Goal: Feedback & Contribution: Submit feedback/report problem

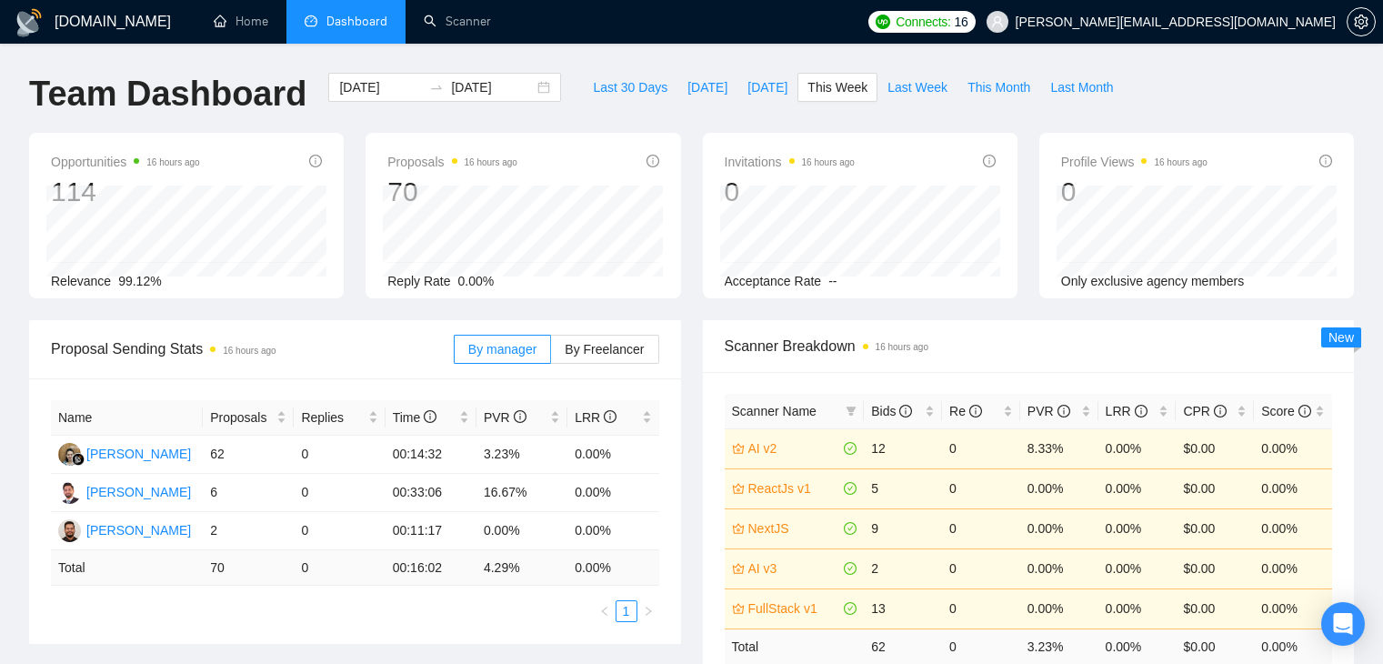
scroll to position [394, 0]
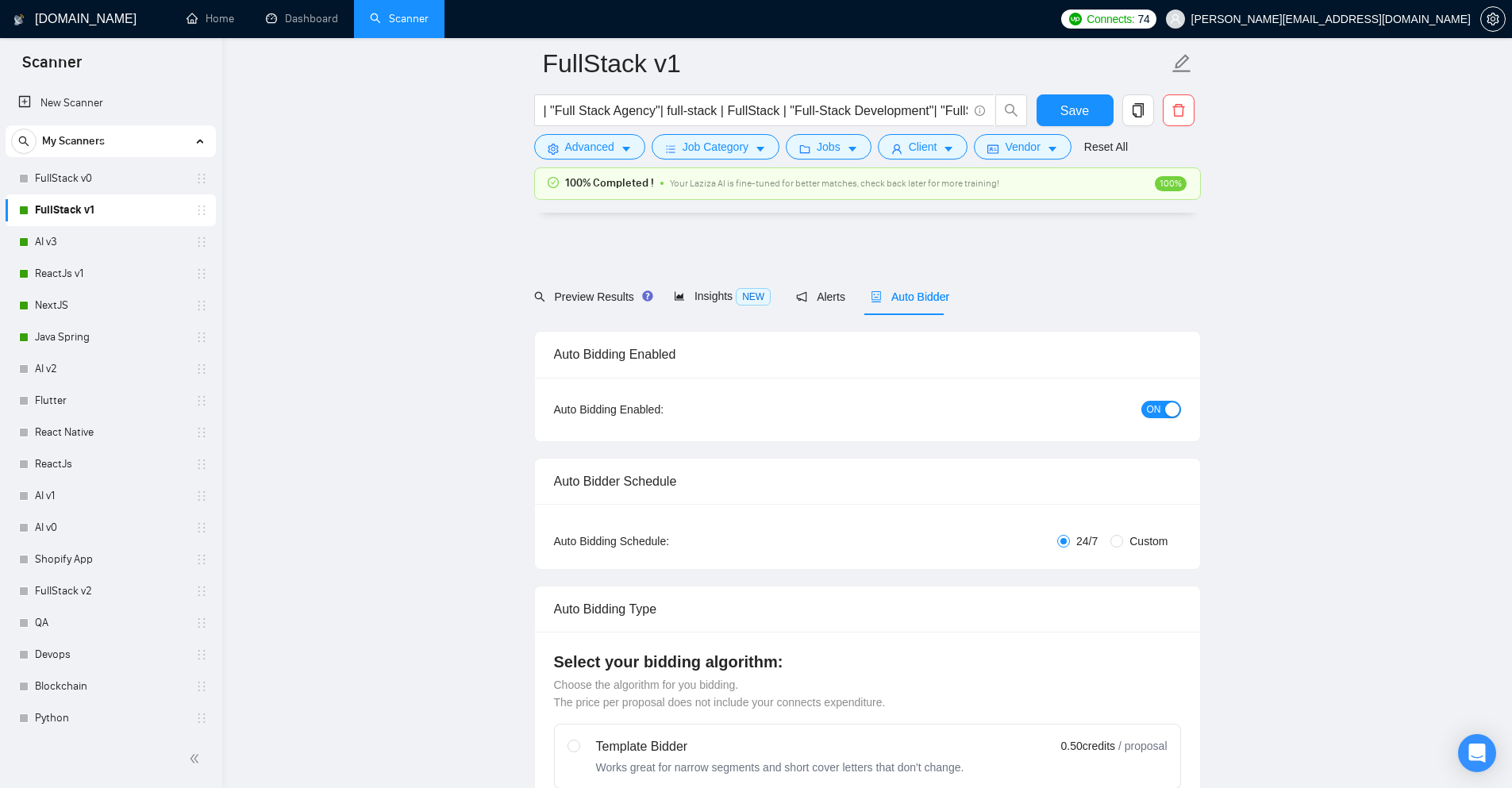
scroll to position [850, 0]
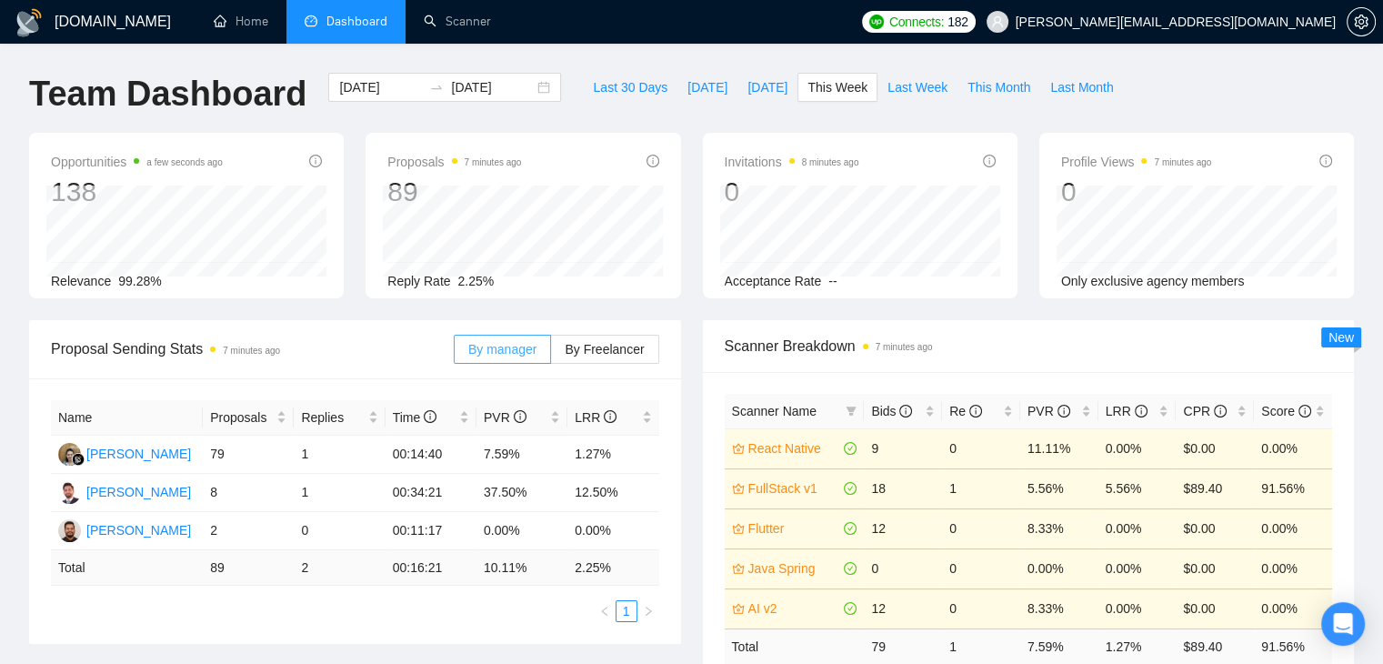
click at [511, 344] on span "By manager" at bounding box center [502, 349] width 68 height 15
click at [455, 354] on input "By manager" at bounding box center [455, 354] width 0 height 0
click at [602, 94] on span "Last 30 Days" at bounding box center [630, 87] width 75 height 20
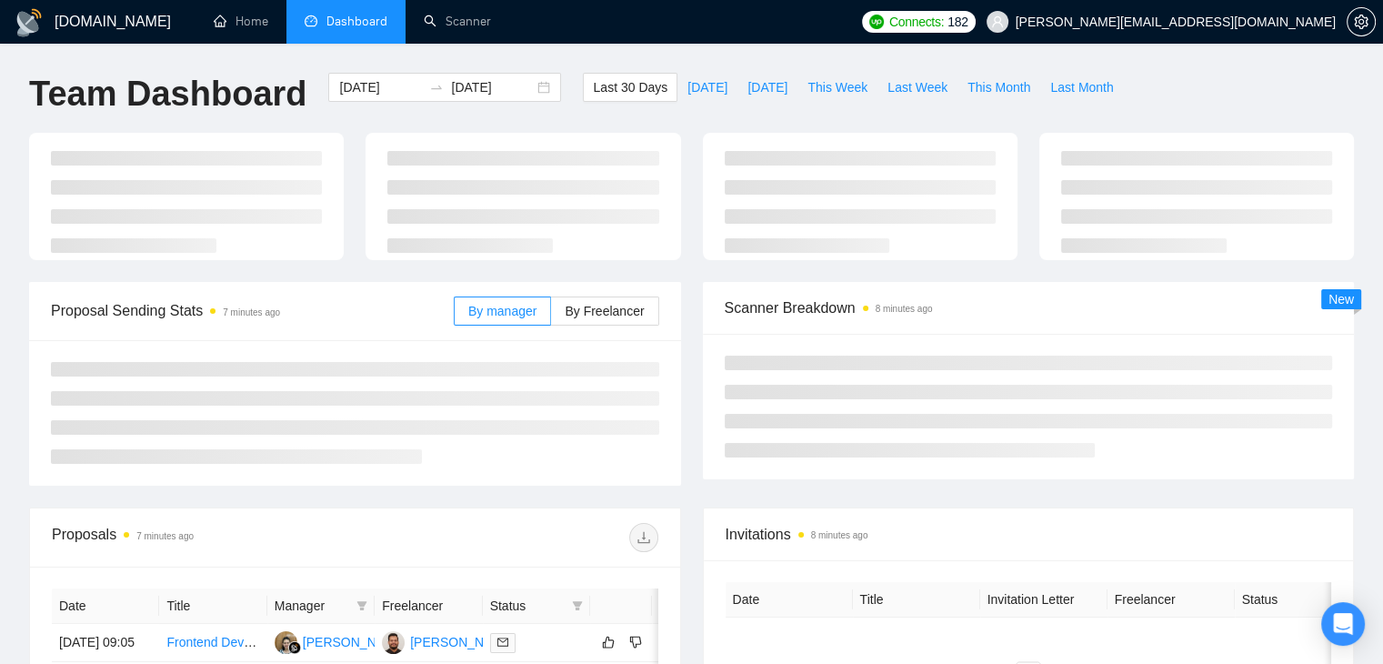
type input "[DATE]"
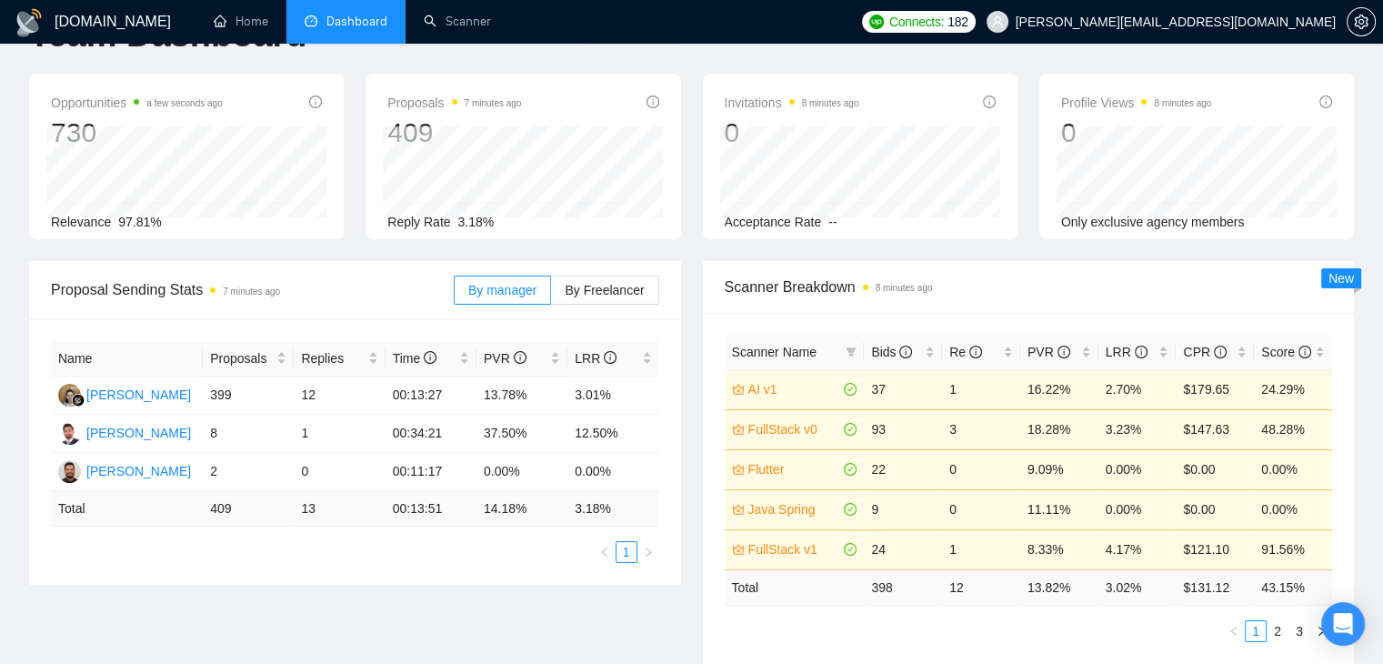
scroll to position [91, 0]
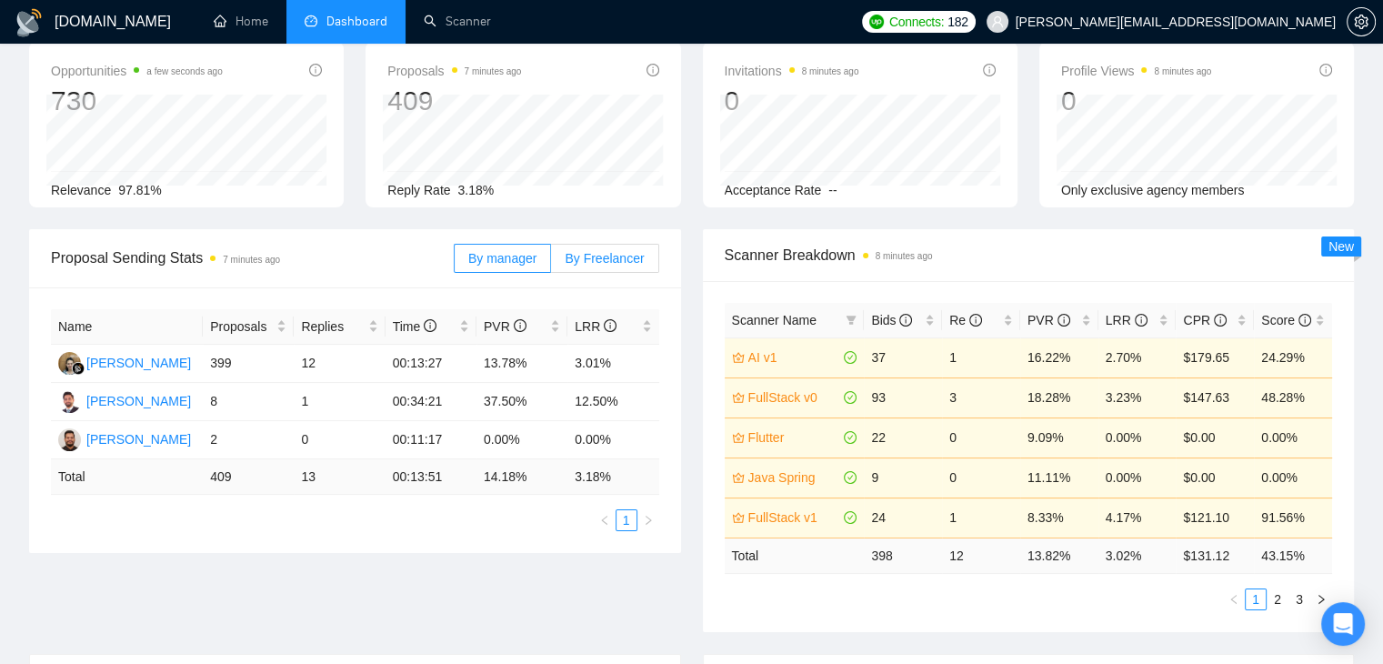
click at [602, 251] on span "By Freelancer" at bounding box center [604, 258] width 79 height 15
click at [551, 263] on input "By Freelancer" at bounding box center [551, 263] width 0 height 0
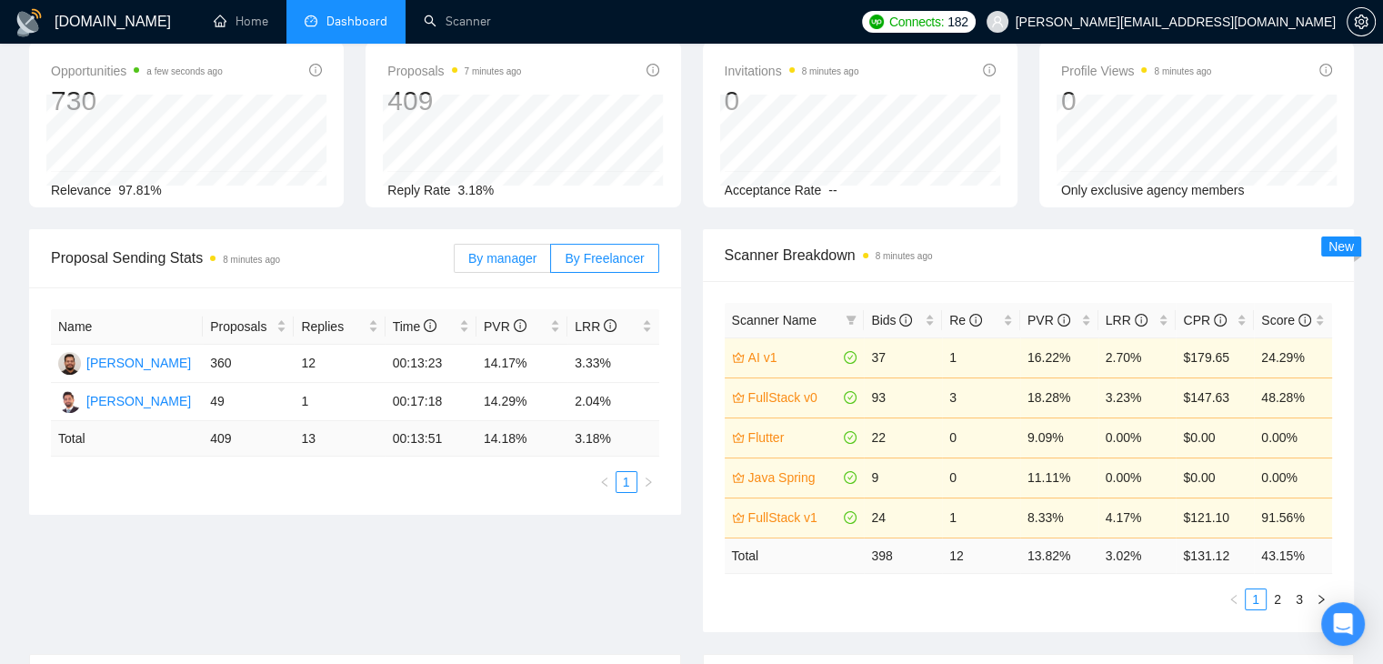
click at [508, 255] on span "By manager" at bounding box center [502, 258] width 68 height 15
click at [455, 263] on input "By manager" at bounding box center [455, 263] width 0 height 0
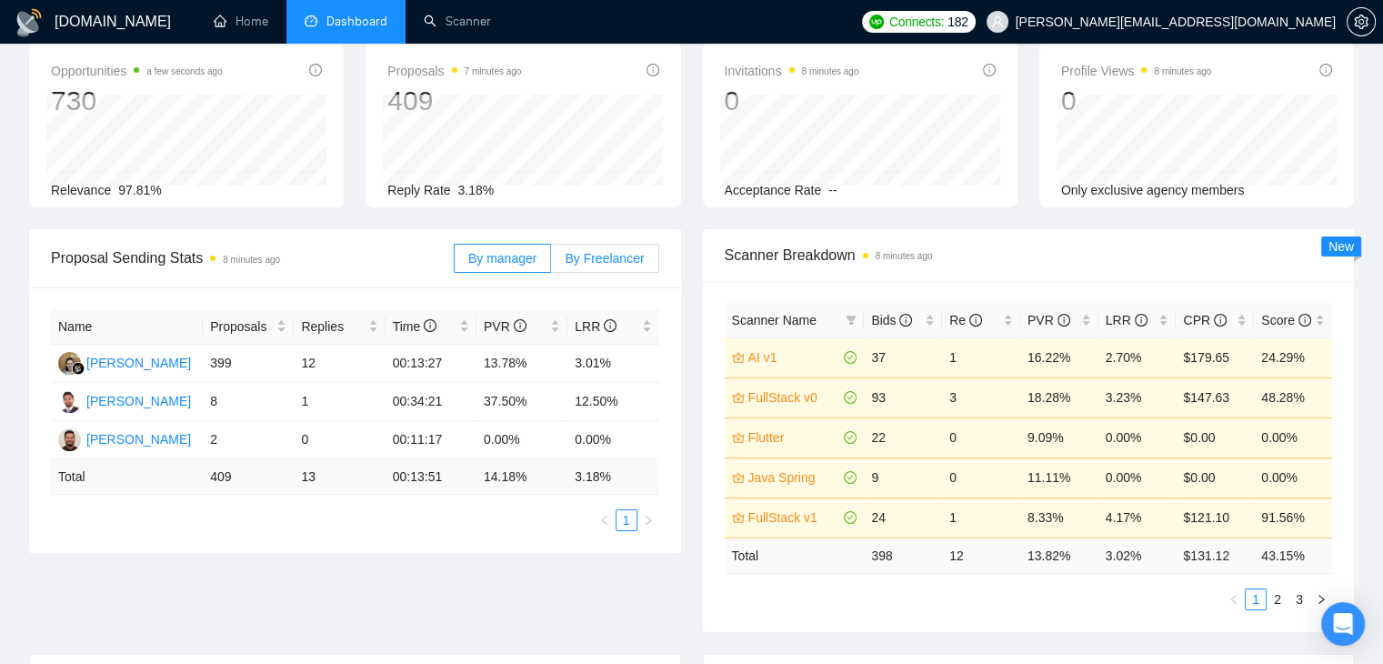
click at [562, 252] on label "By Freelancer" at bounding box center [604, 258] width 107 height 29
click at [551, 263] on input "By Freelancer" at bounding box center [551, 263] width 0 height 0
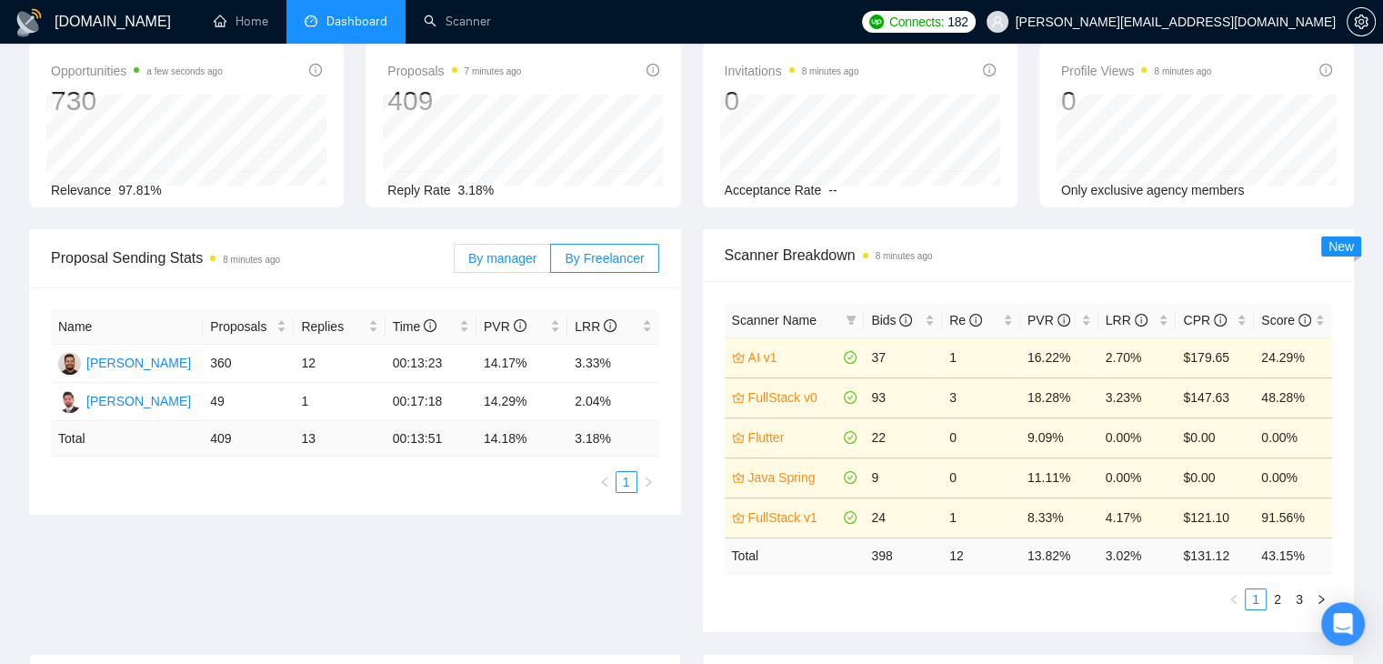
click at [528, 254] on span "By manager" at bounding box center [502, 258] width 68 height 15
click at [455, 263] on input "By manager" at bounding box center [455, 263] width 0 height 0
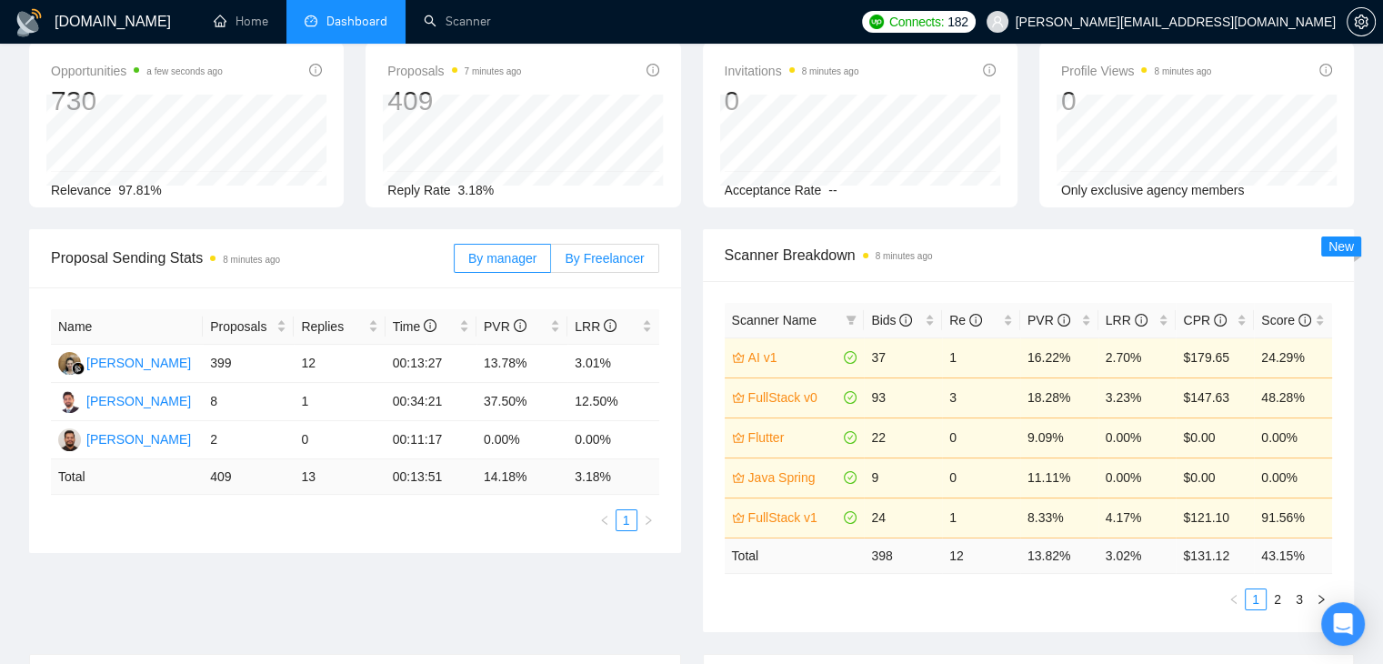
click at [587, 262] on span "By Freelancer" at bounding box center [604, 258] width 79 height 15
click at [551, 263] on input "By Freelancer" at bounding box center [551, 263] width 0 height 0
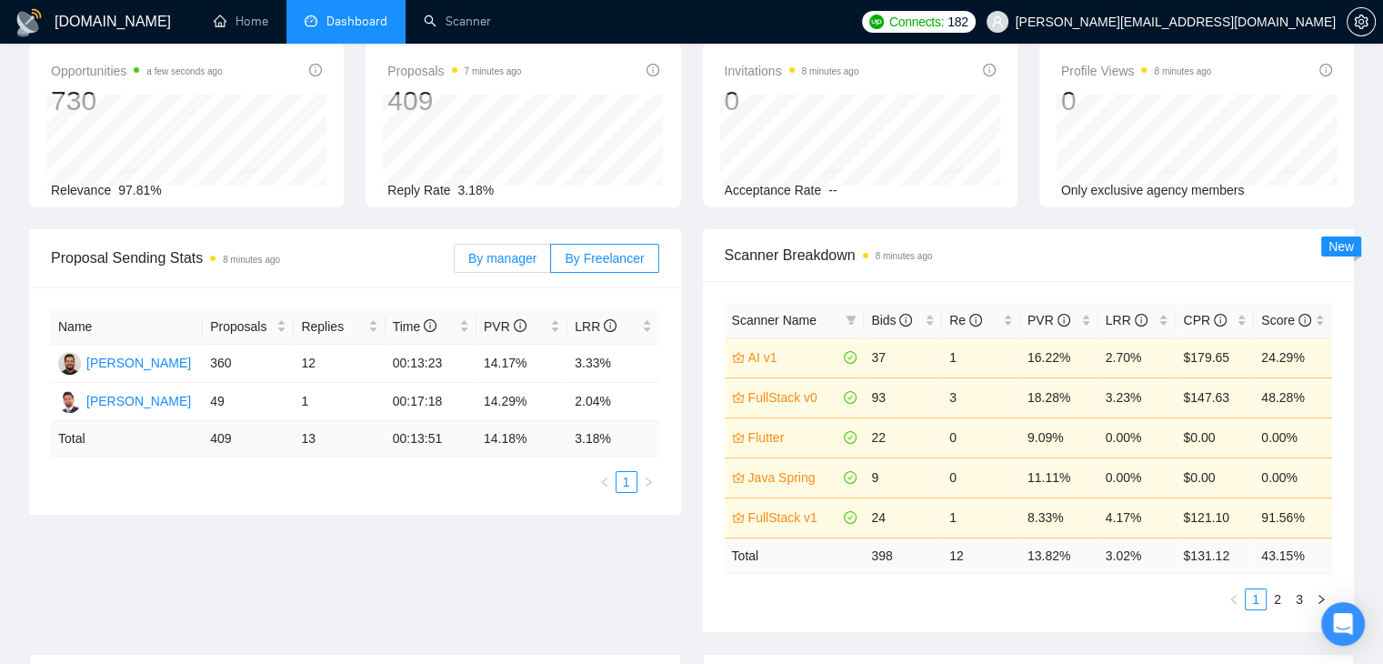
click at [501, 260] on span "By manager" at bounding box center [502, 258] width 68 height 15
click at [455, 263] on input "By manager" at bounding box center [455, 263] width 0 height 0
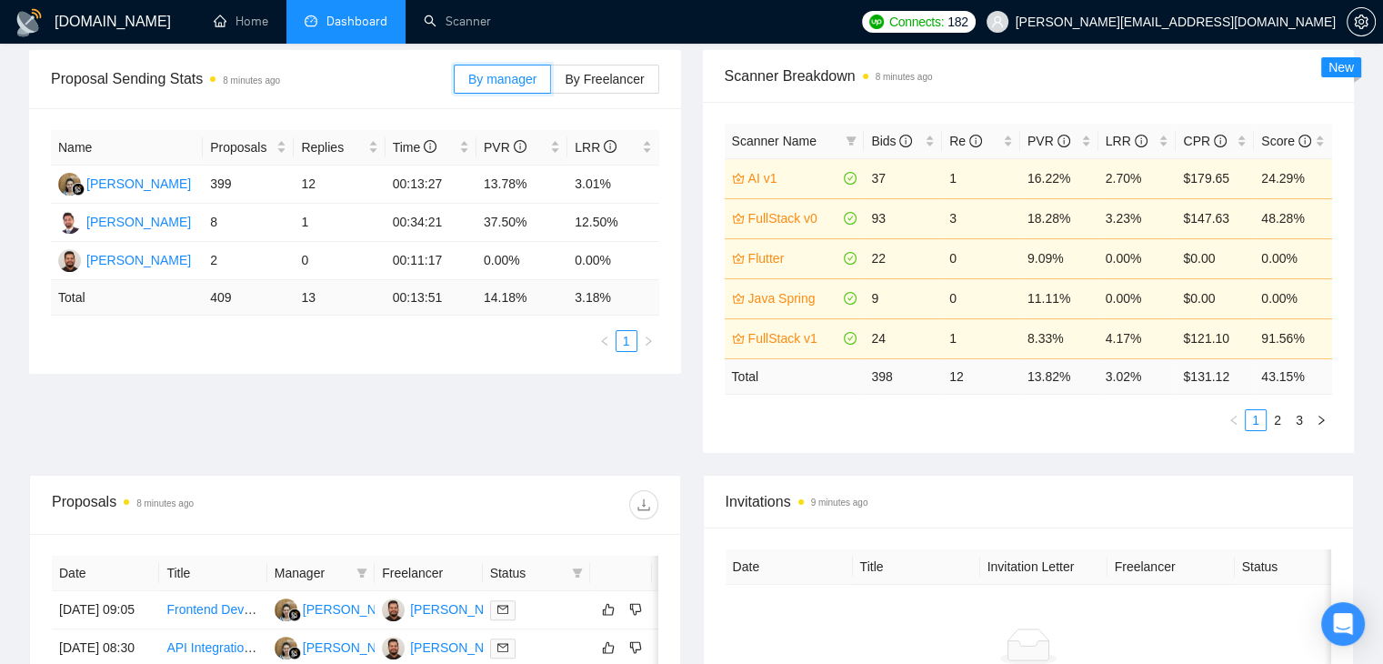
scroll to position [273, 0]
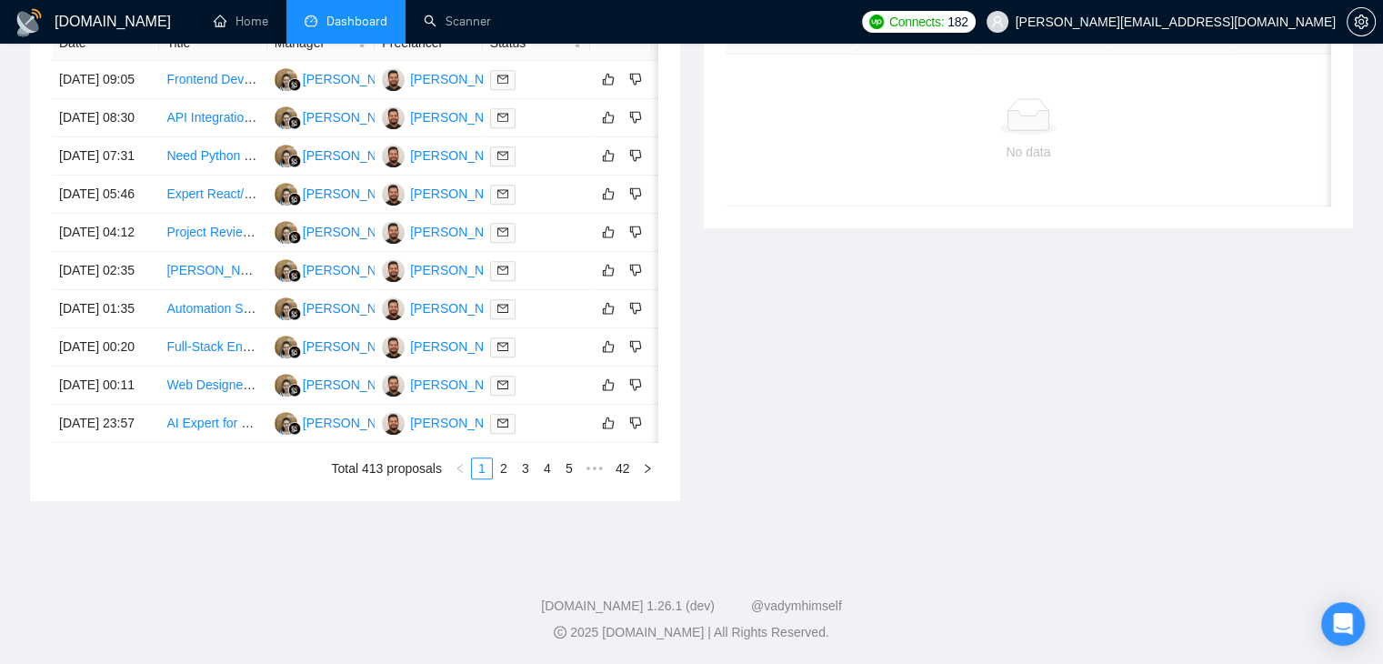
scroll to position [983, 0]
click at [497, 474] on link "2" at bounding box center [504, 468] width 20 height 20
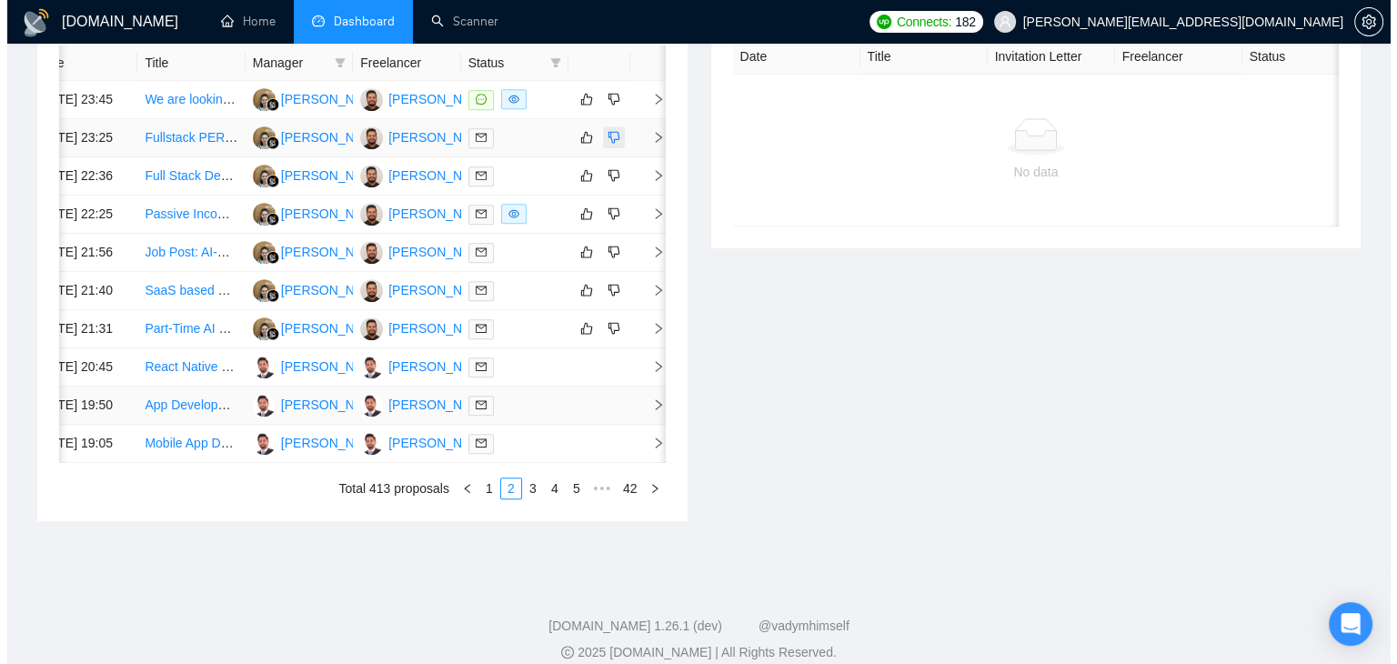
scroll to position [619, 0]
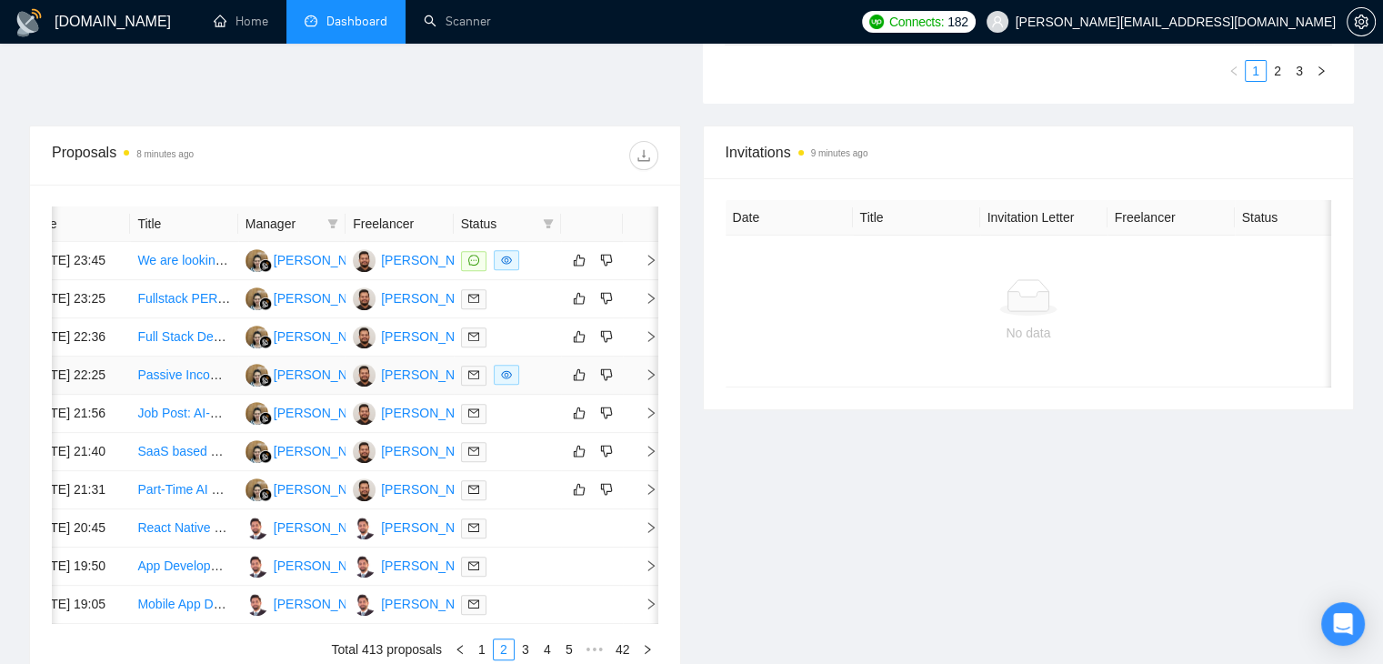
click at [640, 381] on span "right" at bounding box center [643, 374] width 27 height 13
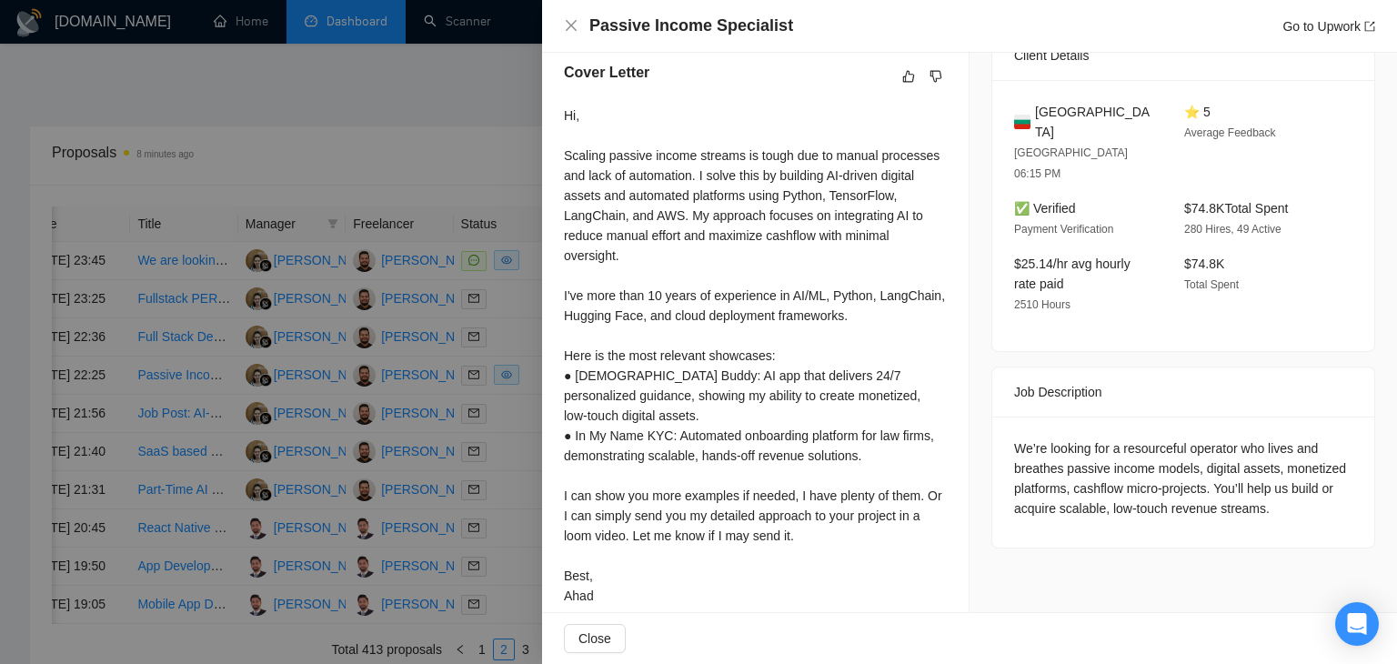
scroll to position [473, 0]
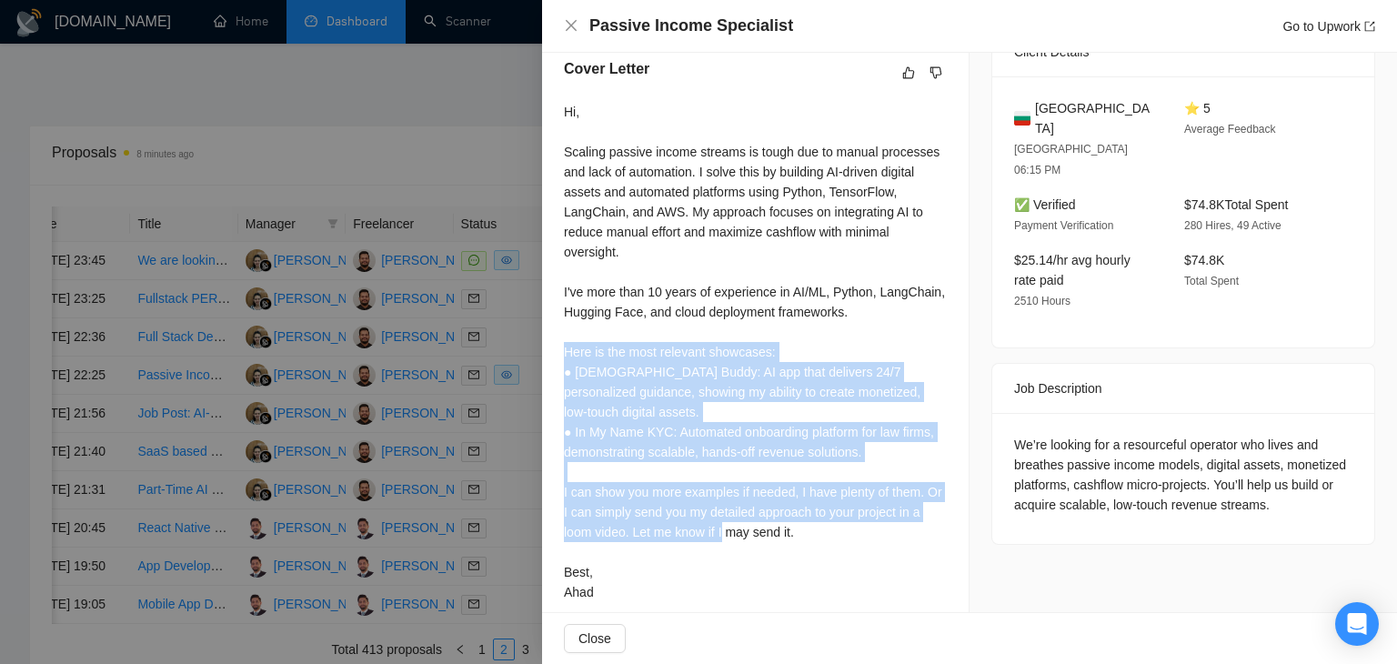
drag, startPoint x: 560, startPoint y: 350, endPoint x: 867, endPoint y: 514, distance: 347.5
click at [867, 514] on div "Cover Letter Hi, Scaling passive income streams is tough due to manual processe…" at bounding box center [755, 333] width 427 height 595
click at [866, 520] on div "Hi, Scaling passive income streams is tough due to manual processes and lack of…" at bounding box center [755, 352] width 383 height 500
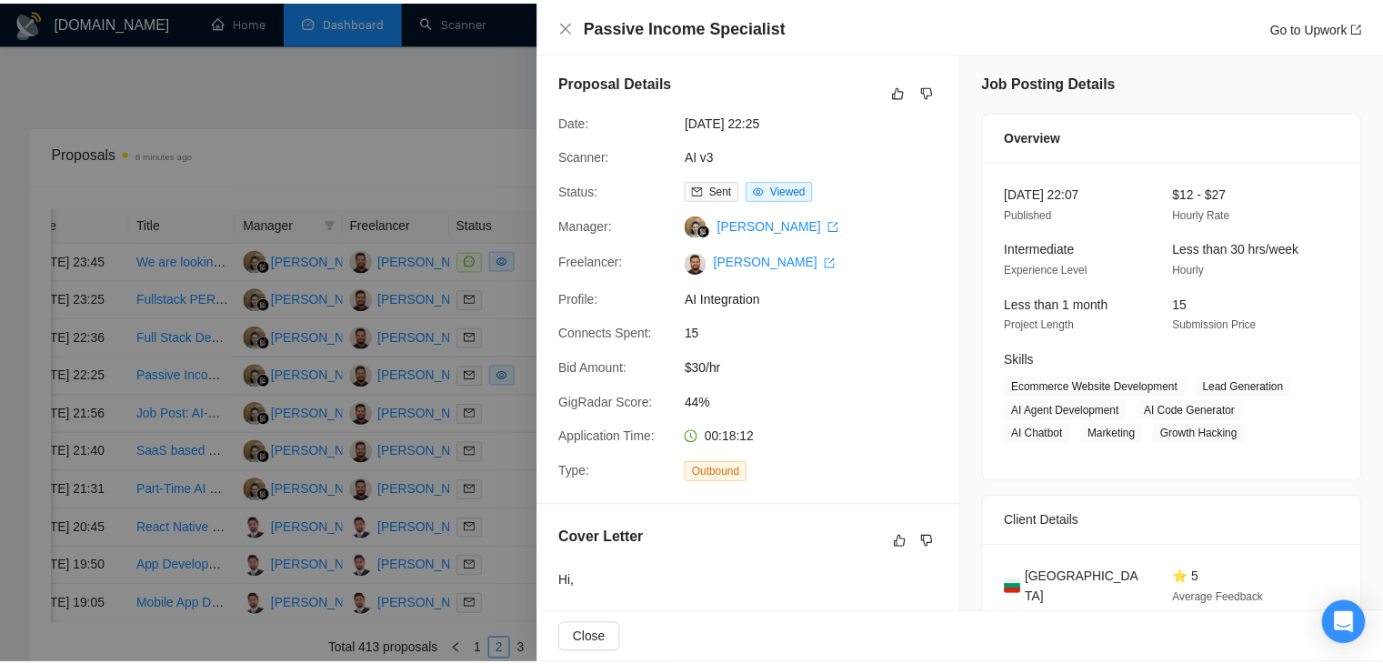
scroll to position [0, 0]
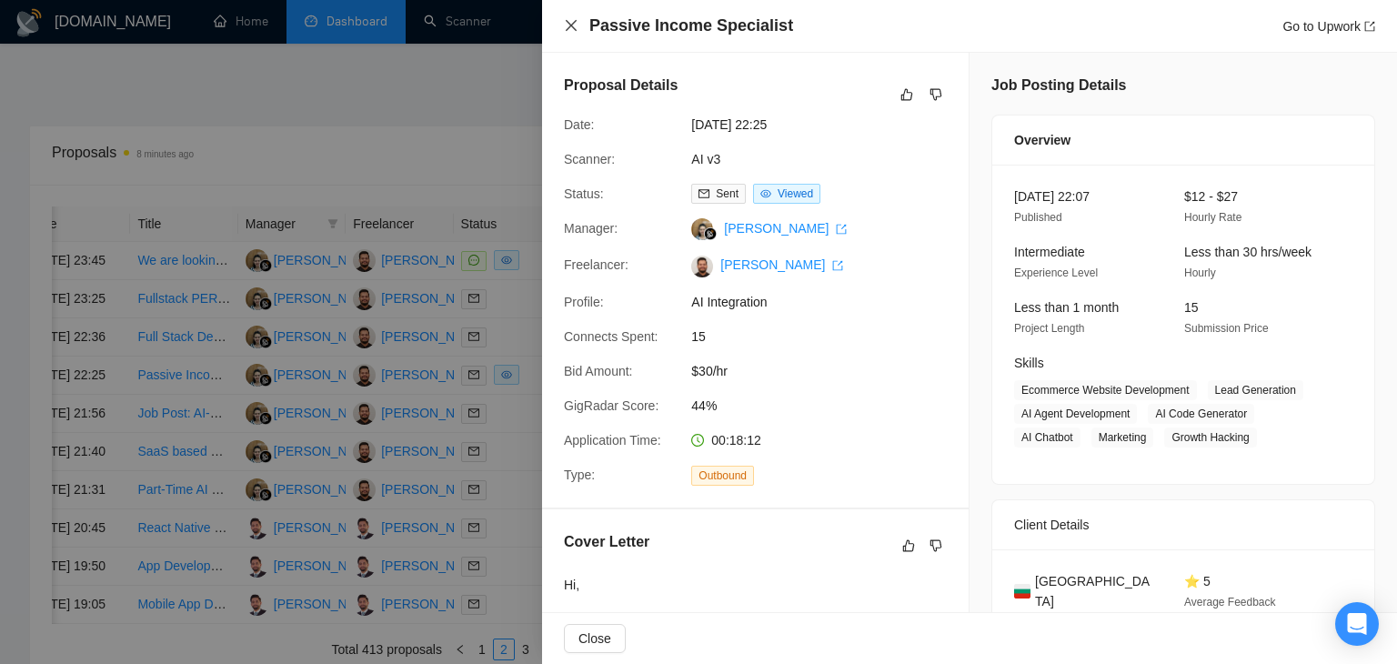
click at [565, 27] on icon "close" at bounding box center [571, 25] width 15 height 15
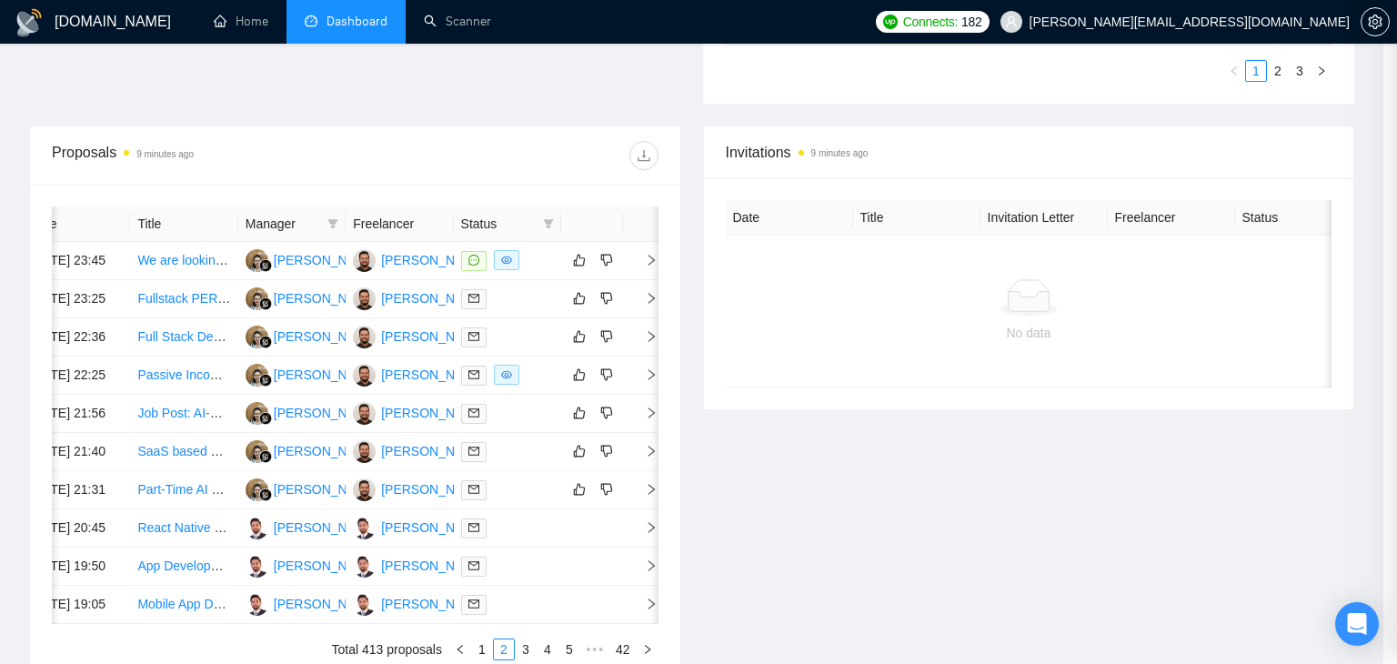
scroll to position [0, 23]
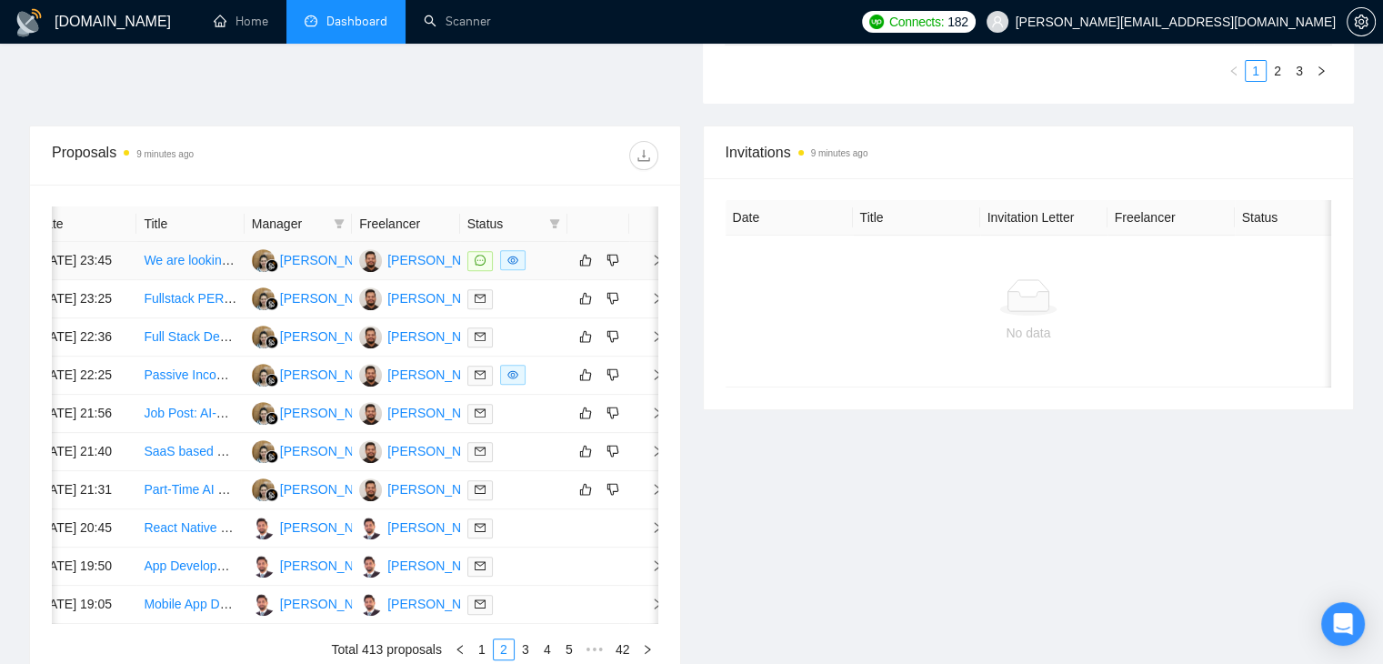
click at [652, 266] on icon "right" at bounding box center [657, 260] width 13 height 13
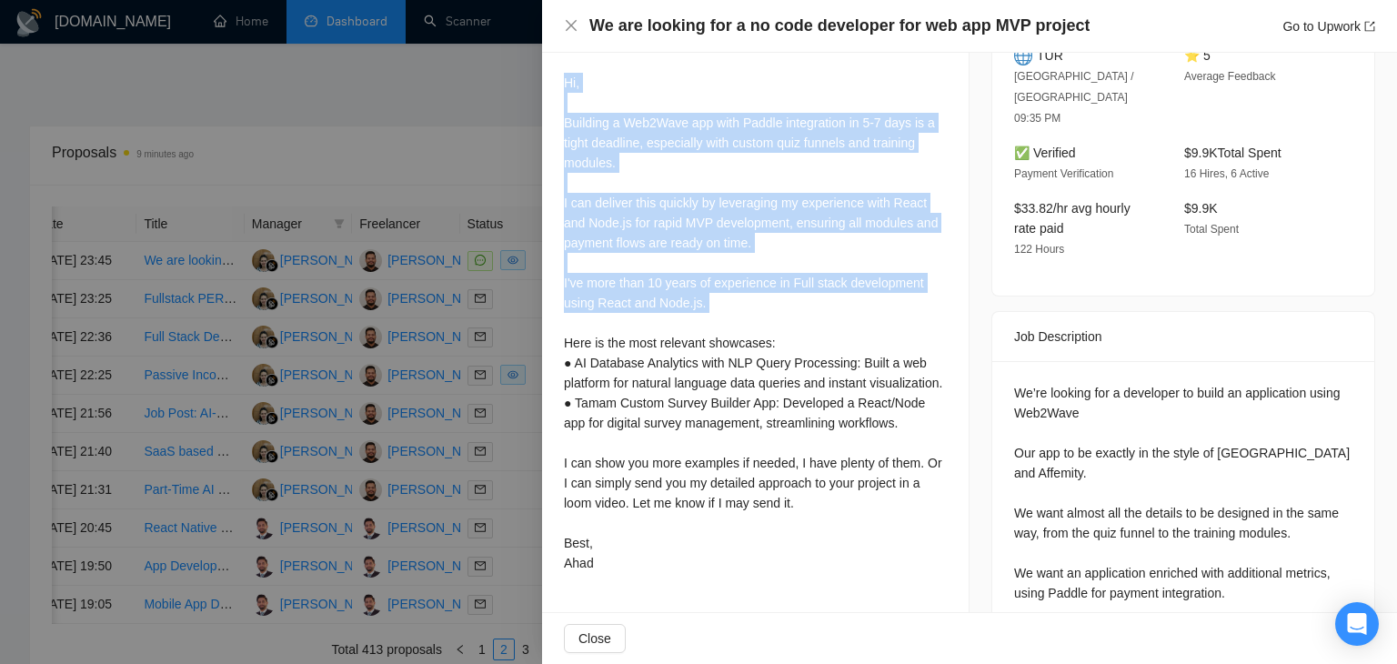
scroll to position [546, 0]
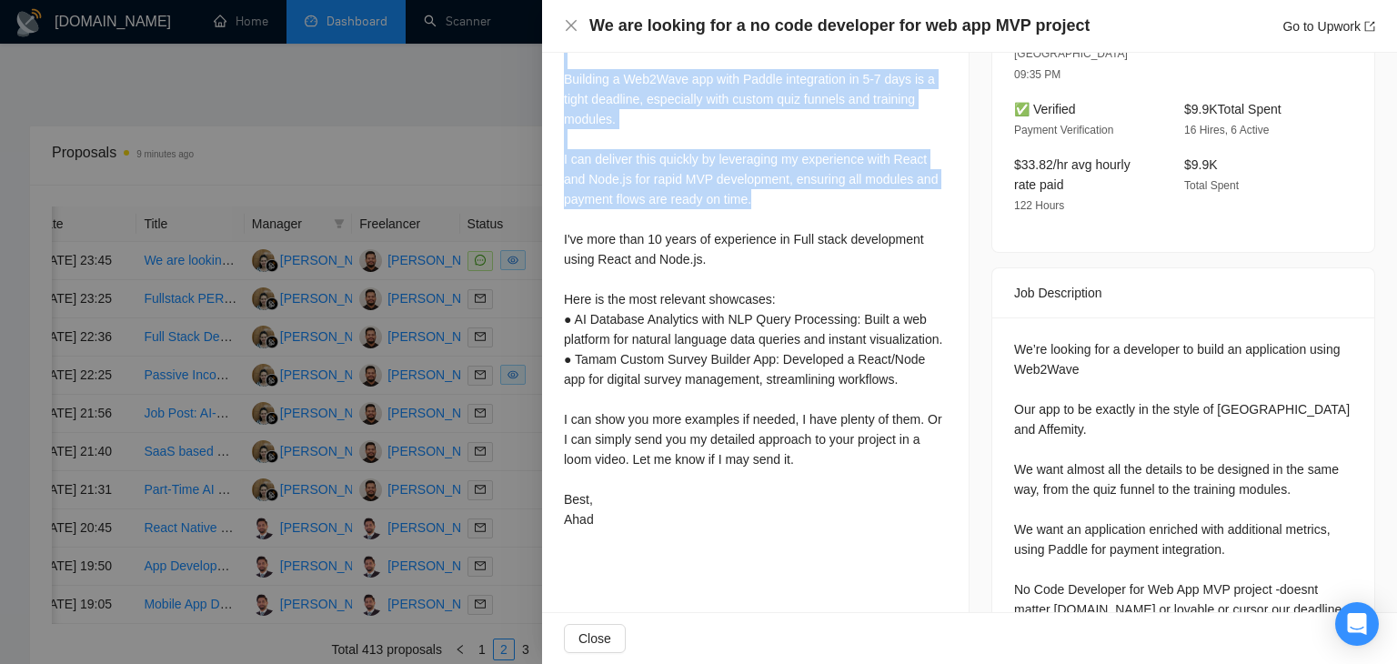
drag, startPoint x: 556, startPoint y: 213, endPoint x: 790, endPoint y: 207, distance: 234.7
click at [790, 207] on div "Cover Letter Hi, Building a Web2Wave app with Paddle integration in 5-7 days is…" at bounding box center [755, 261] width 427 height 595
click at [790, 207] on div "Hi, Building a Web2Wave app with Paddle integration in 5-7 days is a tight dead…" at bounding box center [755, 279] width 383 height 500
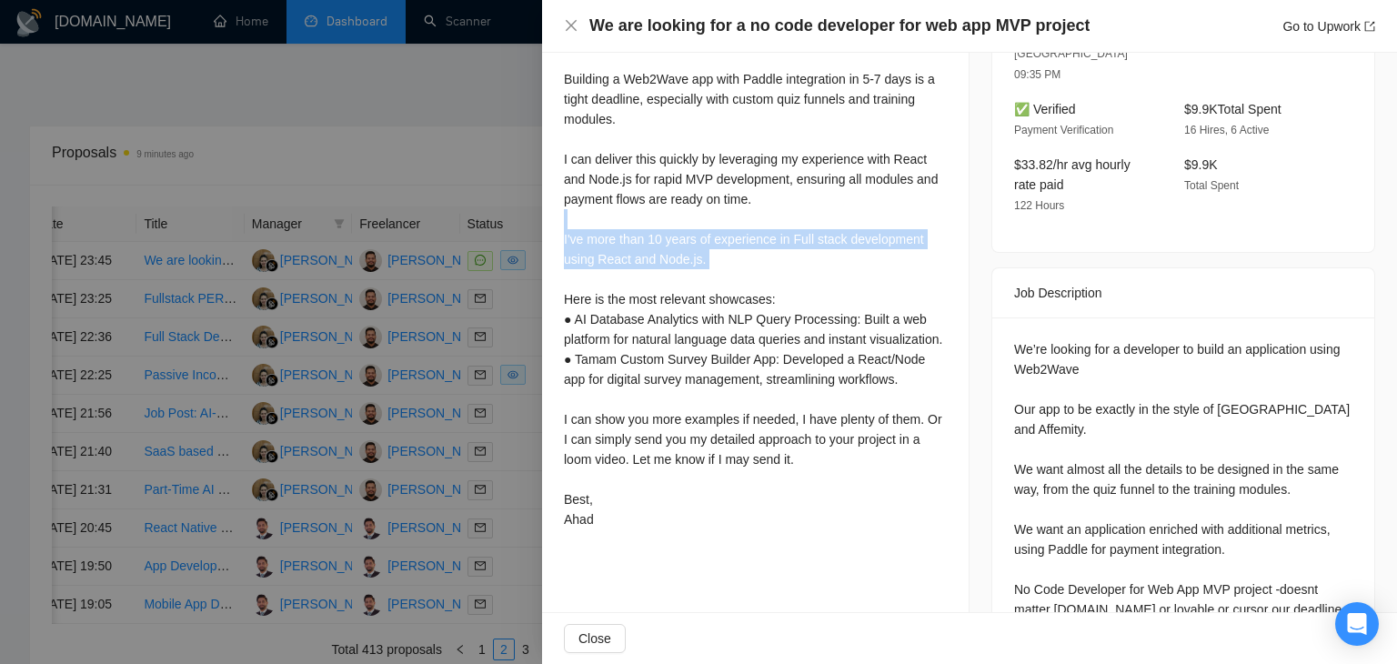
drag, startPoint x: 740, startPoint y: 271, endPoint x: 569, endPoint y: 219, distance: 178.7
click at [569, 219] on div "Hi, Building a Web2Wave app with Paddle integration in 5-7 days is a tight dead…" at bounding box center [755, 279] width 383 height 500
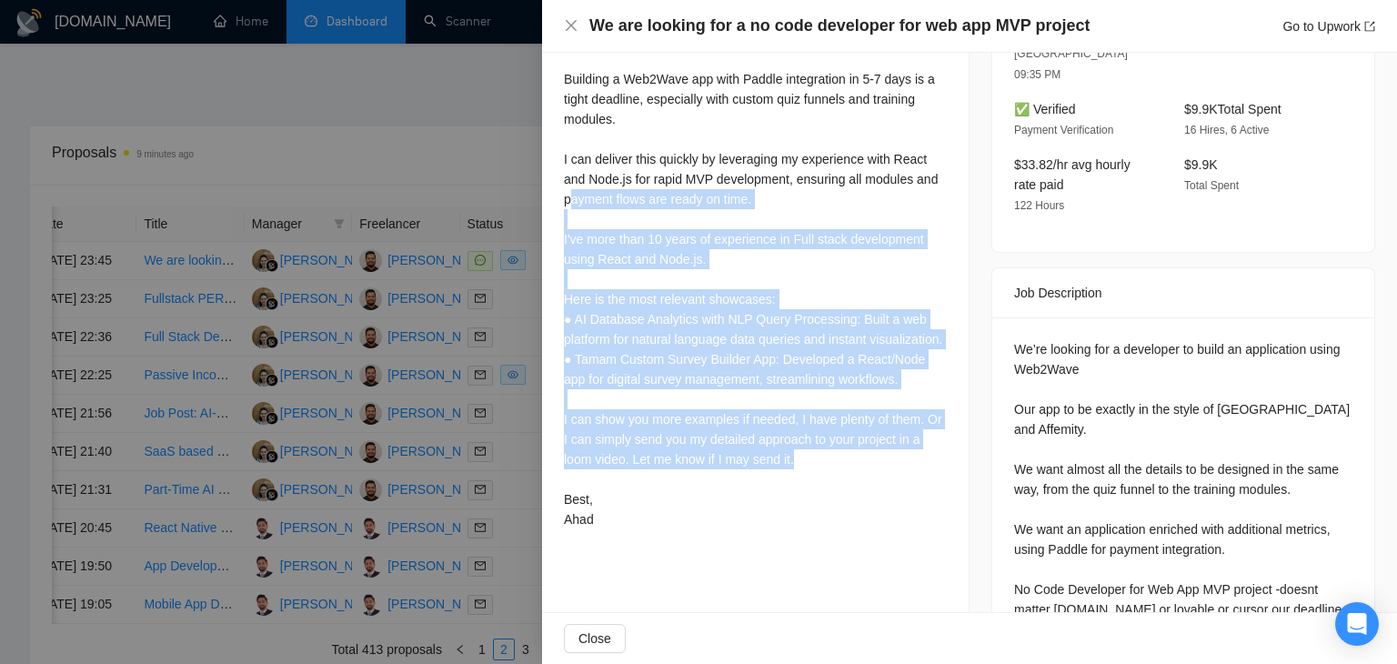
drag, startPoint x: 844, startPoint y: 489, endPoint x: 574, endPoint y: 190, distance: 403.1
click at [574, 190] on div "Hi, Building a Web2Wave app with Paddle integration in 5-7 days is a tight dead…" at bounding box center [755, 279] width 383 height 500
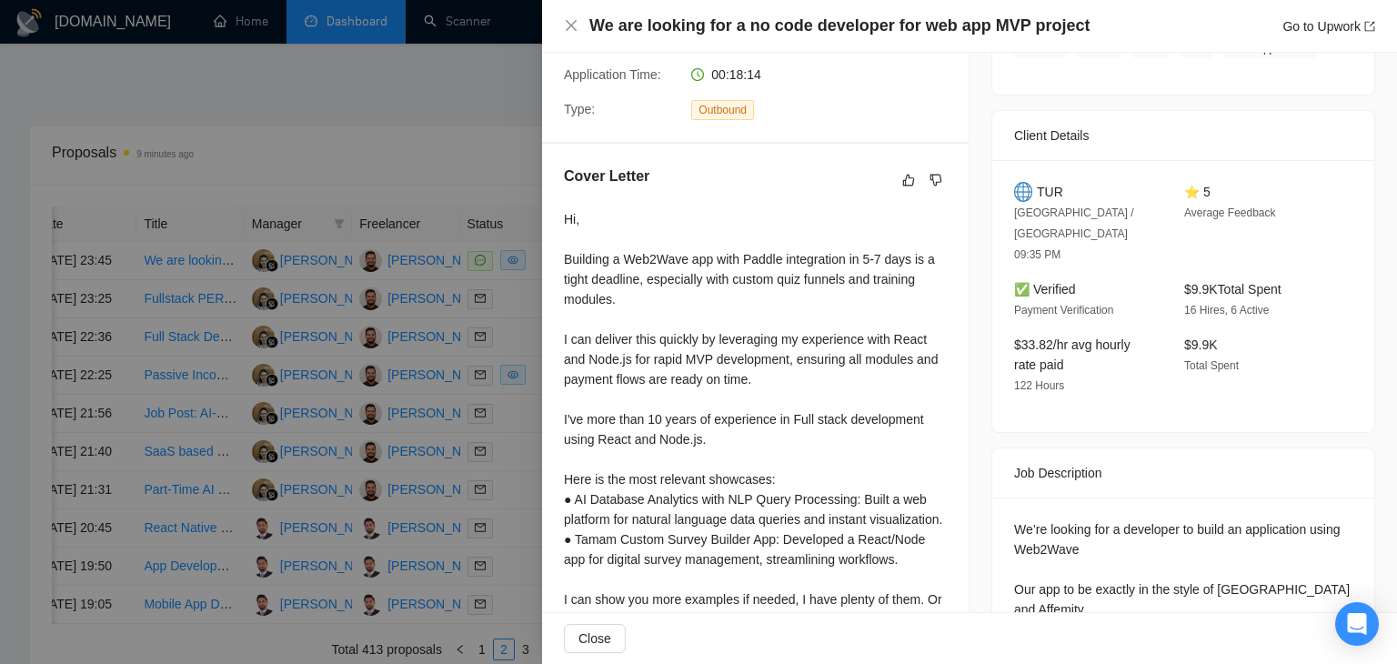
scroll to position [364, 0]
click at [594, 225] on div "Hi, Building a Web2Wave app with Paddle integration in 5-7 days is a tight dead…" at bounding box center [755, 461] width 383 height 500
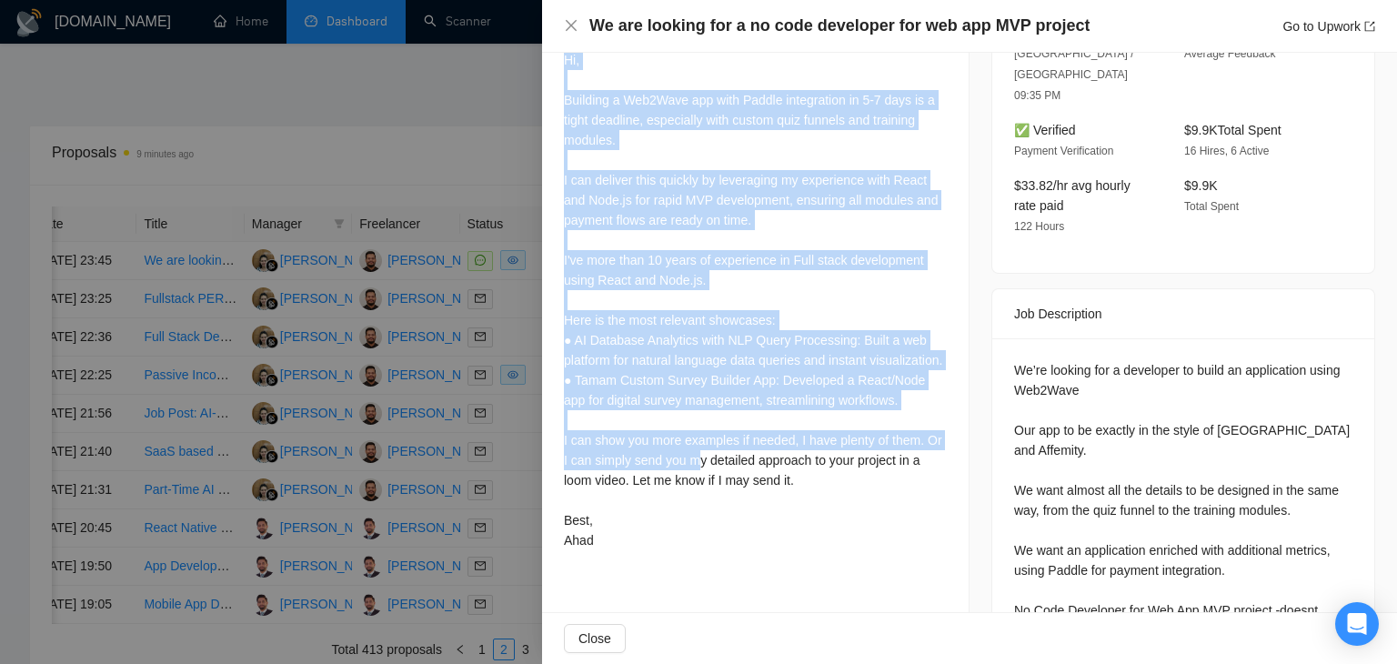
scroll to position [637, 0]
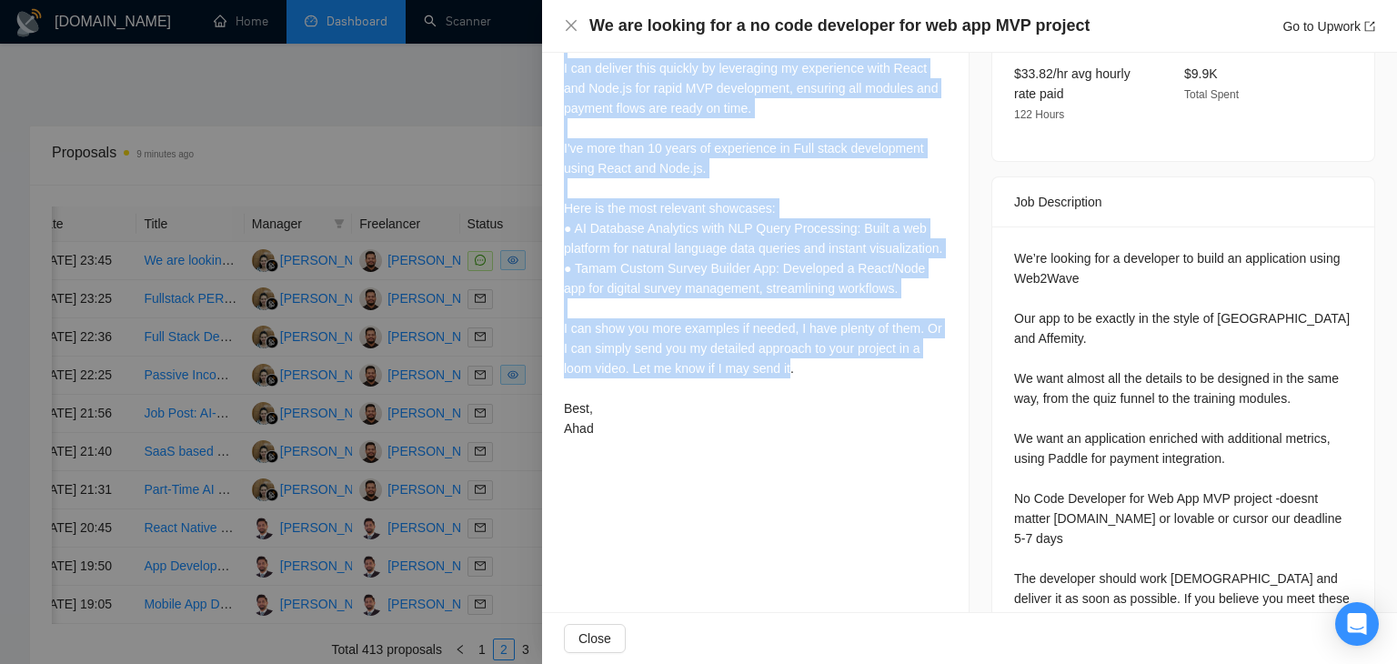
drag, startPoint x: 563, startPoint y: 220, endPoint x: 790, endPoint y: 397, distance: 288.4
click at [790, 397] on div "Cover Letter Hi, Building a Web2Wave app with Paddle integration in 5-7 days is…" at bounding box center [755, 170] width 427 height 595
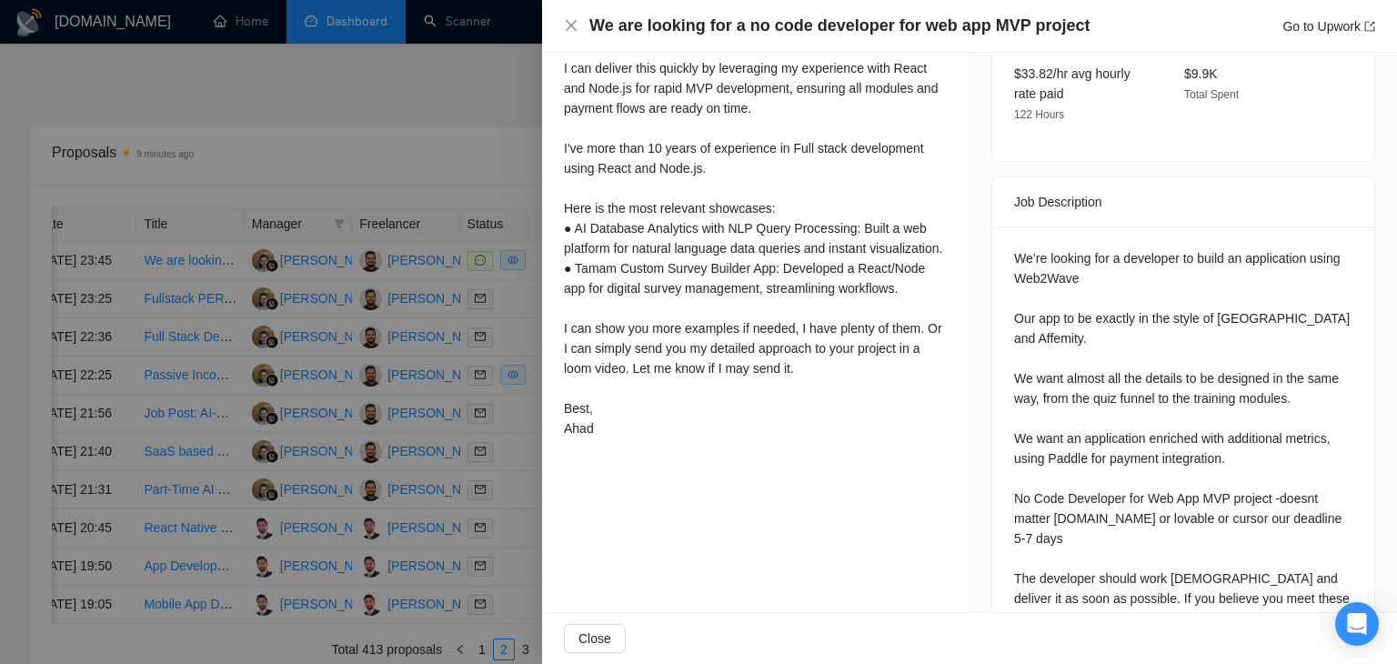
click at [739, 430] on div "Hi, Building a Web2Wave app with Paddle integration in 5-7 days is a tight dead…" at bounding box center [755, 188] width 383 height 500
drag, startPoint x: 602, startPoint y: 490, endPoint x: 593, endPoint y: 444, distance: 47.3
click at [589, 447] on div "Cover Letter Hi, Building a Web2Wave app with Paddle integration in 5-7 days is…" at bounding box center [755, 170] width 427 height 595
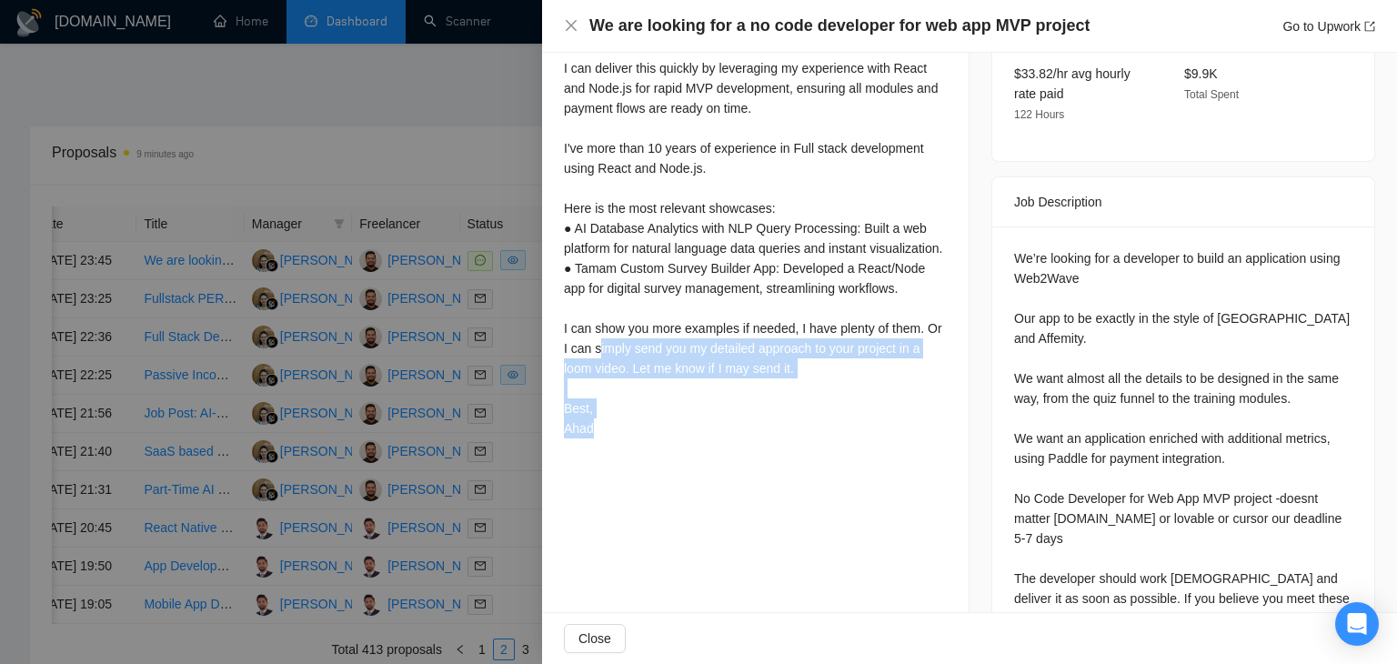
drag, startPoint x: 598, startPoint y: 452, endPoint x: 597, endPoint y: 371, distance: 81.0
click at [597, 371] on div "Hi, Building a Web2Wave app with Paddle integration in 5-7 days is a tight dead…" at bounding box center [755, 188] width 383 height 500
click at [654, 371] on div "Hi, Building a Web2Wave app with Paddle integration in 5-7 days is a tight dead…" at bounding box center [755, 188] width 383 height 500
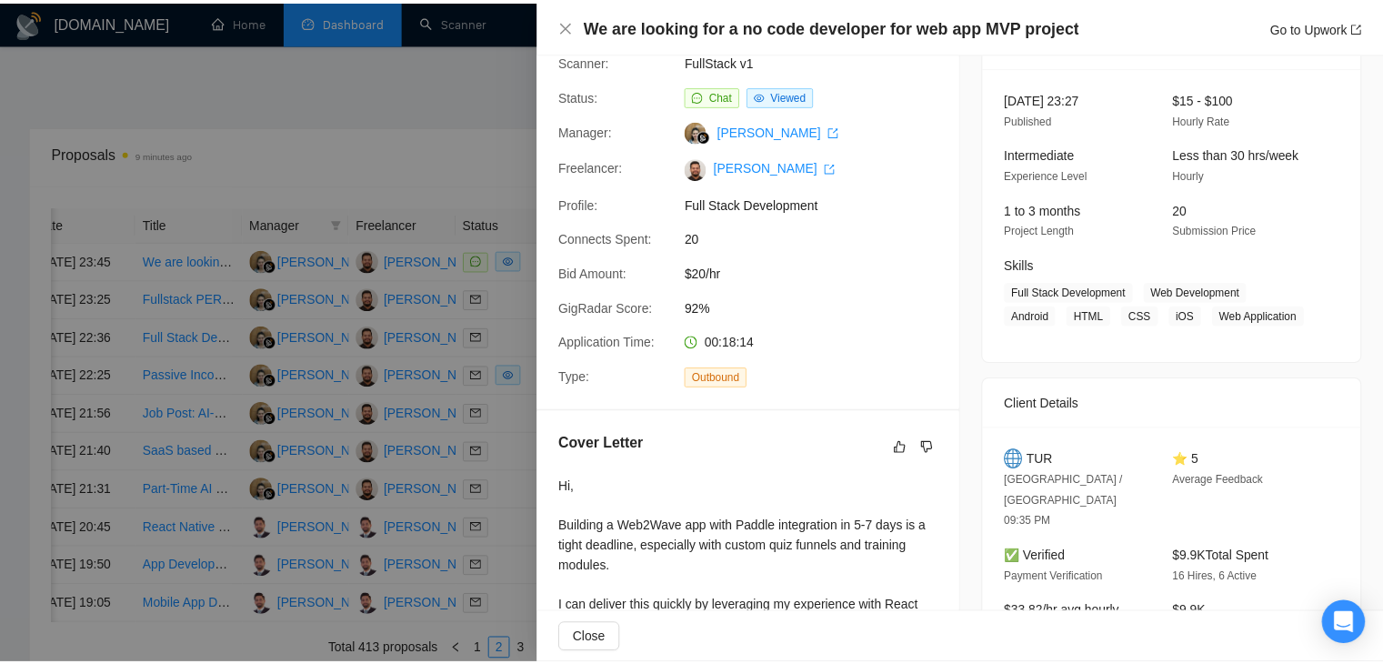
scroll to position [0, 0]
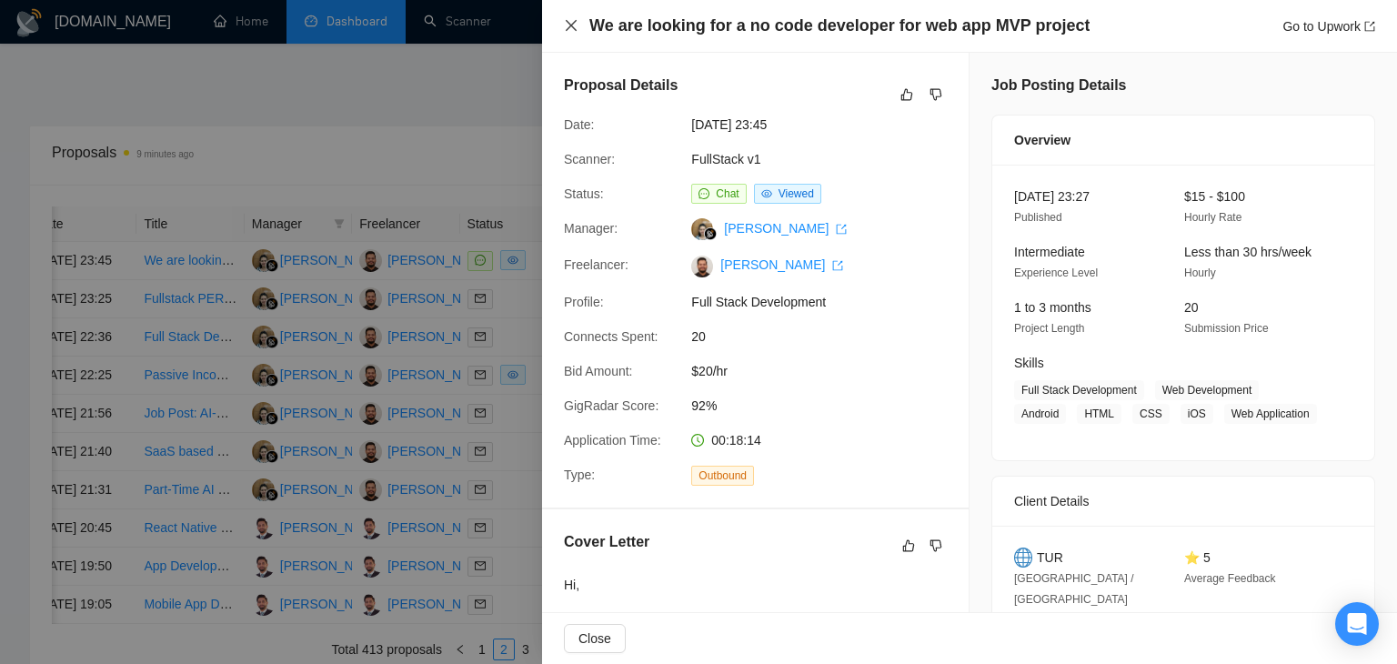
click at [571, 26] on icon "close" at bounding box center [571, 25] width 11 height 11
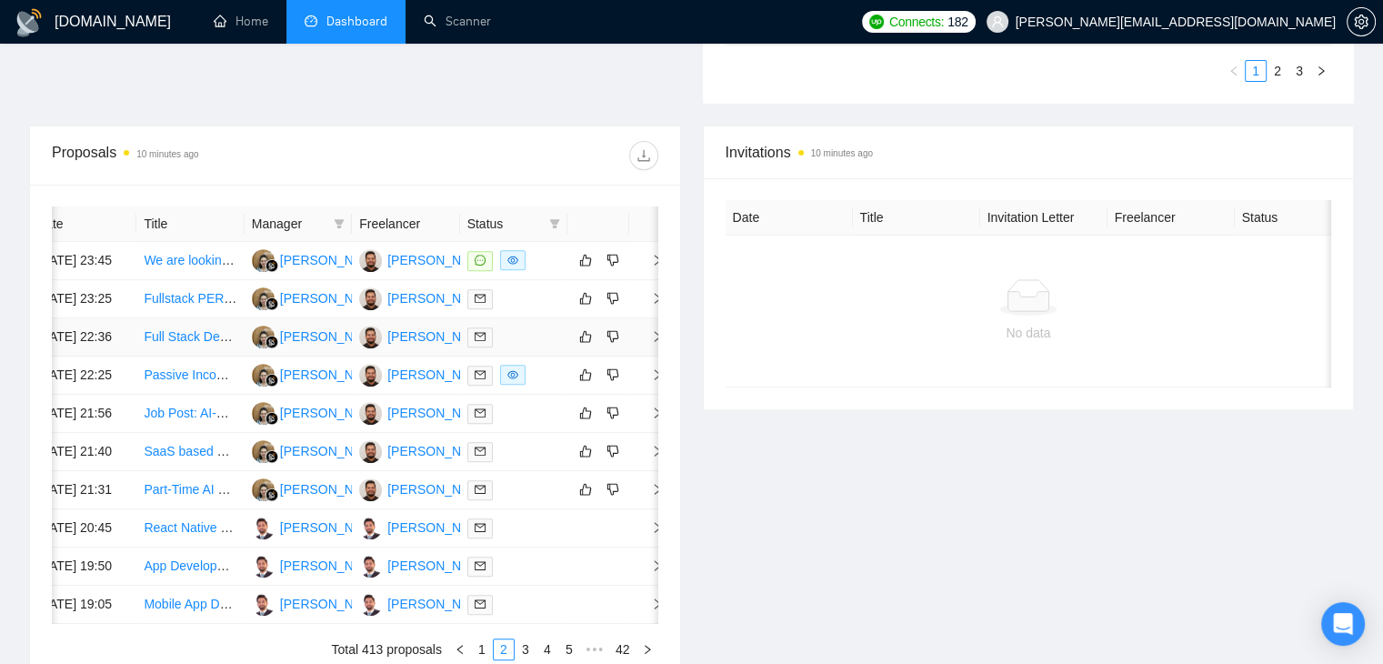
scroll to position [892, 0]
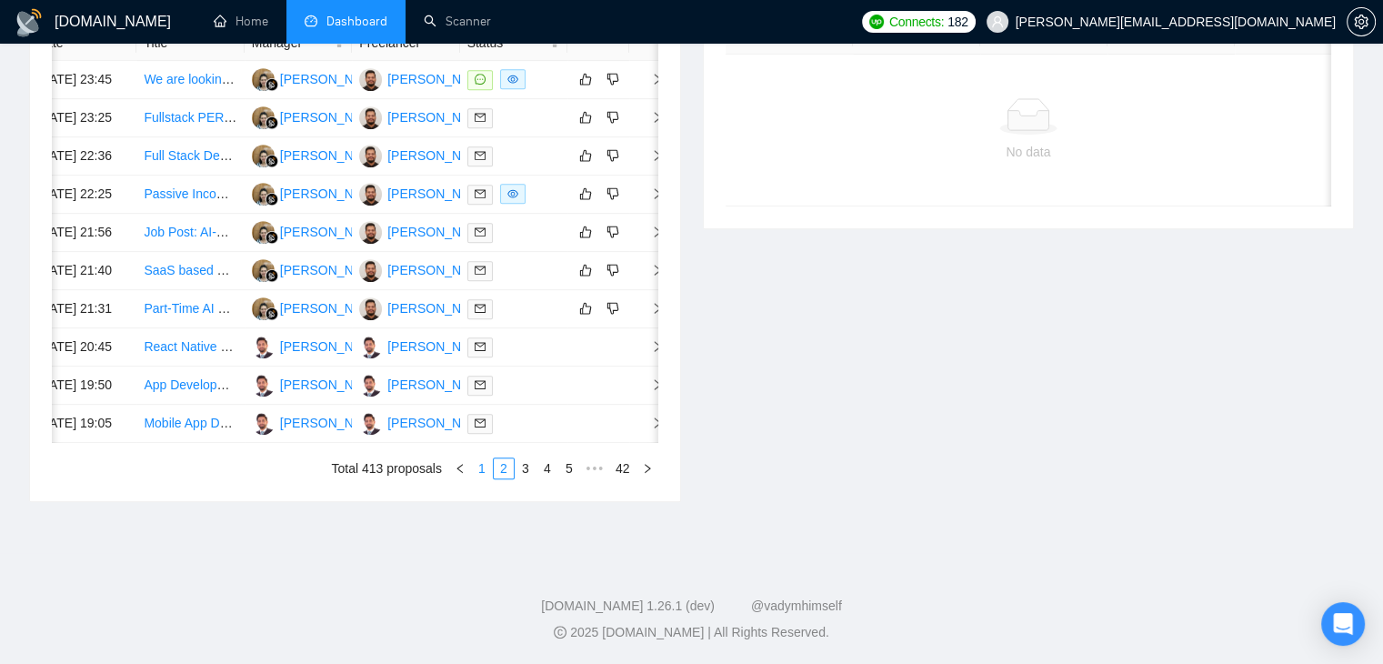
click at [483, 478] on link "1" at bounding box center [482, 468] width 20 height 20
click at [527, 478] on link "3" at bounding box center [526, 468] width 20 height 20
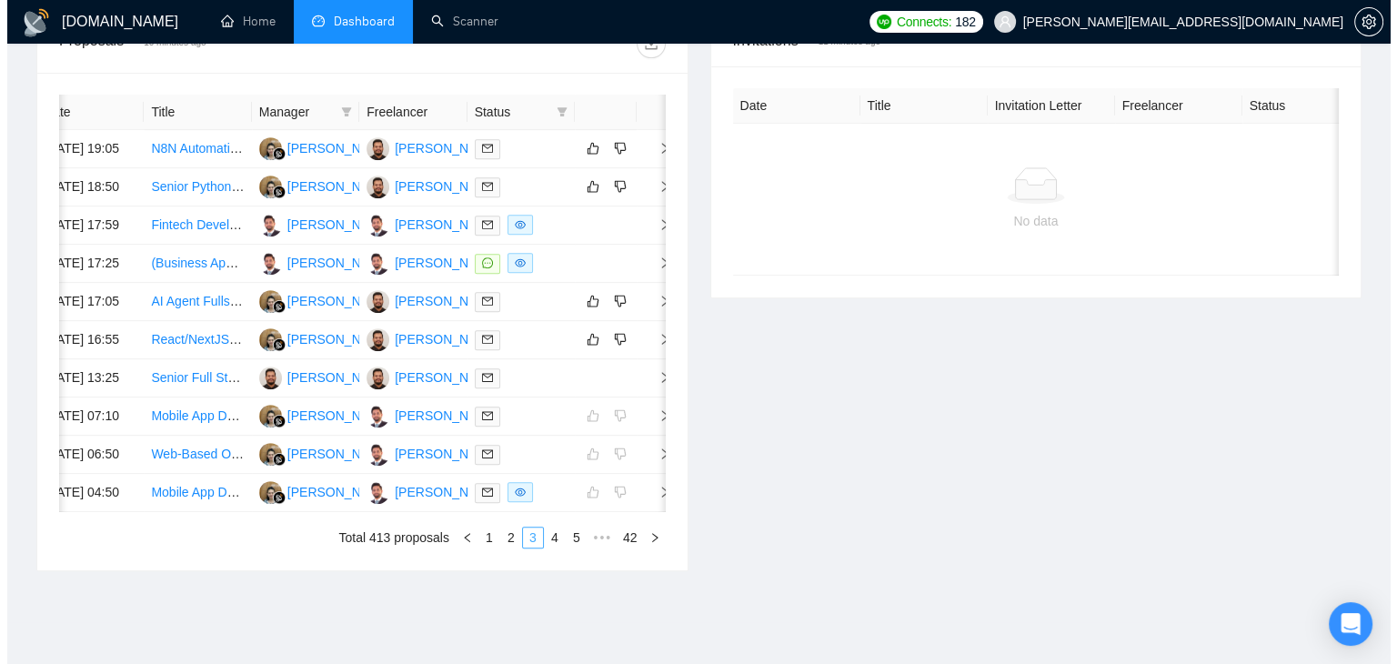
scroll to position [710, 0]
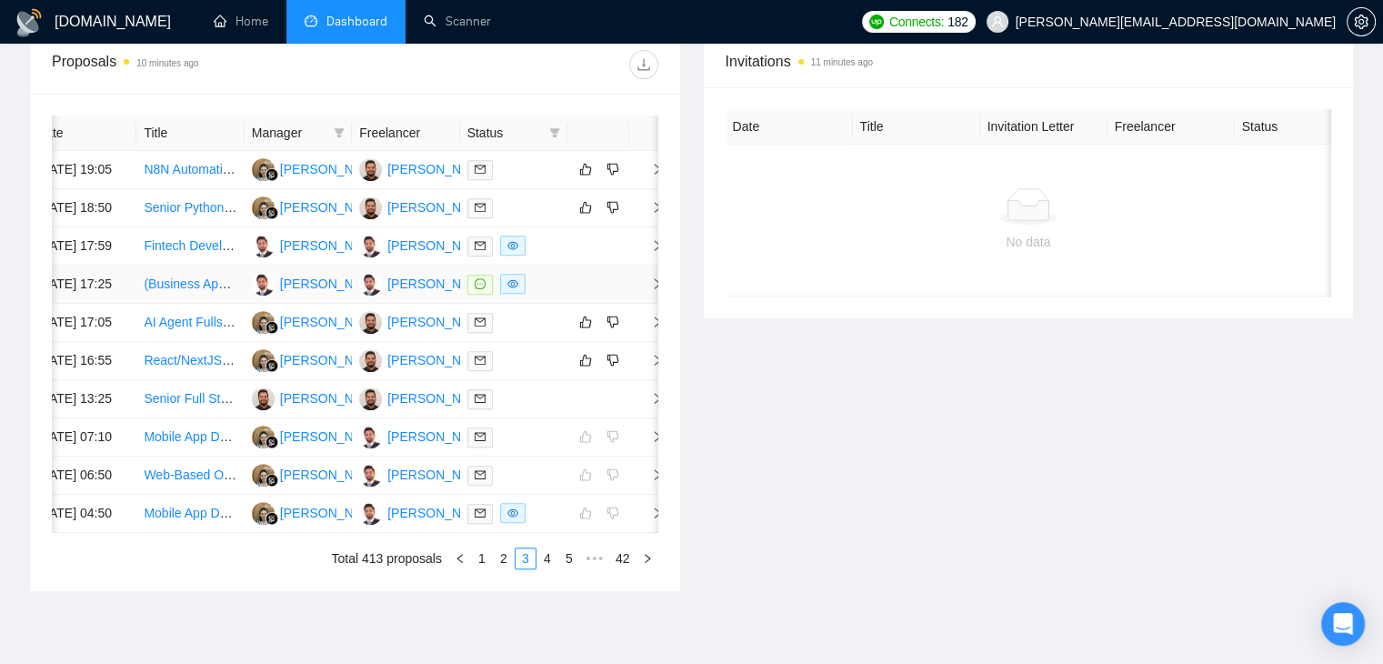
click at [655, 290] on icon "right" at bounding box center [657, 283] width 13 height 13
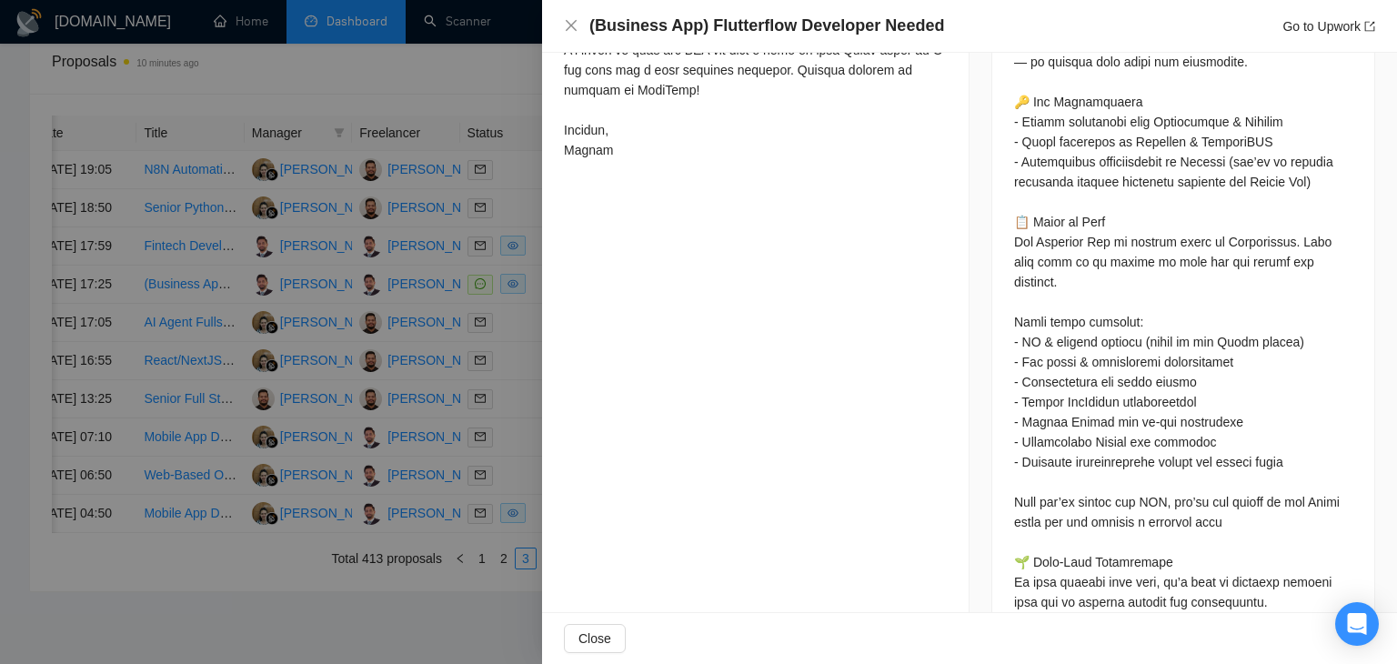
scroll to position [1182, 0]
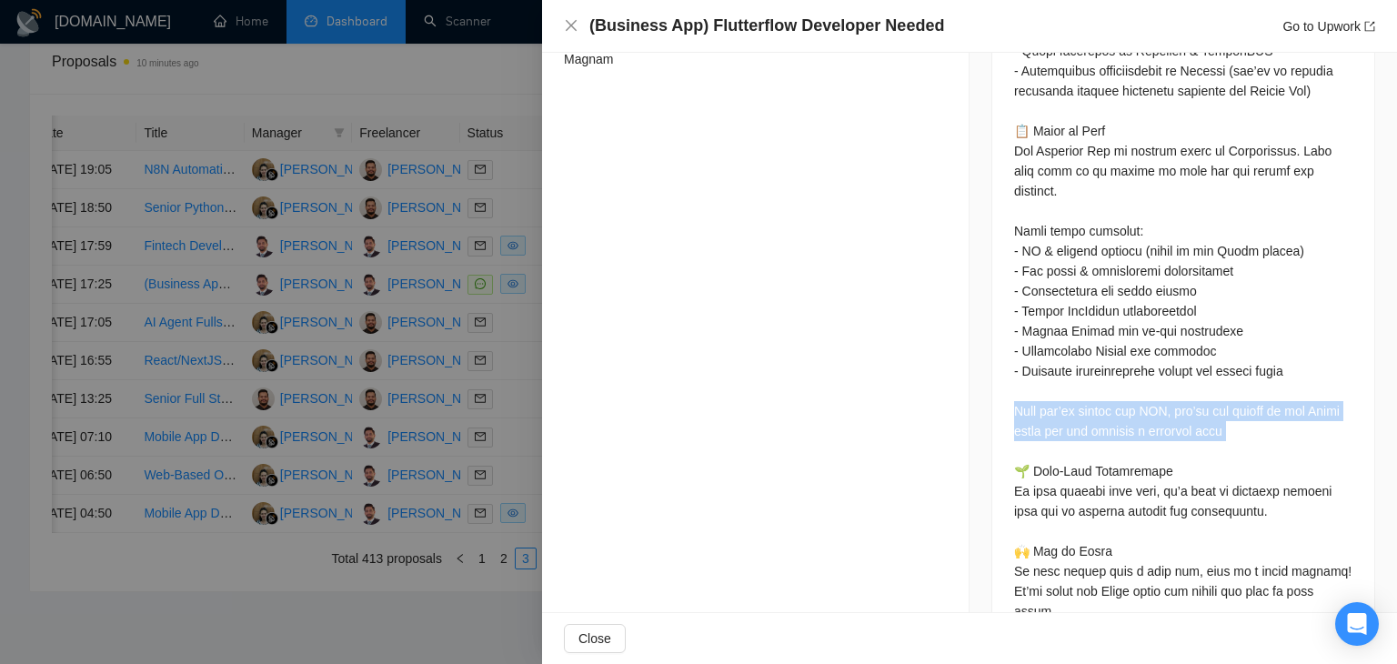
drag, startPoint x: 1005, startPoint y: 384, endPoint x: 1227, endPoint y: 427, distance: 226.0
click at [1227, 427] on div at bounding box center [1183, 164] width 382 height 1051
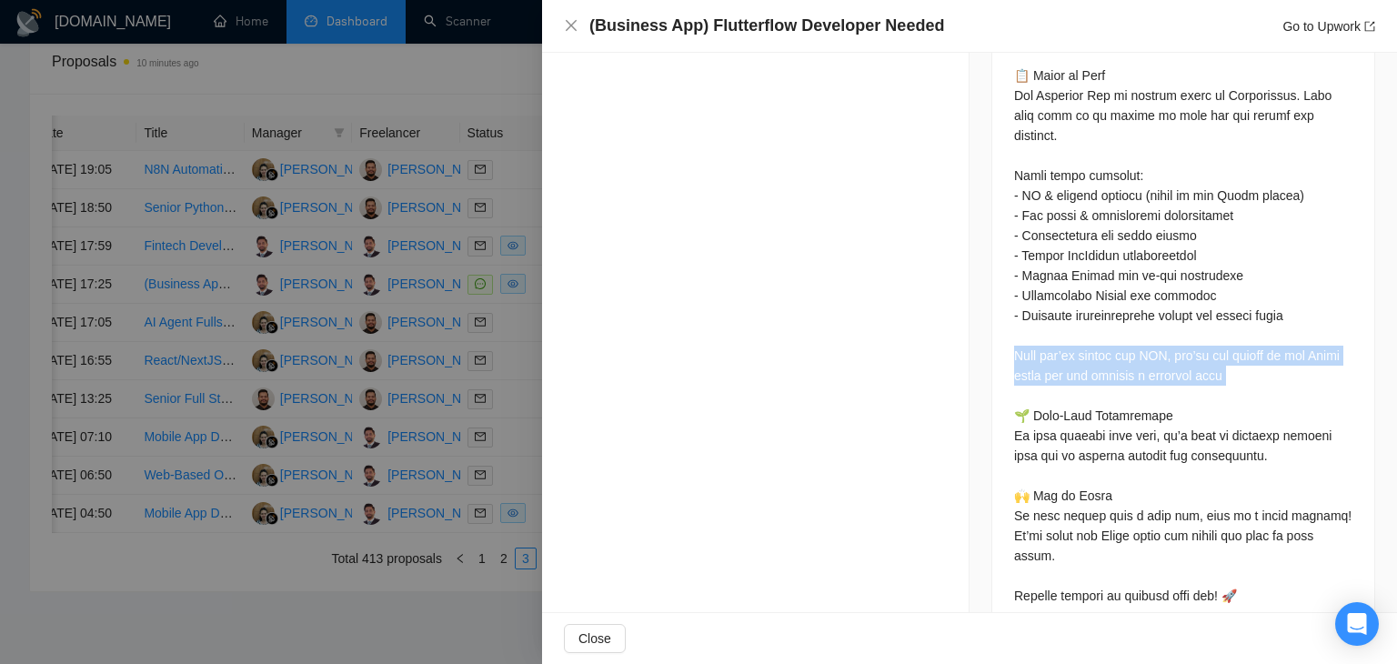
scroll to position [1264, 0]
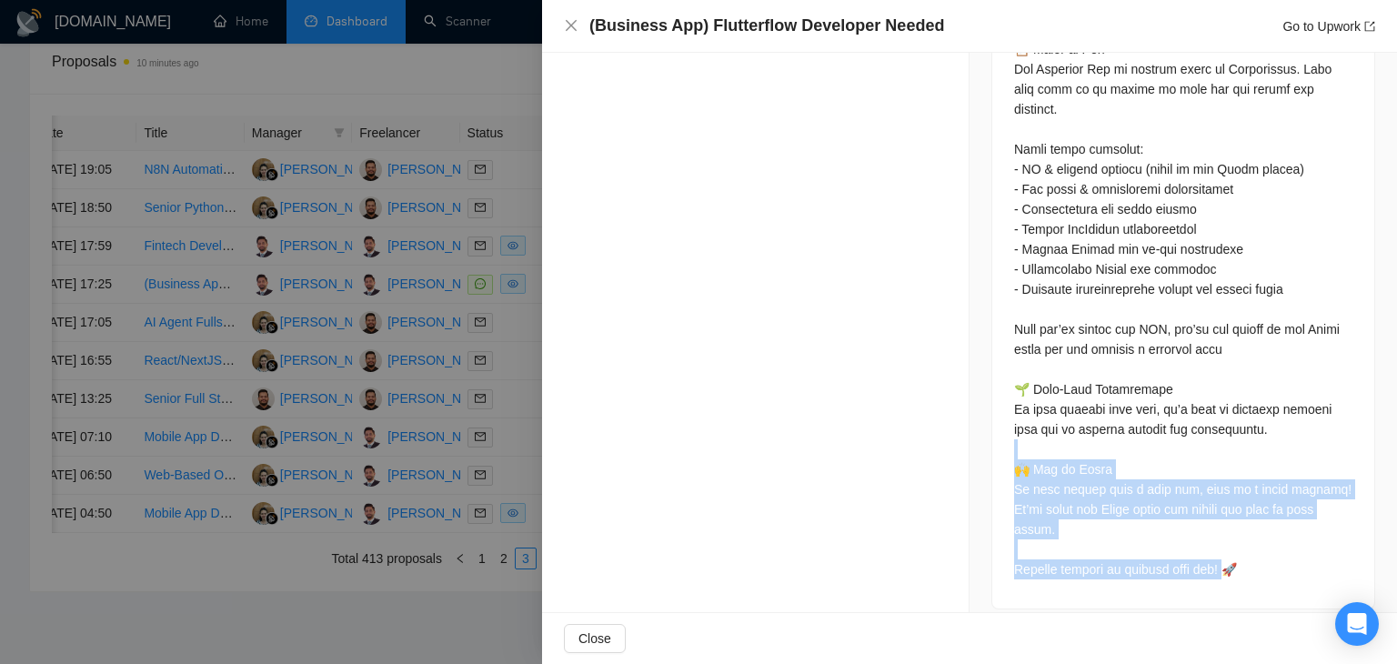
drag, startPoint x: 1223, startPoint y: 547, endPoint x: 1030, endPoint y: 422, distance: 229.6
click at [1030, 422] on div at bounding box center [1183, 79] width 338 height 1000
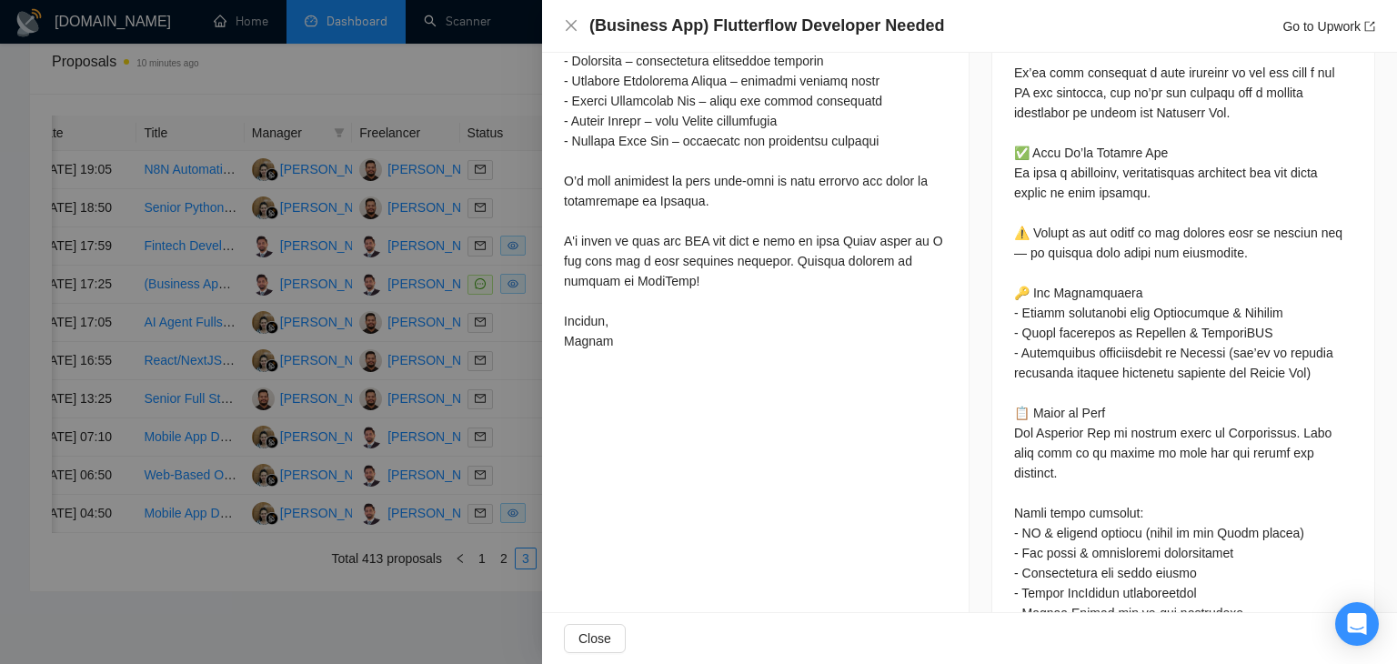
scroll to position [809, 0]
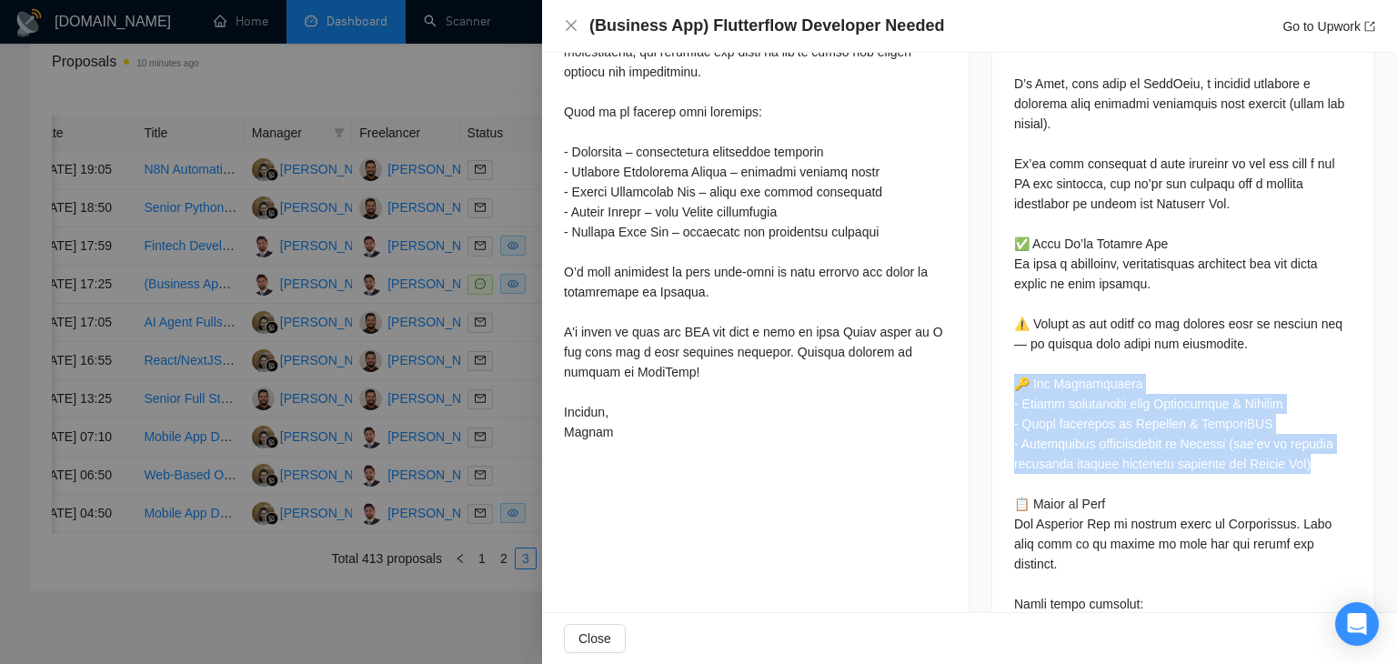
drag, startPoint x: 1321, startPoint y: 465, endPoint x: 975, endPoint y: 382, distance: 355.4
click at [971, 387] on div "Job Posting Details Overview 25 Sep, 2025 16:28 Published $300 Fixed Rate Exper…" at bounding box center [1183, 164] width 427 height 1843
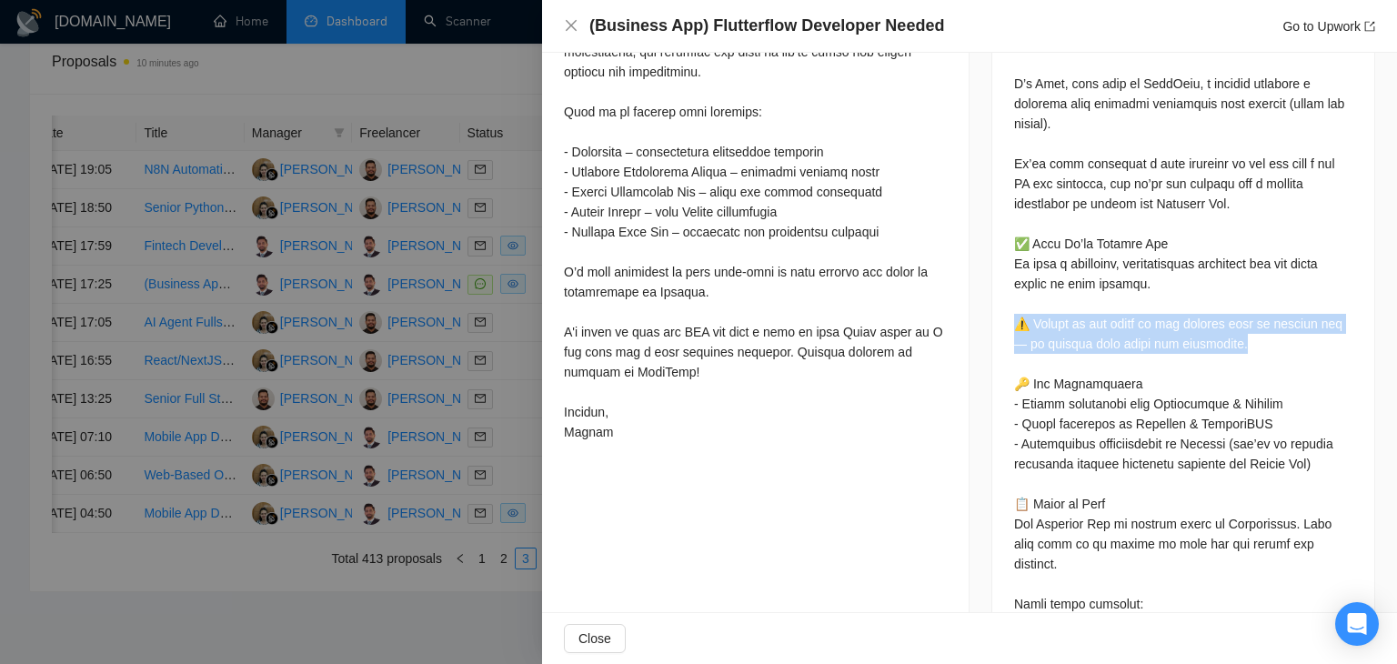
drag, startPoint x: 1010, startPoint y: 317, endPoint x: 1284, endPoint y: 355, distance: 277.3
click at [1284, 355] on div at bounding box center [1183, 534] width 338 height 1000
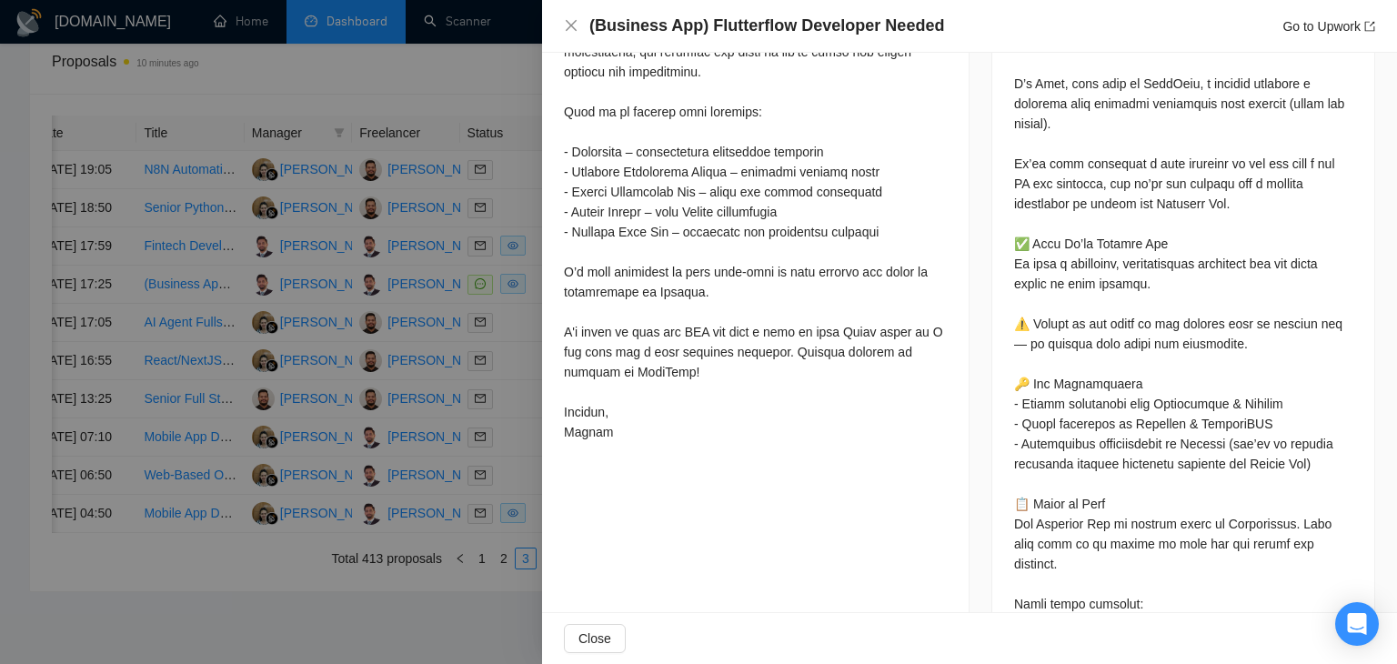
click at [1079, 396] on div at bounding box center [1183, 534] width 338 height 1000
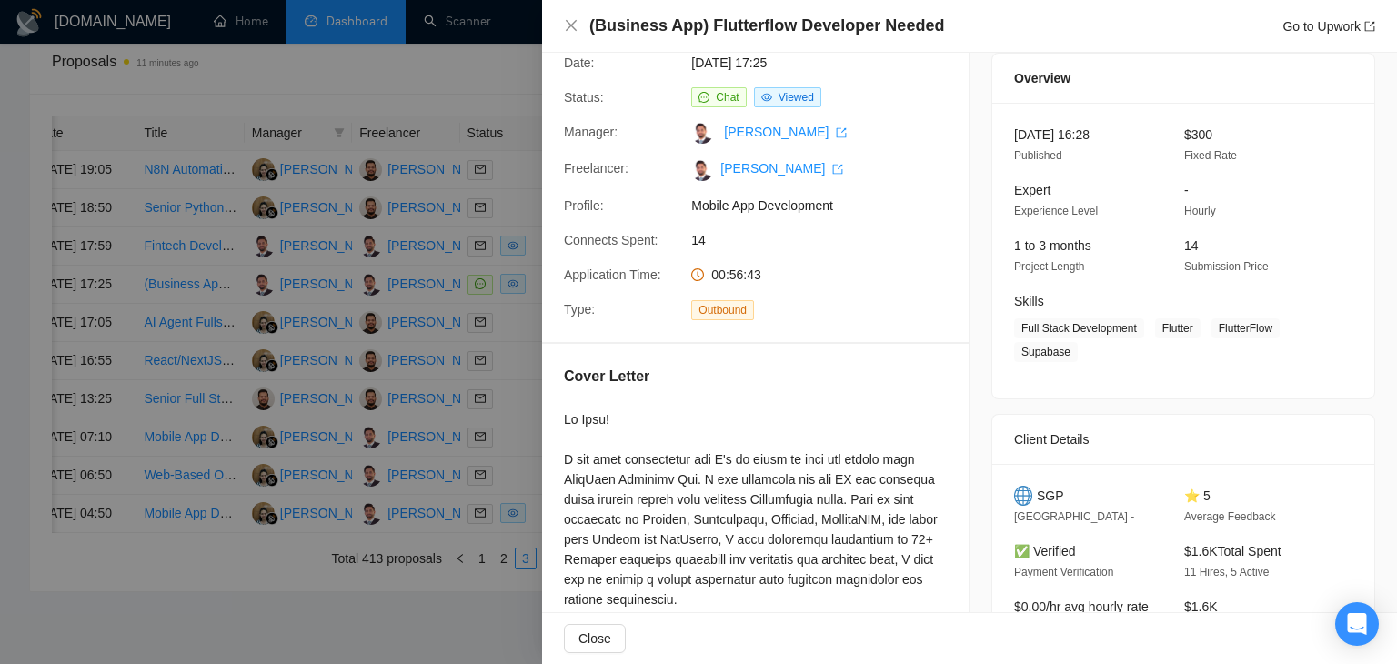
scroll to position [91, 0]
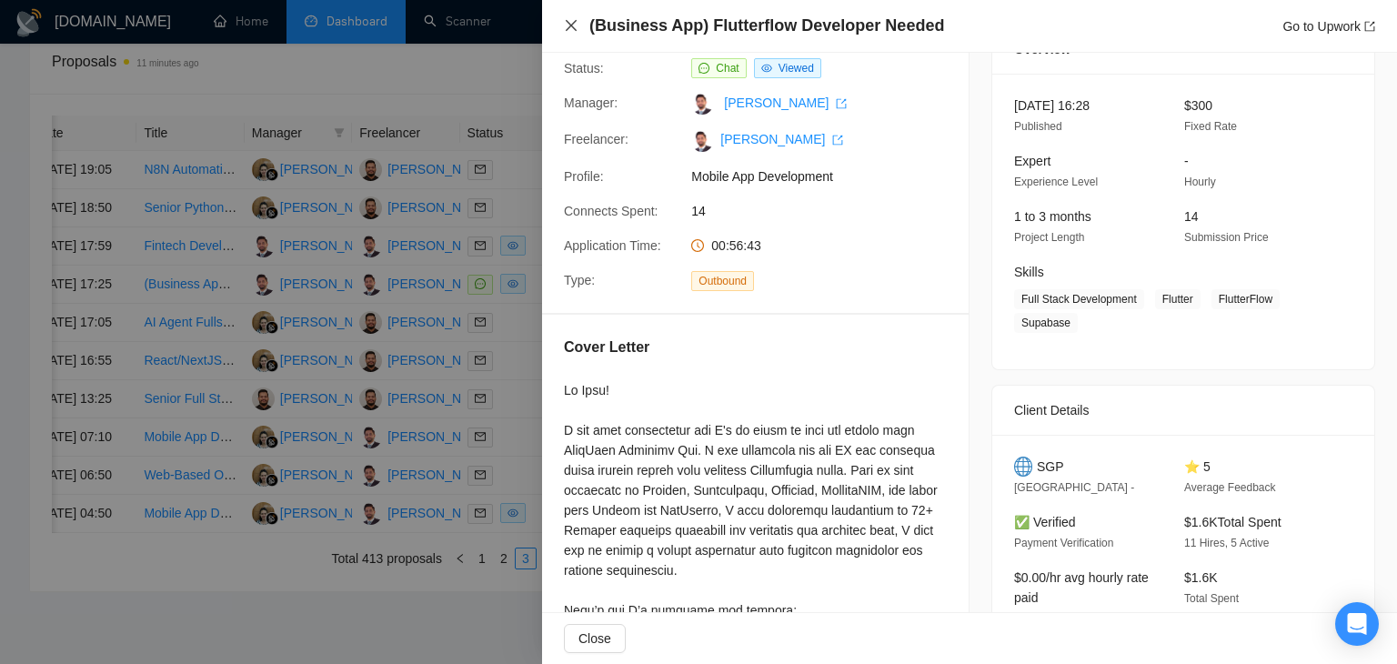
click at [568, 24] on icon "close" at bounding box center [571, 25] width 15 height 15
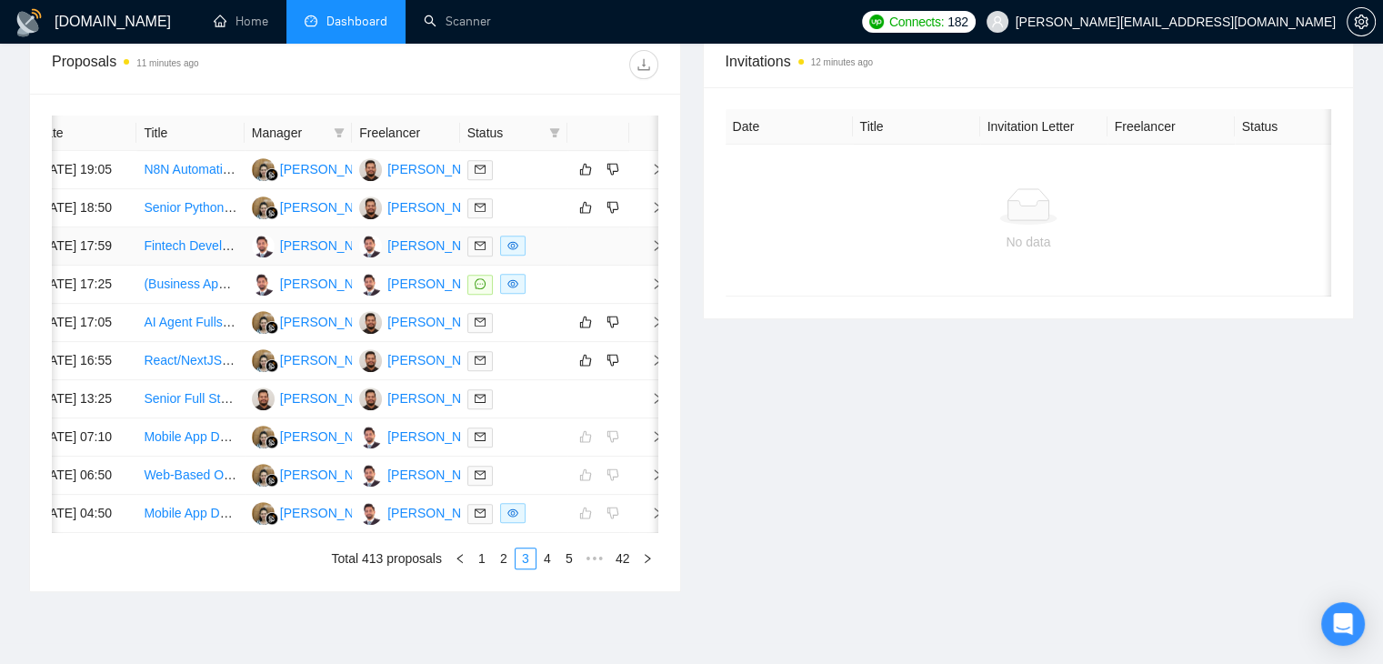
click at [648, 252] on span "right" at bounding box center [650, 245] width 27 height 13
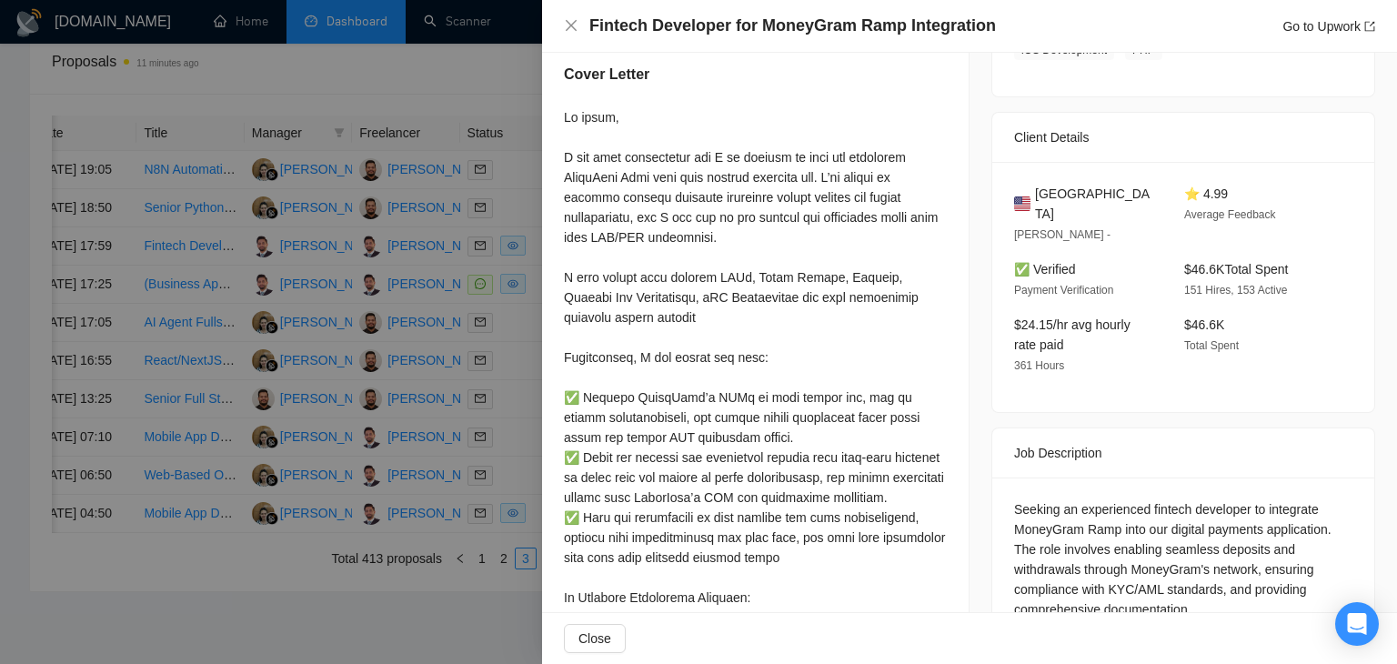
scroll to position [455, 0]
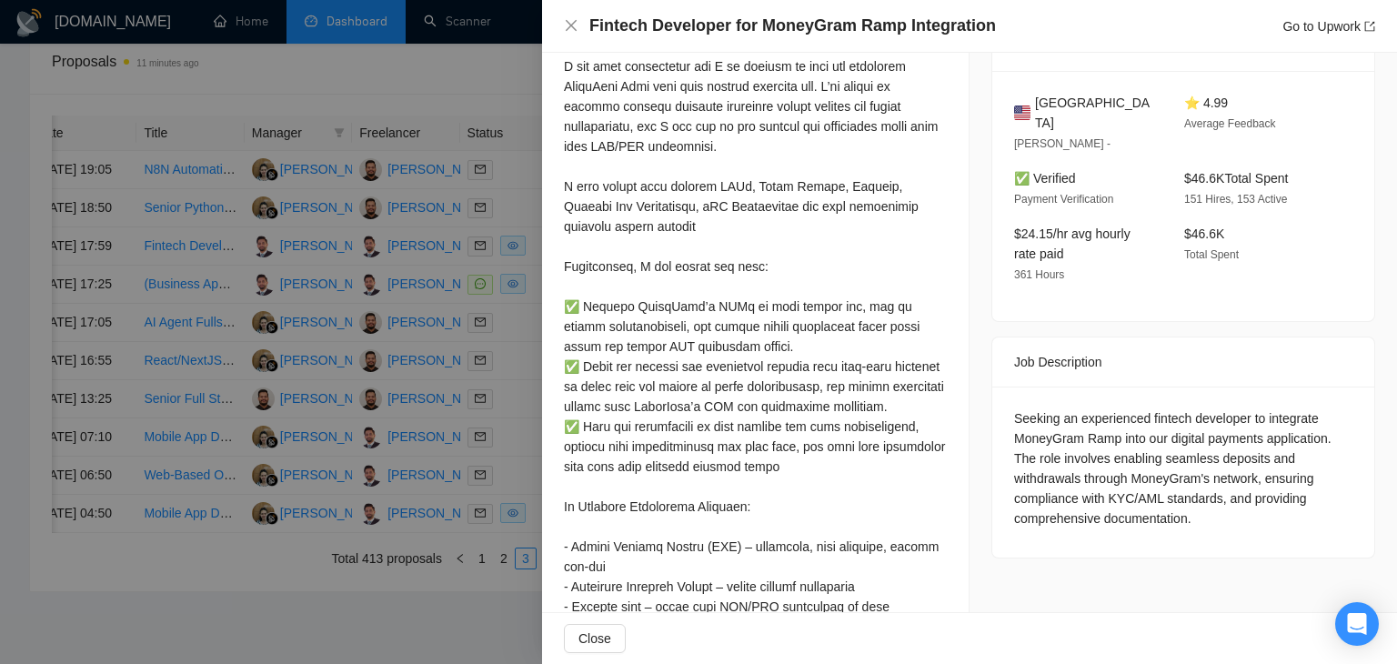
click at [457, 344] on div at bounding box center [698, 332] width 1397 height 664
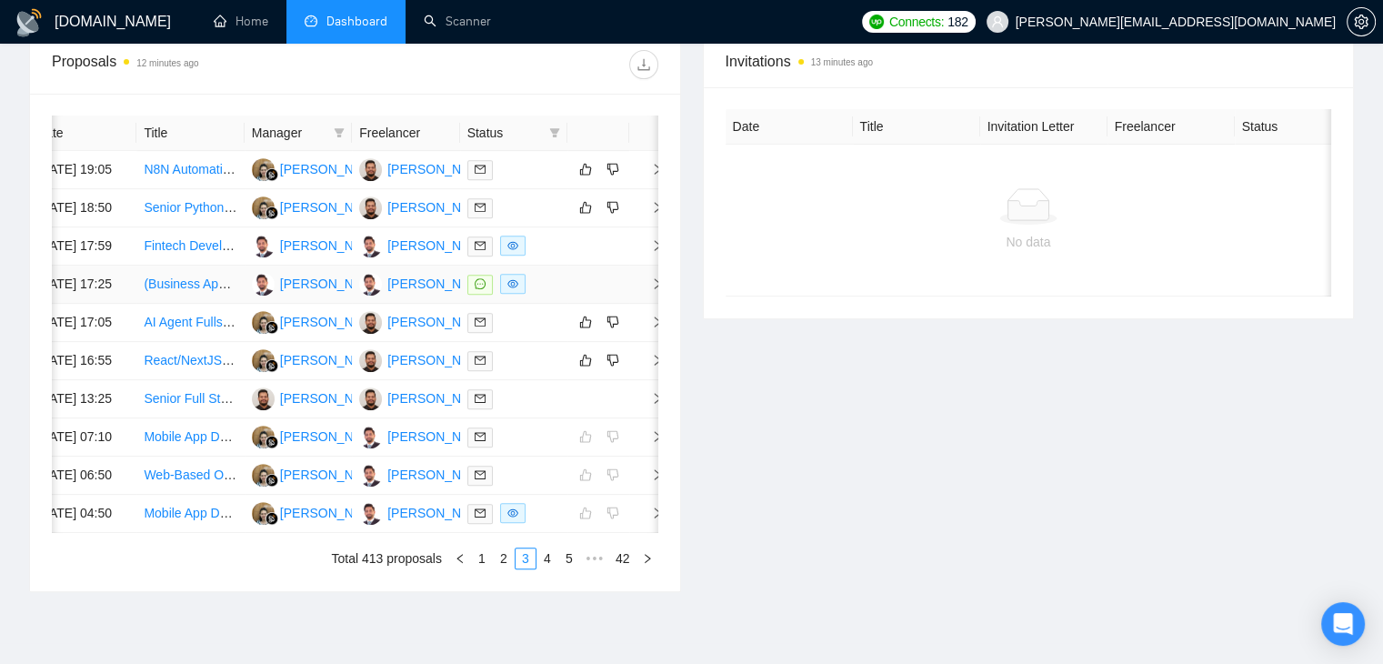
click at [648, 304] on td at bounding box center [647, 285] width 36 height 38
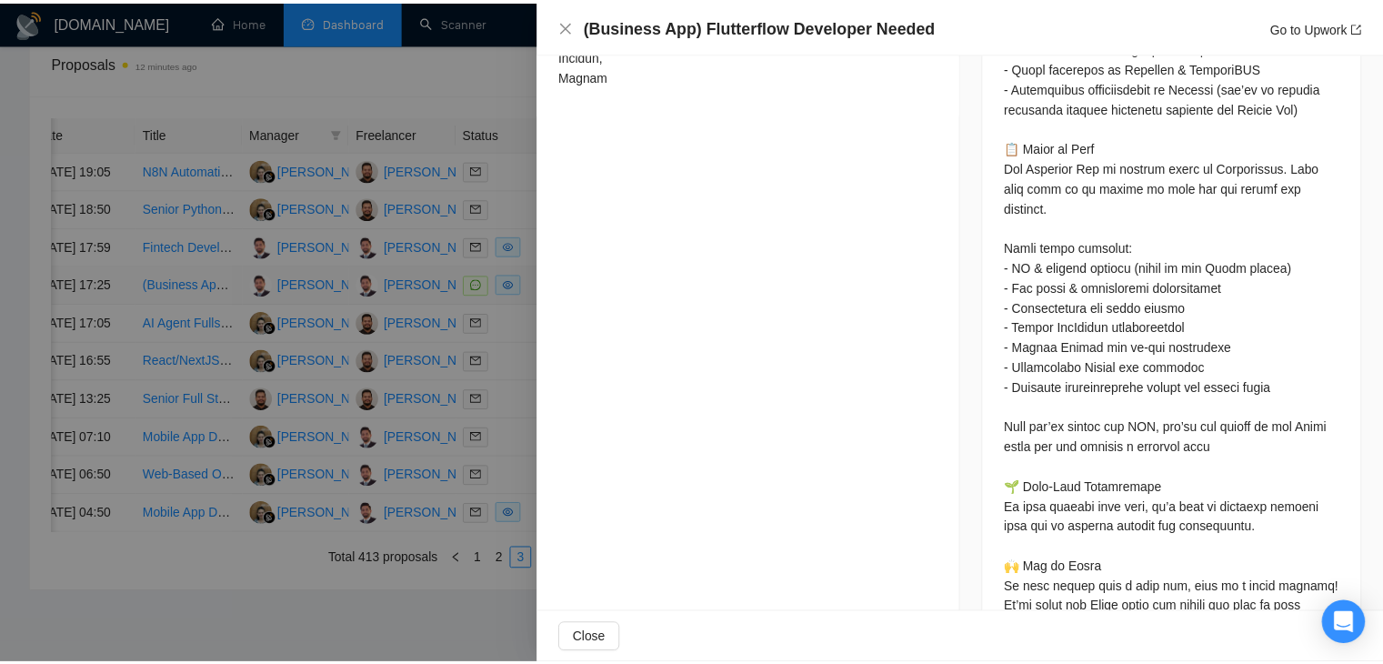
scroll to position [1182, 0]
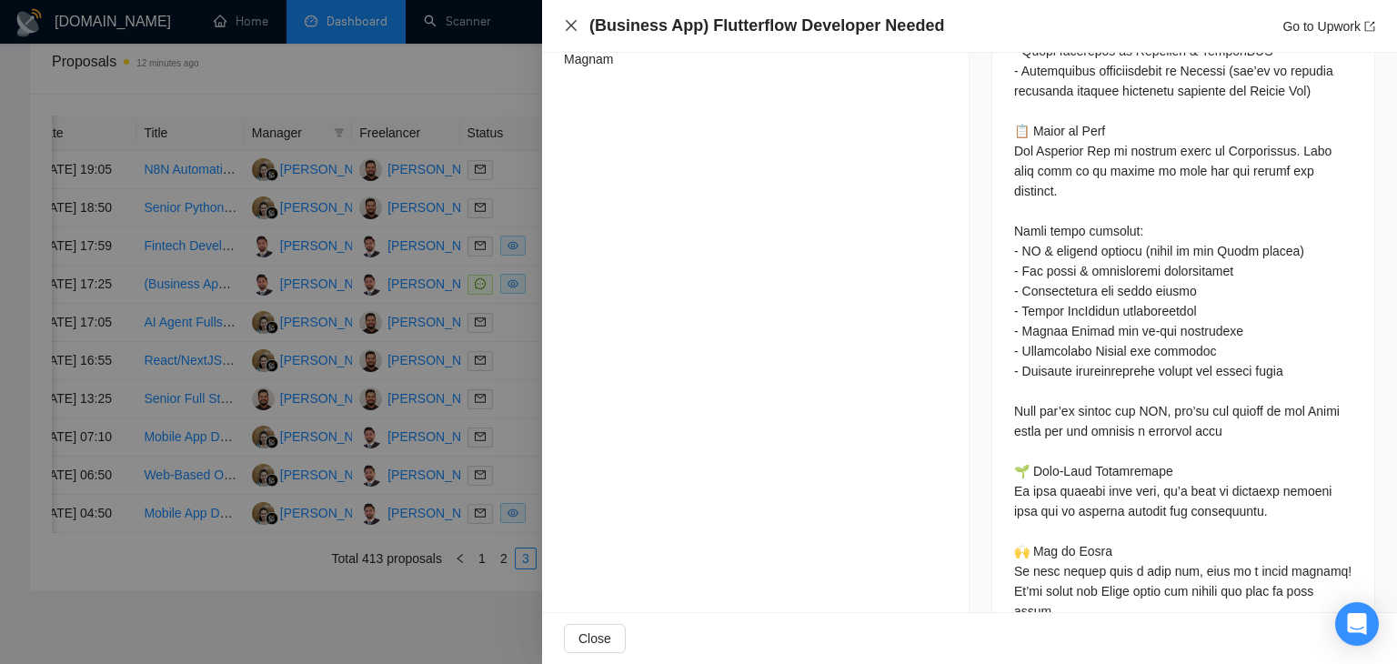
click at [575, 32] on icon "close" at bounding box center [571, 25] width 15 height 15
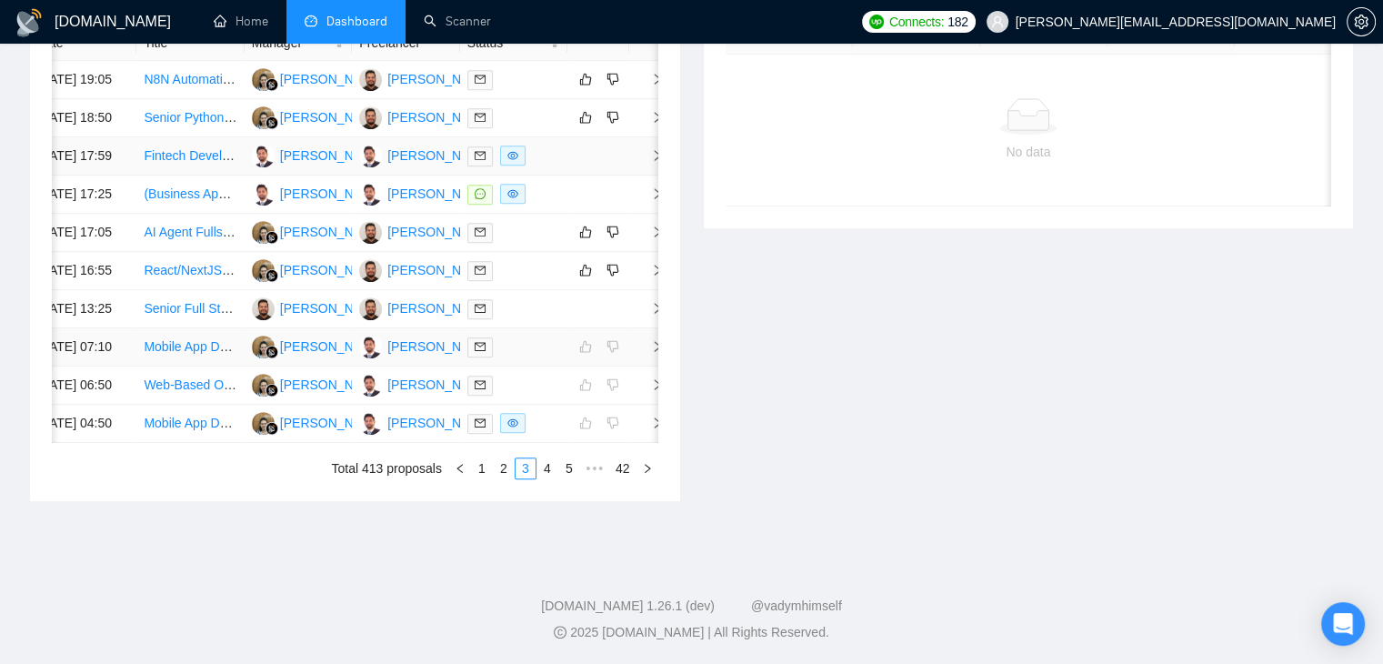
scroll to position [983, 0]
click at [498, 465] on link "2" at bounding box center [504, 468] width 20 height 20
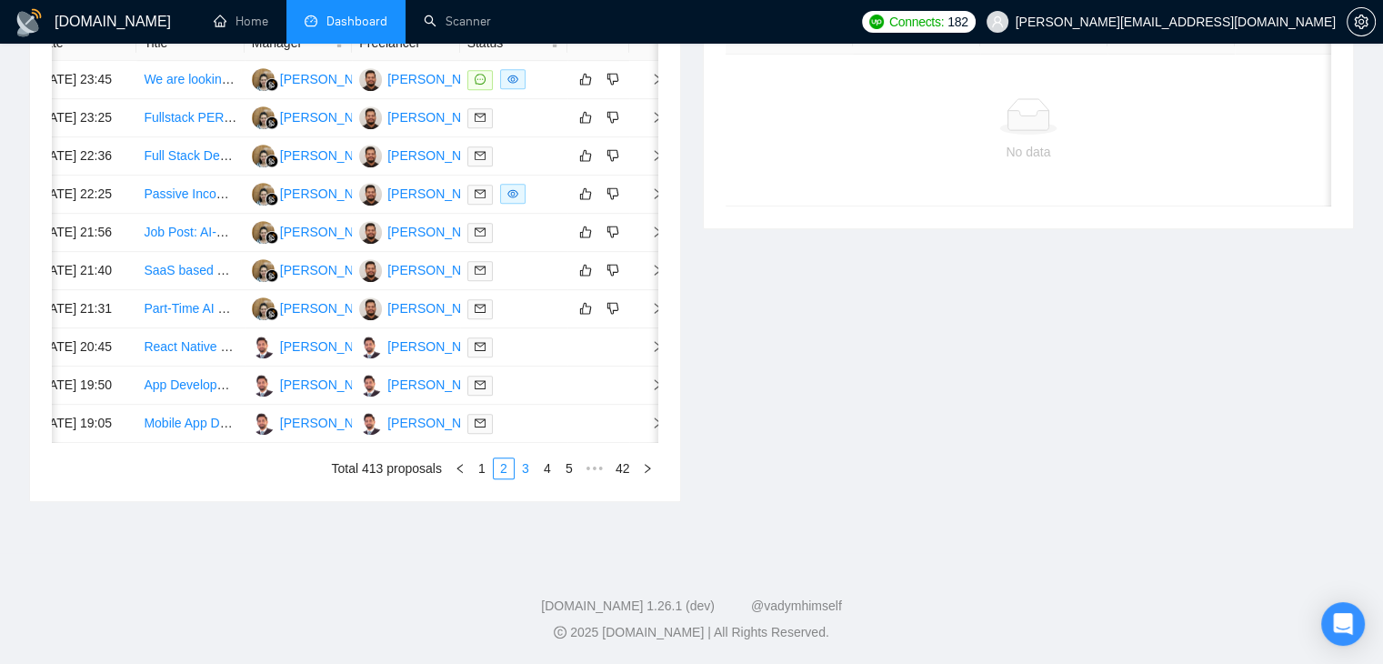
click at [527, 474] on link "3" at bounding box center [526, 468] width 20 height 20
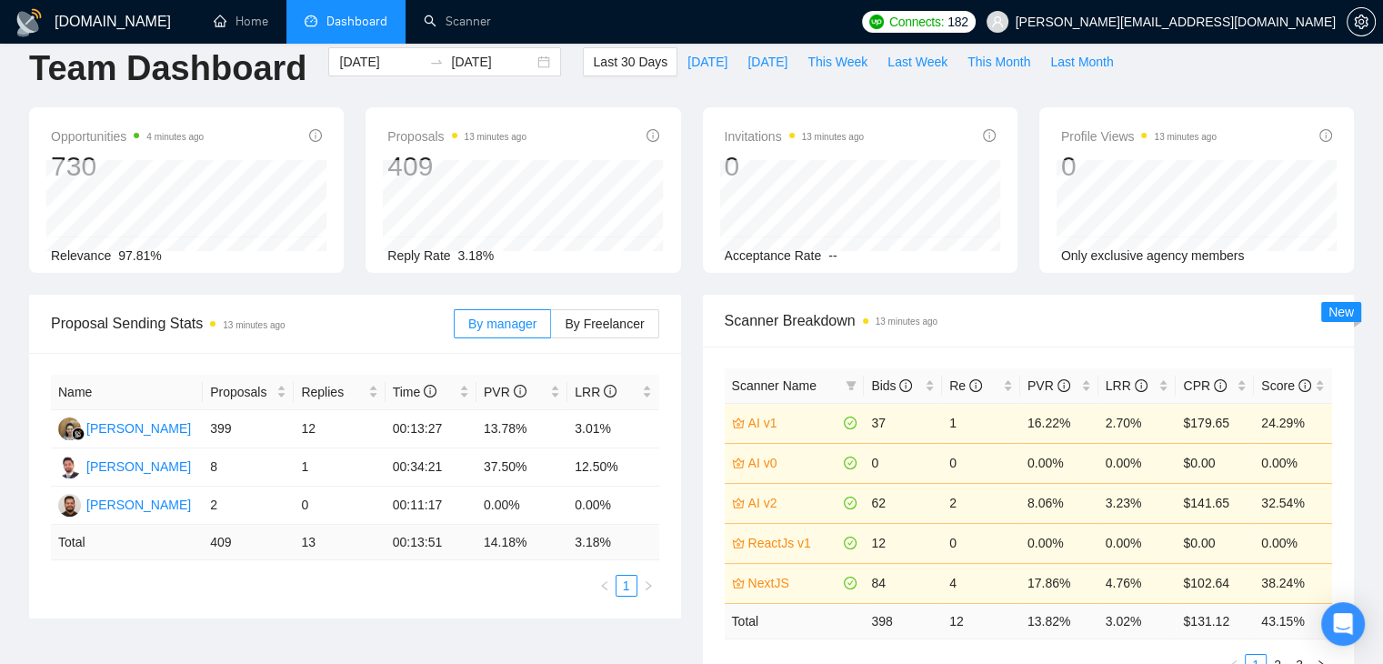
scroll to position [0, 0]
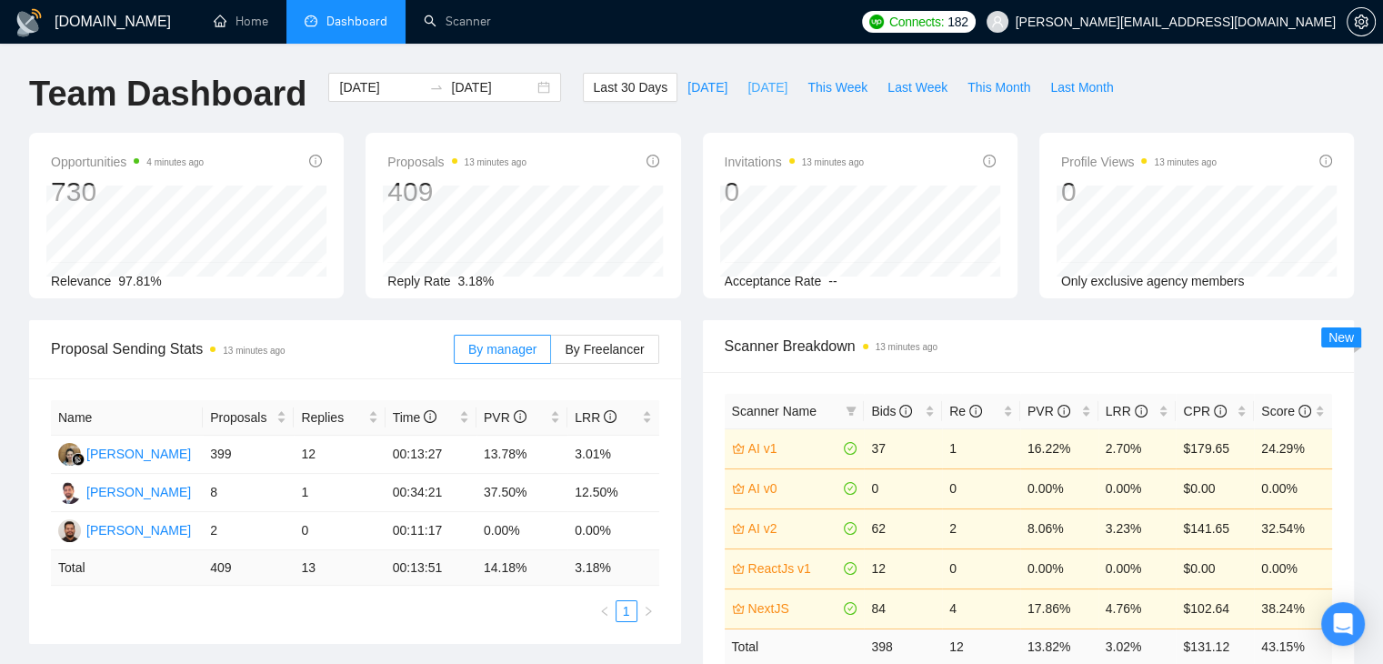
click at [748, 94] on span "[DATE]" at bounding box center [768, 87] width 40 height 20
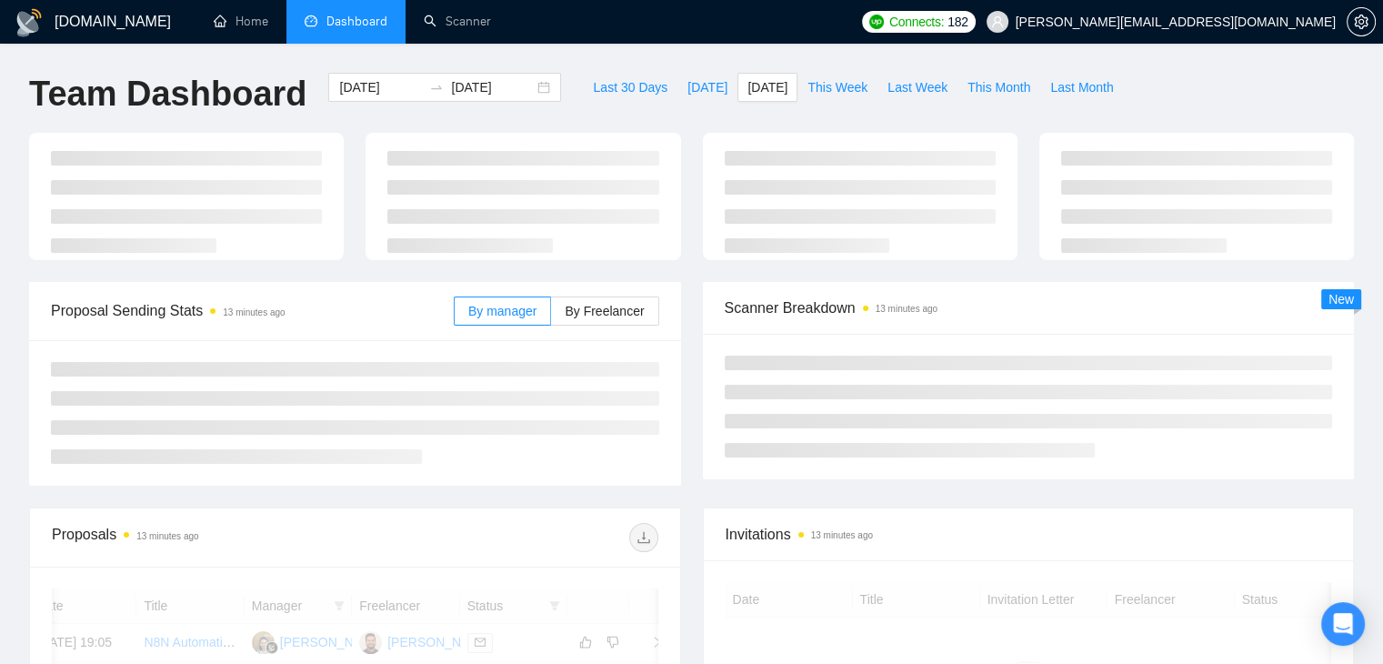
type input "[DATE]"
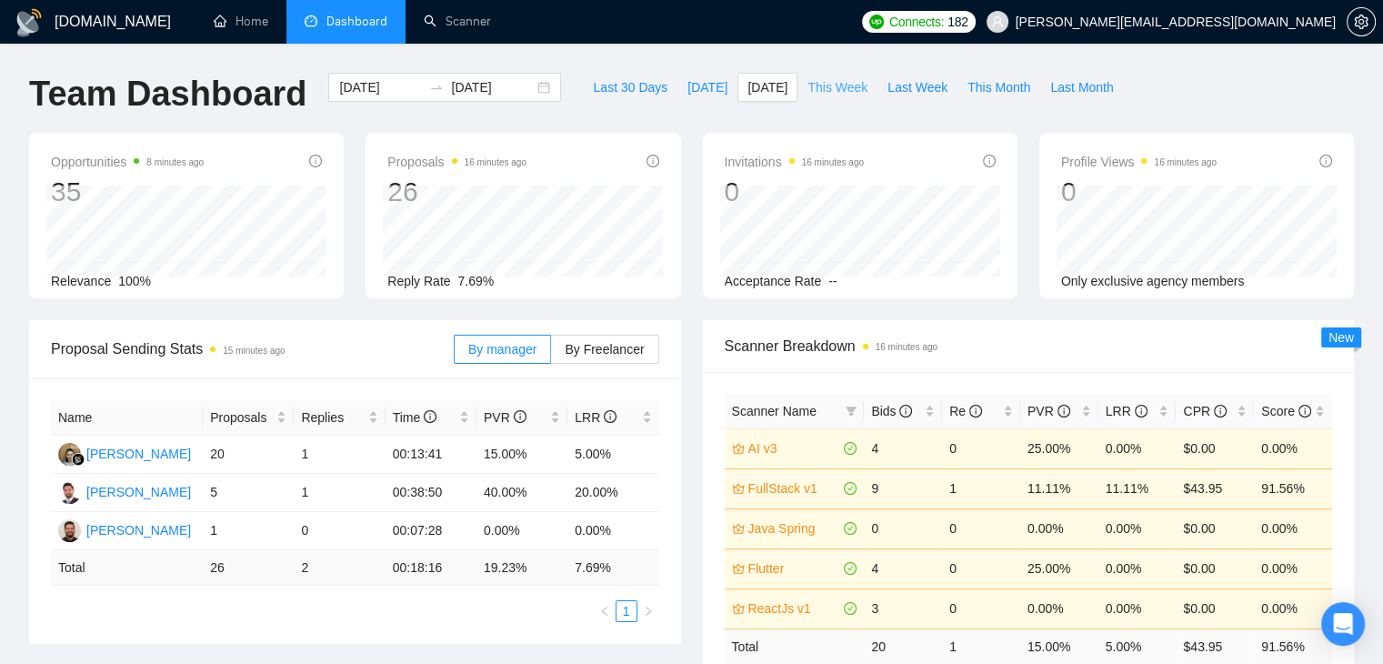
click at [808, 85] on span "This Week" at bounding box center [838, 87] width 60 height 20
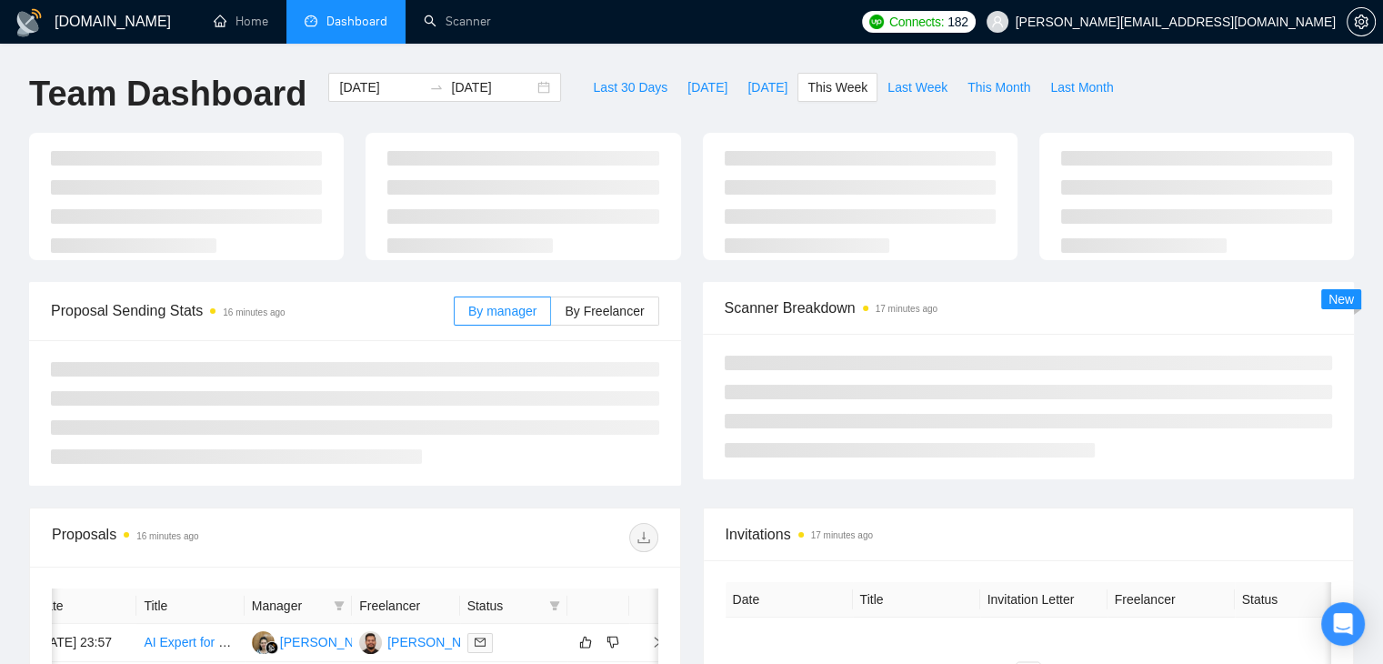
type input "[DATE]"
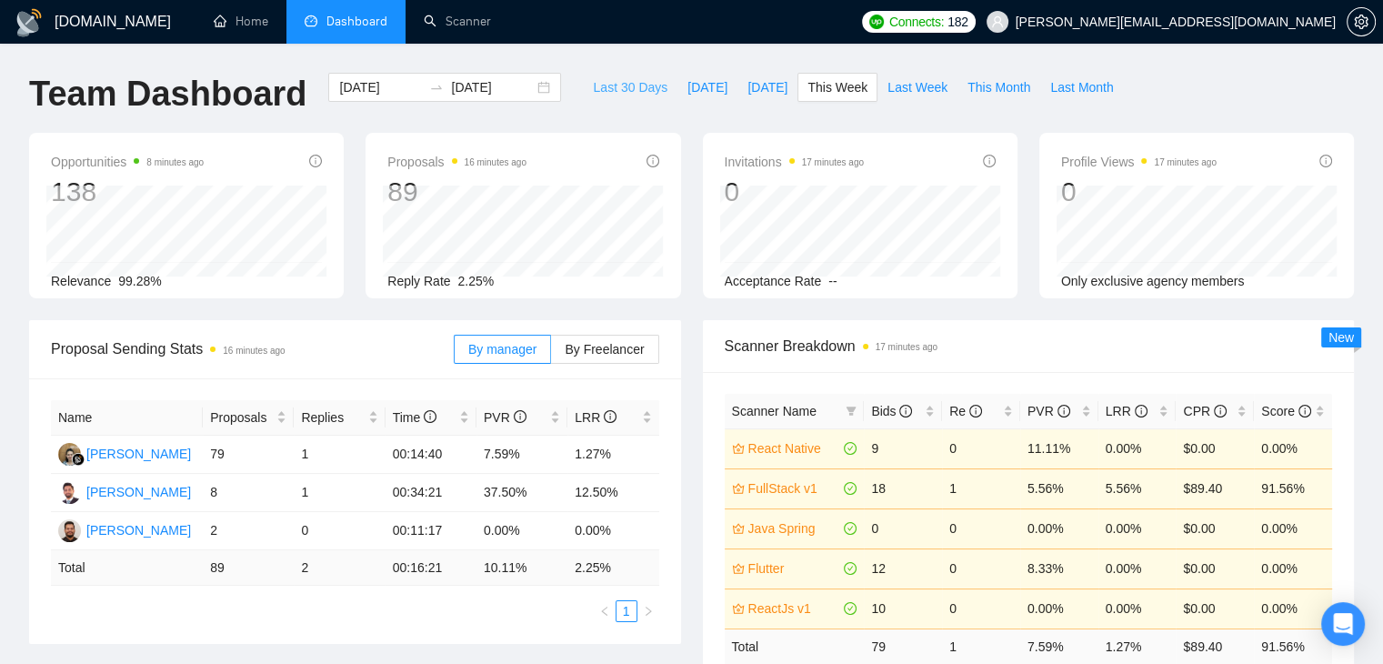
click at [639, 86] on span "Last 30 Days" at bounding box center [630, 87] width 75 height 20
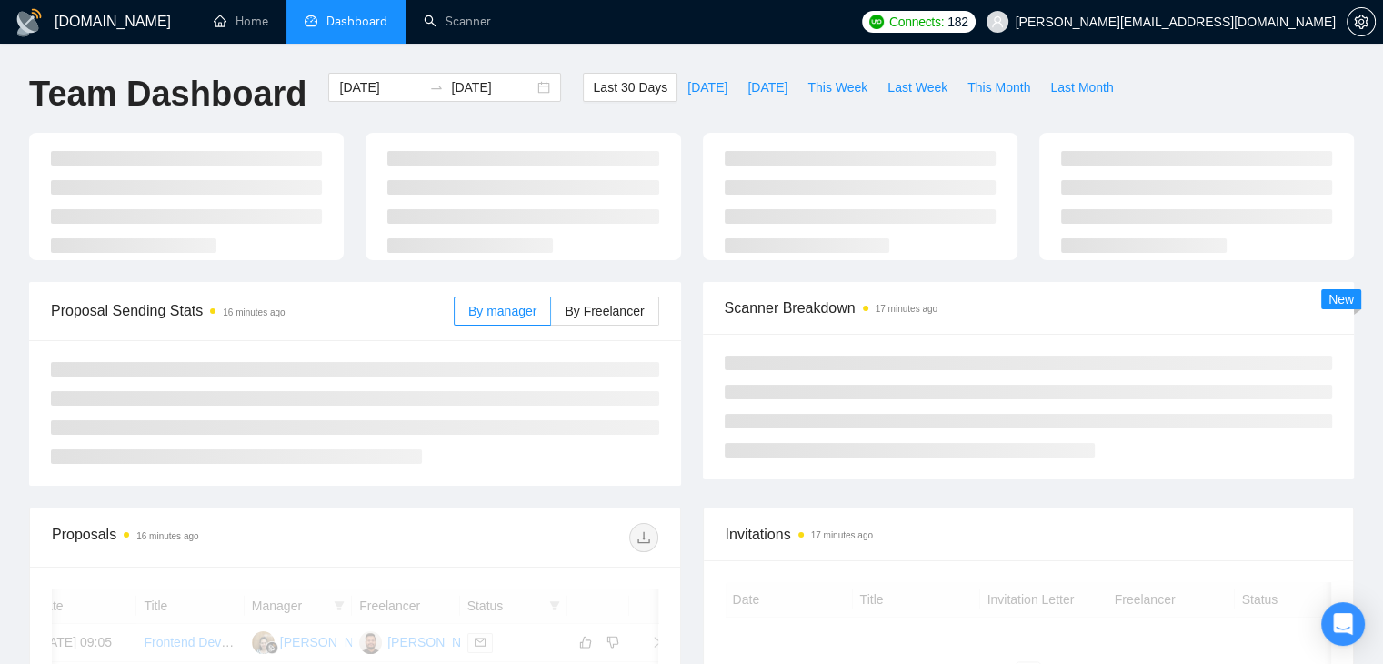
type input "[DATE]"
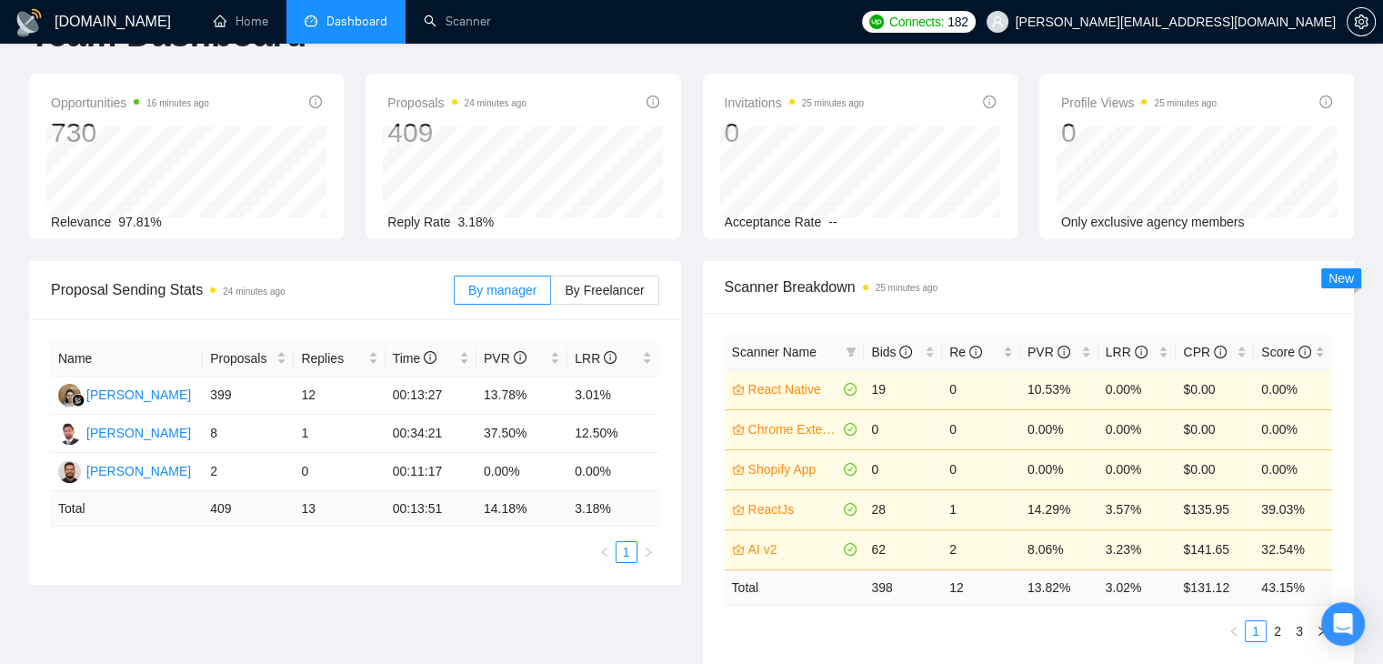
scroll to position [91, 0]
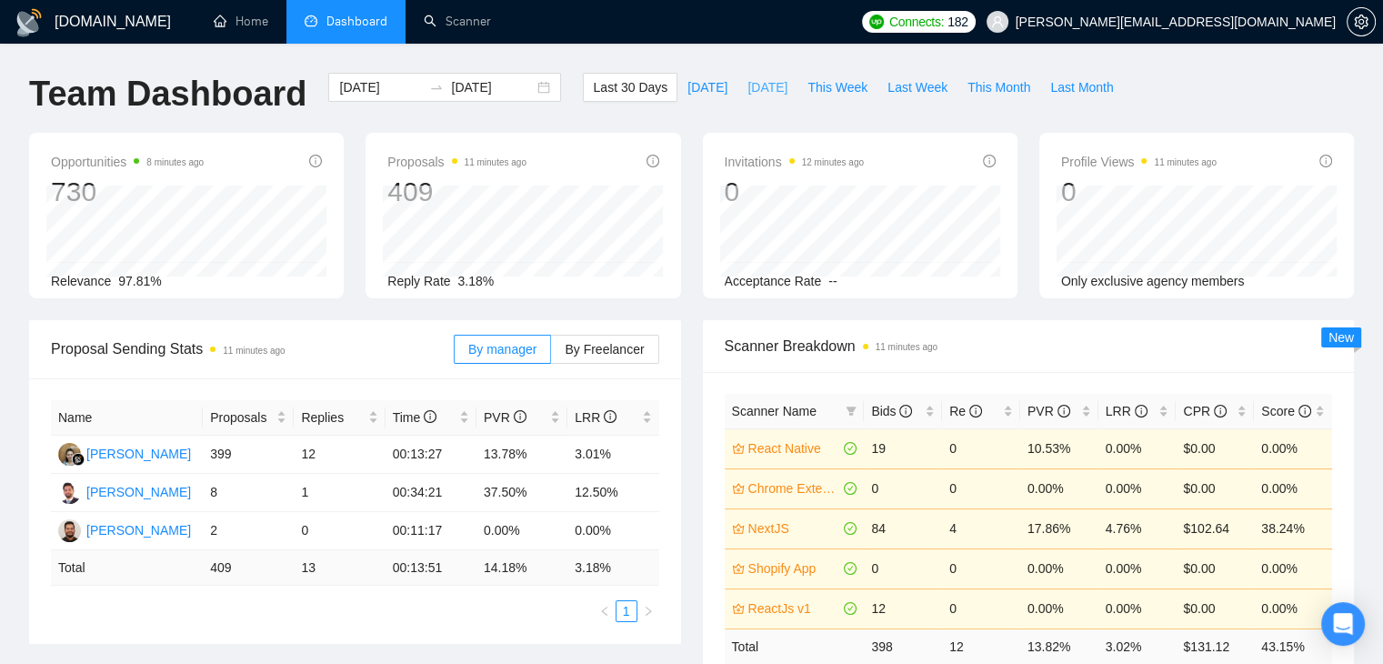
click at [748, 86] on span "[DATE]" at bounding box center [768, 87] width 40 height 20
type input "[DATE]"
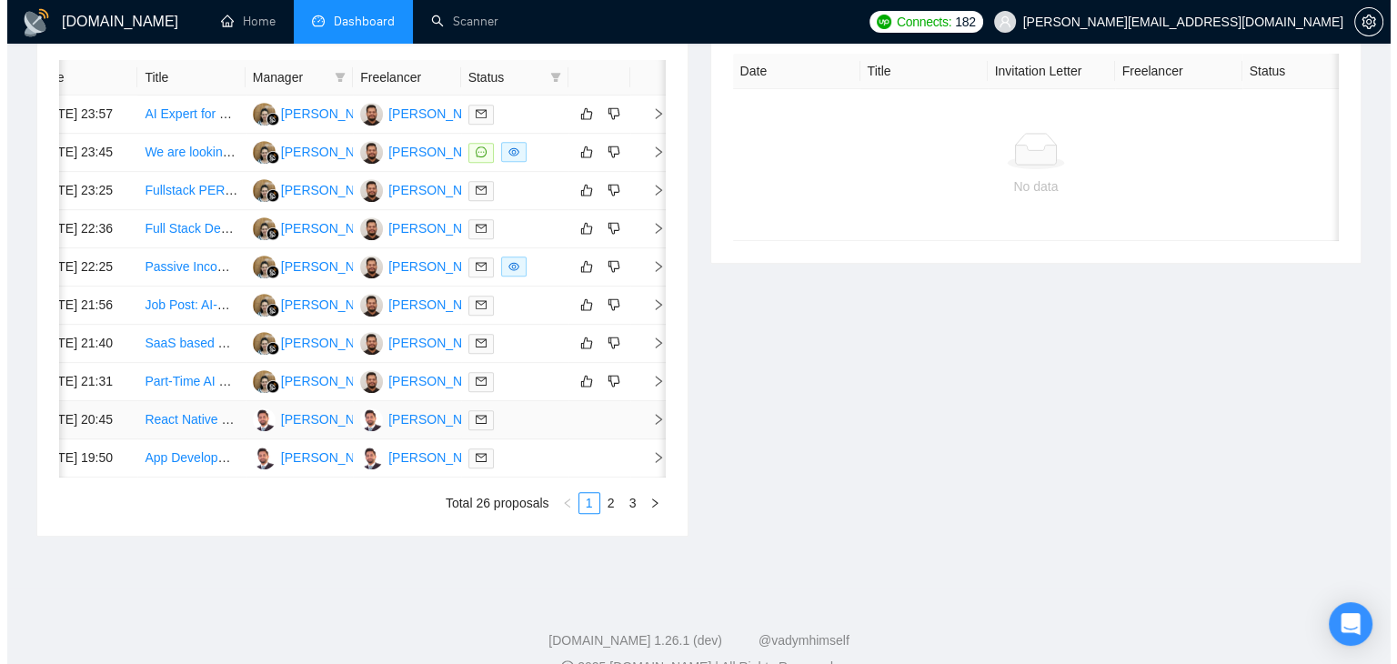
scroll to position [637, 0]
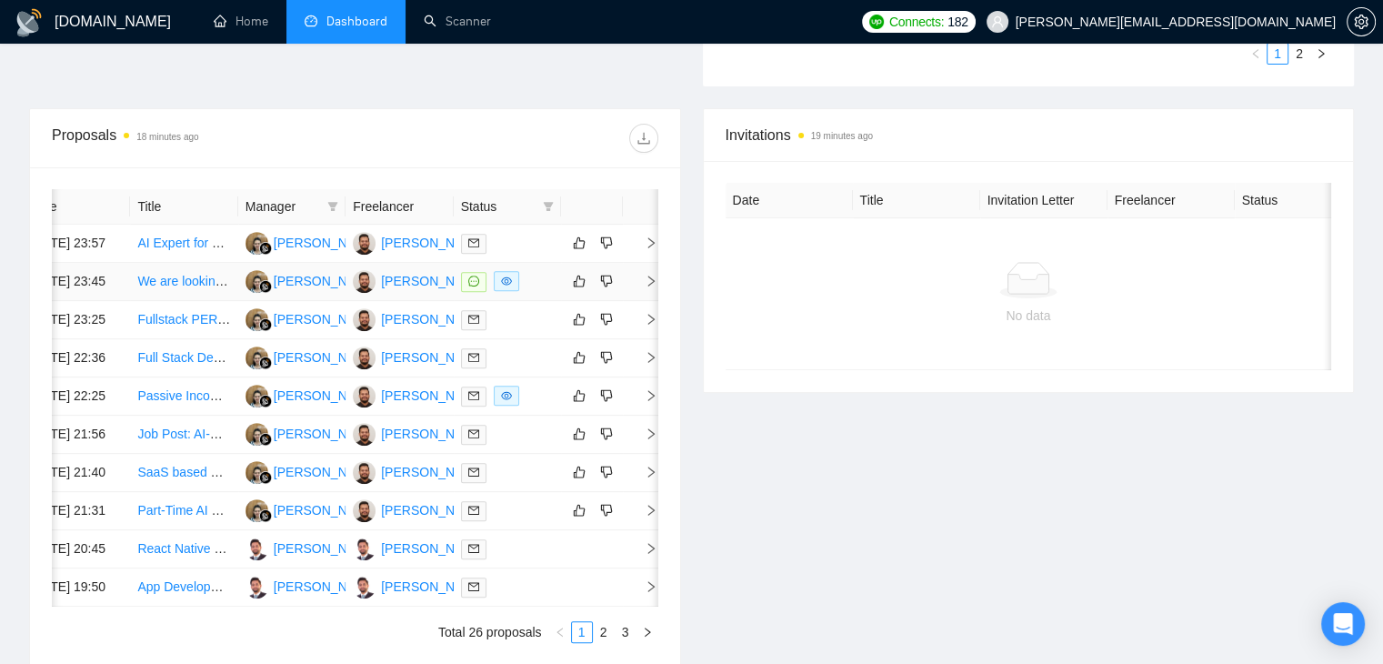
click at [640, 301] on td at bounding box center [641, 282] width 36 height 38
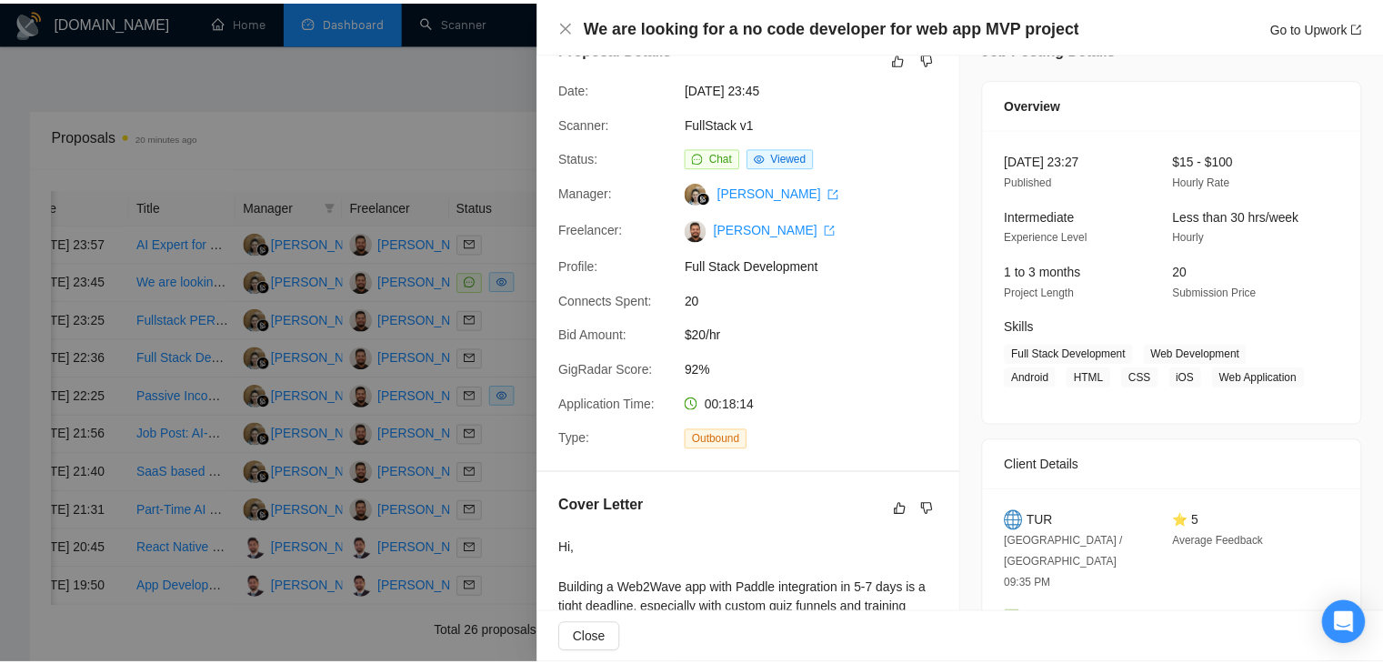
scroll to position [7, 0]
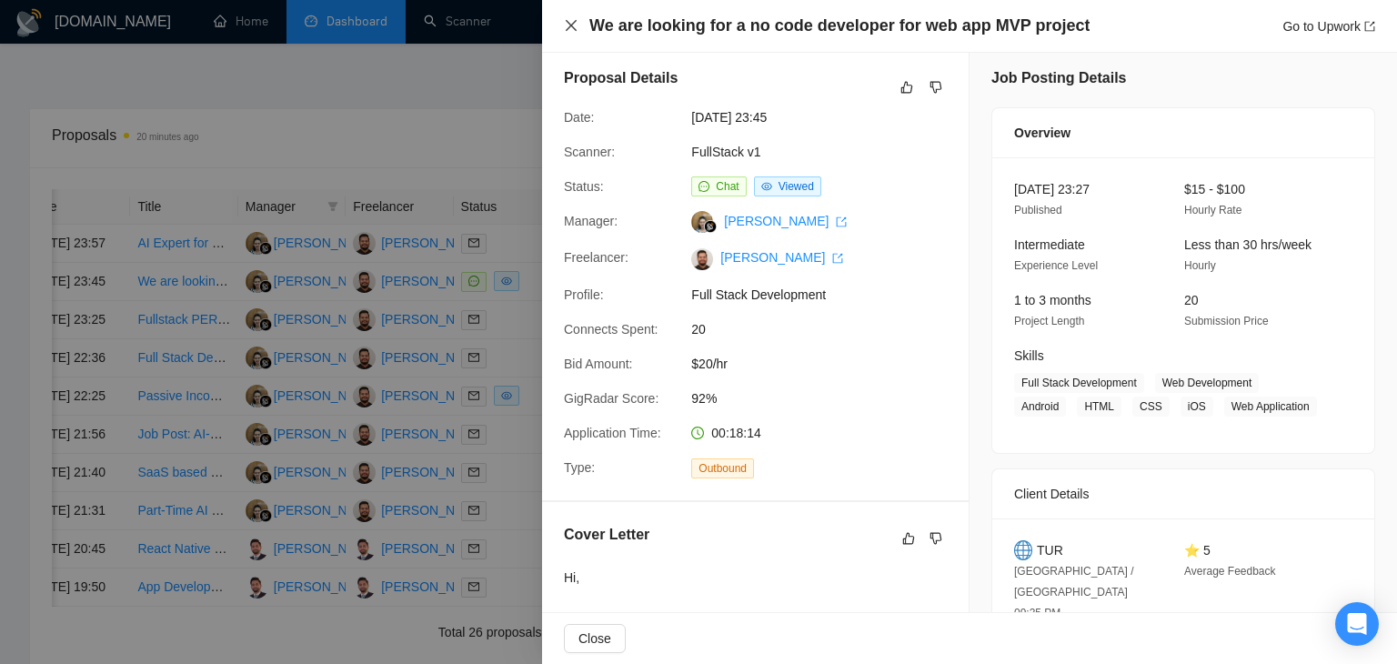
click at [576, 31] on icon "close" at bounding box center [571, 25] width 15 height 15
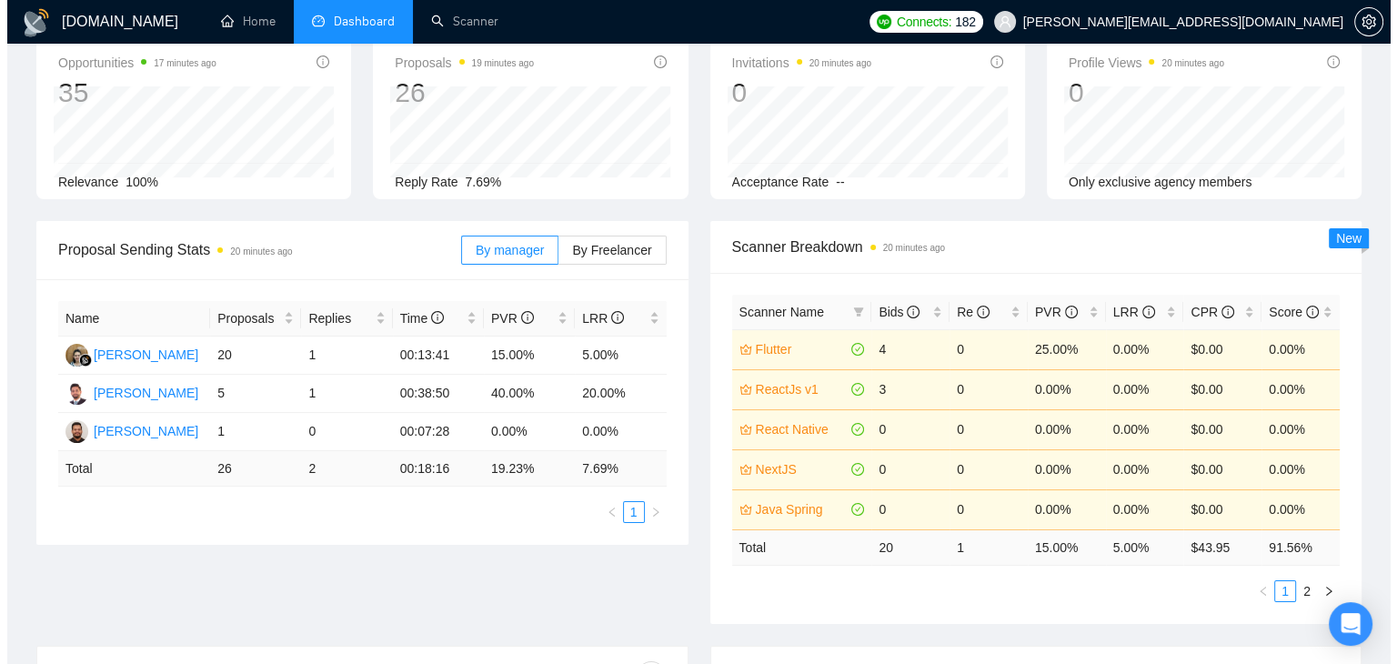
scroll to position [0, 0]
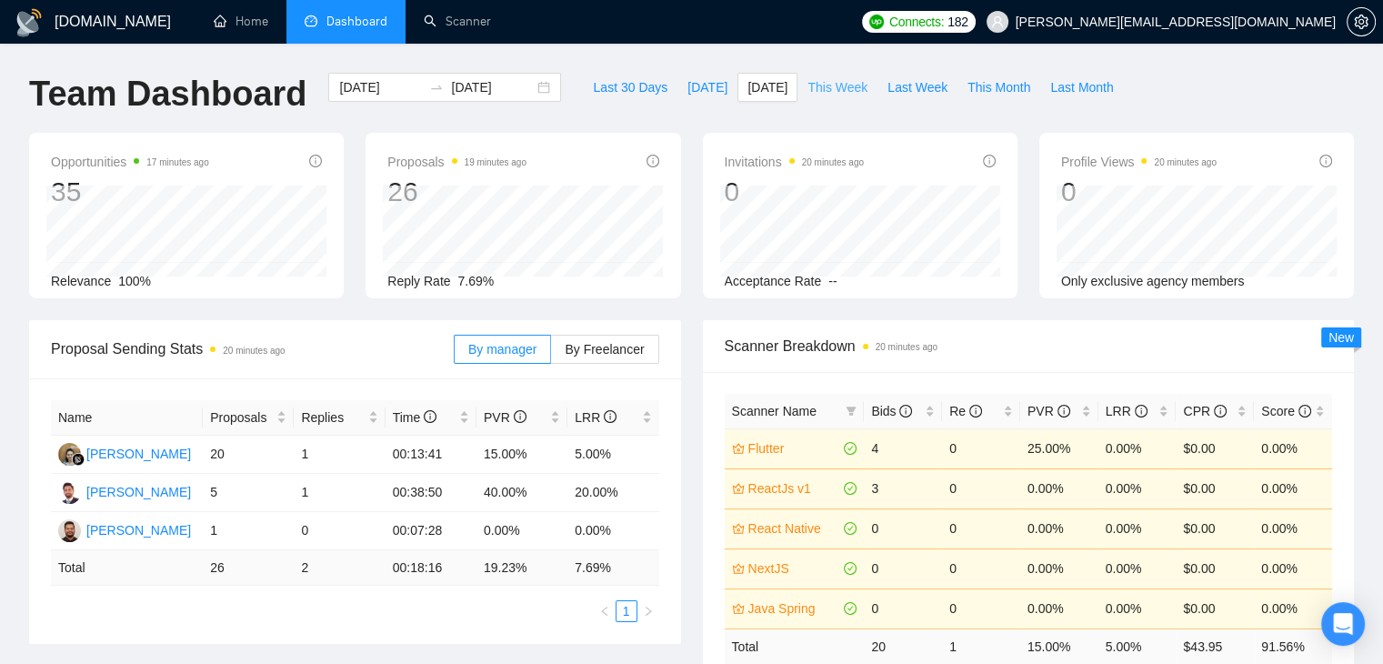
click at [808, 85] on span "This Week" at bounding box center [838, 87] width 60 height 20
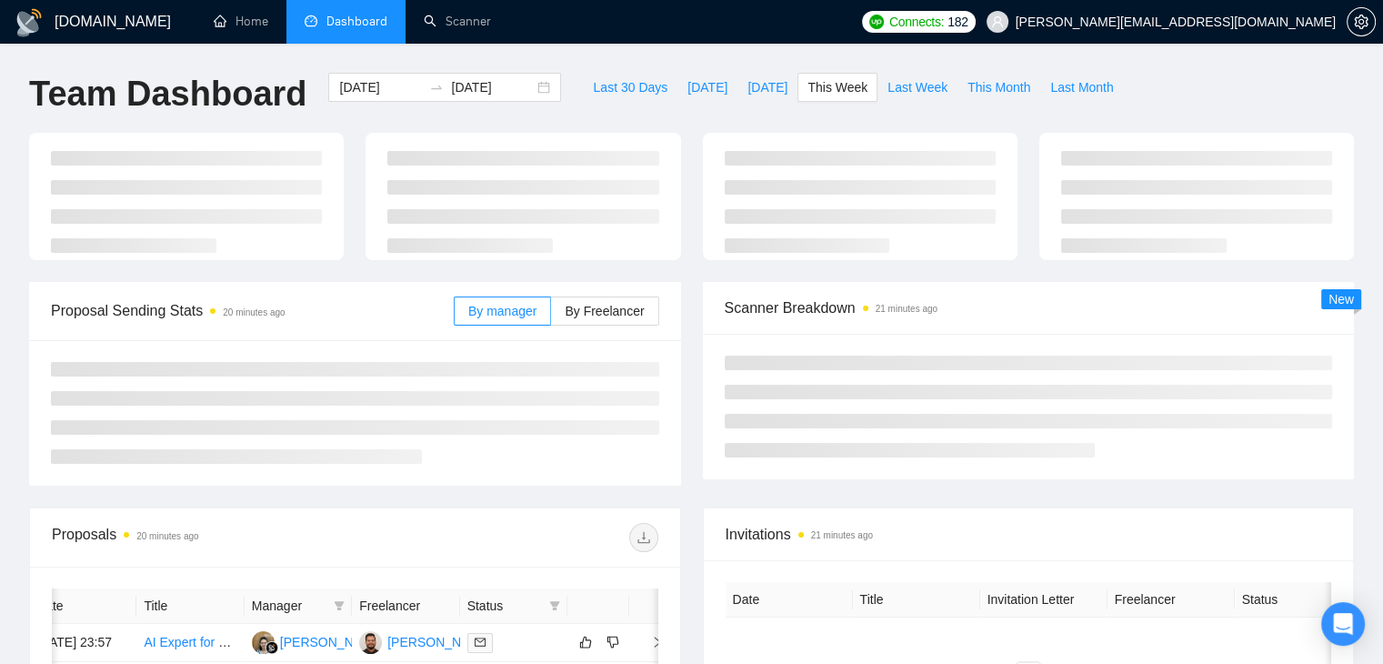
type input "2025-09-22"
type input "2025-09-28"
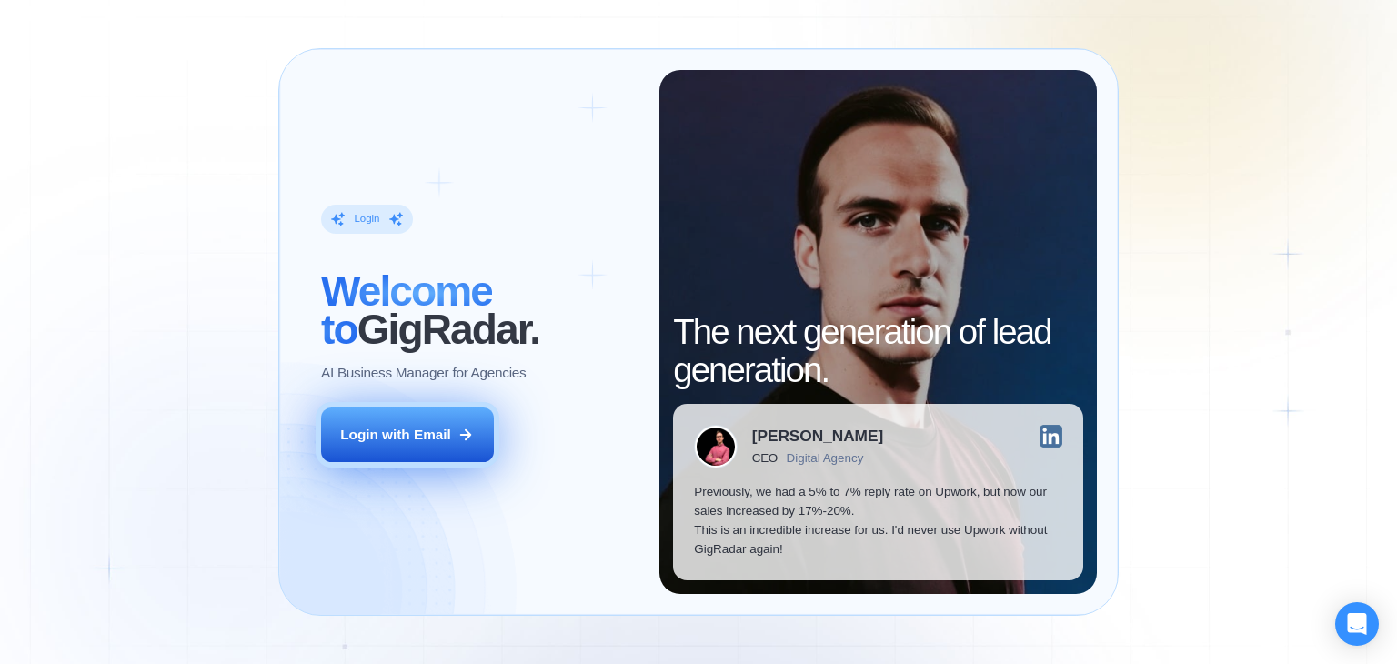
click at [455, 429] on button "Login with Email" at bounding box center [407, 434] width 173 height 55
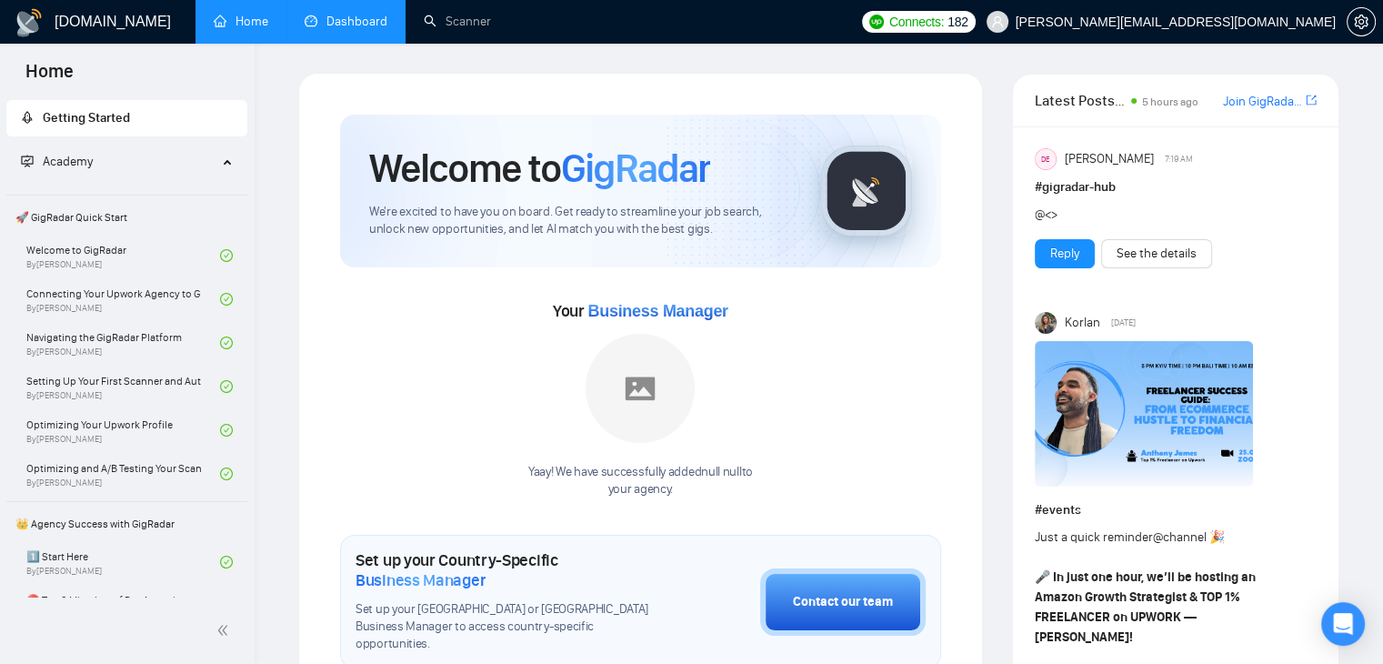
click at [387, 25] on link "Dashboard" at bounding box center [346, 21] width 83 height 15
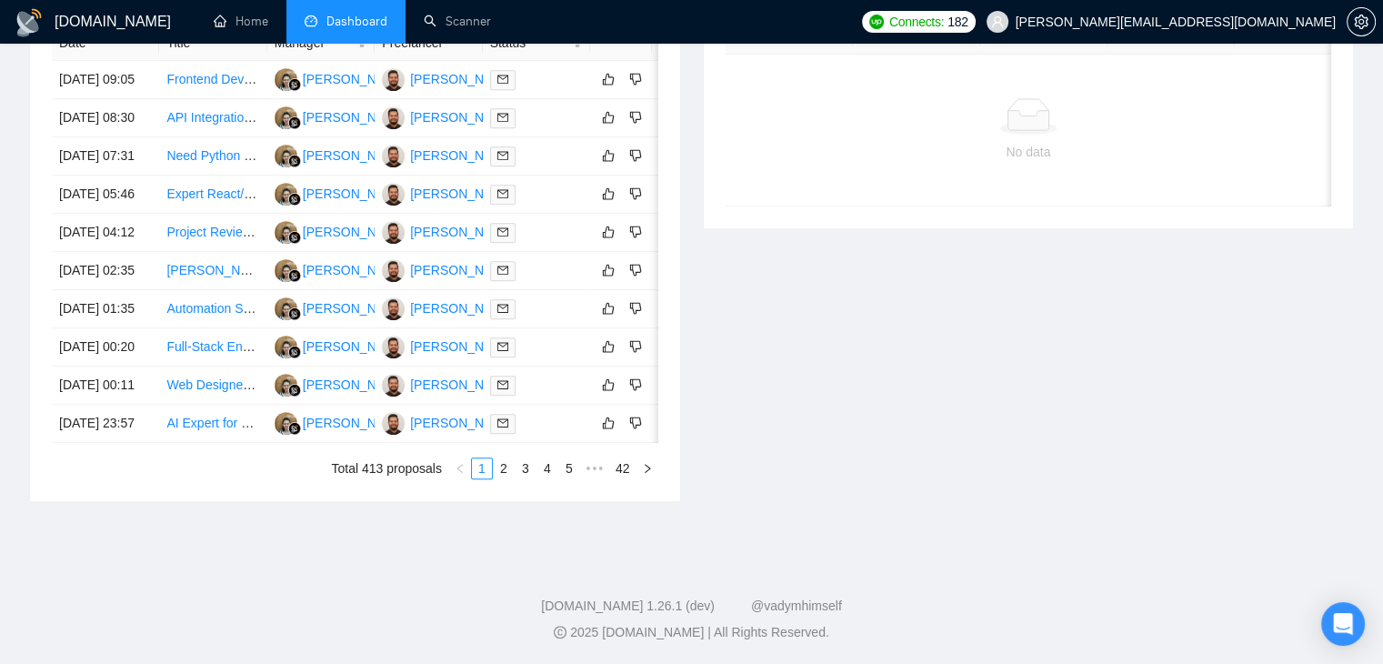
scroll to position [983, 0]
click at [500, 471] on link "2" at bounding box center [504, 468] width 20 height 20
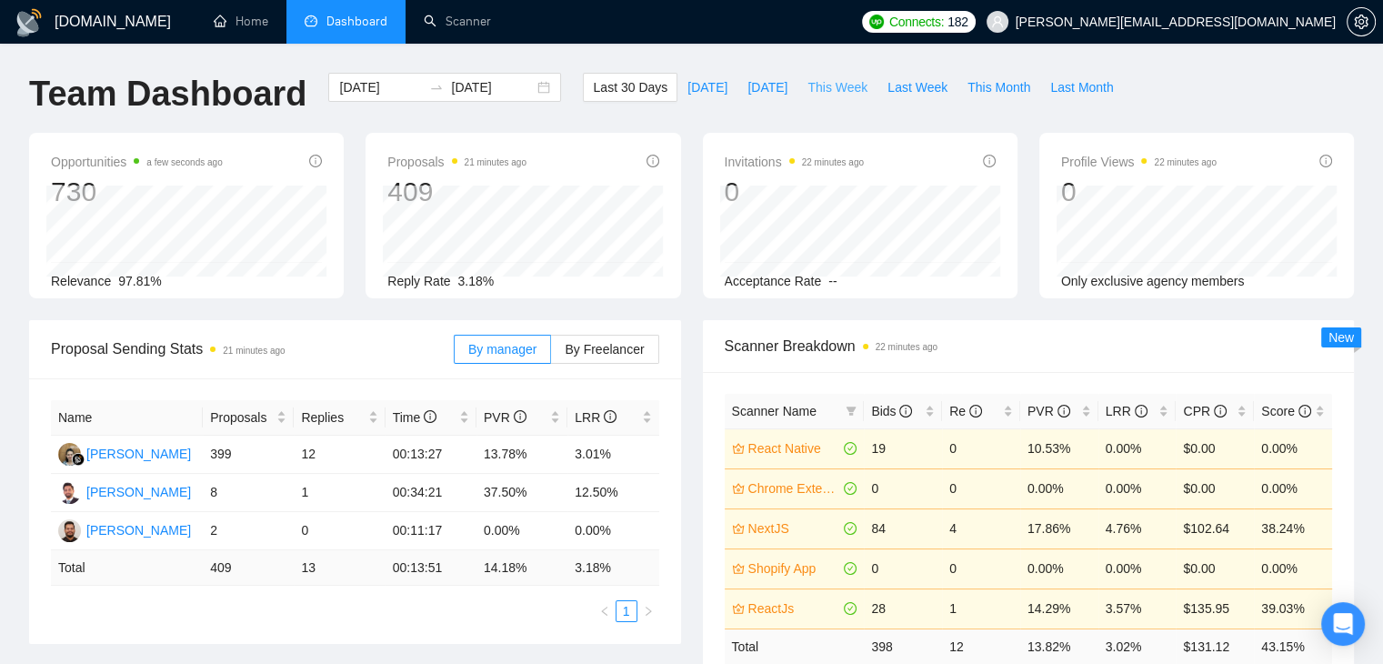
click at [810, 83] on span "This Week" at bounding box center [838, 87] width 60 height 20
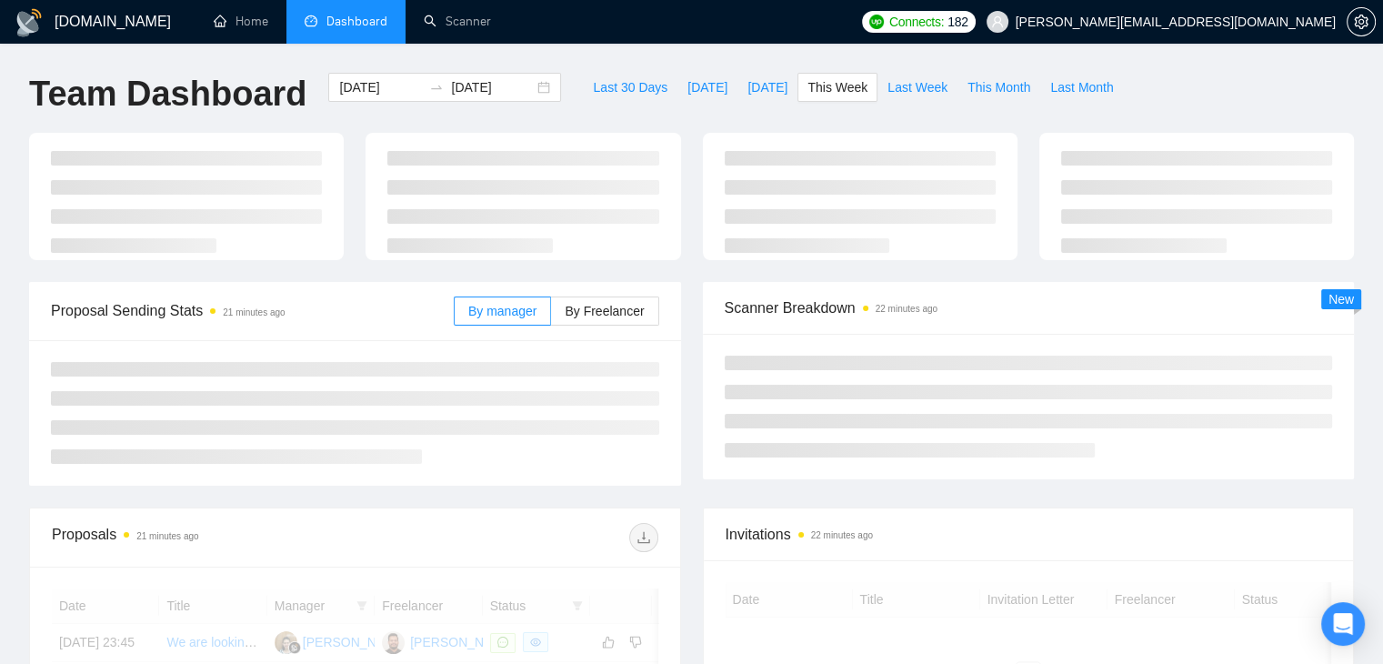
type input "2025-09-22"
type input "2025-09-28"
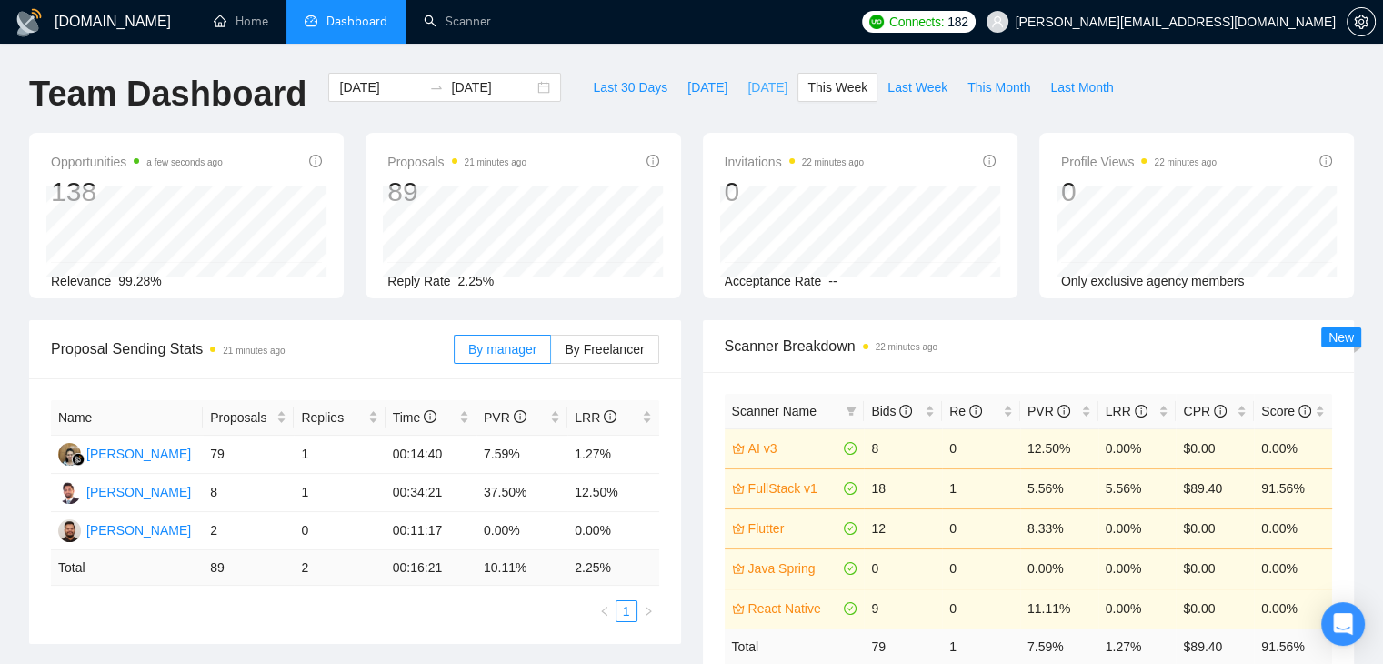
click at [748, 88] on span "[DATE]" at bounding box center [768, 87] width 40 height 20
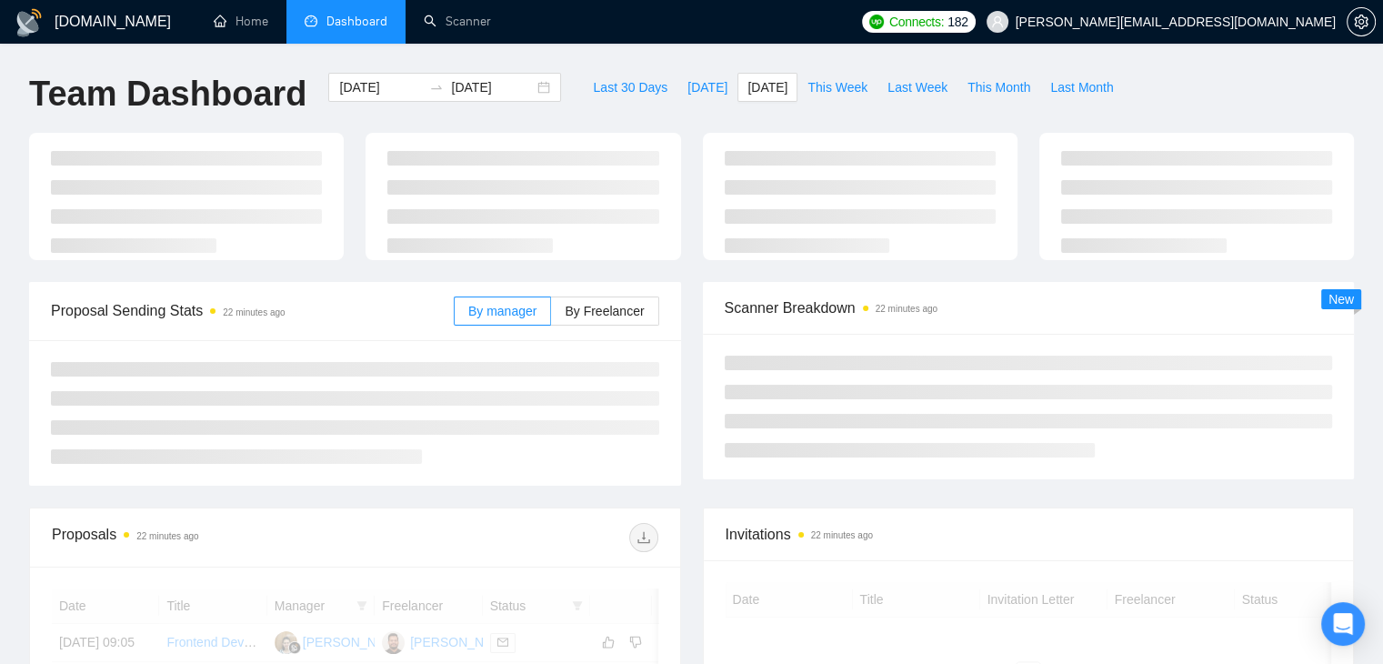
type input "2025-09-25"
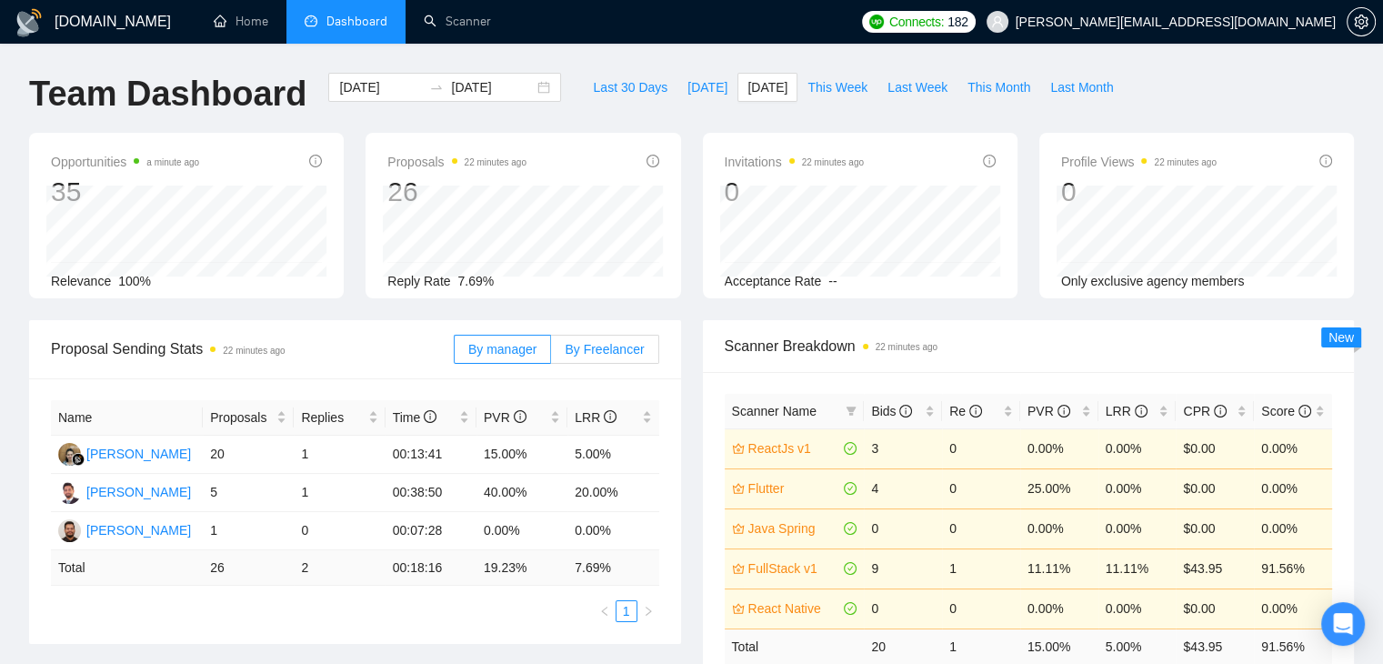
click at [590, 352] on span "By Freelancer" at bounding box center [604, 349] width 79 height 15
click at [551, 354] on input "By Freelancer" at bounding box center [551, 354] width 0 height 0
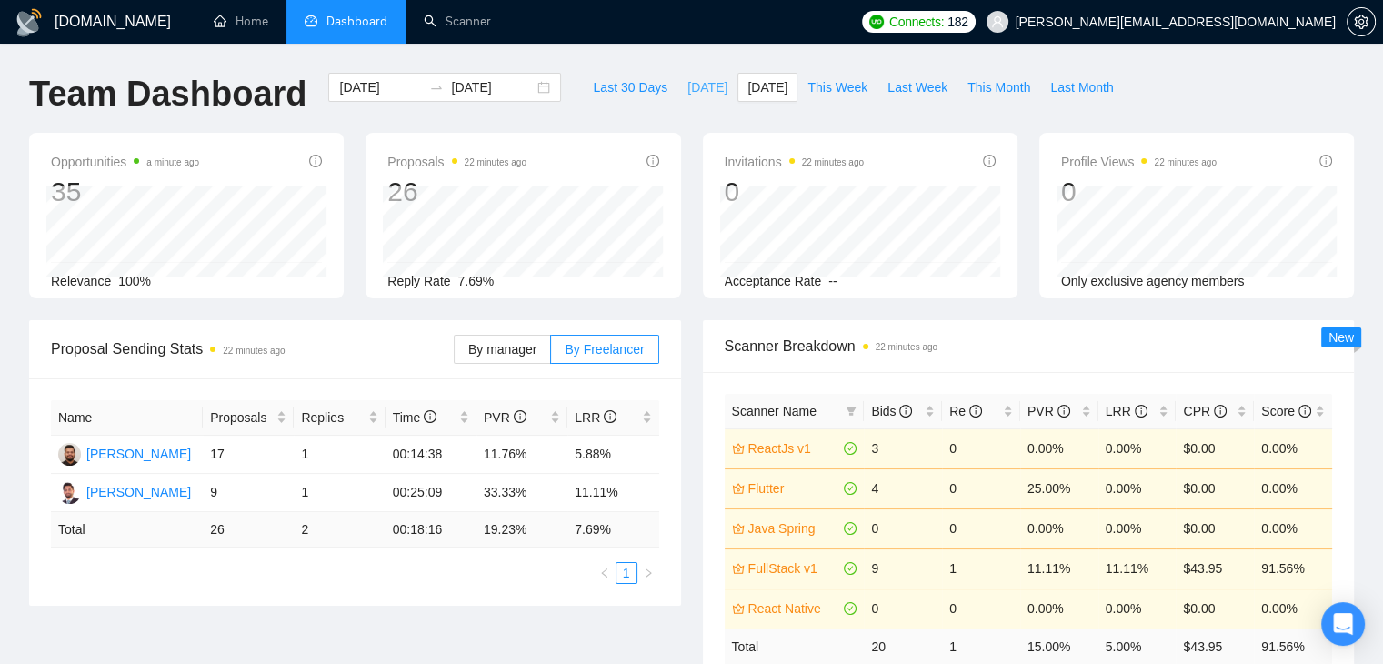
click at [688, 85] on span "[DATE]" at bounding box center [708, 87] width 40 height 20
type input "[DATE]"
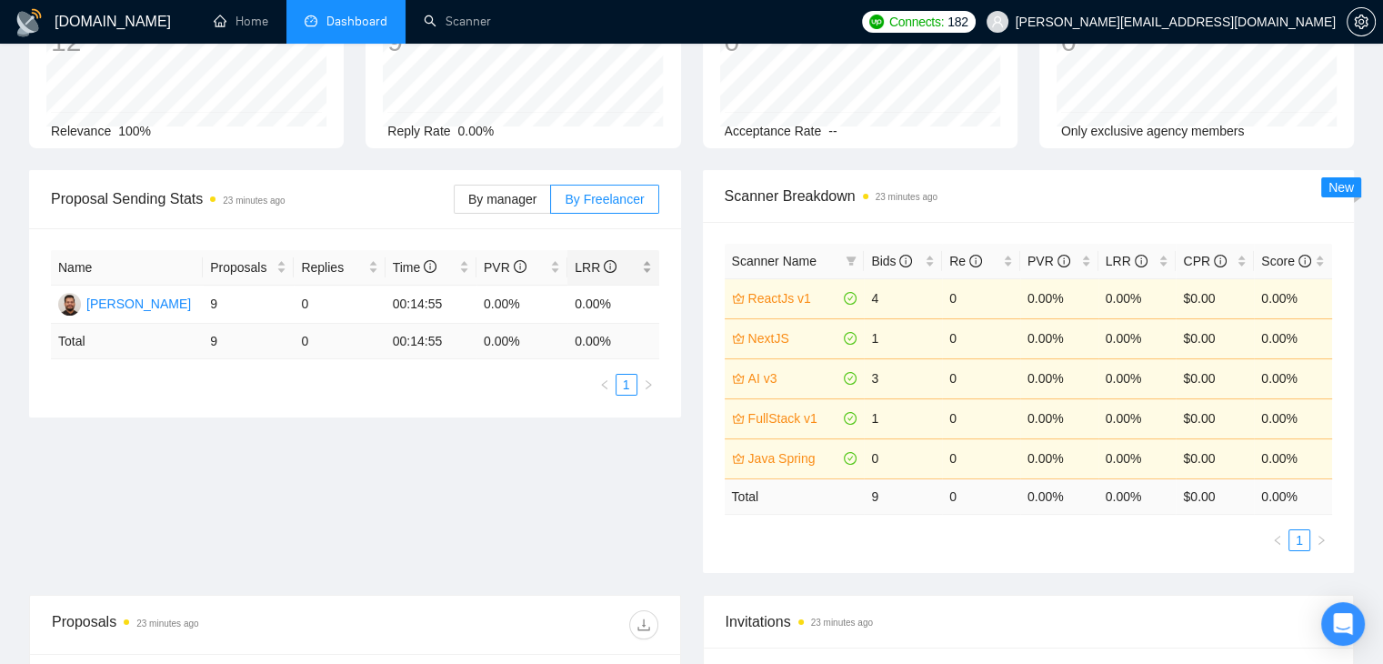
scroll to position [182, 0]
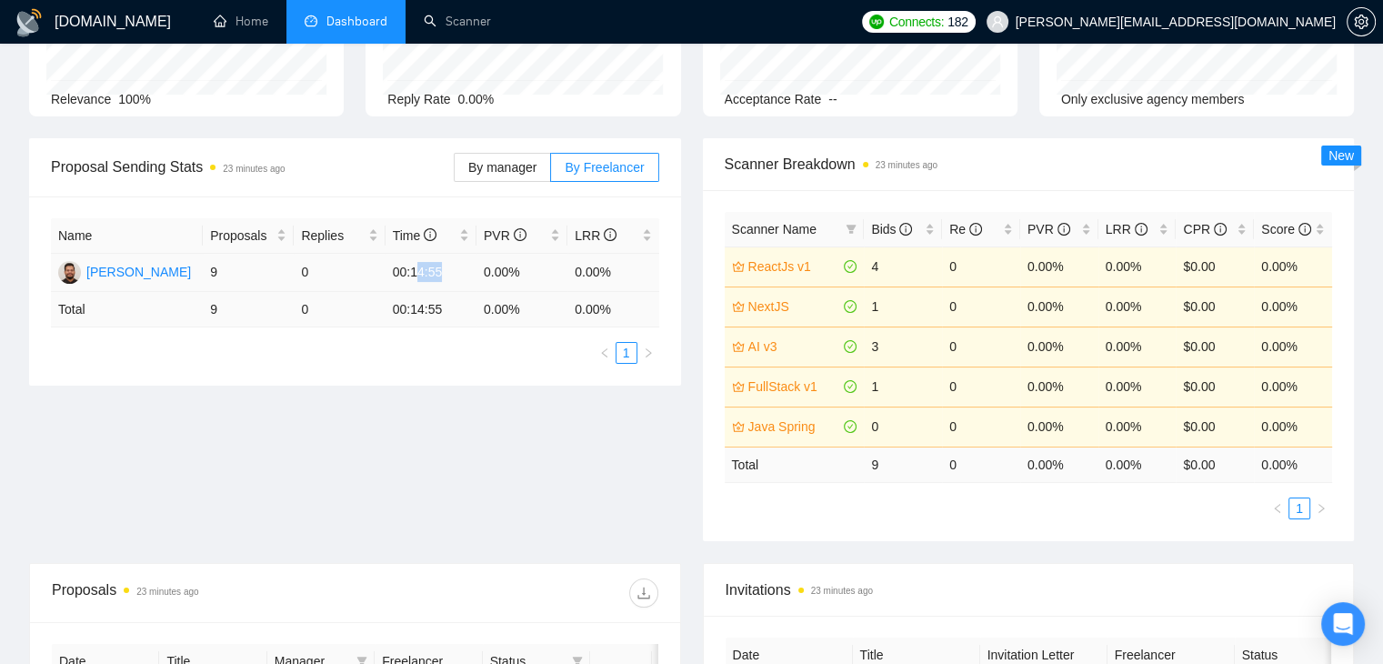
drag, startPoint x: 447, startPoint y: 267, endPoint x: 412, endPoint y: 279, distance: 36.5
click at [412, 279] on td "00:14:55" at bounding box center [431, 273] width 91 height 38
click at [407, 302] on td "00:14:55" at bounding box center [431, 309] width 91 height 35
drag, startPoint x: 407, startPoint y: 307, endPoint x: 423, endPoint y: 307, distance: 15.5
click at [423, 307] on td "00:14:55" at bounding box center [431, 309] width 91 height 35
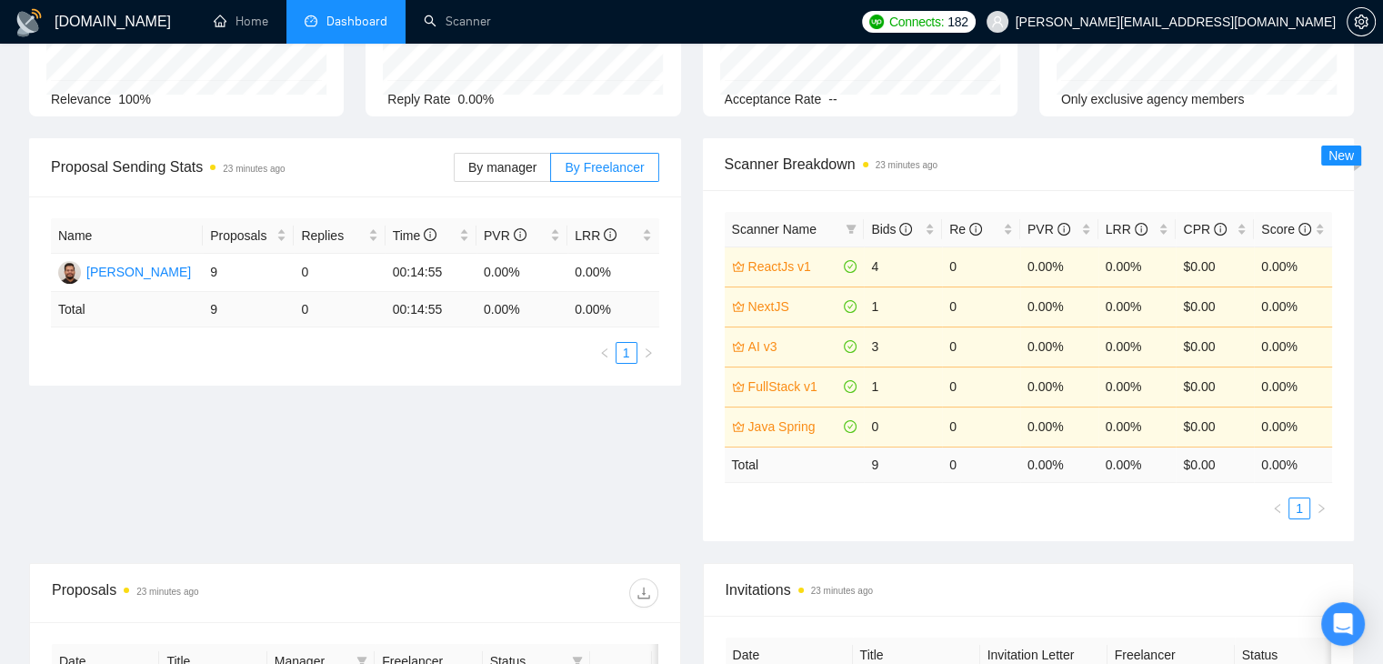
click at [438, 308] on td "00:14:55" at bounding box center [431, 309] width 91 height 35
drag, startPoint x: 438, startPoint y: 308, endPoint x: 408, endPoint y: 307, distance: 30.1
click at [408, 307] on td "00:14:55" at bounding box center [431, 309] width 91 height 35
click at [424, 366] on div "Name Proposals Replies Time PVR LRR Abdul Ahad 9 0 00:14:55 0.00% 0.00% Total 9…" at bounding box center [355, 290] width 652 height 189
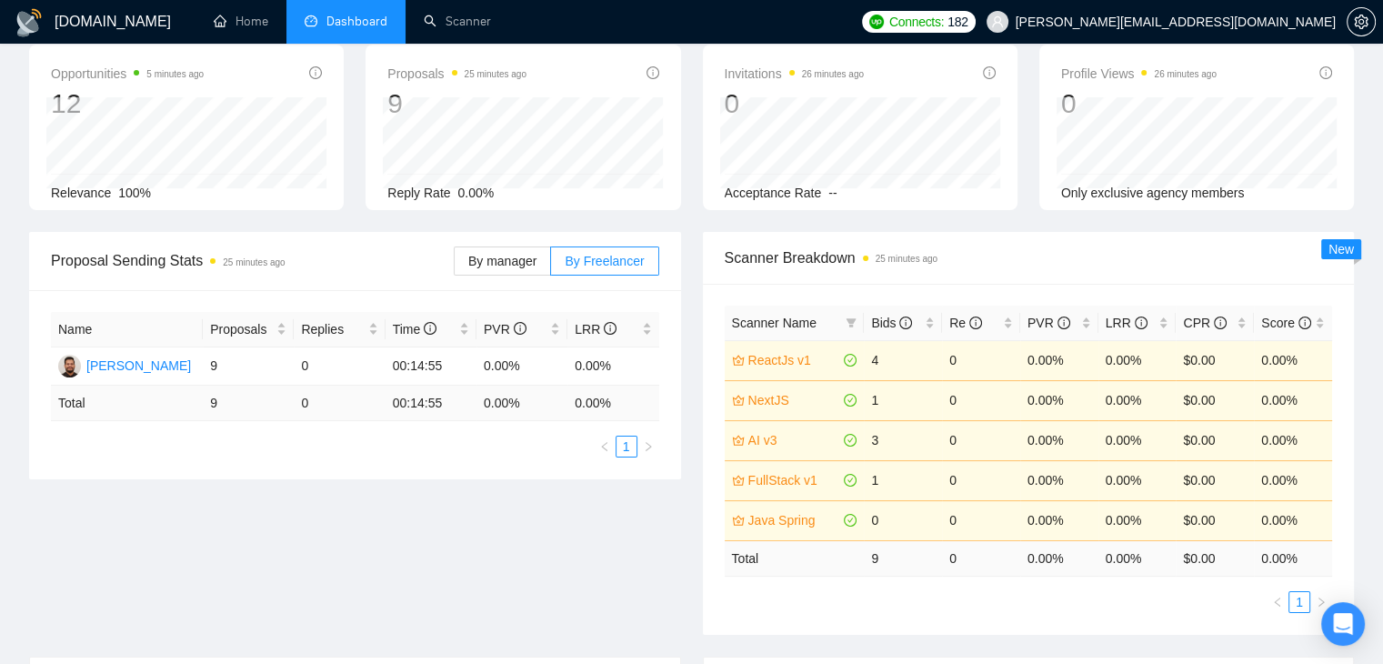
scroll to position [0, 0]
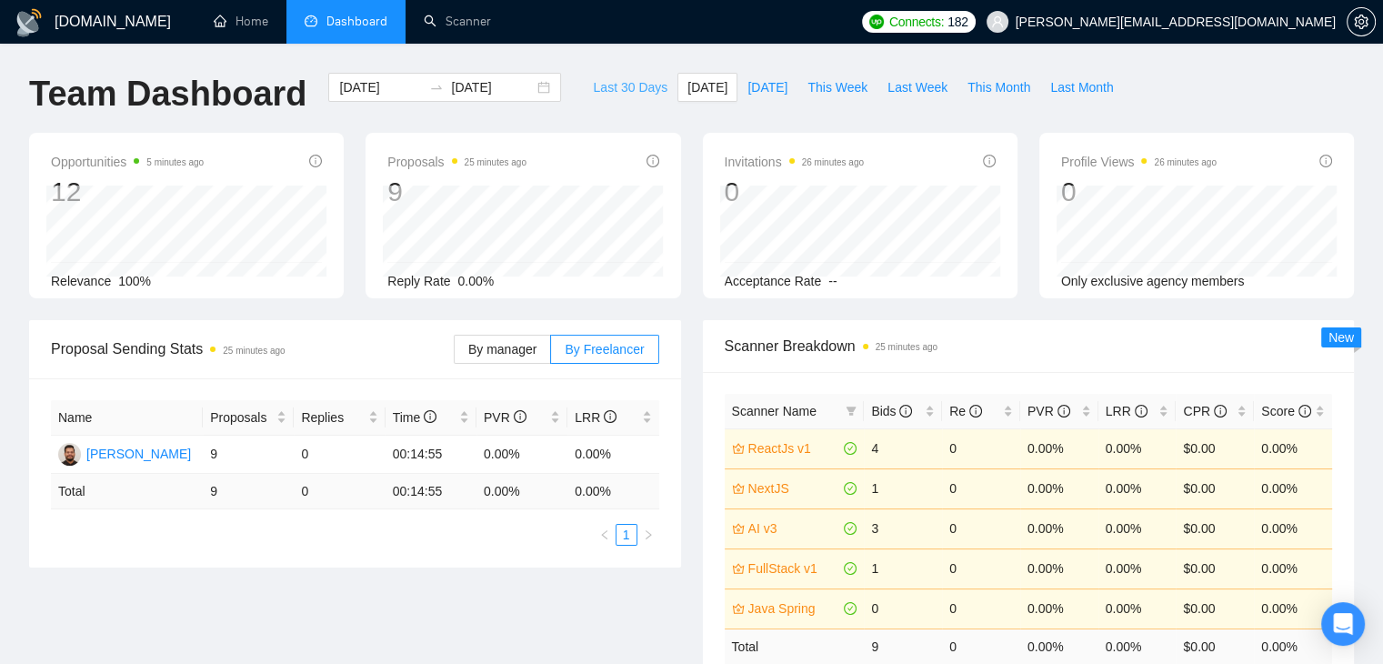
click at [615, 85] on span "Last 30 Days" at bounding box center [630, 87] width 75 height 20
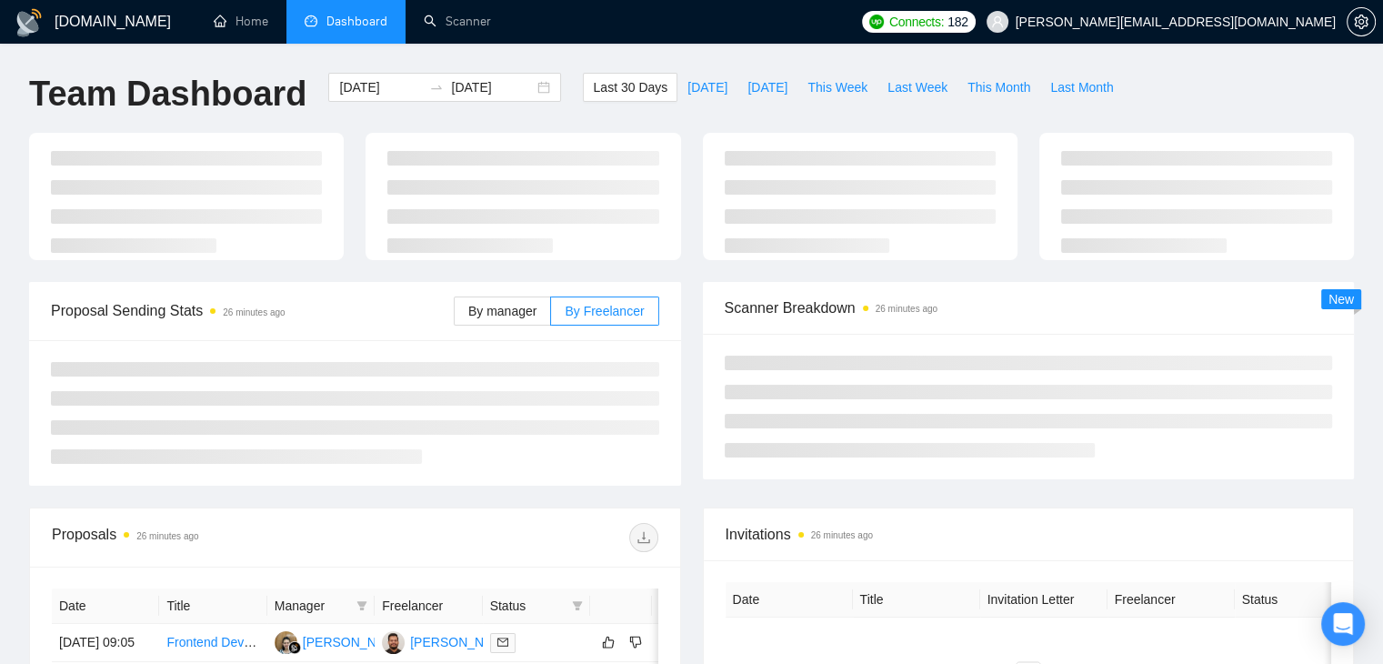
type input "[DATE]"
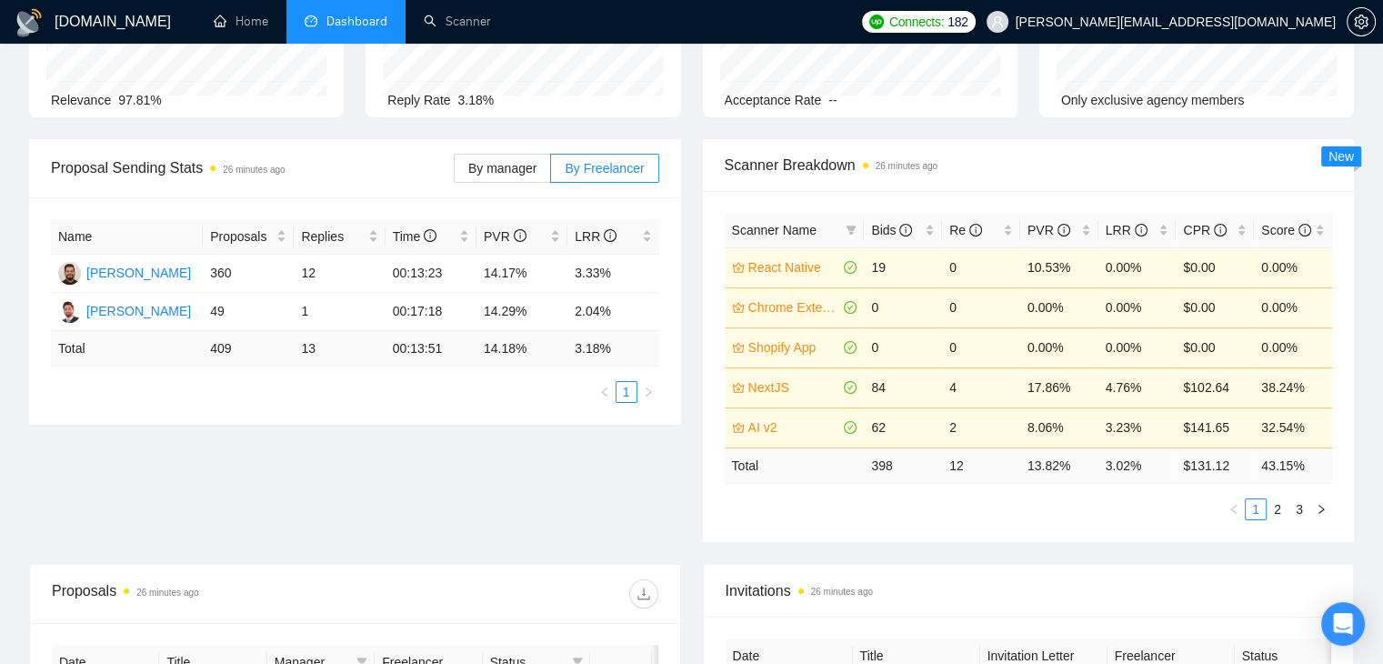
scroll to position [182, 0]
click at [538, 153] on label "By manager" at bounding box center [502, 167] width 97 height 29
click at [455, 172] on input "By manager" at bounding box center [455, 172] width 0 height 0
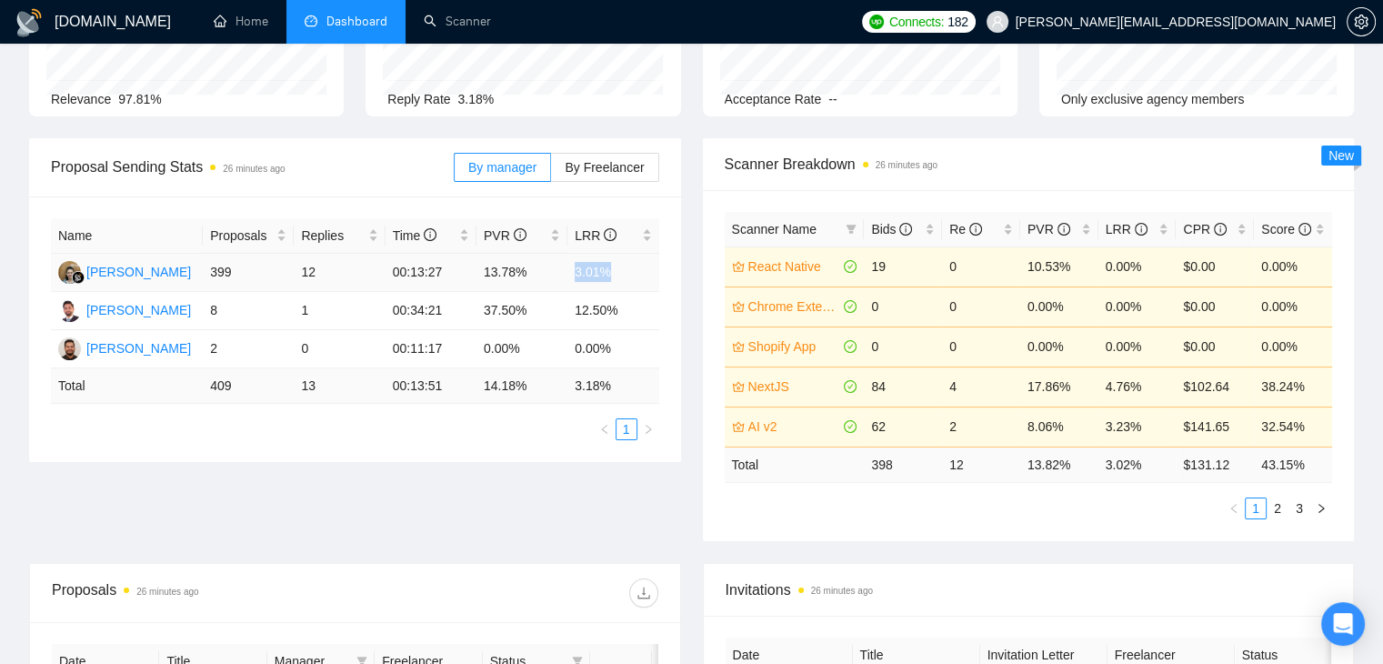
drag, startPoint x: 608, startPoint y: 272, endPoint x: 565, endPoint y: 279, distance: 44.3
click at [565, 279] on tr "Endang Susilowati 399 12 00:13:27 13.78% 3.01%" at bounding box center [355, 273] width 608 height 38
drag, startPoint x: 618, startPoint y: 305, endPoint x: 575, endPoint y: 317, distance: 45.5
click at [575, 317] on td "12.50%" at bounding box center [613, 311] width 91 height 38
drag, startPoint x: 620, startPoint y: 347, endPoint x: 572, endPoint y: 354, distance: 48.7
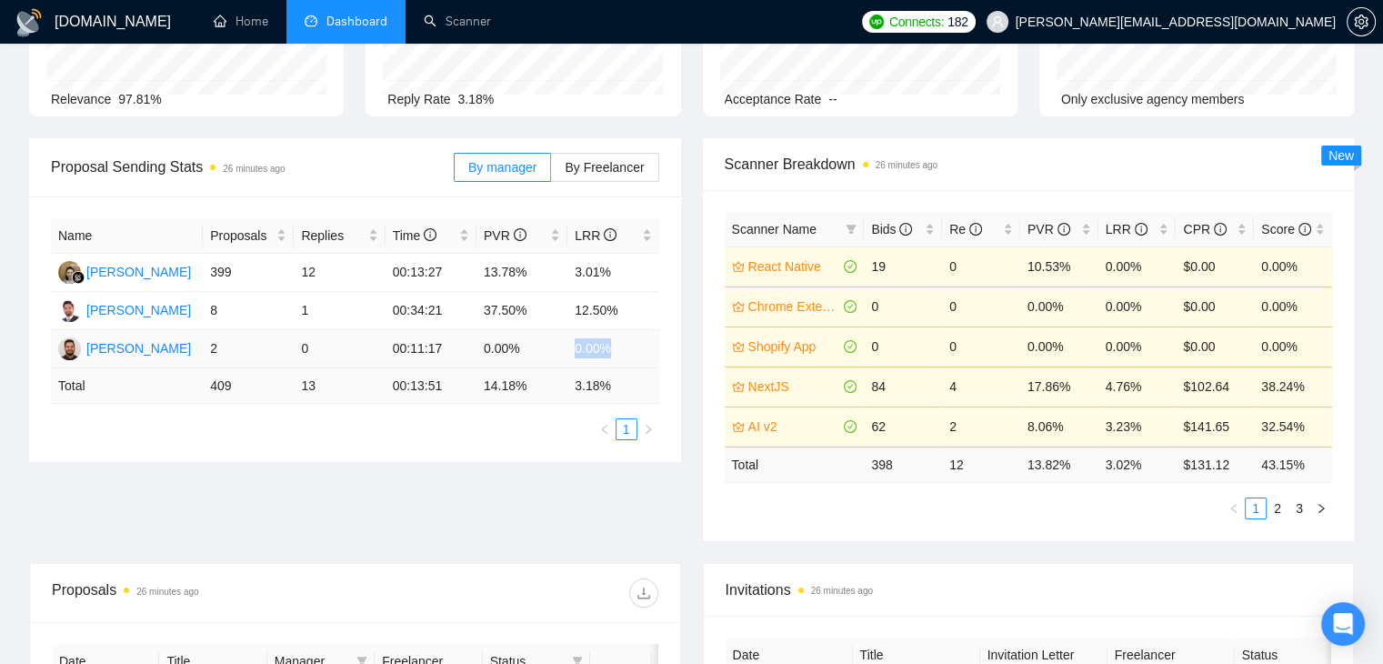
click at [572, 354] on td "0.00%" at bounding box center [613, 349] width 91 height 38
click at [596, 309] on td "12.50%" at bounding box center [613, 311] width 91 height 38
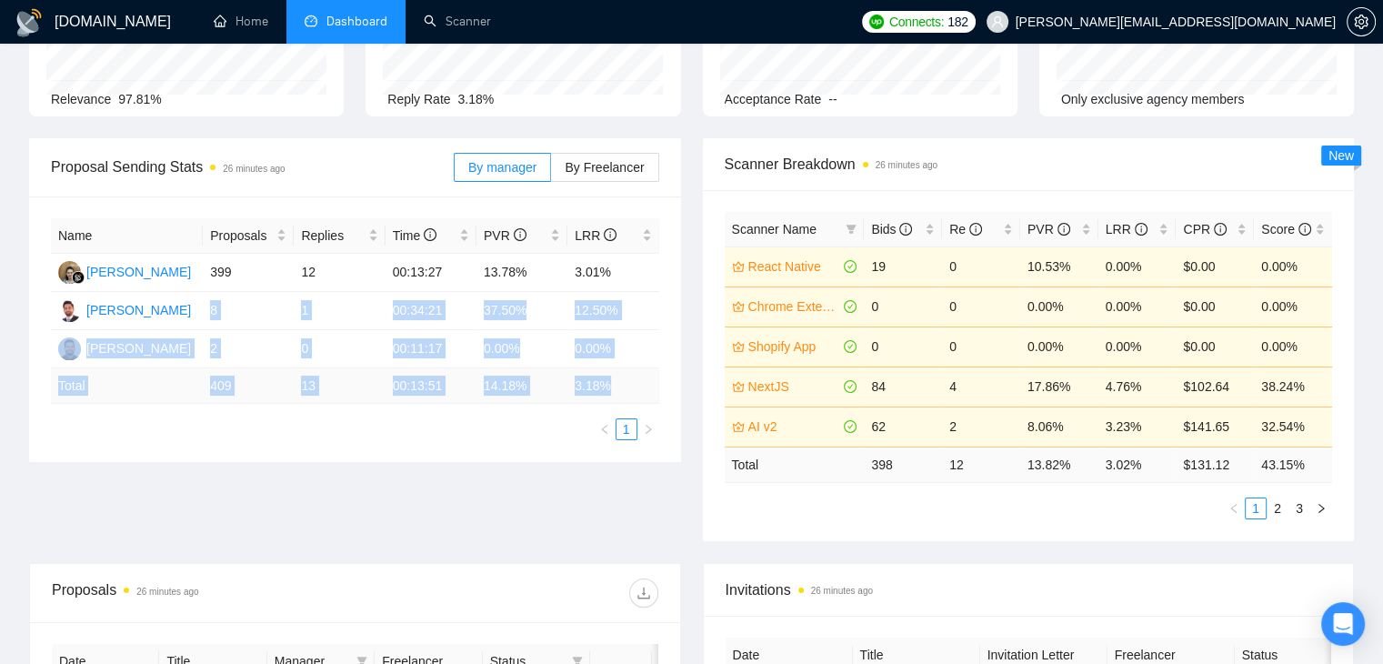
drag, startPoint x: 206, startPoint y: 314, endPoint x: 616, endPoint y: 372, distance: 413.4
click at [616, 372] on table "Name Proposals Replies Time PVR LRR Endang Susilowati 399 12 00:13:27 13.78% 3.…" at bounding box center [355, 311] width 608 height 186
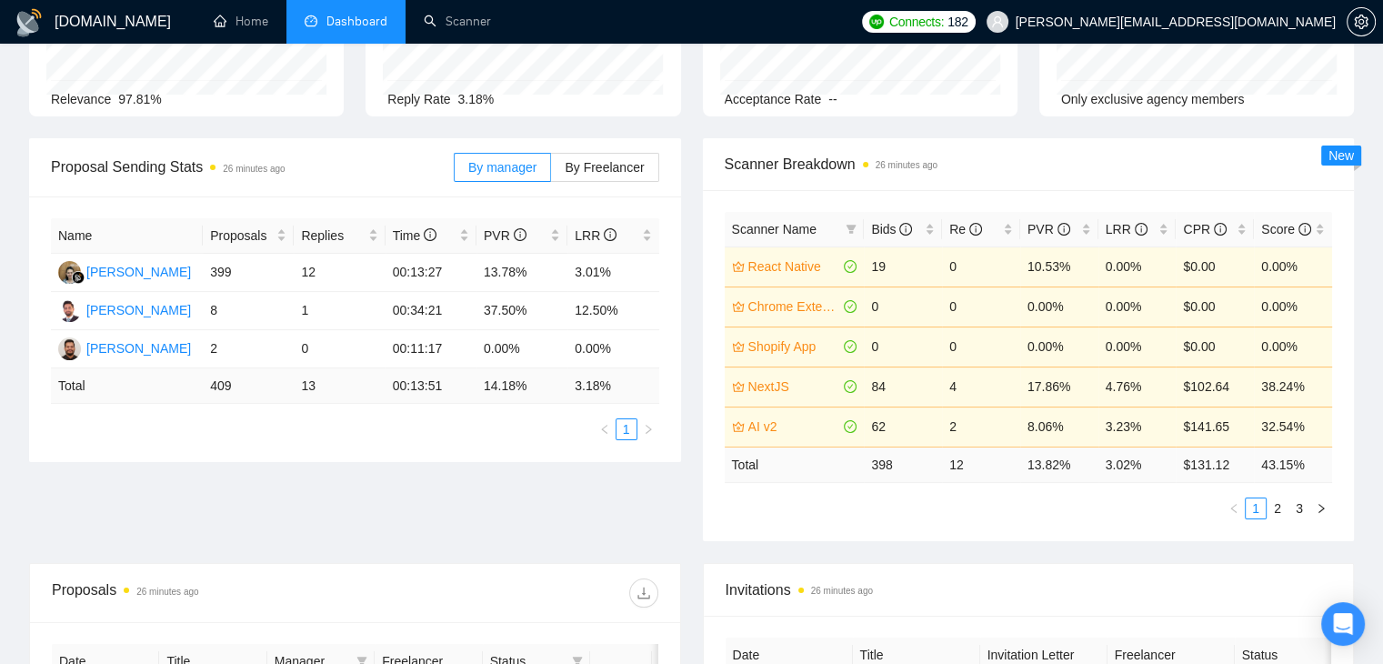
click at [502, 455] on div "Name Proposals Replies Time PVR LRR Endang Susilowati 399 12 00:13:27 13.78% 3.…" at bounding box center [355, 329] width 652 height 266
drag, startPoint x: 621, startPoint y: 381, endPoint x: 404, endPoint y: 390, distance: 217.6
click at [404, 390] on tr "Total 409 13 00:13:51 14.18 % 3.18 %" at bounding box center [355, 385] width 608 height 35
click at [393, 427] on ul "1" at bounding box center [355, 429] width 608 height 22
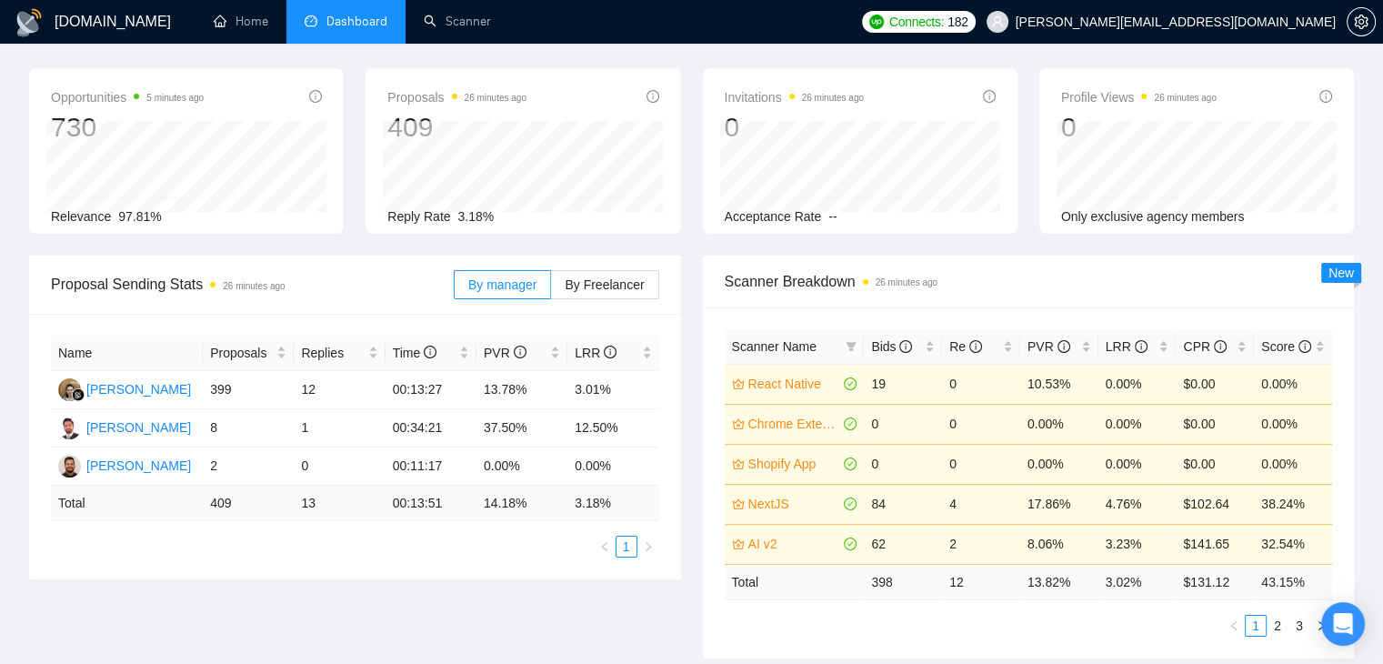
scroll to position [91, 0]
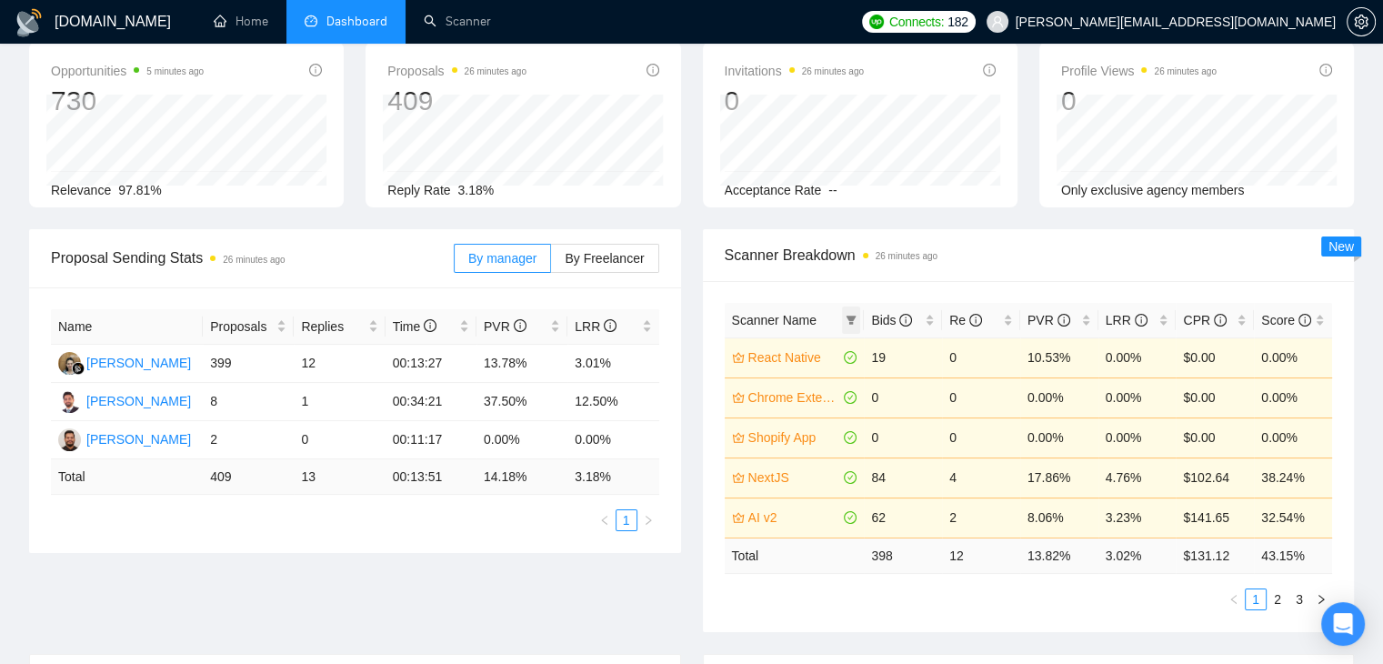
click at [849, 325] on icon "filter" at bounding box center [851, 320] width 11 height 11
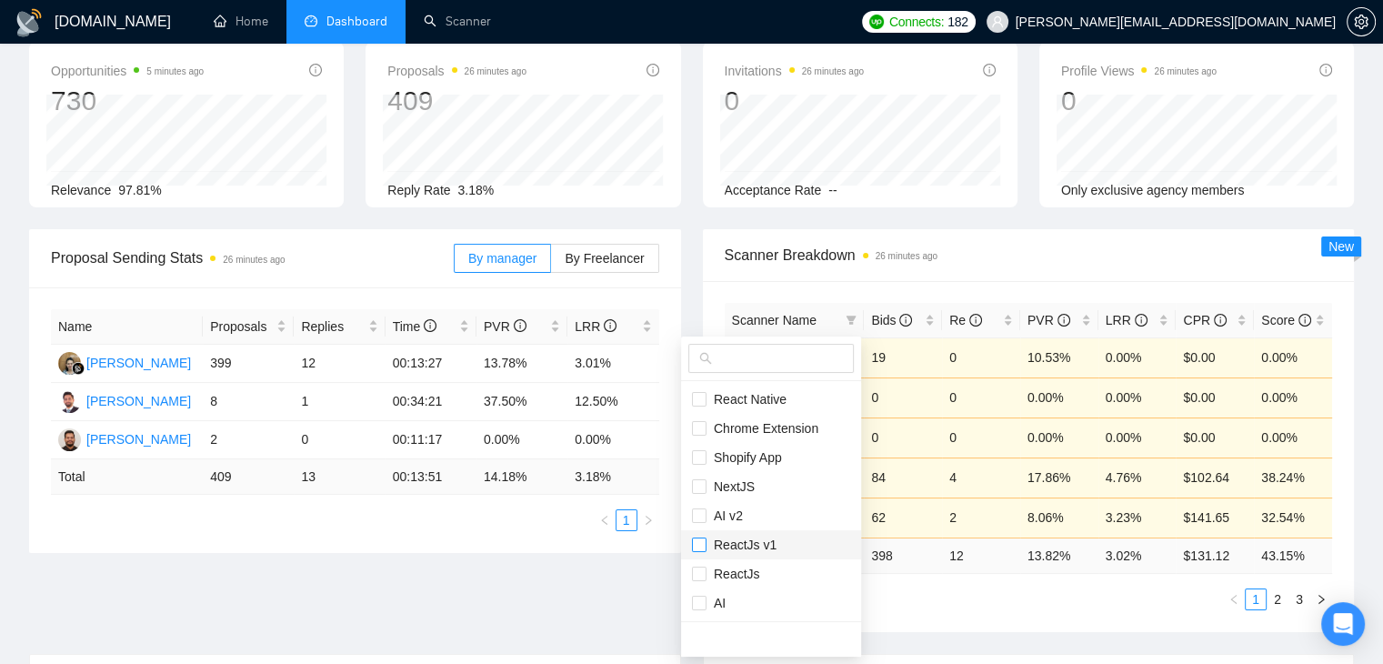
click at [698, 545] on input "checkbox" at bounding box center [699, 545] width 15 height 15
checkbox input "true"
click at [701, 598] on input "checkbox" at bounding box center [699, 595] width 15 height 15
checkbox input "true"
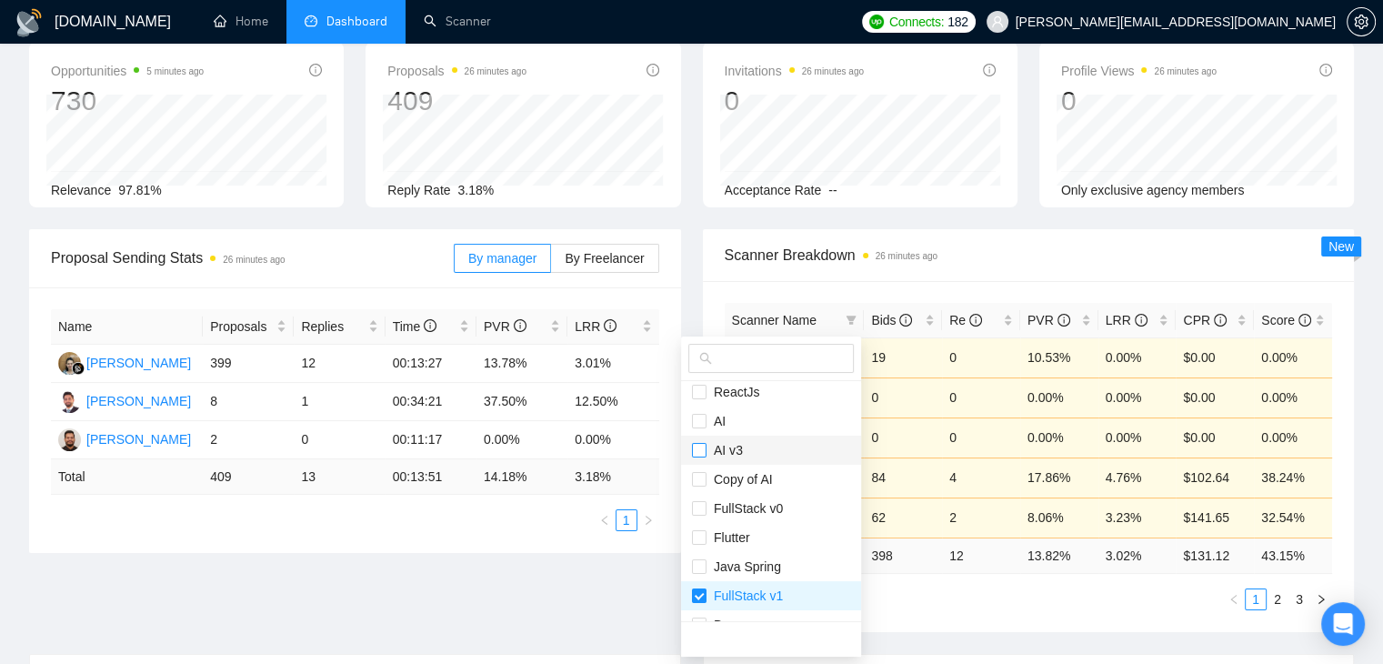
click at [695, 451] on input "checkbox" at bounding box center [699, 450] width 15 height 15
checkbox input "true"
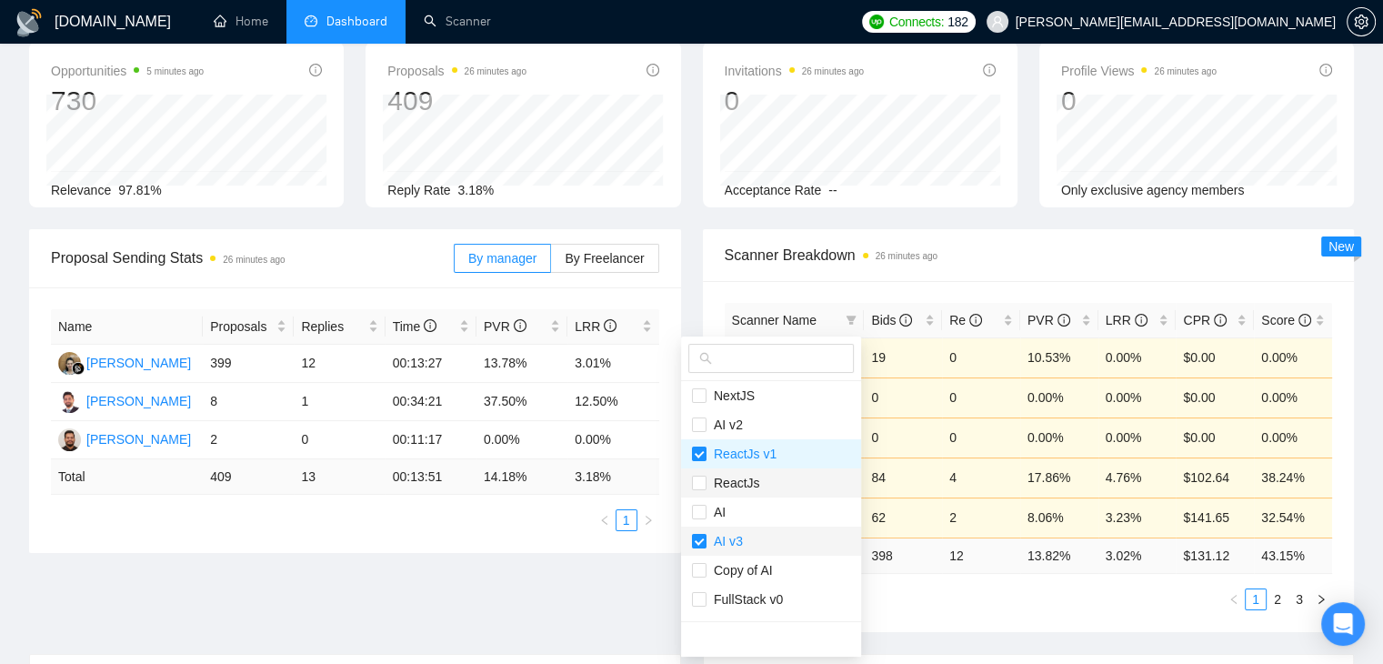
scroll to position [0, 0]
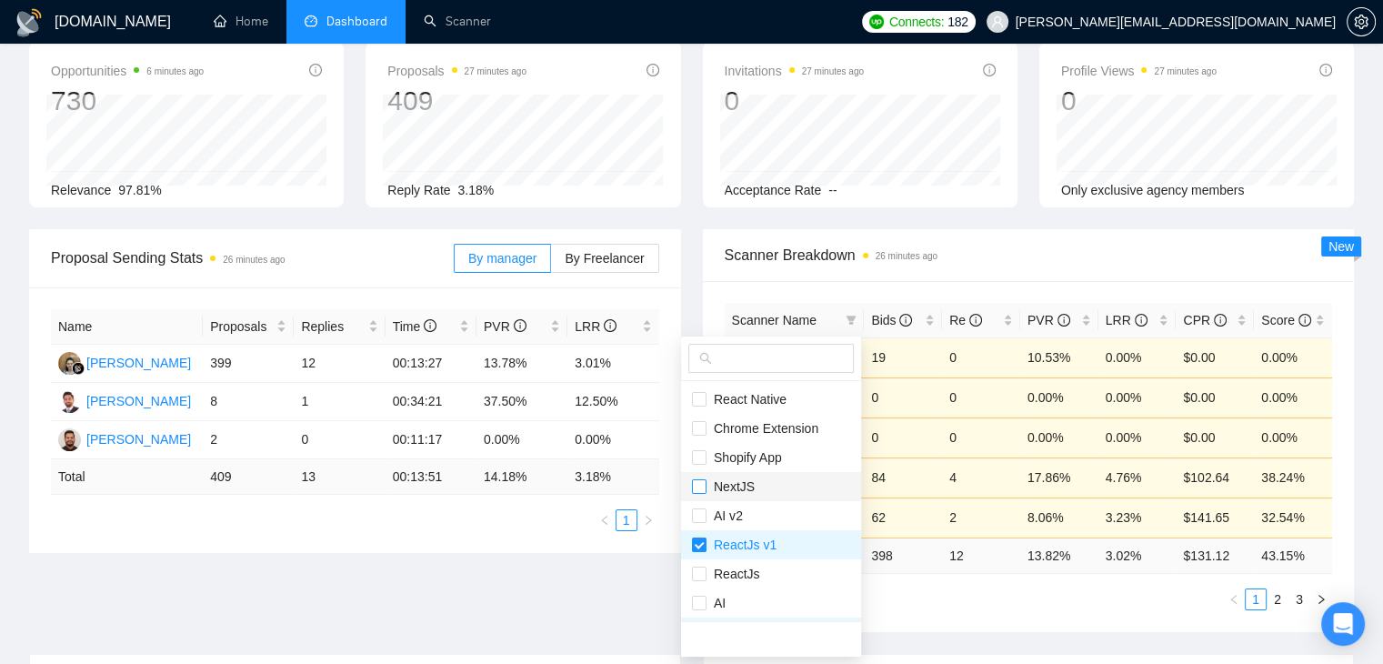
click at [698, 481] on input "checkbox" at bounding box center [699, 486] width 15 height 15
checkbox input "true"
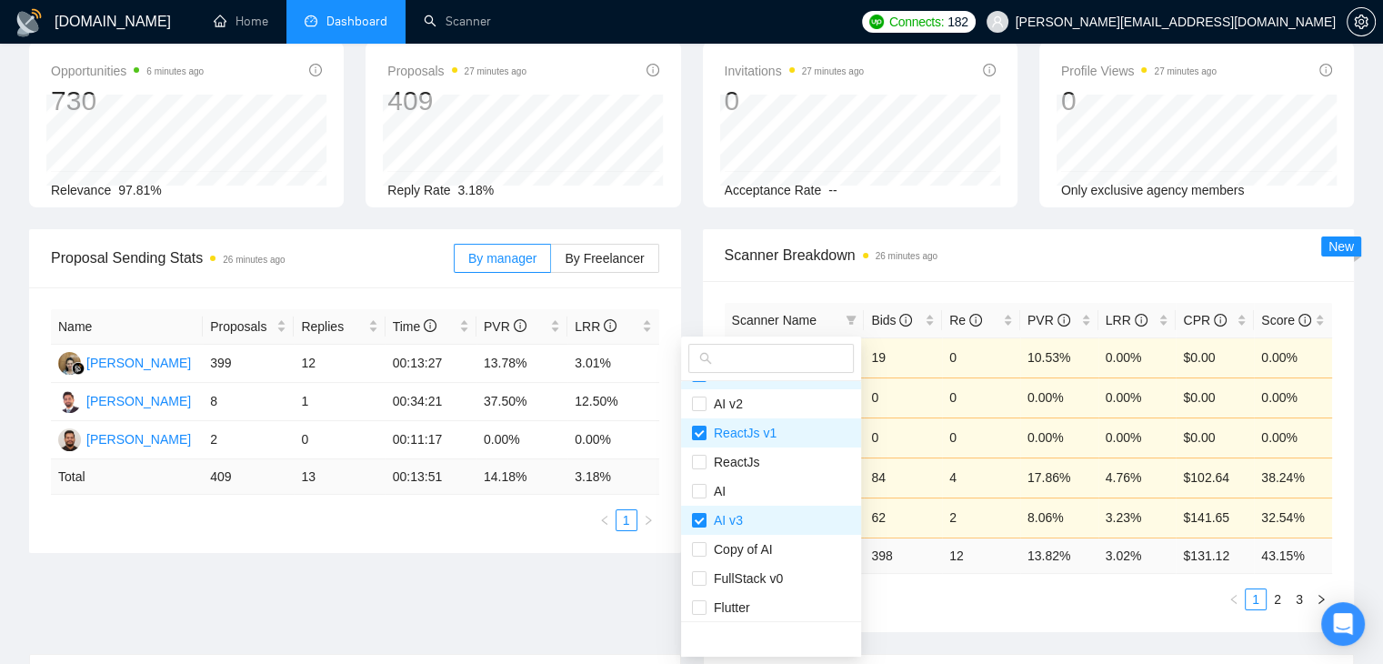
scroll to position [204, 0]
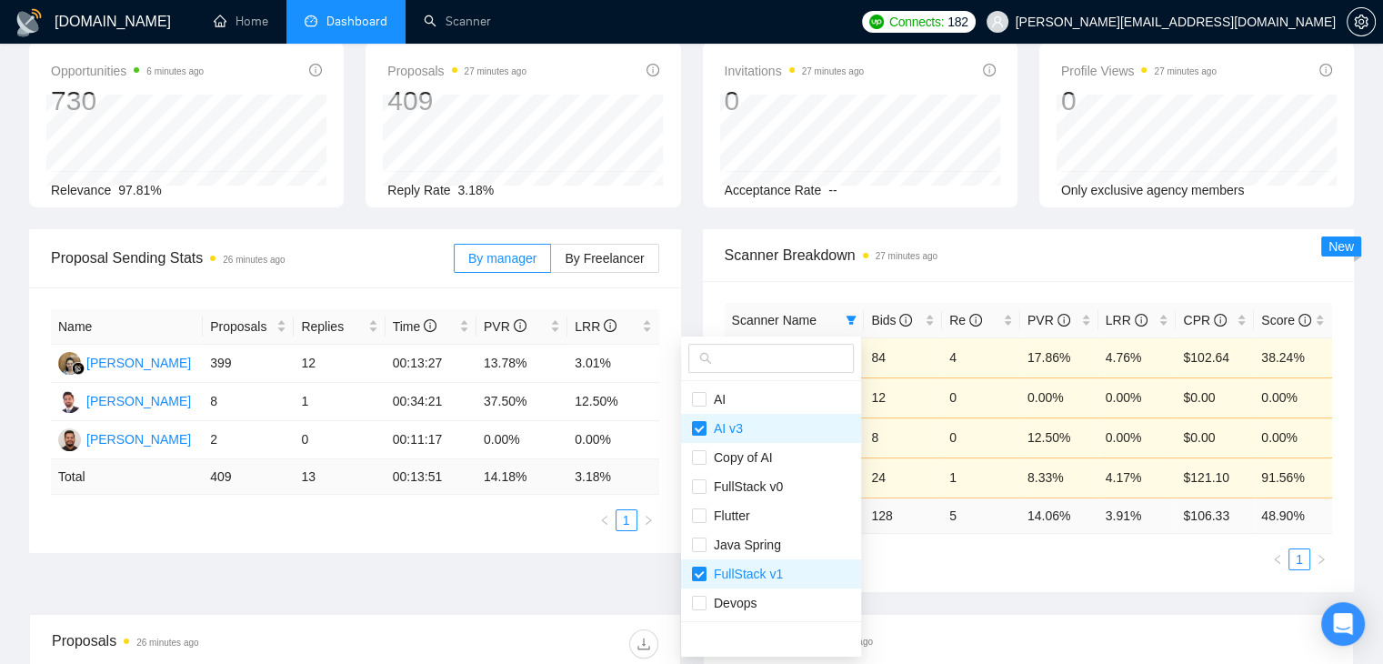
click at [637, 592] on div "Proposal Sending Stats 26 minutes ago By manager By Freelancer Name Proposals R…" at bounding box center [691, 421] width 1347 height 385
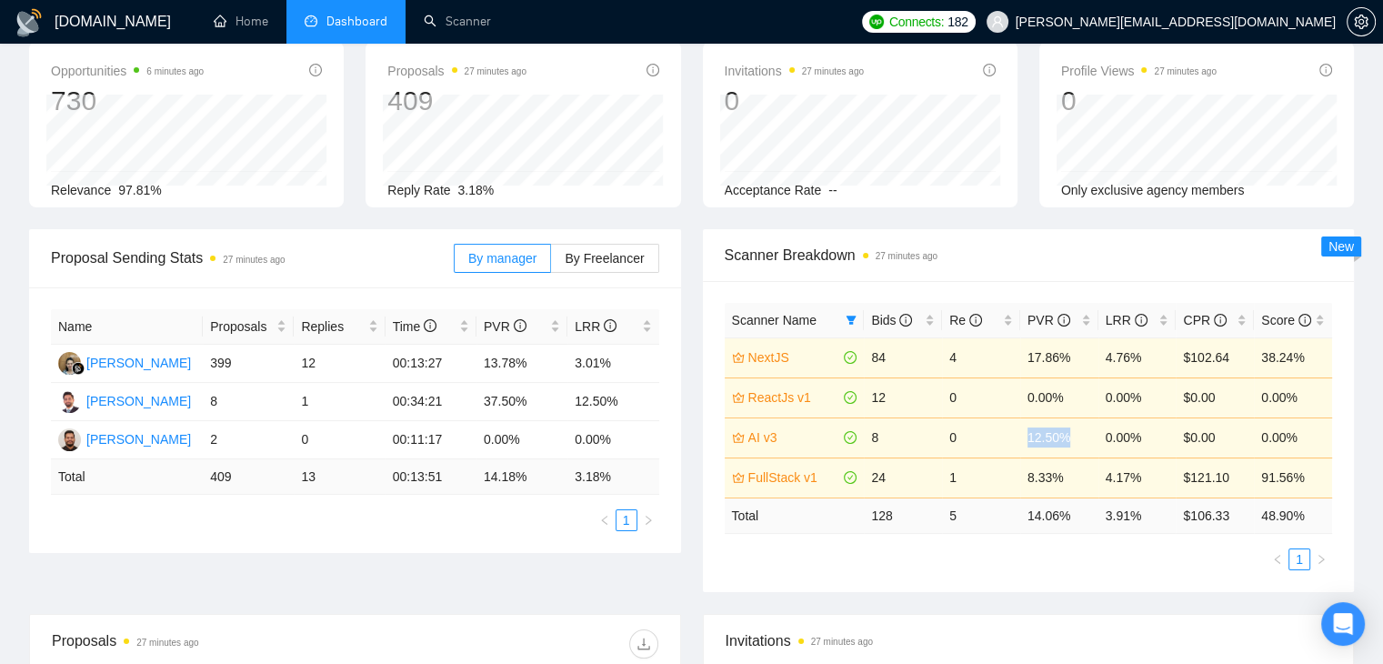
drag, startPoint x: 1072, startPoint y: 437, endPoint x: 1022, endPoint y: 438, distance: 50.1
click at [1022, 438] on td "12.50%" at bounding box center [1059, 437] width 78 height 40
drag, startPoint x: 1067, startPoint y: 481, endPoint x: 1010, endPoint y: 483, distance: 56.4
click at [1010, 483] on tr "FullStack v1 24 1 8.33% 4.17% $121.10 91.56%" at bounding box center [1029, 477] width 608 height 40
drag, startPoint x: 1139, startPoint y: 474, endPoint x: 1100, endPoint y: 431, distance: 57.9
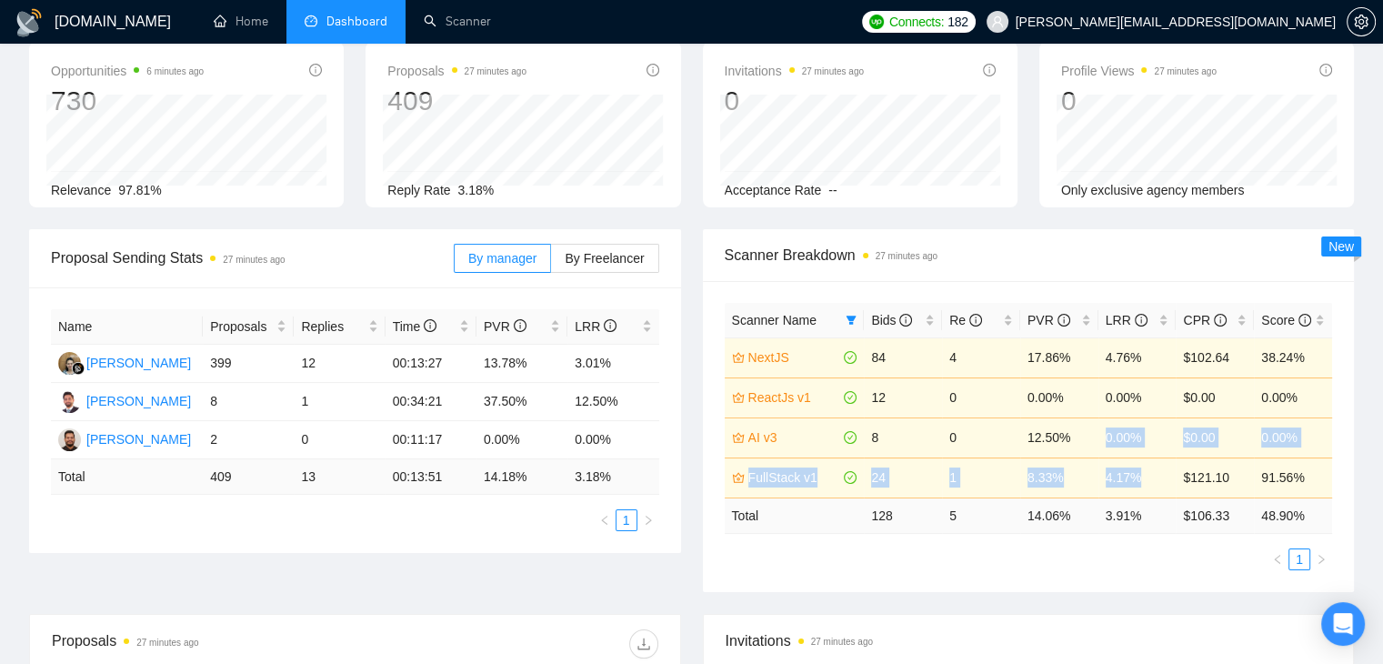
click at [1100, 431] on tbody "NextJS 84 4 17.86% 4.76% $102.64 38.24% ReactJs v1 12 0 0.00% 0.00% $0.00 0.00%…" at bounding box center [1029, 417] width 608 height 160
click at [1022, 573] on div "Scanner Name Bids Re PVR LRR CPR Score NextJS 84 4 17.86% 4.76% $102.64 38.24% …" at bounding box center [1029, 436] width 652 height 311
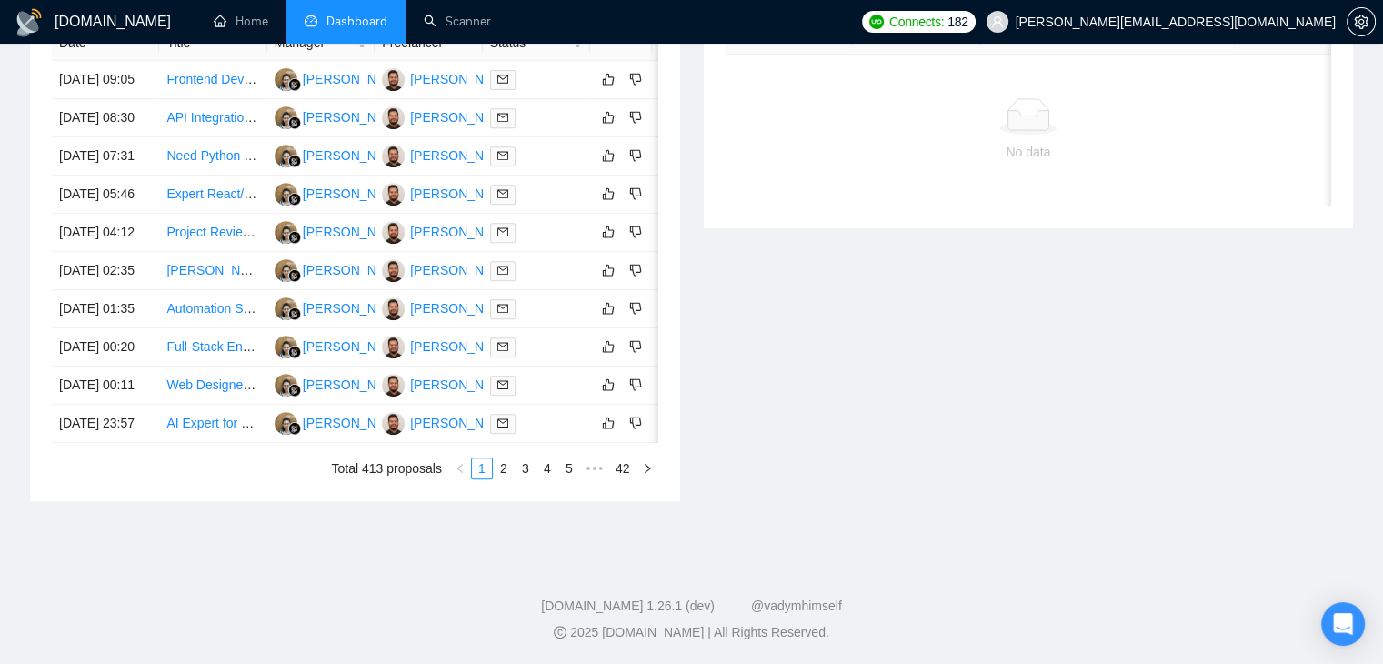
scroll to position [943, 0]
click at [524, 475] on link "3" at bounding box center [526, 468] width 20 height 20
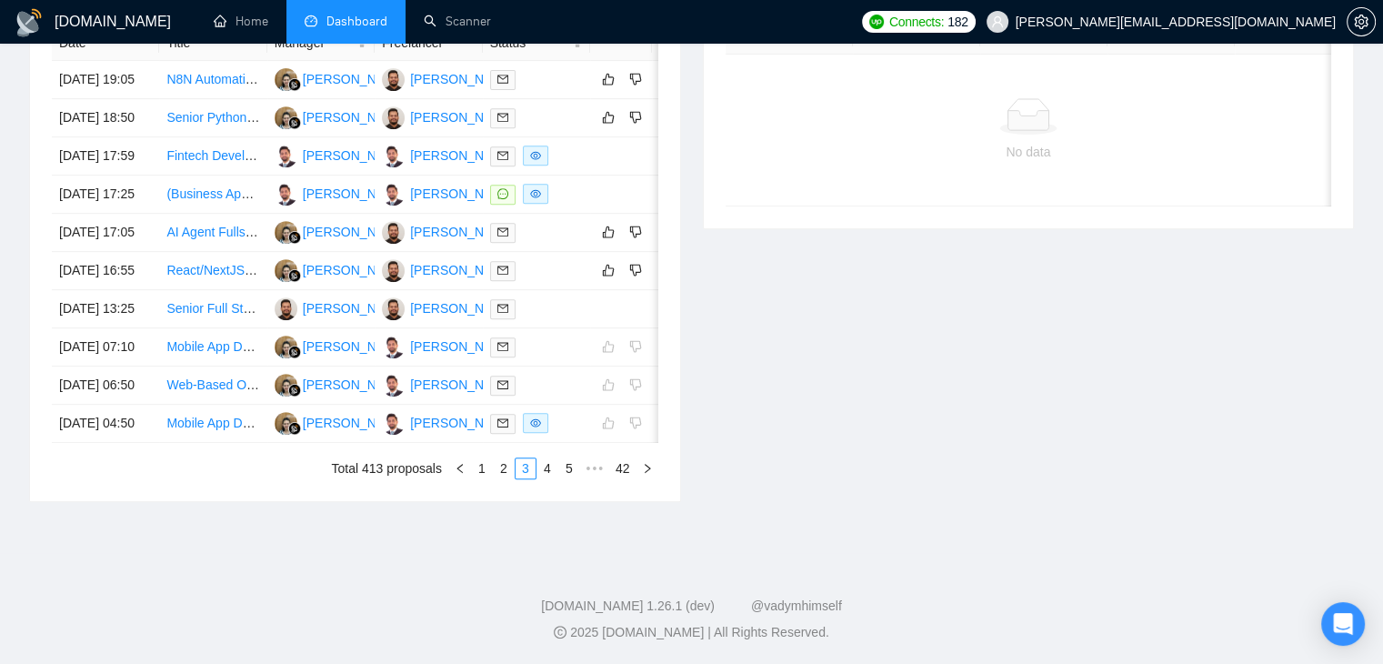
scroll to position [0, 29]
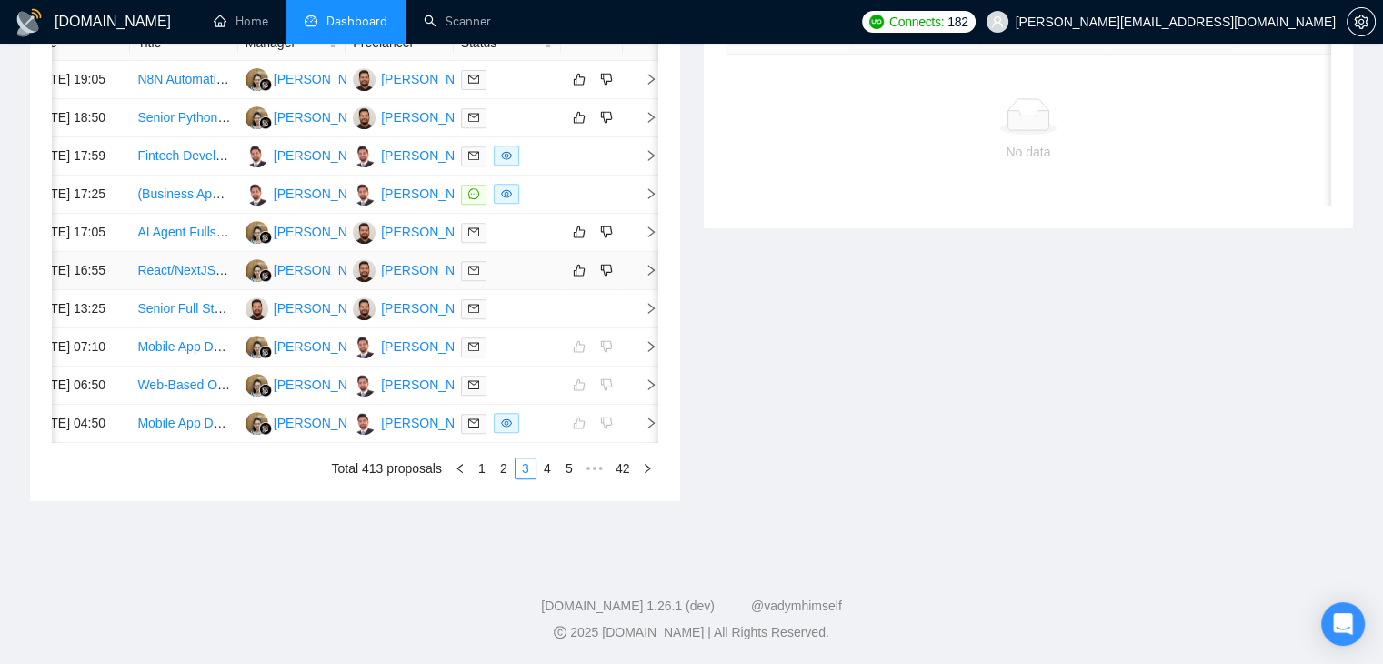
click at [647, 273] on icon "right" at bounding box center [651, 270] width 13 height 13
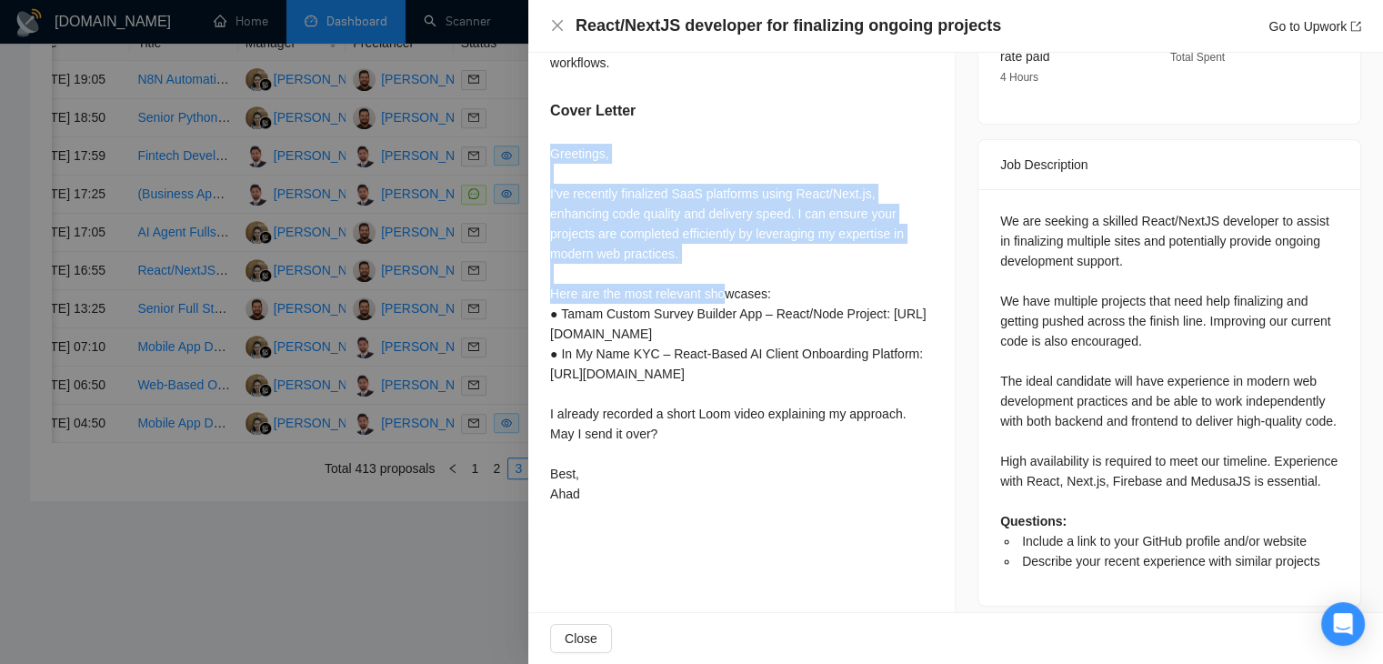
scroll to position [689, 0]
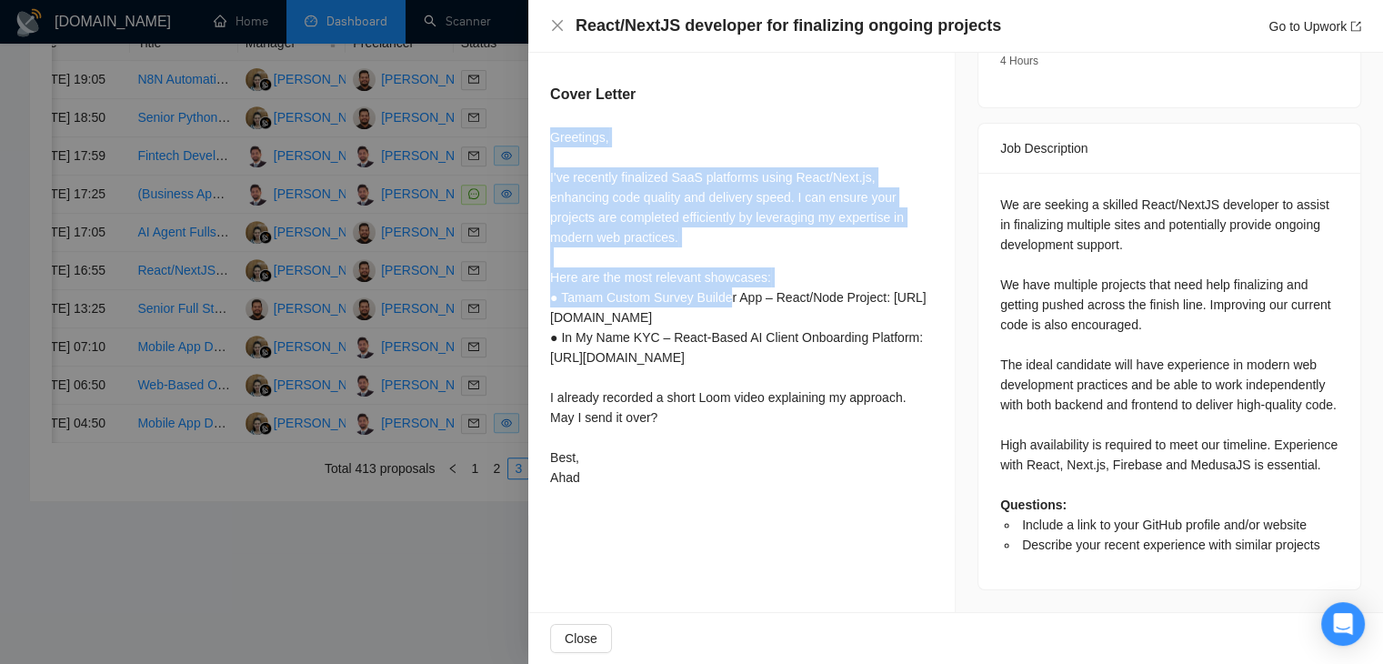
drag, startPoint x: 546, startPoint y: 212, endPoint x: 728, endPoint y: 321, distance: 212.1
click at [728, 321] on div "Include a link to your GitHub profile and/or website https://github.com/AbdulAh…" at bounding box center [741, 168] width 427 height 697
click at [724, 281] on div "Greetings, I've recently finalized SaaS platforms using React/Next.js, enhancin…" at bounding box center [741, 307] width 383 height 360
drag, startPoint x: 699, startPoint y: 262, endPoint x: 549, endPoint y: 155, distance: 183.8
click at [549, 155] on div "Include a link to your GitHub profile and/or website https://github.com/AbdulAh…" at bounding box center [741, 168] width 427 height 697
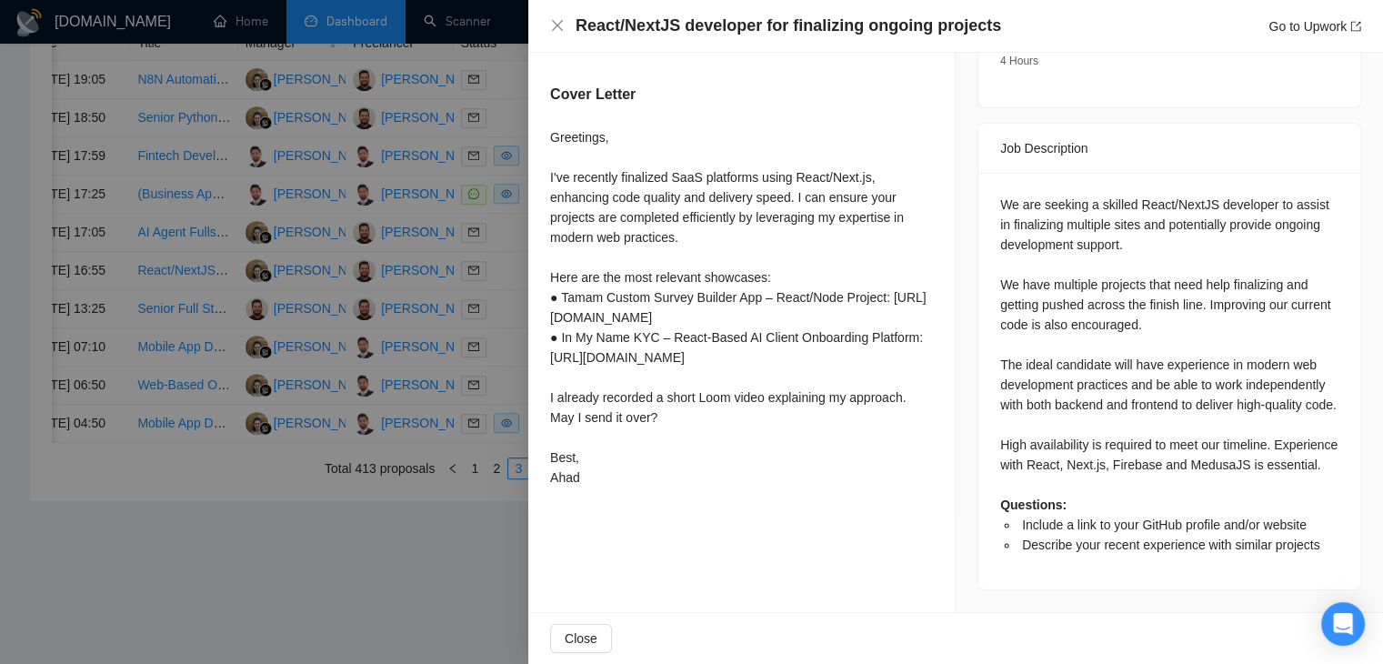
click at [579, 271] on div "Greetings, I've recently finalized SaaS platforms using React/Next.js, enhancin…" at bounding box center [741, 307] width 383 height 360
drag, startPoint x: 539, startPoint y: 301, endPoint x: 690, endPoint y: 539, distance: 282.1
click at [690, 517] on div "Include a link to your GitHub profile and/or website https://github.com/AbdulAh…" at bounding box center [741, 168] width 427 height 697
click at [690, 487] on div "Greetings, I've recently finalized SaaS platforms using React/Next.js, enhancin…" at bounding box center [741, 307] width 383 height 360
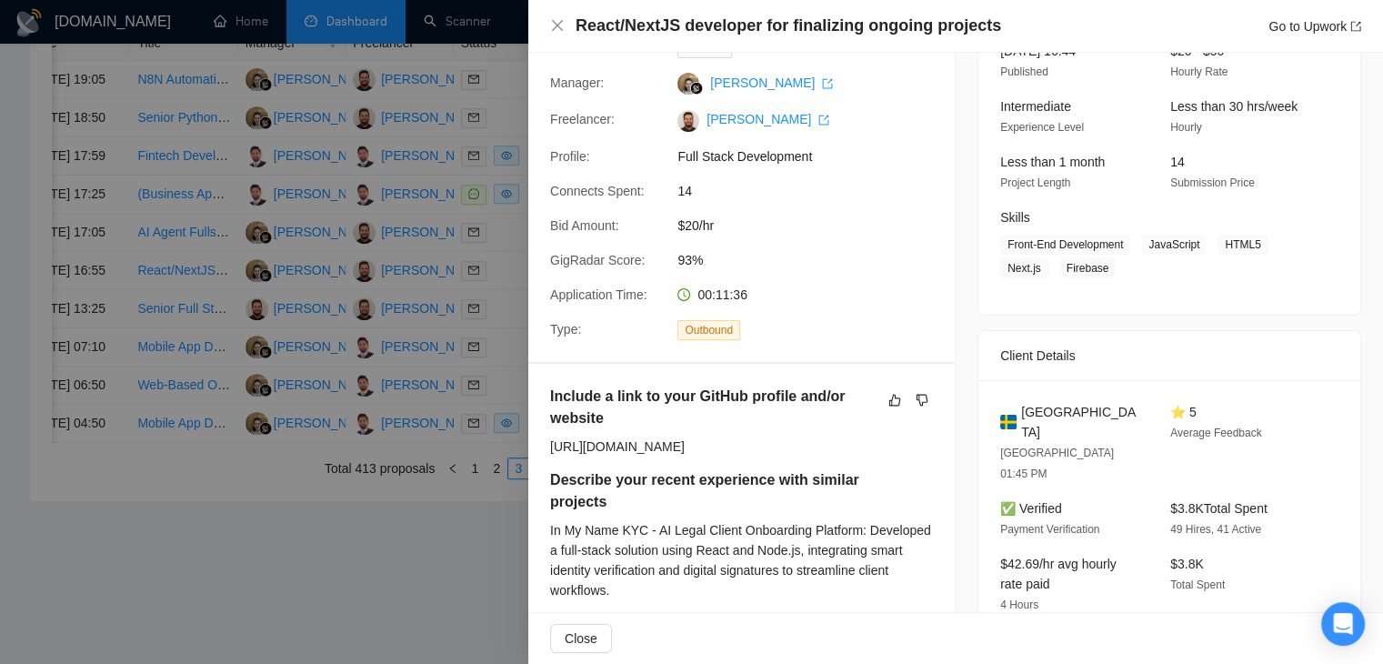
scroll to position [145, 0]
click at [889, 394] on icon "like" at bounding box center [895, 401] width 13 height 15
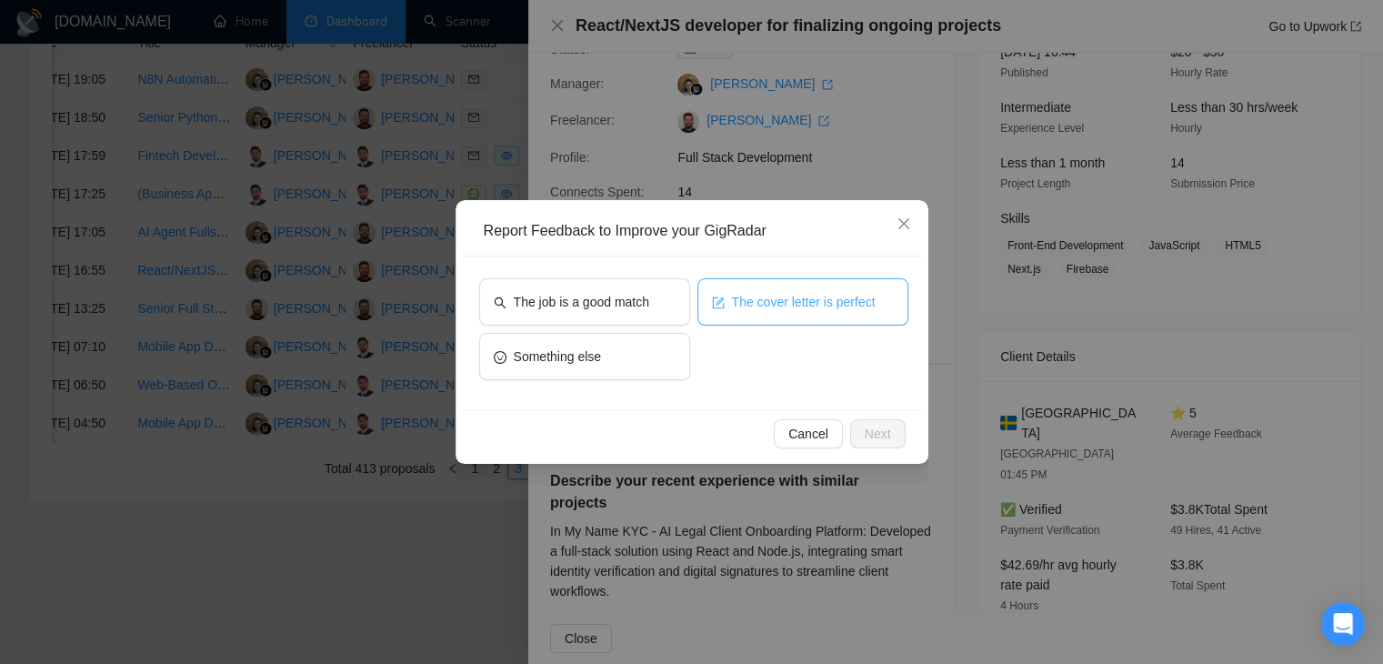
click at [738, 299] on span "The cover letter is perfect" at bounding box center [804, 302] width 144 height 20
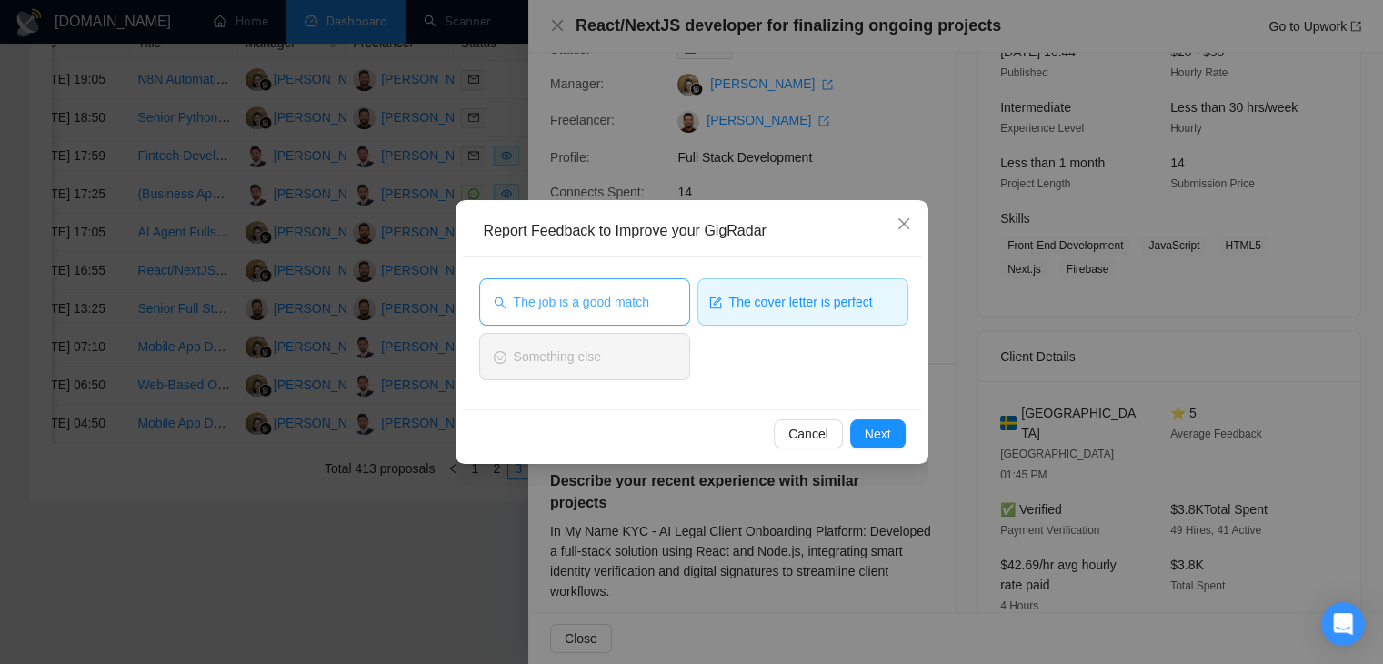
click at [651, 296] on button "The job is a good match" at bounding box center [584, 301] width 211 height 47
click at [897, 427] on button "Next" at bounding box center [877, 433] width 55 height 29
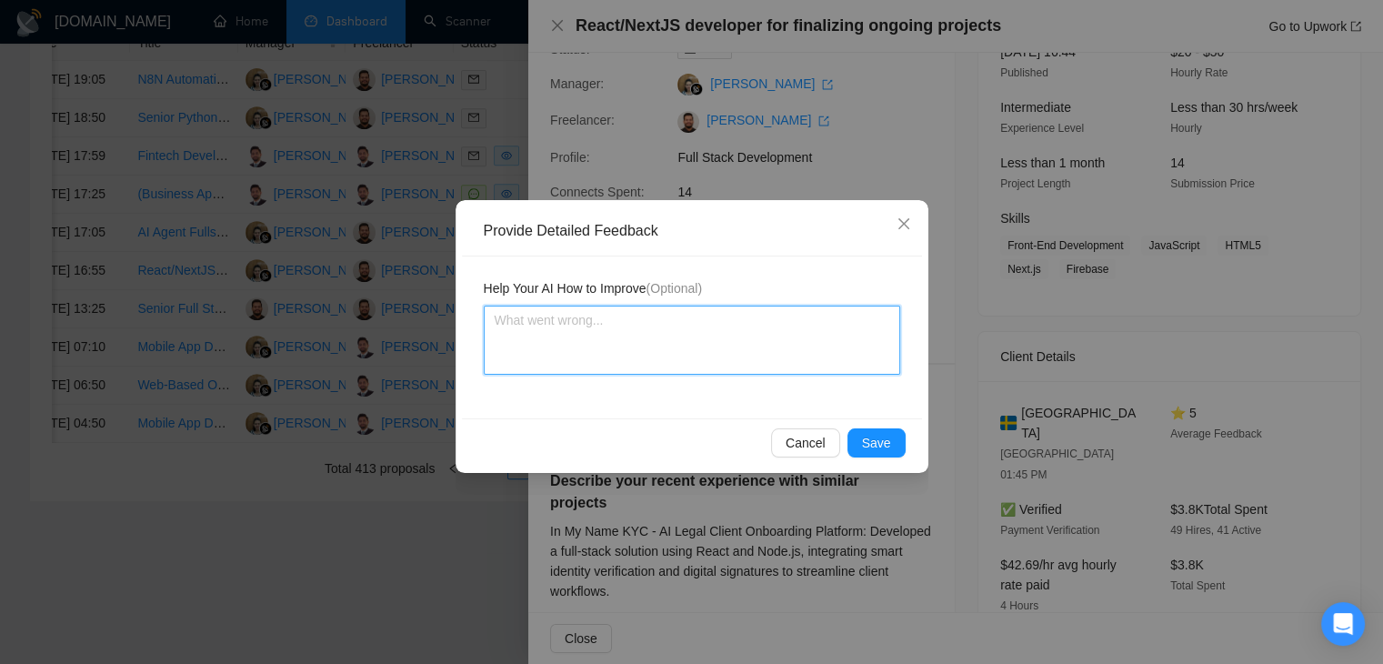
click at [711, 307] on textarea at bounding box center [692, 340] width 417 height 69
type textarea "C"
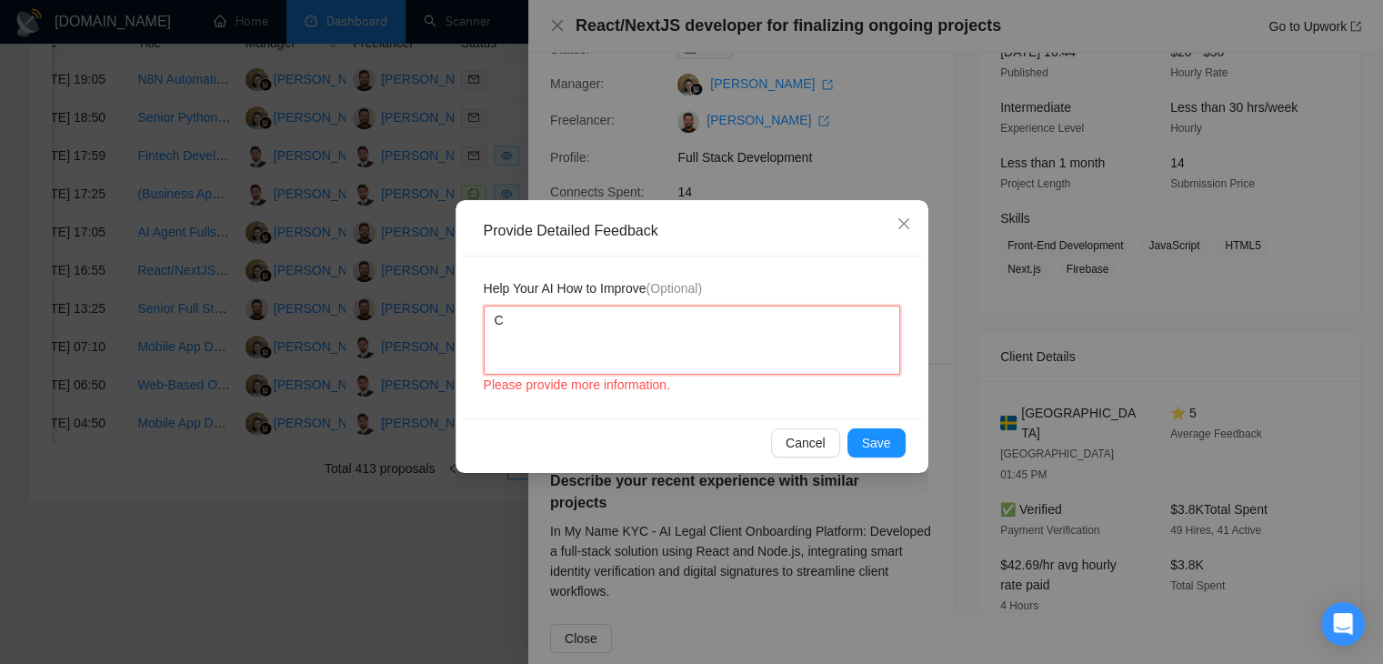
type textarea "Co"
type textarea "Cov"
type textarea "Cove"
type textarea "Cover"
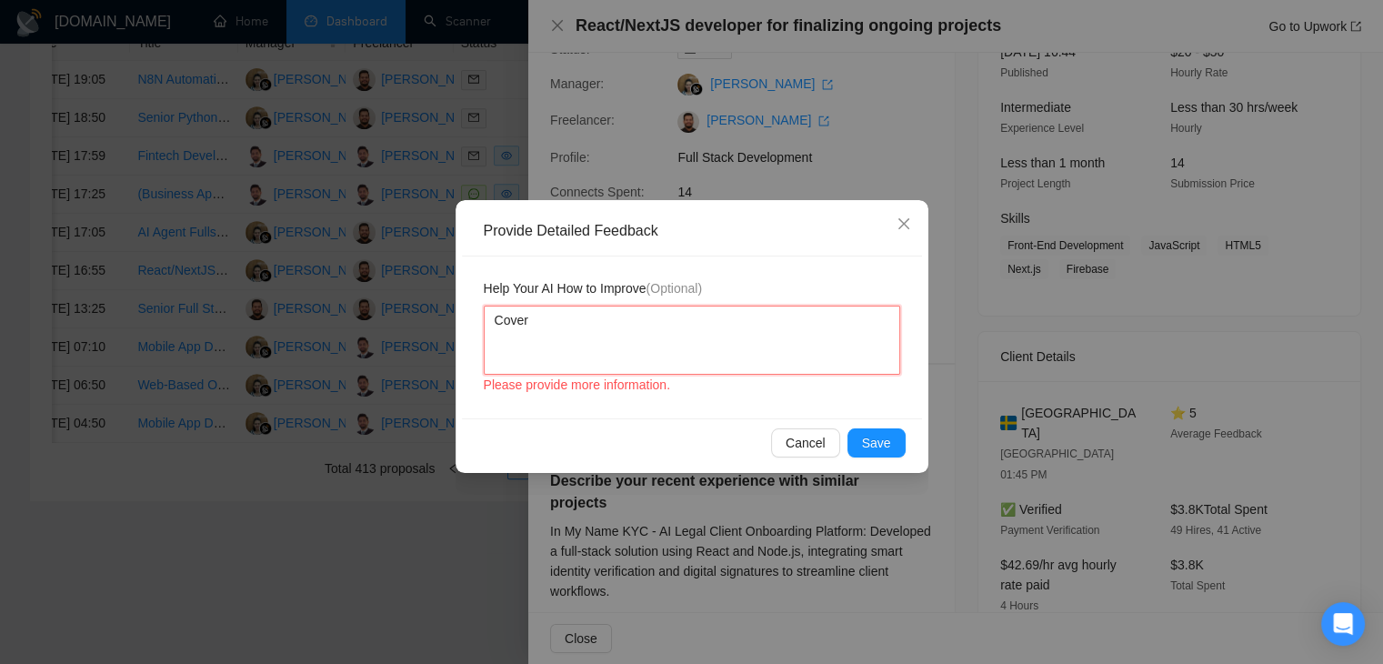
type textarea "Cover l"
type textarea "Cover le"
type textarea "Cover let"
type textarea "Cover lette"
type textarea "Cover letter"
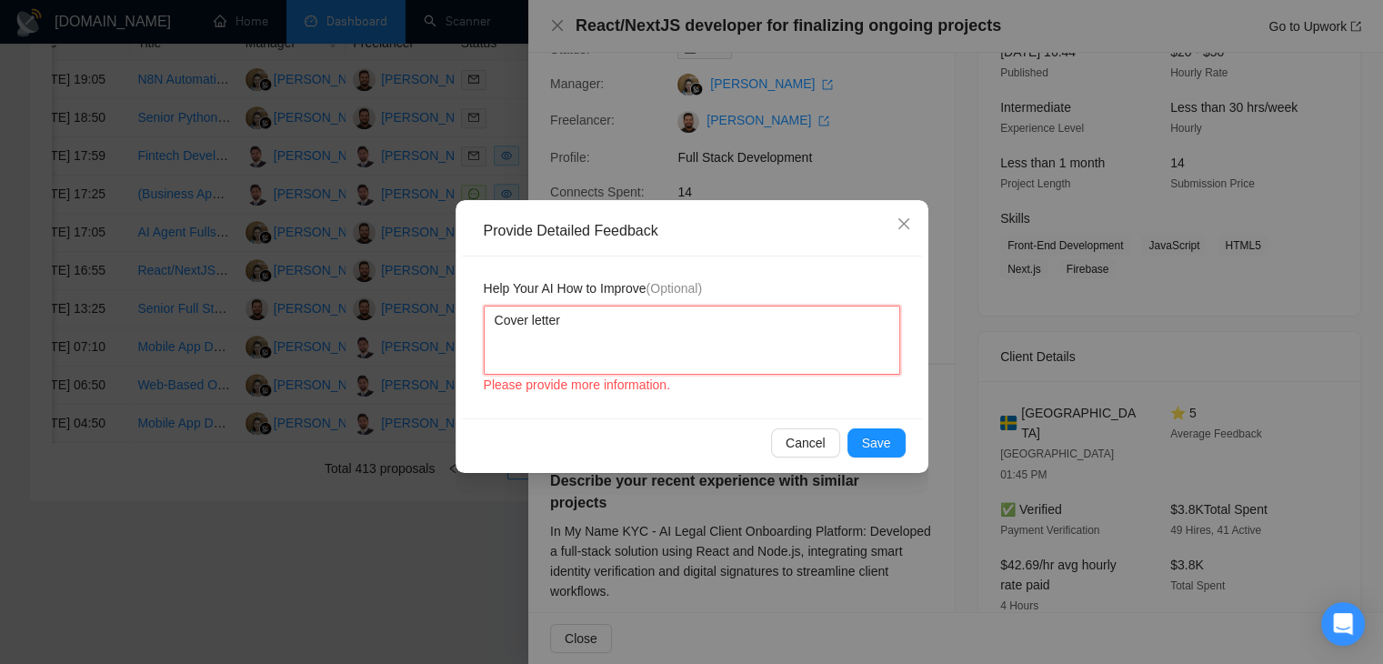
type textarea "Cover letter"
type textarea "Cover letter i"
type textarea "Cover letter is"
type textarea "Cover letter is a"
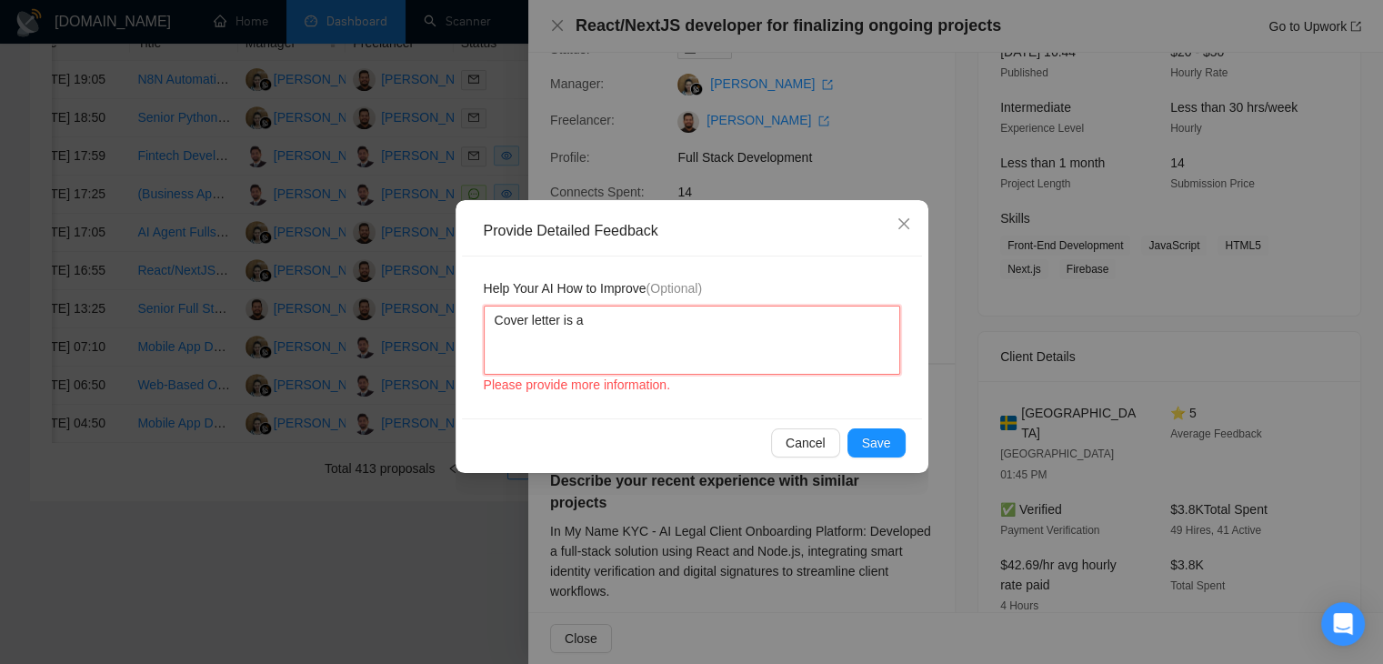
type textarea "Cover letter is ac"
type textarea "Cover letter is acc"
type textarea "Cover letter is acco"
type textarea "Cover letter is accor"
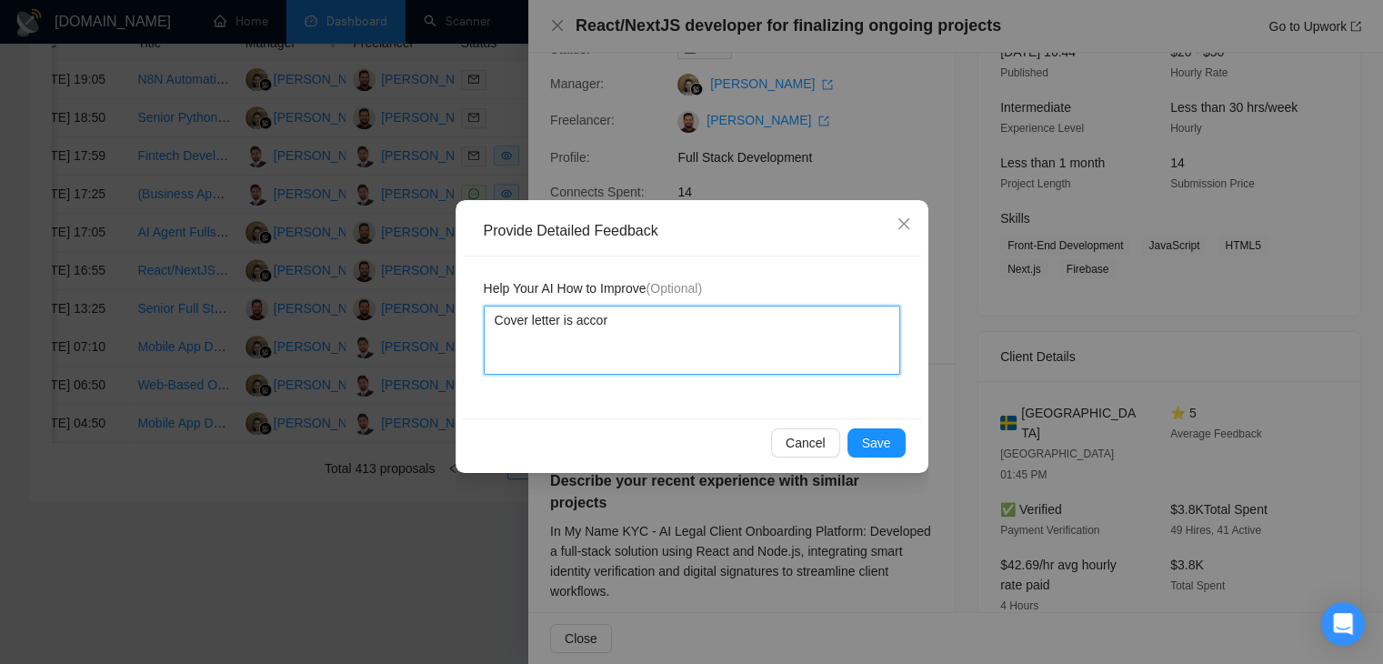
type textarea "Cover letter is accord"
type textarea "Cover letter is accordi"
type textarea "Cover letter is accordin"
type textarea "Cover letter is accordin t"
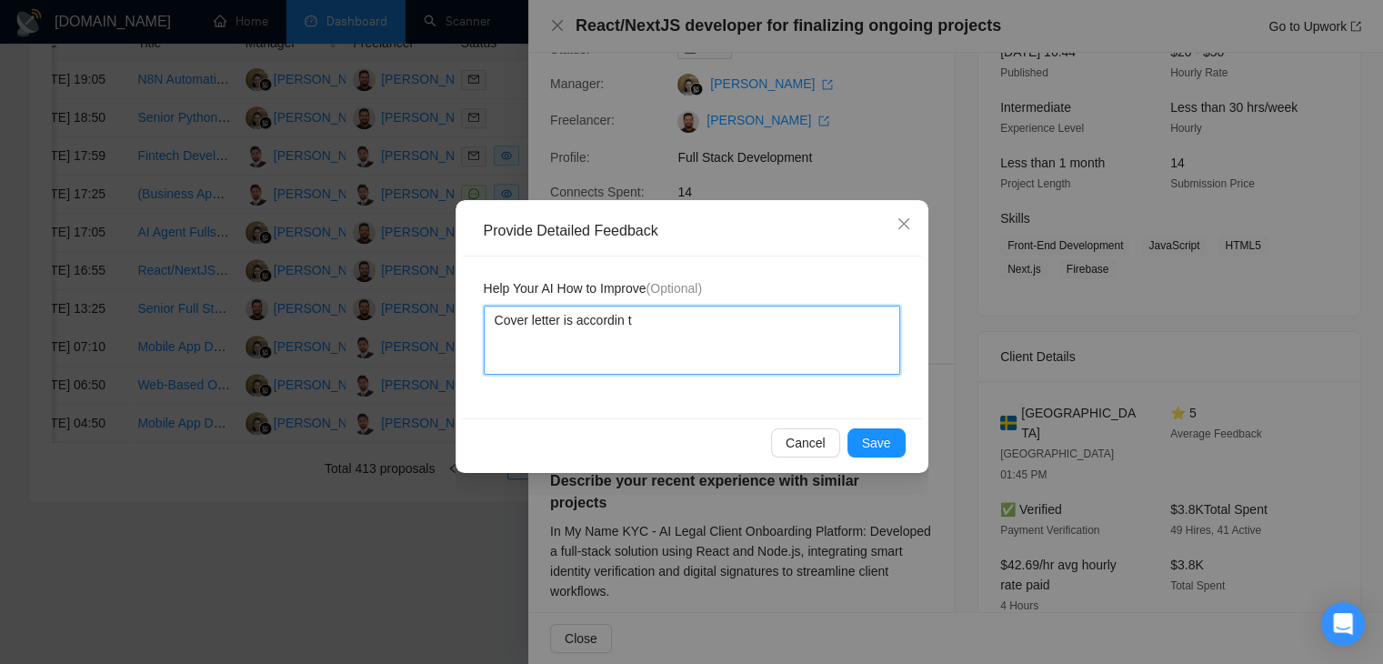
type textarea "Cover letter is accordin to"
type textarea "Cover letter is accordin t"
type textarea "Cover letter is accordin"
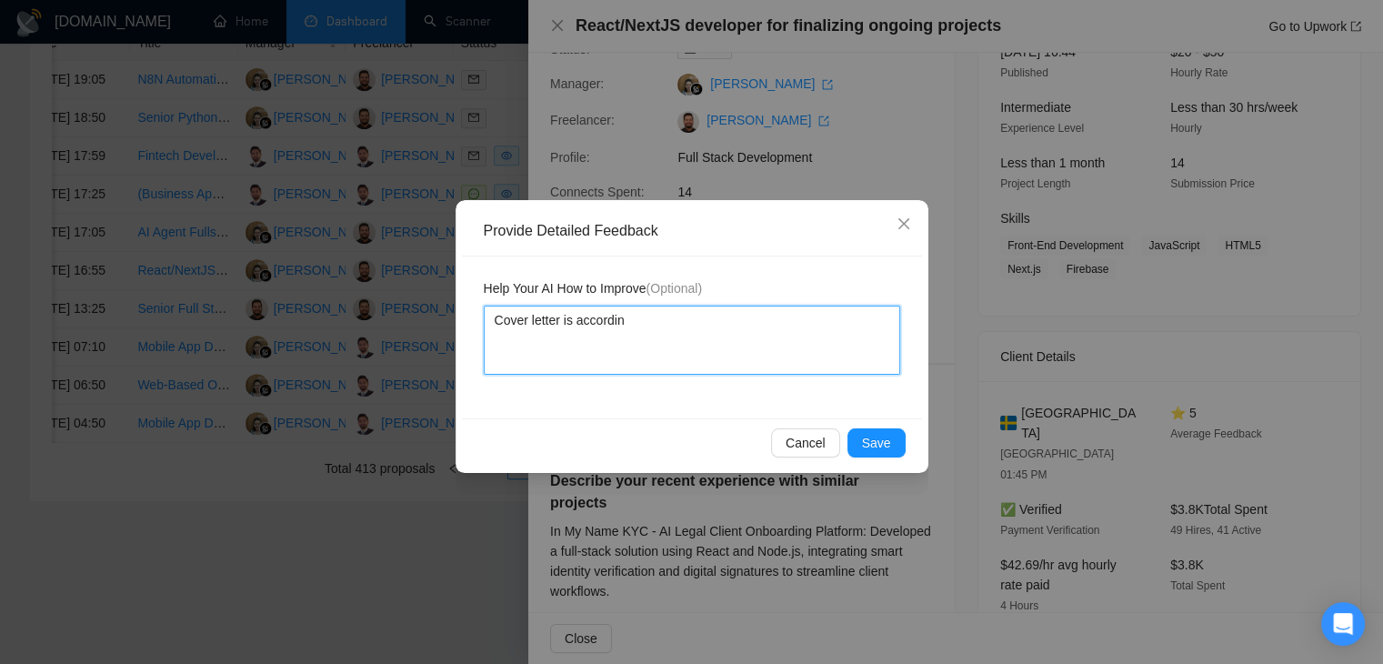
type textarea "Cover letter is accordin"
type textarea "Cover letter is according"
type textarea "Cover letter is according t"
type textarea "Cover letter is according to"
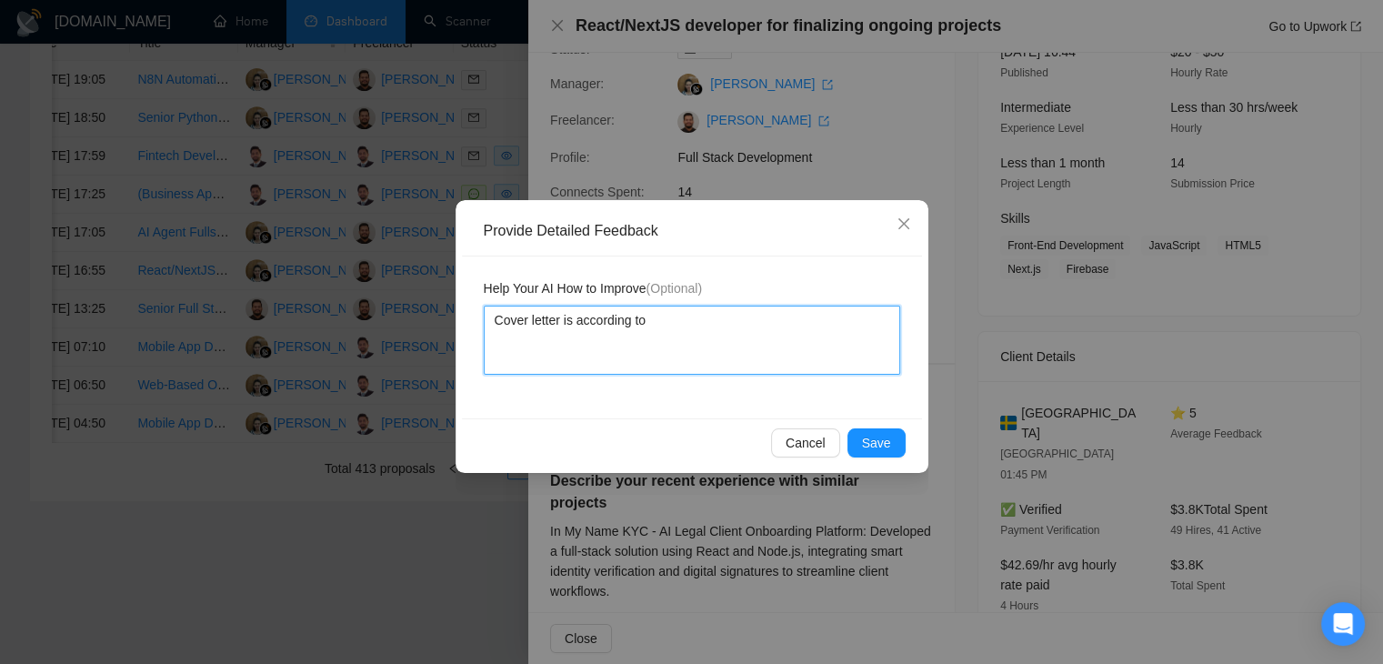
type textarea "Cover letter is according to"
type textarea "Cover letter is according to m"
type textarea "Cover letter is according to my"
type textarea "Cover letter is according to my i"
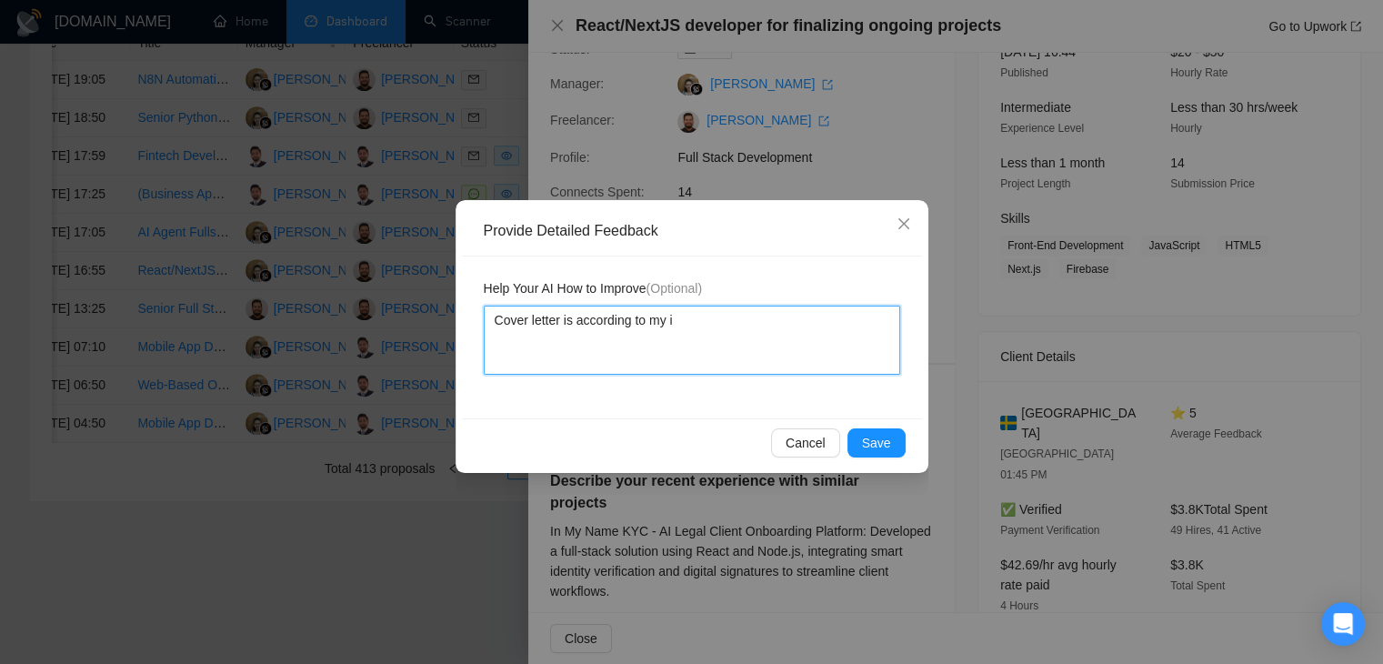
type textarea "Cover letter is according to my in"
type textarea "Cover letter is according to my ins"
type textarea "Cover letter is according to my inst"
type textarea "Cover letter is according to my instr"
type textarea "Cover letter is according to my instru"
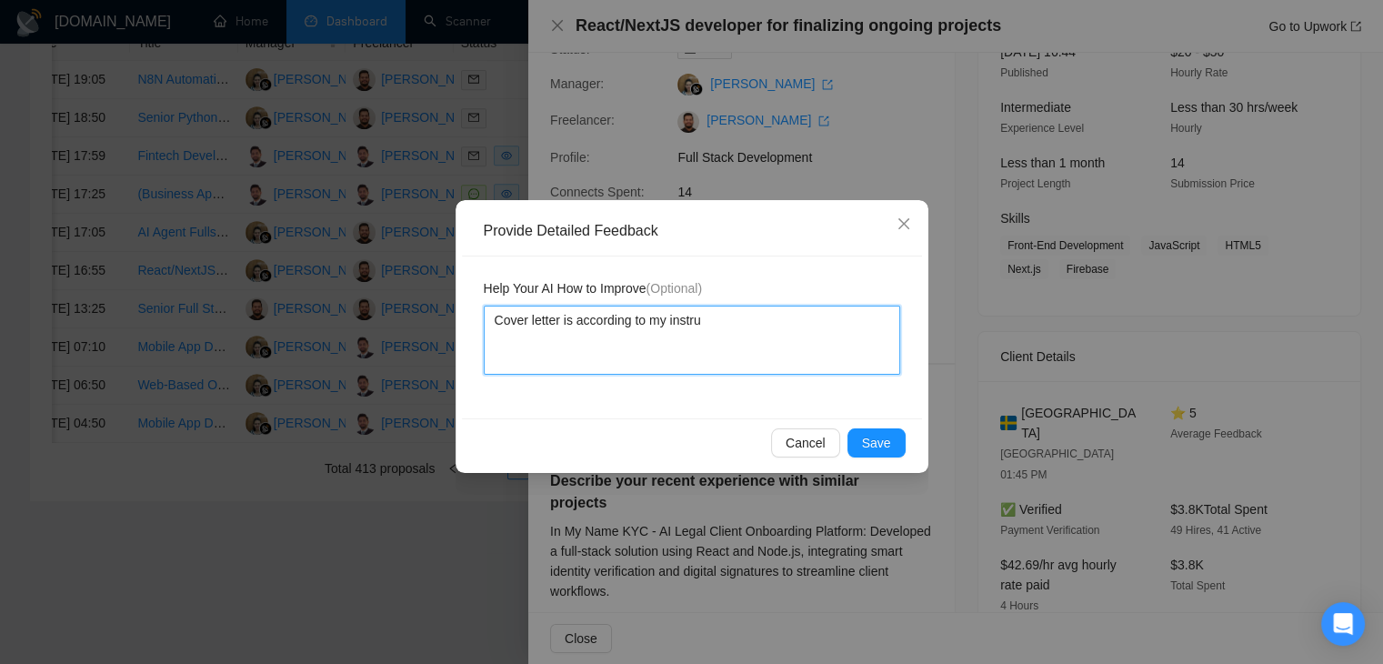
type textarea "Cover letter is according to my instruc"
type textarea "Cover letter is according to my instruct"
type textarea "Cover letter is according to my instructi"
type textarea "Cover letter is according to my instructio"
type textarea "Cover letter is according to my instruction"
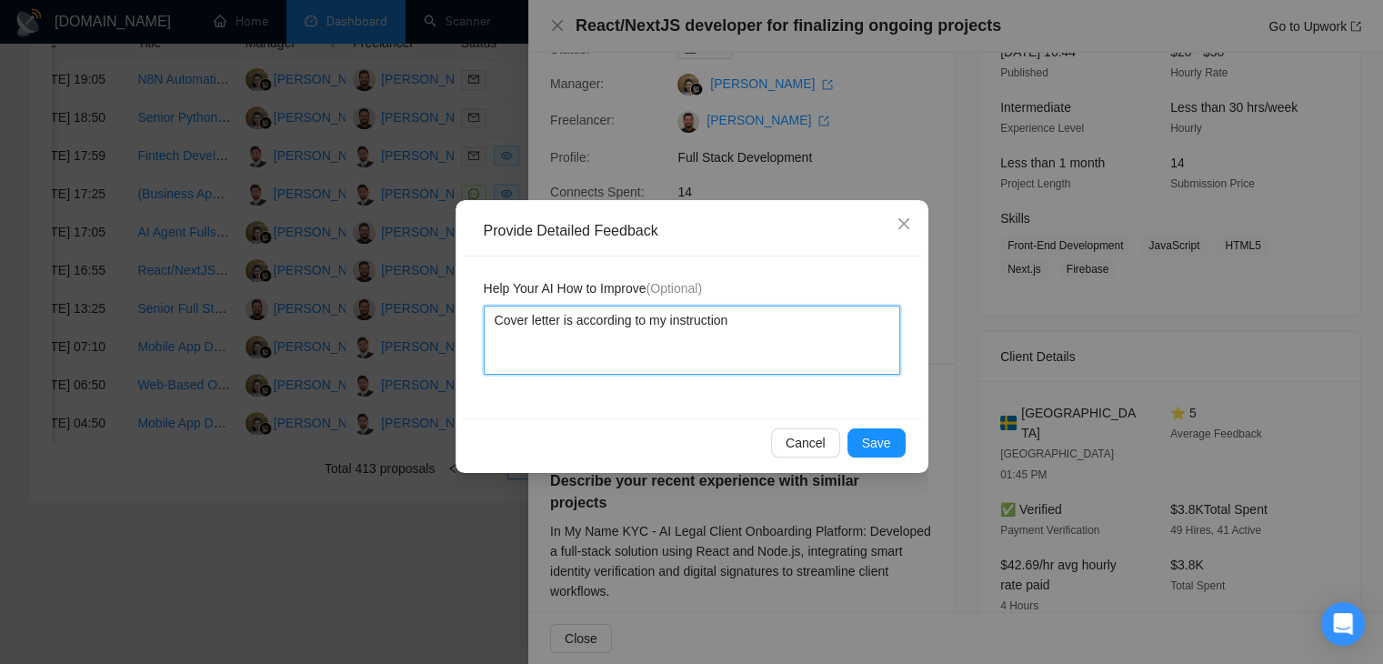
type textarea "Cover letter is according to my instructions"
type textarea "Cover letter is according to my instructions J"
type textarea "Cover letter is according to my instructions Jo"
type textarea "Cover letter is according to my instructions Job"
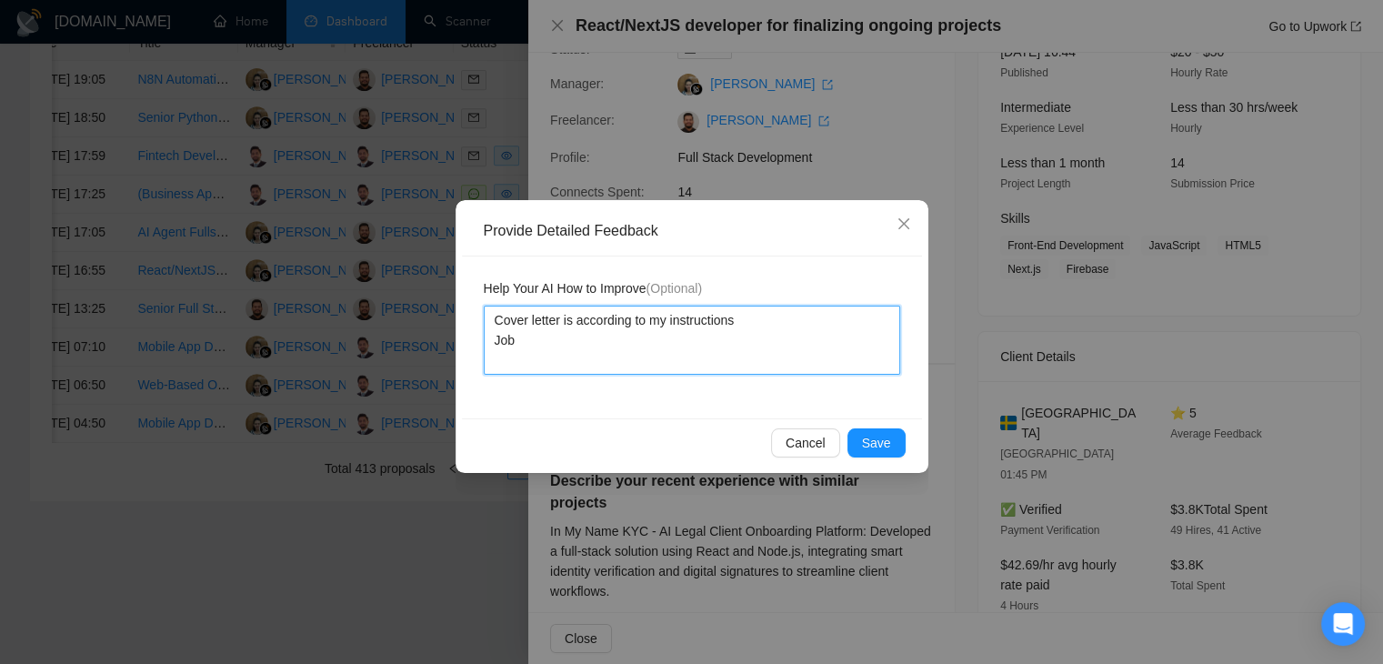
type textarea "Cover letter is according to my instructions Job"
type textarea "Cover letter is according to my instructions Job i"
type textarea "Cover letter is according to my instructions Job is"
type textarea "Cover letter is according to my instructions Job is a"
type textarea "Cover letter is according to my instructions Job is al"
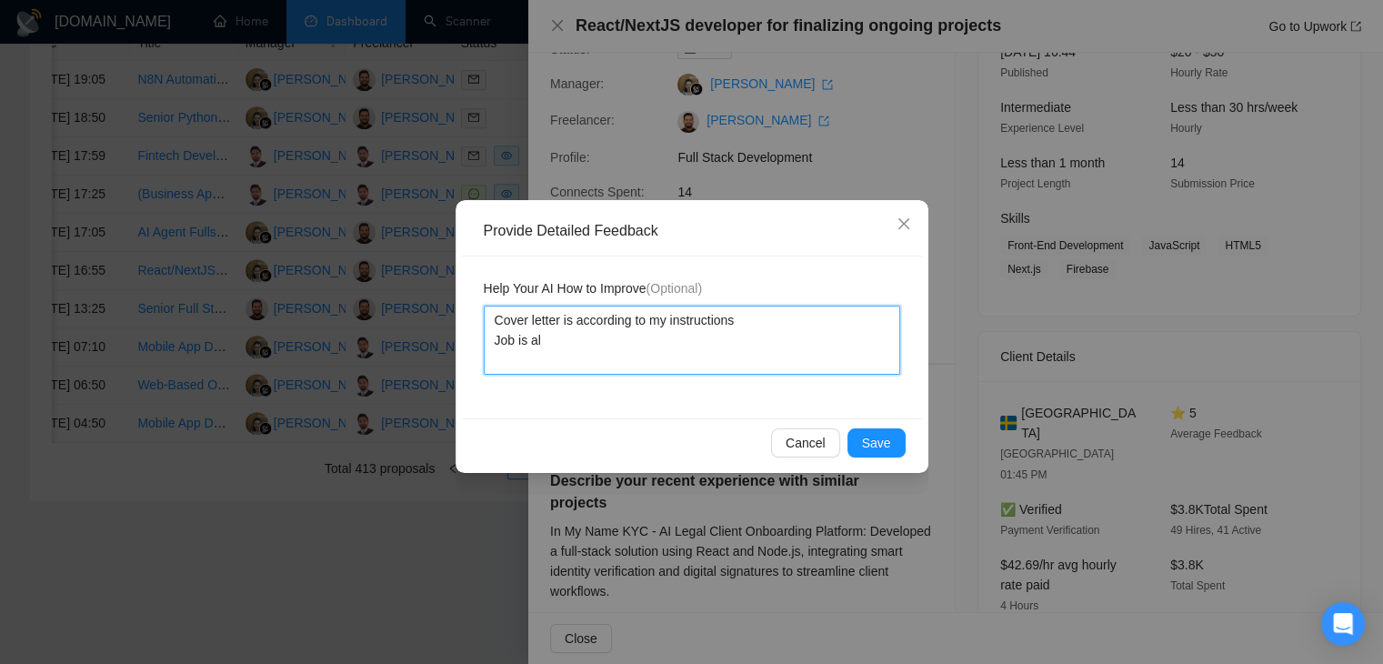
type textarea "Cover letter is according to my instructions Job is als"
type textarea "Cover letter is according to my instructions Job is also"
type textarea "Cover letter is according to my instructions Job is also a"
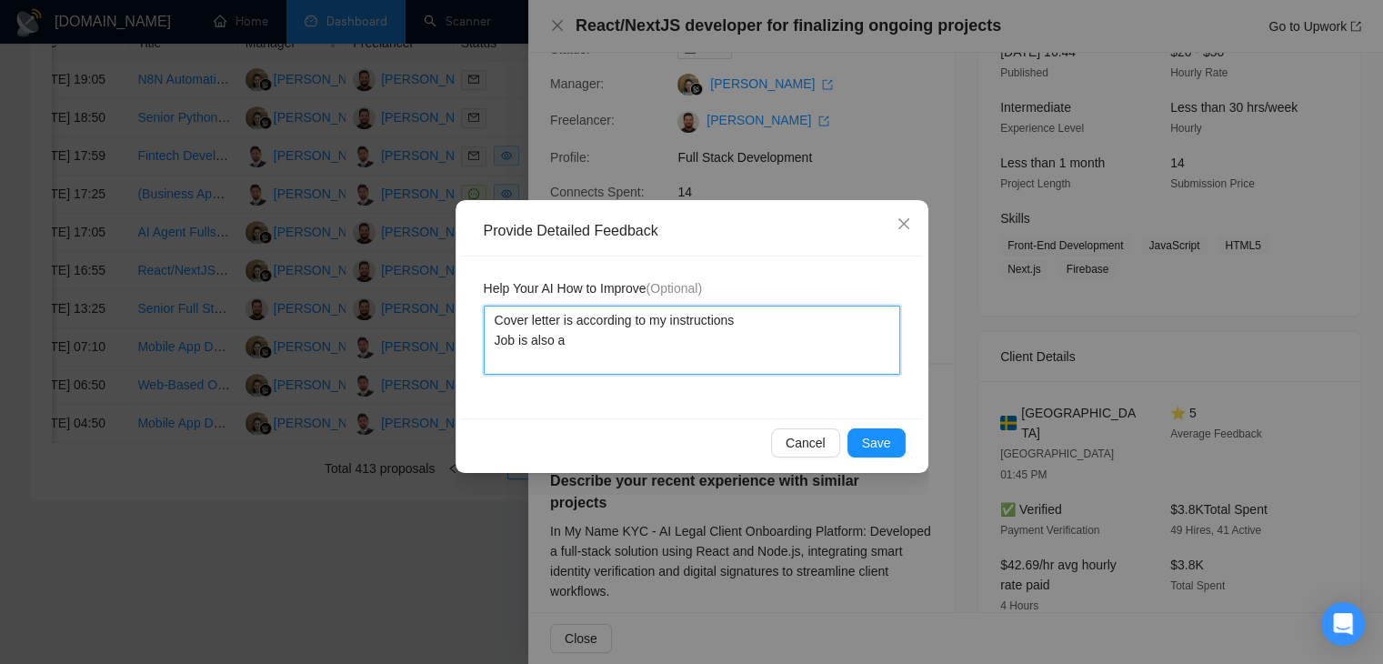
type textarea "Cover letter is according to my instructions Job is also a v"
type textarea "Cover letter is according to my instructions Job is also a ve"
type textarea "Cover letter is according to my instructions Job is also a ver"
type textarea "Cover letter is according to my instructions Job is also a very"
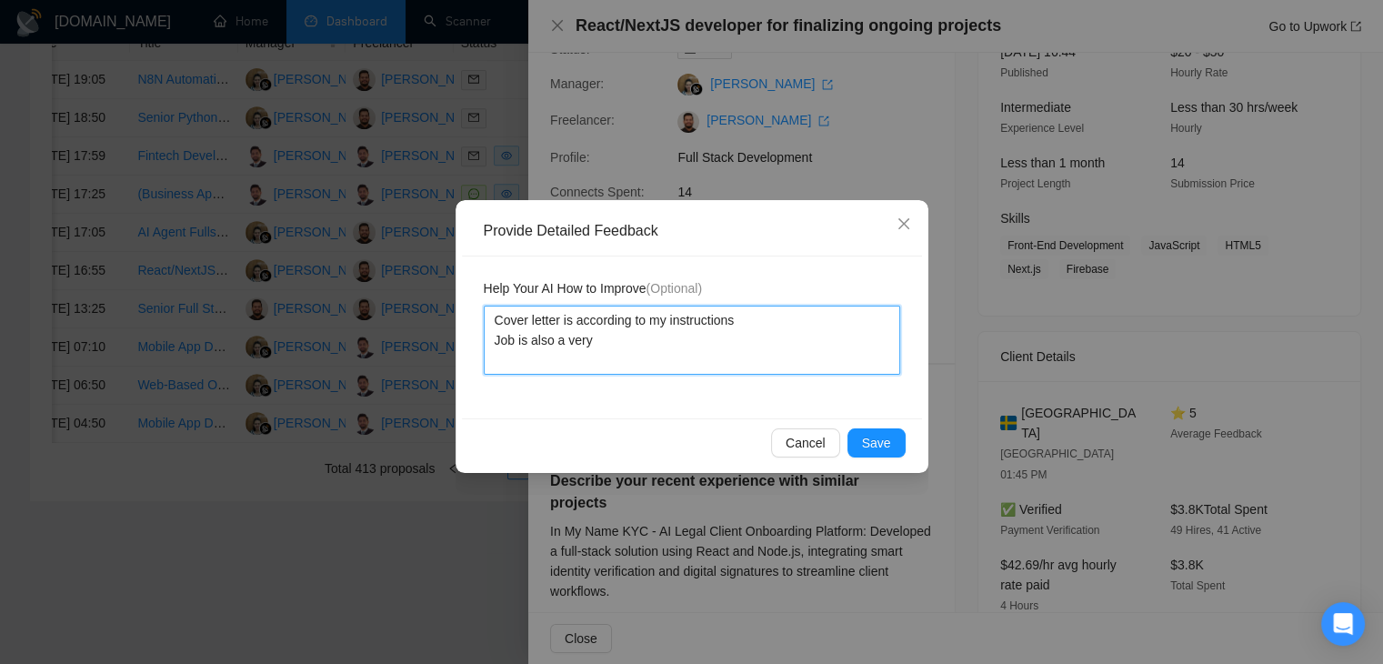
type textarea "Cover letter is according to my instructions Job is also a very g"
type textarea "Cover letter is according to my instructions Job is also a very go"
type textarea "Cover letter is according to my instructions Job is also a very goo"
type textarea "Cover letter is according to my instructions Job is also a very good"
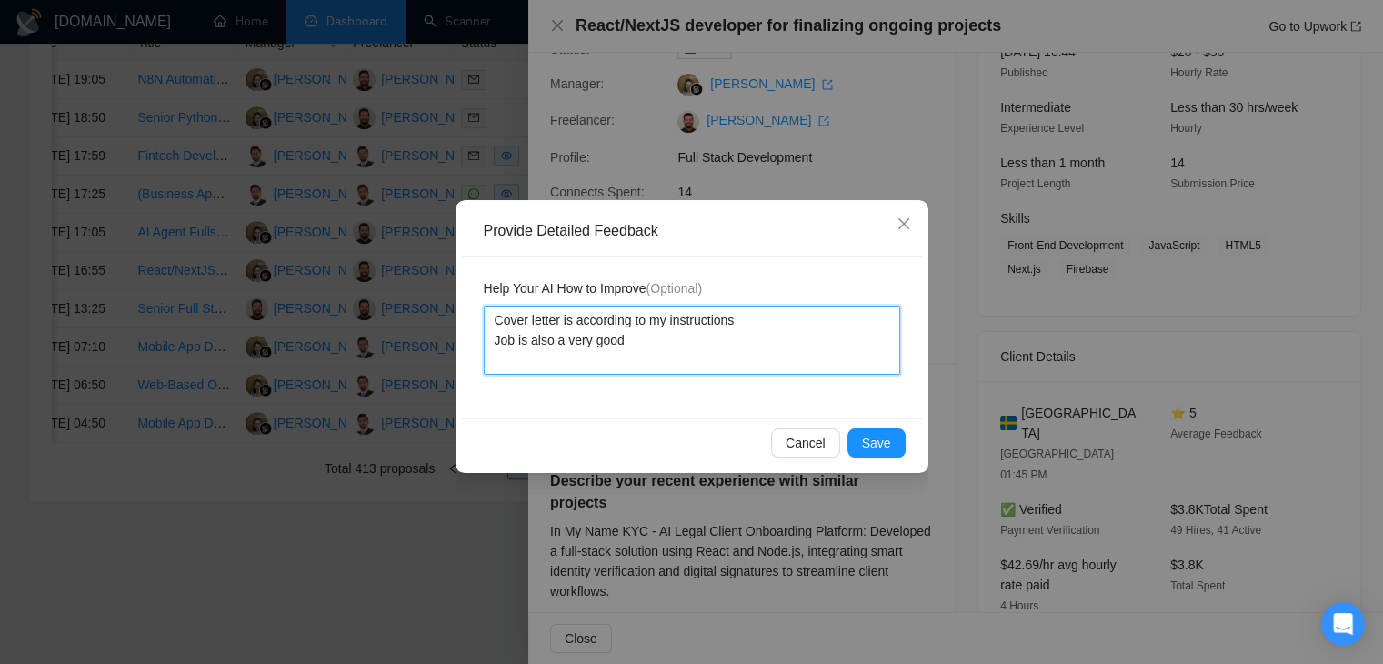
type textarea "Cover letter is according to my instructions Job is also a very good m"
type textarea "Cover letter is according to my instructions Job is also a very good ma"
type textarea "Cover letter is according to my instructions Job is also a very good mat"
type textarea "Cover letter is according to my instructions Job is also a very good match"
drag, startPoint x: 685, startPoint y: 343, endPoint x: 487, endPoint y: 324, distance: 198.3
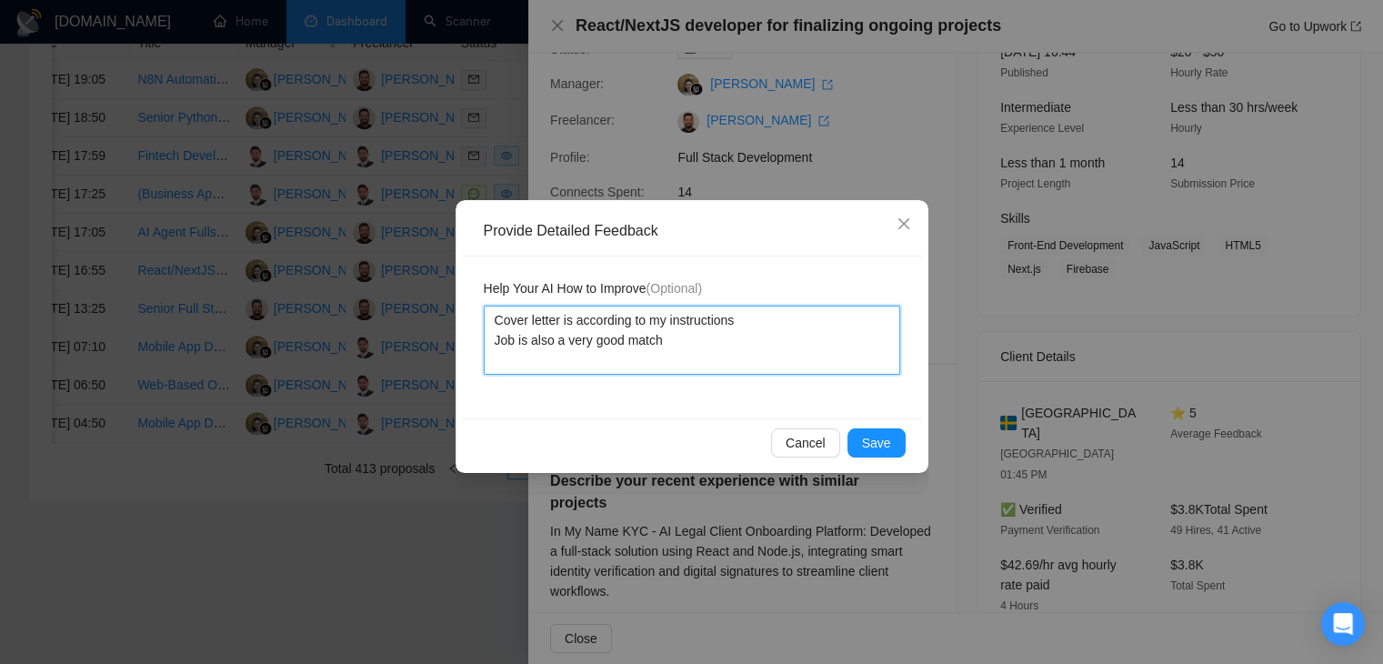
click at [487, 324] on textarea "Cover letter is according to my instructions Job is also a very good match" at bounding box center [692, 340] width 417 height 69
click at [684, 365] on textarea "Cover letter is according to my instructions Job is also a very good match" at bounding box center [692, 340] width 417 height 69
type textarea "Cover letter is according to my instructions Job is also a very good match"
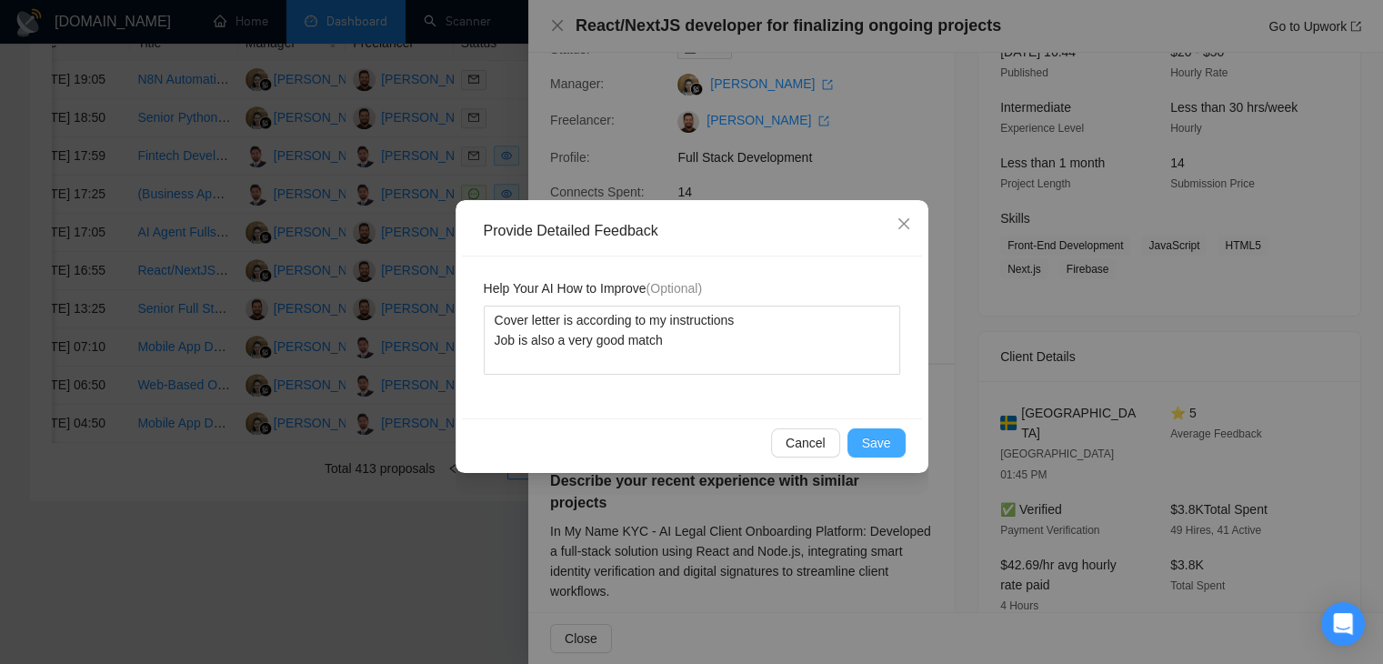
click at [873, 439] on span "Save" at bounding box center [876, 443] width 29 height 20
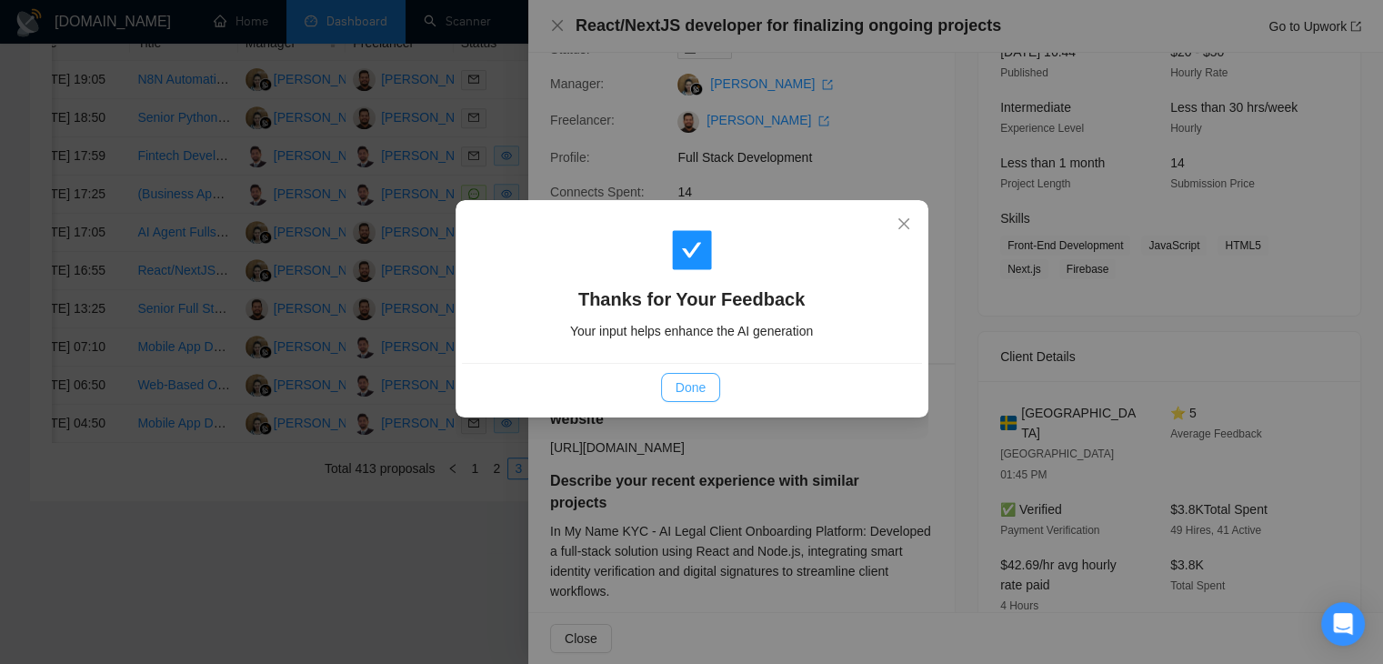
click at [694, 391] on span "Done" at bounding box center [691, 387] width 30 height 20
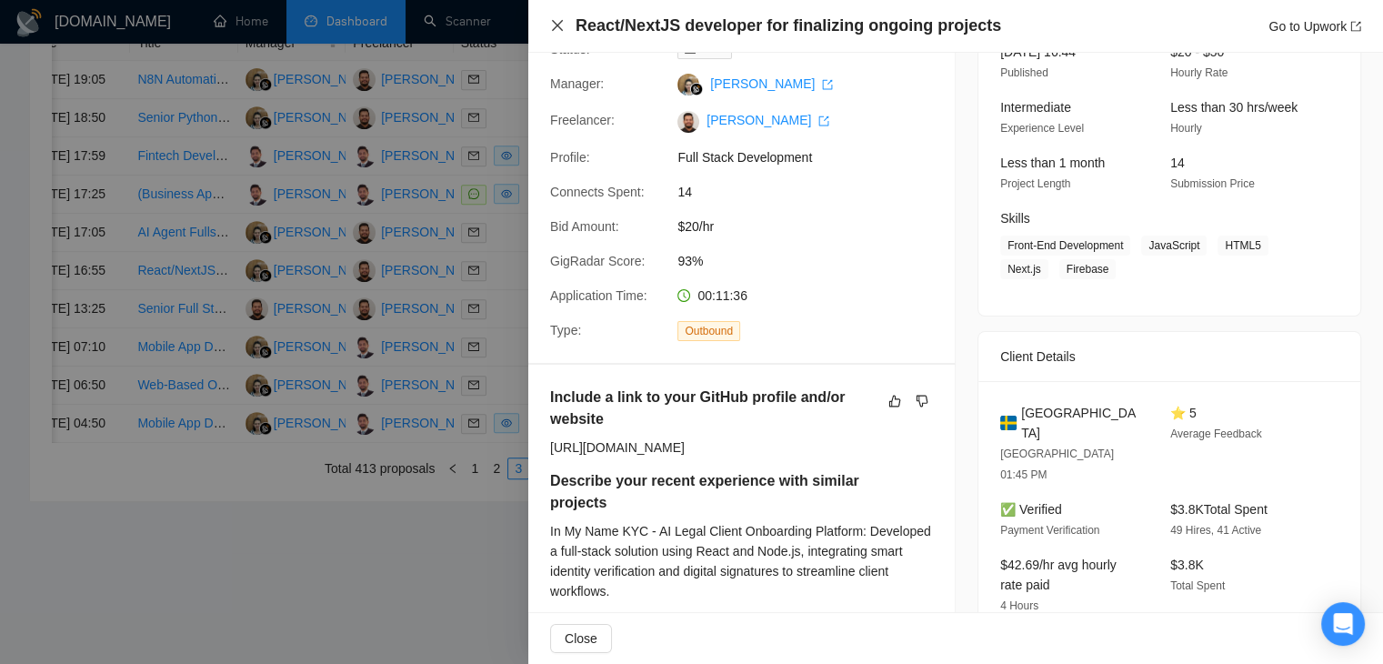
click at [560, 32] on icon "close" at bounding box center [557, 25] width 15 height 15
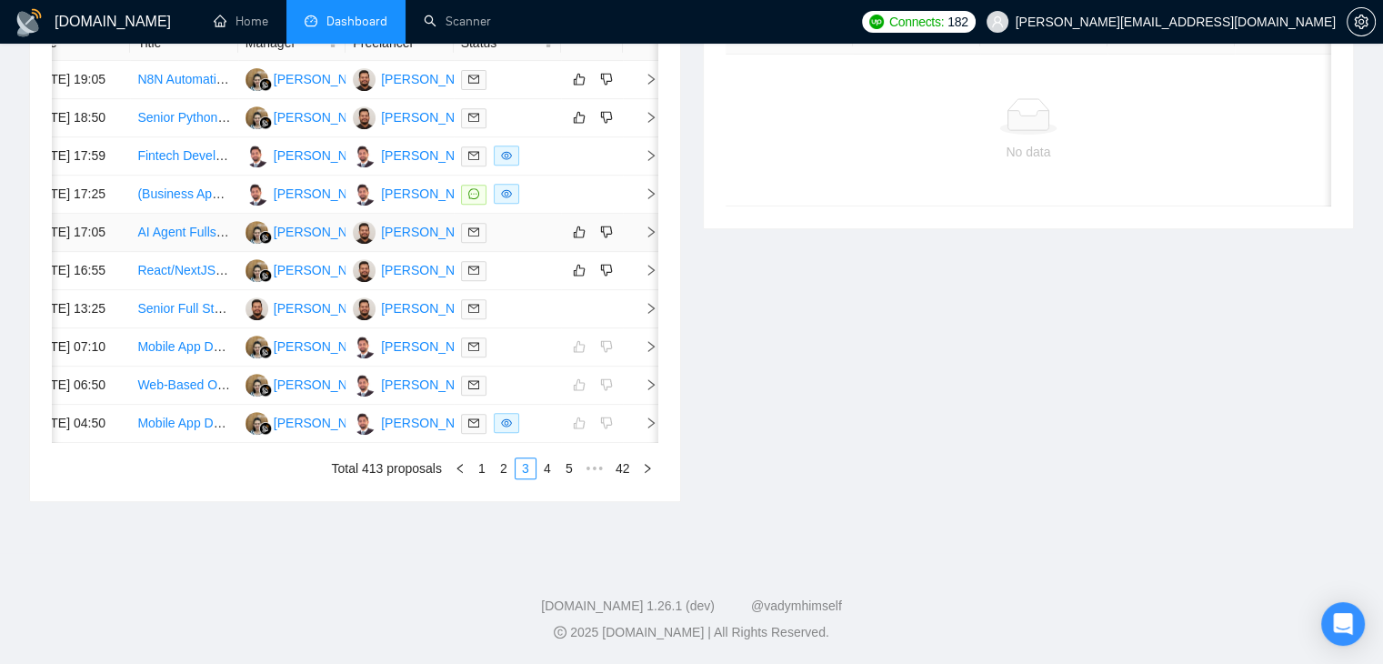
click at [645, 226] on icon "right" at bounding box center [651, 232] width 13 height 13
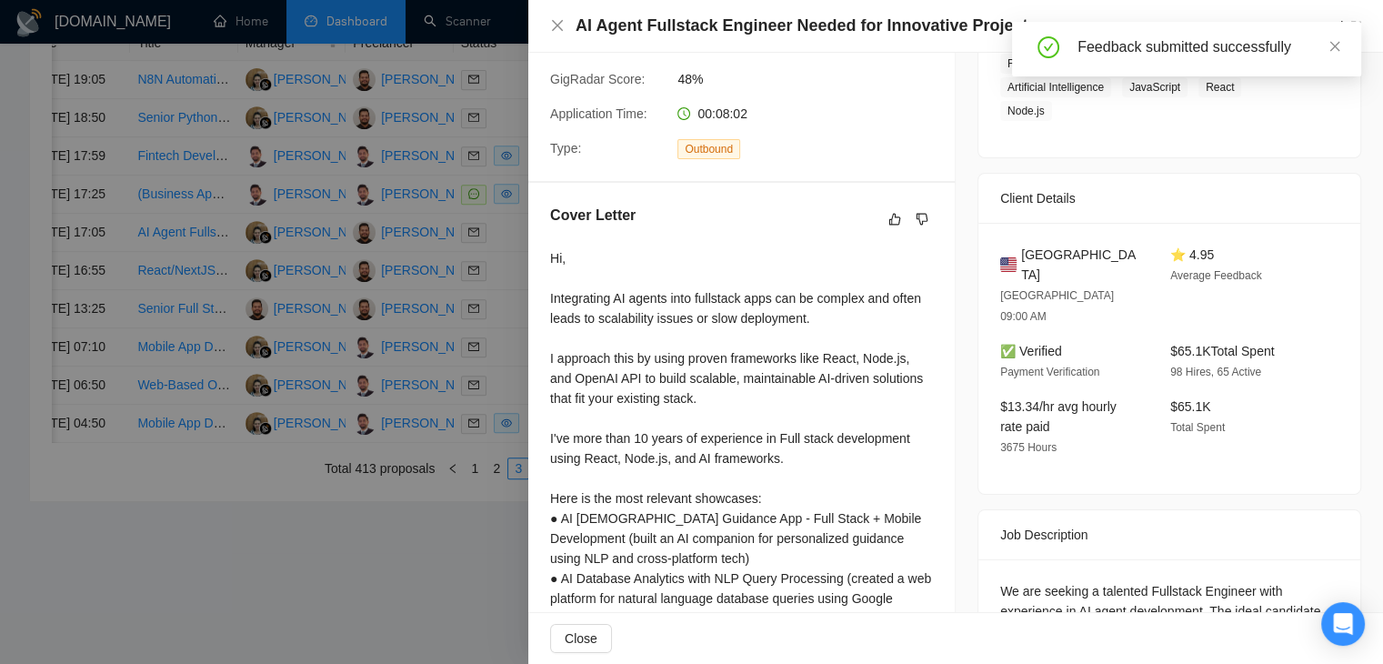
scroll to position [417, 0]
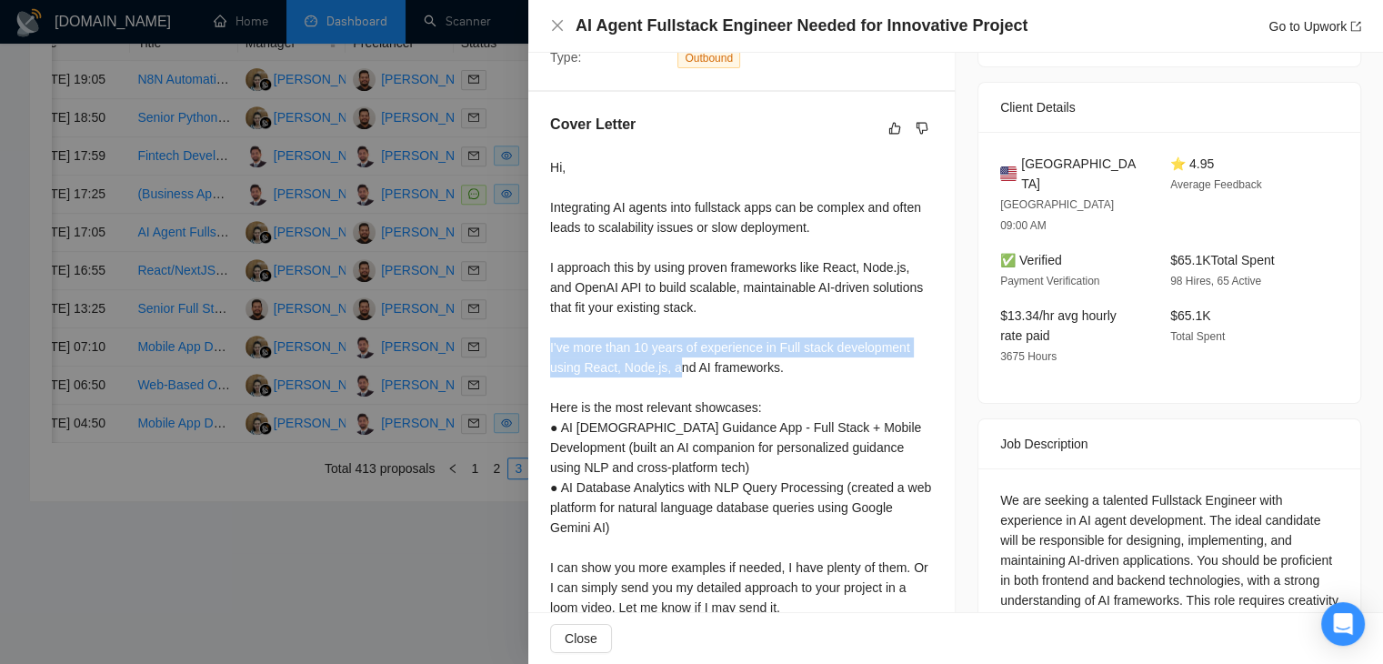
drag, startPoint x: 550, startPoint y: 351, endPoint x: 706, endPoint y: 384, distance: 158.9
click at [678, 377] on div "Hi, Integrating AI agents into fullstack apps can be complex and often leads to…" at bounding box center [741, 417] width 383 height 520
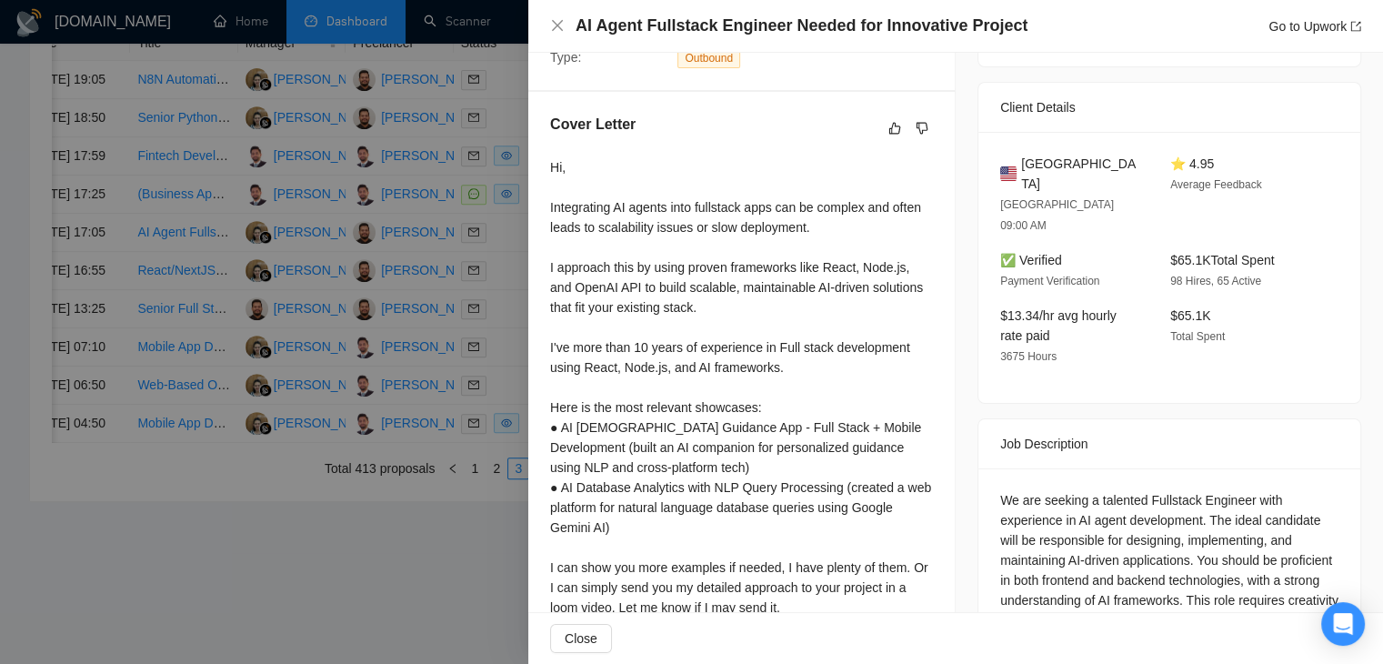
click at [706, 384] on div "Hi, Integrating AI agents into fullstack apps can be complex and often leads to…" at bounding box center [741, 417] width 383 height 520
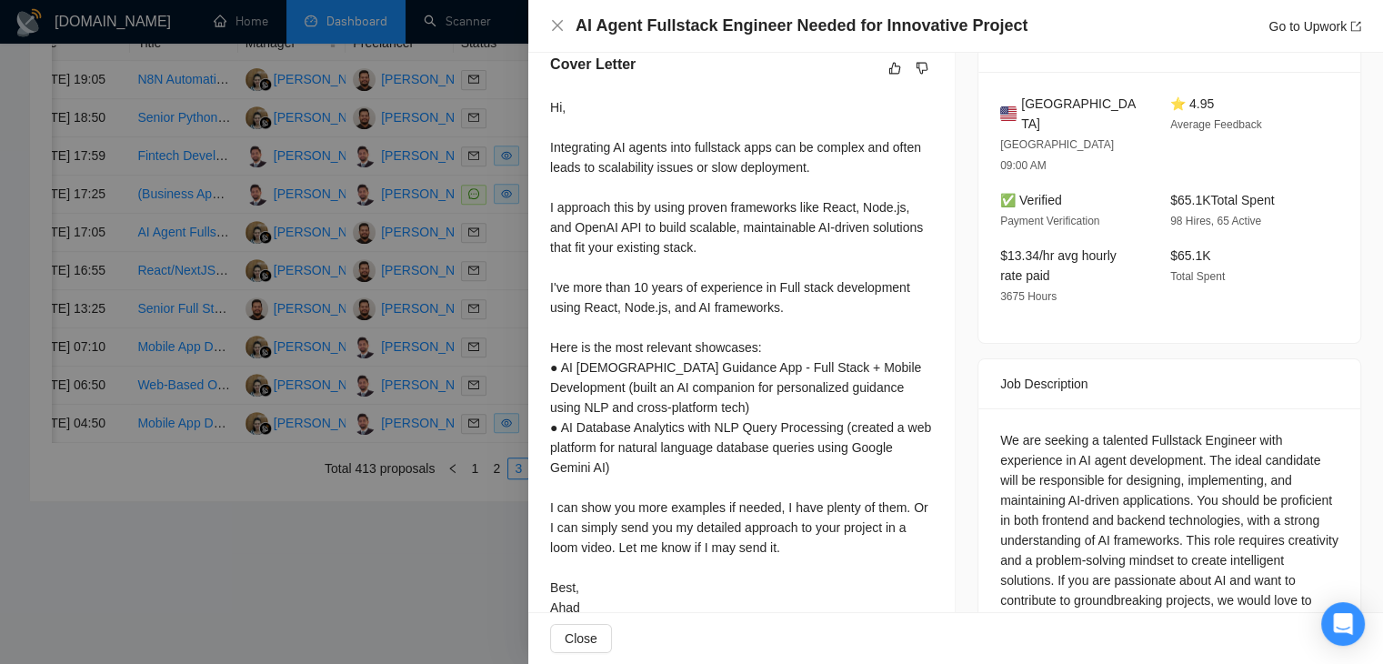
scroll to position [508, 0]
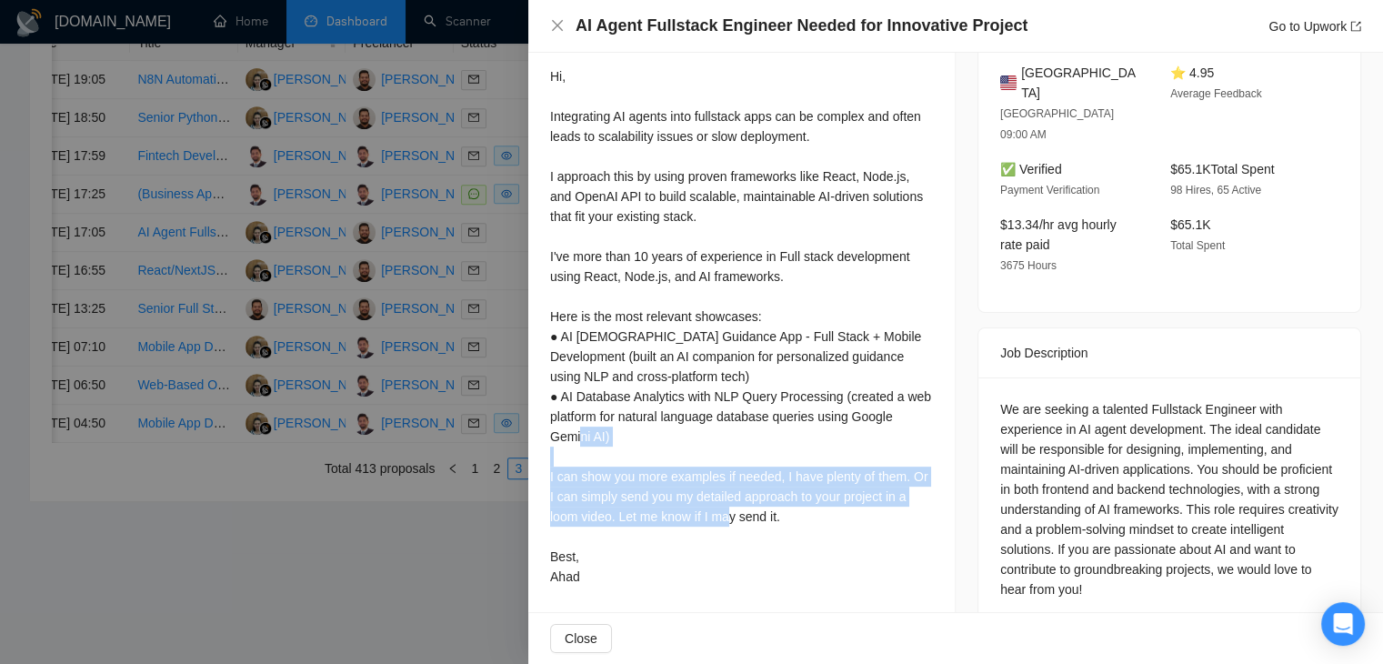
drag, startPoint x: 804, startPoint y: 525, endPoint x: 565, endPoint y: 487, distance: 242.1
click at [558, 480] on div "Hi, Integrating AI agents into fullstack apps can be complex and often leads to…" at bounding box center [741, 326] width 383 height 520
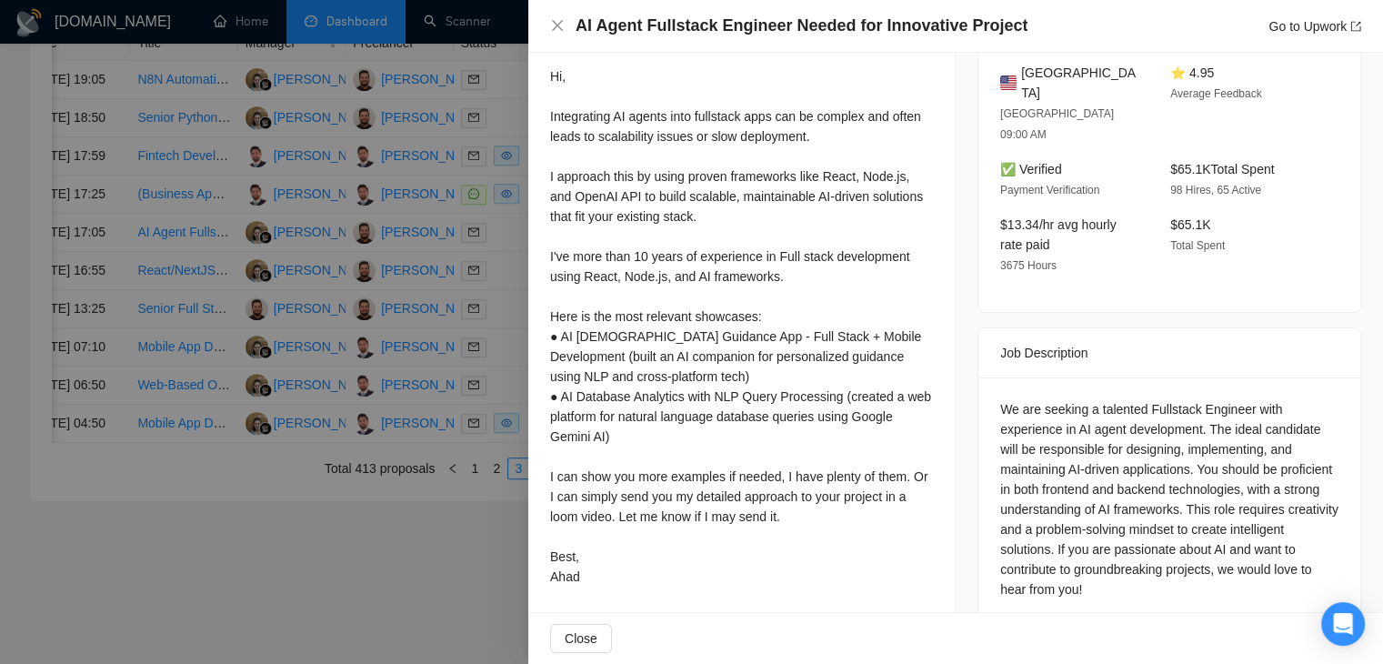
click at [615, 581] on div "Hi, Integrating AI agents into fullstack apps can be complex and often leads to…" at bounding box center [741, 326] width 383 height 520
drag, startPoint x: 622, startPoint y: 601, endPoint x: 572, endPoint y: 586, distance: 52.4
click at [572, 586] on div "Cover Letter Hi, Integrating AI agents into fullstack apps can be complex and o…" at bounding box center [741, 308] width 427 height 615
click at [583, 587] on div "Hi, Integrating AI agents into fullstack apps can be complex and often leads to…" at bounding box center [741, 326] width 383 height 520
click at [597, 572] on div "Hi, Integrating AI agents into fullstack apps can be complex and often leads to…" at bounding box center [741, 326] width 383 height 520
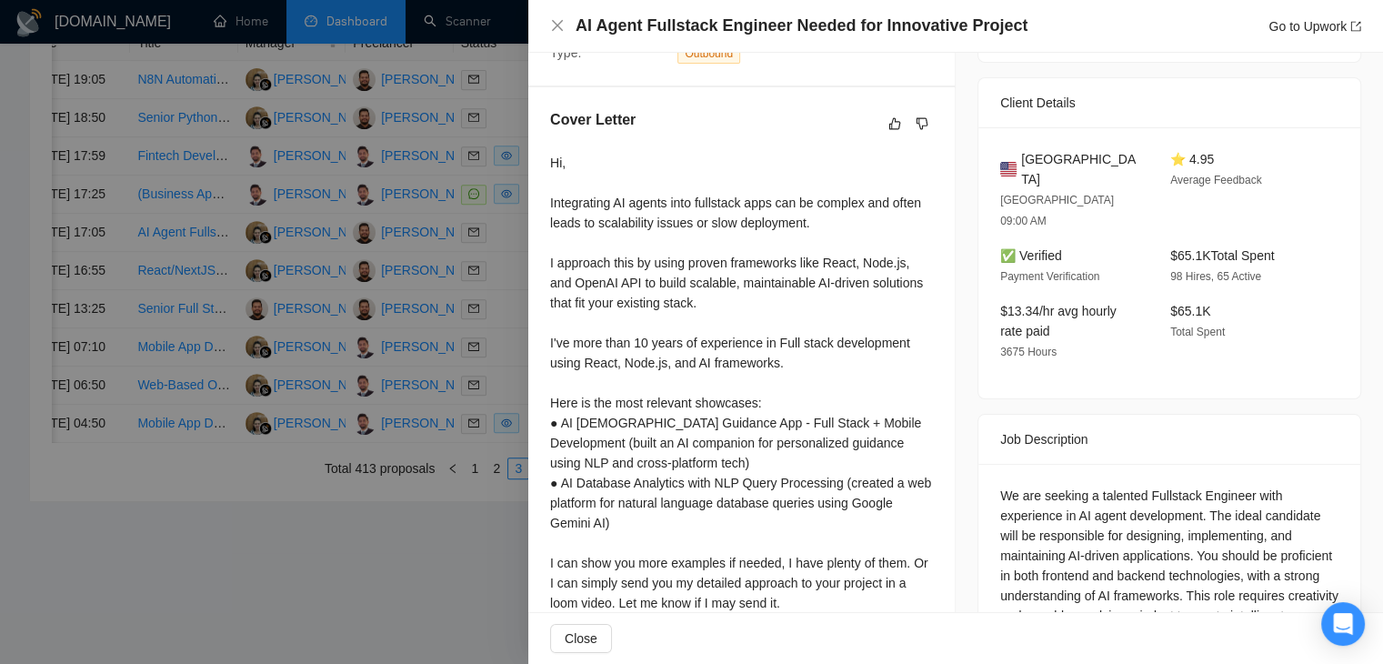
scroll to position [513, 0]
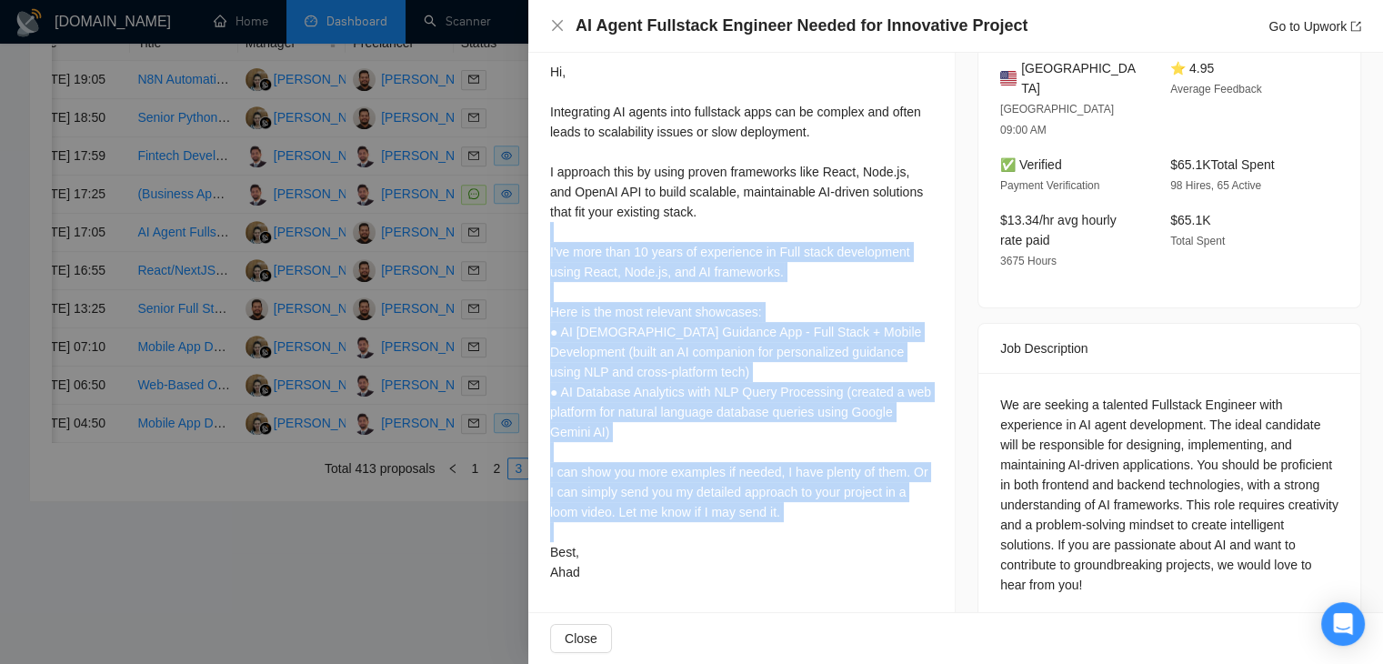
drag, startPoint x: 582, startPoint y: 568, endPoint x: 541, endPoint y: 224, distance: 347.1
click at [541, 224] on div "Cover Letter Hi, Integrating AI agents into fullstack apps can be complex and o…" at bounding box center [741, 303] width 427 height 615
click at [791, 293] on div "Hi, Integrating AI agents into fullstack apps can be complex and often leads to…" at bounding box center [741, 322] width 383 height 520
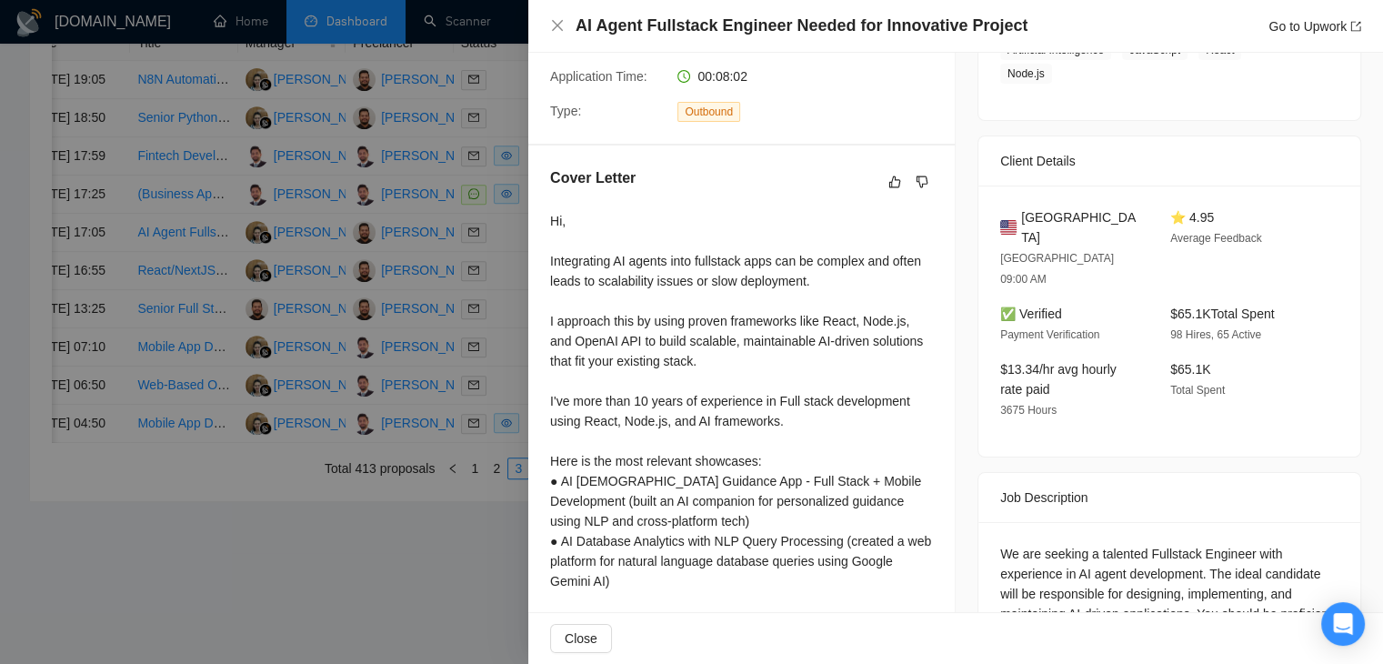
scroll to position [455, 0]
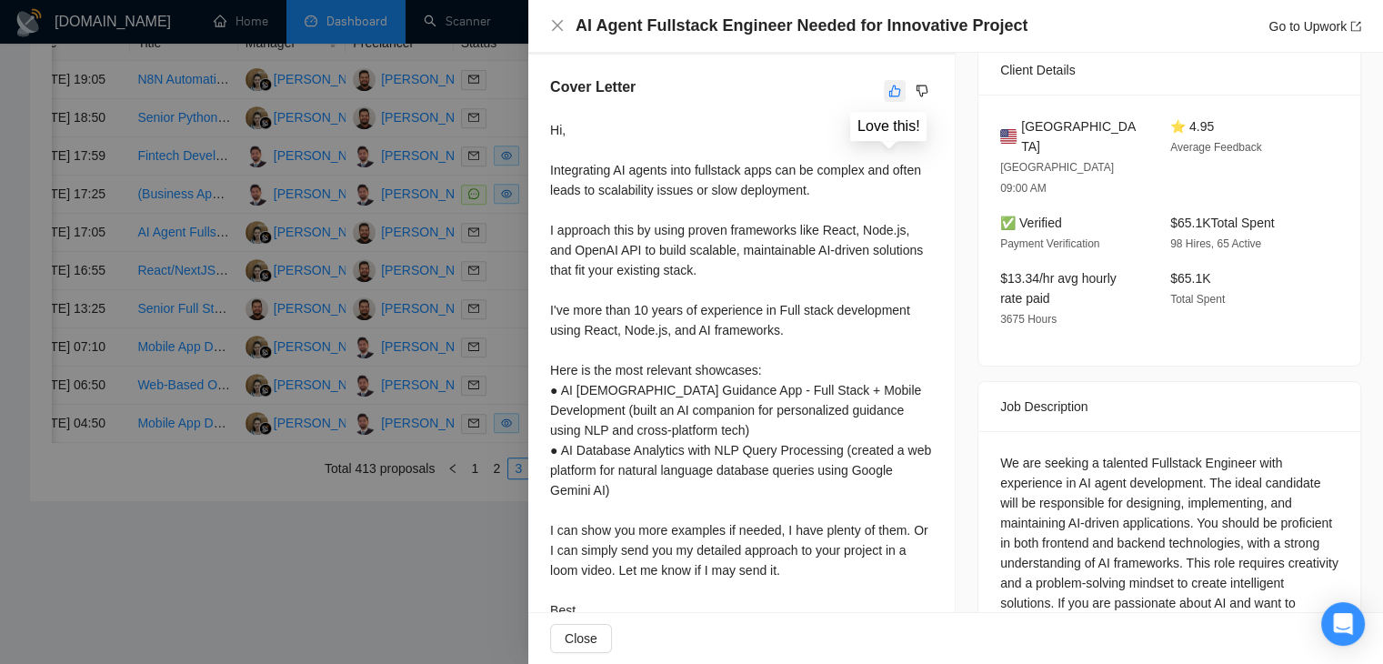
click at [894, 92] on button "button" at bounding box center [895, 91] width 22 height 22
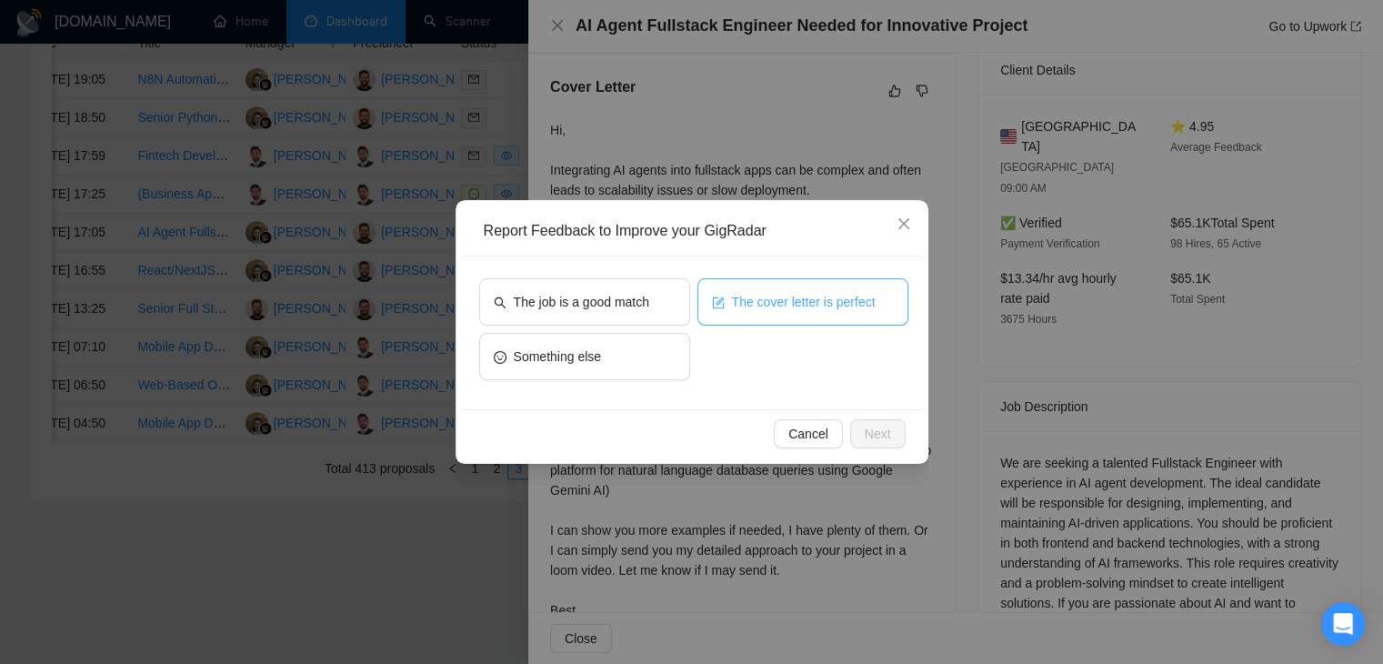
click at [752, 308] on span "The cover letter is perfect" at bounding box center [804, 302] width 144 height 20
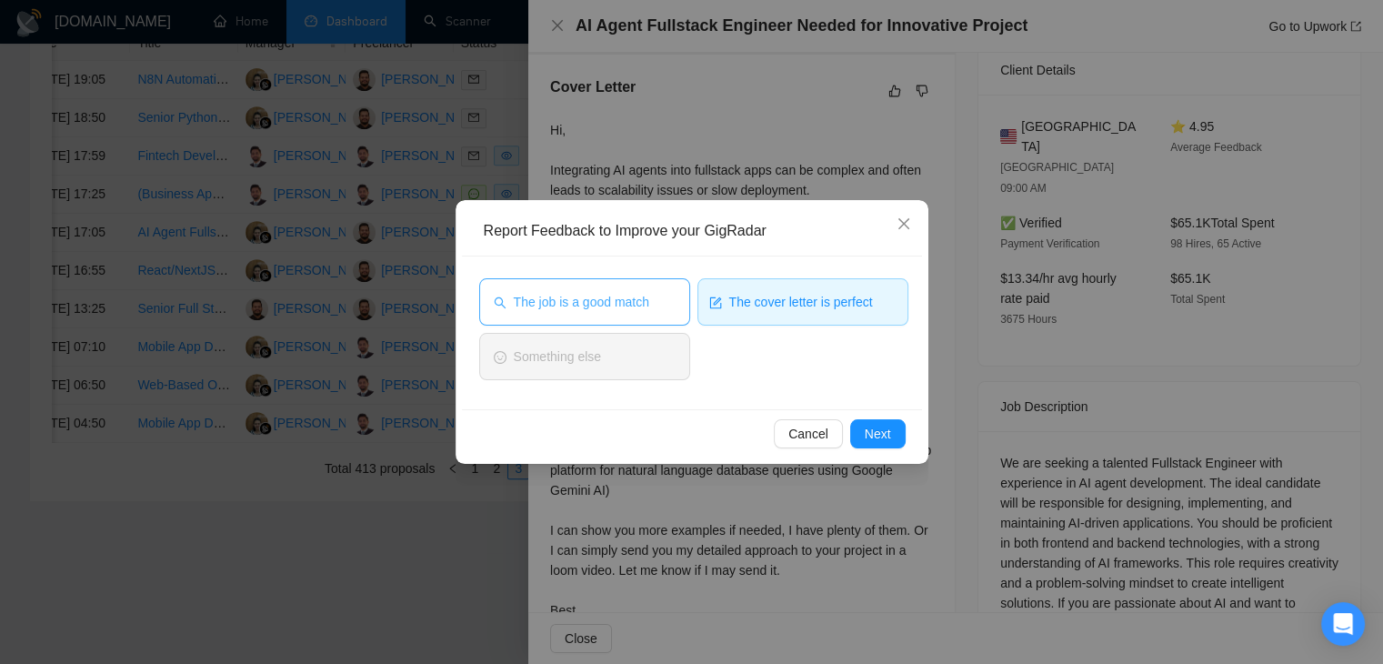
click at [658, 291] on button "The job is a good match" at bounding box center [584, 301] width 211 height 47
click at [870, 435] on span "Next" at bounding box center [878, 434] width 26 height 20
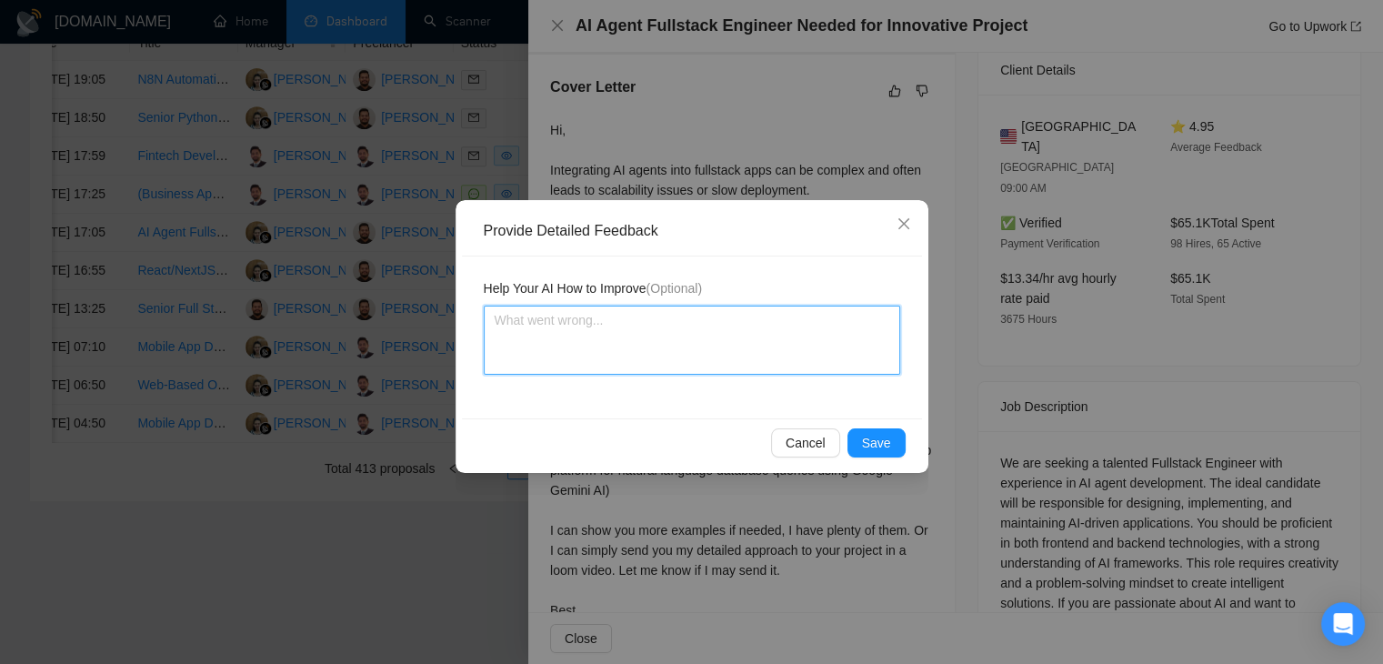
click at [703, 360] on textarea at bounding box center [692, 340] width 417 height 69
type textarea "c"
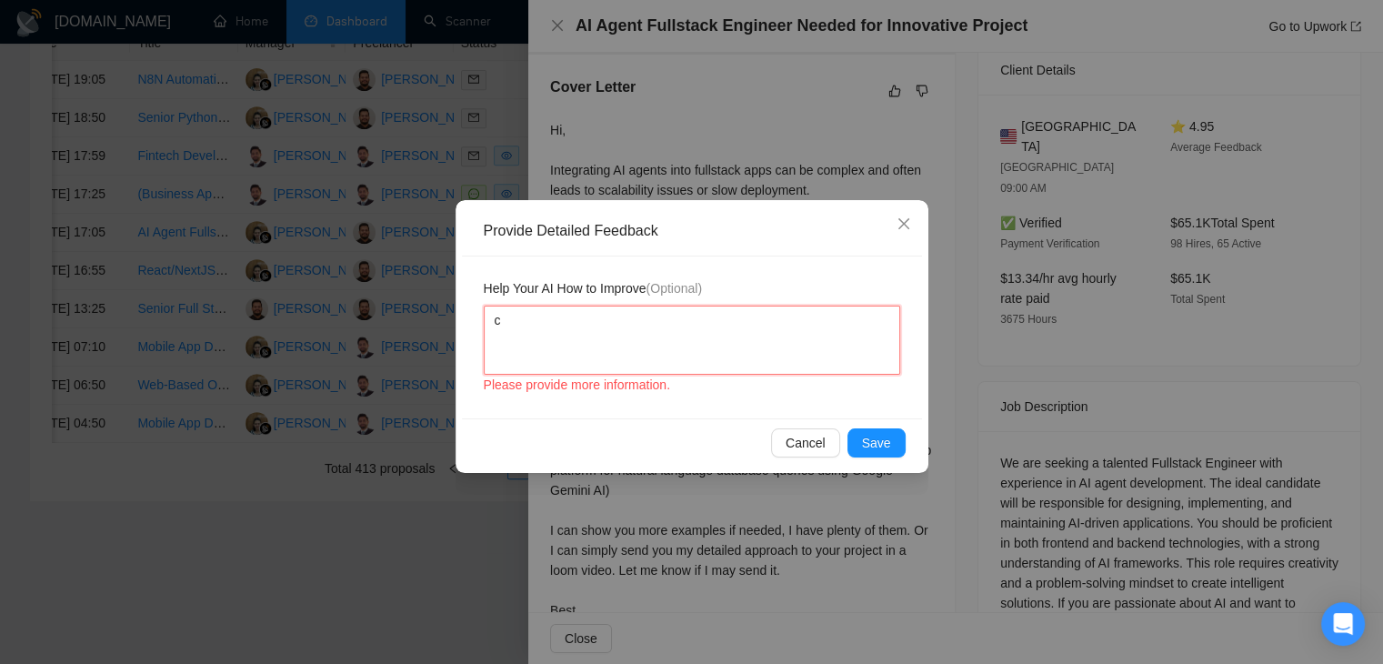
type textarea "co"
type textarea "cov"
type textarea "cove"
type textarea "cover"
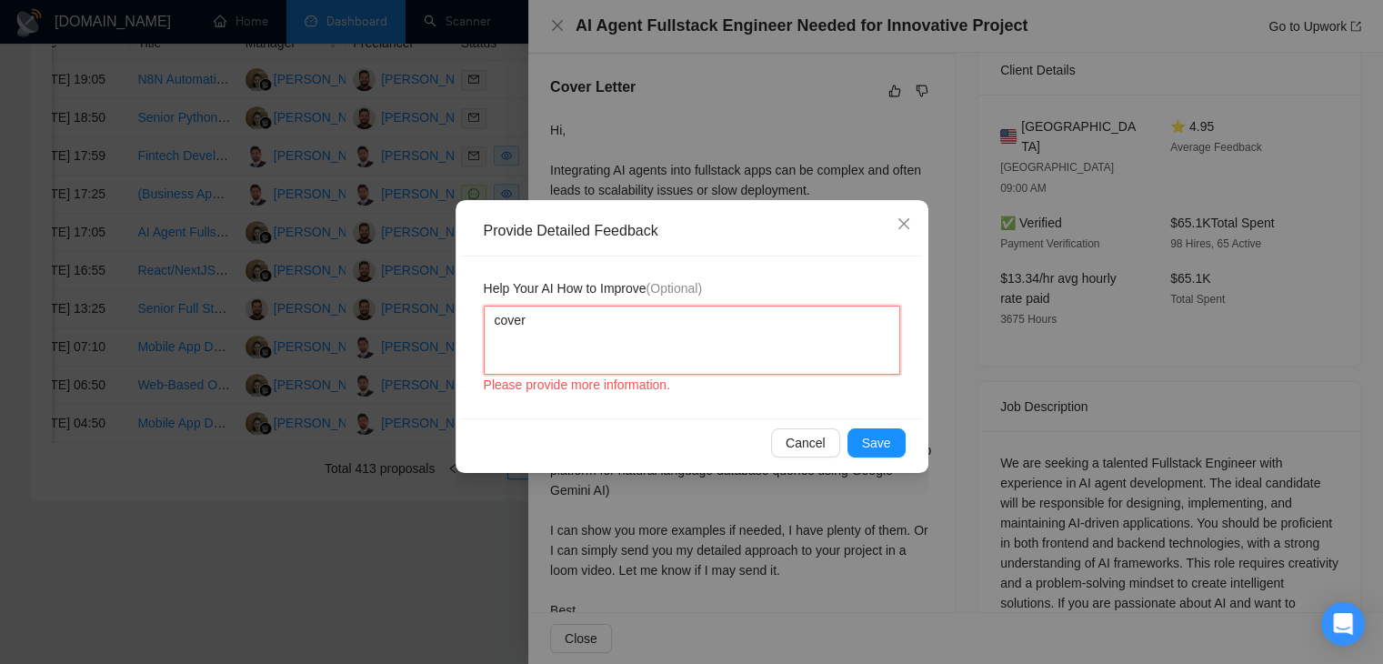
type textarea "cover l"
type textarea "cover le"
type textarea "cover let"
type textarea "cover lette"
type textarea "cover letter"
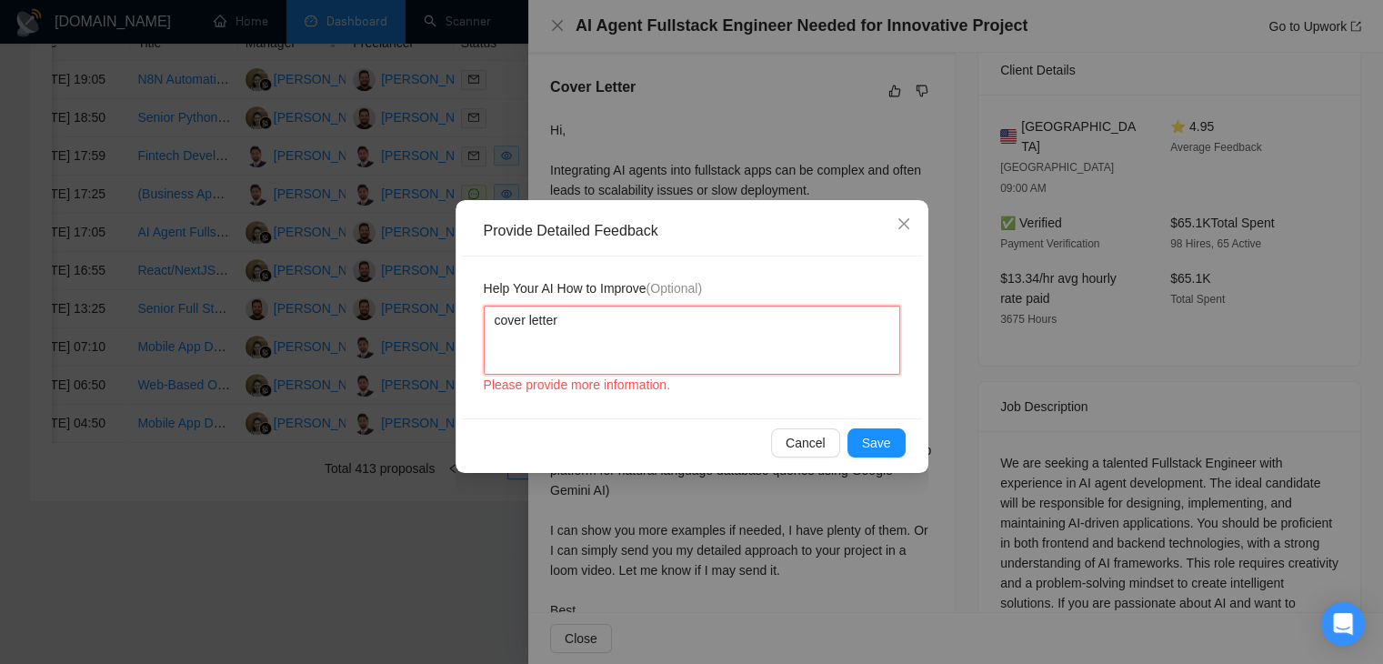
type textarea "cover letter i"
type textarea "cover letter is"
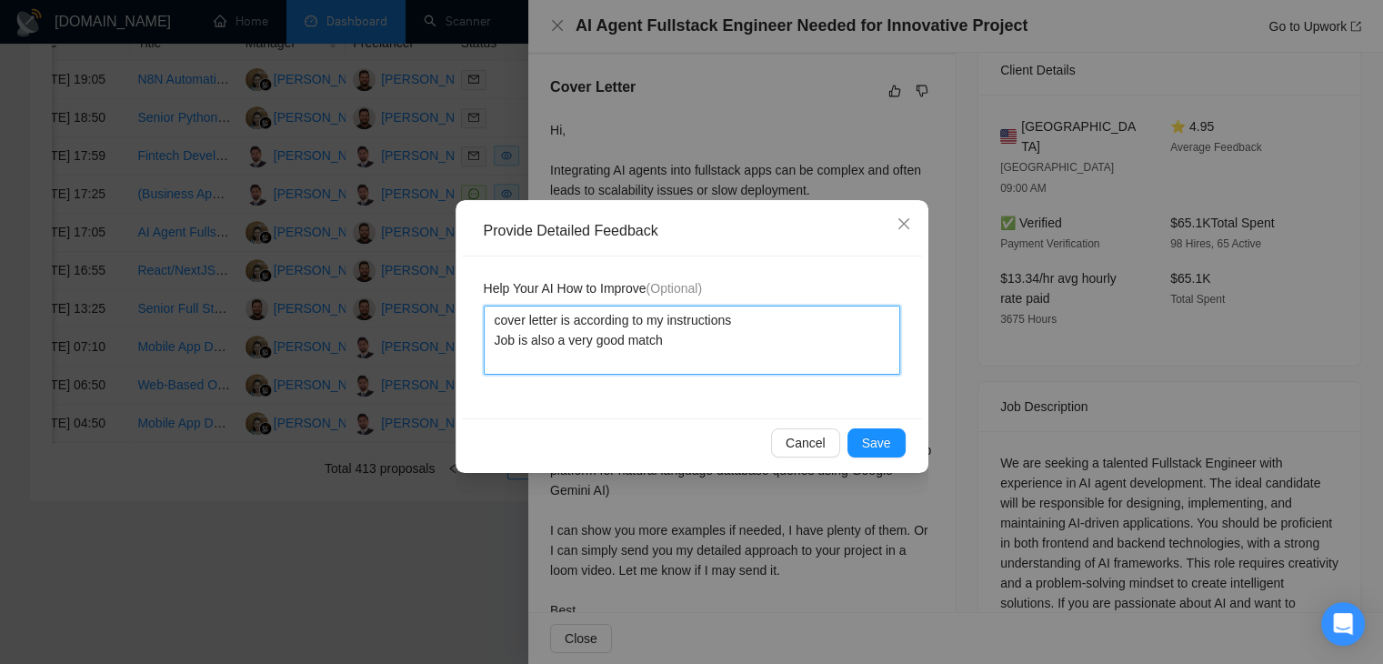
drag, startPoint x: 669, startPoint y: 335, endPoint x: 483, endPoint y: 322, distance: 186.9
click at [484, 322] on textarea "cover letter is according to my instructions Job is also a very good match" at bounding box center [692, 340] width 417 height 69
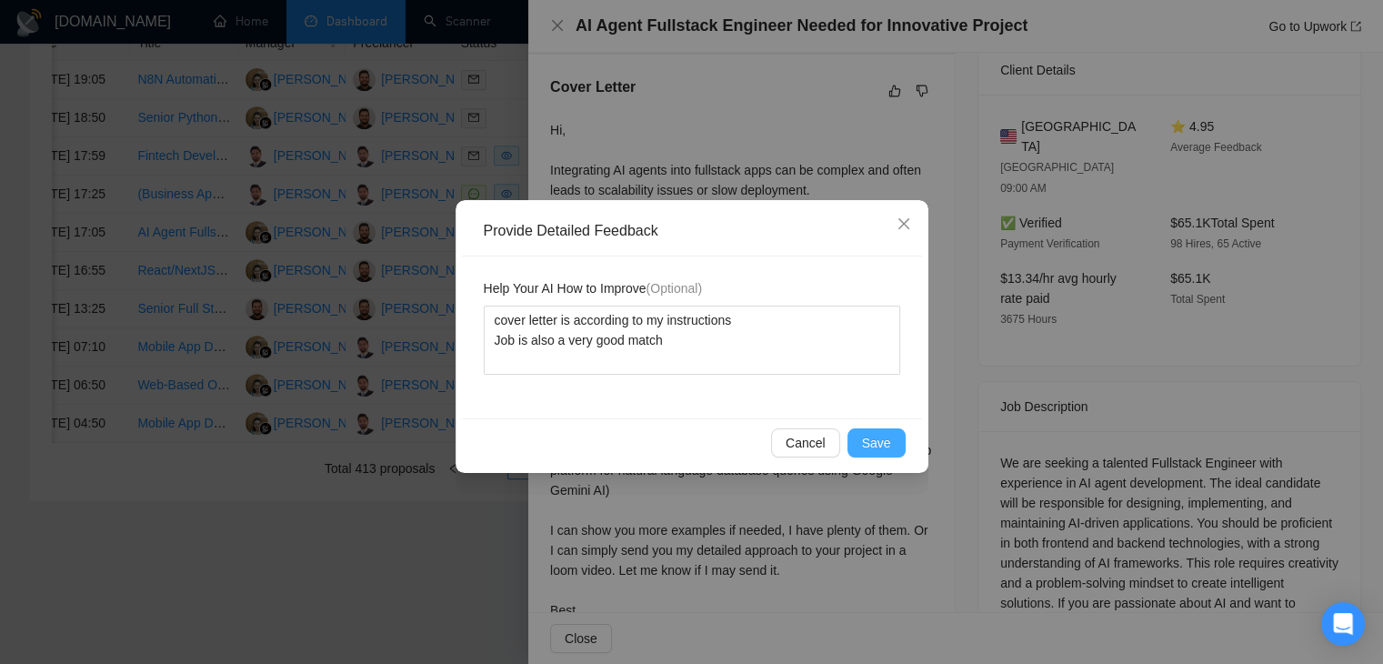
click at [883, 437] on span "Save" at bounding box center [876, 443] width 29 height 20
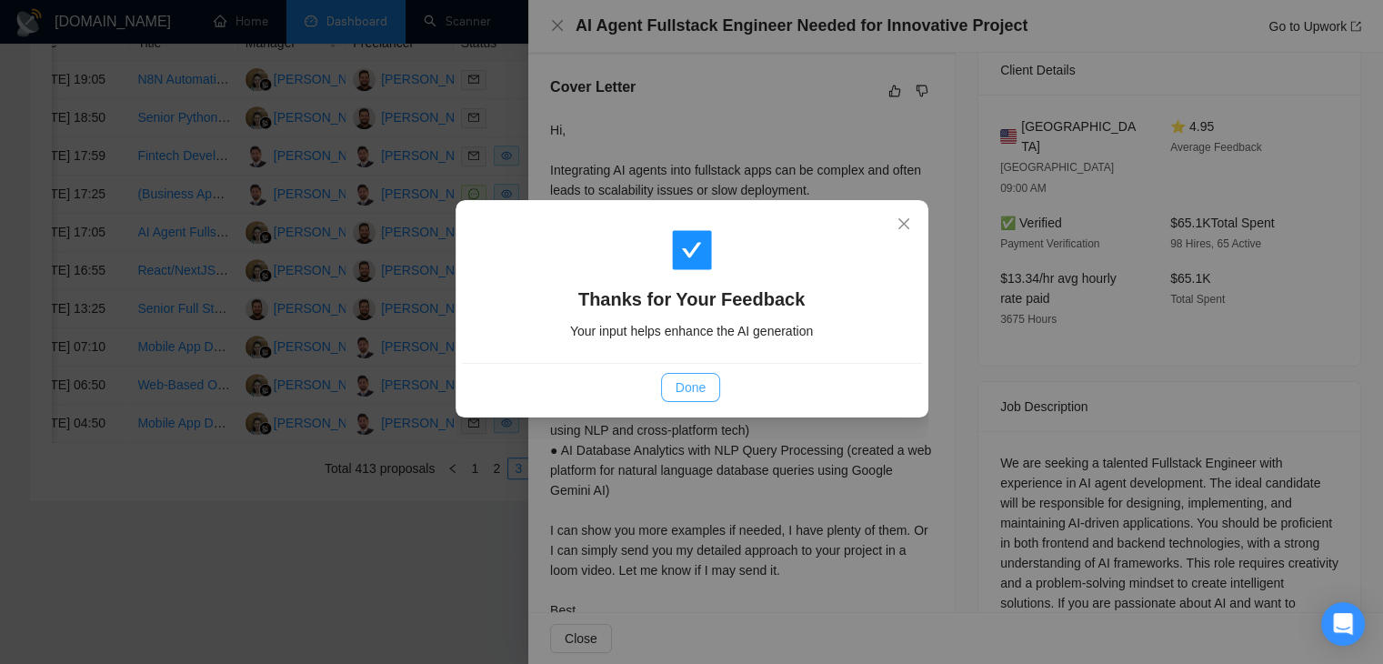
click at [686, 397] on span "Done" at bounding box center [691, 387] width 30 height 20
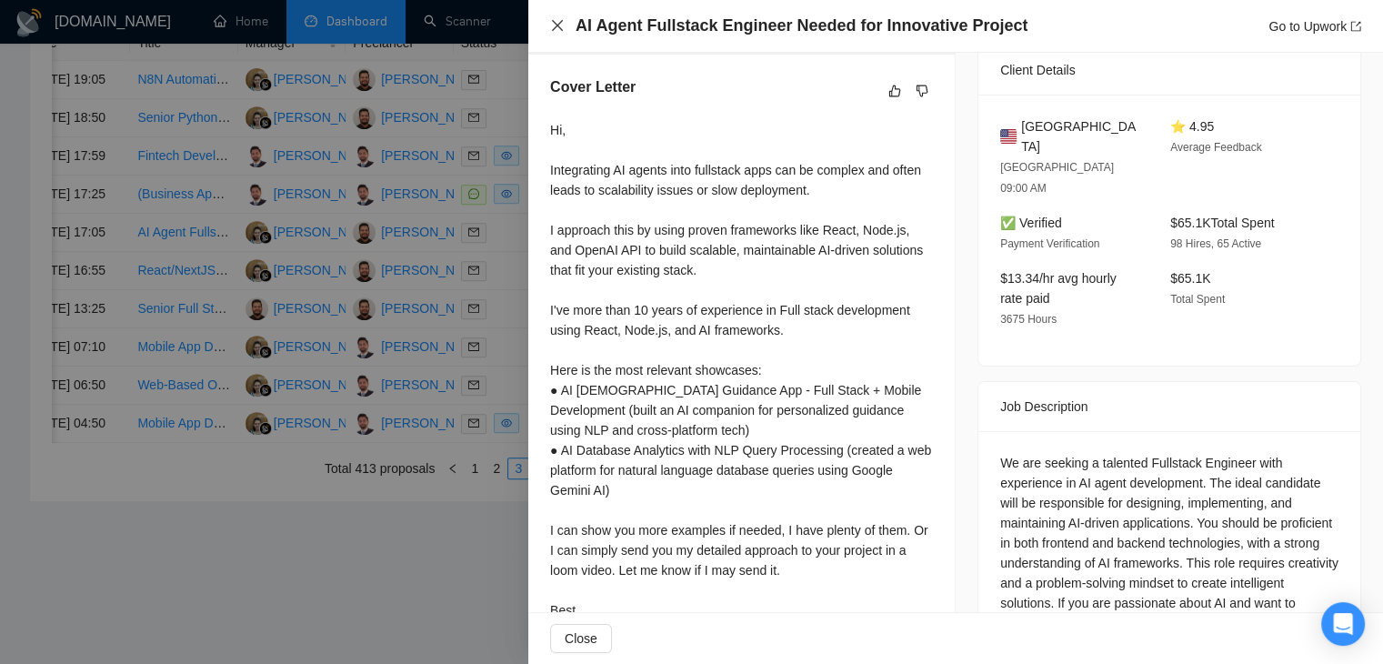
click at [552, 23] on icon "close" at bounding box center [557, 25] width 15 height 15
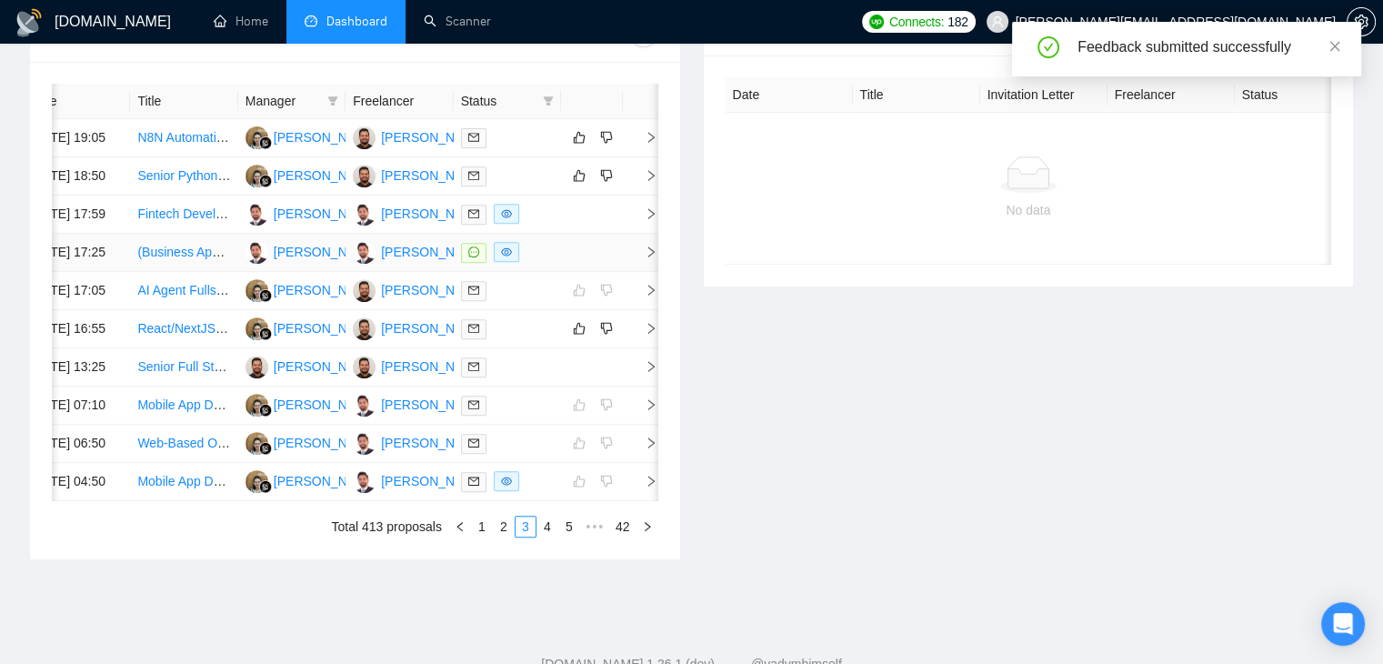
scroll to position [670, 0]
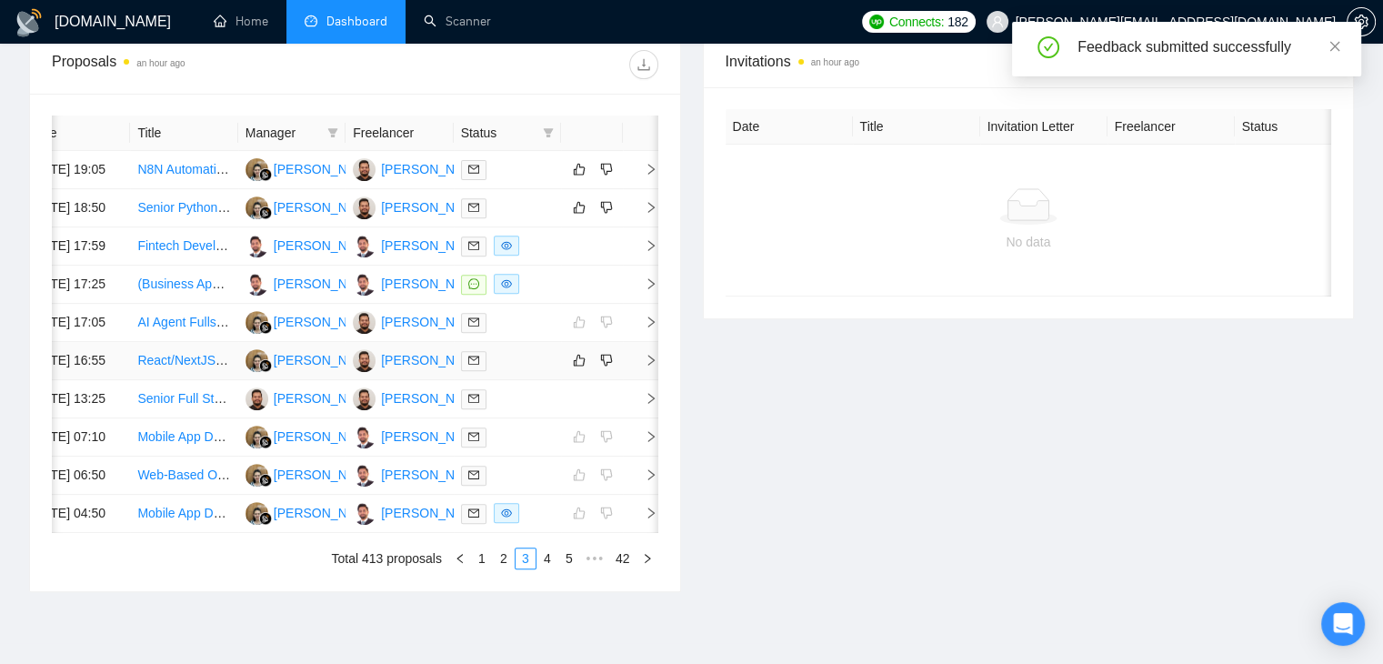
click at [665, 458] on div "Date Title Manager Freelancer Status 25 Sep, 2025 19:05 N8N Automation Speciali…" at bounding box center [355, 342] width 650 height 497
click at [655, 367] on icon "right" at bounding box center [651, 360] width 13 height 13
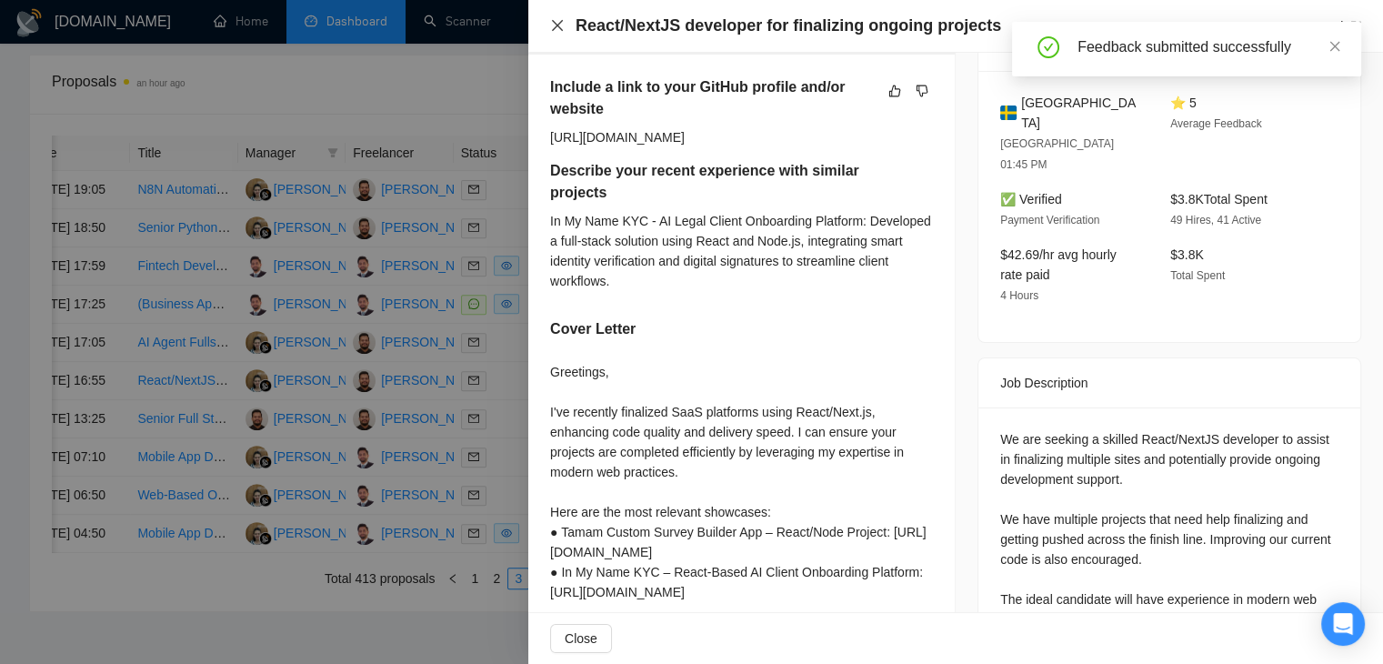
click at [553, 29] on icon "close" at bounding box center [557, 25] width 11 height 11
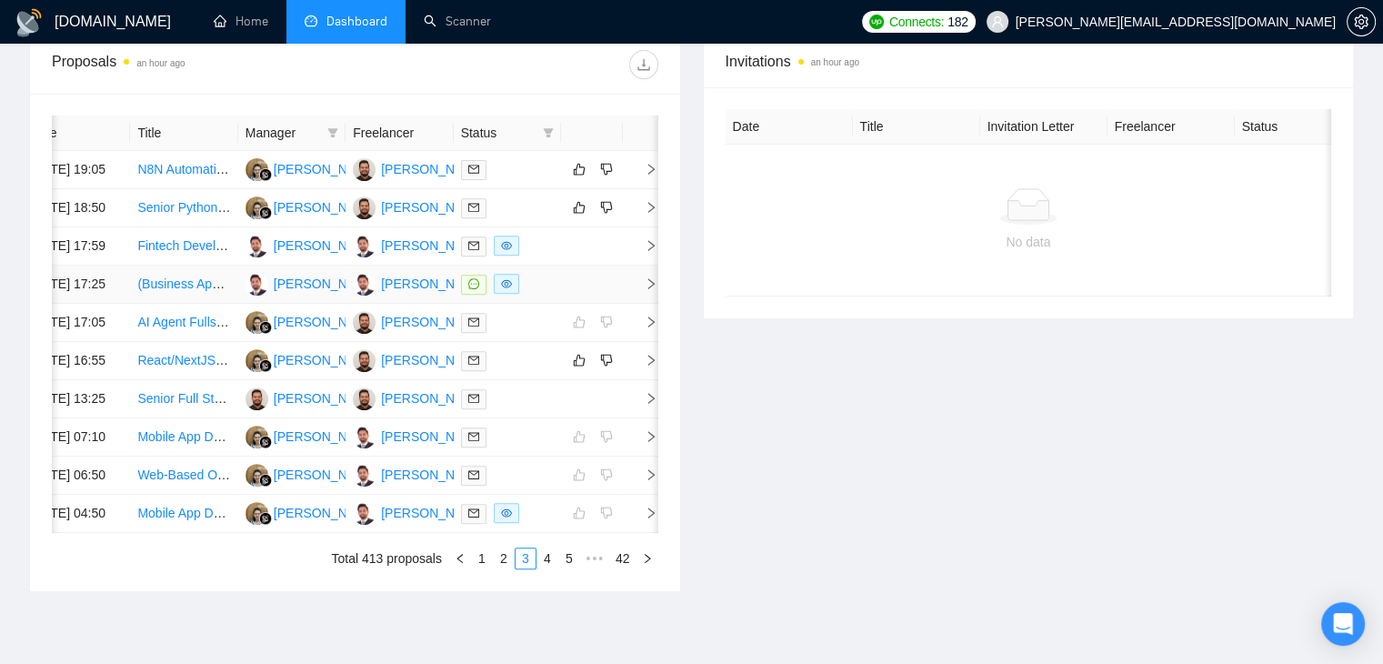
click at [625, 304] on td at bounding box center [641, 285] width 36 height 38
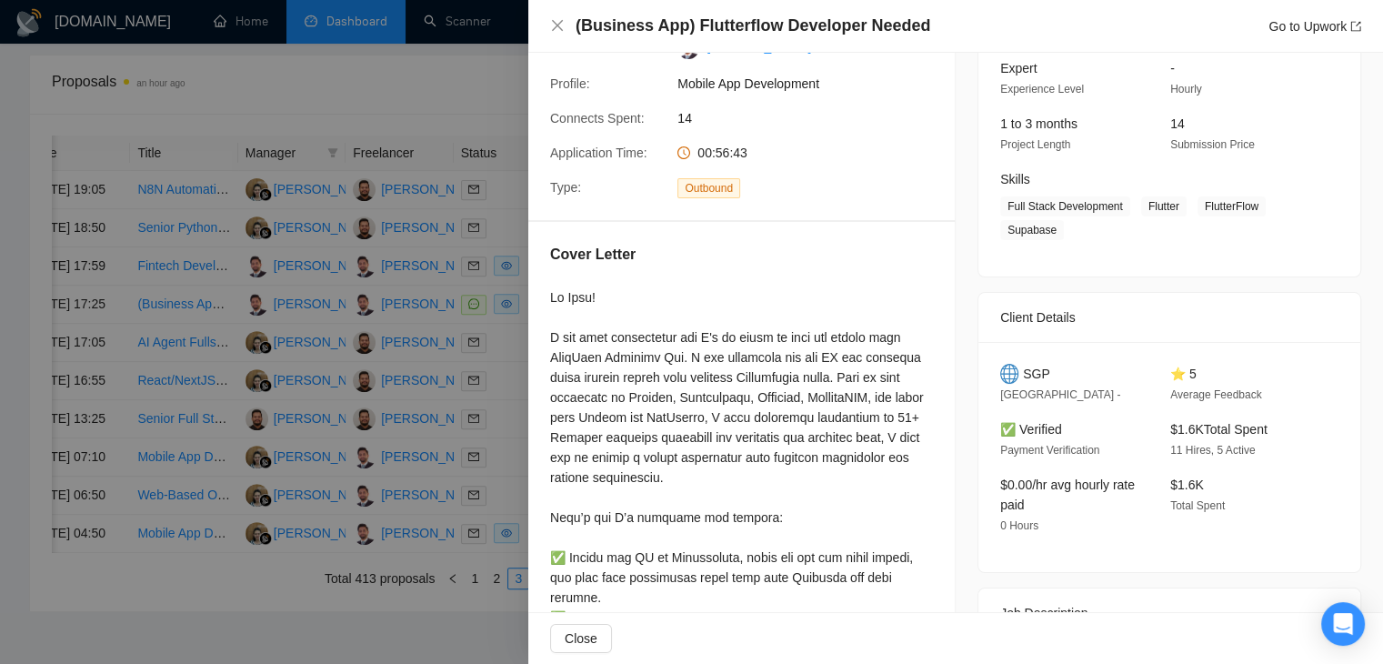
scroll to position [0, 0]
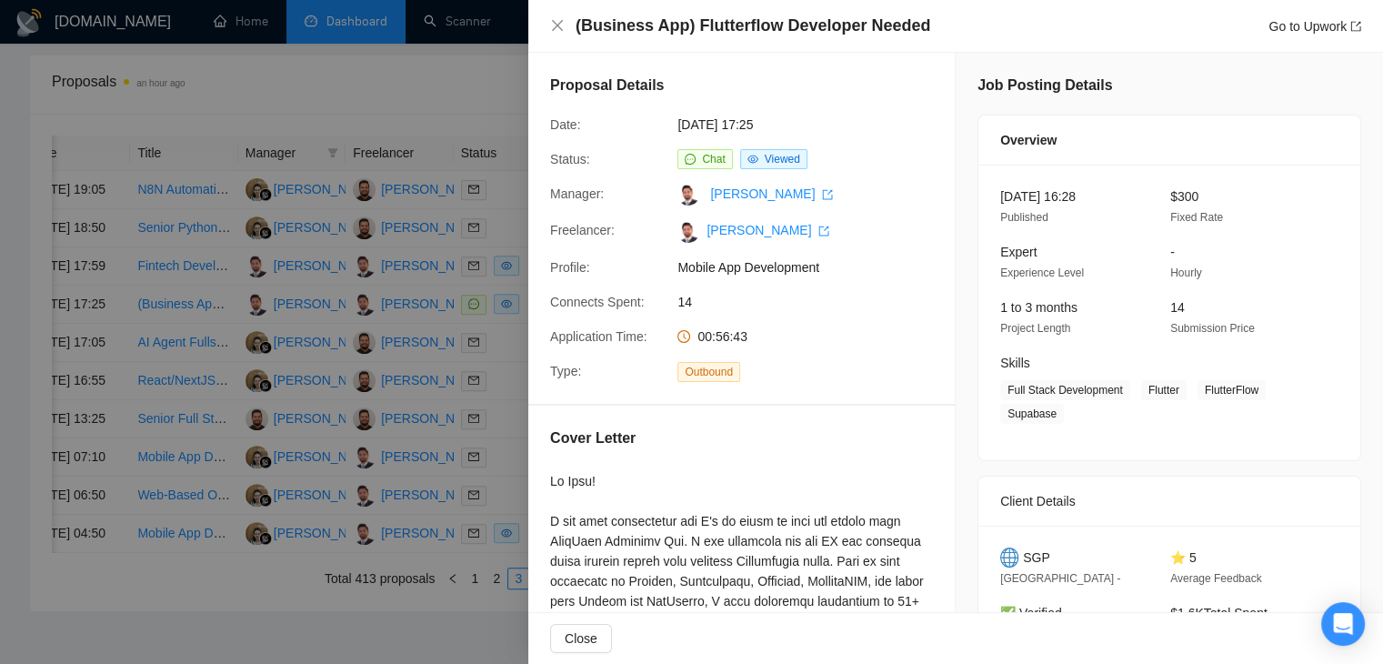
drag, startPoint x: 1192, startPoint y: 200, endPoint x: 1168, endPoint y: 198, distance: 24.6
click at [1187, 200] on div "$300 Fixed Rate" at bounding box center [1241, 206] width 156 height 41
click at [565, 33] on div "(Business App) Flutterflow Developer Needed Go to Upwork" at bounding box center [955, 26] width 811 height 23
click at [546, 25] on div "(Business App) Flutterflow Developer Needed Go to Upwork" at bounding box center [955, 26] width 855 height 53
click at [551, 20] on icon "close" at bounding box center [557, 25] width 15 height 15
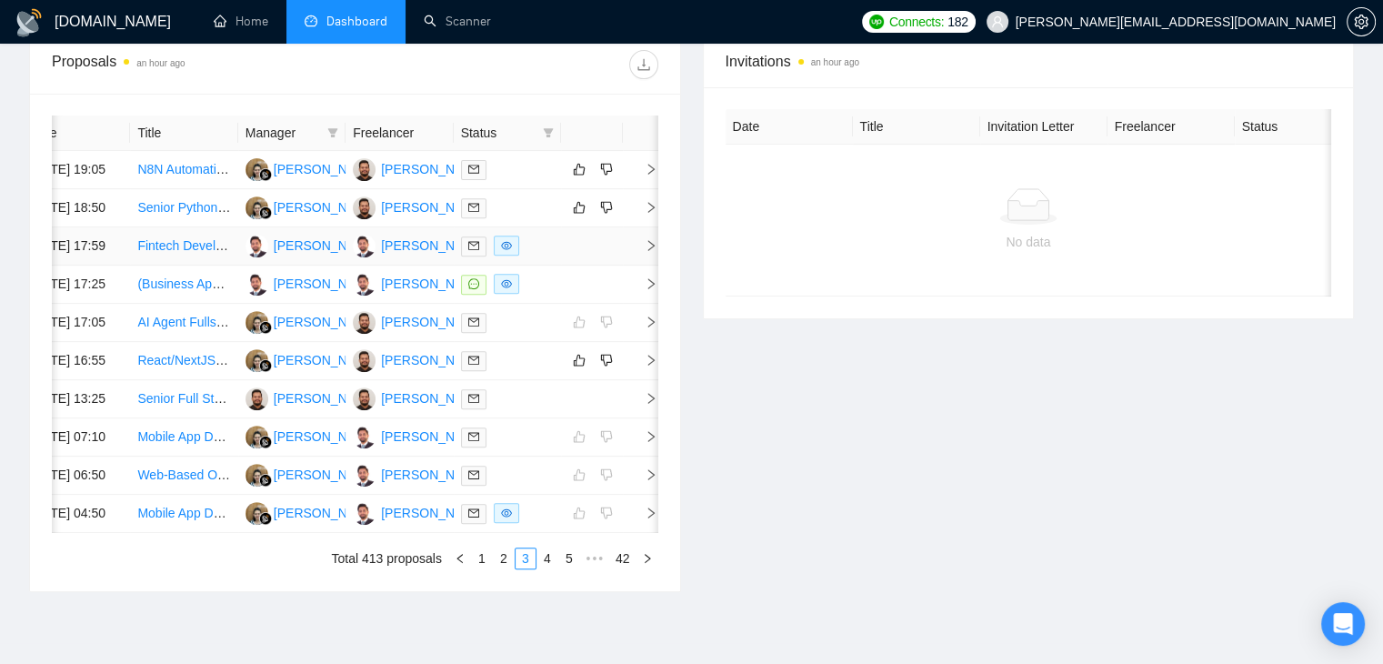
click at [645, 252] on icon "right" at bounding box center [651, 245] width 13 height 13
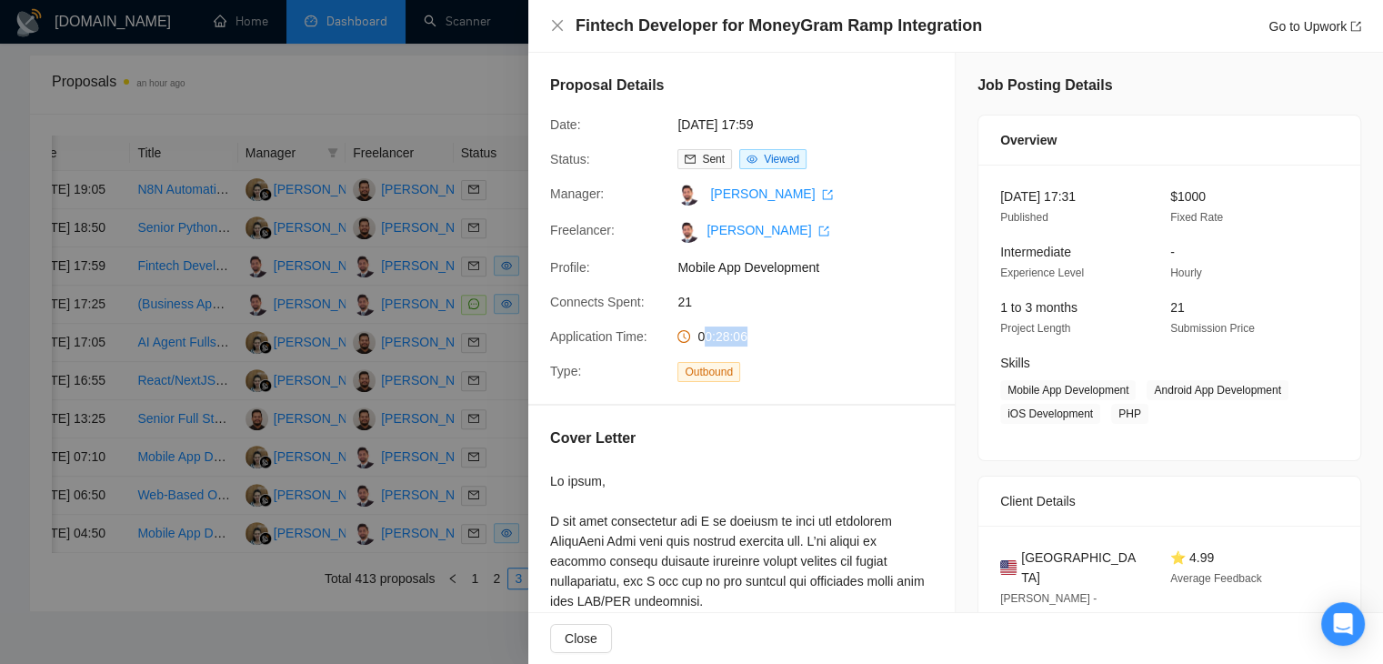
drag, startPoint x: 759, startPoint y: 339, endPoint x: 706, endPoint y: 332, distance: 53.3
click at [706, 332] on div "00:28:06" at bounding box center [766, 337] width 192 height 20
drag, startPoint x: 1211, startPoint y: 192, endPoint x: 1162, endPoint y: 194, distance: 49.1
click at [1163, 194] on div "$1000 Fixed Rate" at bounding box center [1241, 206] width 156 height 41
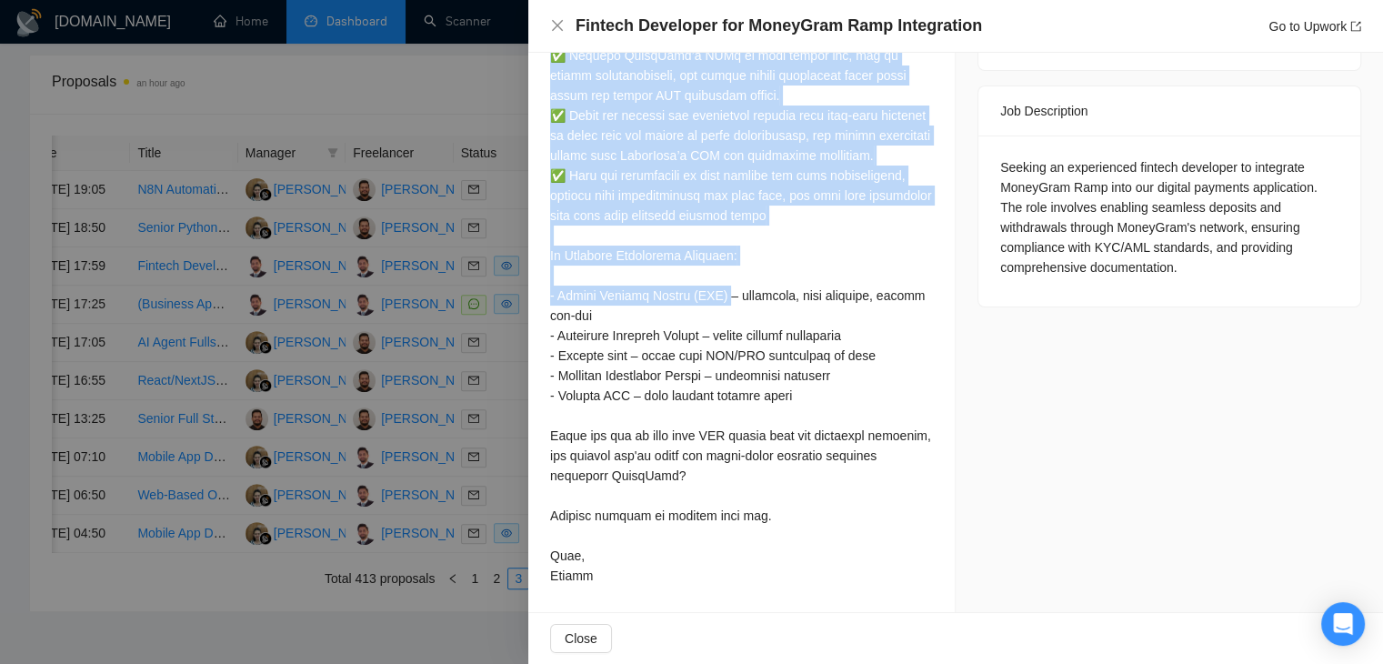
scroll to position [729, 0]
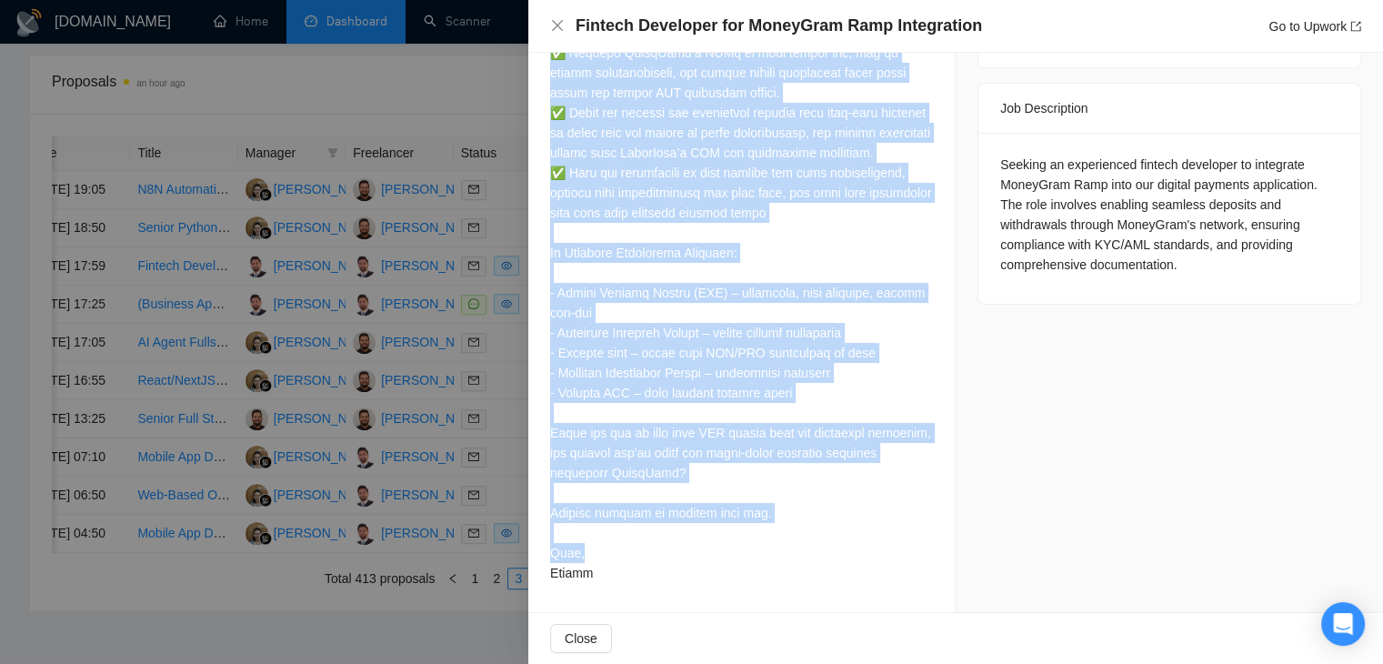
drag, startPoint x: 531, startPoint y: 112, endPoint x: 748, endPoint y: 555, distance: 493.0
click at [748, 555] on div "Cover Letter" at bounding box center [741, 154] width 427 height 915
click at [552, 30] on icon "close" at bounding box center [557, 25] width 11 height 11
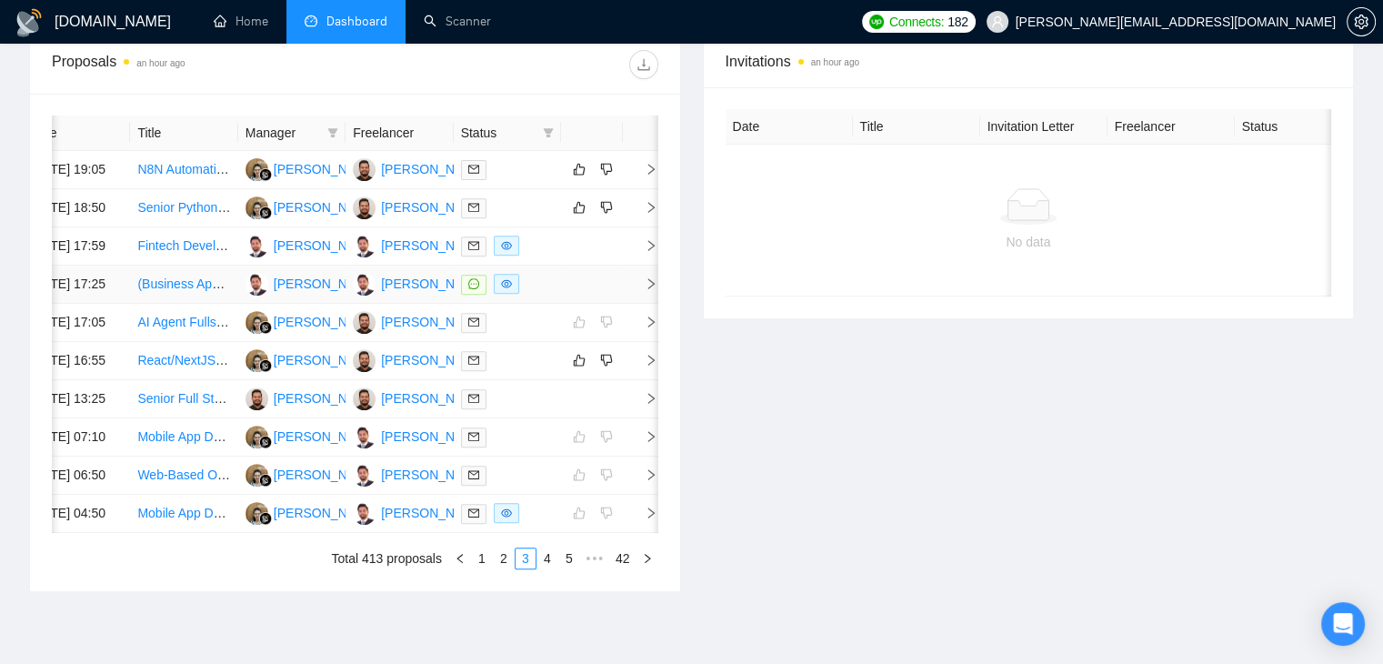
click at [648, 290] on icon "right" at bounding box center [651, 283] width 13 height 13
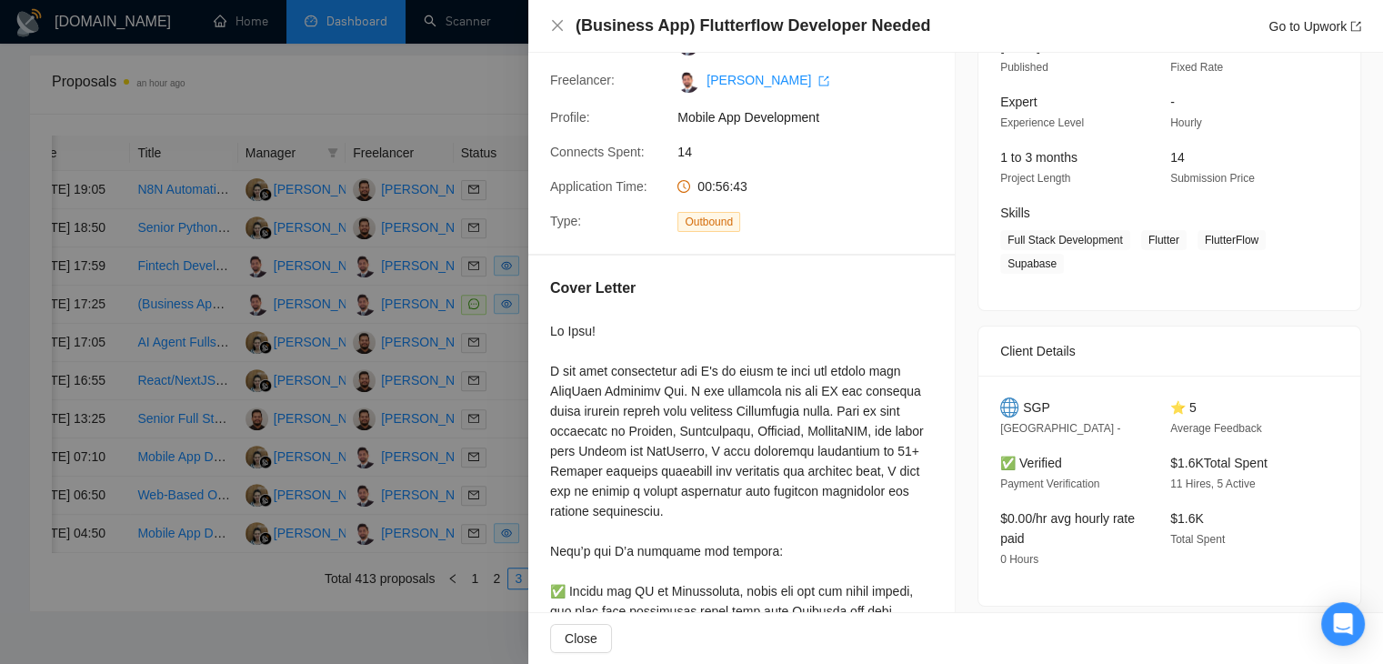
scroll to position [93, 0]
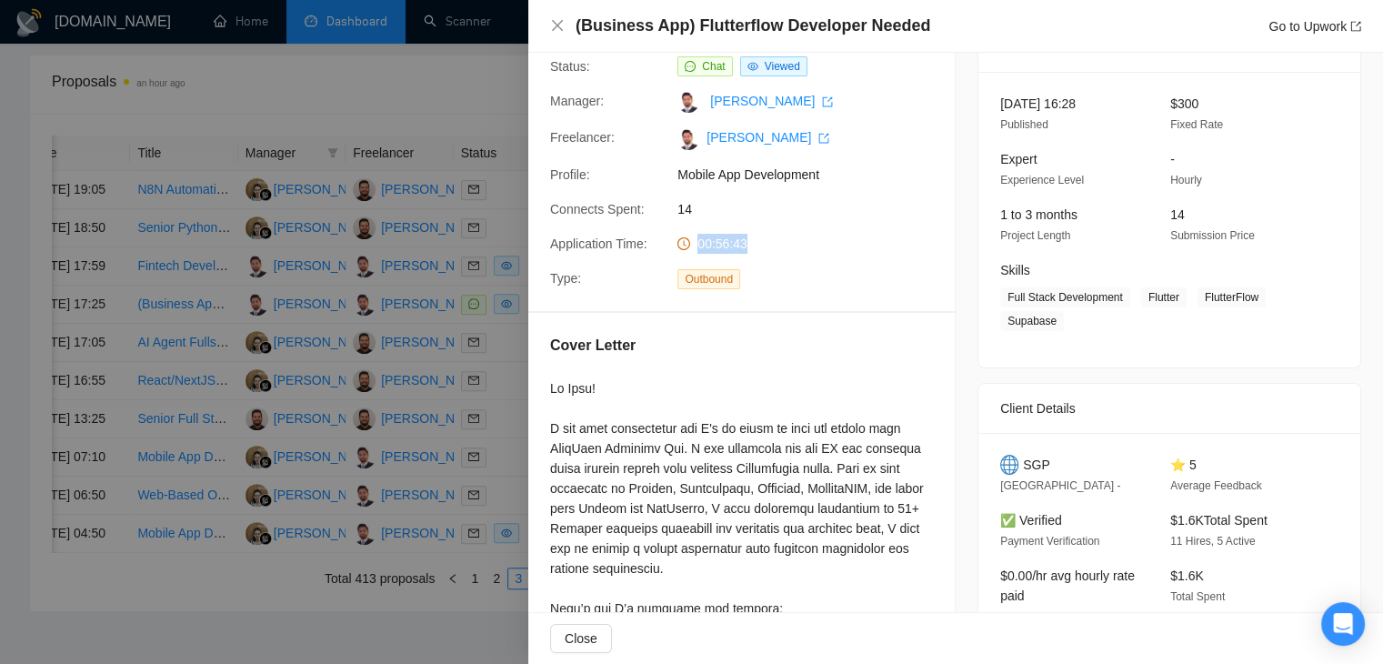
drag, startPoint x: 757, startPoint y: 245, endPoint x: 688, endPoint y: 253, distance: 69.6
click at [688, 253] on div "00:56:43" at bounding box center [766, 244] width 192 height 20
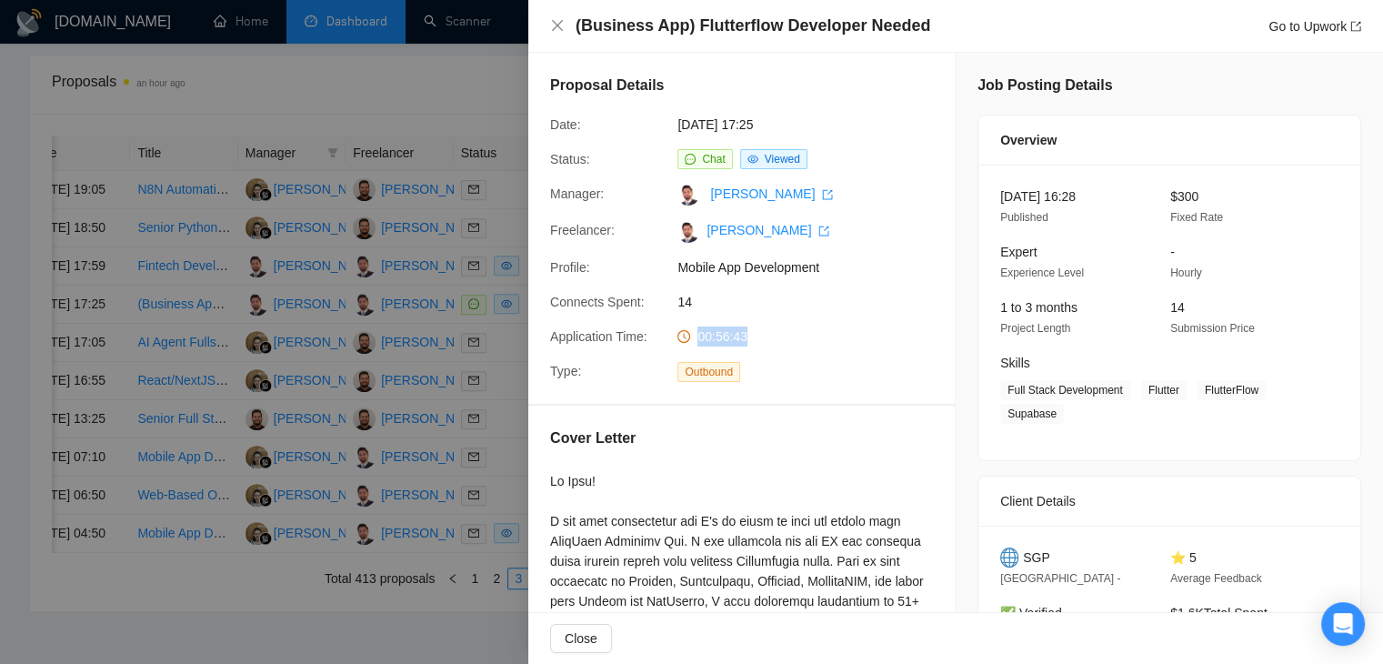
scroll to position [0, 0]
click at [729, 330] on span "00:56:43" at bounding box center [723, 336] width 50 height 15
click at [719, 335] on span "00:56:43" at bounding box center [723, 336] width 50 height 15
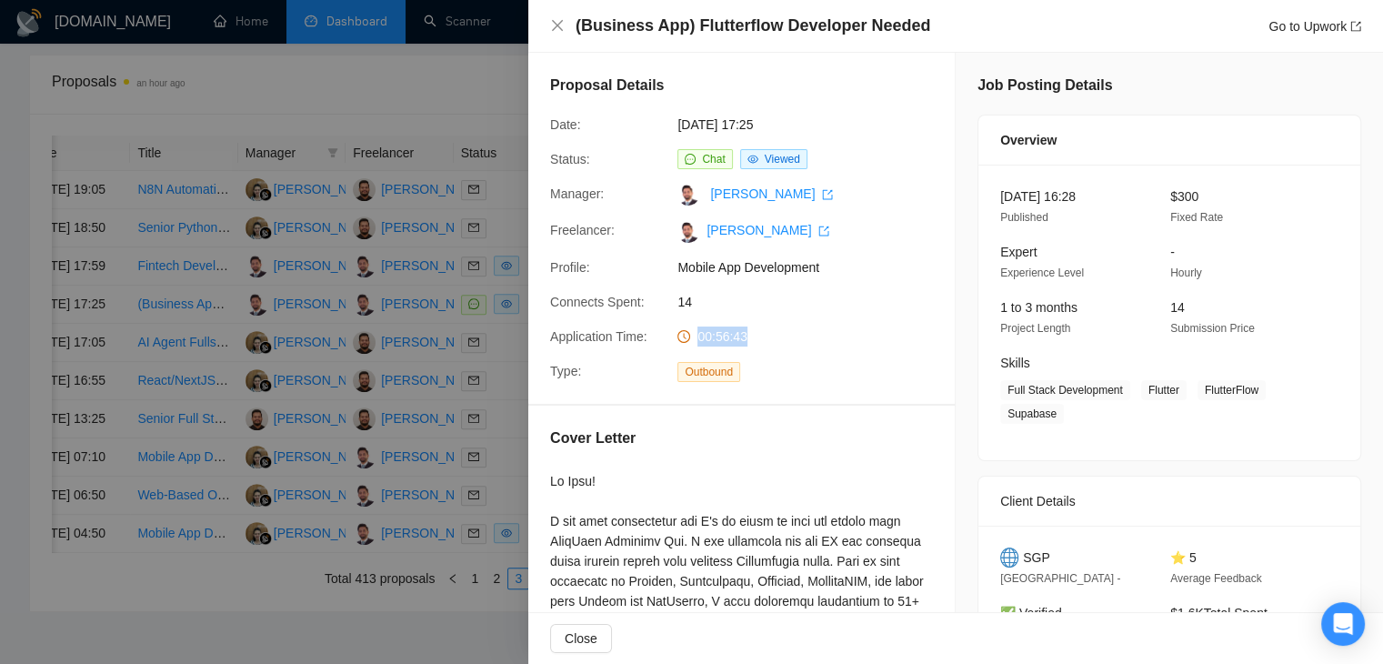
click at [719, 335] on span "00:56:43" at bounding box center [723, 336] width 50 height 15
click at [713, 344] on span "00:56:43" at bounding box center [723, 336] width 50 height 15
drag, startPoint x: 740, startPoint y: 335, endPoint x: 717, endPoint y: 339, distance: 24.1
click at [717, 339] on span "00:56:43" at bounding box center [723, 336] width 50 height 15
drag, startPoint x: 1162, startPoint y: 196, endPoint x: 1189, endPoint y: 203, distance: 27.4
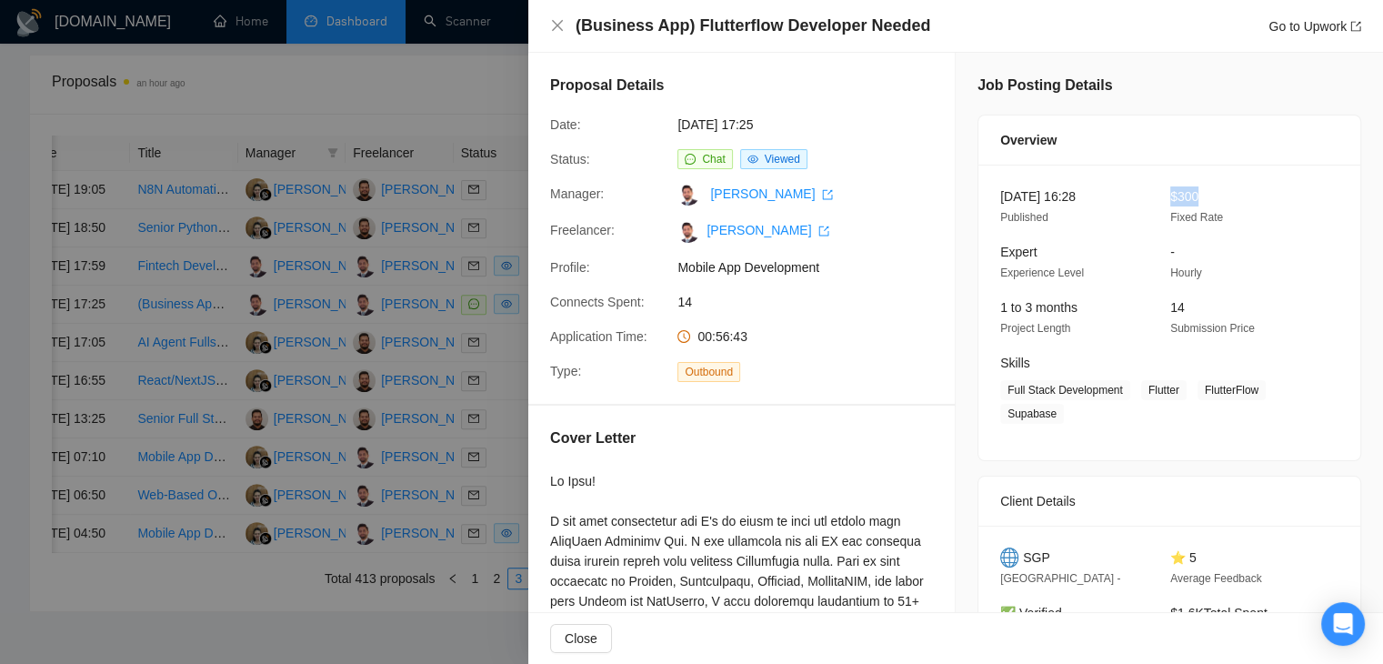
click at [1189, 203] on span "$300" at bounding box center [1185, 196] width 28 height 15
drag, startPoint x: 743, startPoint y: 341, endPoint x: 714, endPoint y: 336, distance: 29.6
click at [714, 336] on span "00:56:43" at bounding box center [723, 336] width 50 height 15
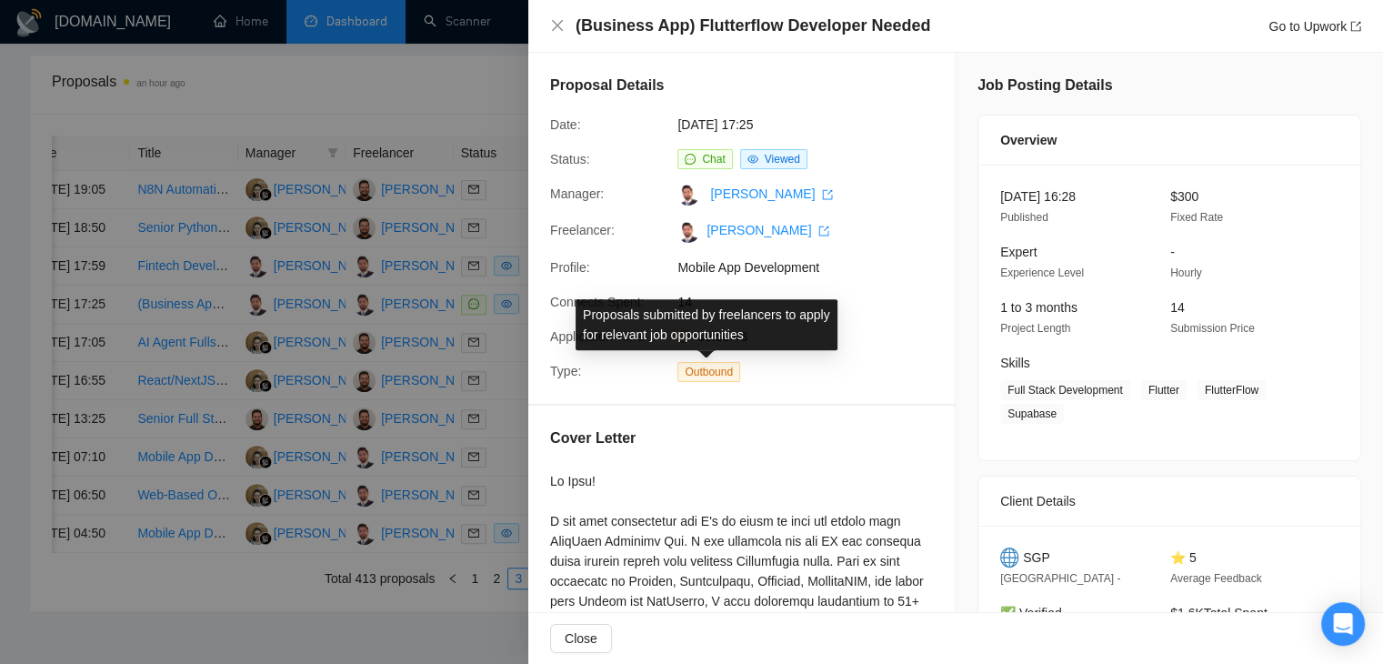
click at [840, 288] on div "Proposals submitted by freelancers to apply for relevant job opportunities" at bounding box center [707, 324] width 284 height 73
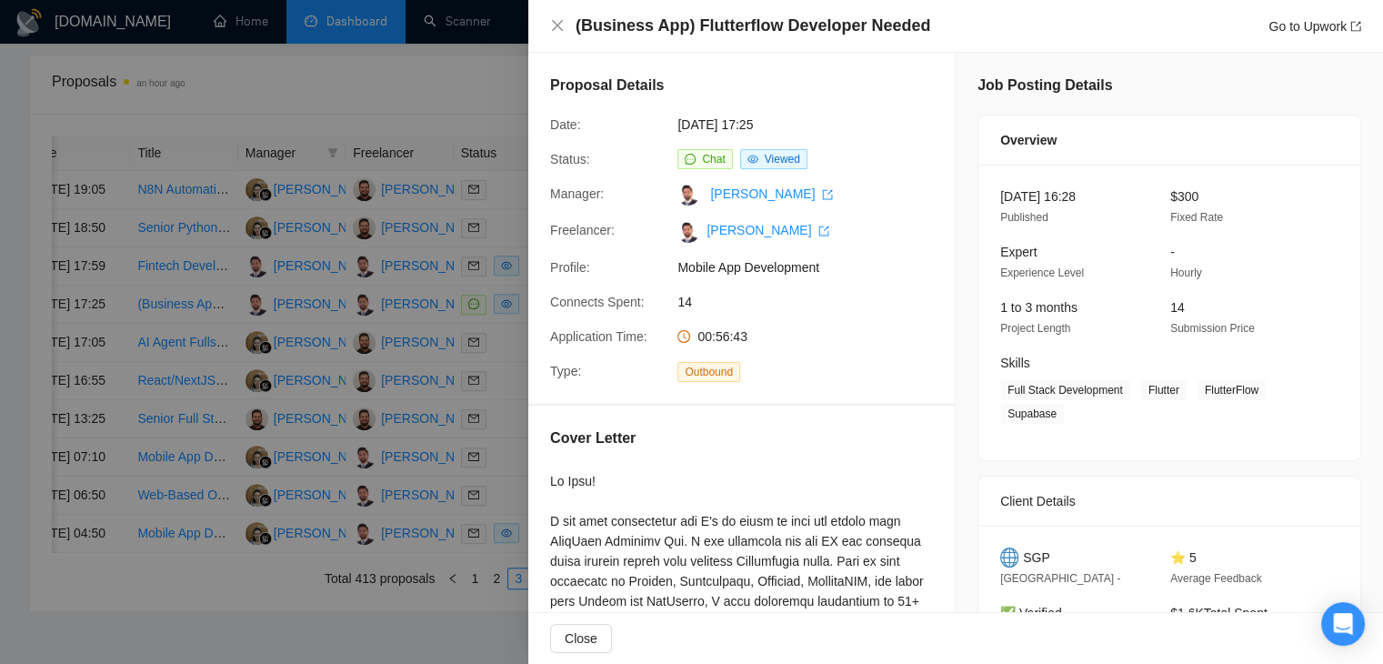
click at [709, 65] on div "Proposal Details Date: 25 Sep, 2025 17:25 Status: Chat Viewed Manager: Faizan M…" at bounding box center [741, 228] width 427 height 351
click at [757, 127] on span "25 Sep, 2025 17:25" at bounding box center [814, 125] width 273 height 20
drag, startPoint x: 752, startPoint y: 337, endPoint x: 709, endPoint y: 335, distance: 42.8
click at [709, 335] on div "00:56:43" at bounding box center [766, 337] width 192 height 20
click at [553, 26] on icon "close" at bounding box center [557, 25] width 15 height 15
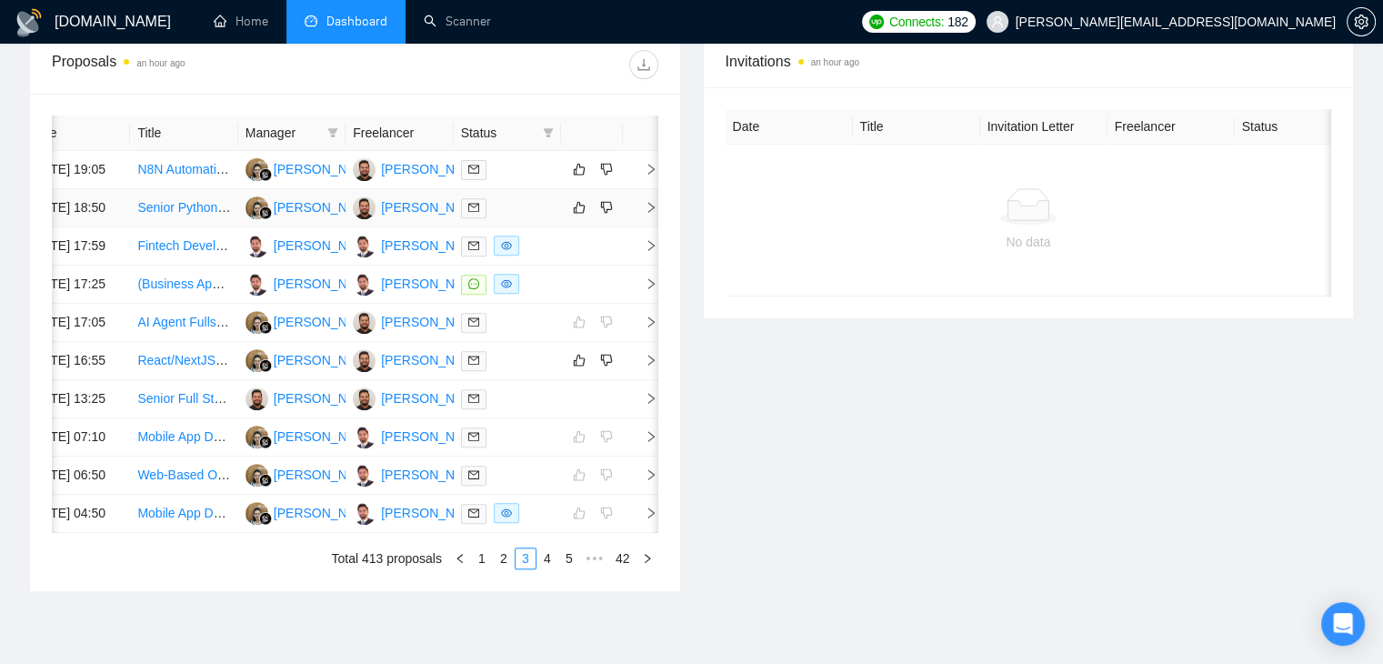
click at [640, 221] on td at bounding box center [641, 208] width 36 height 38
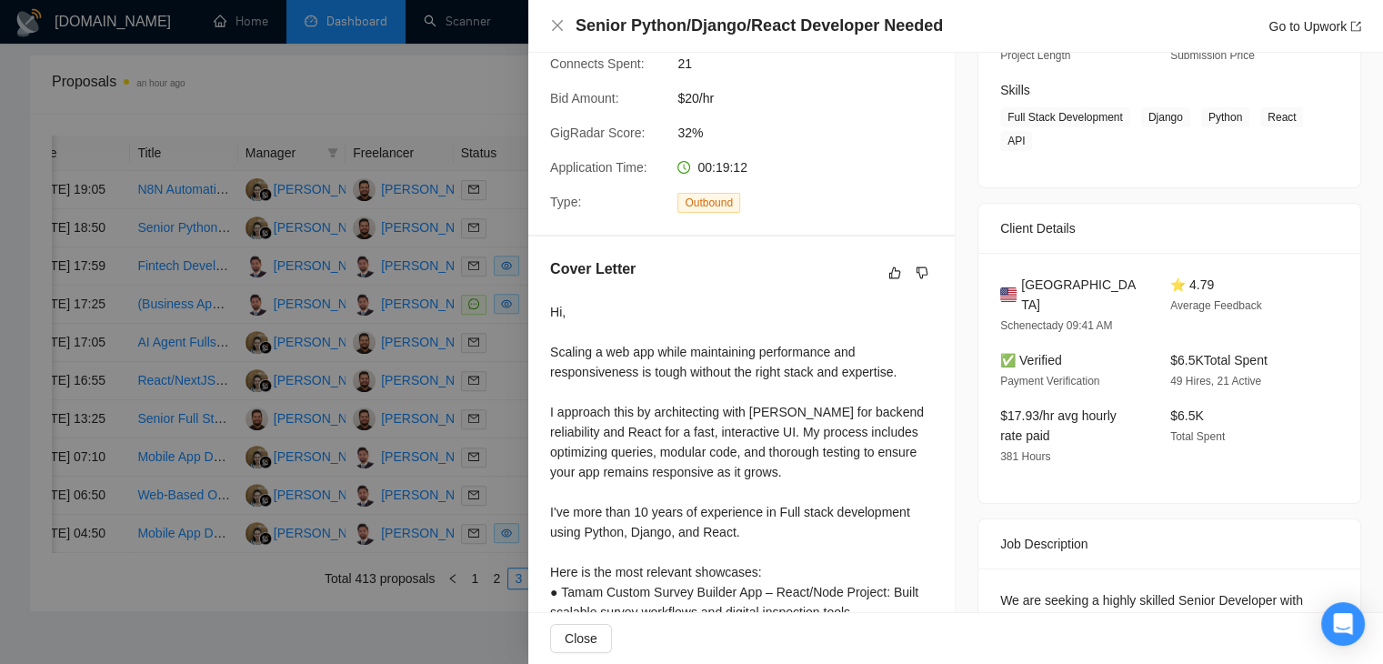
scroll to position [513, 0]
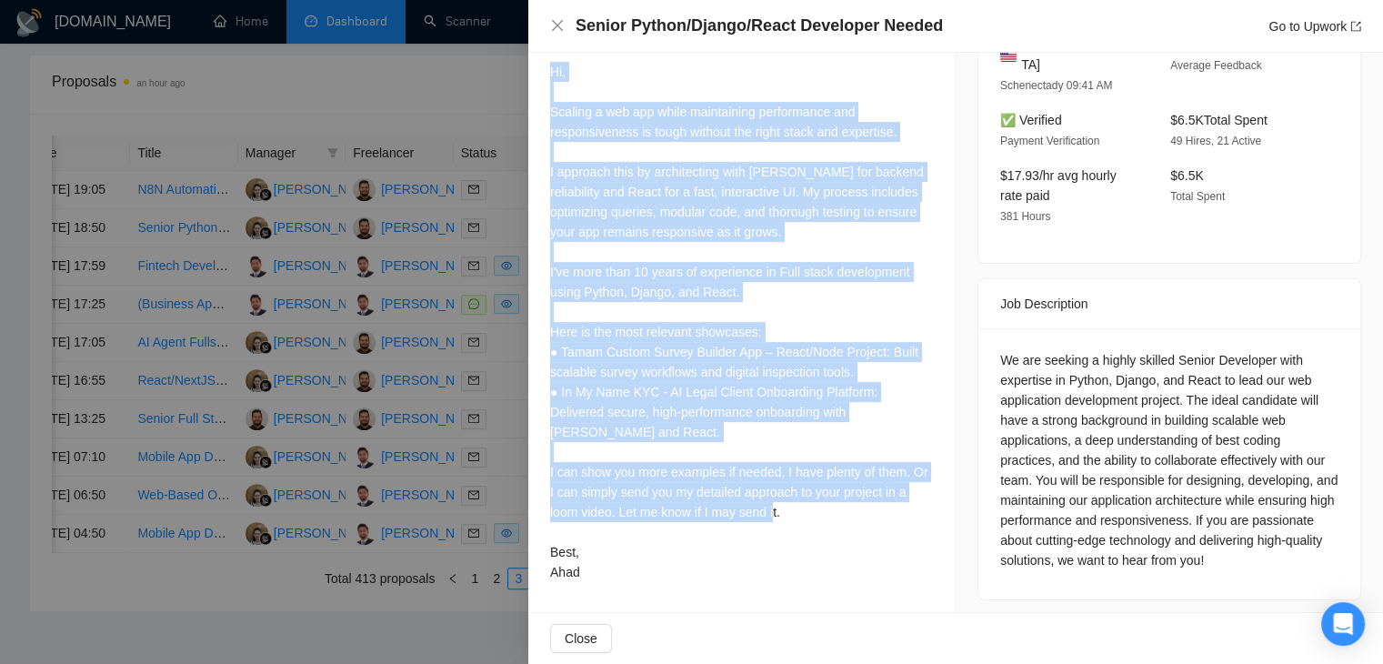
drag, startPoint x: 587, startPoint y: 574, endPoint x: 549, endPoint y: 83, distance: 492.5
click at [550, 83] on div "Hi, Scaling a web app while maintaining performance and responsiveness is tough…" at bounding box center [741, 322] width 383 height 520
click at [651, 199] on div "Hi, Scaling a web app while maintaining performance and responsiveness is tough…" at bounding box center [741, 322] width 383 height 520
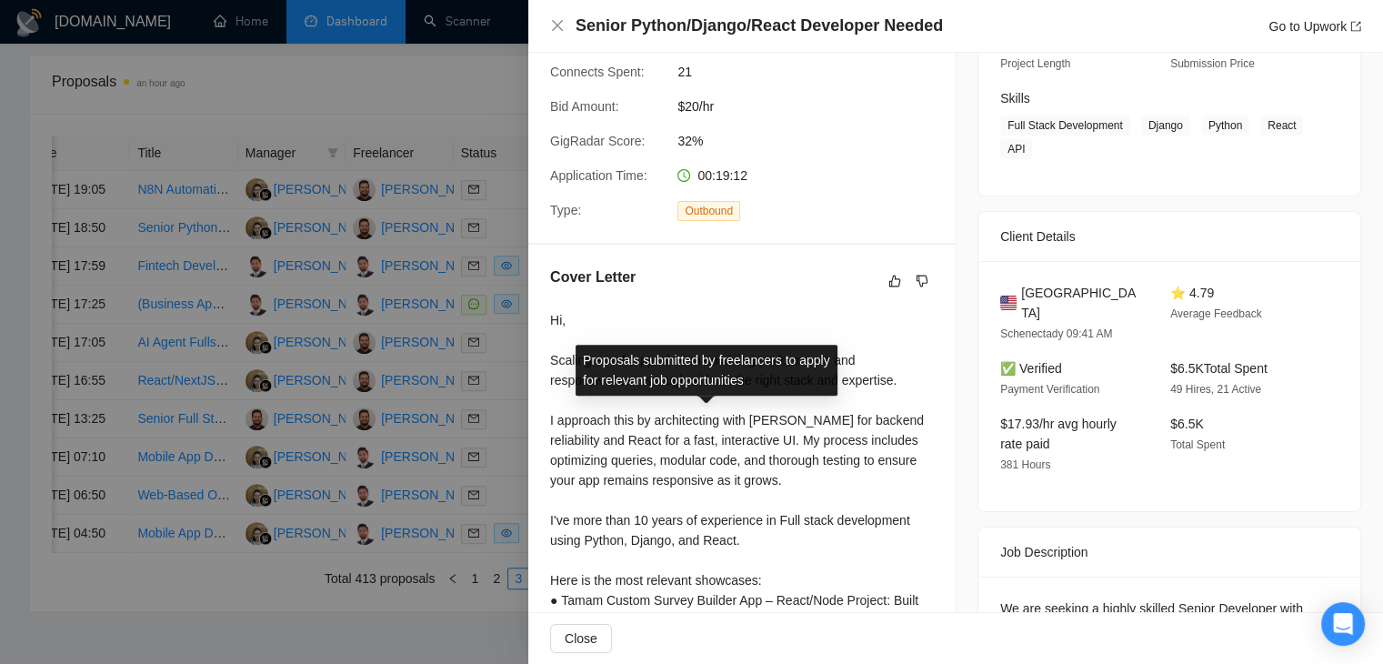
scroll to position [273, 0]
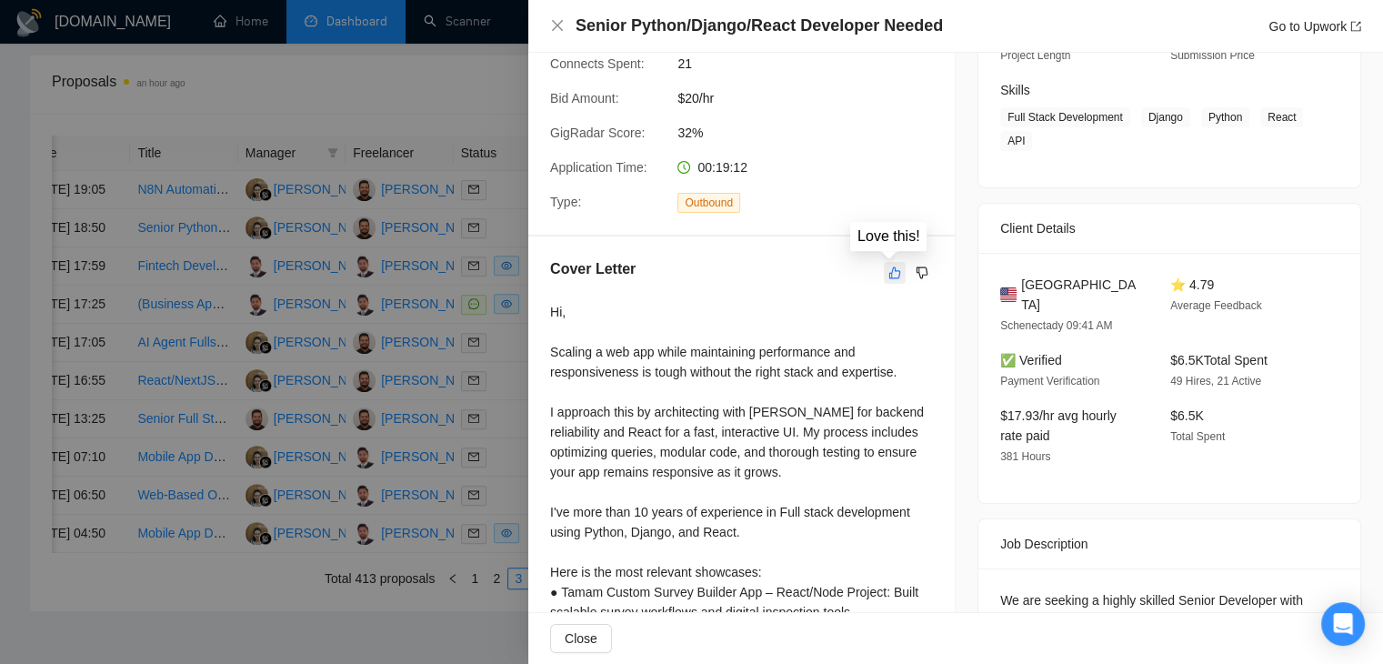
click at [889, 275] on icon "like" at bounding box center [895, 273] width 13 height 15
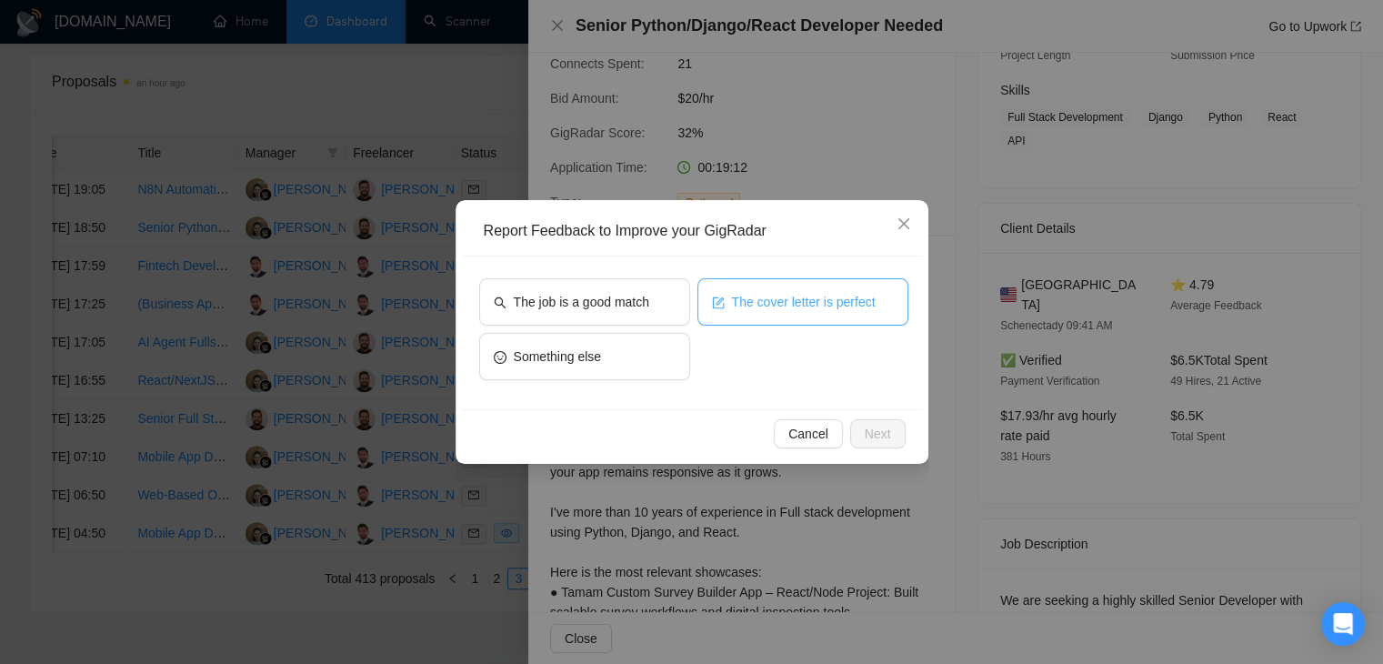
click at [726, 303] on button "The cover letter is perfect" at bounding box center [803, 301] width 211 height 47
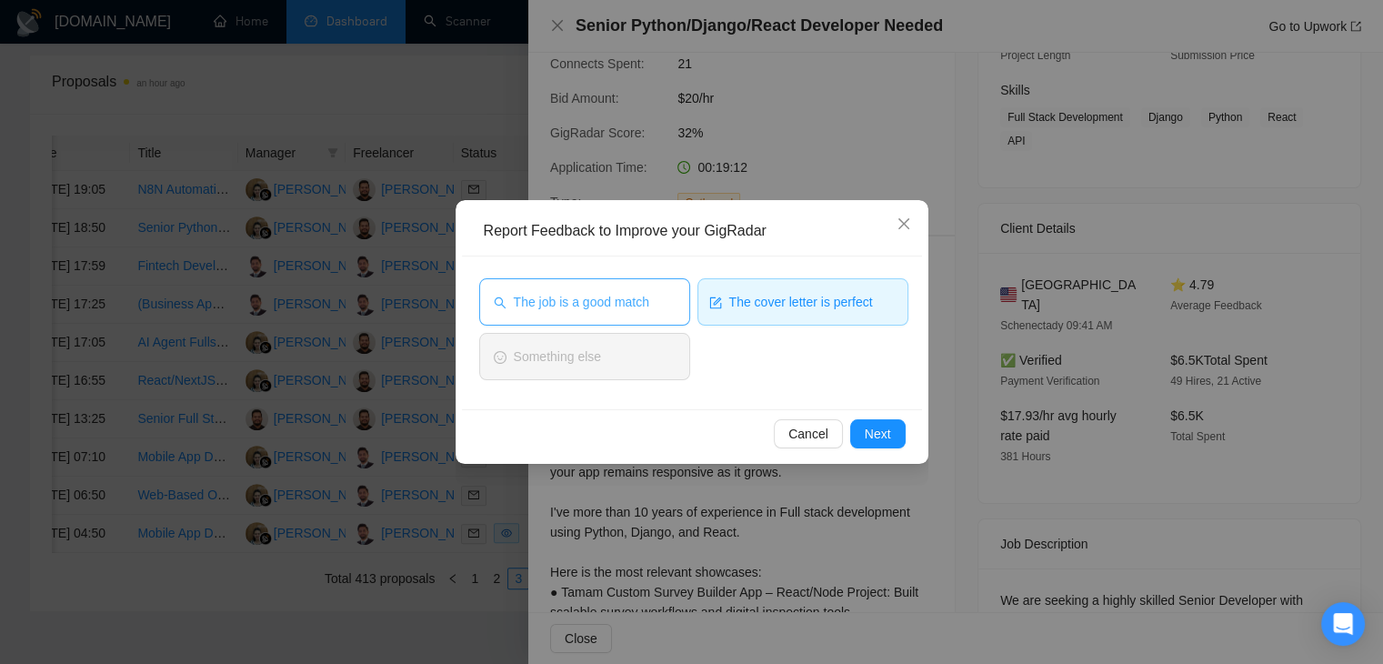
click at [629, 307] on span "The job is a good match" at bounding box center [582, 302] width 136 height 20
click at [864, 446] on button "Next" at bounding box center [877, 433] width 55 height 29
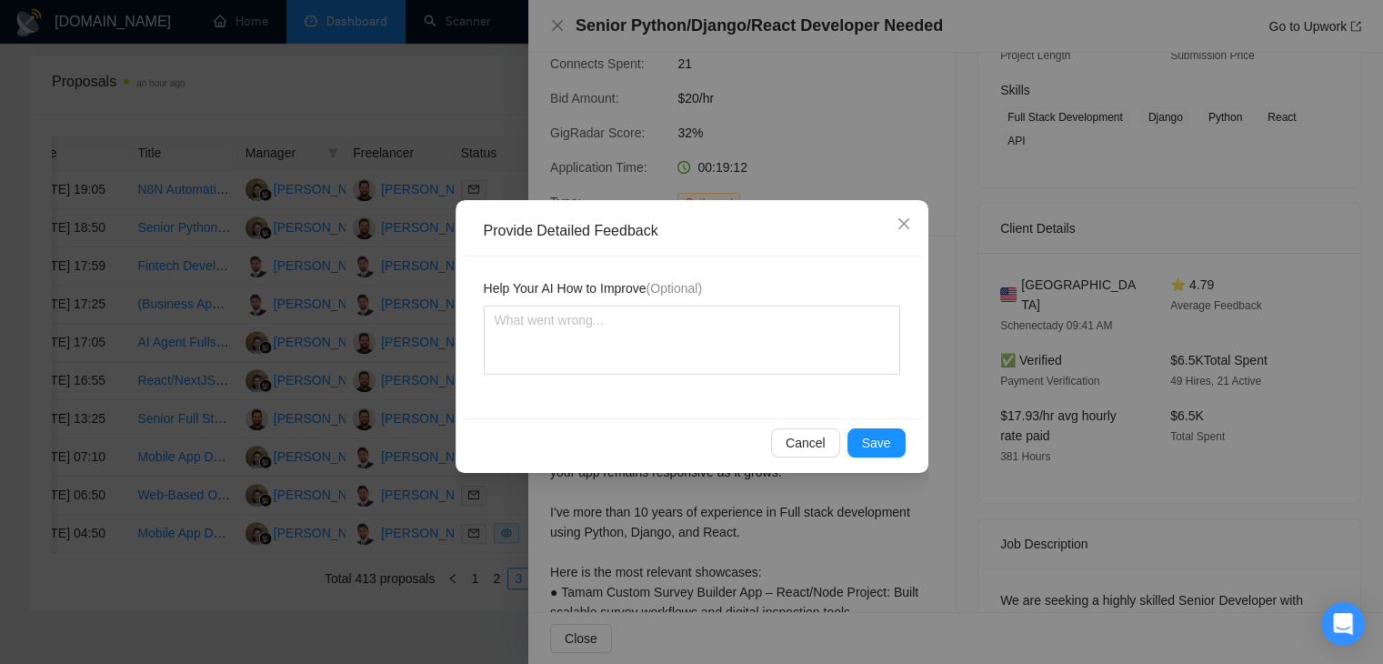
click at [767, 190] on div "Provide Detailed Feedback Help Your AI How to Improve (Optional) Cancel Save" at bounding box center [691, 332] width 1383 height 664
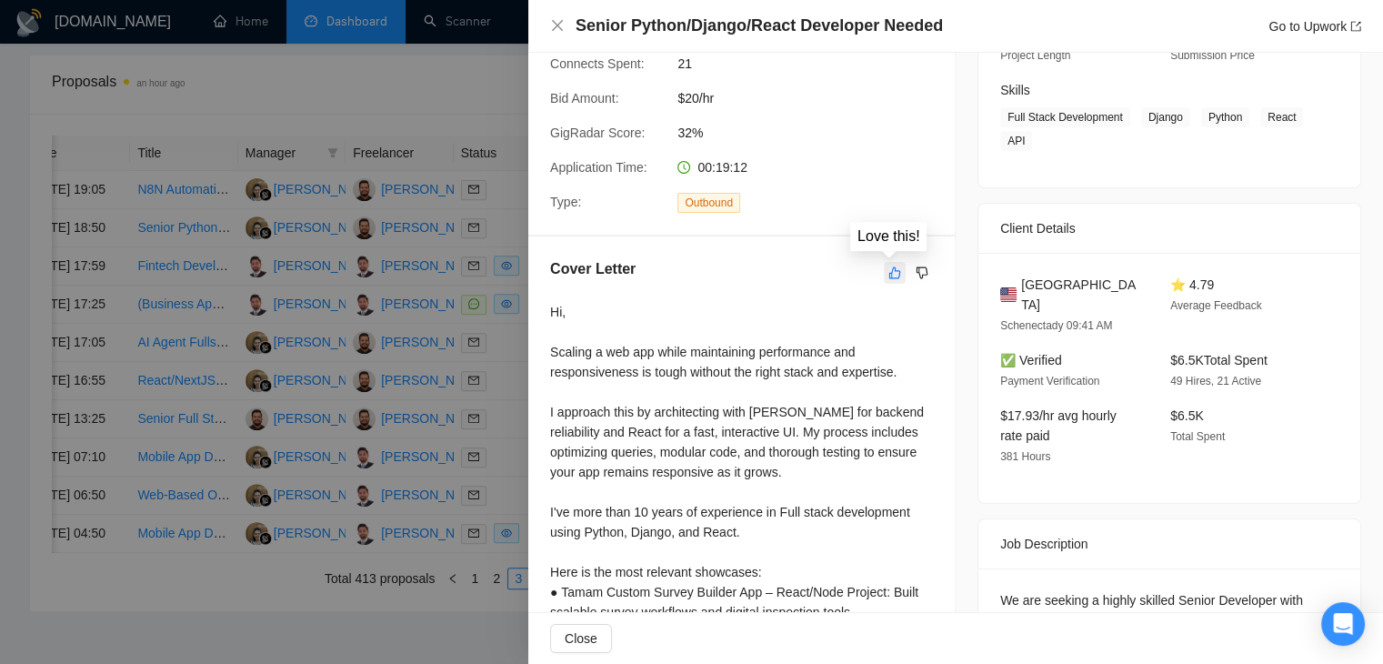
click at [889, 273] on icon "like" at bounding box center [895, 273] width 13 height 15
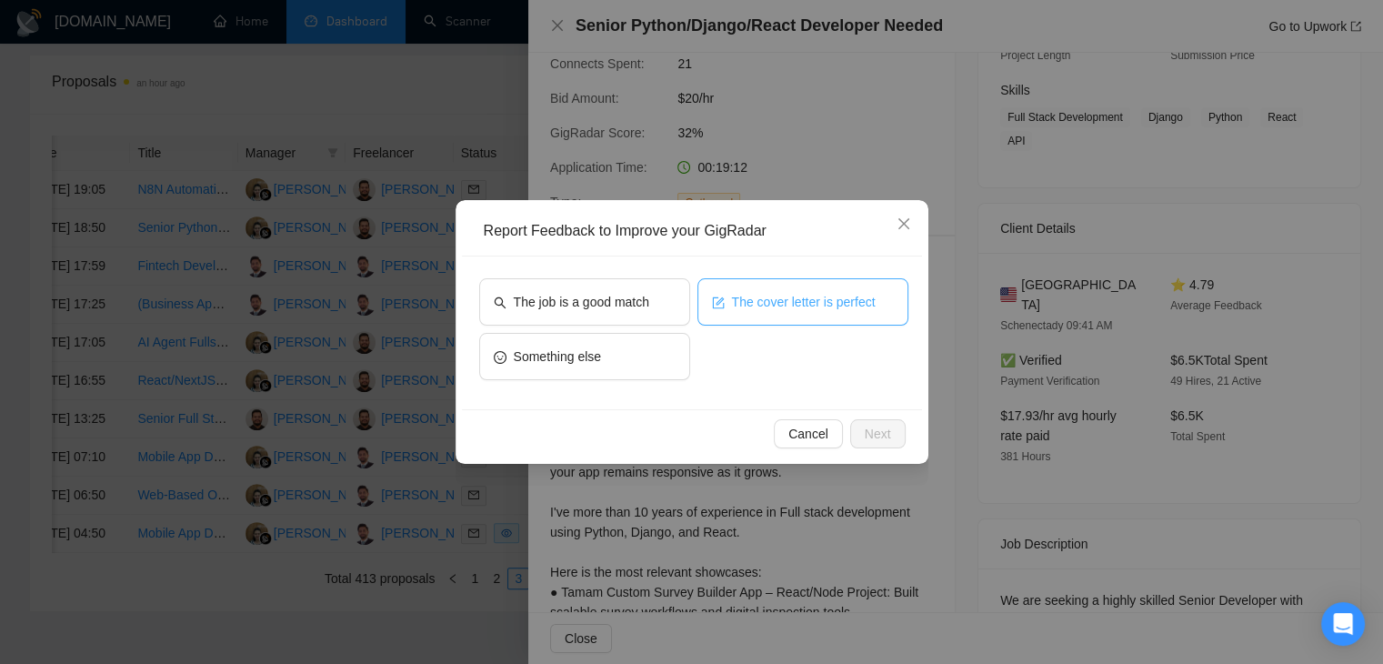
click at [840, 315] on button "The cover letter is perfect" at bounding box center [803, 301] width 211 height 47
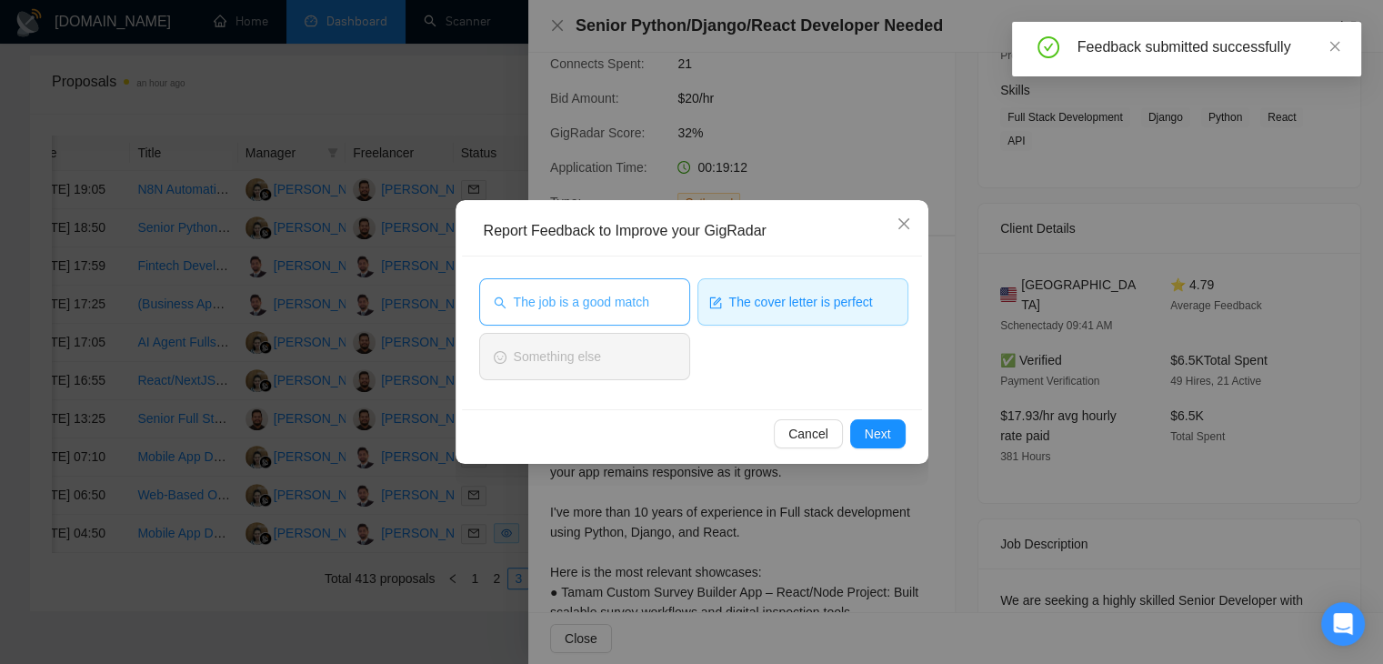
click at [662, 292] on button "The job is a good match" at bounding box center [584, 301] width 211 height 47
click at [889, 449] on div "Cancel Next" at bounding box center [692, 433] width 460 height 48
click at [895, 431] on button "Next" at bounding box center [877, 433] width 55 height 29
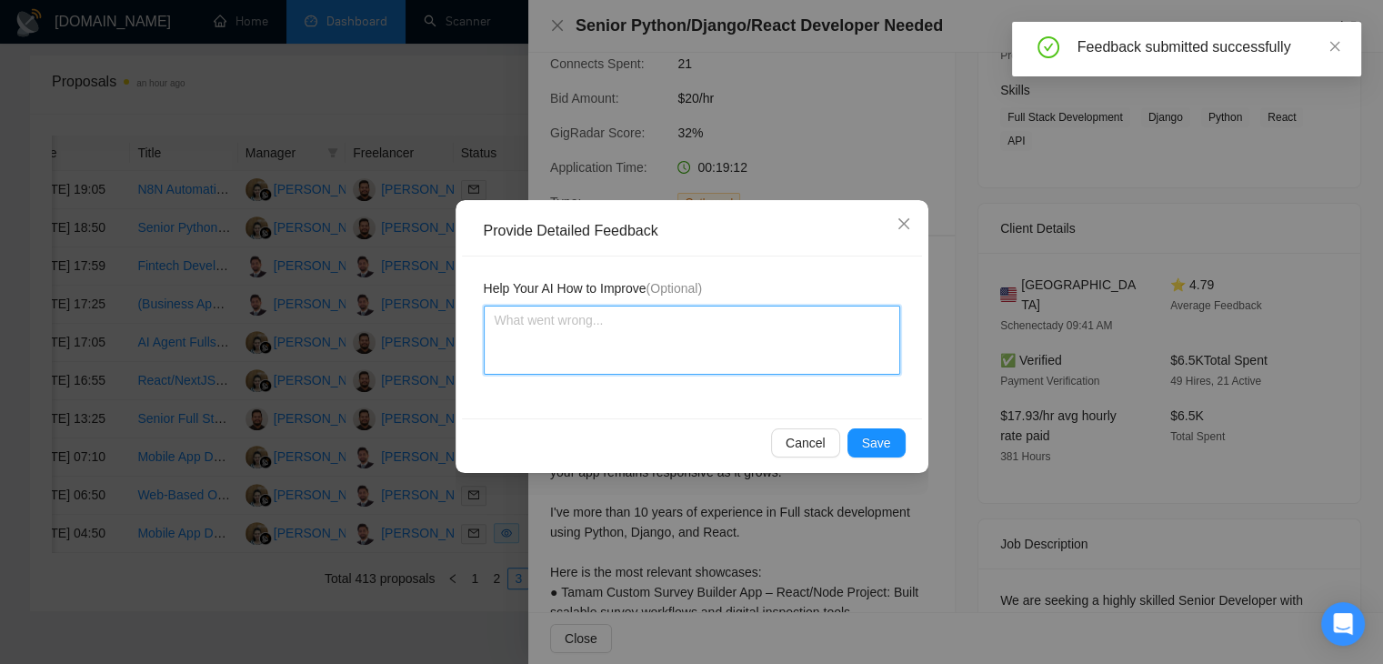
click at [739, 360] on textarea at bounding box center [692, 340] width 417 height 69
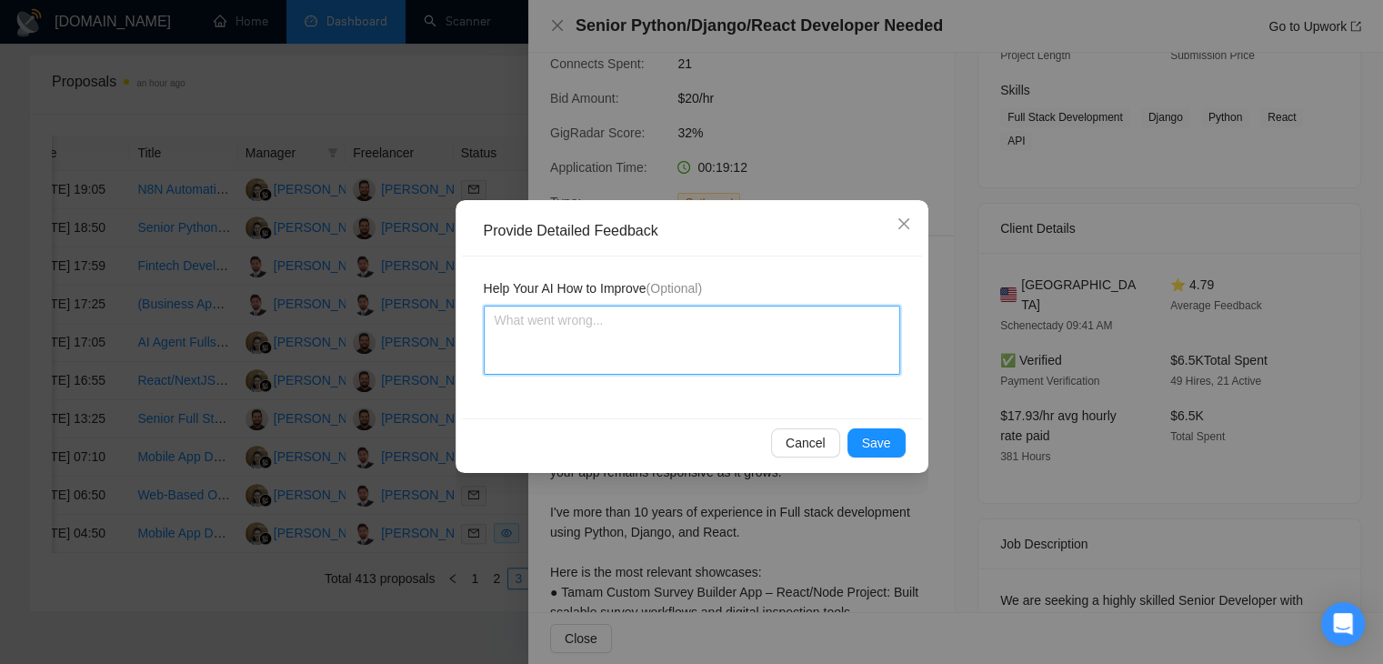
paste textarea "Cover letter is according to my instructions Job is also a very good match"
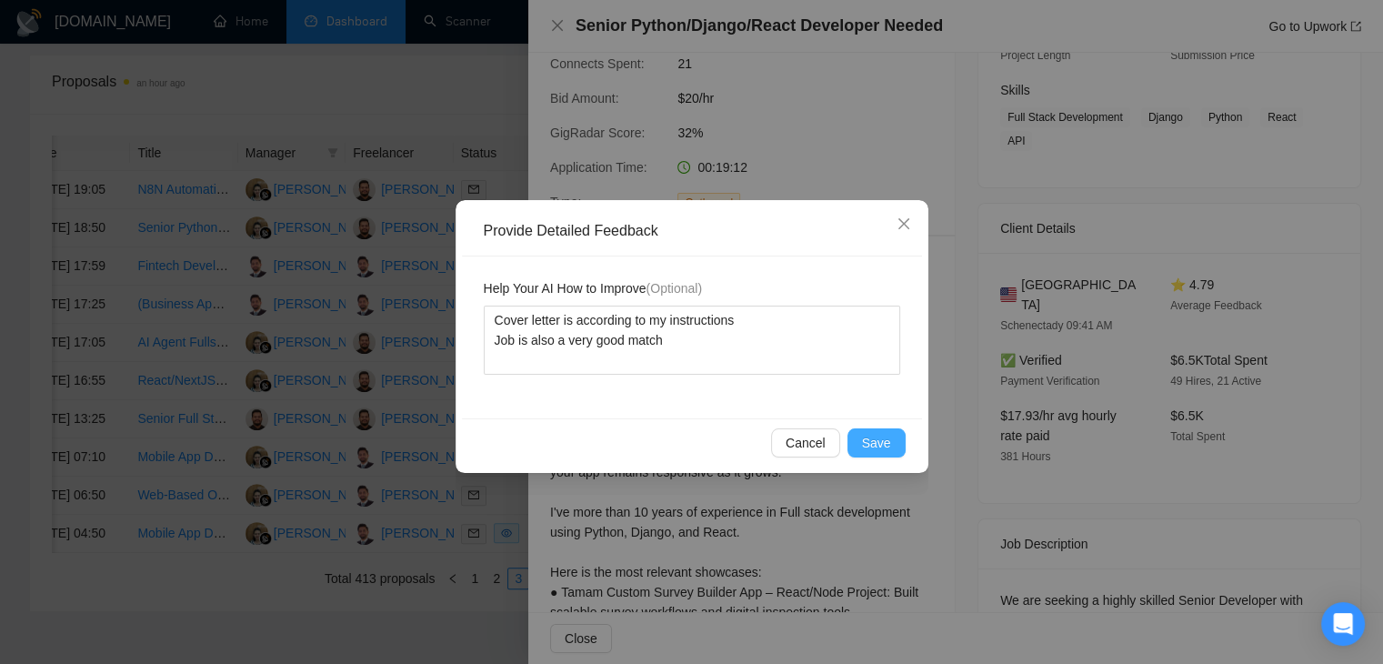
click at [894, 447] on button "Save" at bounding box center [877, 442] width 58 height 29
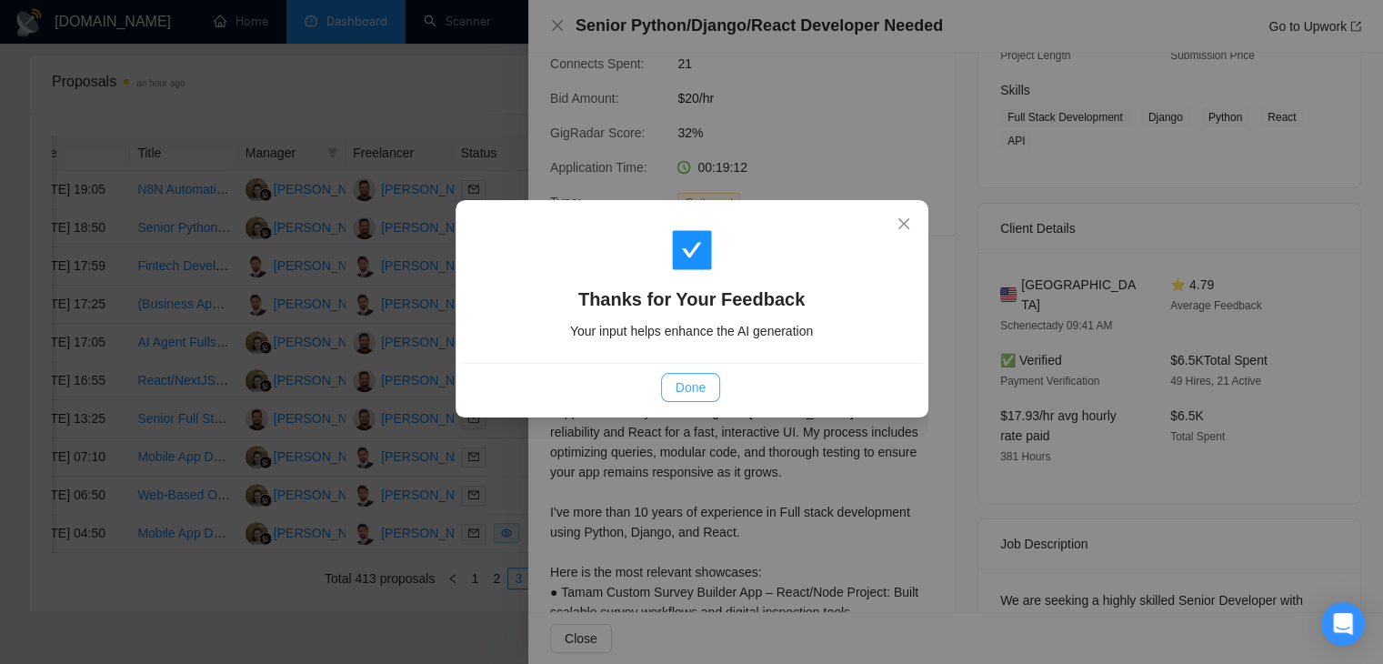
click at [692, 393] on span "Done" at bounding box center [691, 387] width 30 height 20
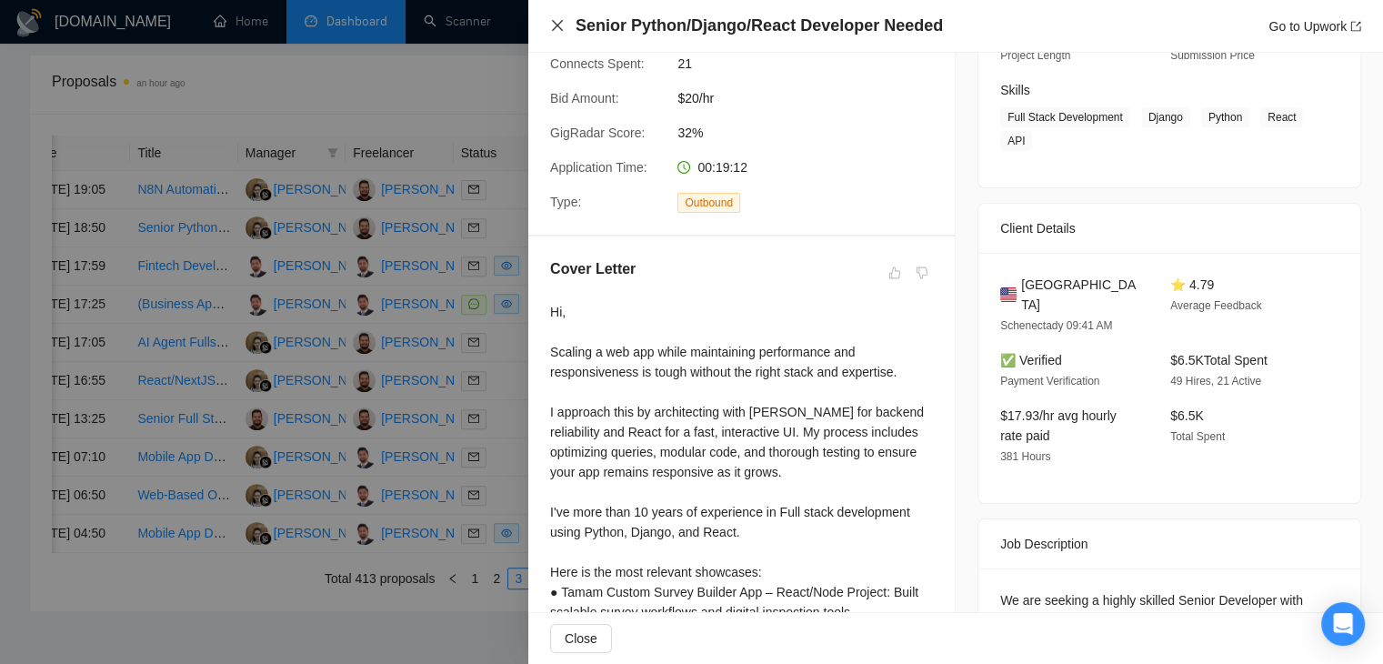
click at [557, 26] on icon "close" at bounding box center [557, 25] width 11 height 11
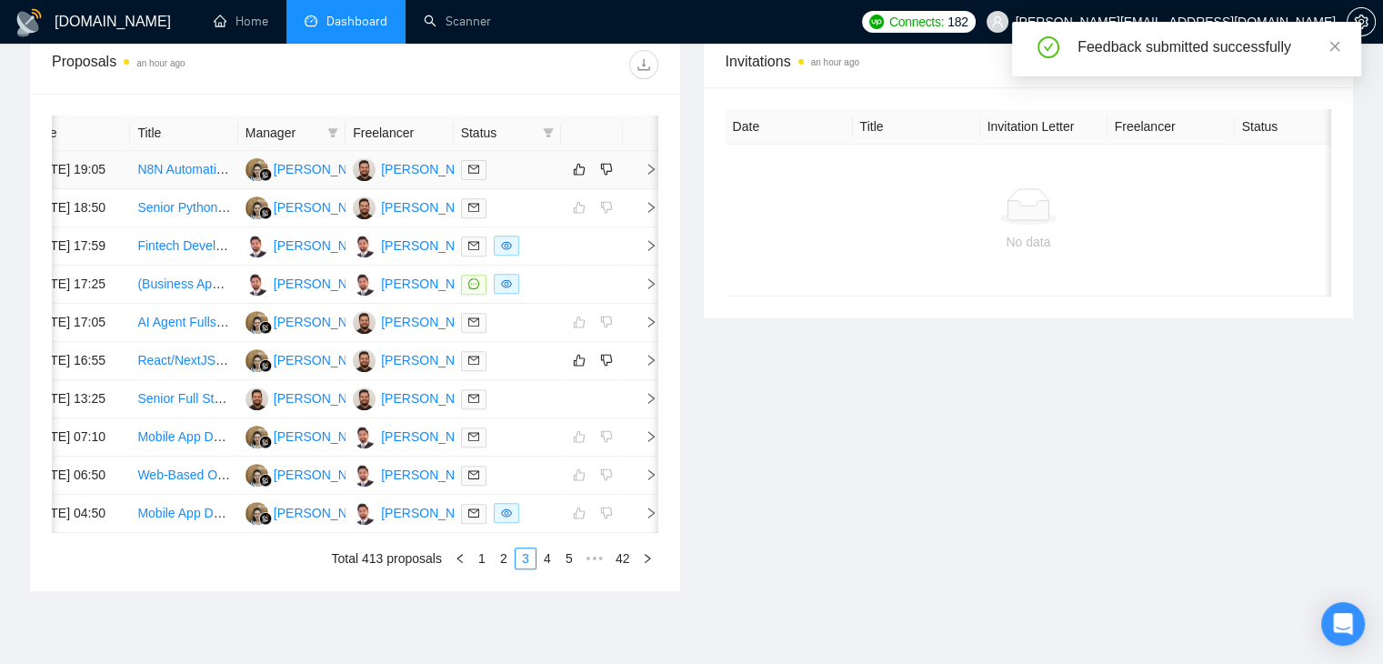
click at [637, 176] on span "right" at bounding box center [643, 169] width 27 height 13
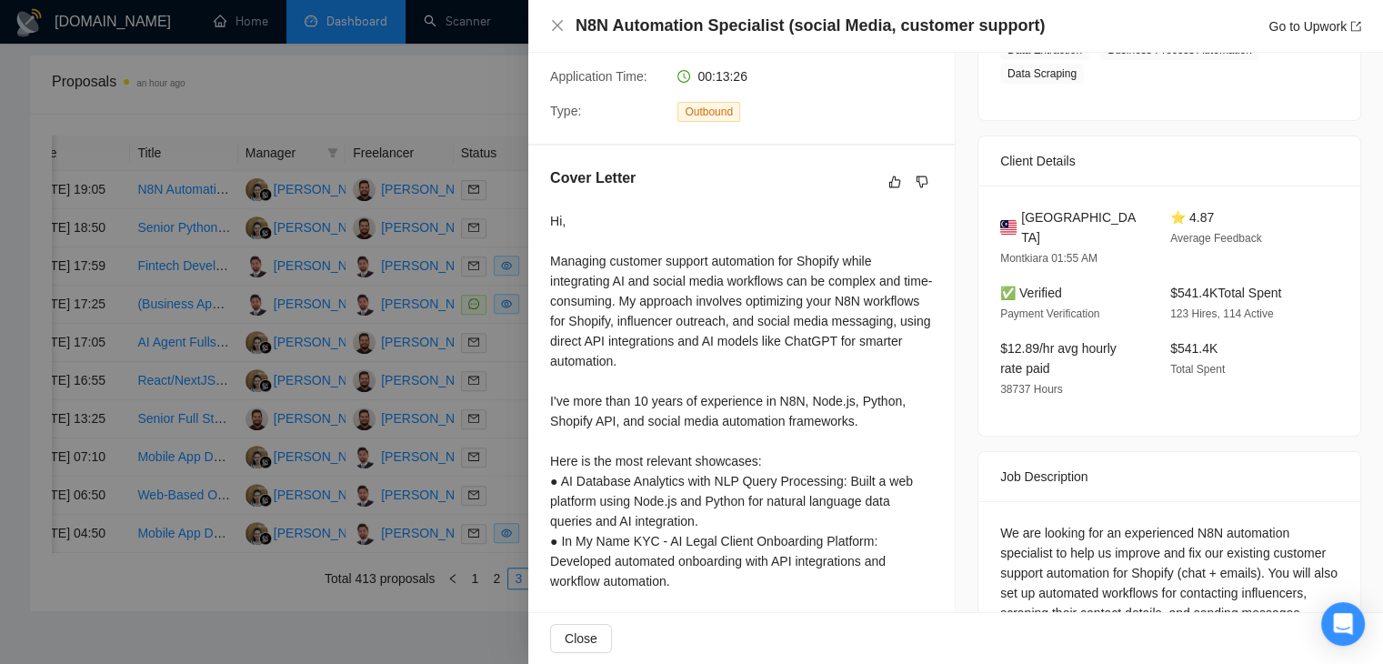
scroll to position [455, 0]
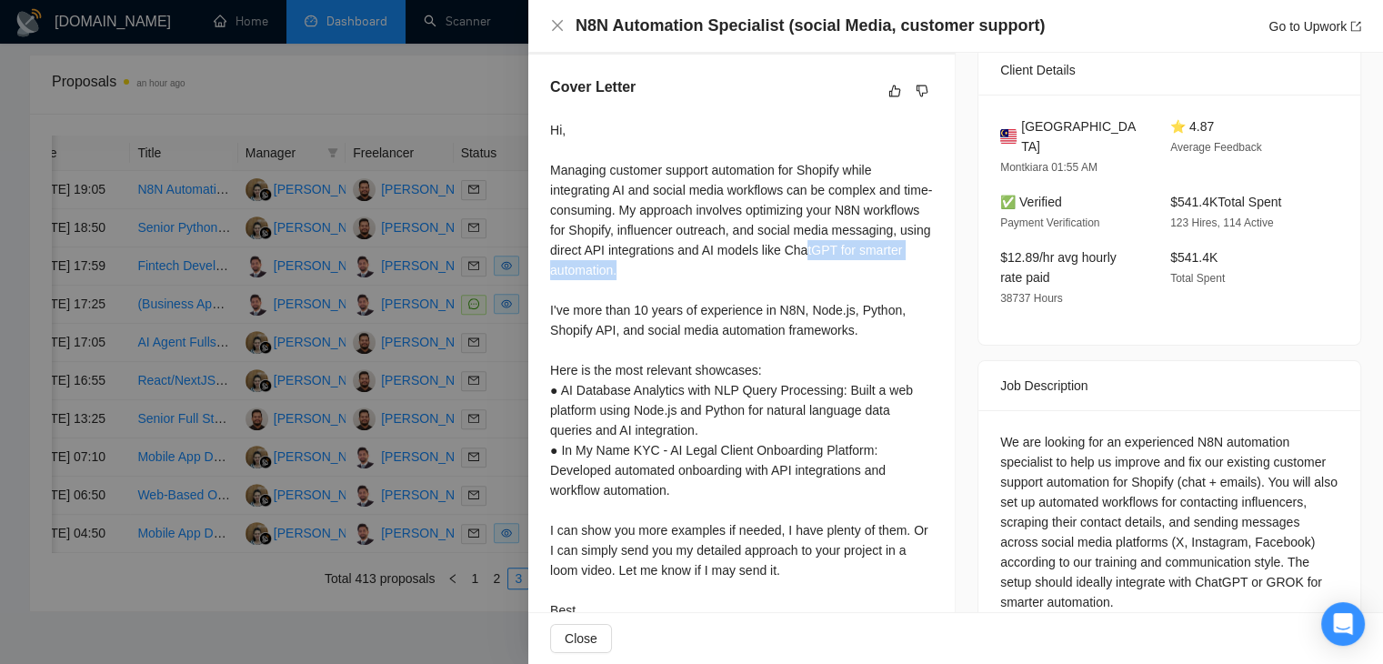
drag, startPoint x: 740, startPoint y: 270, endPoint x: 569, endPoint y: 276, distance: 171.1
click at [569, 276] on div "Hi, Managing customer support automation for Shopify while integrating AI and s…" at bounding box center [741, 380] width 383 height 520
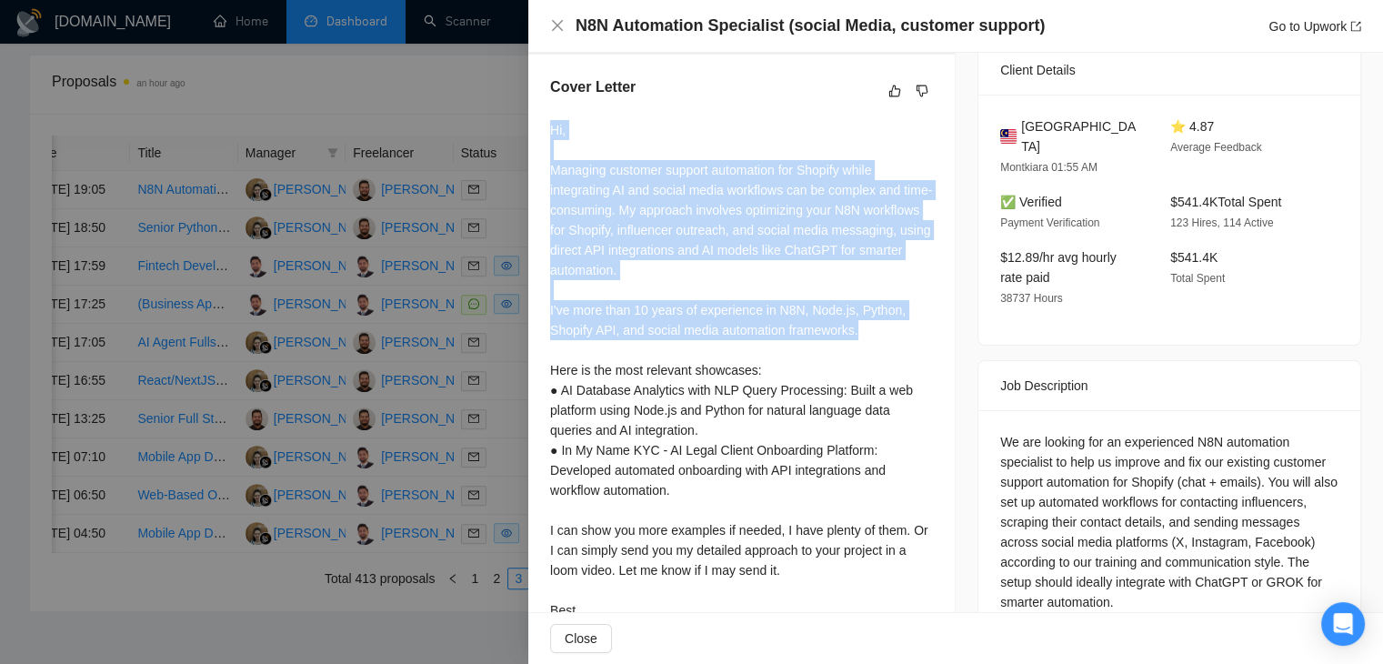
drag, startPoint x: 856, startPoint y: 339, endPoint x: 554, endPoint y: 136, distance: 364.3
click at [554, 136] on div "Hi, Managing customer support automation for Shopify while integrating AI and s…" at bounding box center [741, 380] width 383 height 520
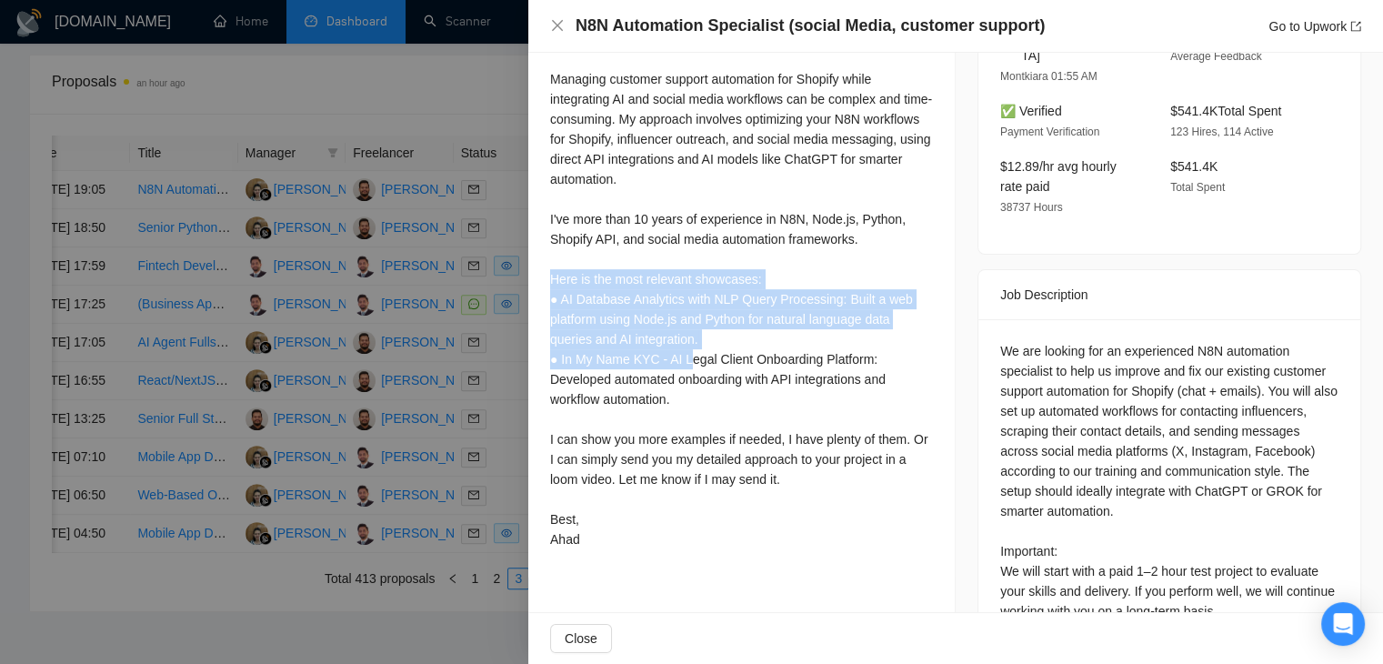
drag, startPoint x: 546, startPoint y: 279, endPoint x: 688, endPoint y: 361, distance: 164.6
click at [688, 361] on div "Cover Letter Hi, Managing customer support automation for Shopify while integra…" at bounding box center [741, 271] width 427 height 615
click at [825, 337] on div "Hi, Managing customer support automation for Shopify while integrating AI and s…" at bounding box center [741, 289] width 383 height 520
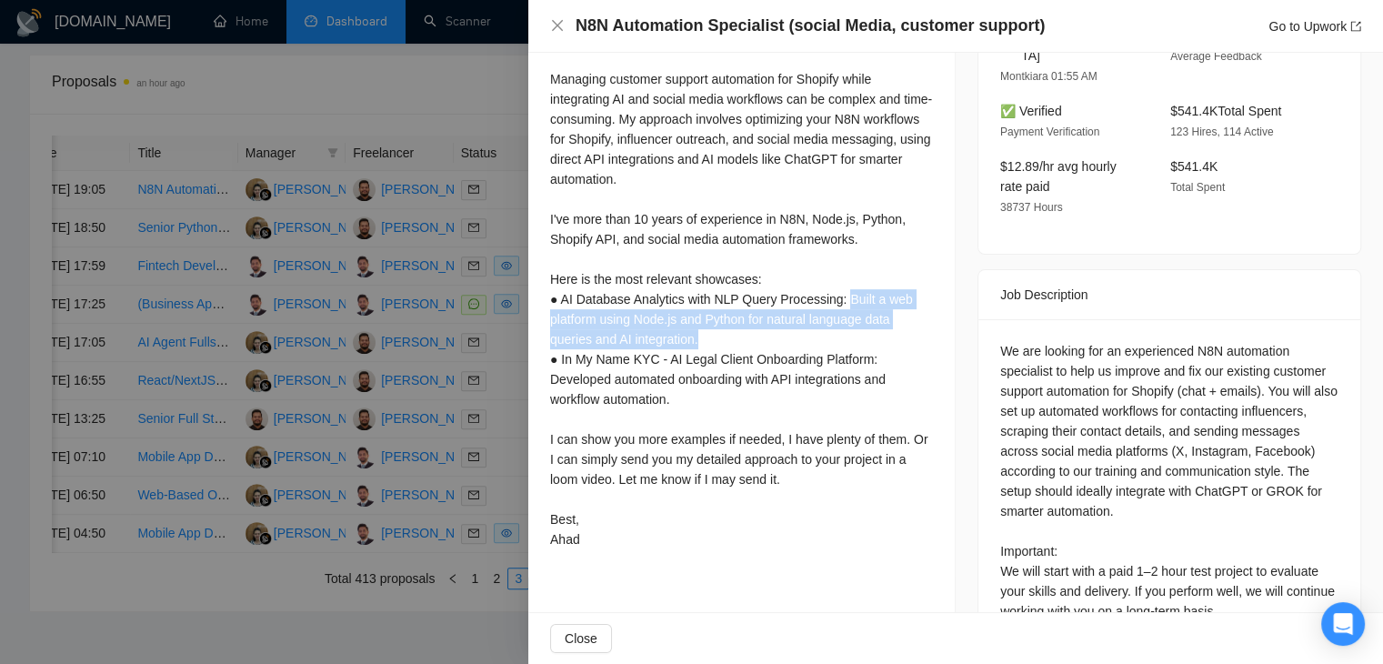
drag, startPoint x: 842, startPoint y: 310, endPoint x: 855, endPoint y: 335, distance: 27.7
click at [855, 335] on div "Hi, Managing customer support automation for Shopify while integrating AI and s…" at bounding box center [741, 289] width 383 height 520
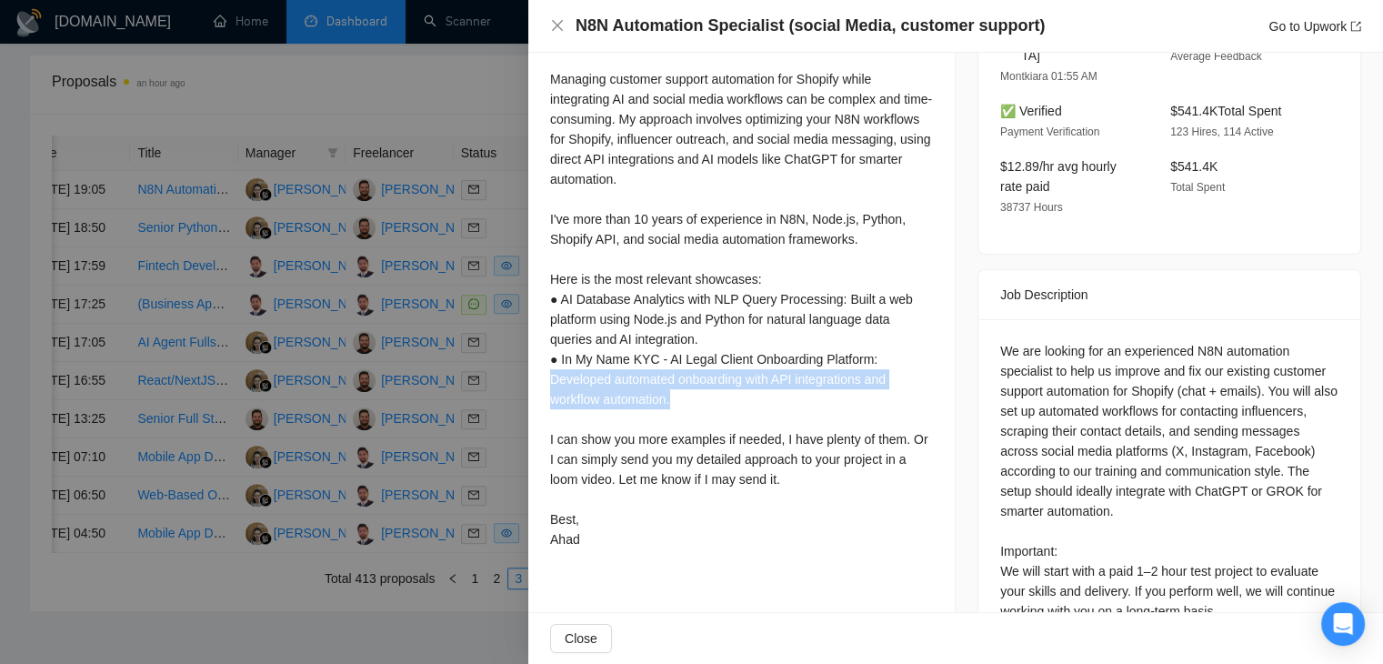
drag, startPoint x: 548, startPoint y: 390, endPoint x: 684, endPoint y: 410, distance: 137.0
click at [684, 410] on div "Cover Letter Hi, Managing customer support automation for Shopify while integra…" at bounding box center [741, 271] width 427 height 615
click at [684, 410] on div "Hi, Managing customer support automation for Shopify while integrating AI and s…" at bounding box center [741, 289] width 383 height 520
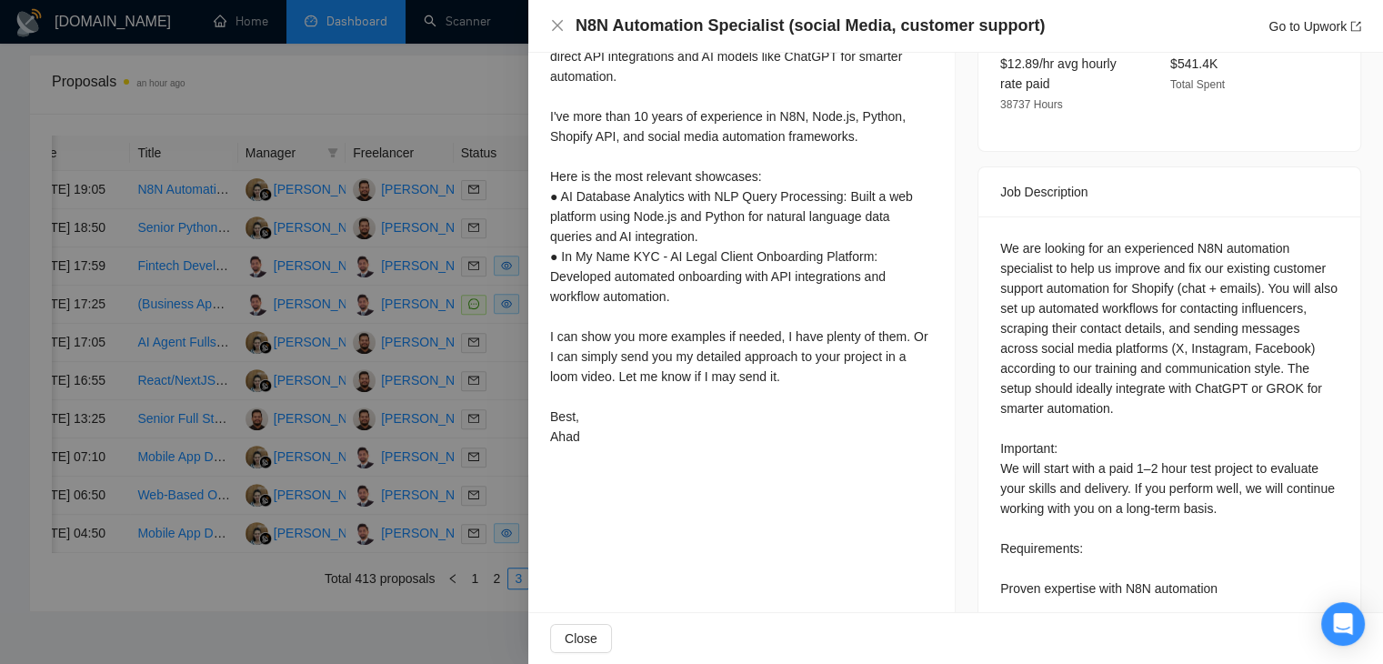
scroll to position [728, 0]
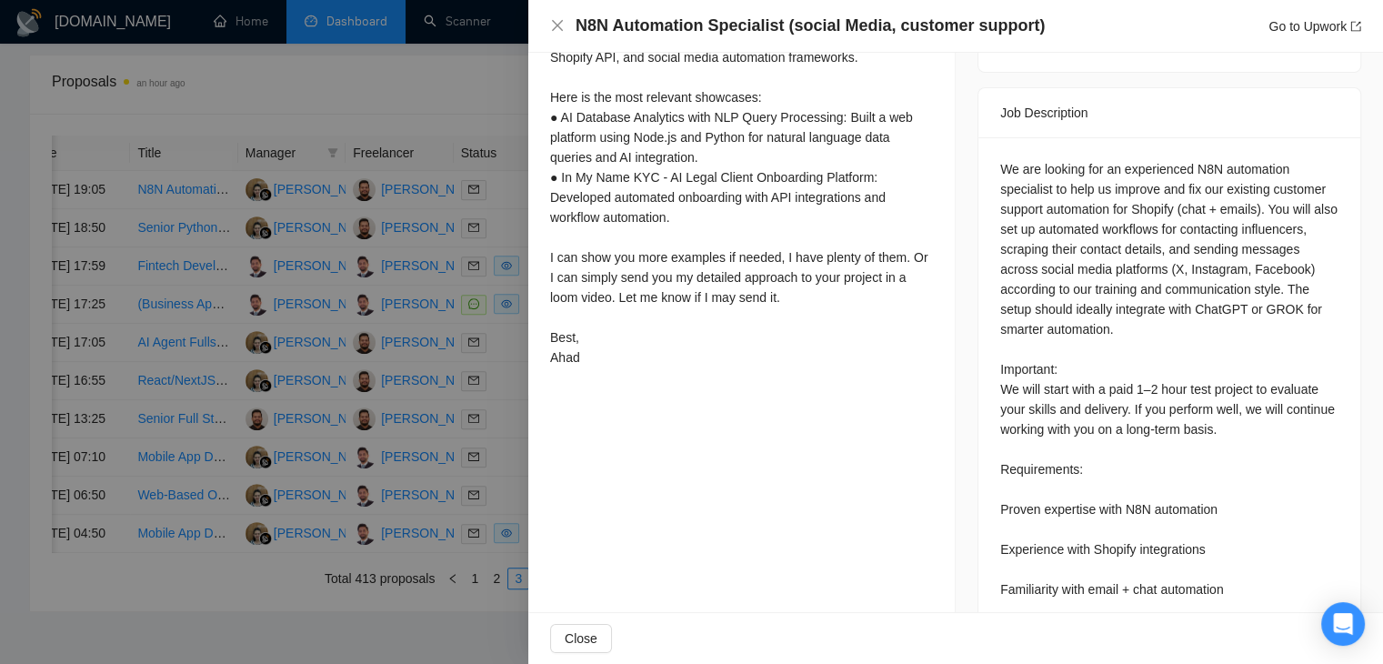
drag, startPoint x: 820, startPoint y: 330, endPoint x: 697, endPoint y: 328, distance: 123.7
click at [697, 328] on div "Hi, Managing customer support automation for Shopify while integrating AI and s…" at bounding box center [741, 107] width 383 height 520
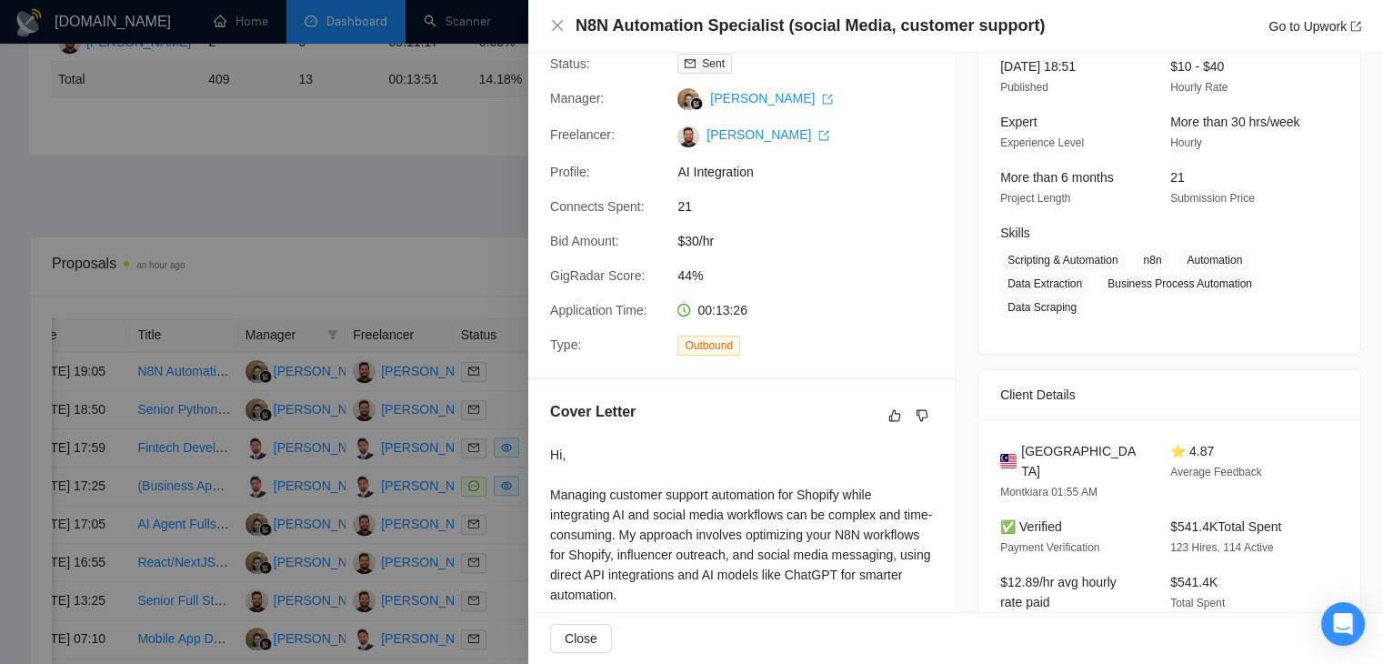
scroll to position [273, 0]
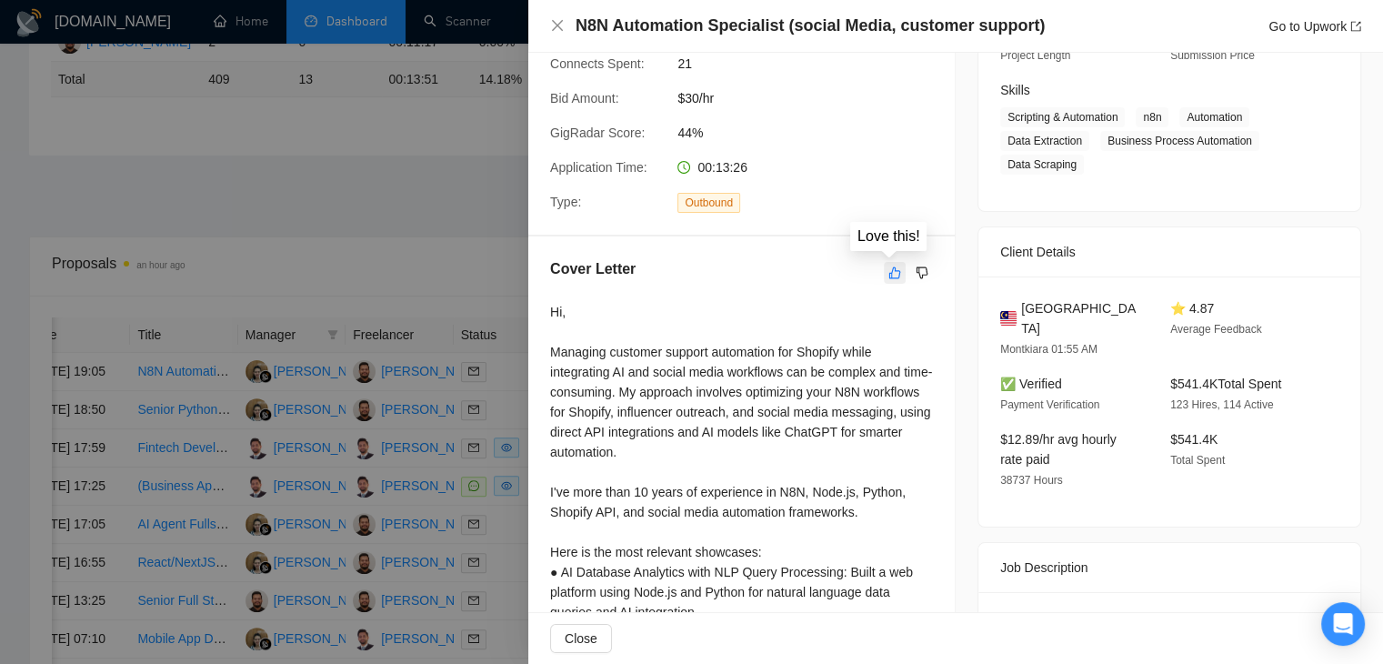
click at [890, 277] on icon "like" at bounding box center [895, 273] width 13 height 15
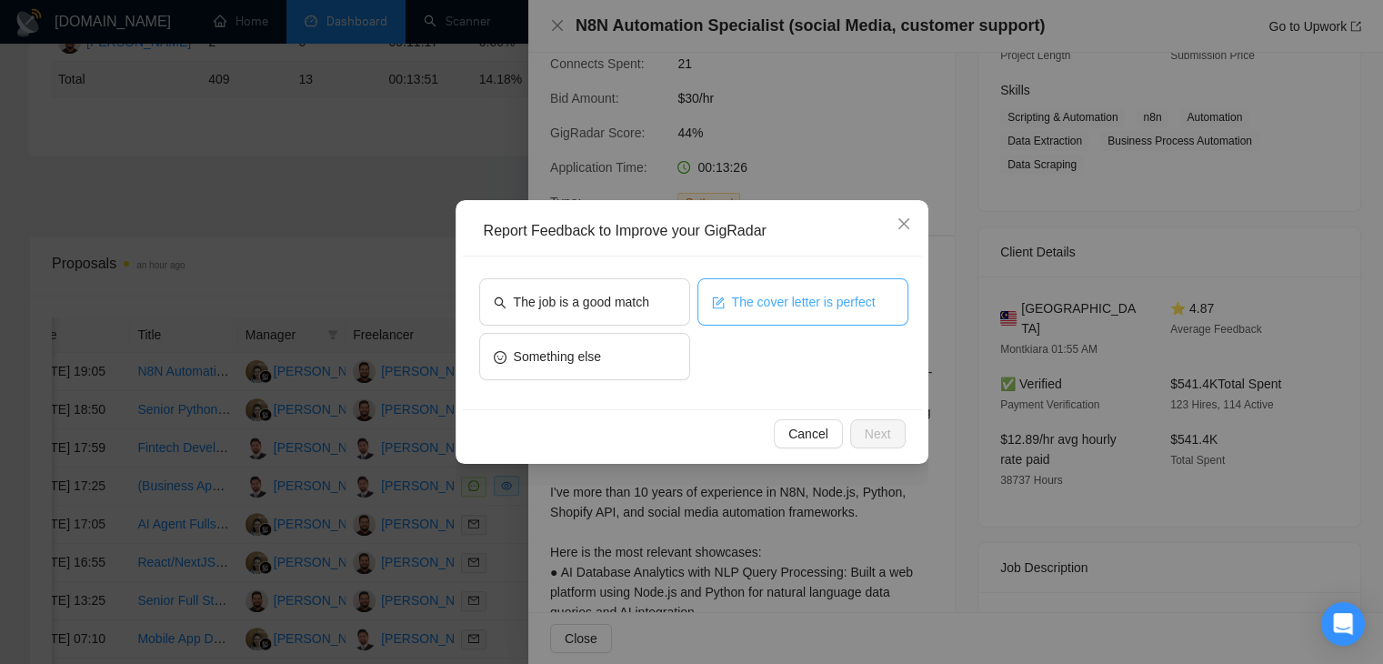
click at [725, 299] on button "The cover letter is perfect" at bounding box center [803, 301] width 211 height 47
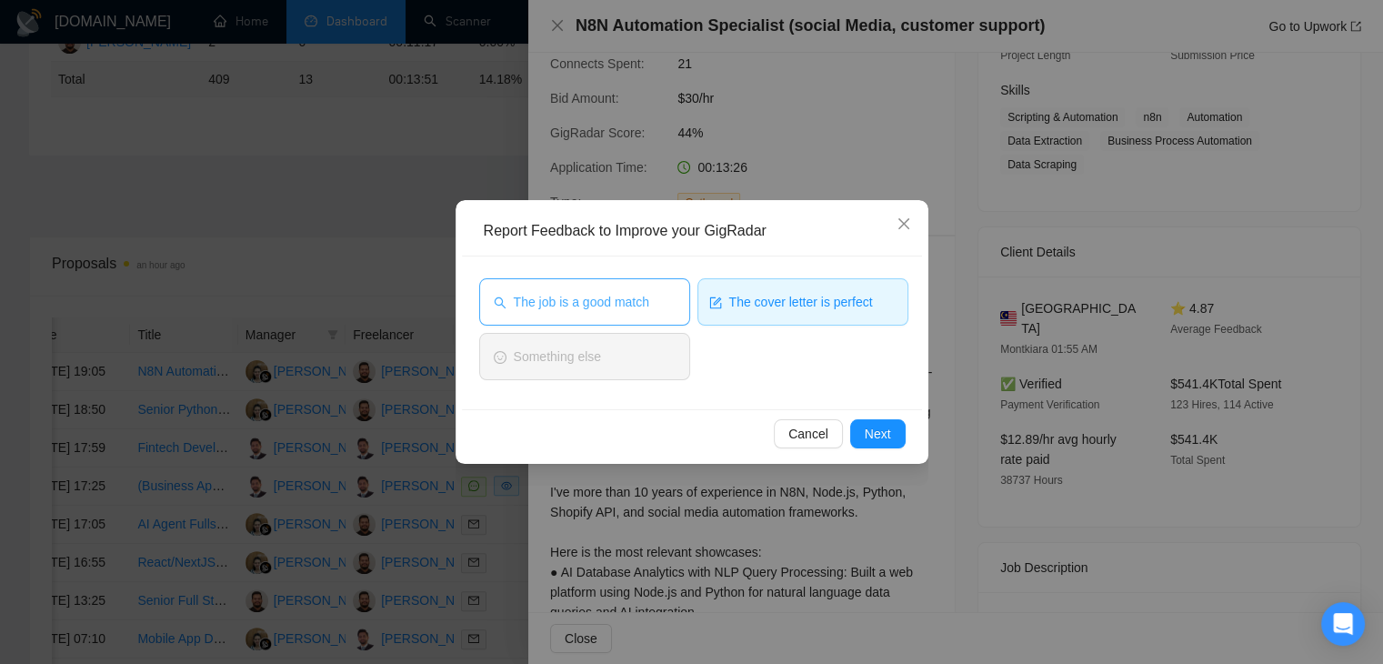
click at [678, 313] on button "The job is a good match" at bounding box center [584, 301] width 211 height 47
click at [865, 431] on span "Next" at bounding box center [878, 434] width 26 height 20
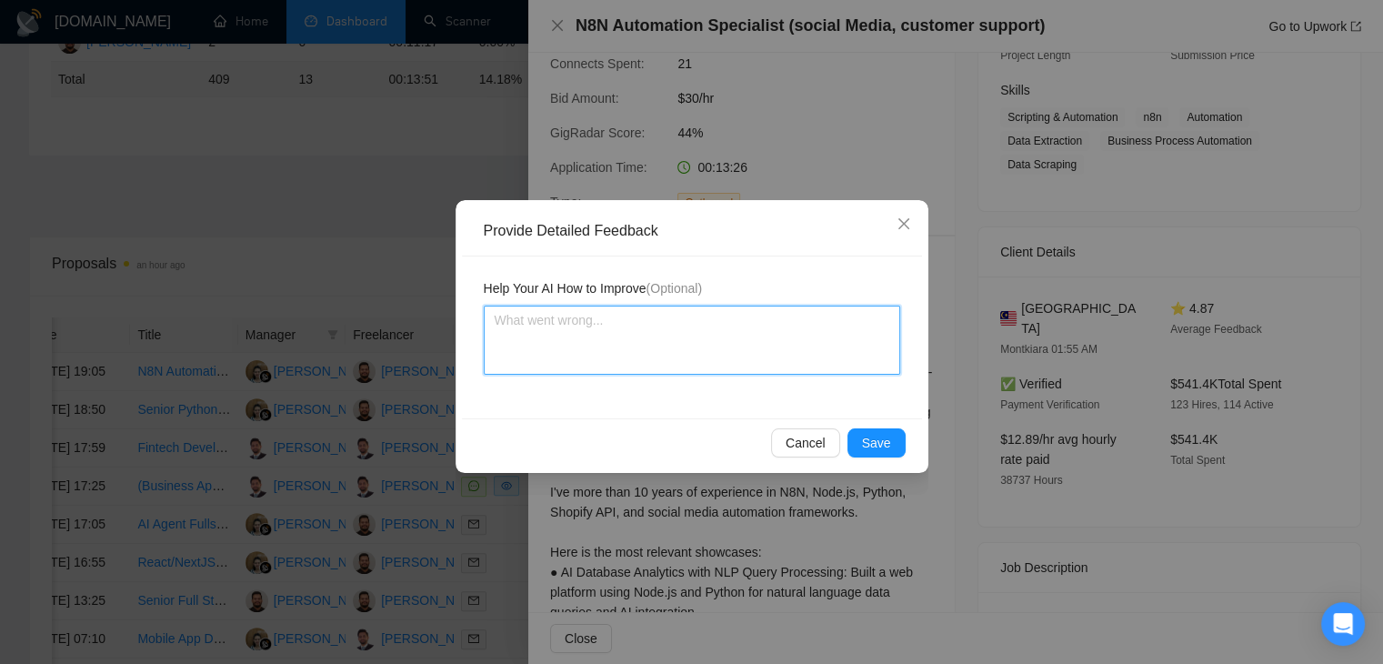
click at [628, 318] on textarea at bounding box center [692, 340] width 417 height 69
paste textarea "Cover letter is according to my instructions Job is also a very good match"
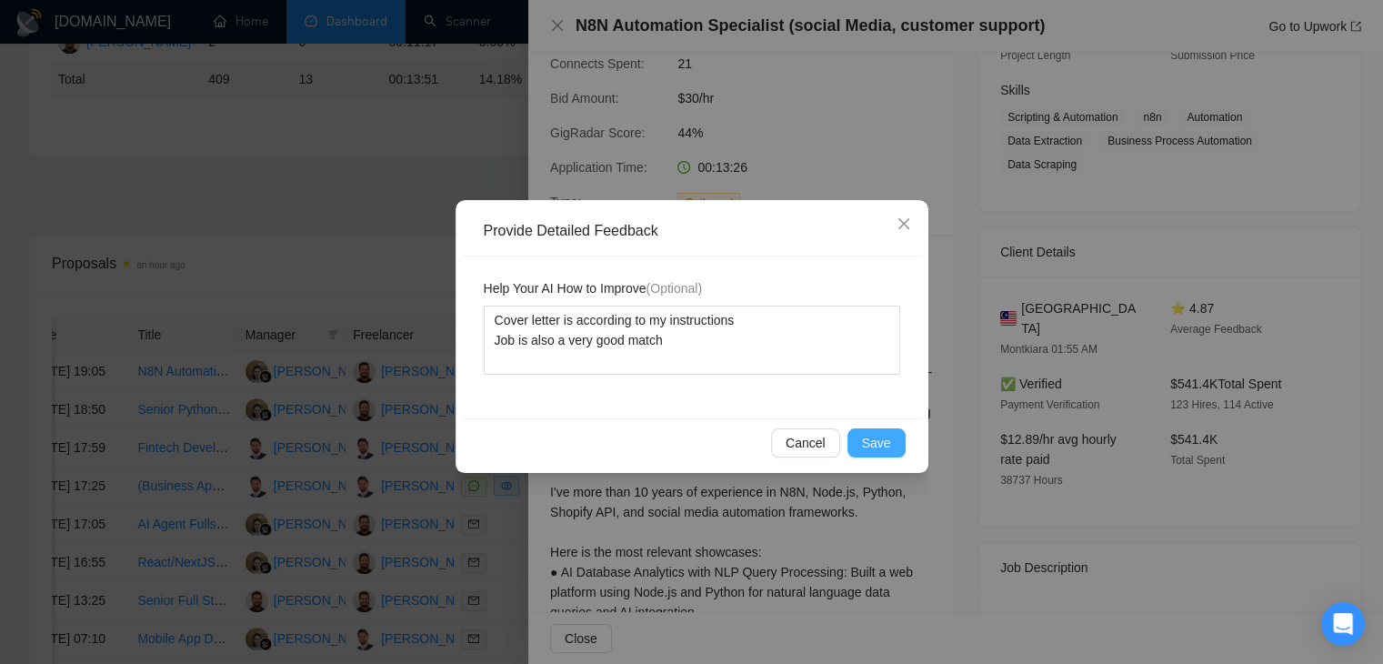
click at [869, 433] on span "Save" at bounding box center [876, 443] width 29 height 20
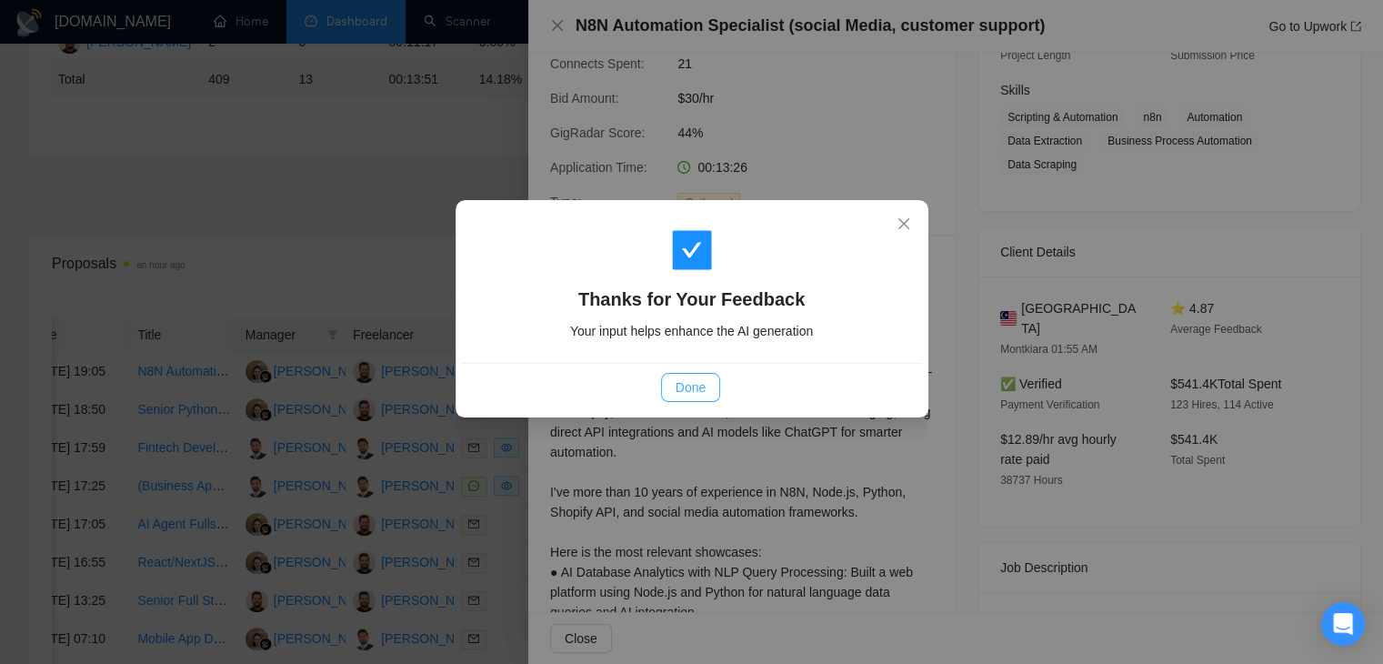
click at [712, 391] on button "Done" at bounding box center [690, 387] width 59 height 29
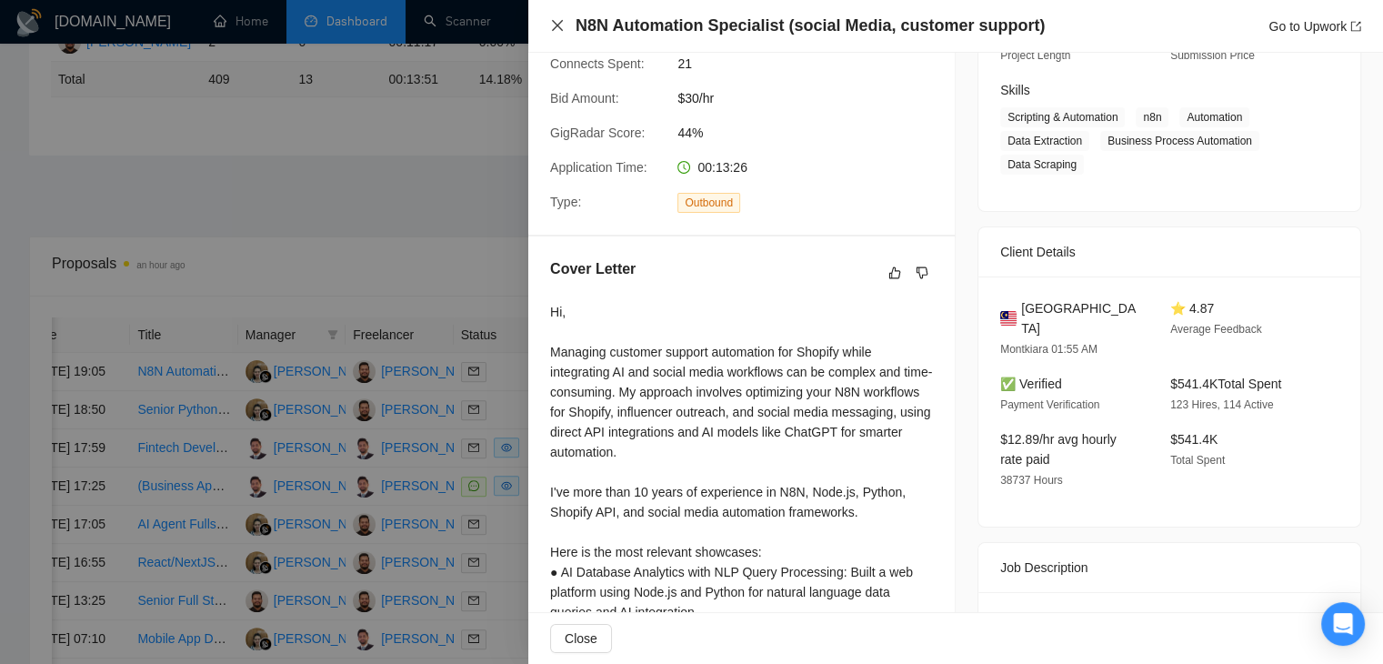
click at [558, 30] on icon "close" at bounding box center [557, 25] width 15 height 15
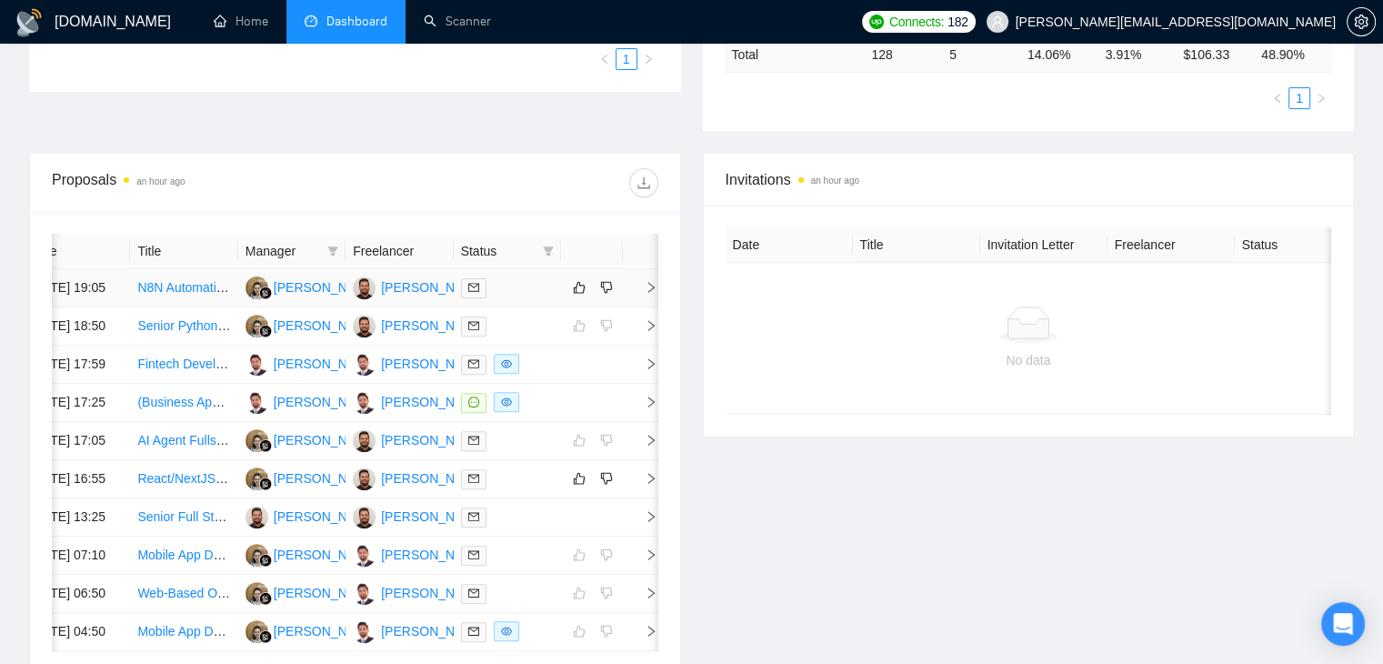
scroll to position [579, 0]
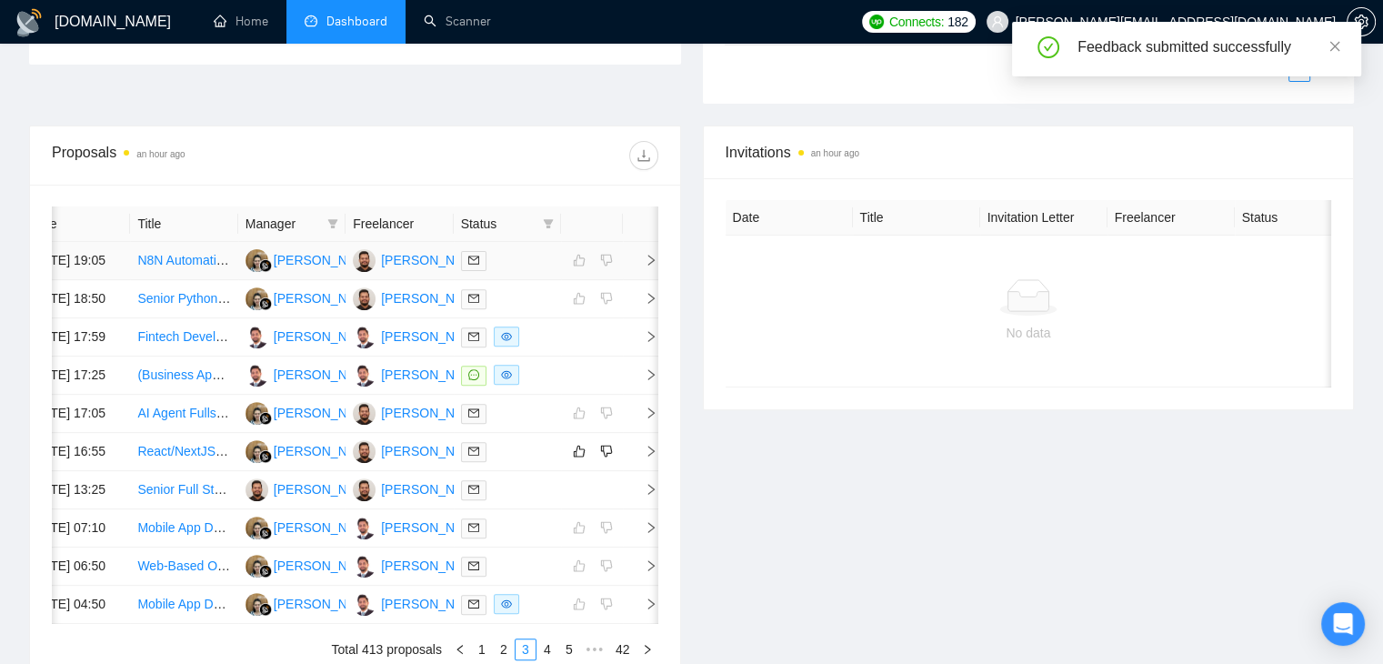
click at [647, 266] on icon "right" at bounding box center [651, 260] width 13 height 13
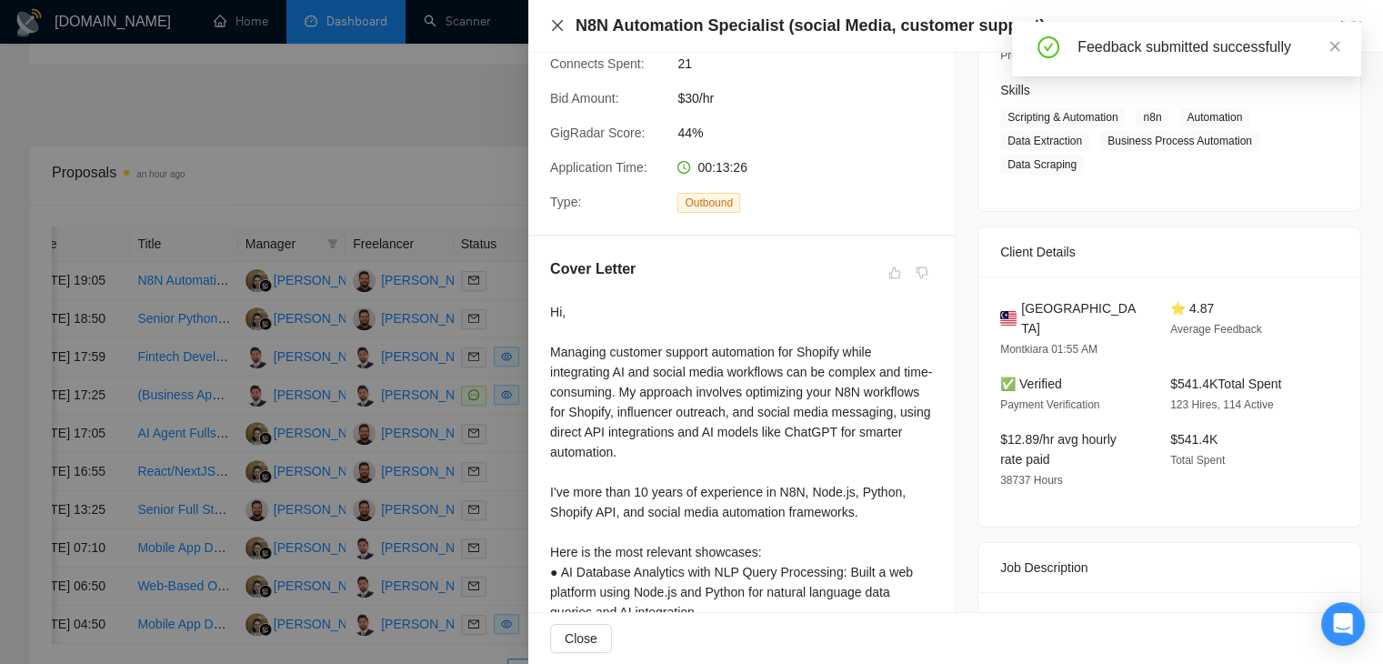
click at [551, 25] on icon "close" at bounding box center [557, 25] width 15 height 15
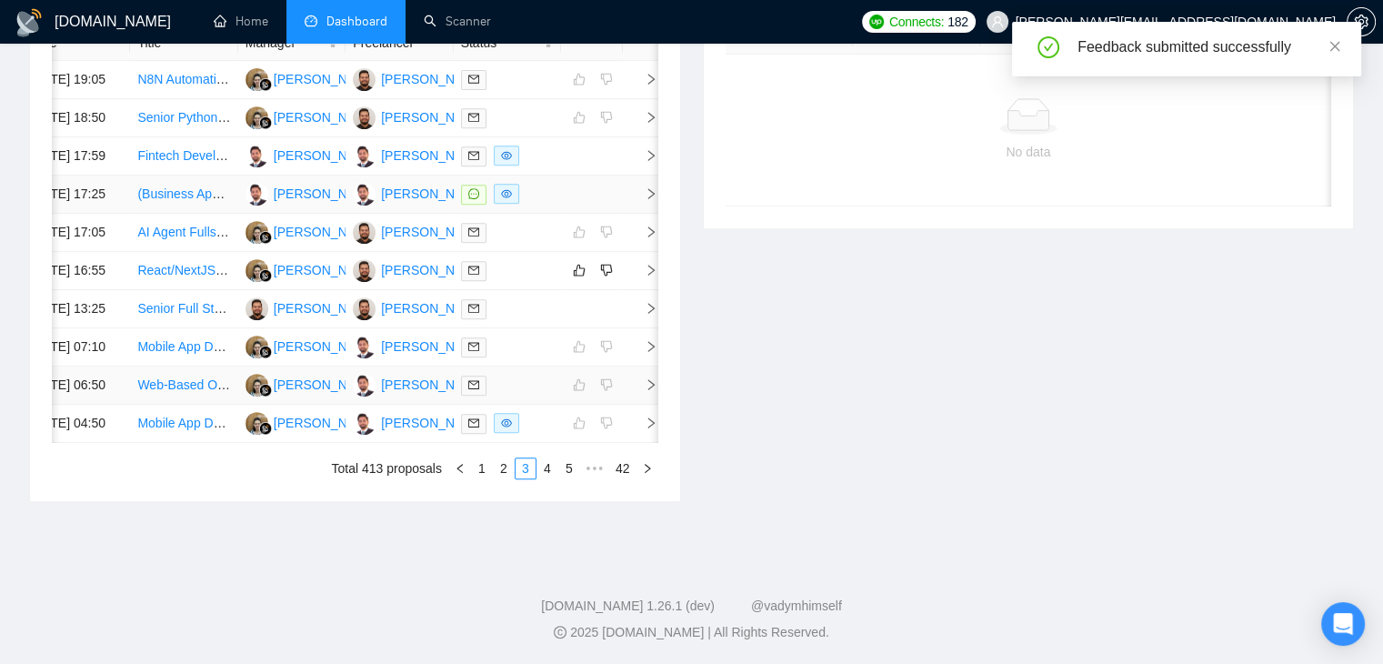
scroll to position [943, 0]
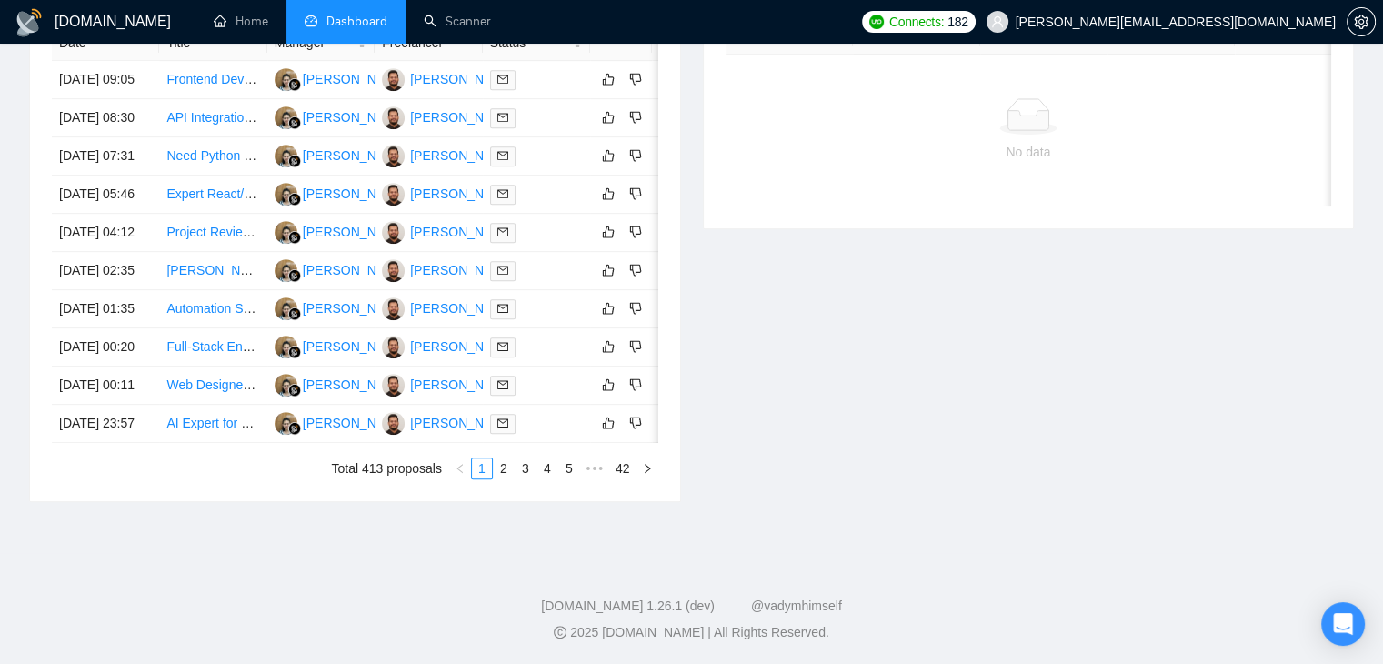
scroll to position [983, 0]
click at [529, 469] on link "3" at bounding box center [526, 468] width 20 height 20
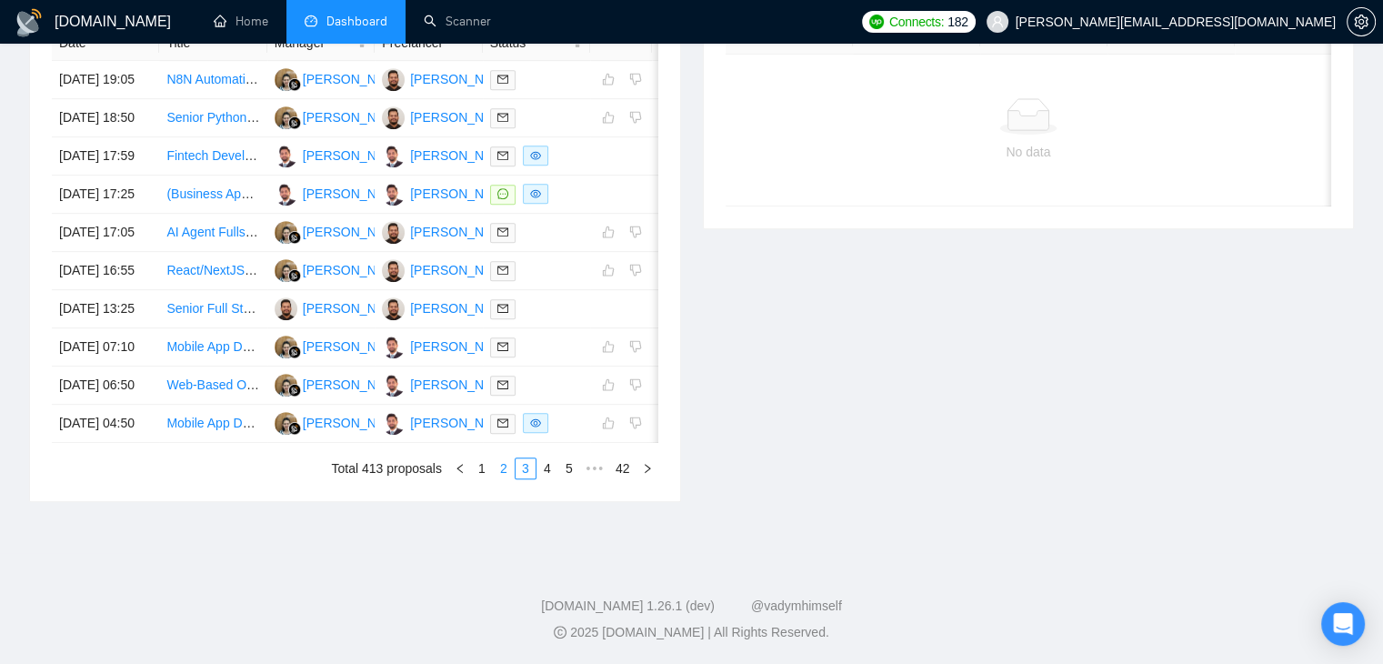
click at [495, 467] on link "2" at bounding box center [504, 468] width 20 height 20
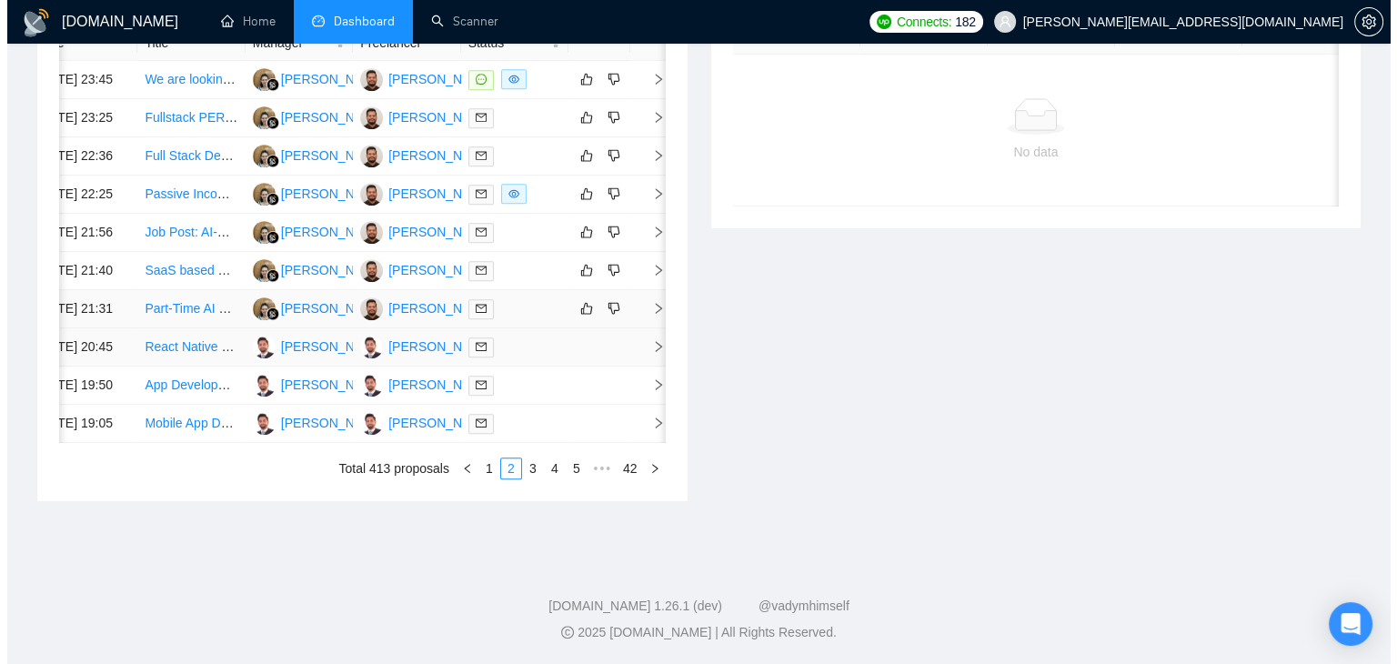
scroll to position [801, 0]
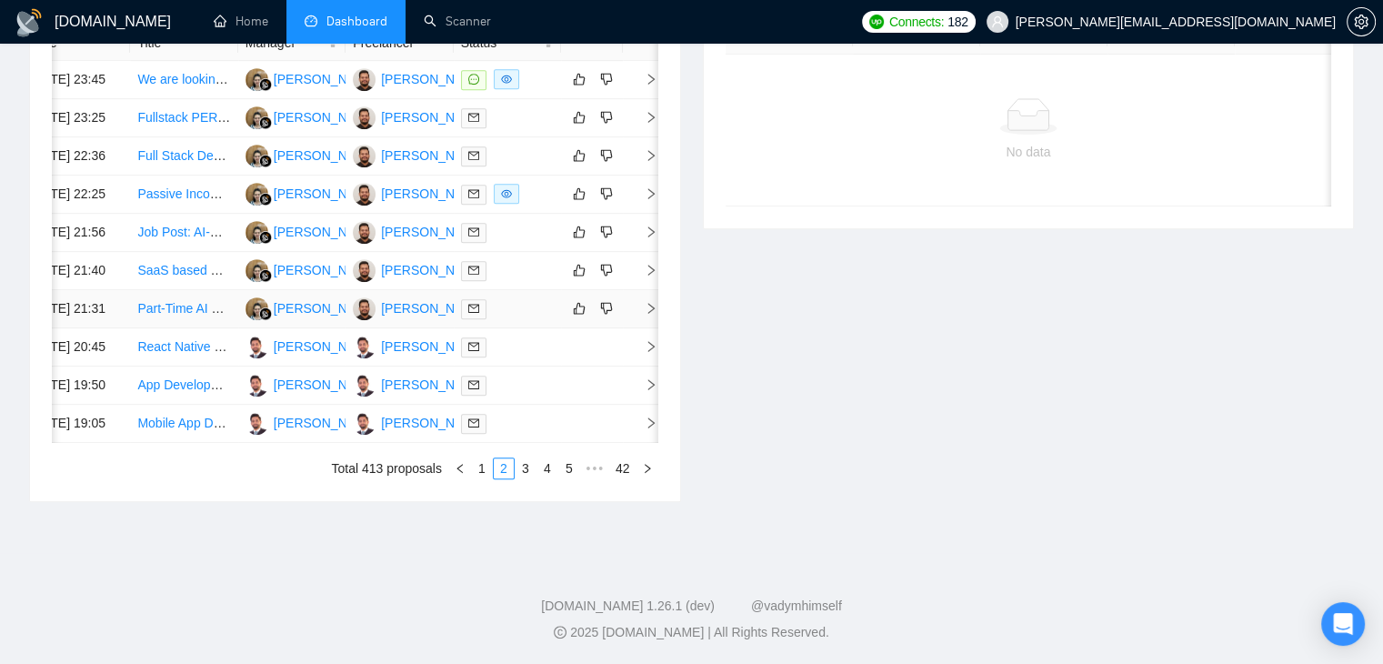
click at [644, 328] on td at bounding box center [641, 309] width 36 height 38
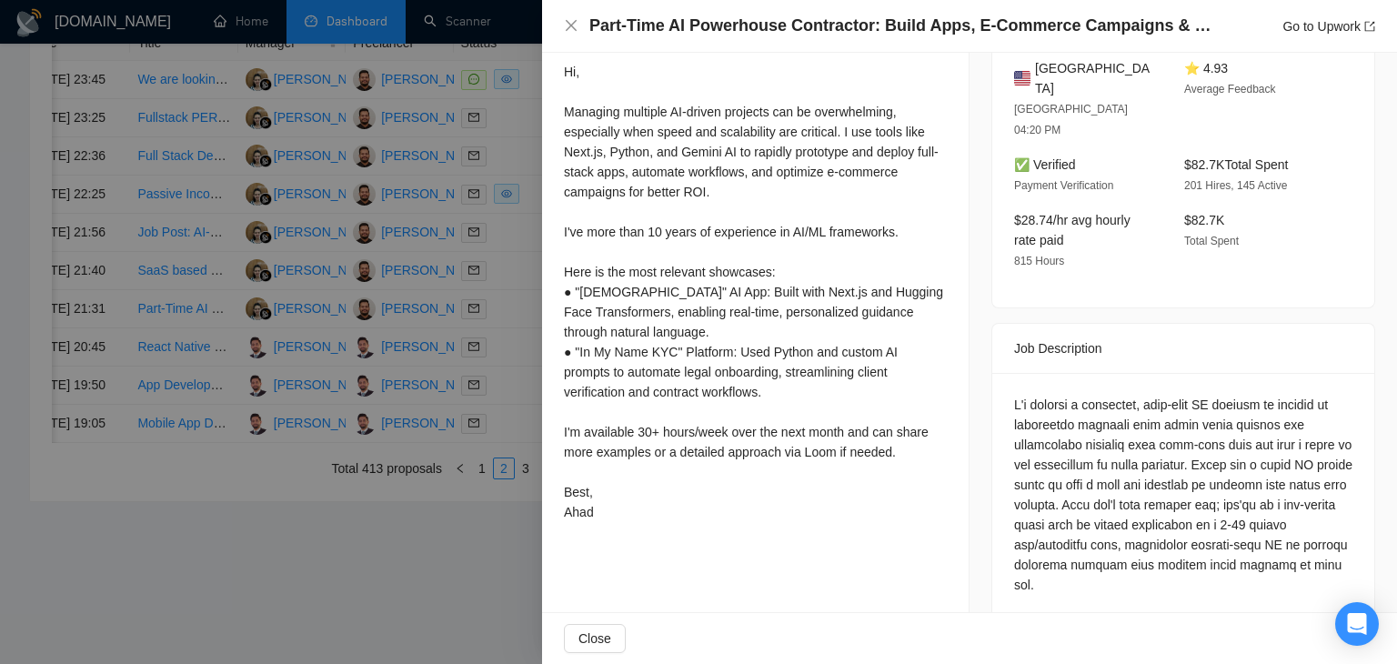
scroll to position [546, 0]
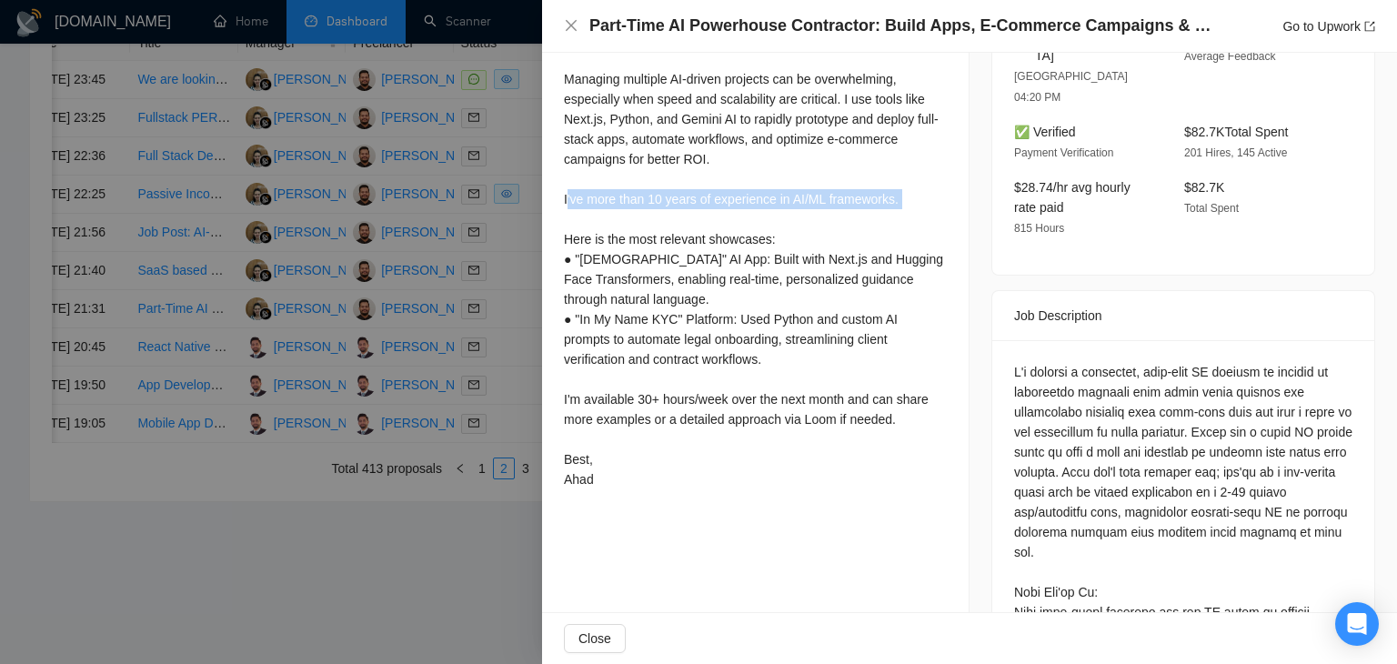
drag, startPoint x: 610, startPoint y: 212, endPoint x: 781, endPoint y: 216, distance: 171.0
click at [781, 216] on div "Hi, Managing multiple AI-driven projects can be overwhelming, especially when s…" at bounding box center [755, 259] width 383 height 460
click at [804, 253] on div "Hi, Managing multiple AI-driven projects can be overwhelming, especially when s…" at bounding box center [755, 259] width 383 height 460
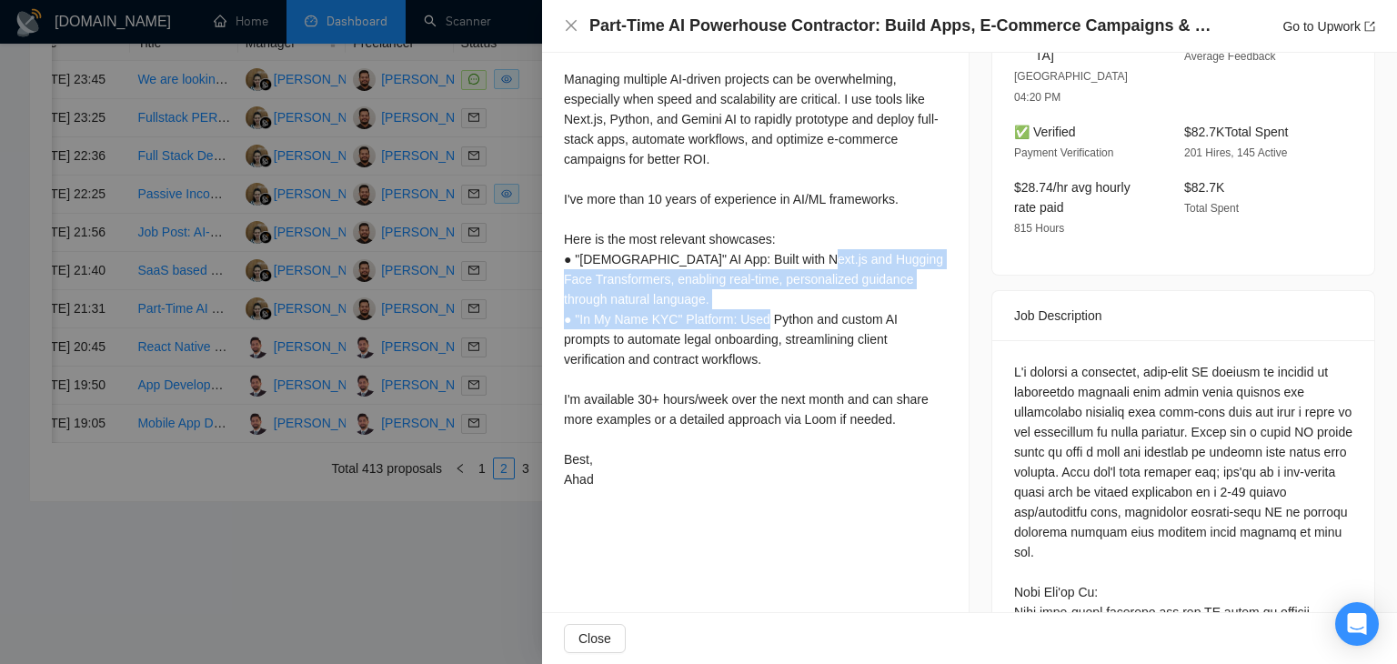
drag, startPoint x: 804, startPoint y: 253, endPoint x: 779, endPoint y: 333, distance: 84.0
click at [782, 329] on div "Hi, Managing multiple AI-driven projects can be overwhelming, especially when s…" at bounding box center [755, 259] width 383 height 460
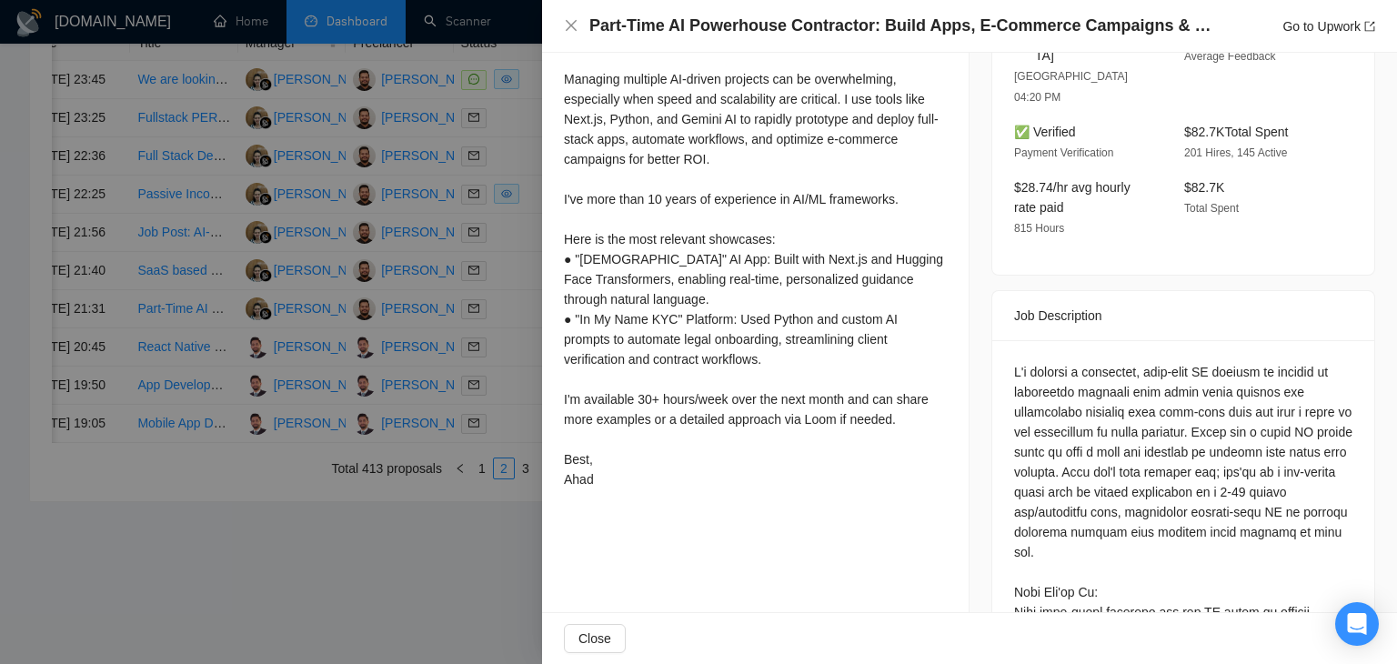
click at [776, 336] on div "Hi, Managing multiple AI-driven projects can be overwhelming, especially when s…" at bounding box center [755, 259] width 383 height 460
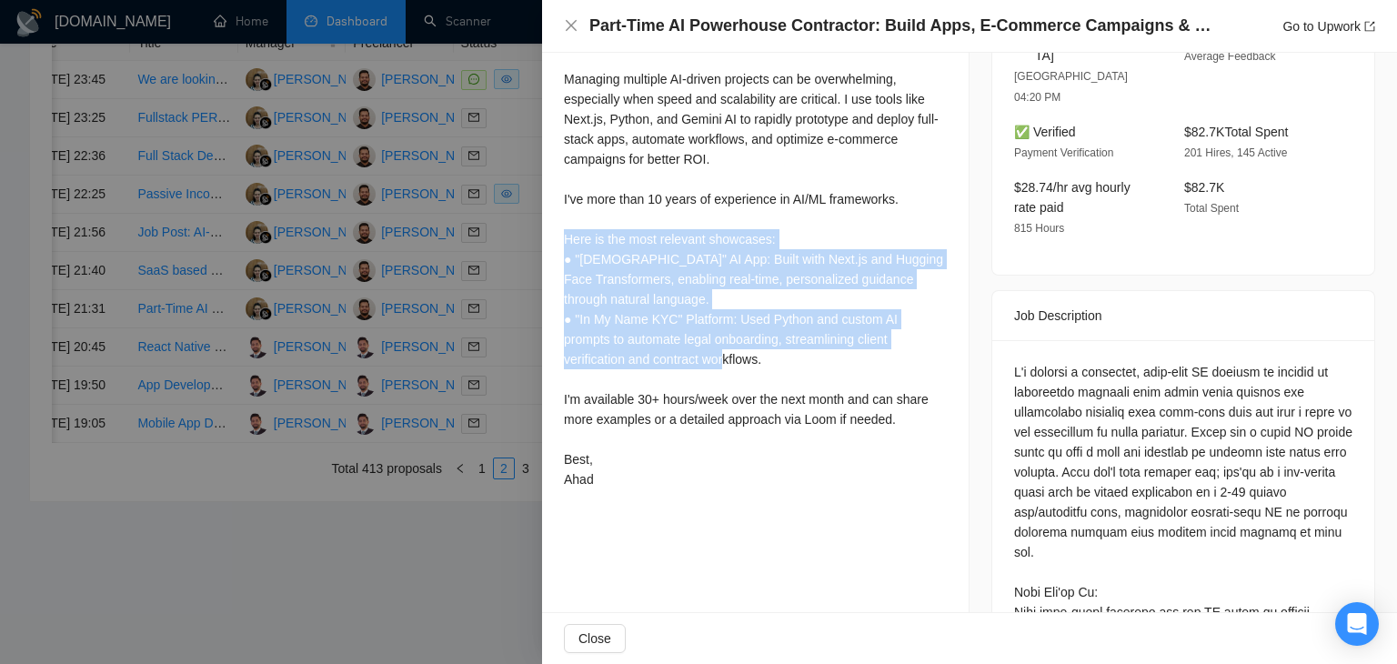
drag, startPoint x: 775, startPoint y: 365, endPoint x: 564, endPoint y: 235, distance: 247.9
click at [564, 235] on div "Hi, Managing multiple AI-driven projects can be overwhelming, especially when s…" at bounding box center [755, 259] width 383 height 460
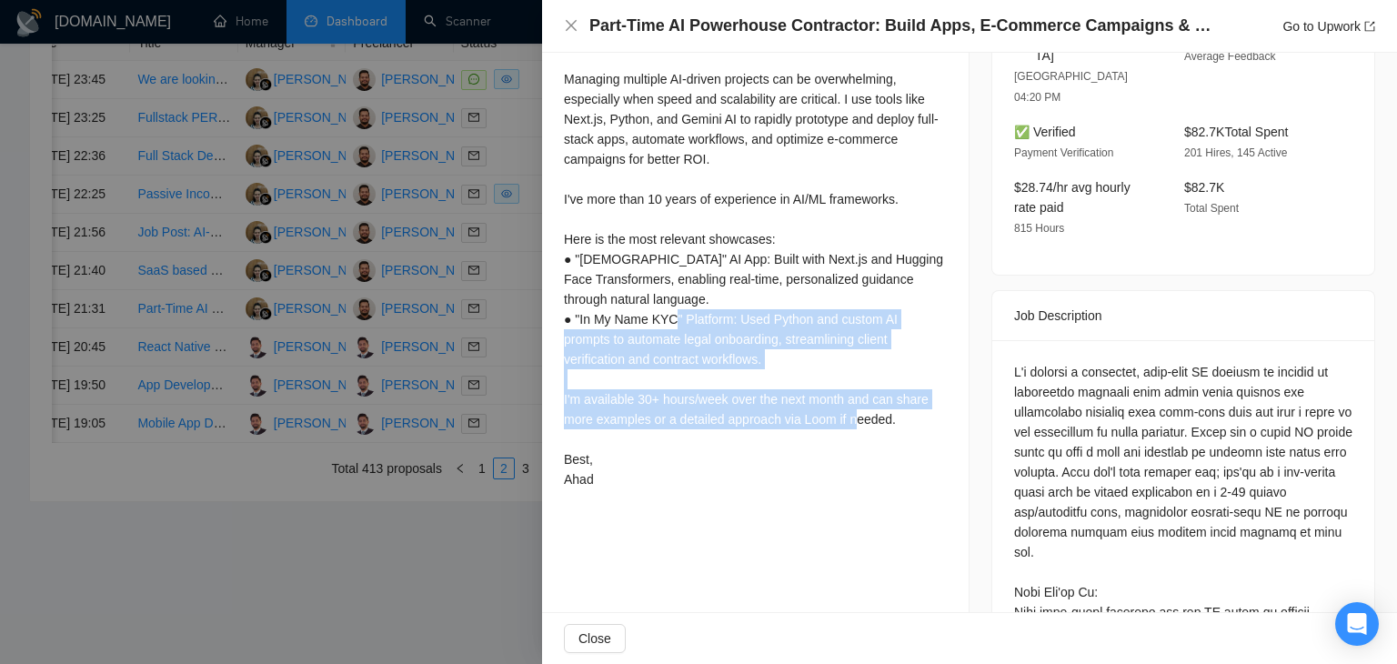
drag, startPoint x: 925, startPoint y: 431, endPoint x: 710, endPoint y: 311, distance: 245.9
click at [710, 311] on div "Hi, Managing multiple AI-driven projects can be overwhelming, especially when s…" at bounding box center [755, 259] width 383 height 460
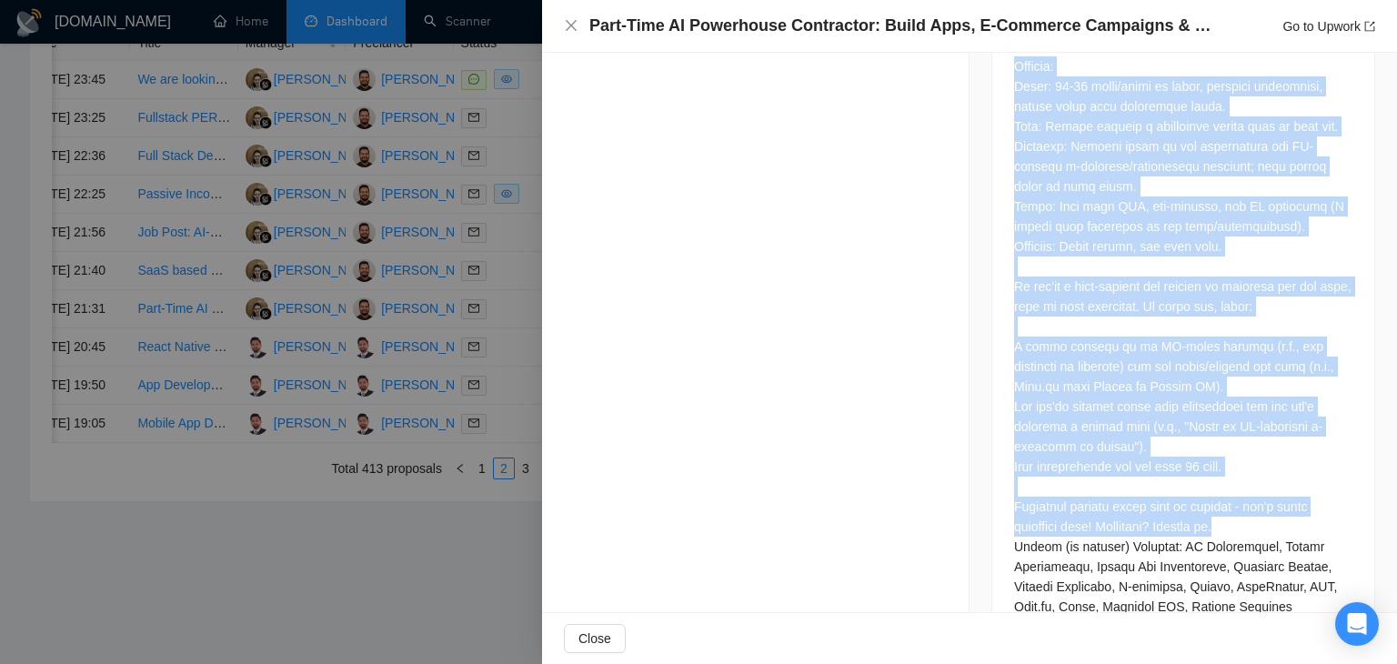
scroll to position [1828, 0]
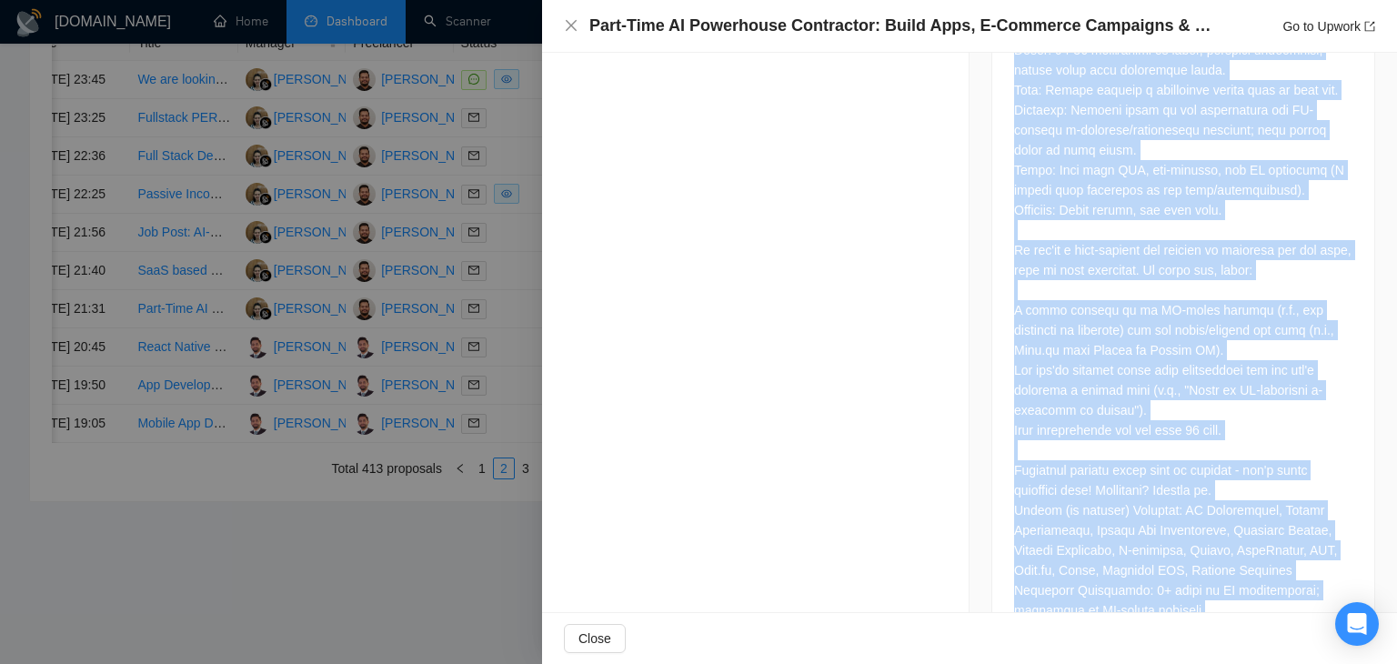
drag, startPoint x: 997, startPoint y: 161, endPoint x: 1051, endPoint y: 503, distance: 346.3
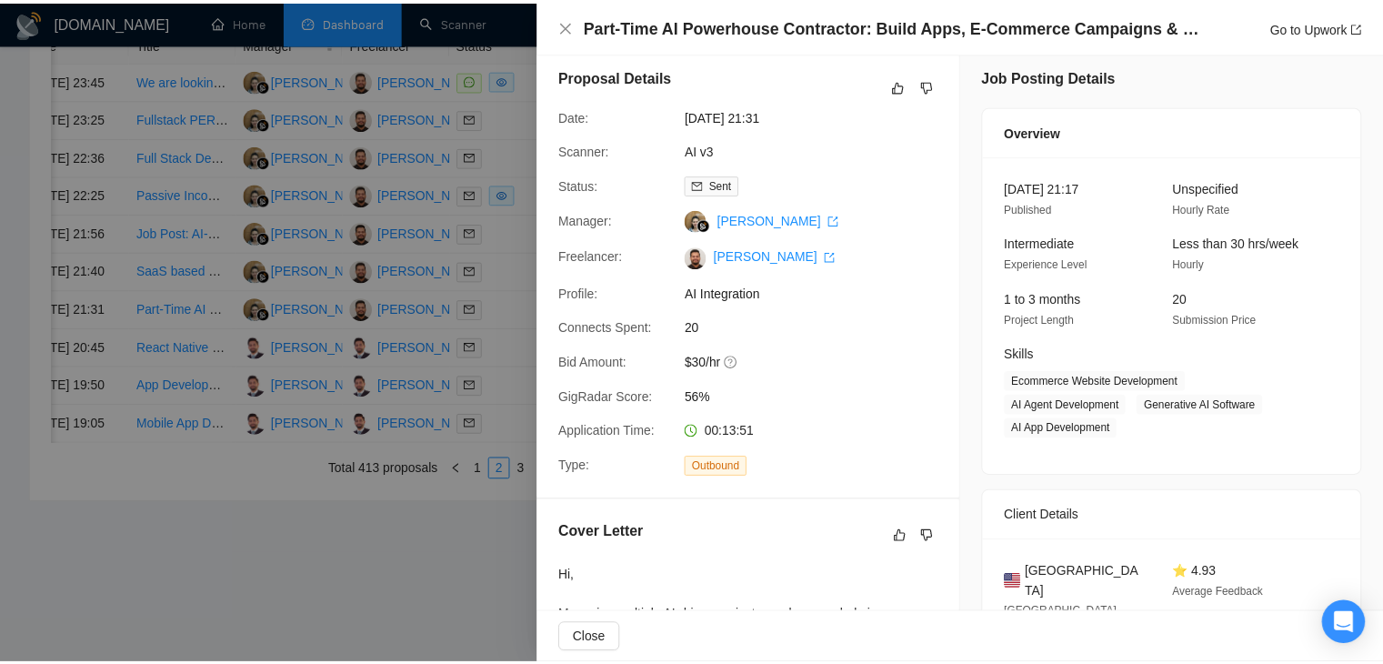
scroll to position [100, 0]
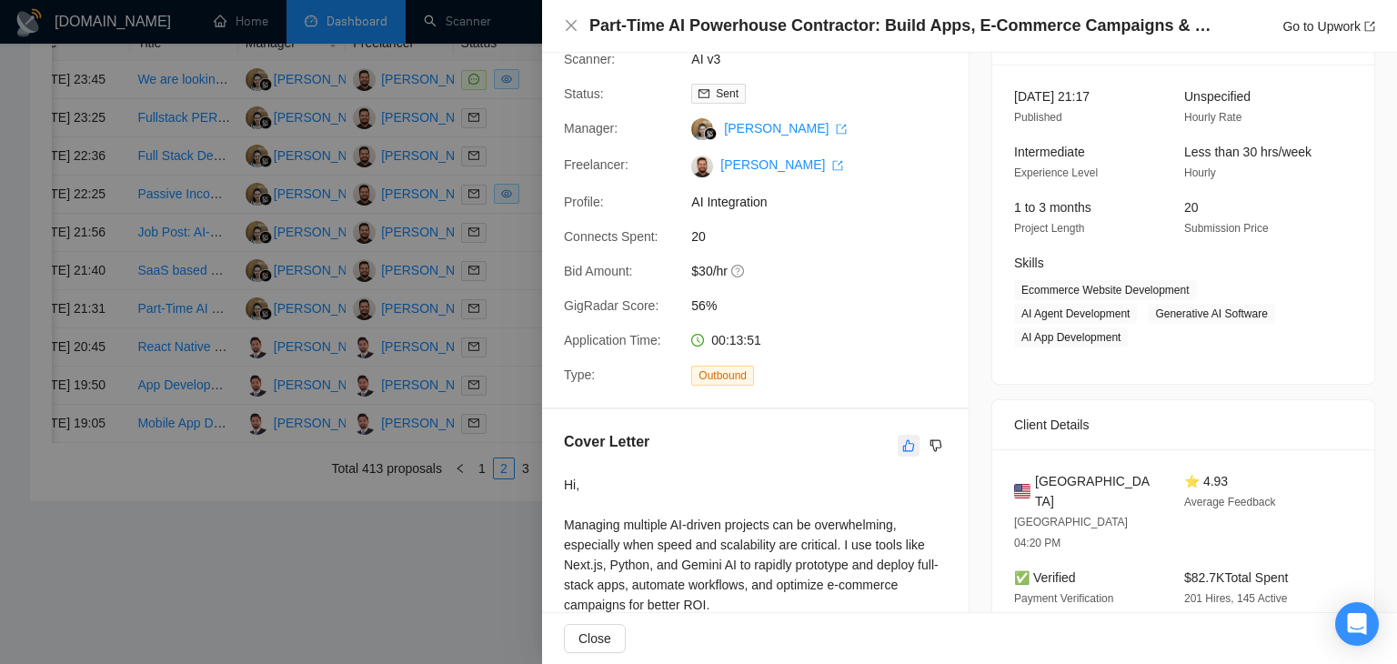
click at [902, 441] on icon "like" at bounding box center [908, 445] width 13 height 15
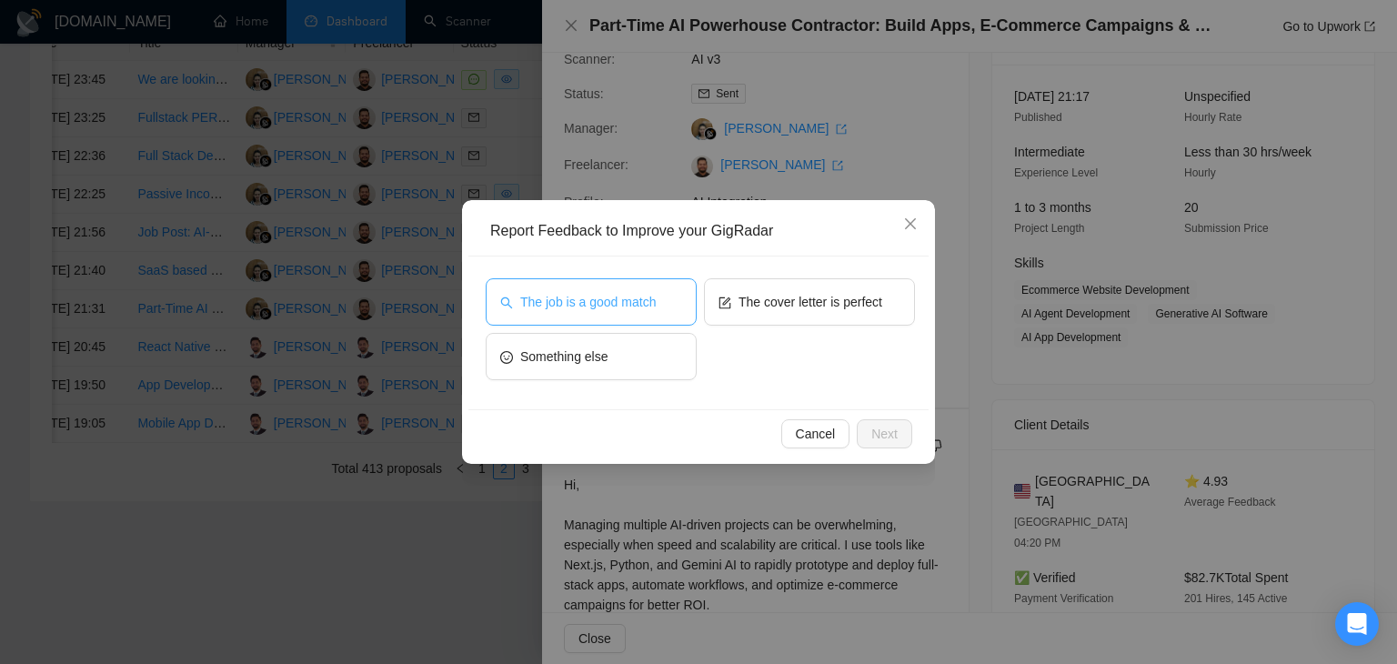
click at [622, 322] on button "The job is a good match" at bounding box center [591, 301] width 211 height 47
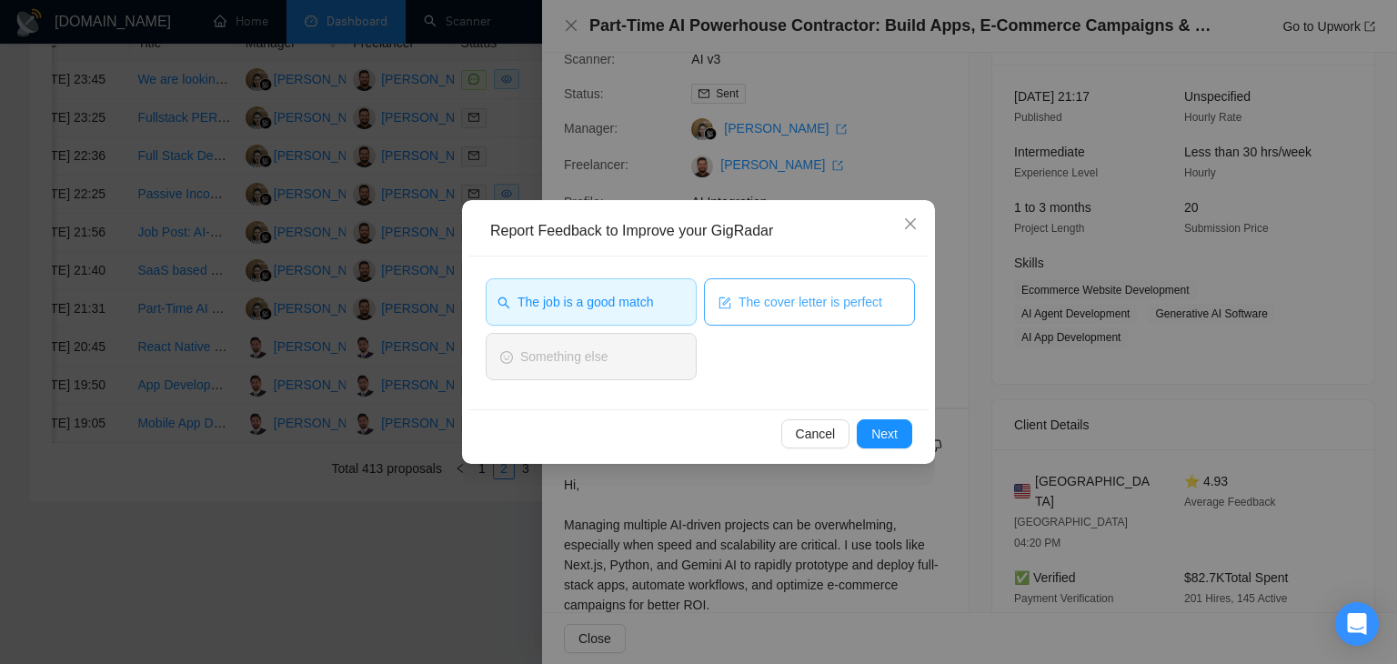
click at [770, 292] on span "The cover letter is perfect" at bounding box center [811, 302] width 144 height 20
click at [869, 431] on button "Next" at bounding box center [884, 433] width 55 height 29
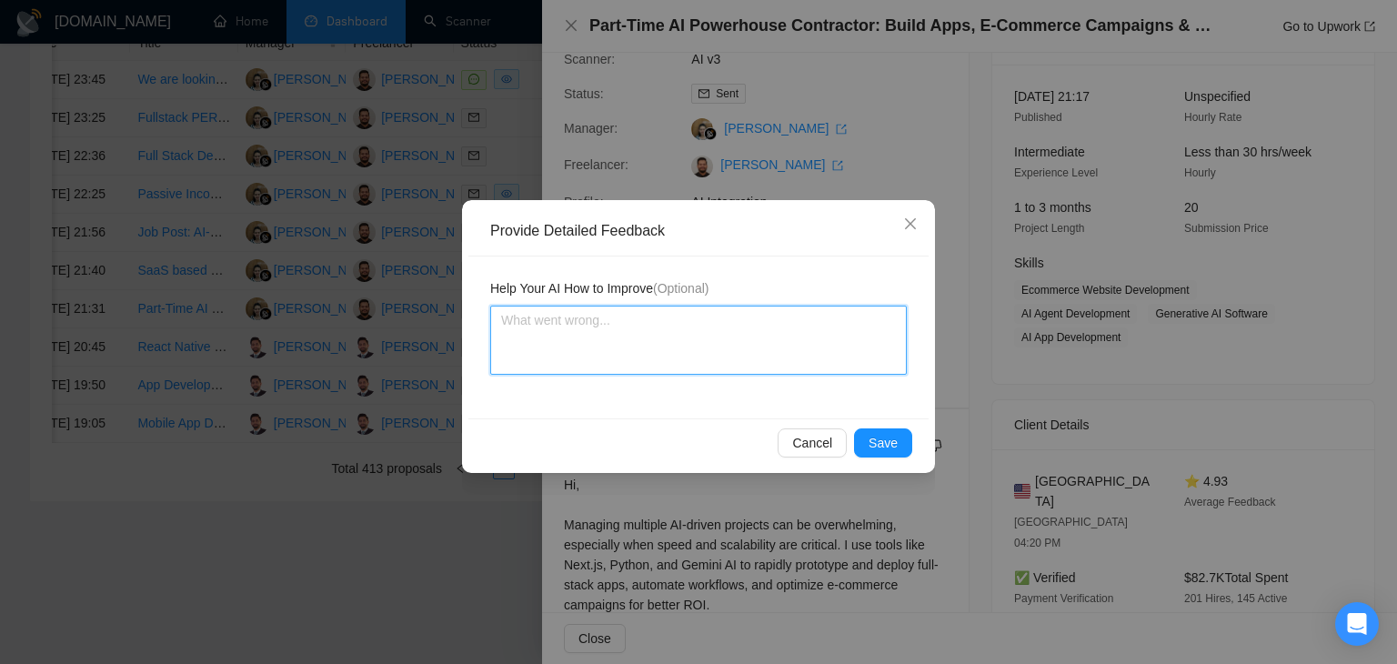
click at [658, 331] on textarea at bounding box center [698, 340] width 417 height 69
paste textarea "Cover letter is according to my instructions Job is also a very good match"
type textarea "Cover letter is according to my instructions Job is also a very good match"
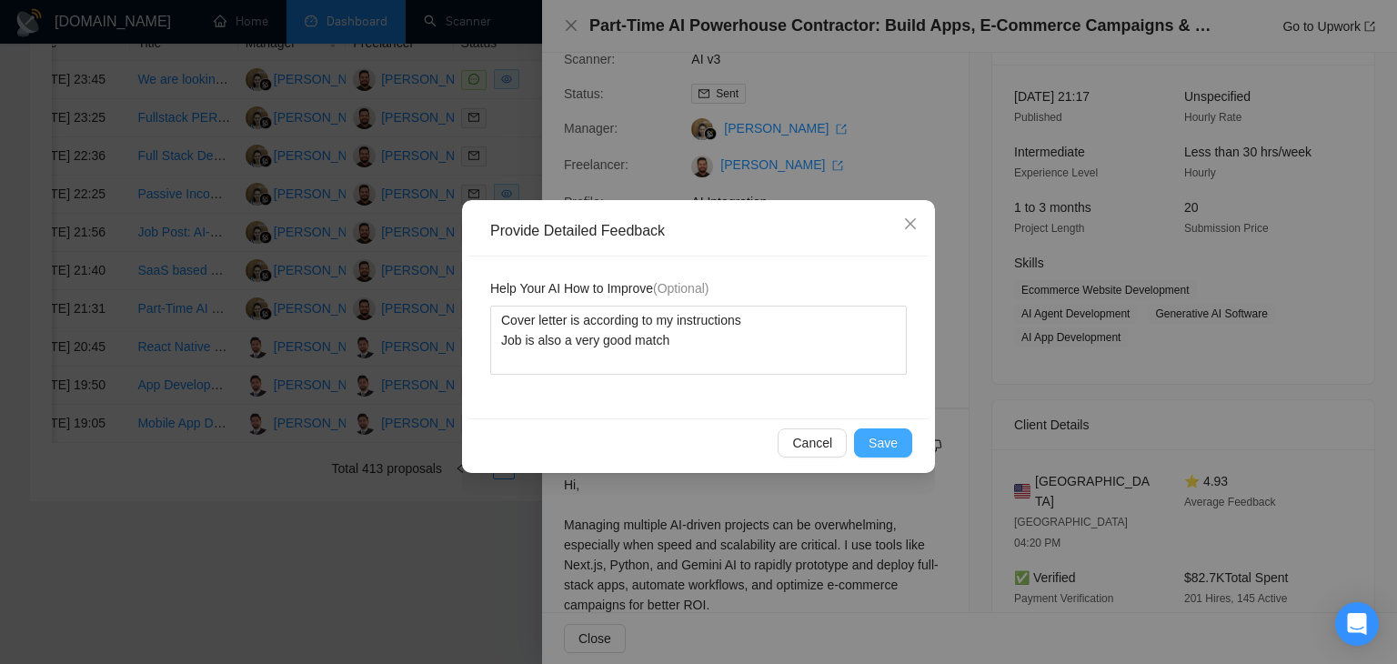
click at [876, 441] on span "Save" at bounding box center [883, 443] width 29 height 20
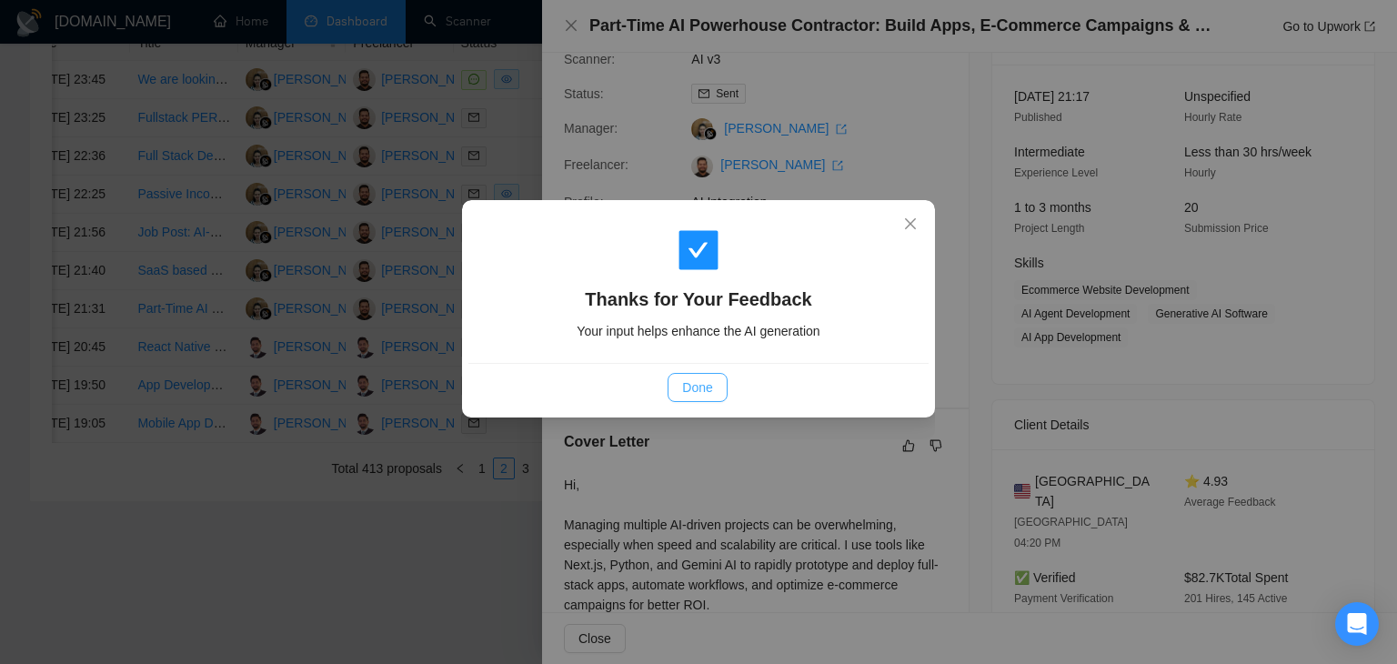
click at [698, 388] on span "Done" at bounding box center [697, 387] width 30 height 20
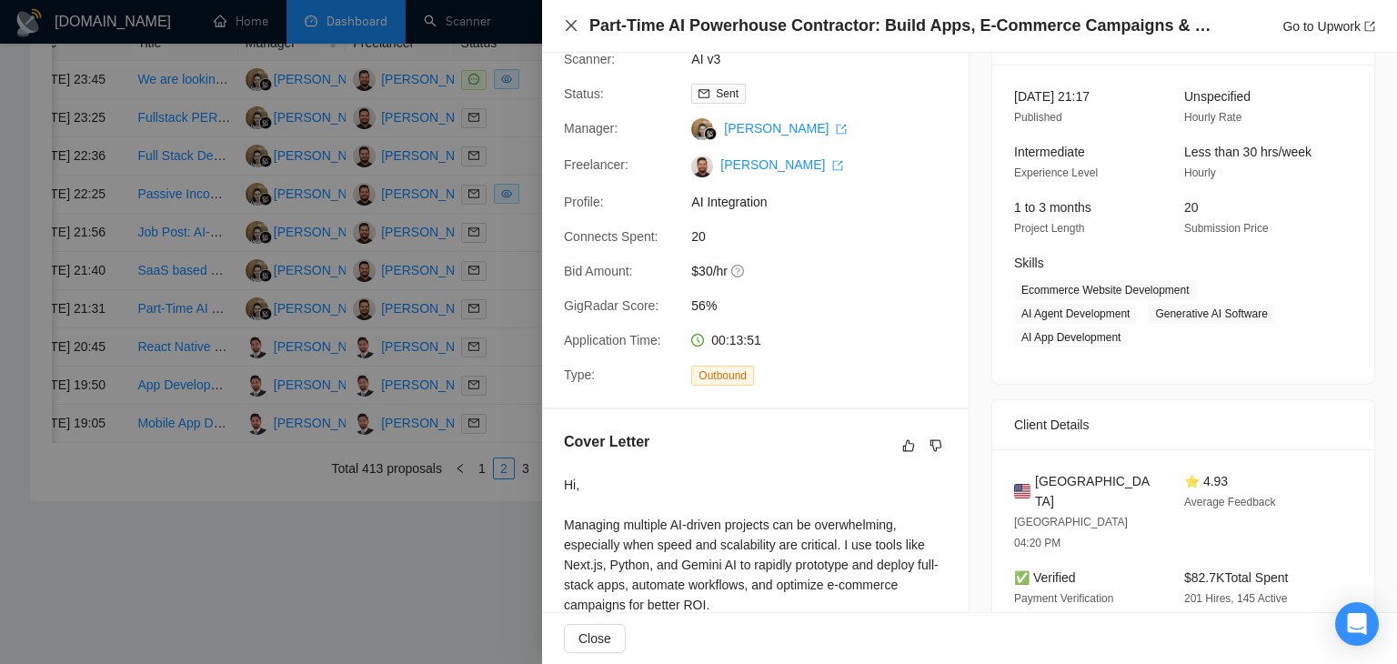
click at [571, 28] on icon "close" at bounding box center [571, 25] width 15 height 15
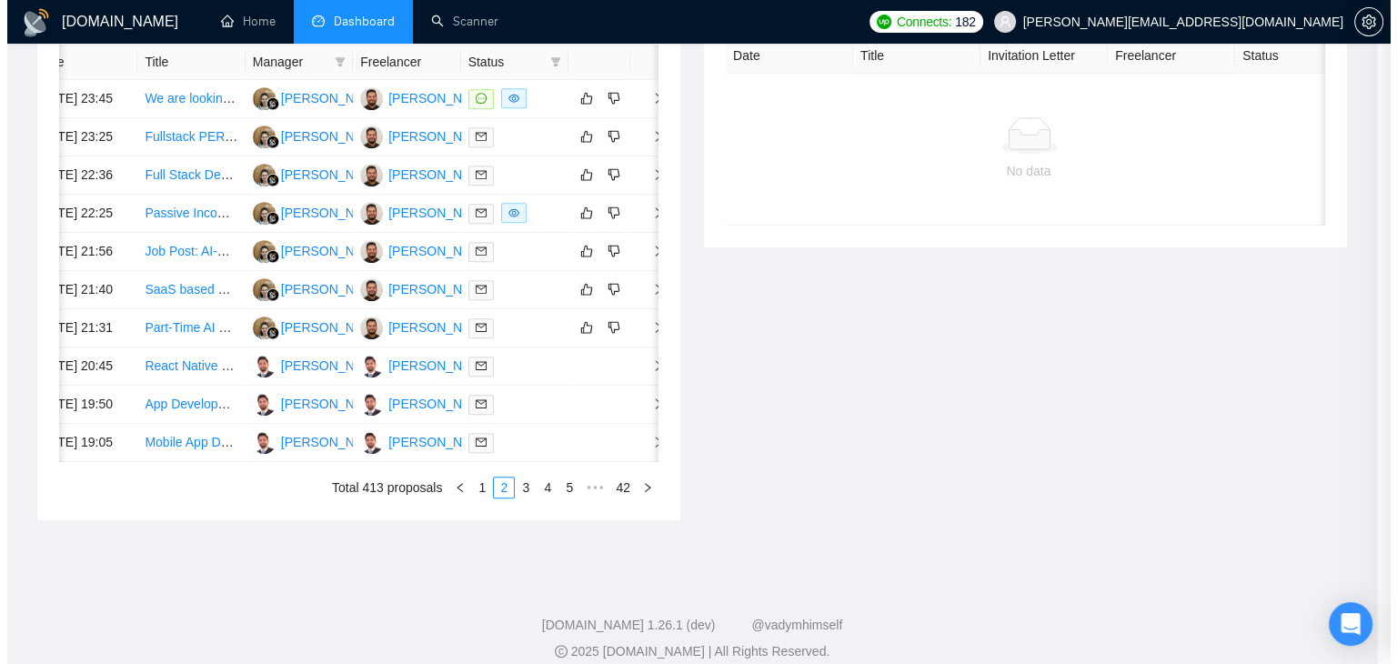
scroll to position [0, 23]
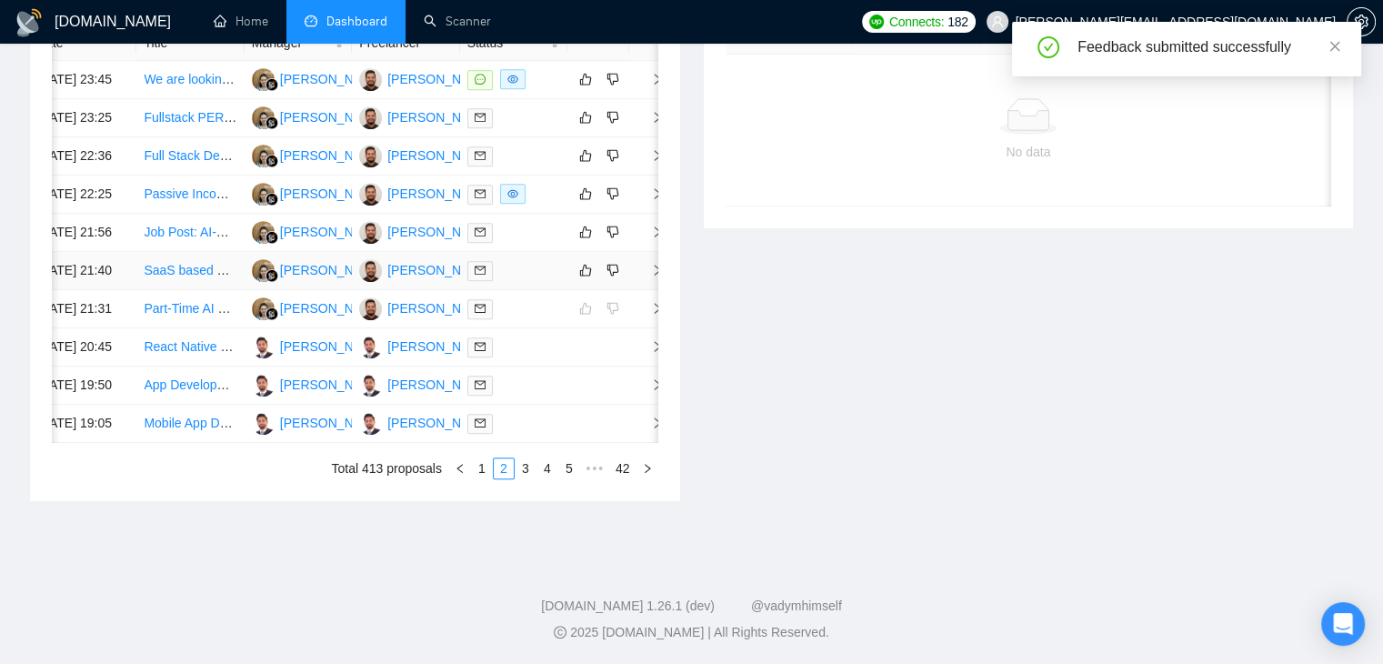
click at [651, 276] on icon "right" at bounding box center [657, 270] width 13 height 13
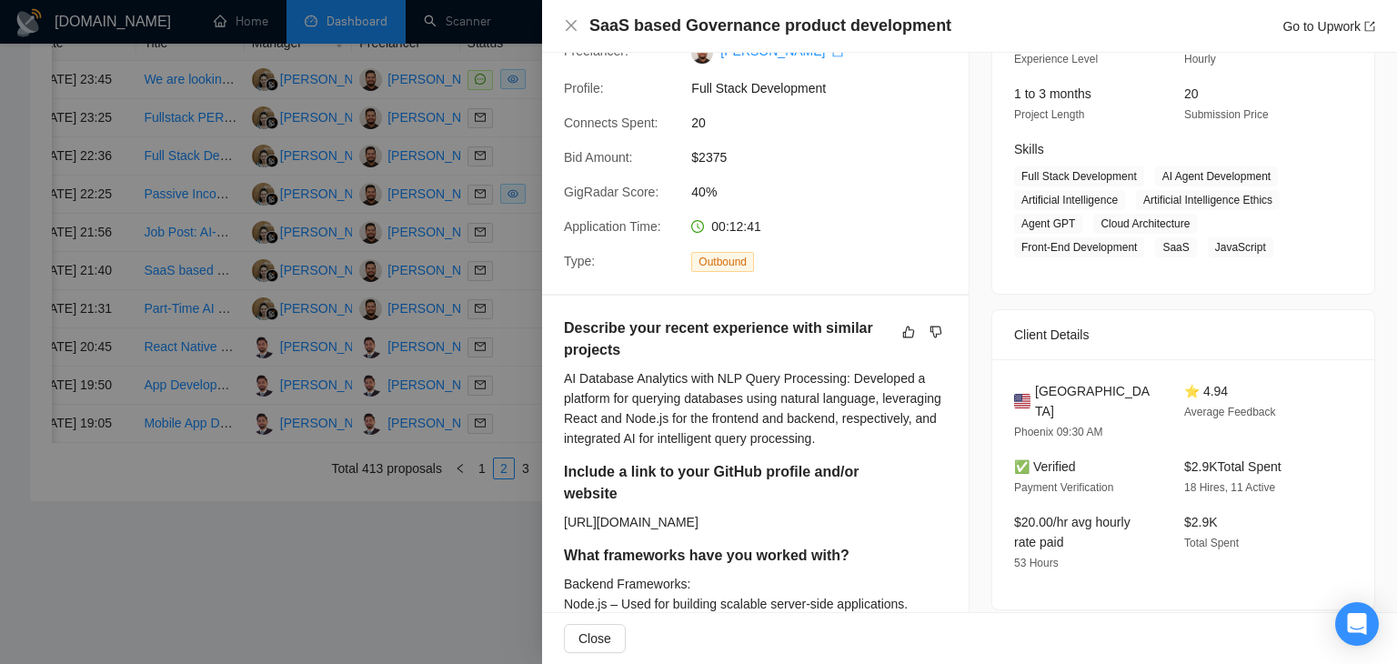
scroll to position [147, 0]
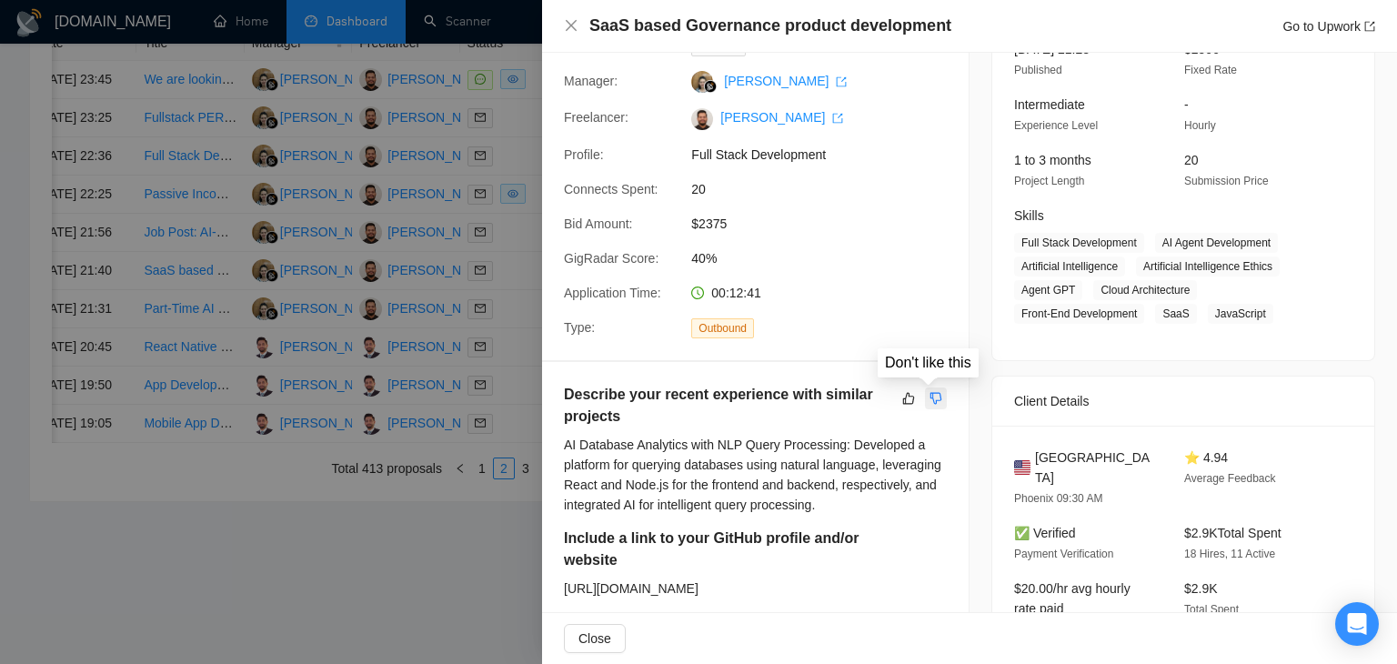
click at [925, 407] on button "button" at bounding box center [936, 398] width 22 height 22
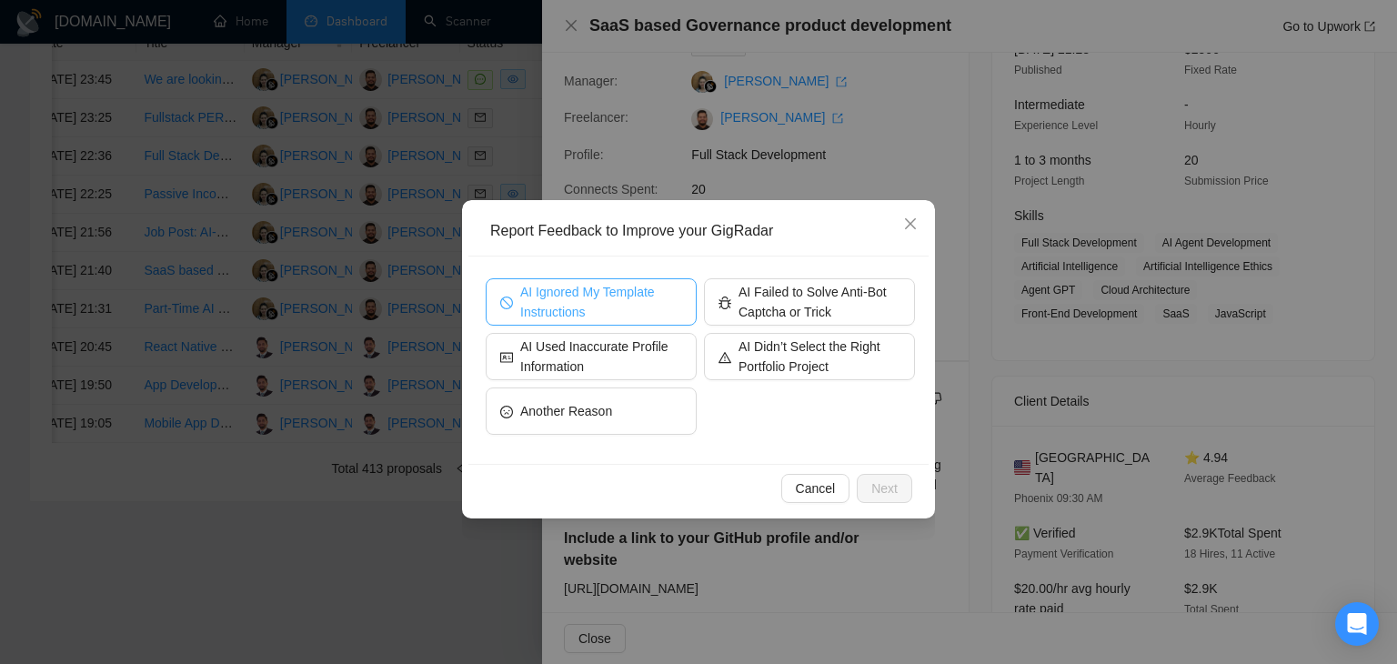
drag, startPoint x: 597, startPoint y: 314, endPoint x: 608, endPoint y: 315, distance: 11.0
click at [597, 313] on span "AI Ignored My Template Instructions" at bounding box center [601, 302] width 162 height 40
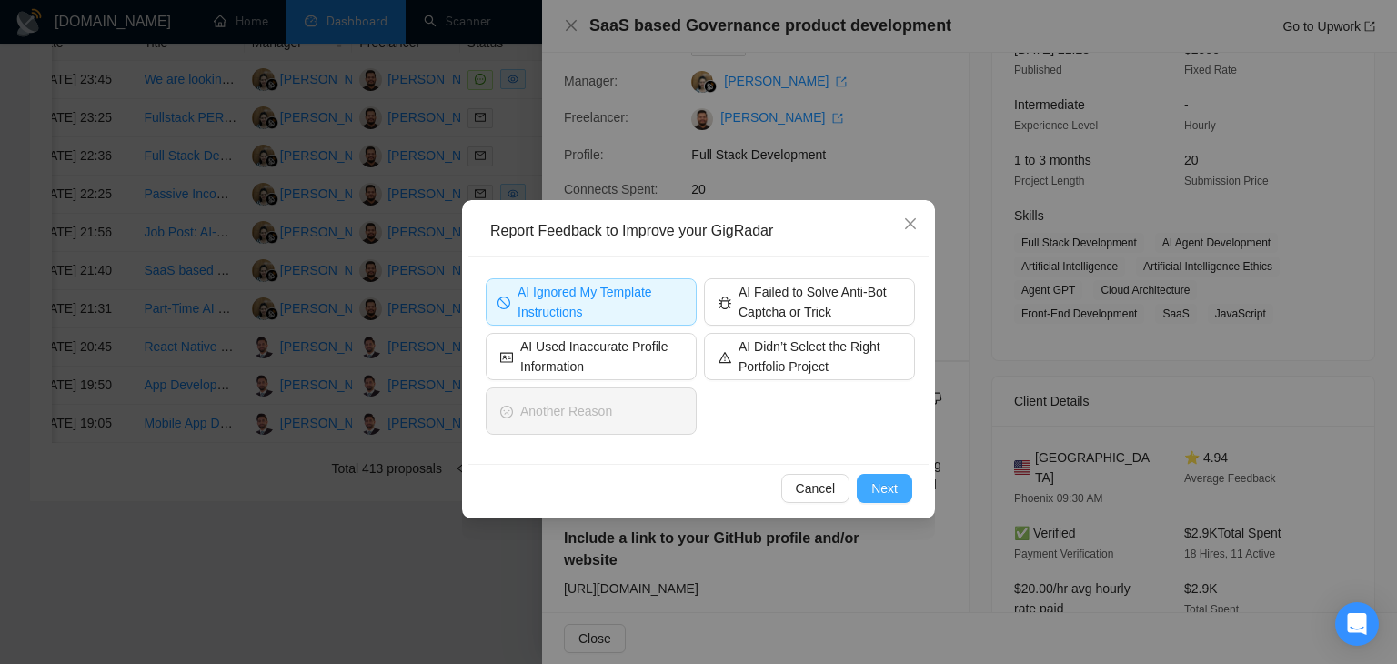
click at [888, 478] on span "Next" at bounding box center [884, 488] width 26 height 20
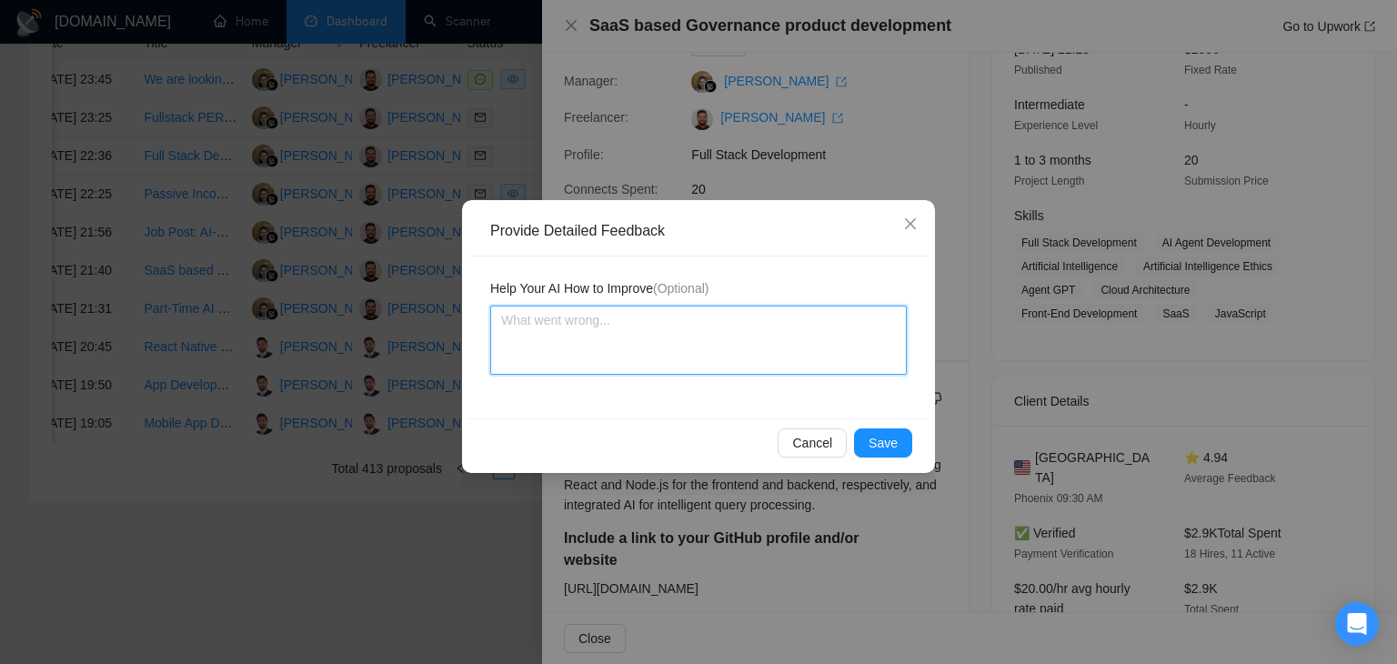
click at [709, 361] on textarea at bounding box center [698, 340] width 417 height 69
type textarea "T"
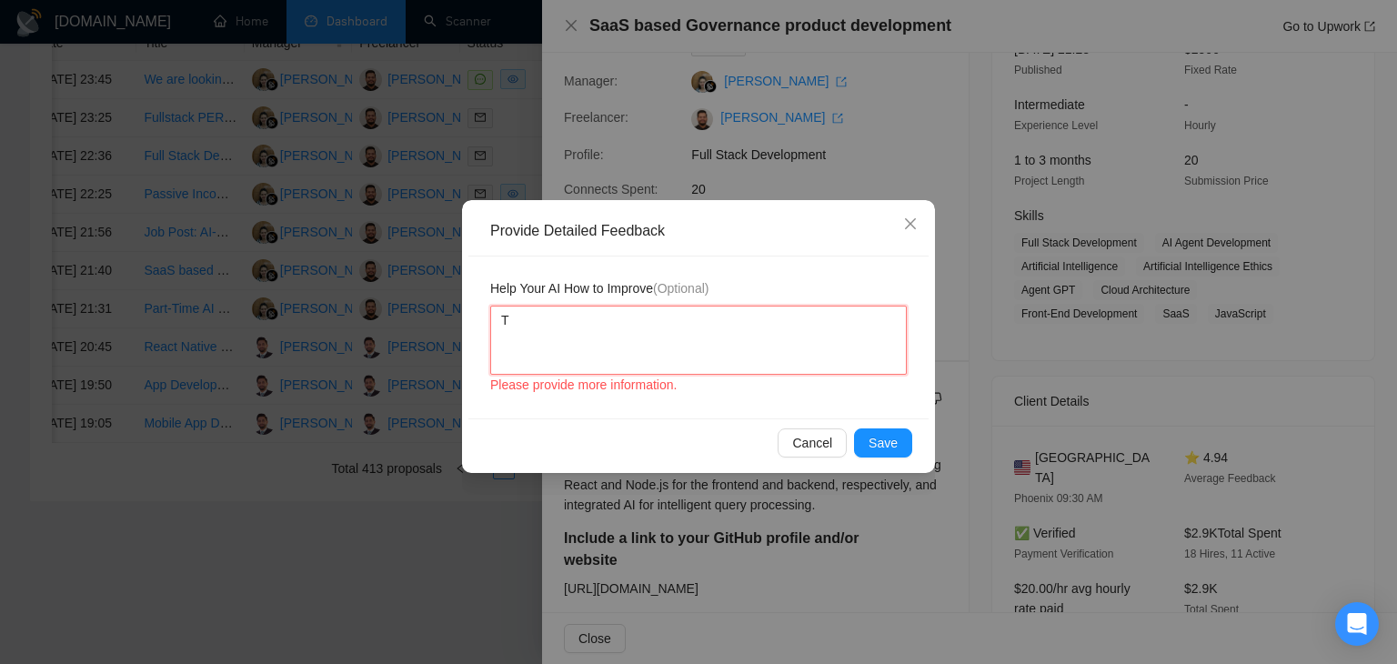
type textarea "Th"
type textarea "The"
type textarea "Ther"
type textarea "There"
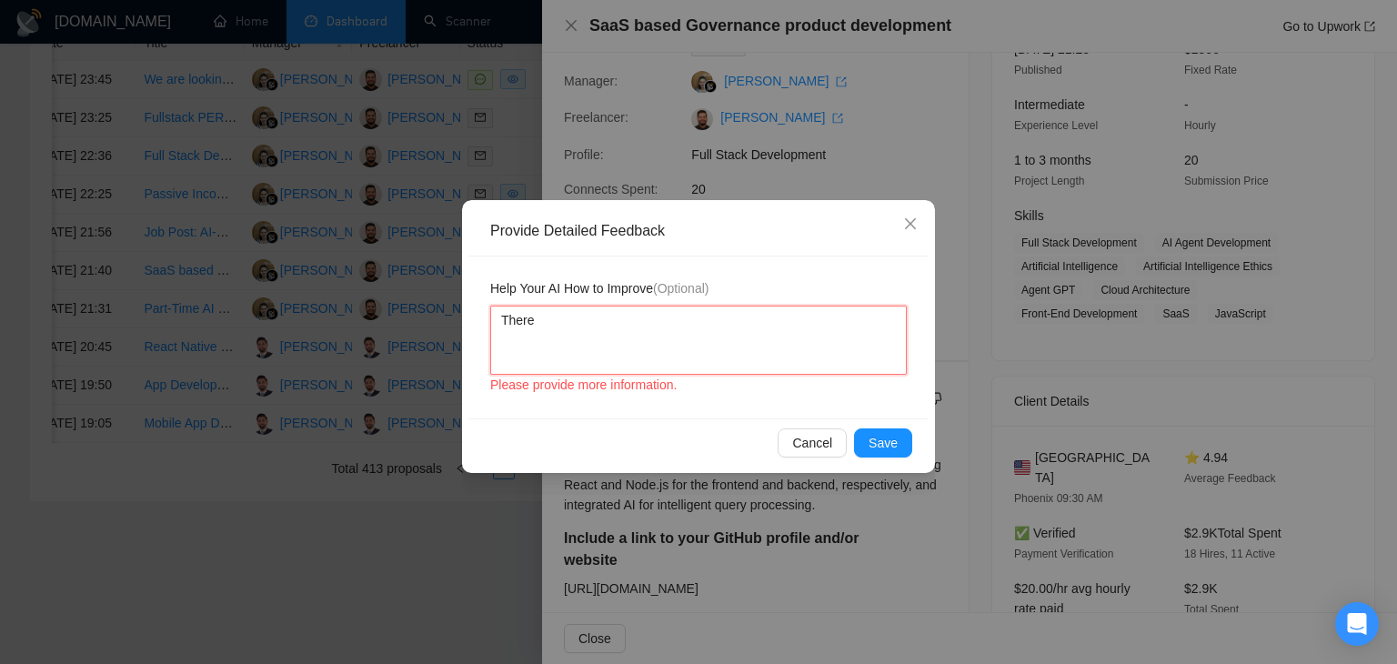
type textarea "There s"
type textarea "There sh"
type textarea "There sho"
type textarea "There shou"
type textarea "There shoul"
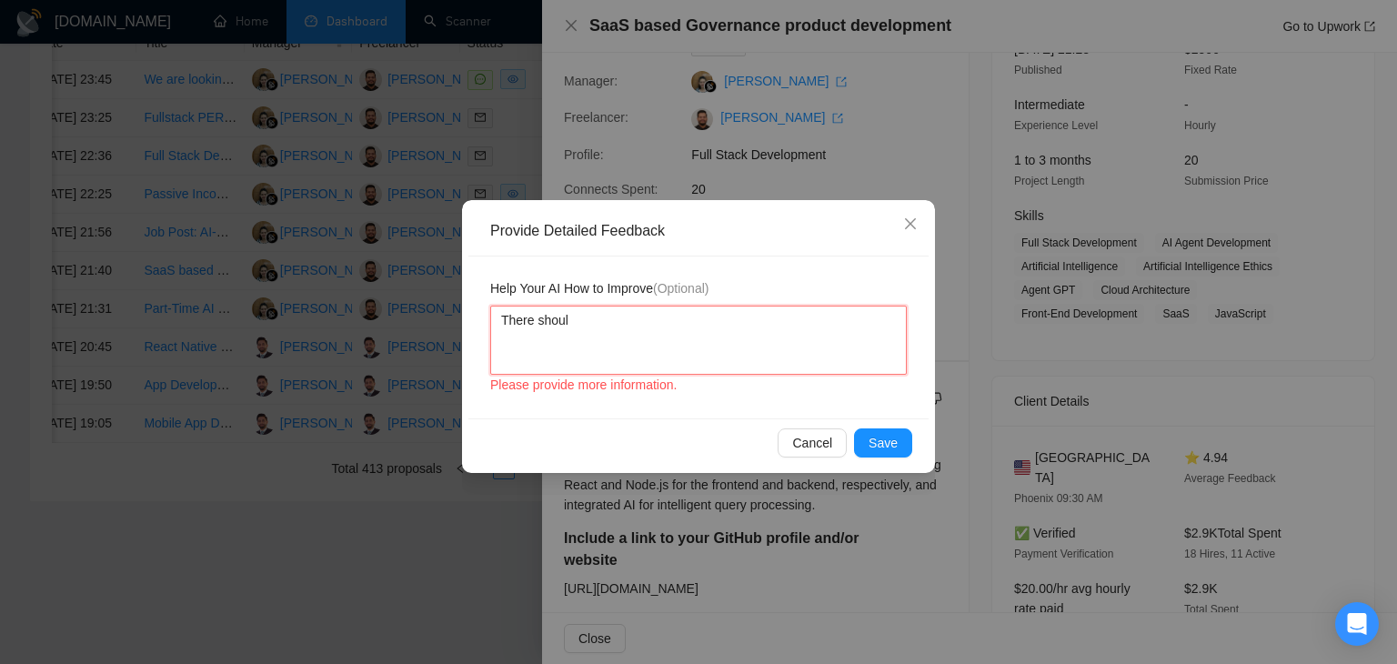
type textarea "There should"
type textarea "There should h"
type textarea "There should ha"
type textarea "There should hav"
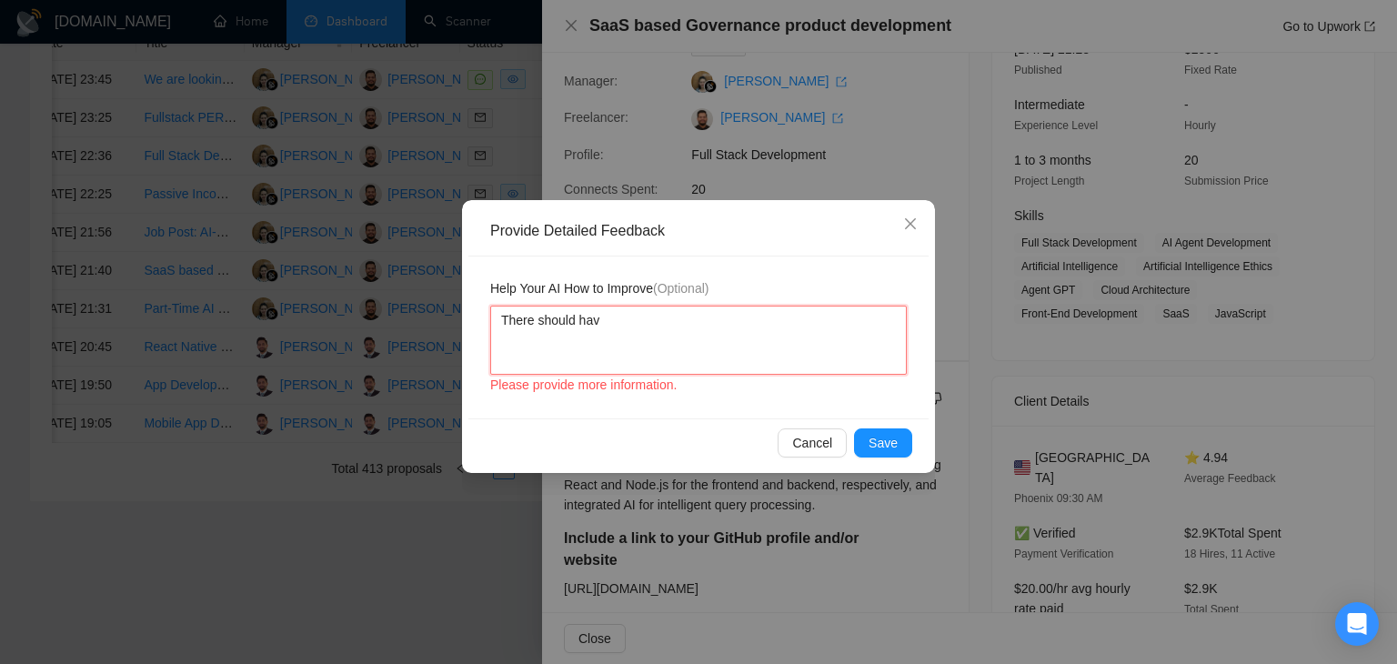
type textarea "There should have"
type textarea "There should have b"
type textarea "There should have be"
type textarea "There should have bee"
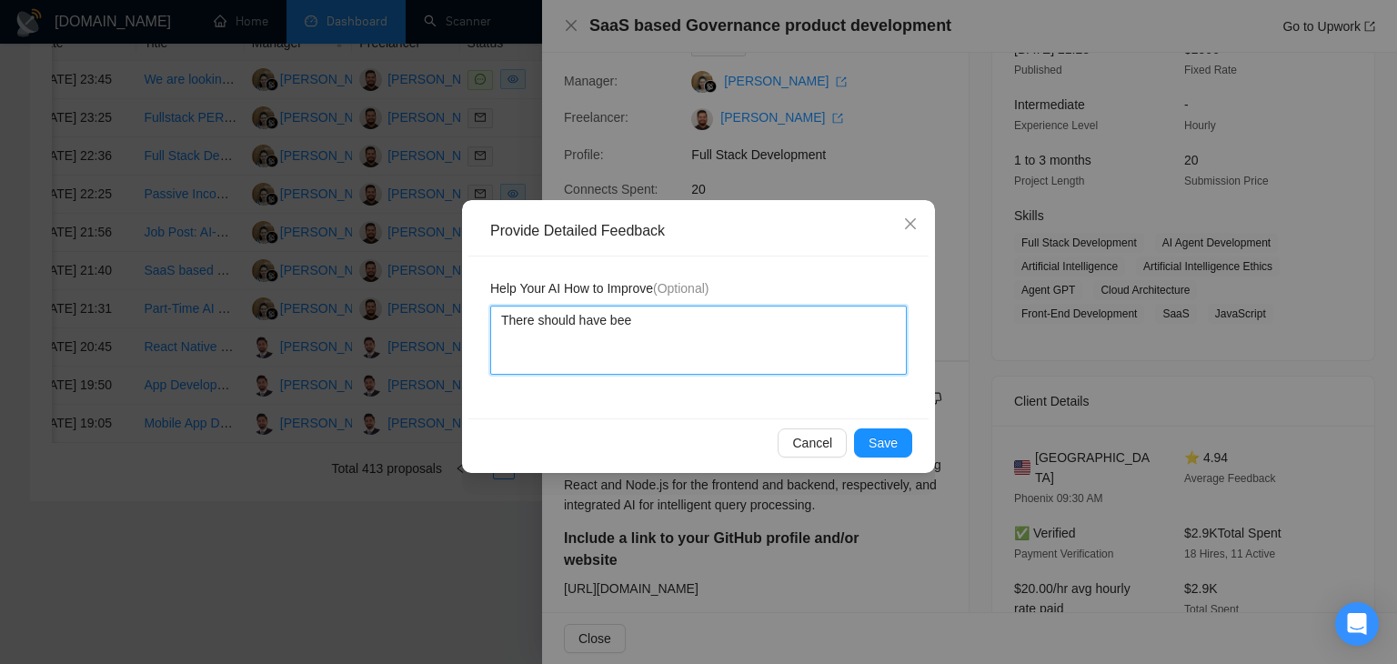
type textarea "There should have been"
type textarea "There should have been a"
type textarea "There should have been a l"
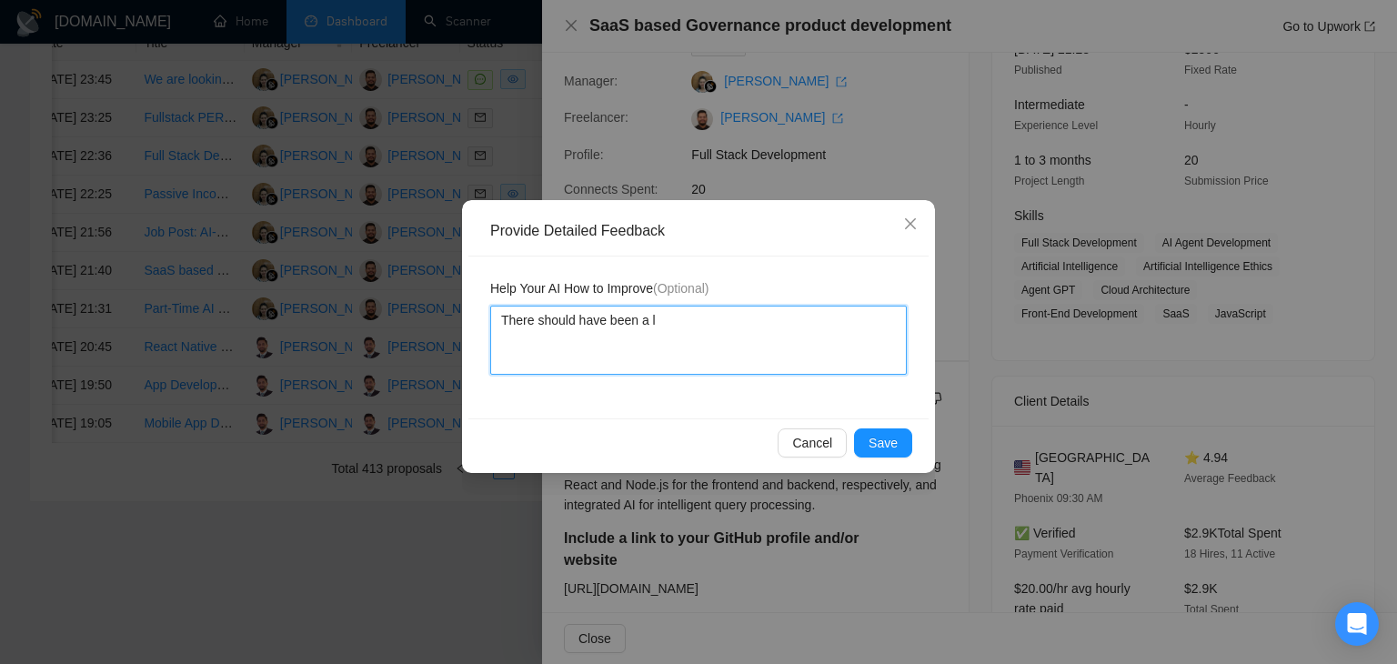
type textarea "There should have been a li"
type textarea "There should have been a lin"
type textarea "There should have been a line"
type textarea "There should have been a line s"
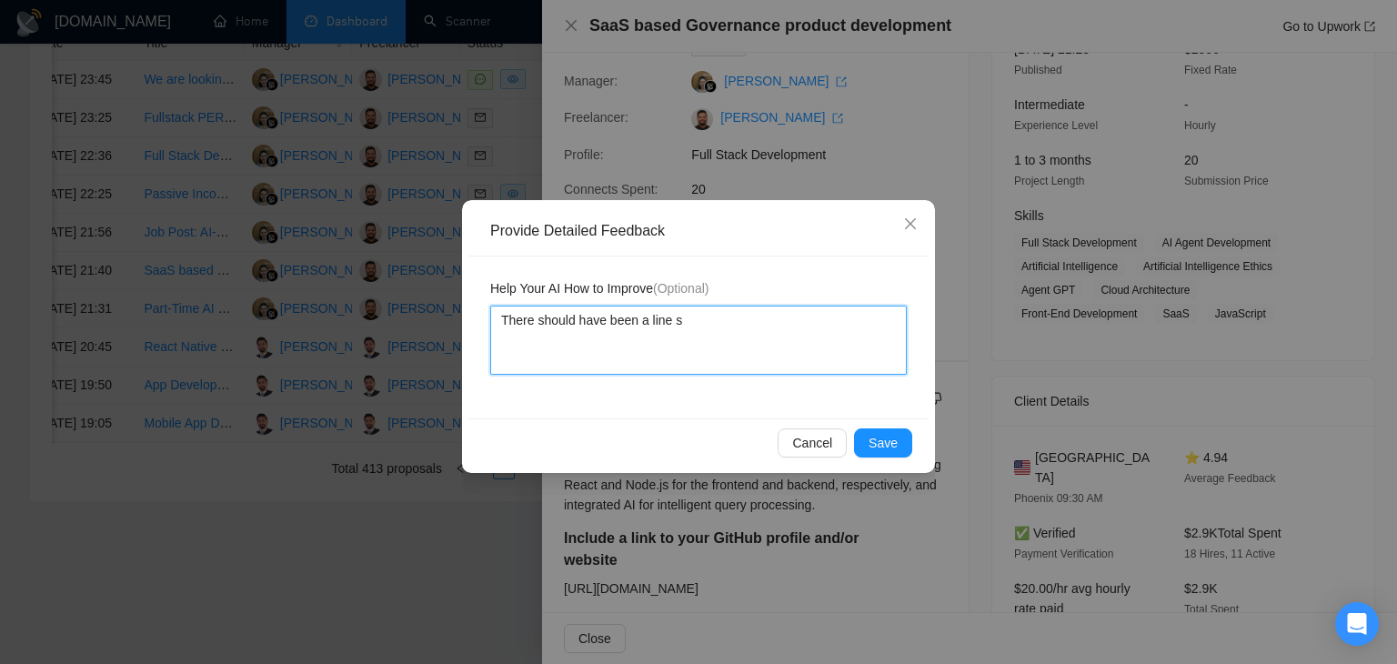
type textarea "There should have been a line sp"
type textarea "There should have been a line spa"
type textarea "There should have been a line spae"
type textarea "There should have been a line spa"
type textarea "There should have been a line spac"
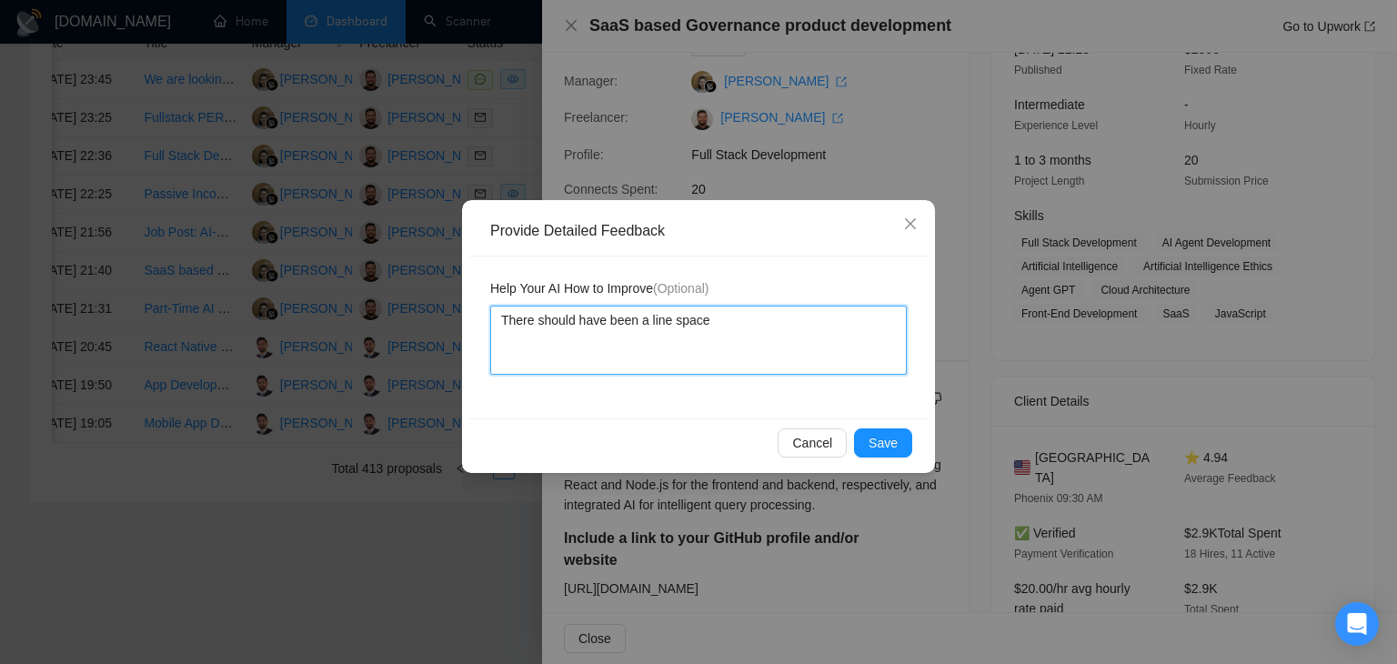
type textarea "There should have been a line space"
type textarea "There should have been a line space b"
type textarea "There should have been a line space be"
type textarea "There should have been a line space bef"
type textarea "There should have been a line space befo"
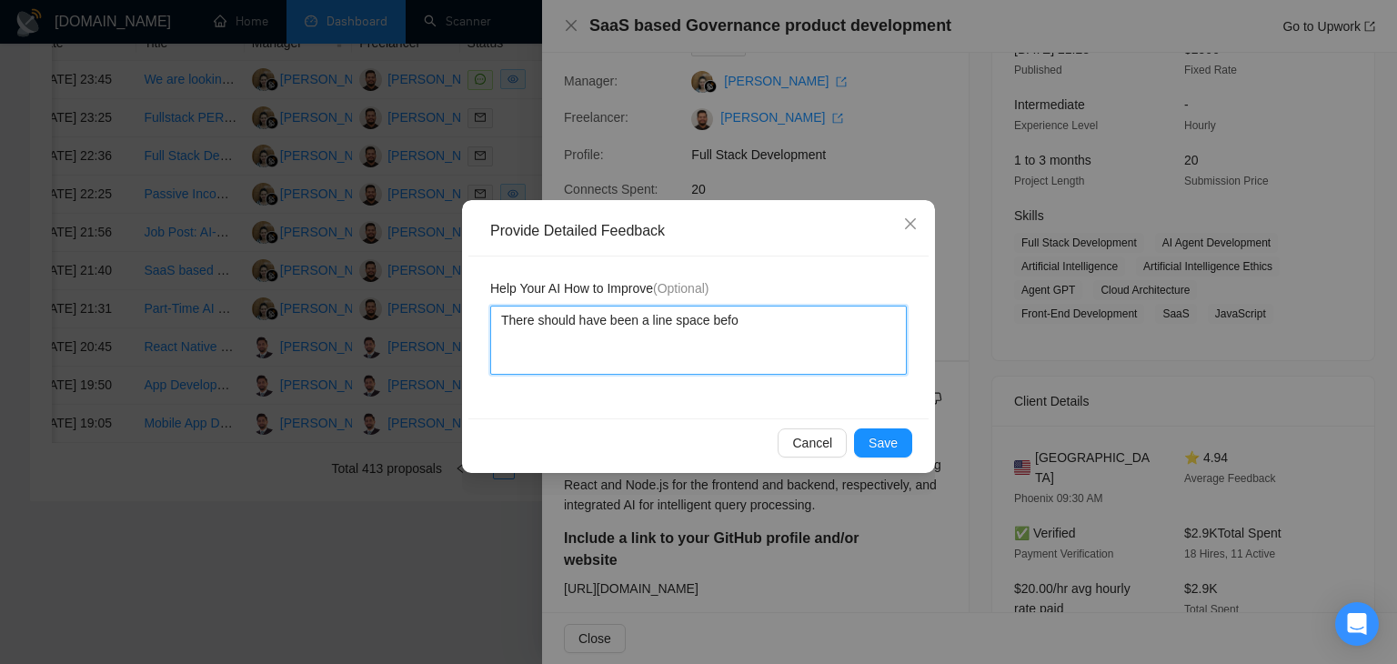
type textarea "There should have been a line space befor"
type textarea "There should have been a line space before"
type textarea "There should have been a line space before ""
type textarea "There should have been a line space before """
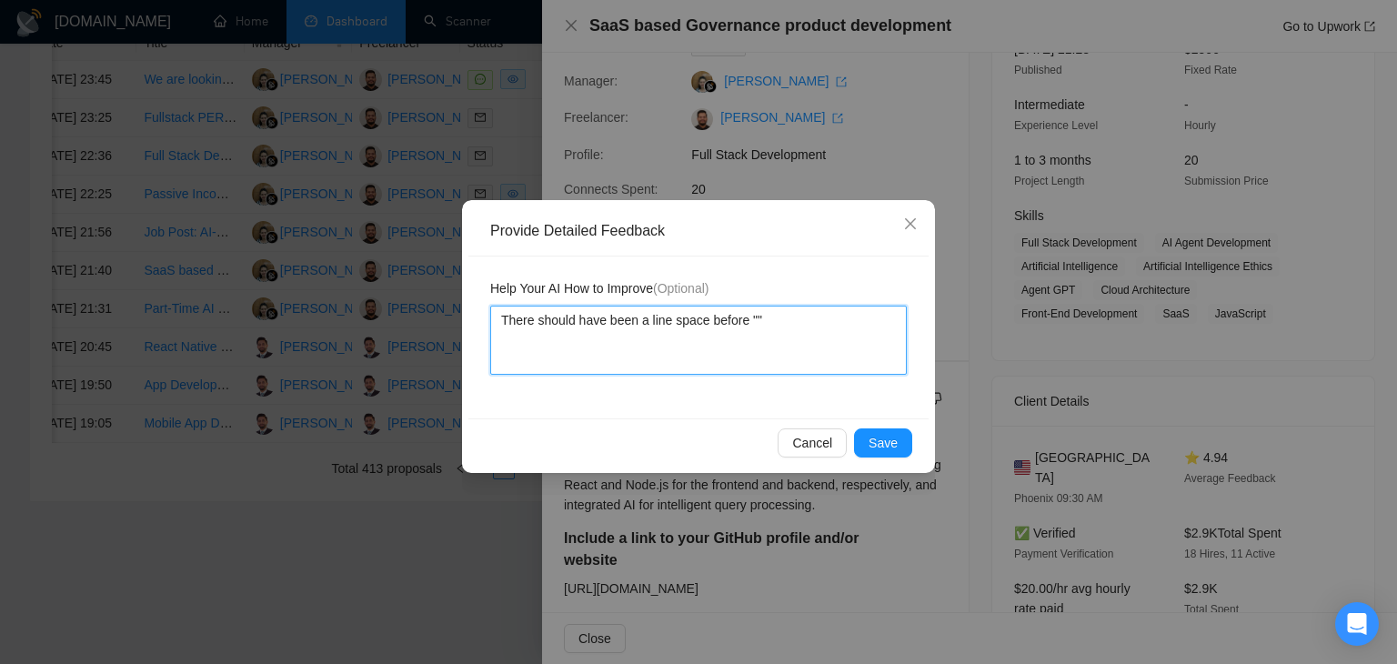
type textarea "There should have been a line space before "H""
type textarea "There should have been a line space before "Her""
type textarea "There should have been a line space before "Here""
type textarea "There should have been a line space before "Here ""
type textarea "There should have been a line space before "Here a""
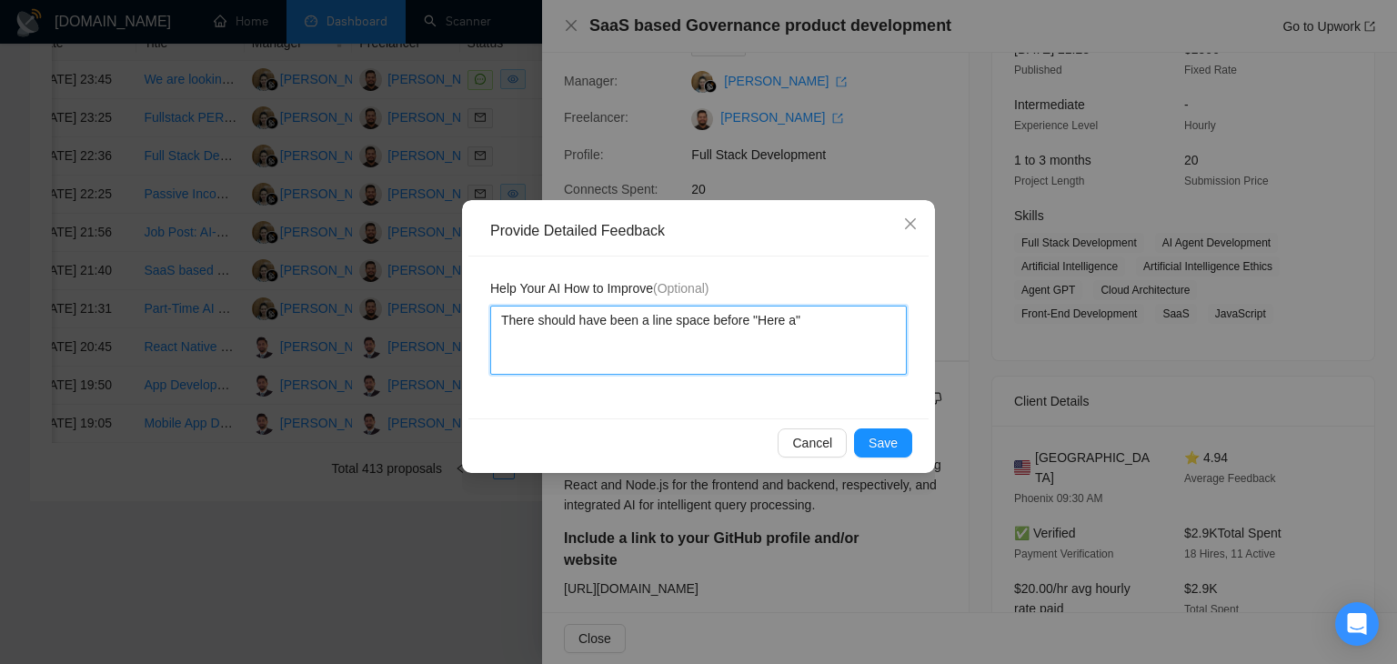
type textarea "There should have been a line space before "Here ar""
type textarea "There should have been a line space before "Here are""
type textarea "There should have been a line space before "Here are ""
type textarea "There should have been a line space before "Here are t""
type textarea "There should have been a line space before "Here are th""
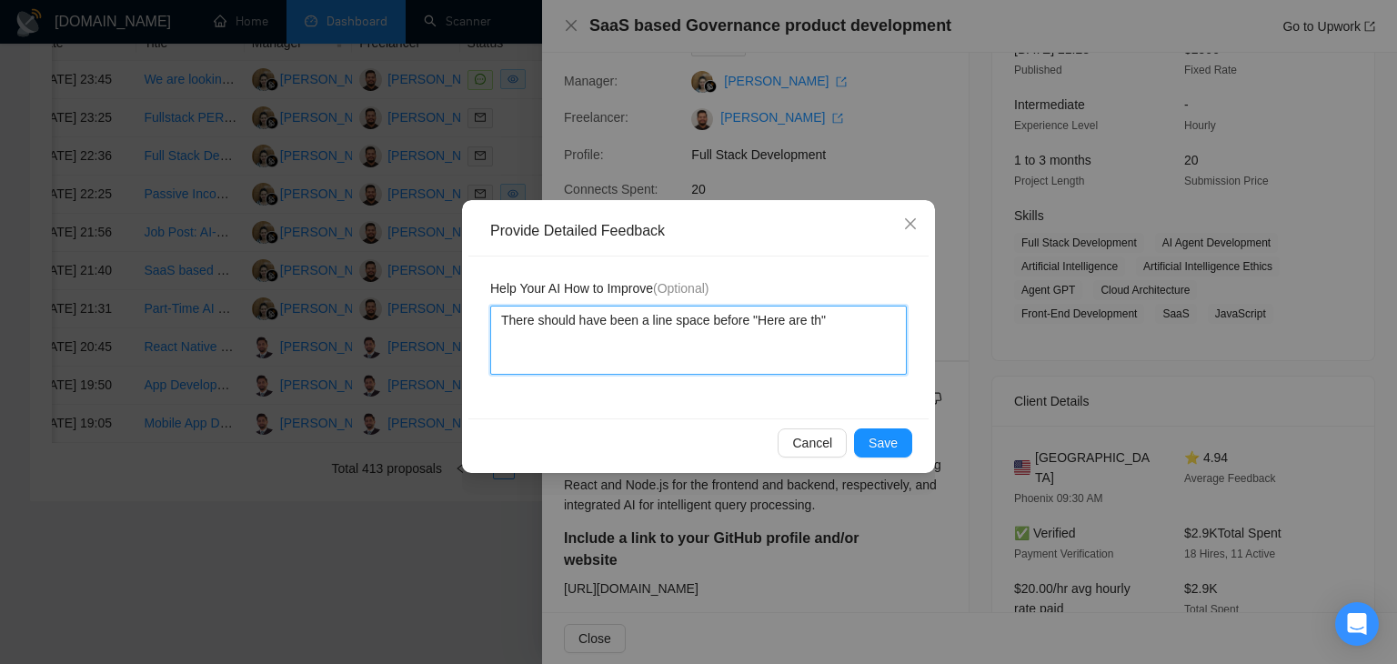
type textarea "There should have been a line space before "Here are the""
type textarea "There should have been a line space before "Here are the ""
type textarea "There should have been a line space before "Here are the m""
type textarea "There should have been a line space before "Here are the mo""
type textarea "There should have been a line space before "Here are the mos""
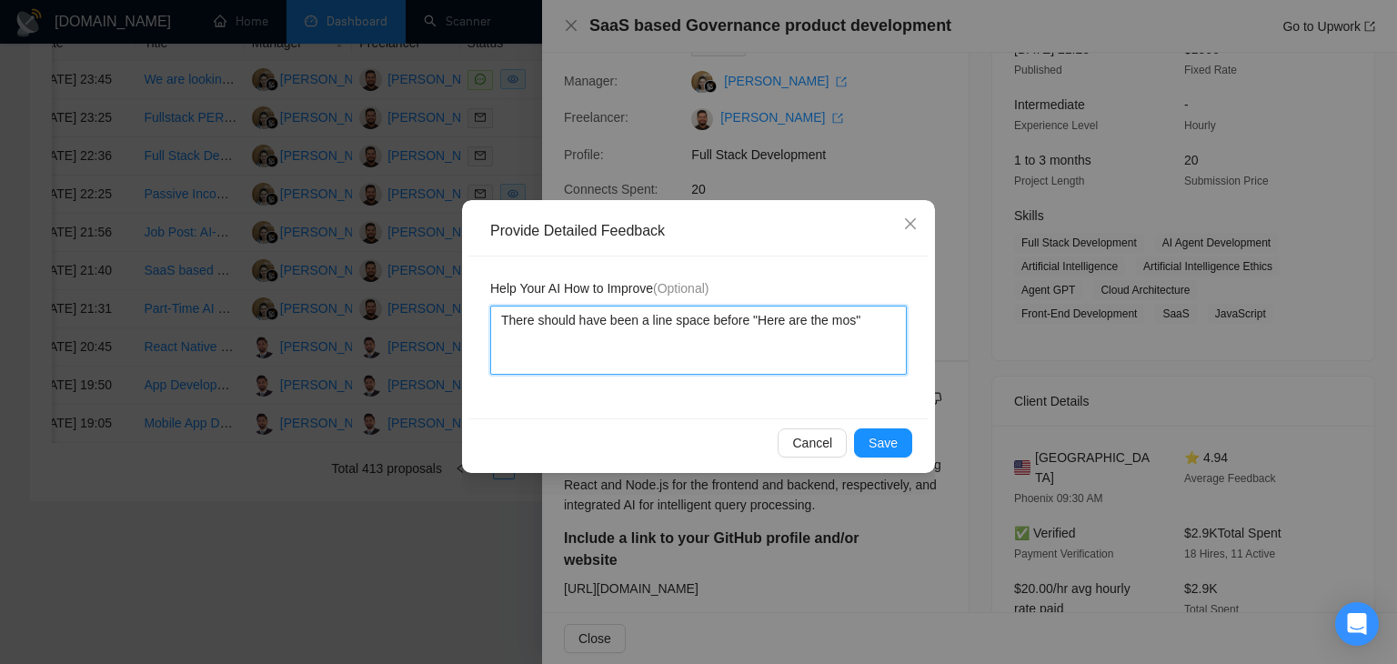
type textarea "There should have been a line space before "Here are the most""
type textarea "There should have been a line space before "Here are the most ""
type textarea "There should have been a line space before "Here are the most r""
type textarea "There should have been a line space before "Here are the most re""
type textarea "There should have been a line space before "Here are the most rel""
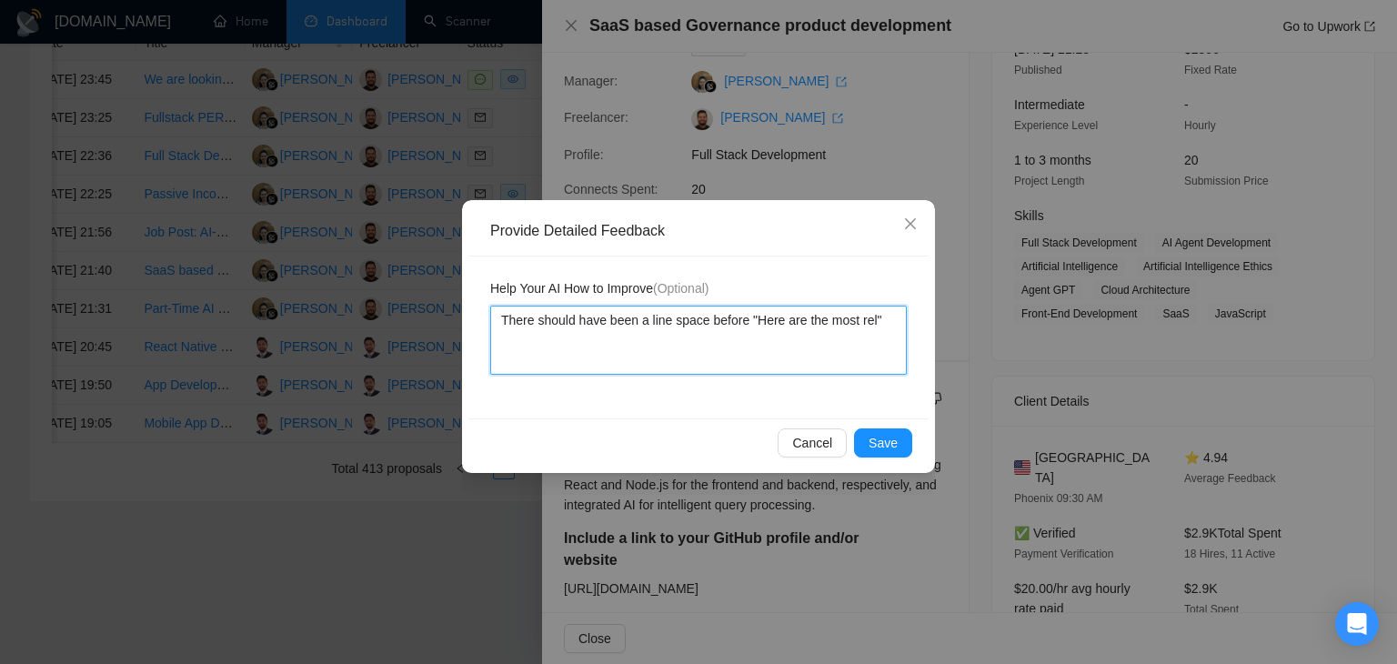
type textarea "There should have been a line space before "Here are the most rele""
type textarea "There should have been a line space before "Here are the most relev""
type textarea "There should have been a line space before "Here are the most releva""
type textarea "There should have been a line space before "Here are the most relevan""
type textarea "There should have been a line space before "Here are the most relevant""
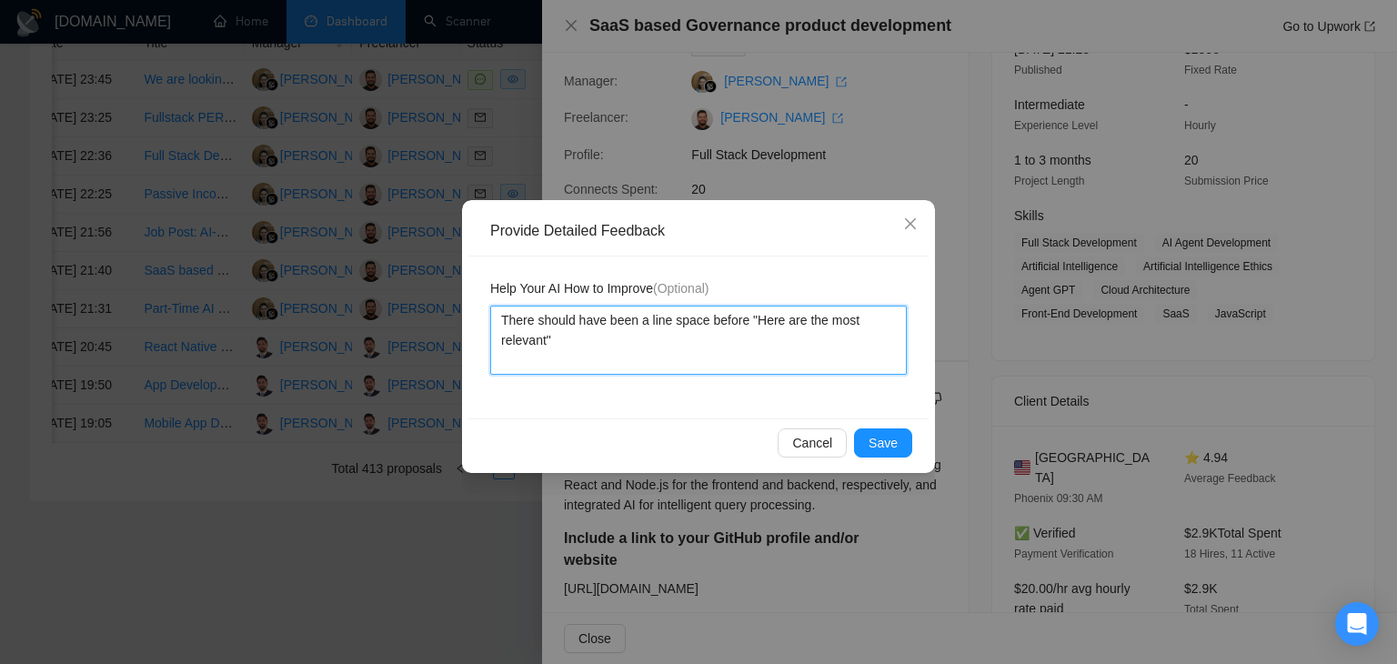
type textarea "There should have been a line space before "Here are the most relevant ""
type textarea "There should have been a line space before "Here are the most relevant s""
type textarea "There should have been a line space before "Here are the most relevant sh""
type textarea "There should have been a line space before "Here are the most relevant sho""
type textarea "There should have been a line space before "Here are the most relevant show""
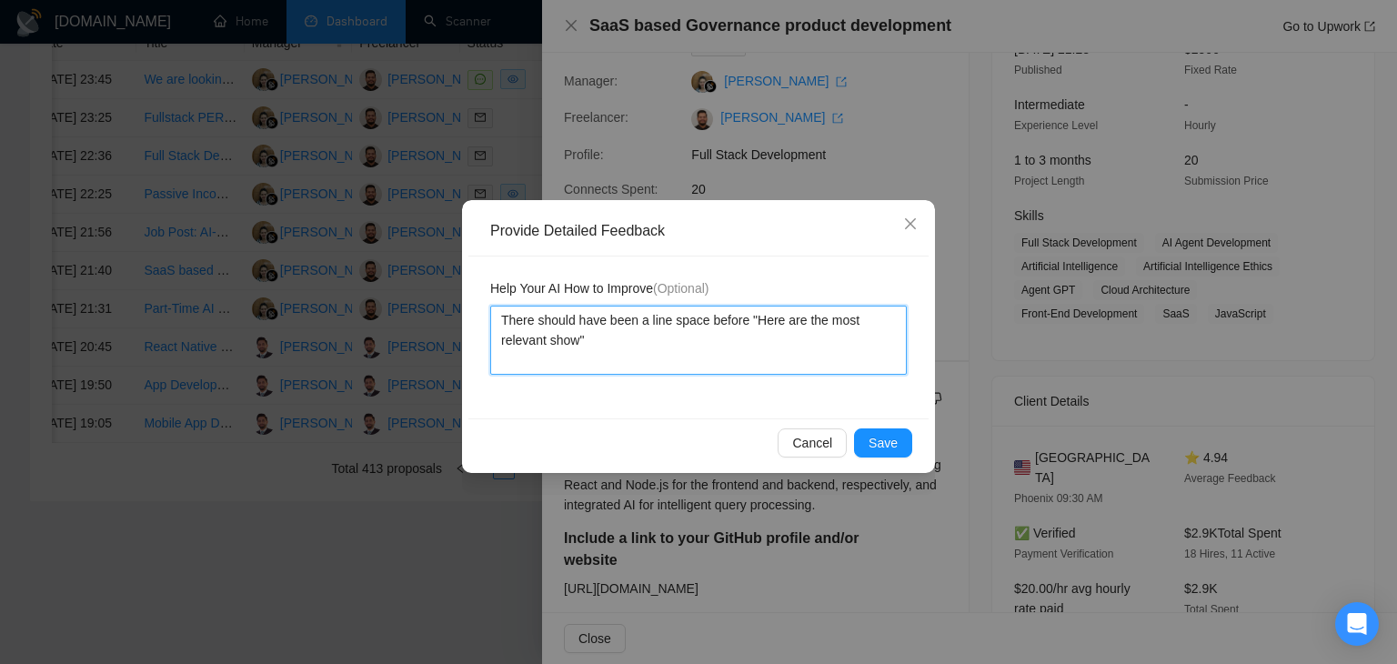
type textarea "There should have been a line space before "Here are the most relevant showc""
type textarea "There should have been a line space before "Here are the most relevant showca""
type textarea "There should have been a line space before "Here are the most relevant showcas""
type textarea "There should have been a line space before "Here are the most relevant showcase""
type textarea "There should have been a line space before "Here are the most relevant showcase…"
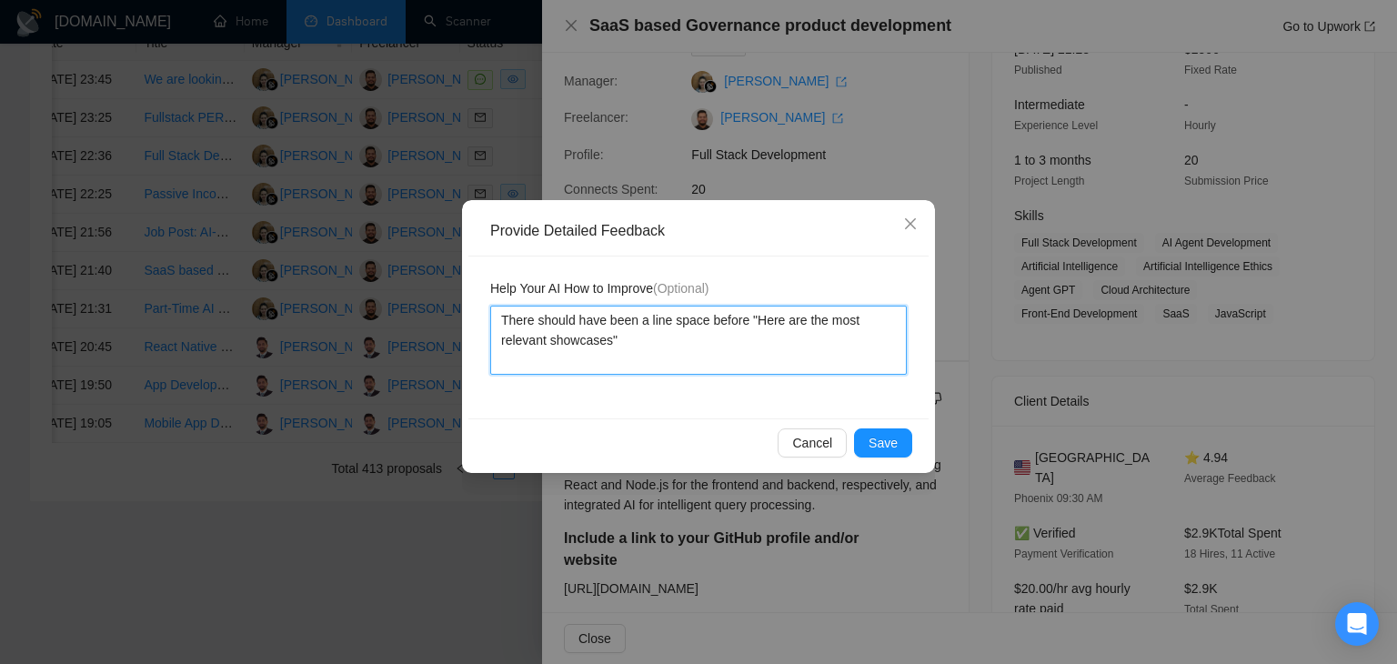
type textarea "There should have been a line space before "Here are the most relevant showcase…"
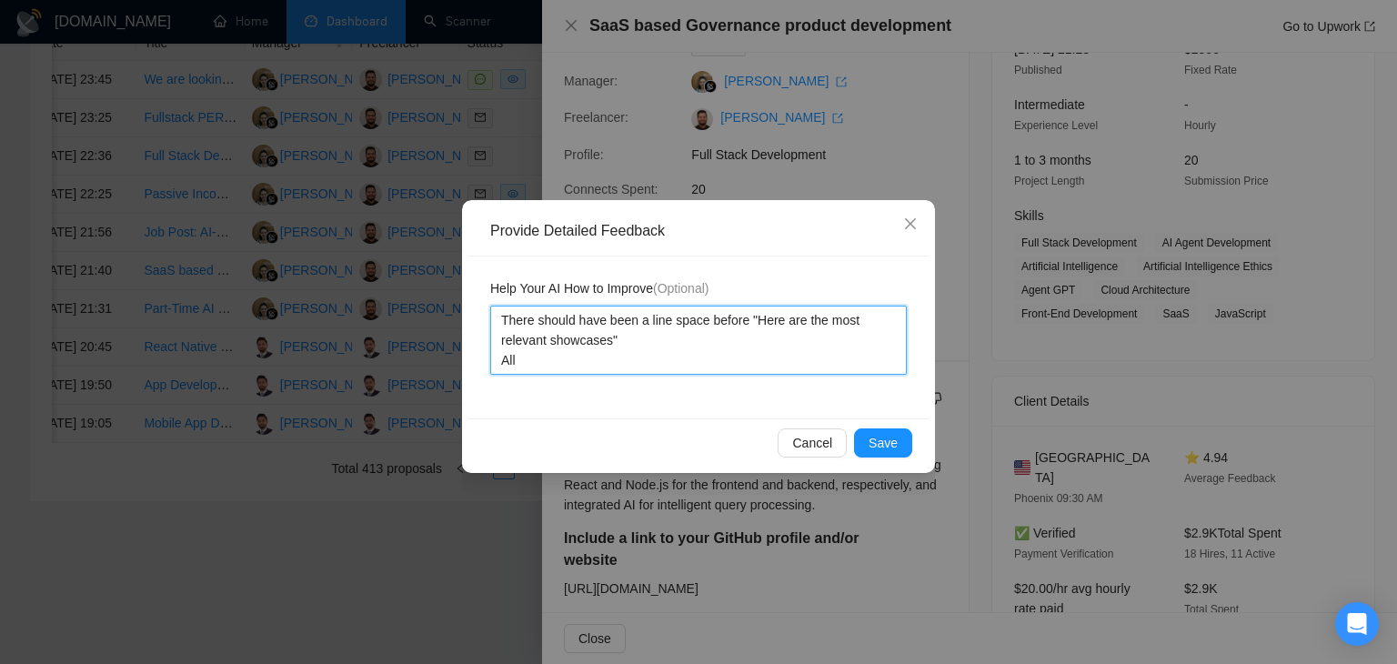
type textarea "There should have been a line space before "Here are the most relevant showcase…"
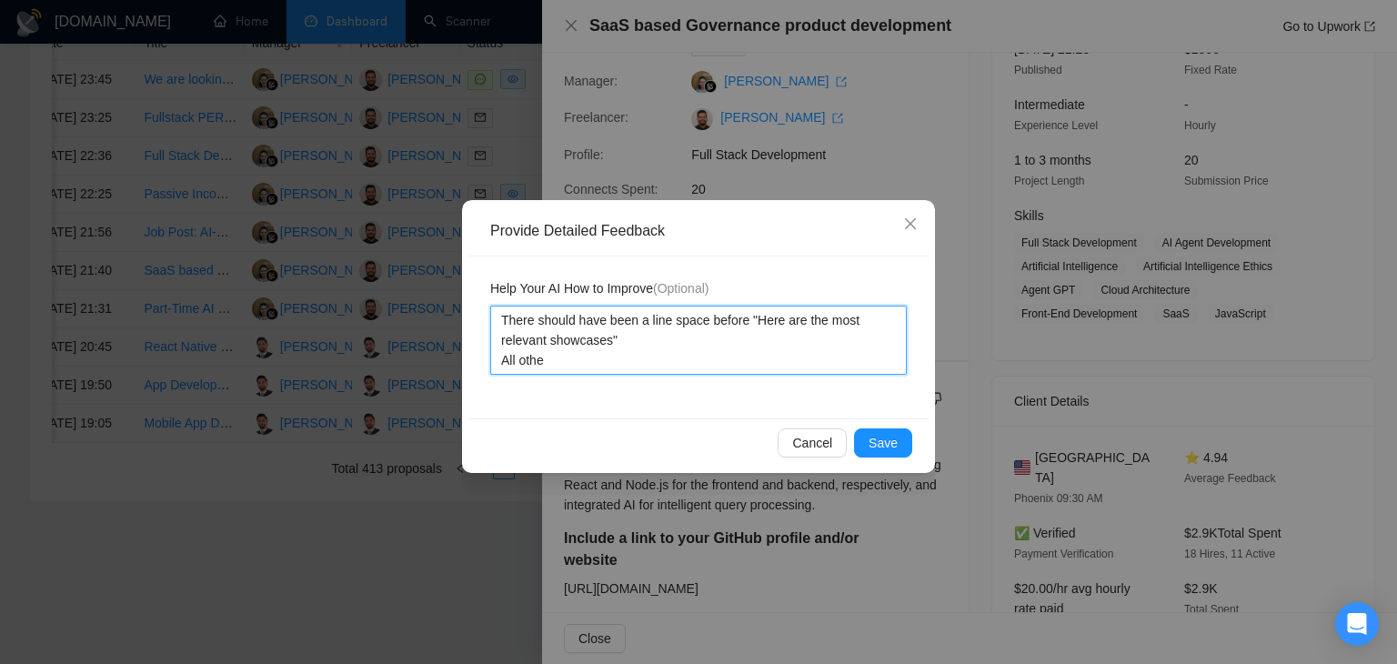
type textarea "There should have been a line space before "Here are the most relevant showcase…"
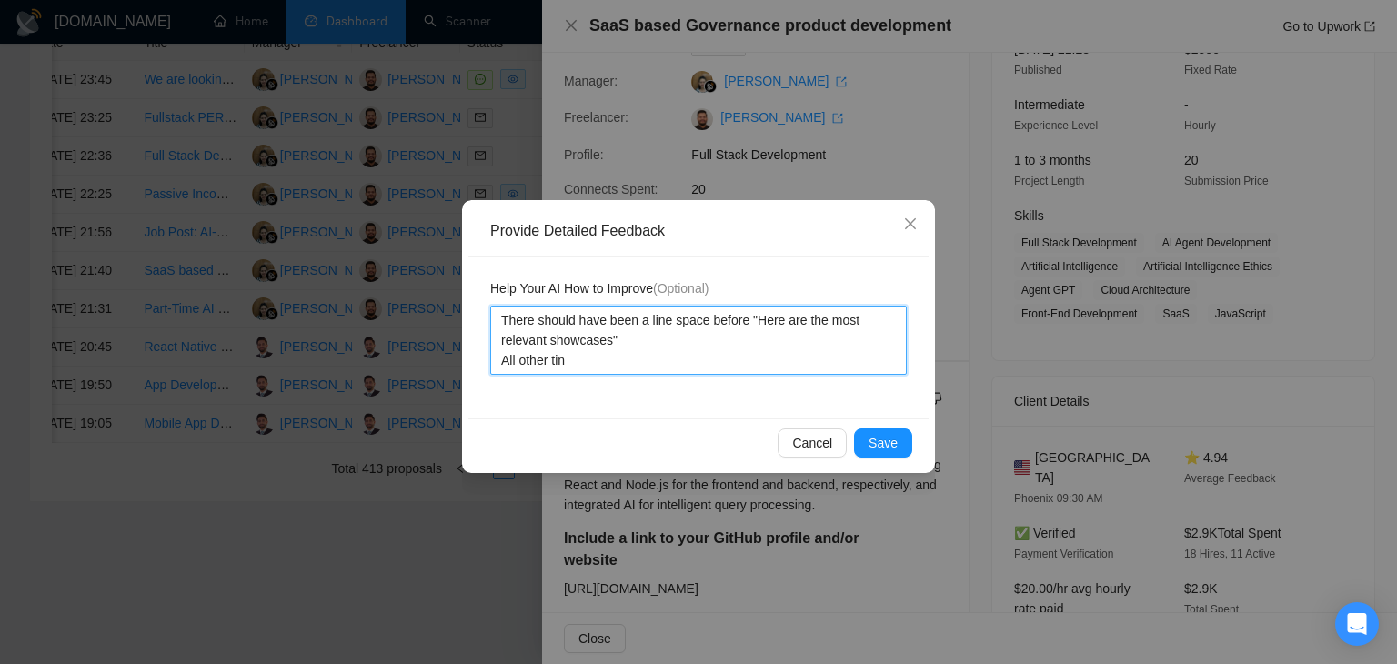
type textarea "There should have been a line space before "Here are the most relevant showcase…"
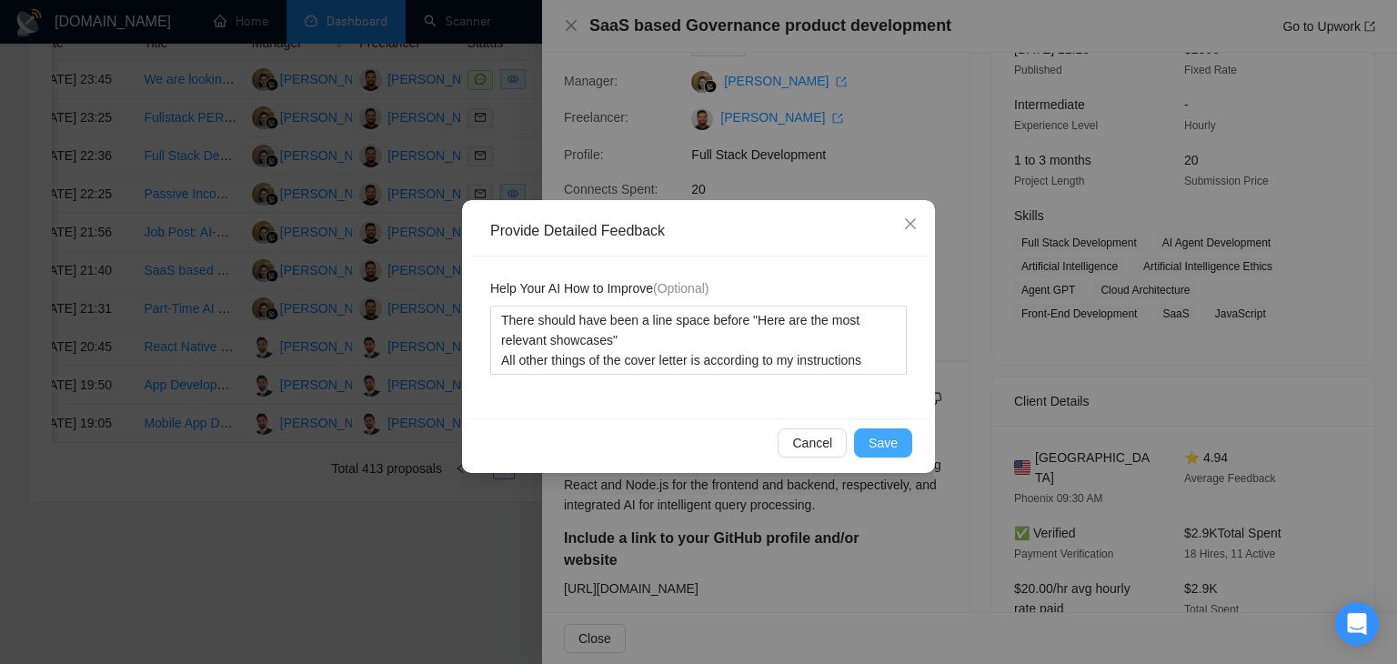
click at [888, 456] on button "Save" at bounding box center [883, 442] width 58 height 29
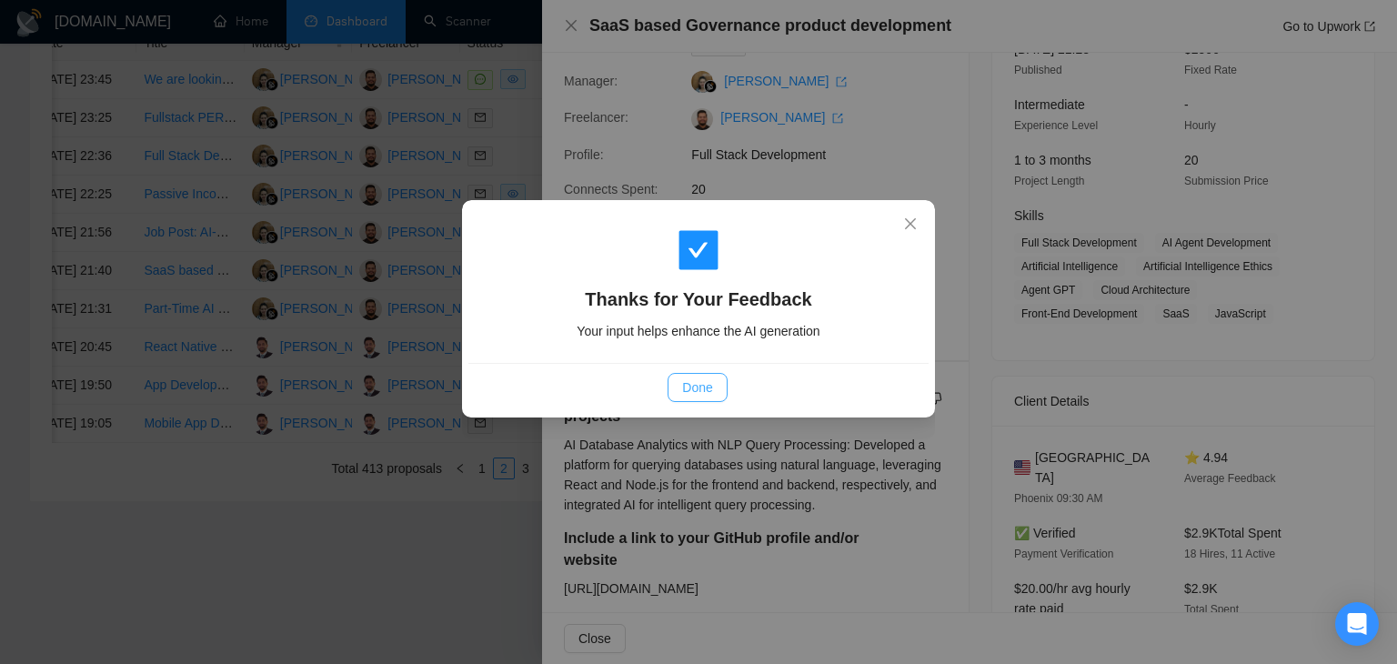
click at [710, 379] on span "Done" at bounding box center [697, 387] width 30 height 20
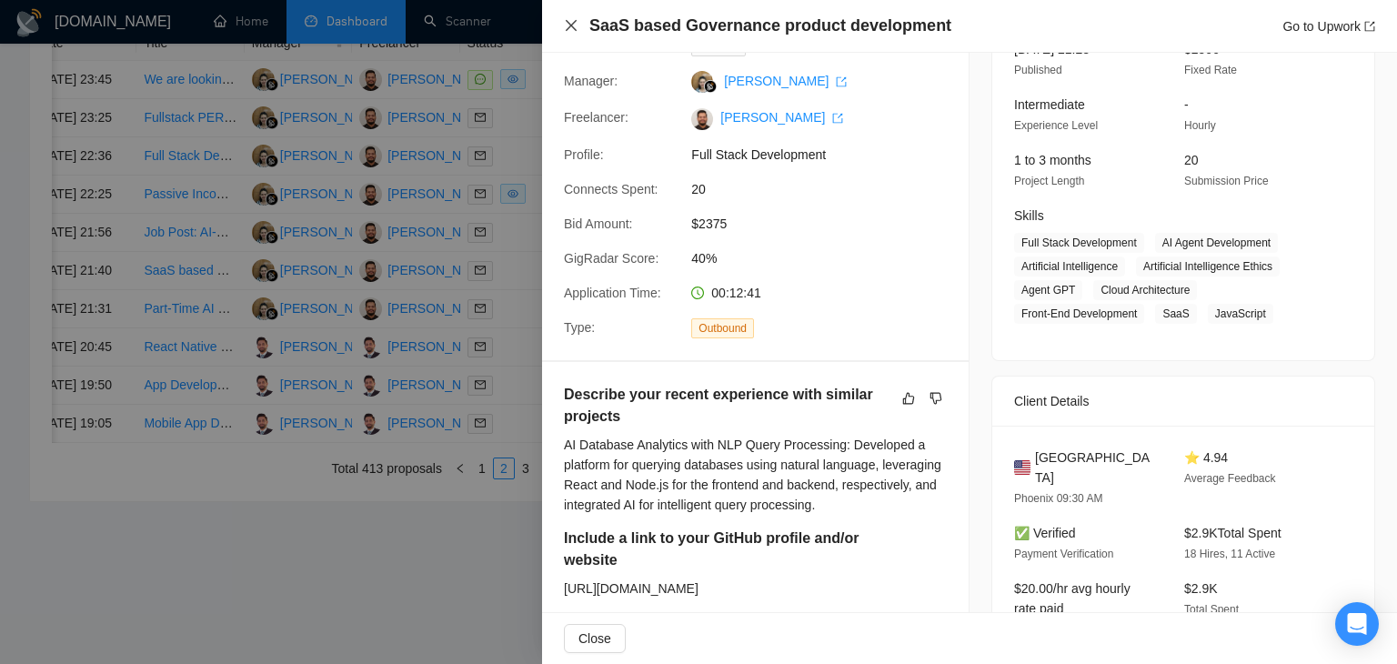
click at [578, 22] on icon "close" at bounding box center [571, 25] width 15 height 15
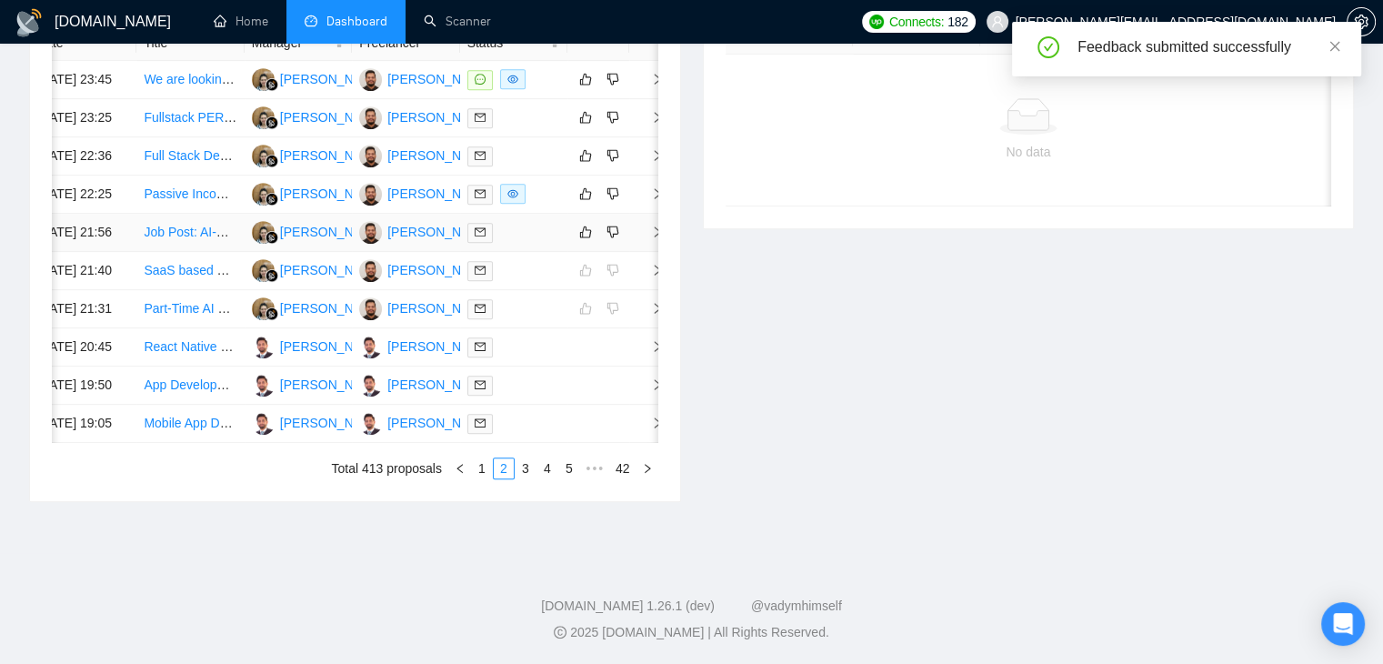
click at [644, 252] on td at bounding box center [647, 233] width 36 height 38
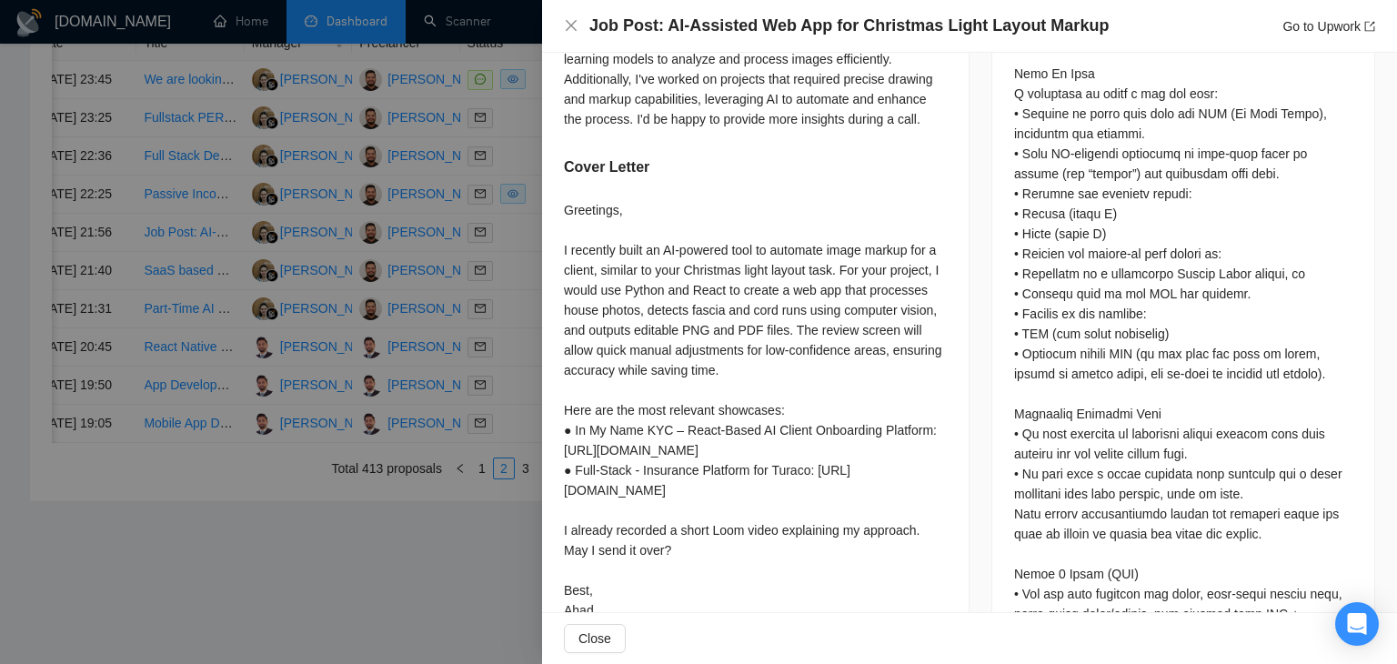
scroll to position [1091, 0]
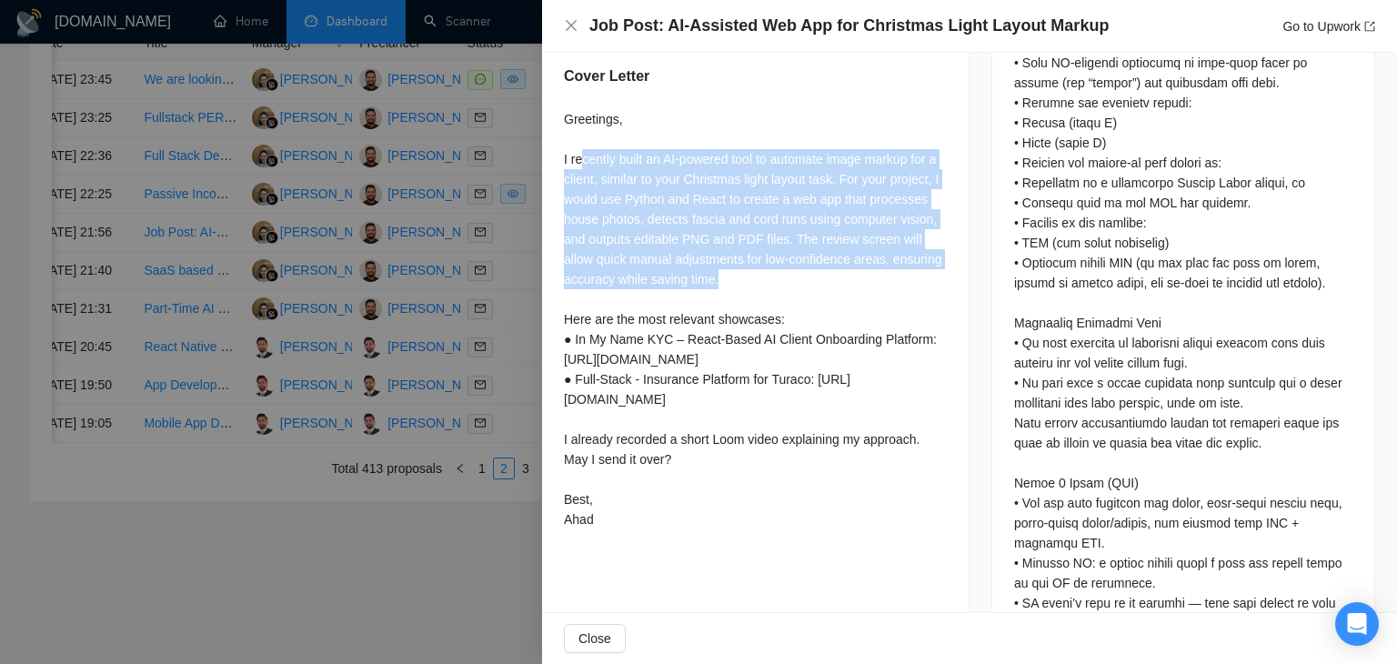
drag, startPoint x: 881, startPoint y: 281, endPoint x: 578, endPoint y: 169, distance: 322.9
click at [578, 169] on div "Greetings, I recently built an AI-powered tool to automate image markup for a c…" at bounding box center [755, 319] width 383 height 420
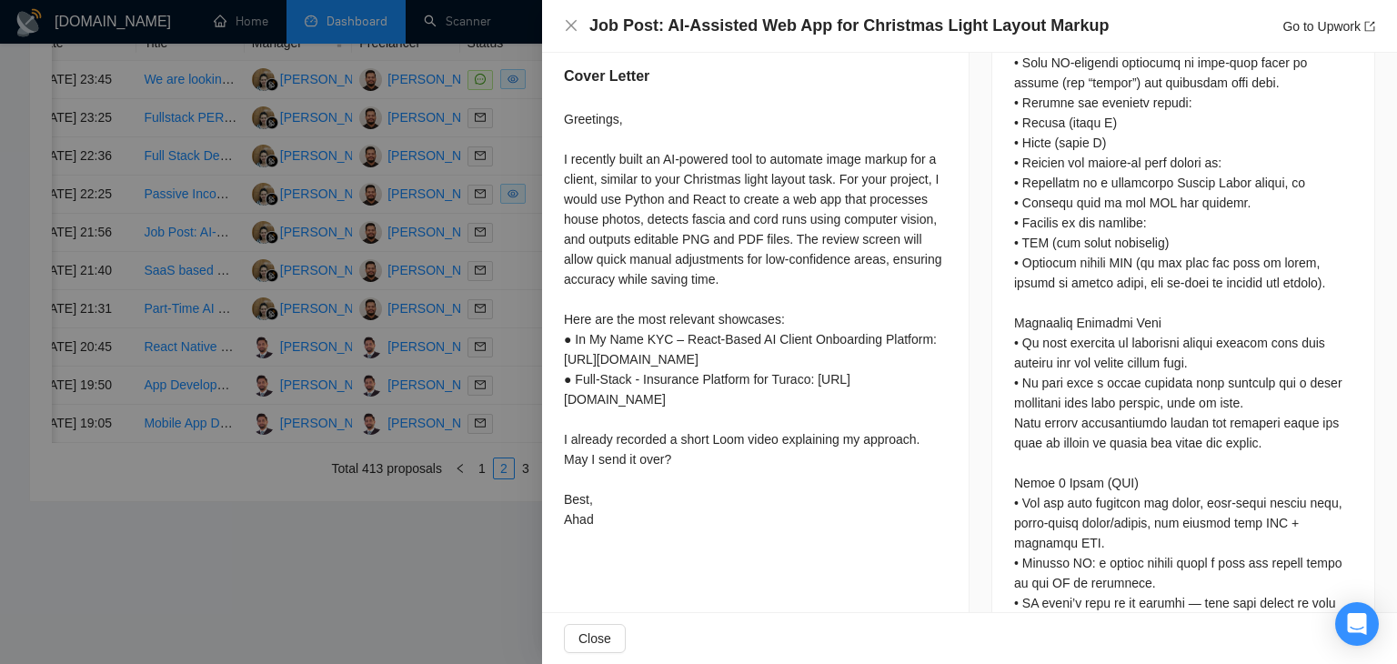
click at [779, 328] on div "Greetings, I recently built an AI-powered tool to automate image markup for a c…" at bounding box center [755, 319] width 383 height 420
drag, startPoint x: 902, startPoint y: 458, endPoint x: 568, endPoint y: 329, distance: 358.8
click at [568, 329] on div "Greetings, I recently built an AI-powered tool to automate image markup for a c…" at bounding box center [755, 319] width 383 height 420
drag, startPoint x: 709, startPoint y: 503, endPoint x: 622, endPoint y: 238, distance: 278.4
click at [595, 192] on div "Greetings, I recently built an AI-powered tool to automate image markup for a c…" at bounding box center [755, 319] width 383 height 420
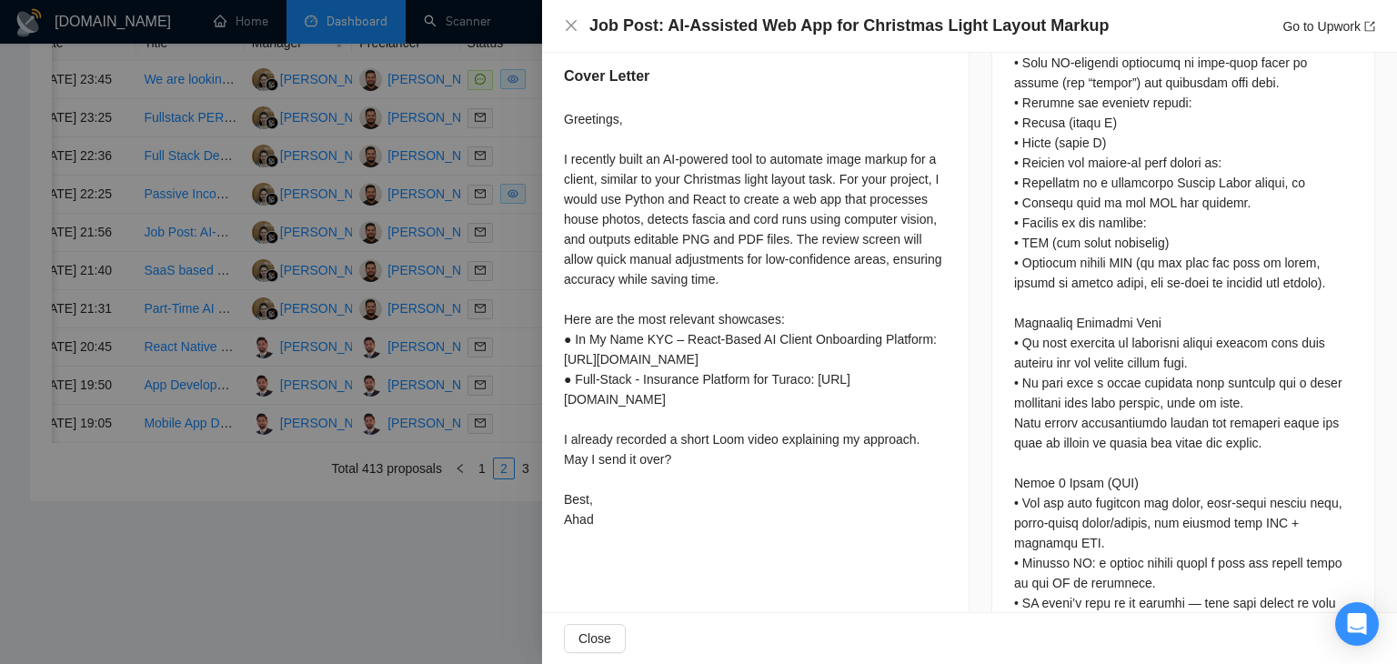
click at [656, 529] on div "Greetings, I recently built an AI-powered tool to automate image markup for a c…" at bounding box center [755, 319] width 383 height 420
drag, startPoint x: 628, startPoint y: 558, endPoint x: 563, endPoint y: 125, distance: 438.6
click at [802, 231] on div "Greetings, I recently built an AI-powered tool to automate image markup for a c…" at bounding box center [755, 319] width 383 height 420
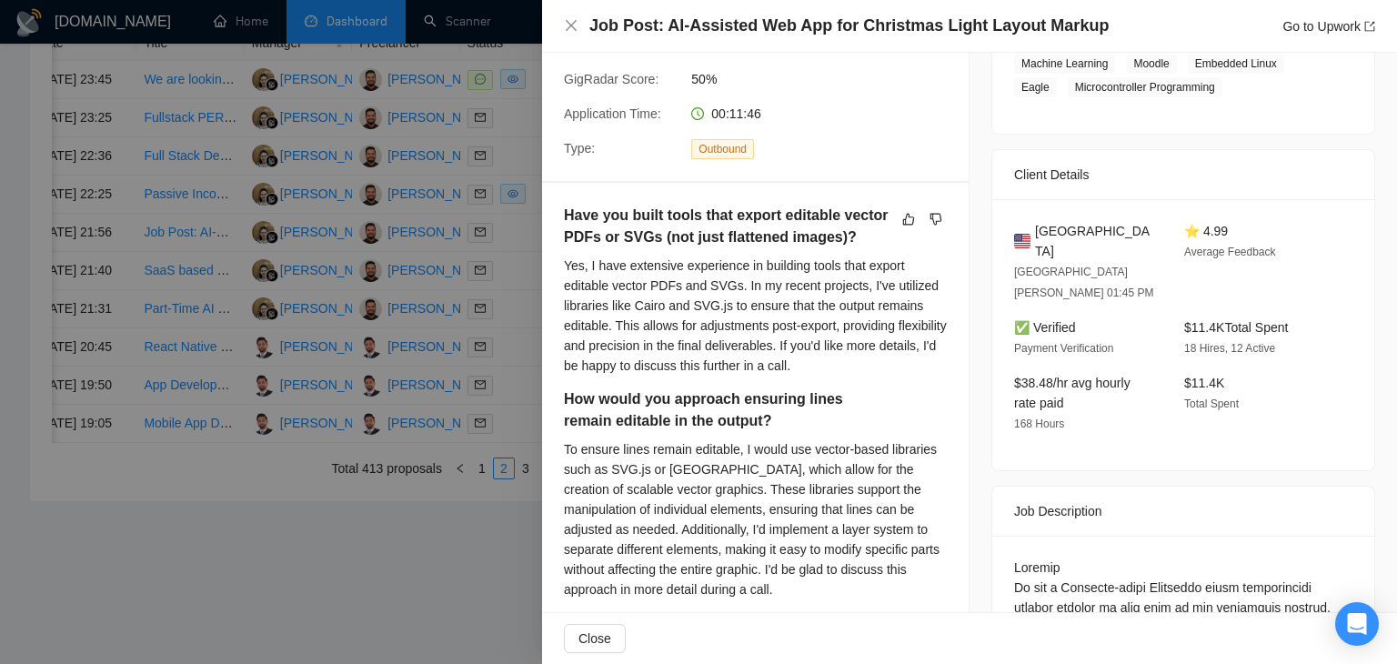
scroll to position [145, 0]
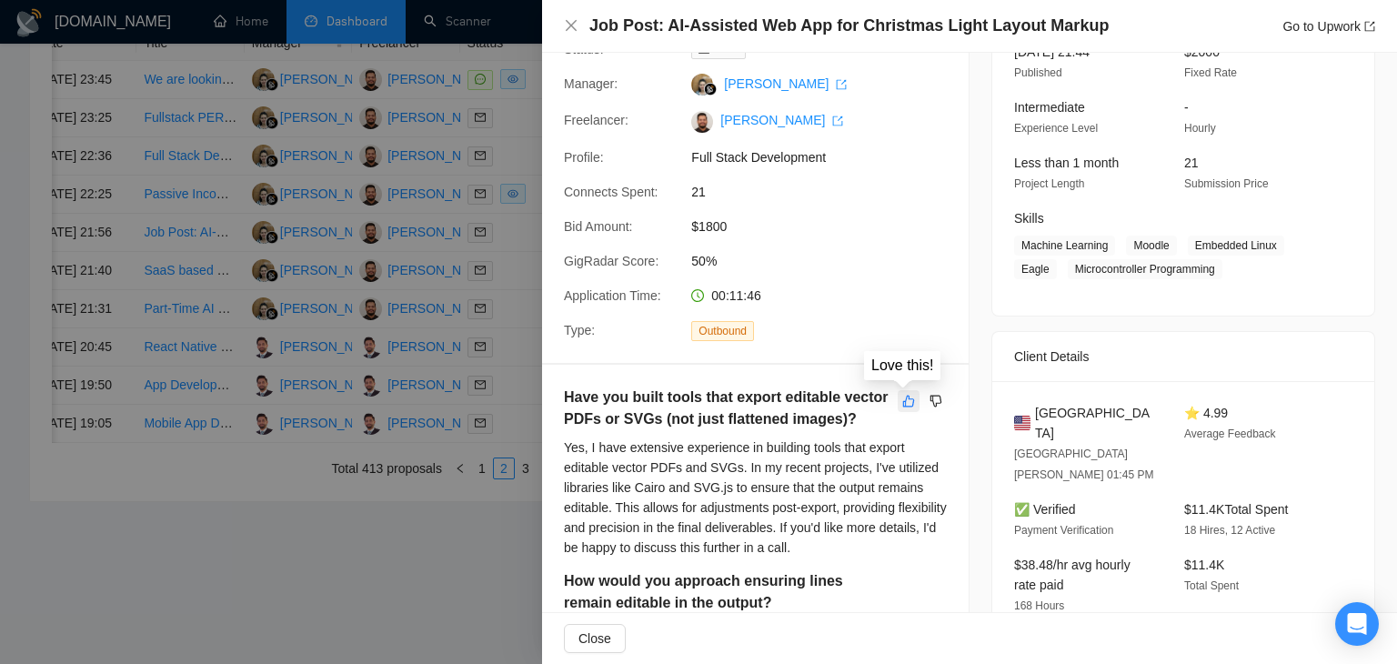
click at [898, 393] on button "button" at bounding box center [909, 401] width 22 height 22
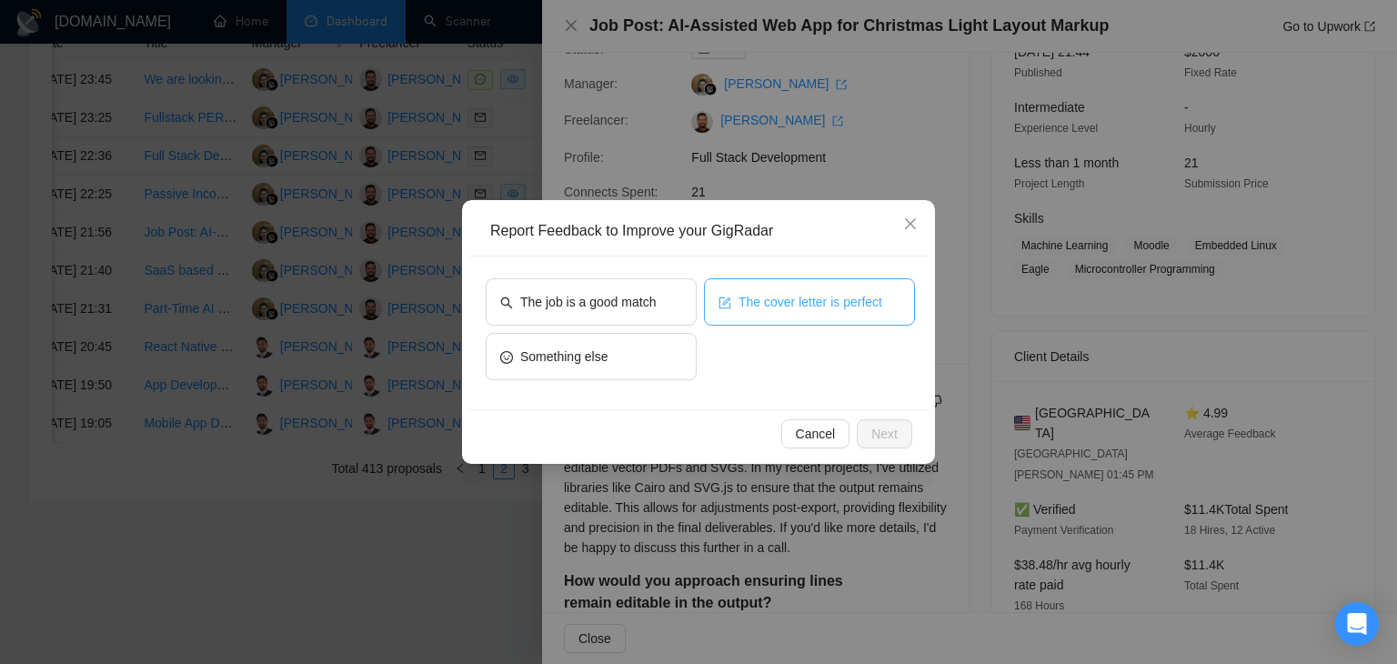
click at [753, 314] on button "The cover letter is perfect" at bounding box center [809, 301] width 211 height 47
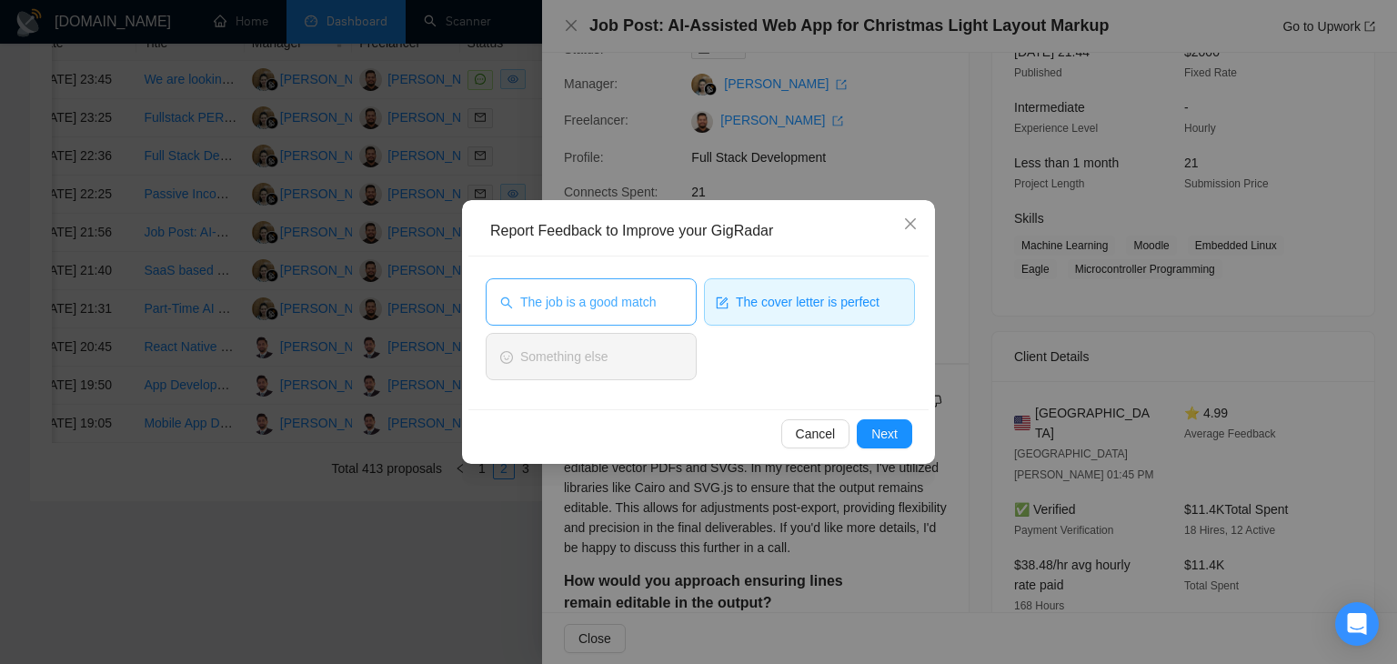
click at [606, 292] on span "The job is a good match" at bounding box center [588, 302] width 136 height 20
click at [865, 430] on button "Next" at bounding box center [884, 433] width 55 height 29
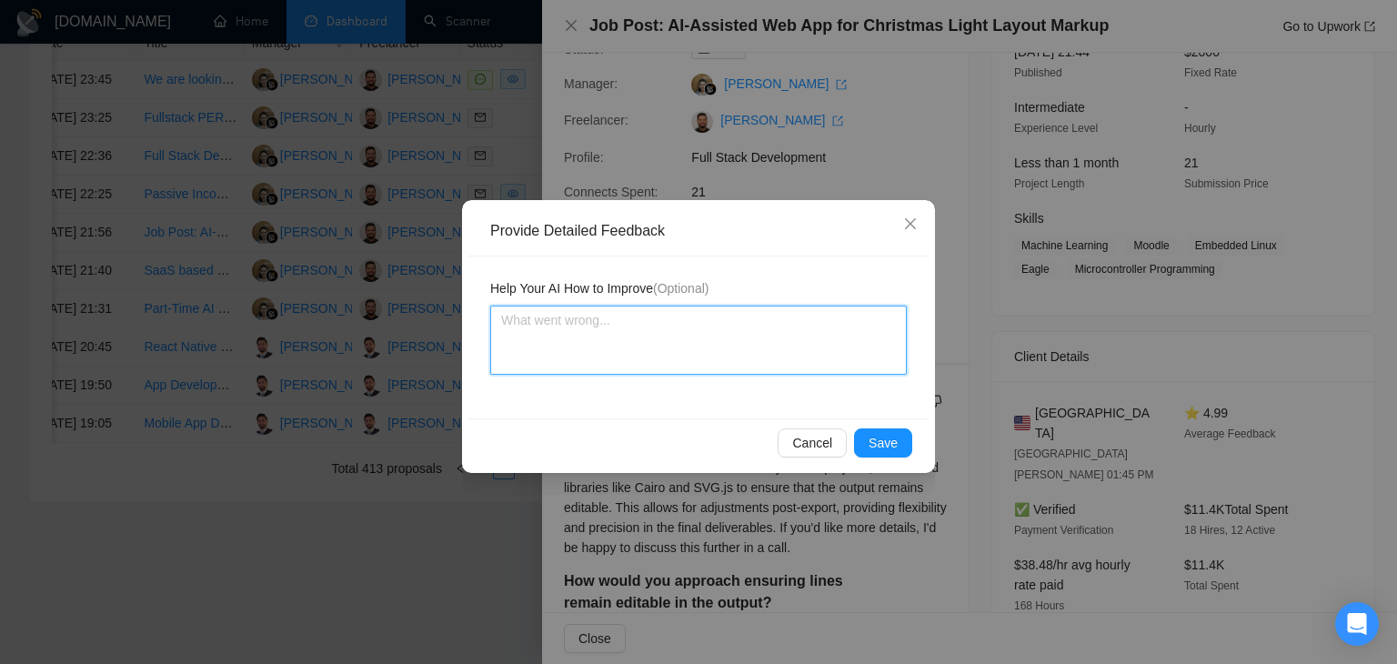
click at [639, 351] on textarea at bounding box center [698, 340] width 417 height 69
paste textarea "Cover letter is according to my instructions Job is also a very good match"
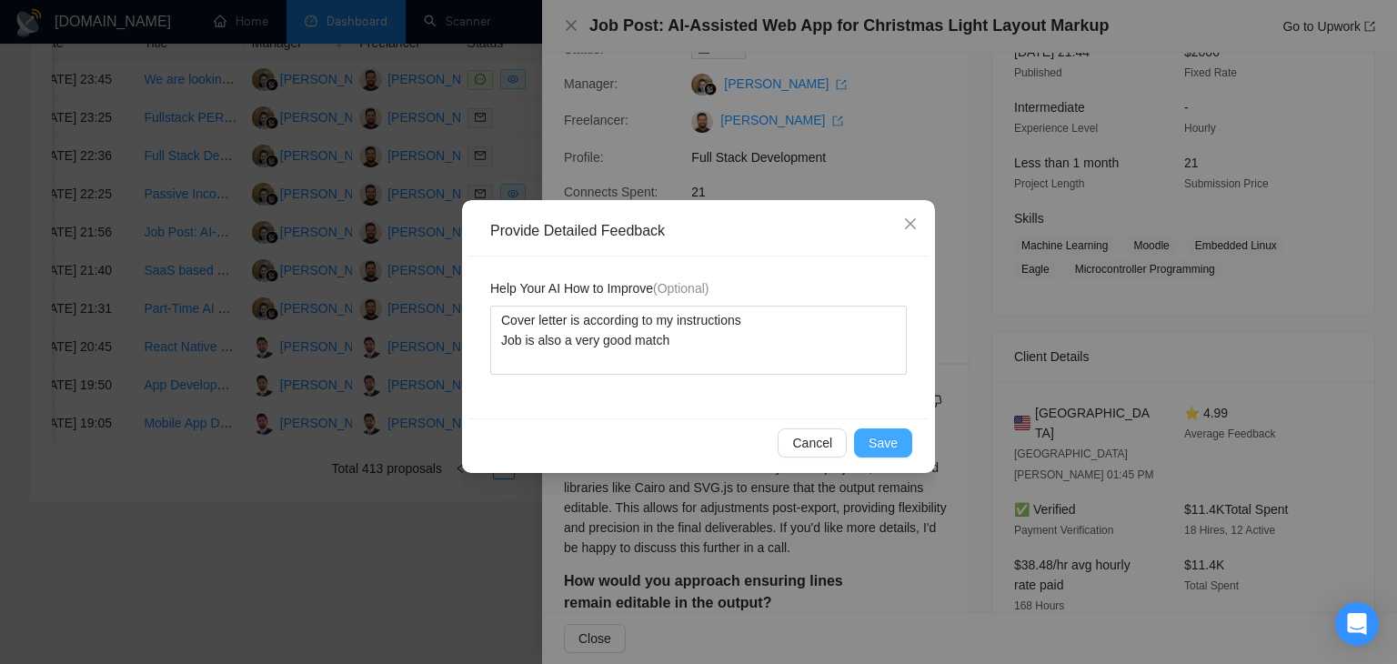
click at [877, 441] on span "Save" at bounding box center [883, 443] width 29 height 20
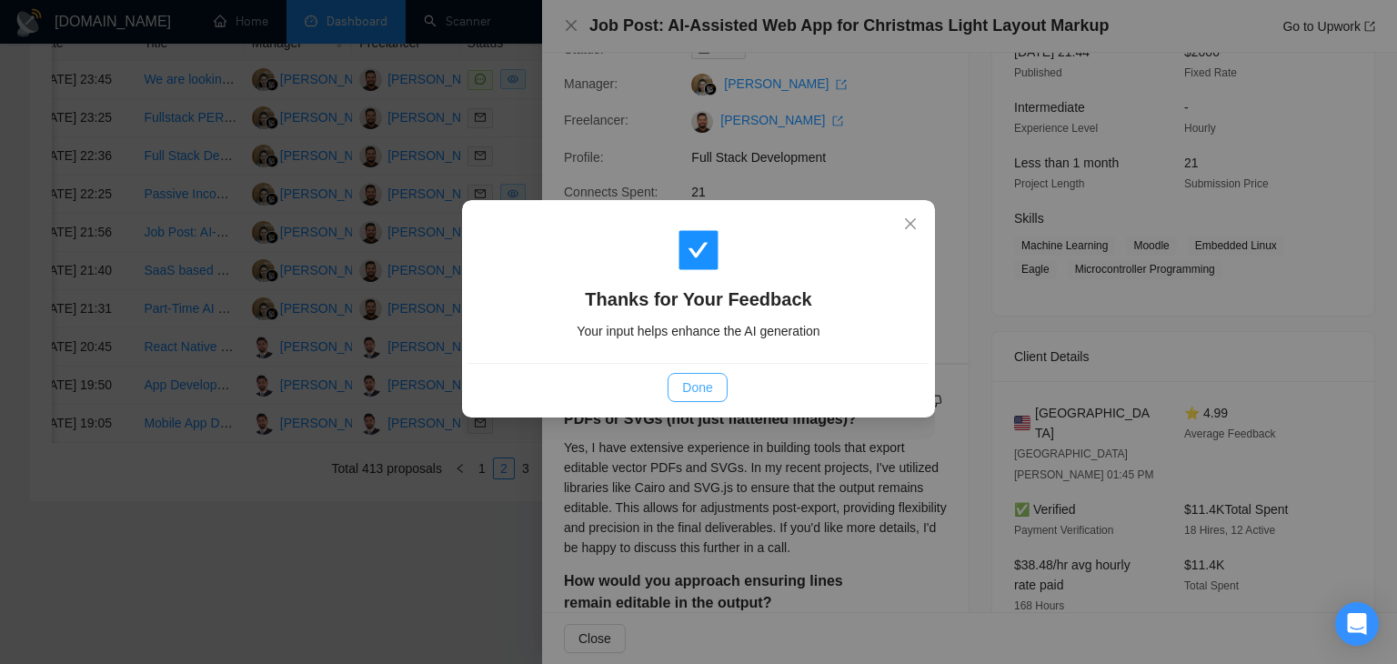
click at [702, 395] on span "Done" at bounding box center [697, 387] width 30 height 20
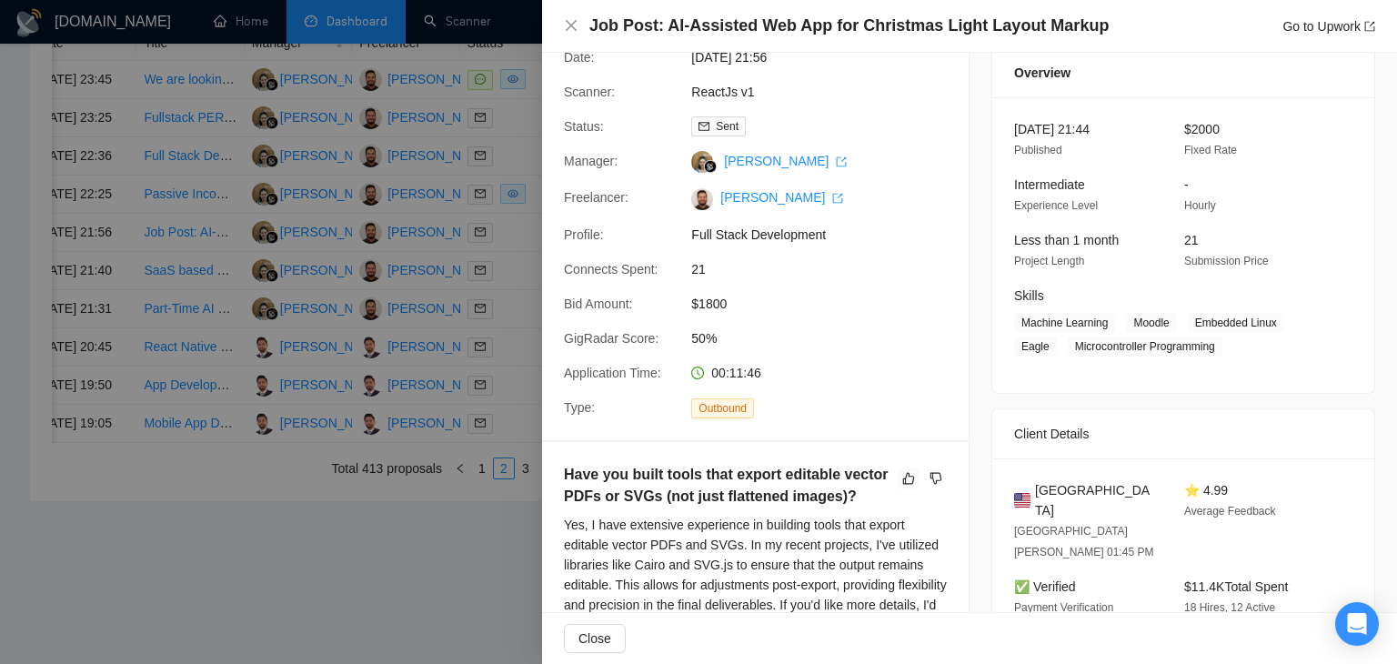
scroll to position [0, 0]
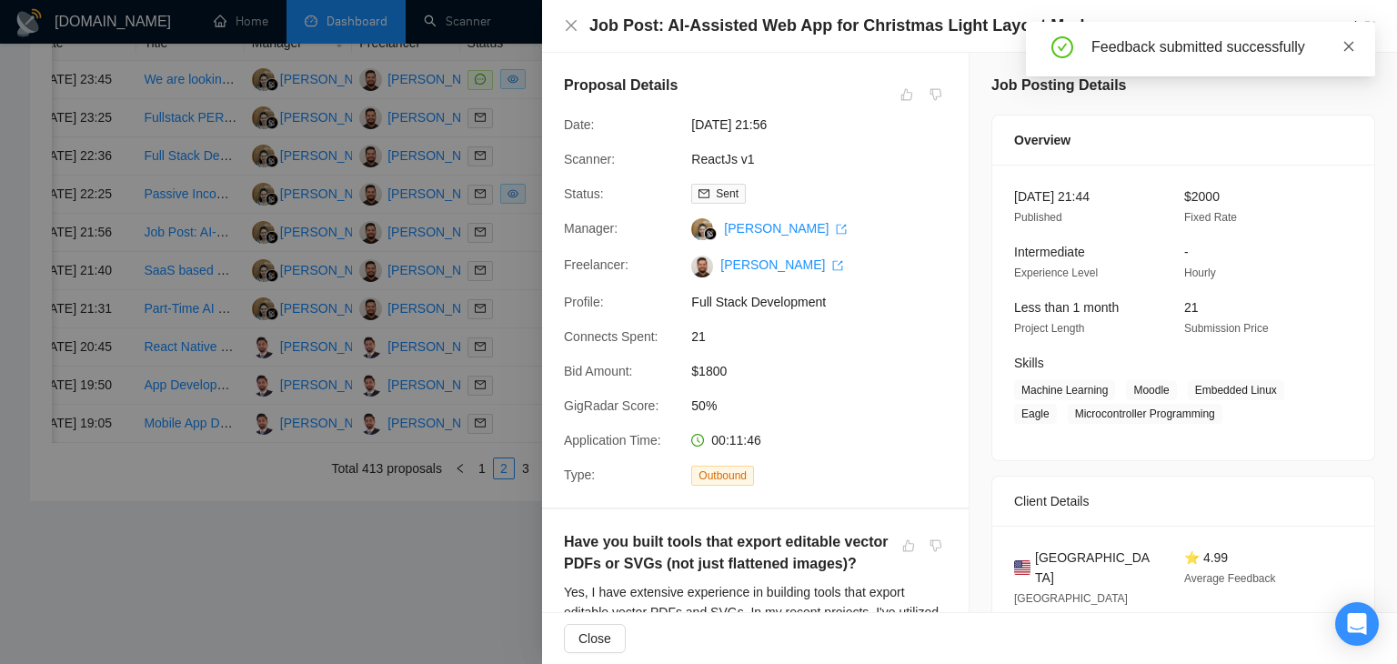
click at [1344, 47] on icon "close" at bounding box center [1348, 46] width 13 height 13
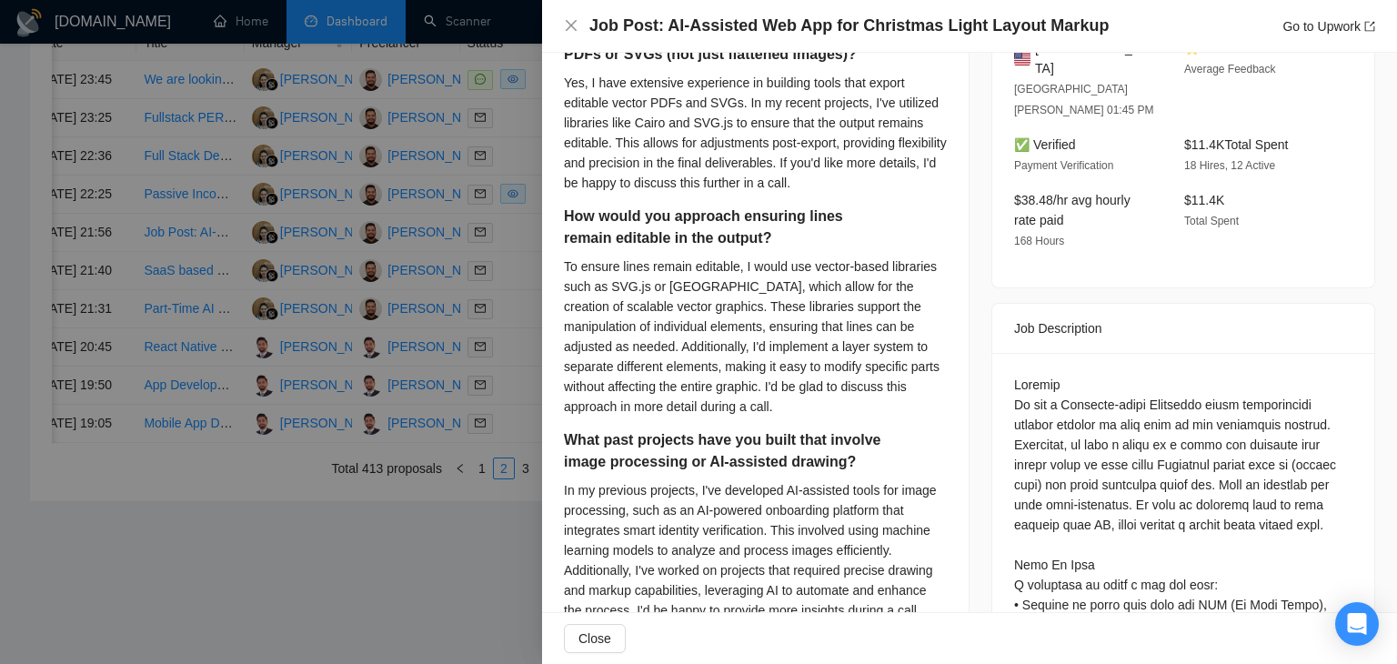
scroll to position [546, 0]
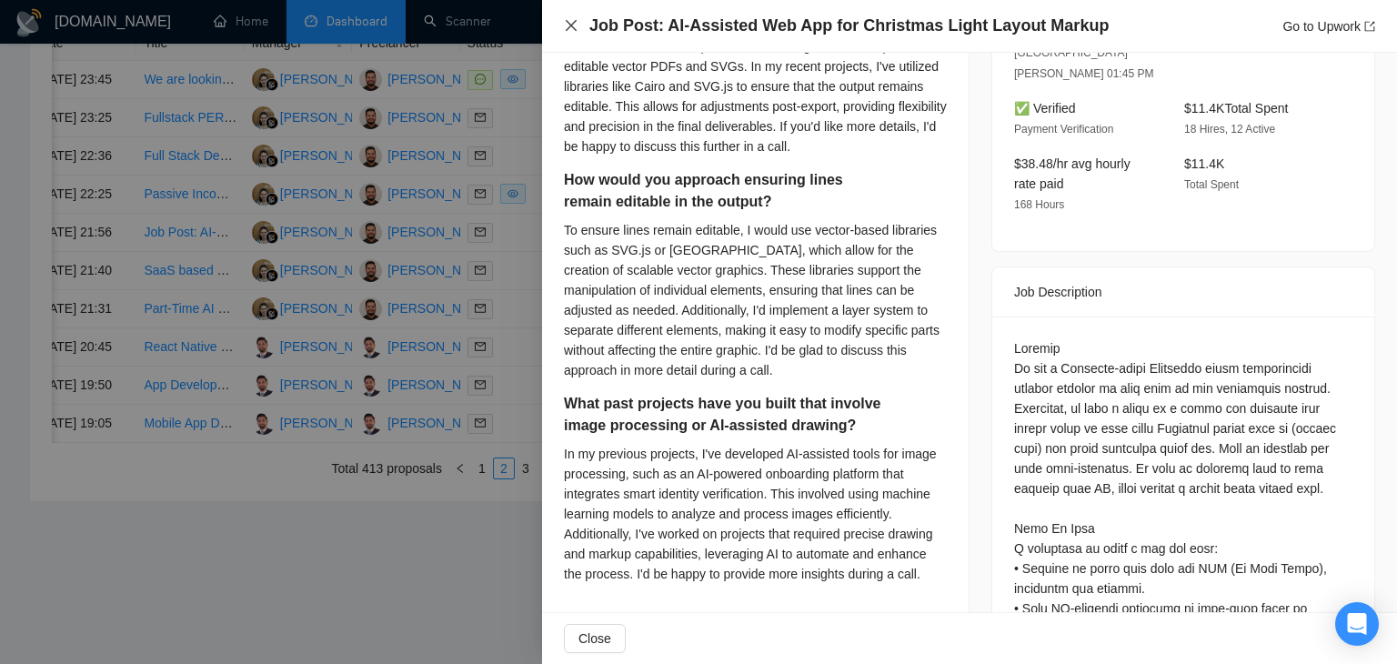
click at [574, 27] on icon "close" at bounding box center [571, 25] width 15 height 15
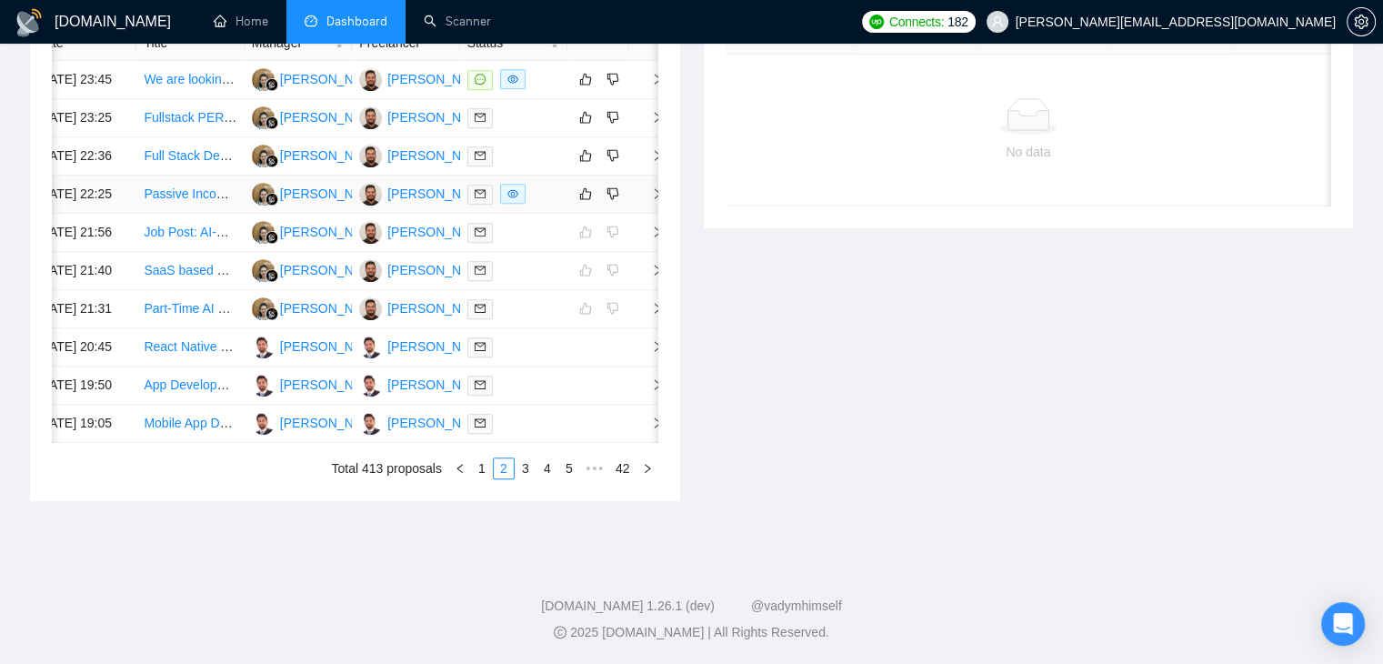
click at [644, 214] on td at bounding box center [647, 195] width 36 height 38
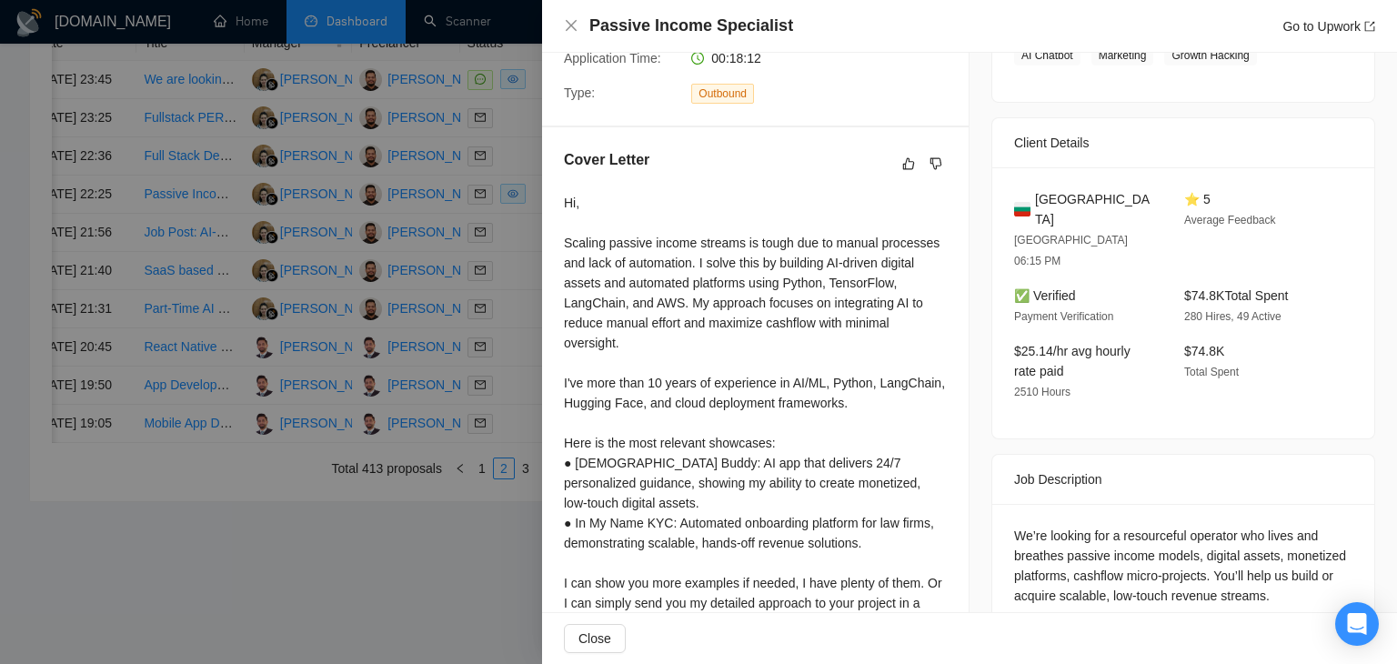
scroll to position [473, 0]
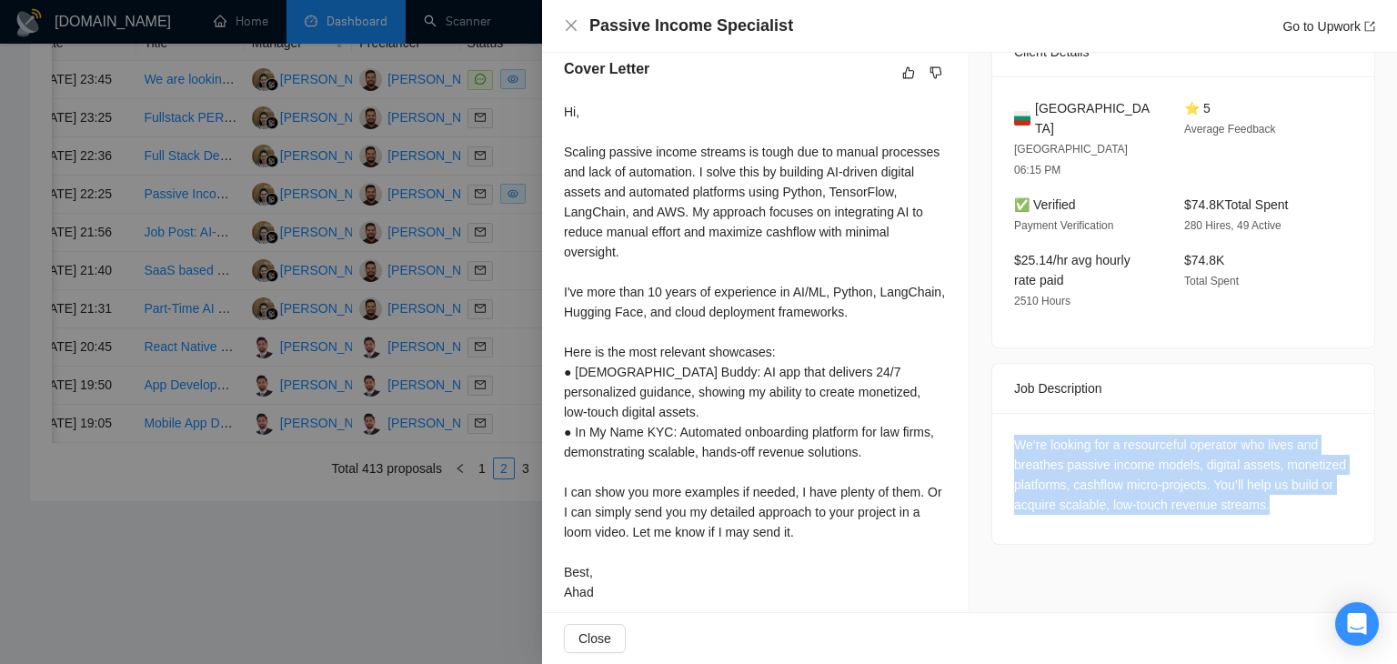
drag, startPoint x: 996, startPoint y: 393, endPoint x: 1270, endPoint y: 475, distance: 285.7
click at [1270, 475] on div "We’re looking for a resourceful operator who lives and breathes passive income …" at bounding box center [1183, 478] width 382 height 131
click at [1281, 467] on div "We’re looking for a resourceful operator who lives and breathes passive income …" at bounding box center [1183, 475] width 338 height 80
click at [1219, 448] on div "We’re looking for a resourceful operator who lives and breathes passive income …" at bounding box center [1183, 475] width 338 height 80
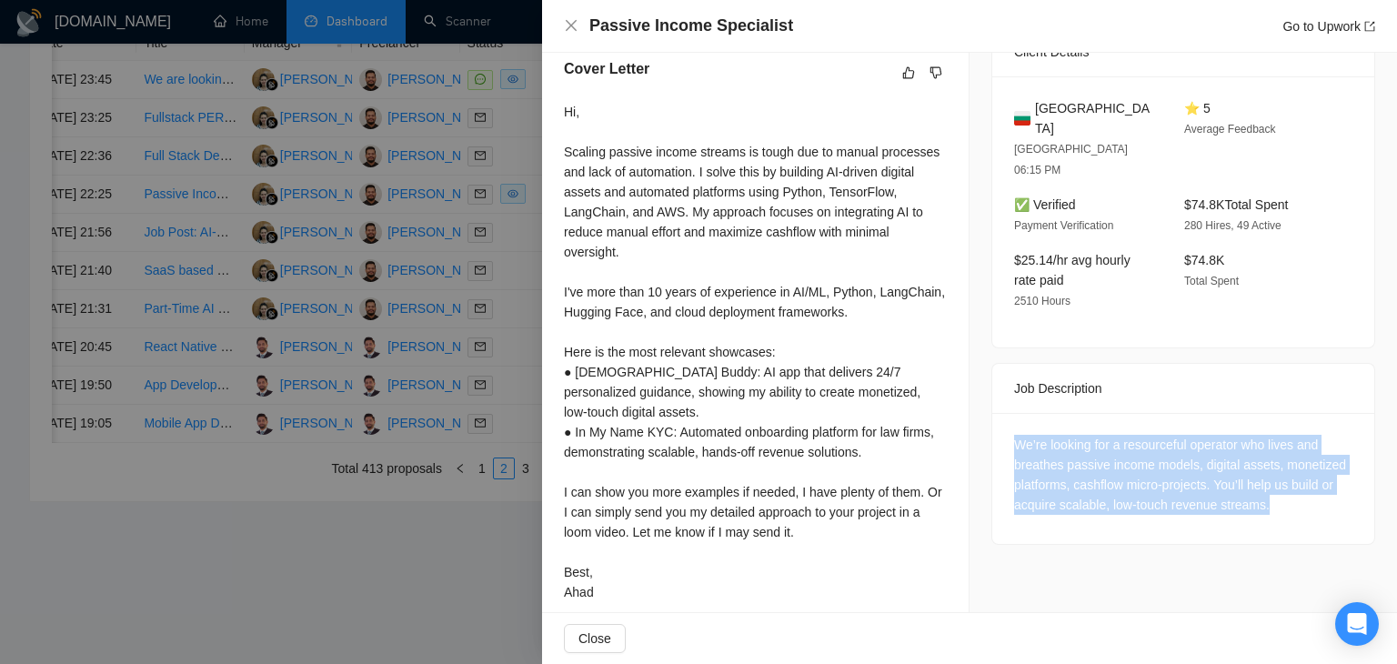
drag, startPoint x: 1263, startPoint y: 456, endPoint x: 986, endPoint y: 386, distance: 286.1
click at [992, 413] on div "We’re looking for a resourceful operator who lives and breathes passive income …" at bounding box center [1183, 478] width 382 height 131
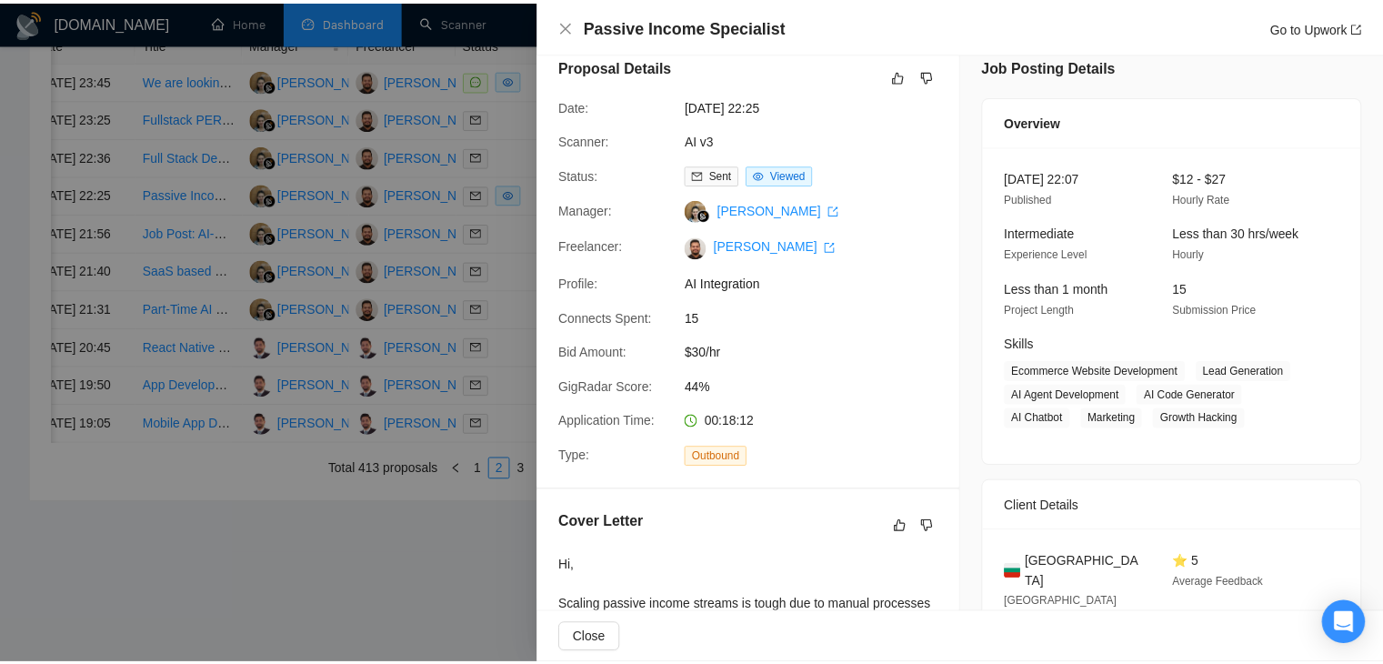
scroll to position [18, 0]
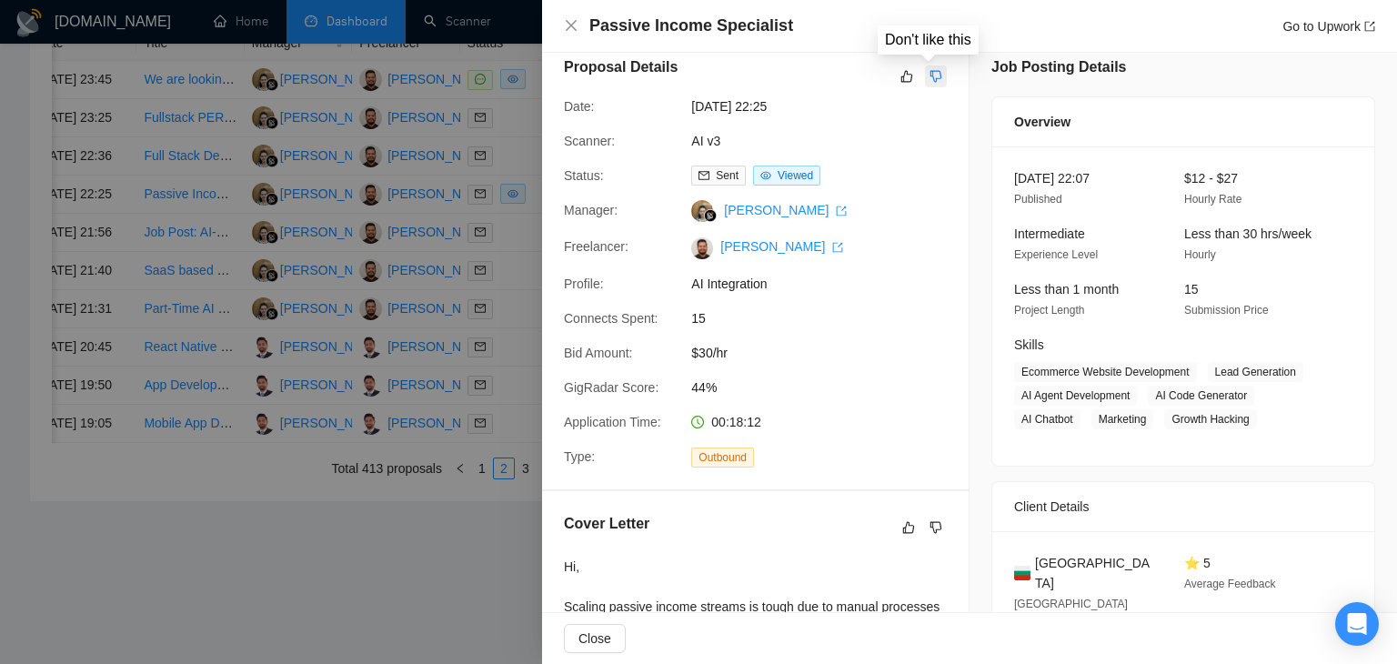
click at [936, 75] on button "button" at bounding box center [936, 76] width 22 height 22
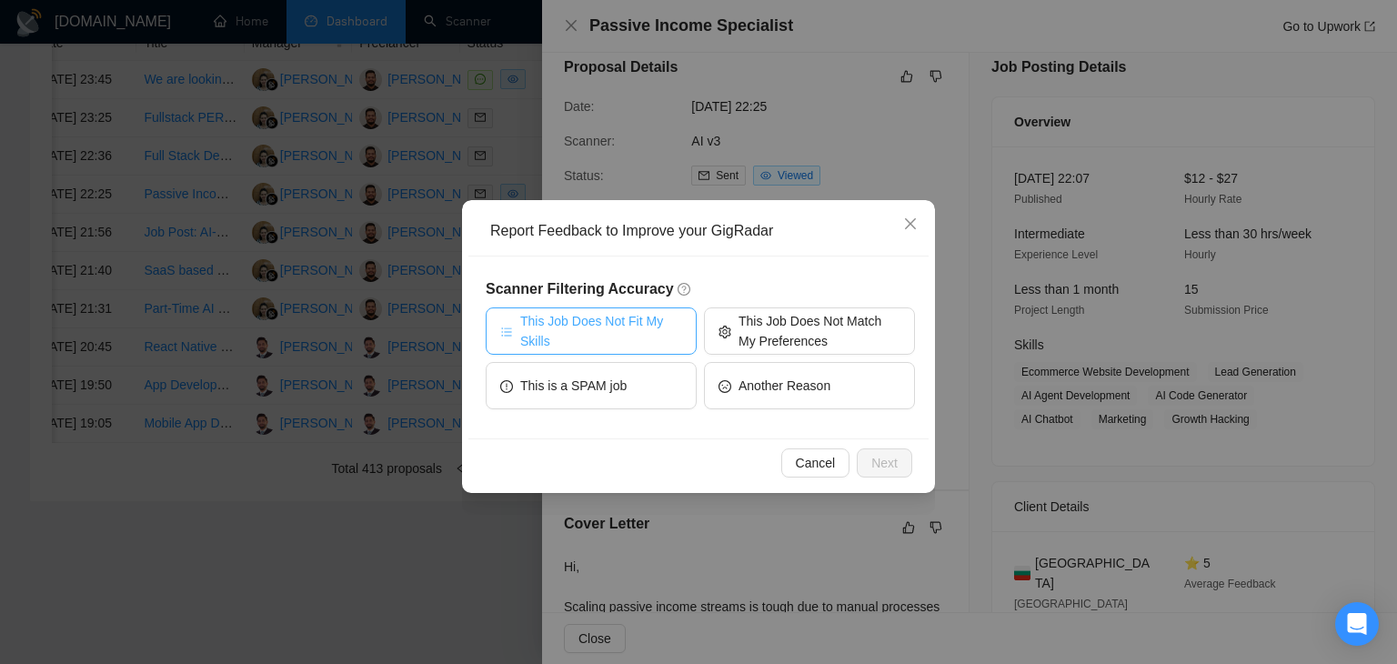
click at [597, 330] on span "This Job Does Not Fit My Skills" at bounding box center [601, 331] width 162 height 40
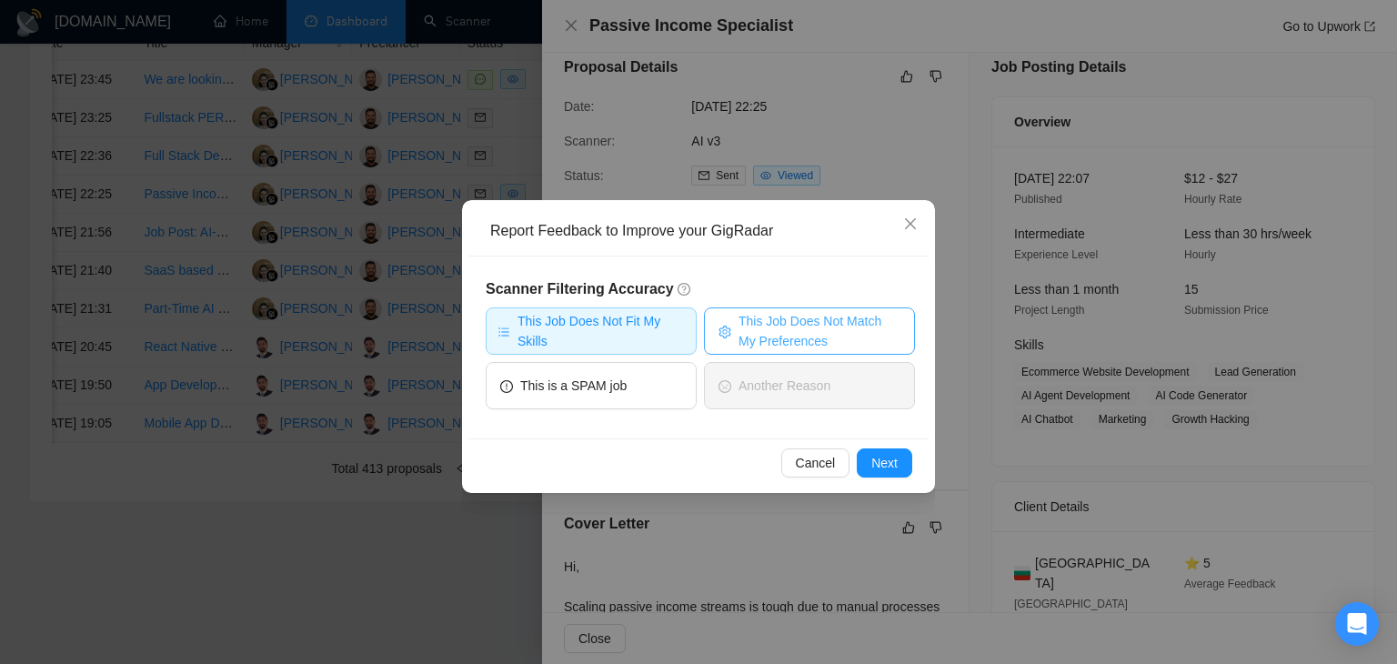
click at [794, 349] on span "This Job Does Not Match My Preferences" at bounding box center [820, 331] width 162 height 40
click at [884, 457] on span "Next" at bounding box center [884, 463] width 26 height 20
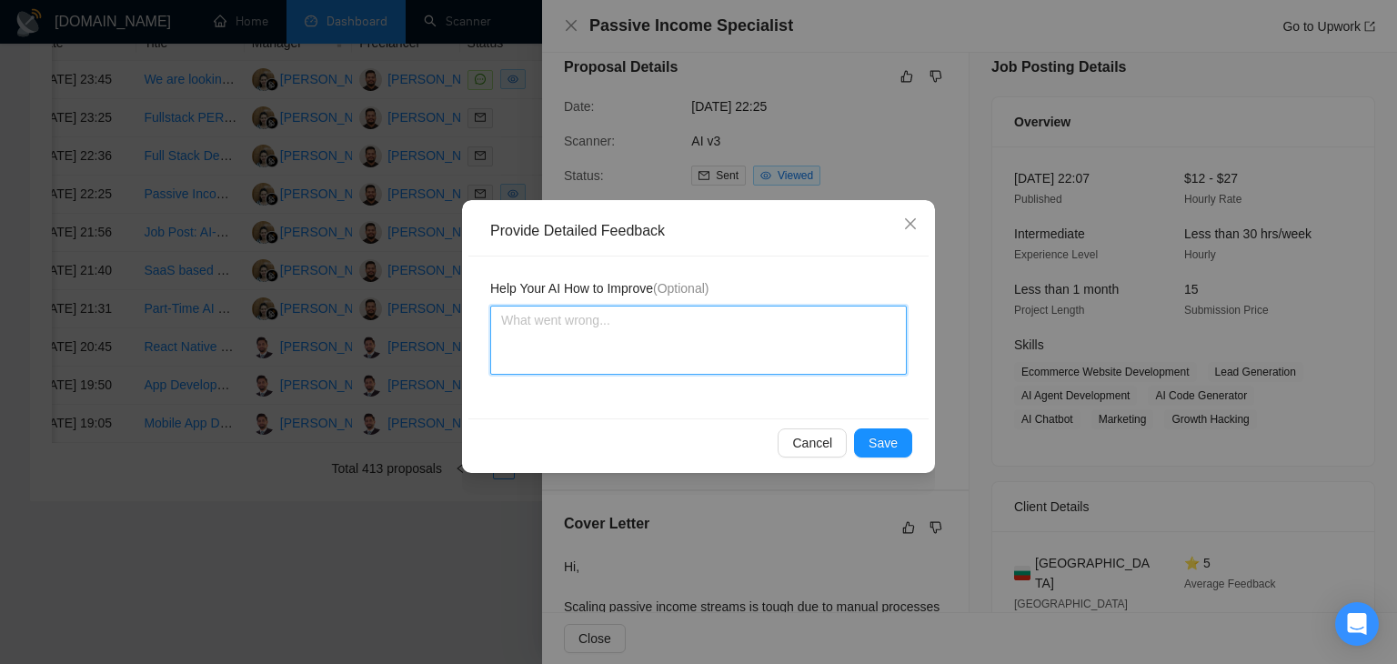
click at [589, 335] on textarea at bounding box center [698, 340] width 417 height 69
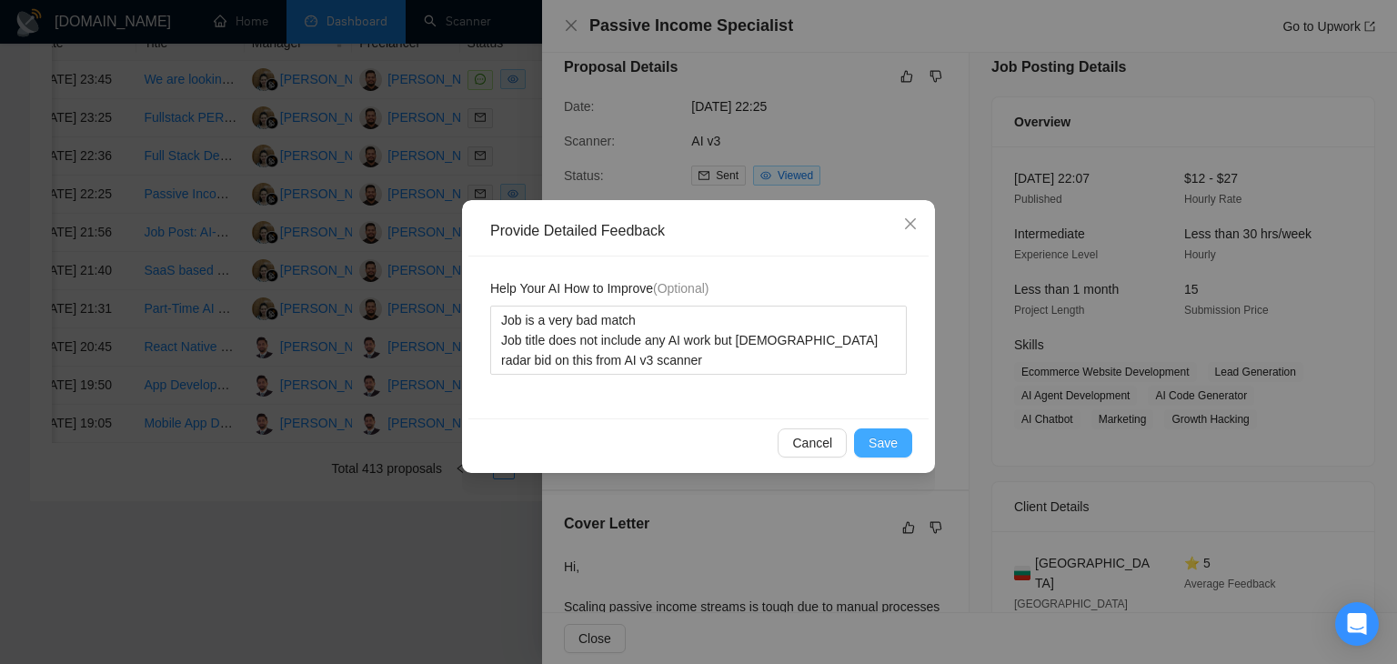
click at [883, 437] on span "Save" at bounding box center [883, 443] width 29 height 20
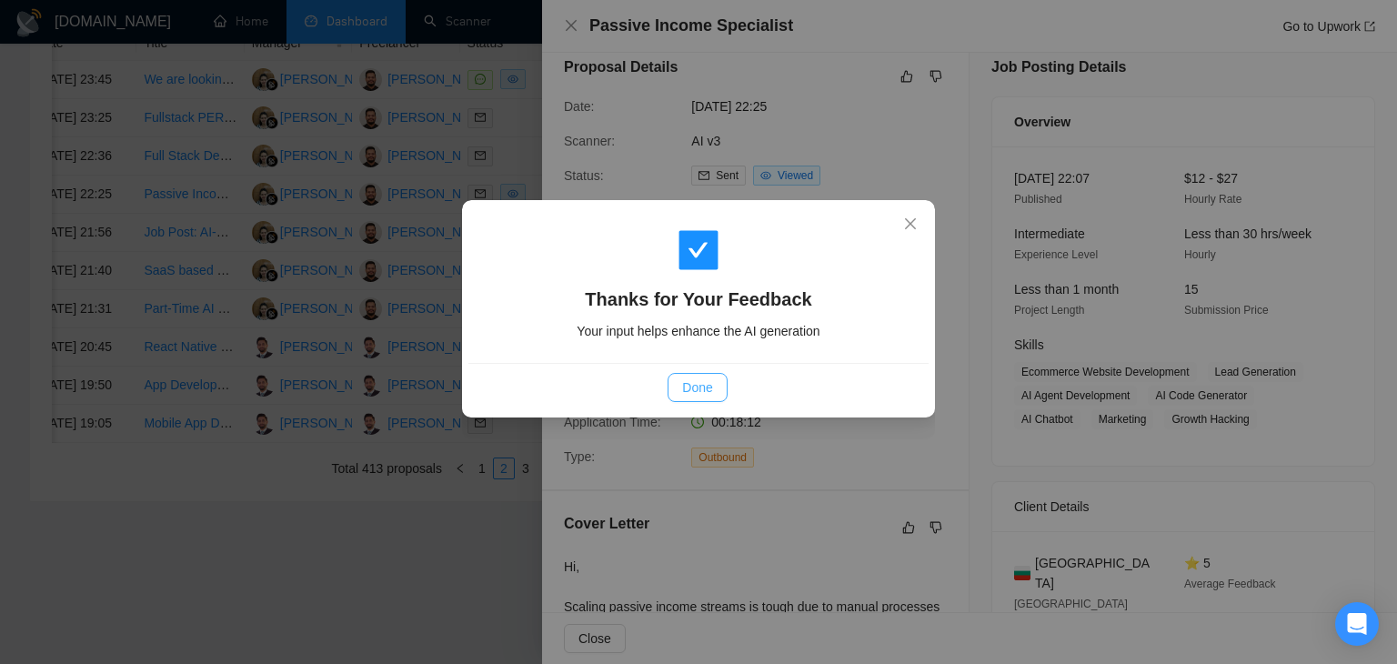
click at [693, 378] on span "Done" at bounding box center [697, 387] width 30 height 20
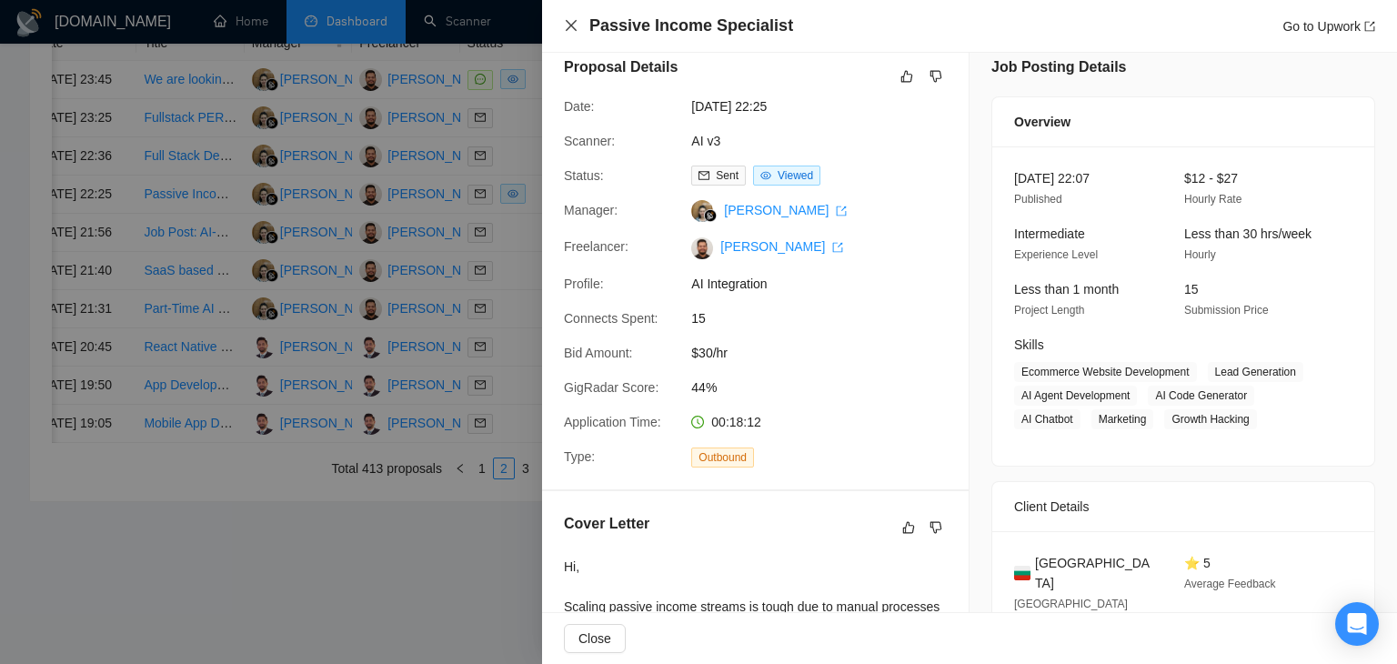
click at [570, 23] on icon "close" at bounding box center [571, 25] width 15 height 15
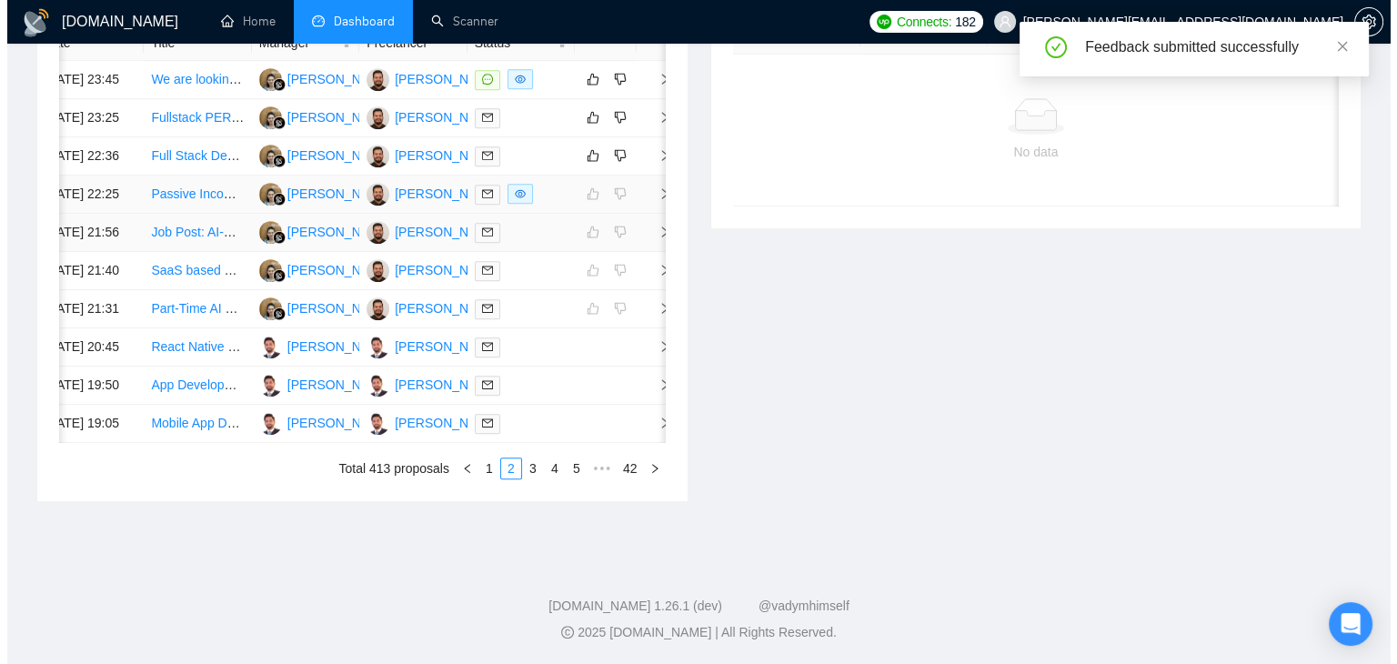
scroll to position [710, 0]
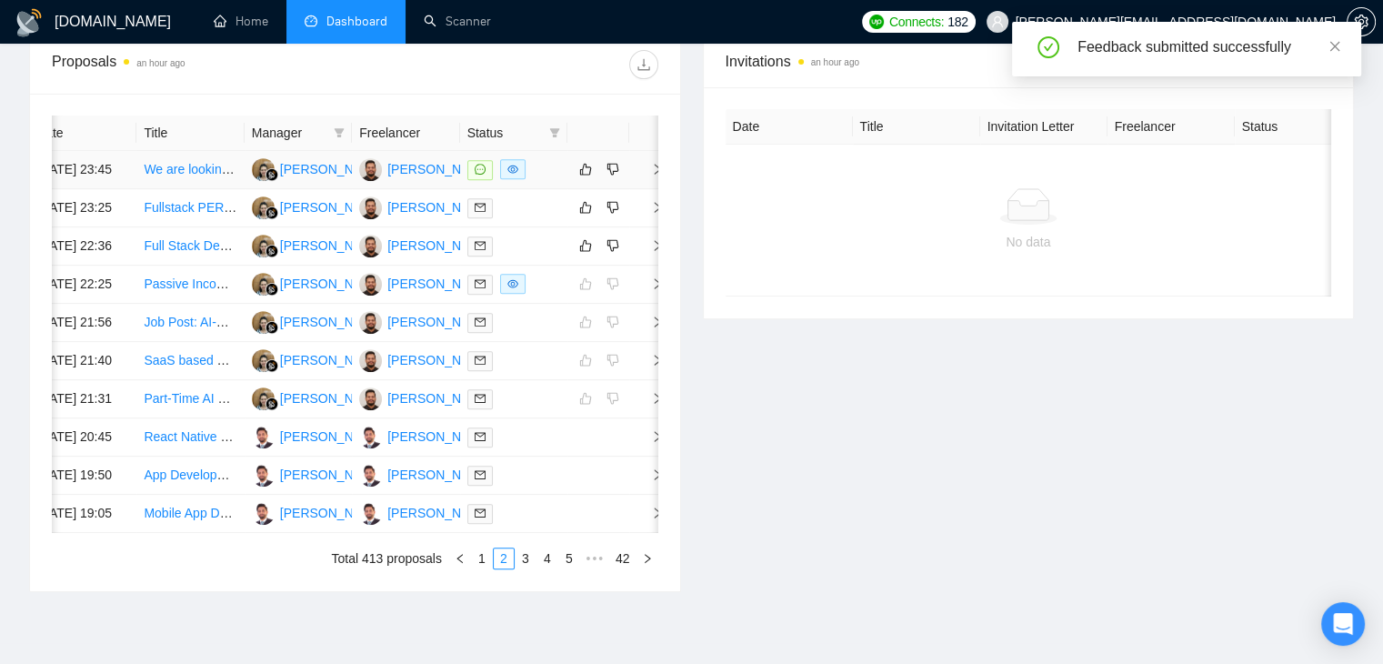
click at [646, 184] on td at bounding box center [647, 170] width 36 height 38
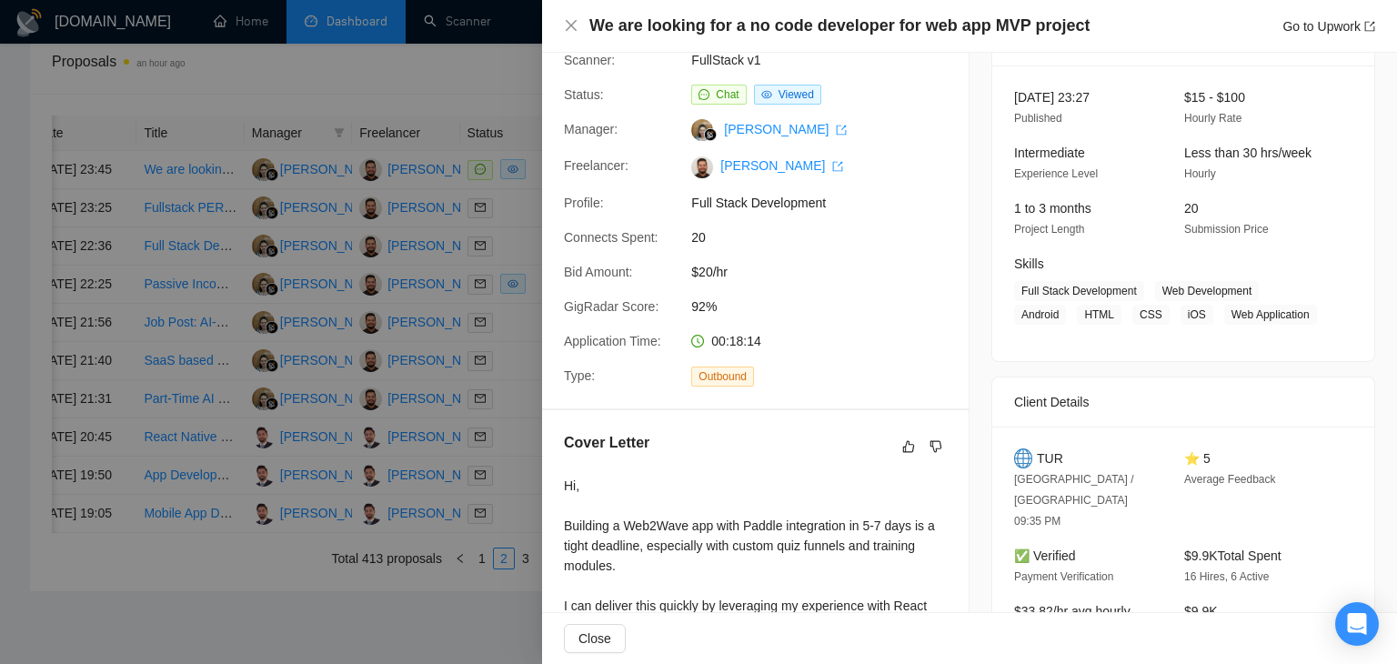
scroll to position [98, 0]
click at [572, 26] on icon "close" at bounding box center [571, 25] width 11 height 11
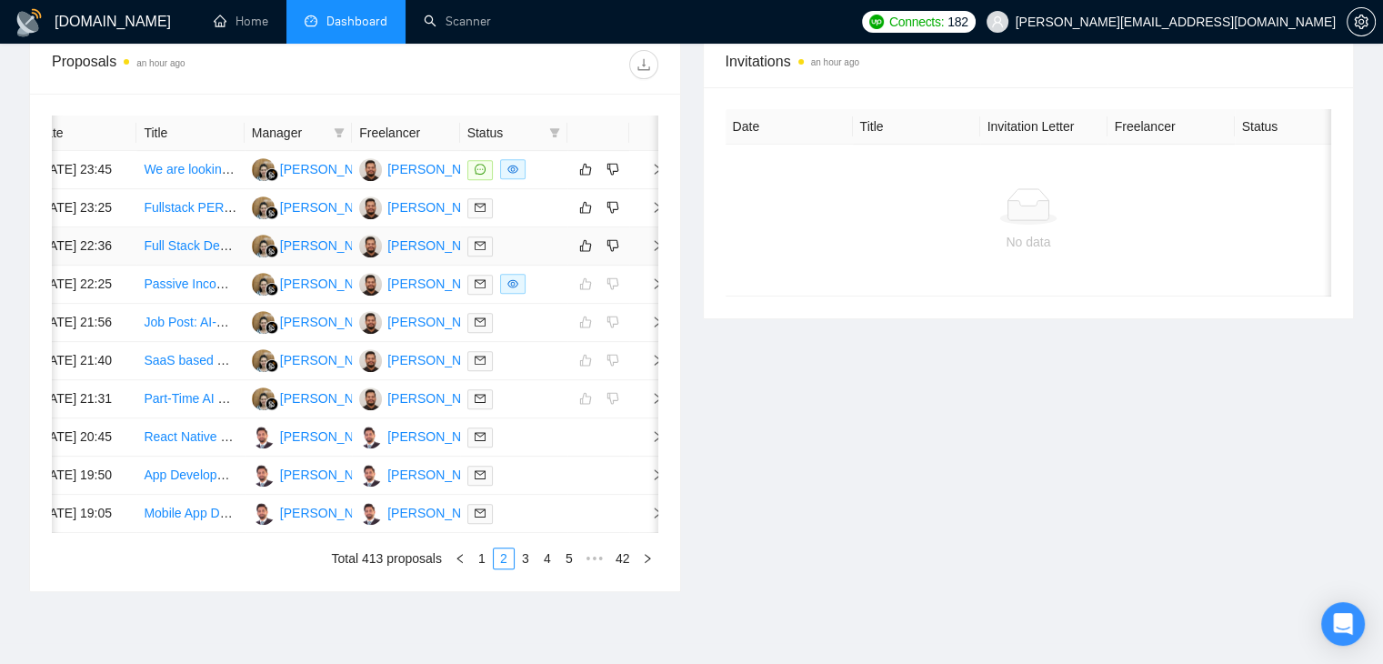
click at [653, 252] on icon "right" at bounding box center [657, 245] width 13 height 13
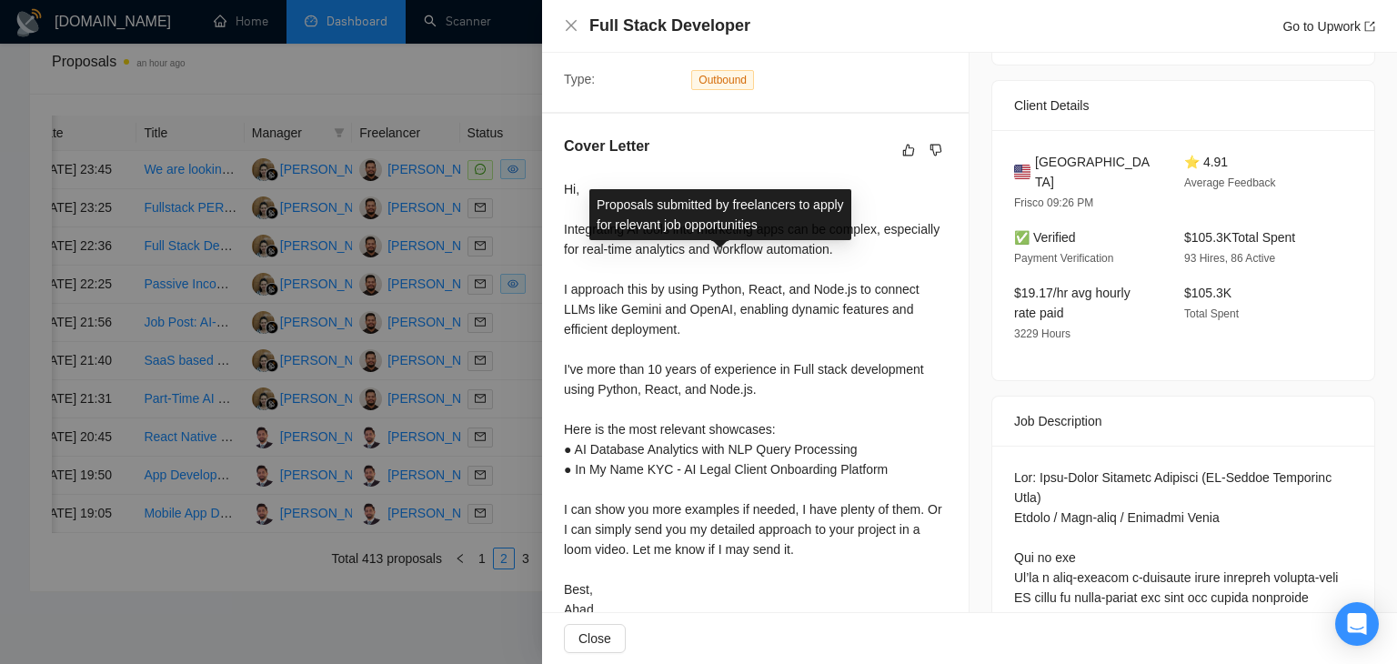
scroll to position [487, 0]
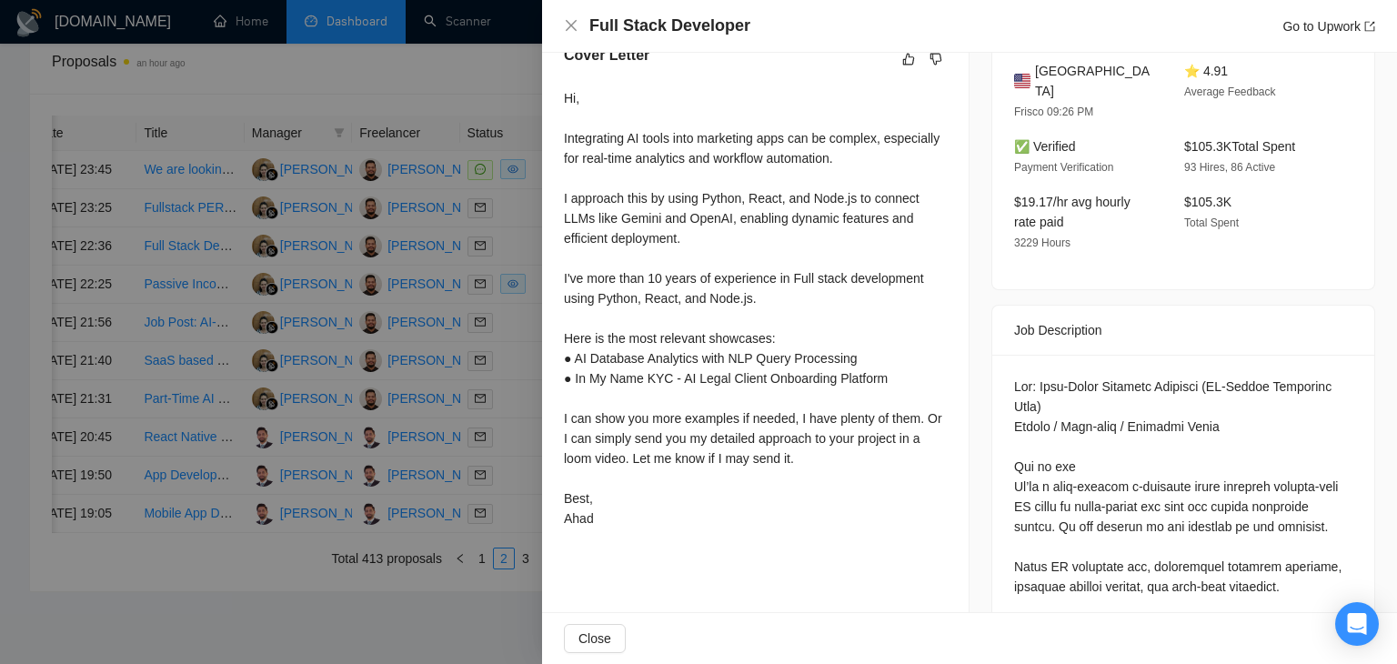
click at [578, 20] on div "Full Stack Developer Go to Upwork" at bounding box center [969, 26] width 811 height 23
click at [565, 32] on icon "close" at bounding box center [571, 25] width 15 height 15
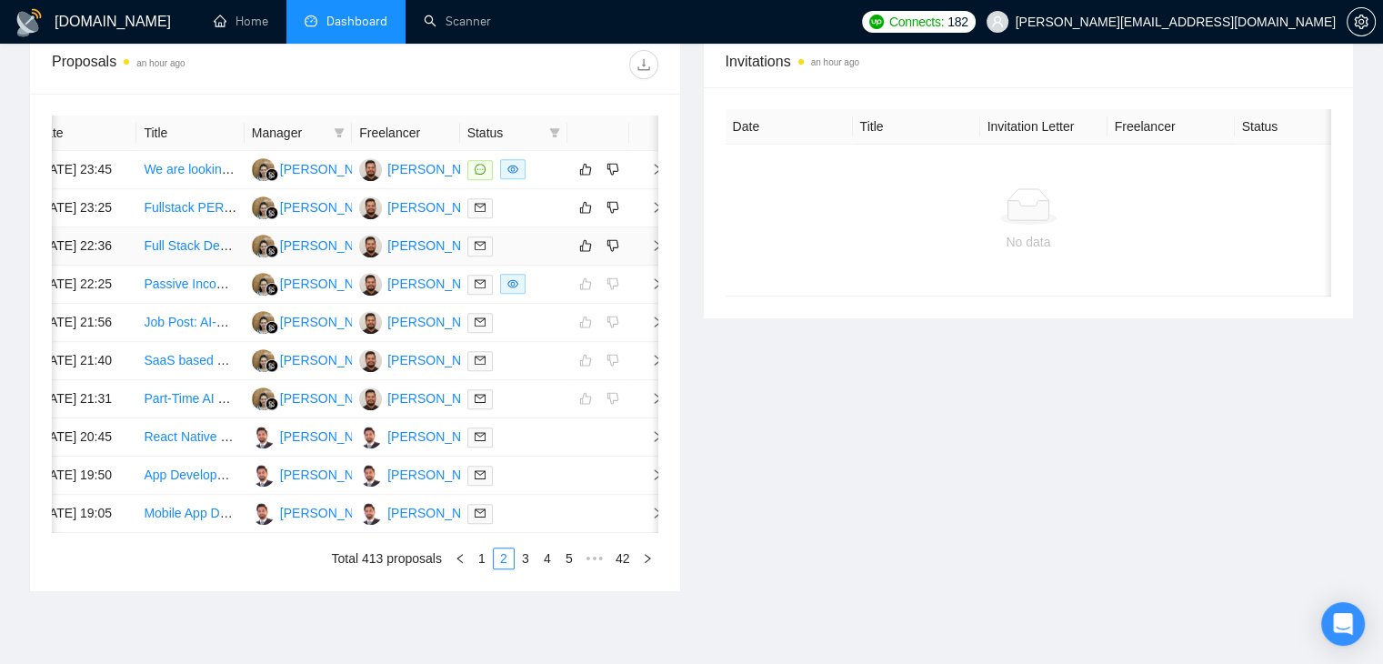
click at [651, 252] on icon "right" at bounding box center [657, 245] width 13 height 13
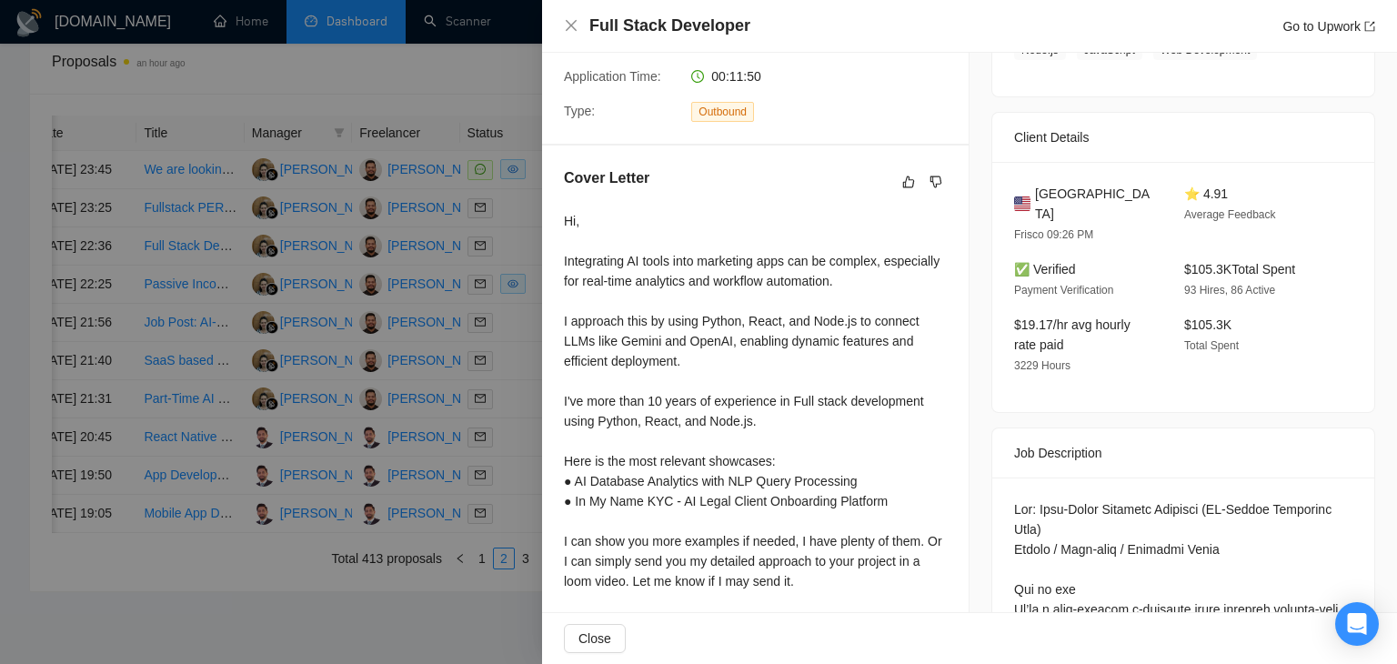
scroll to position [637, 0]
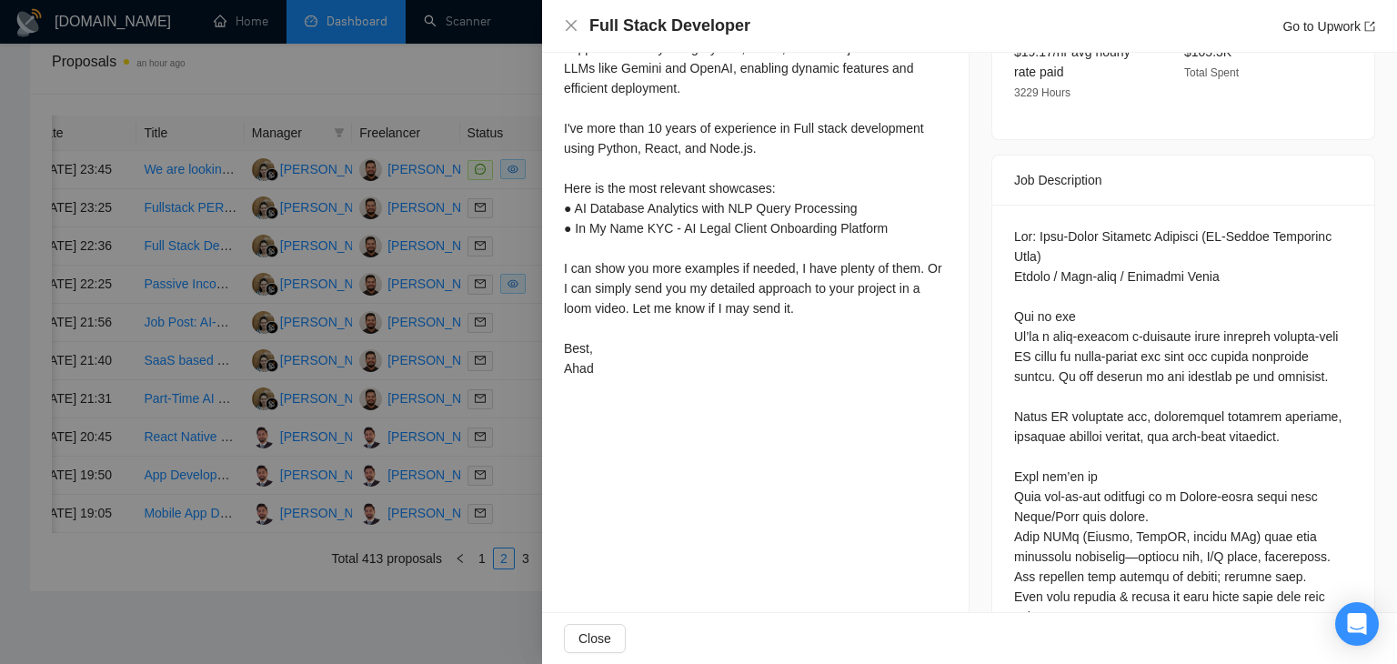
drag, startPoint x: 1015, startPoint y: 288, endPoint x: 1030, endPoint y: 296, distance: 16.3
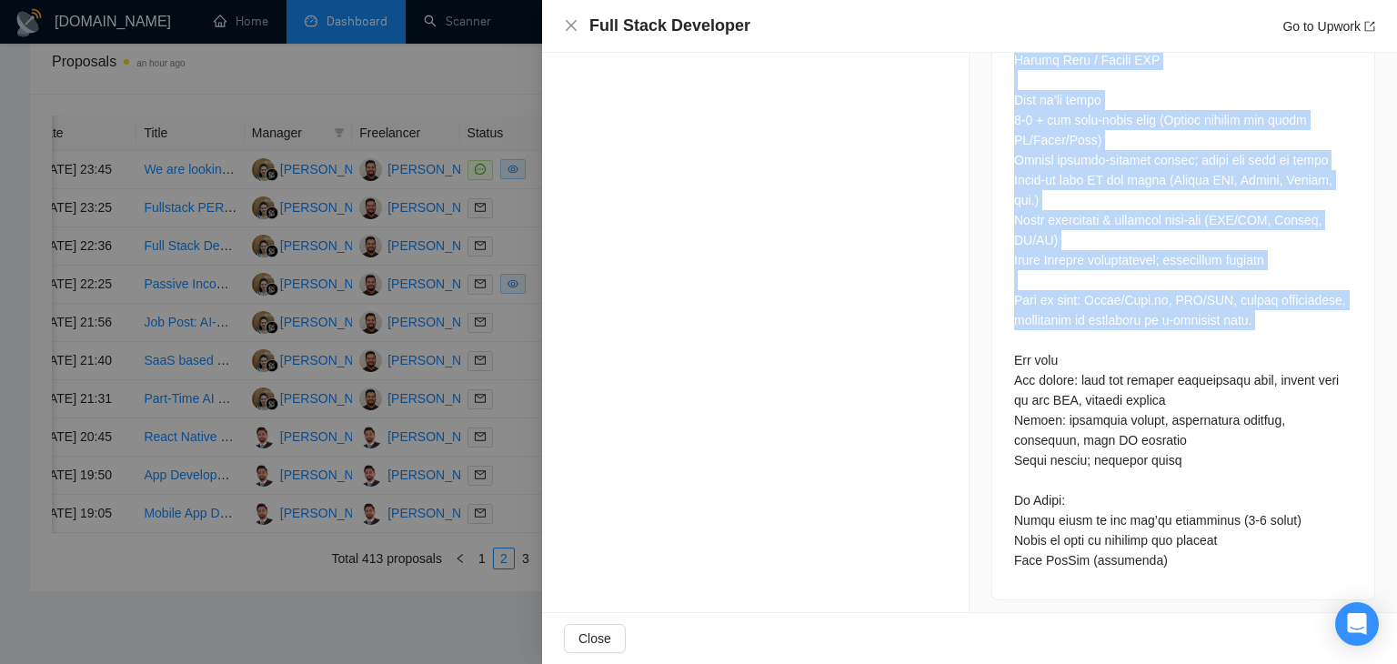
scroll to position [1304, 0]
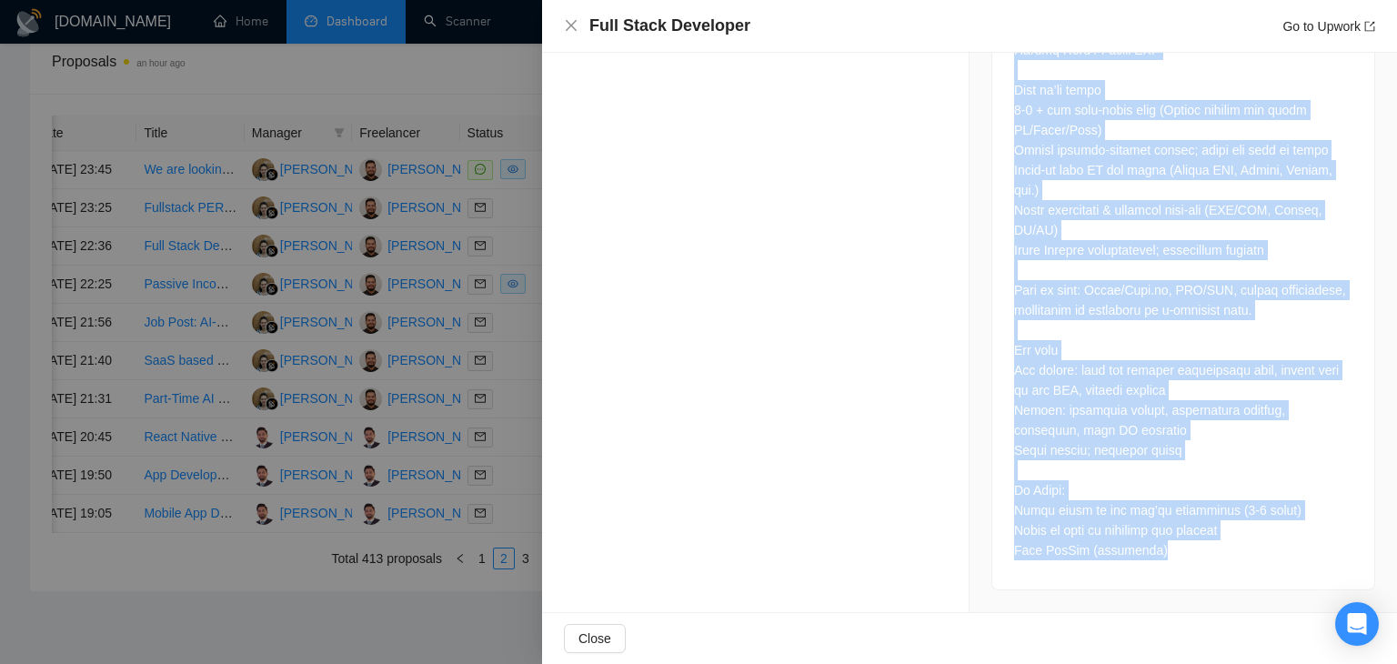
drag, startPoint x: 1002, startPoint y: 292, endPoint x: 1245, endPoint y: 560, distance: 361.9
click at [1254, 576] on div at bounding box center [1183, 73] width 382 height 1031
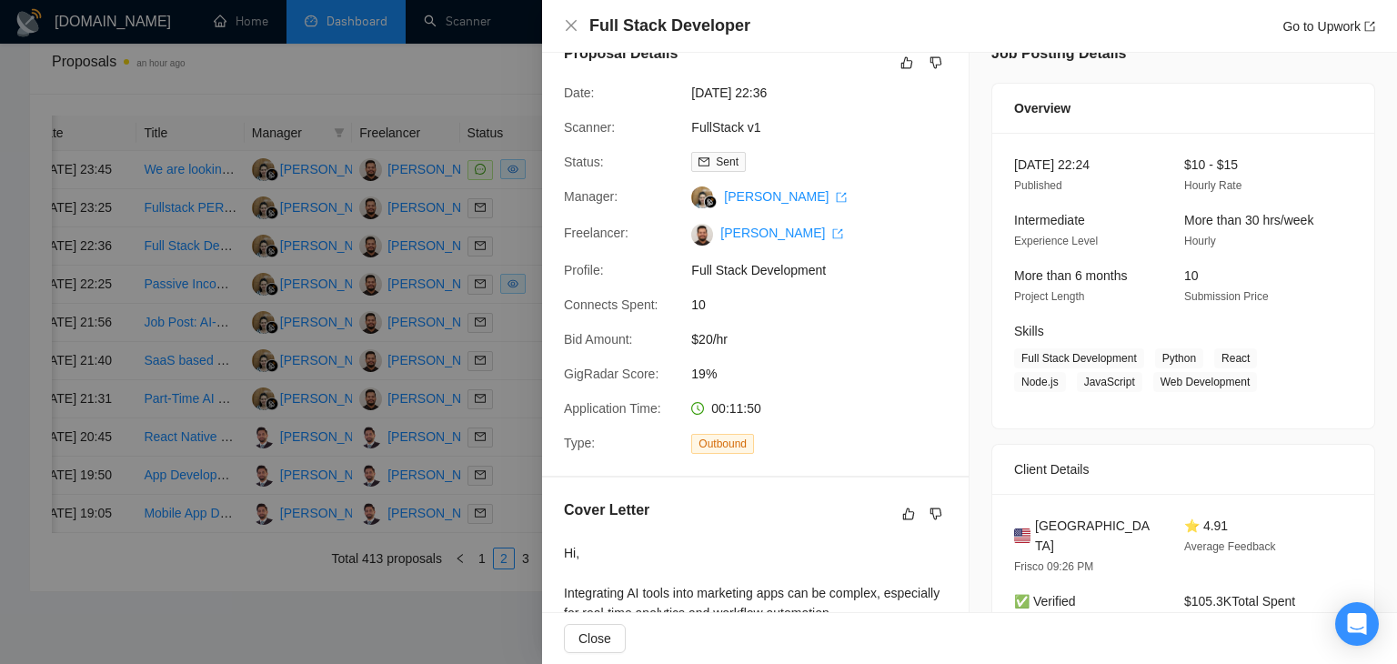
scroll to position [0, 0]
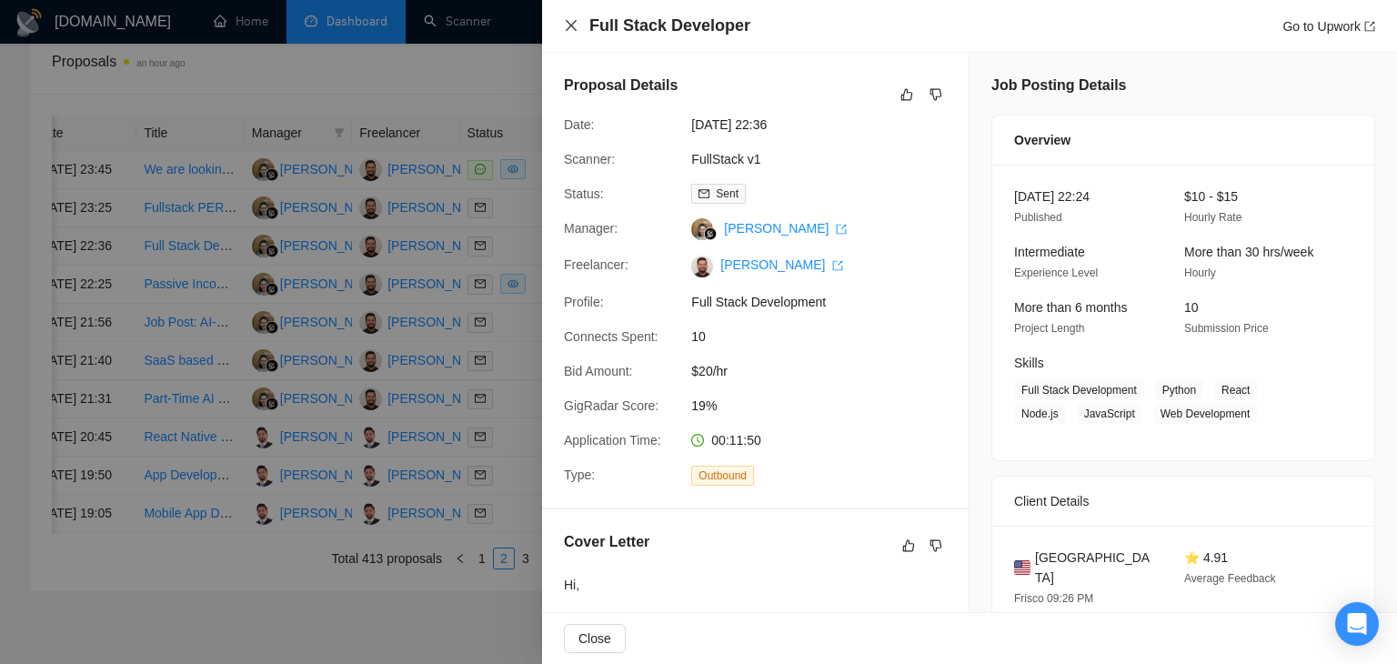
click at [569, 26] on icon "close" at bounding box center [571, 25] width 11 height 11
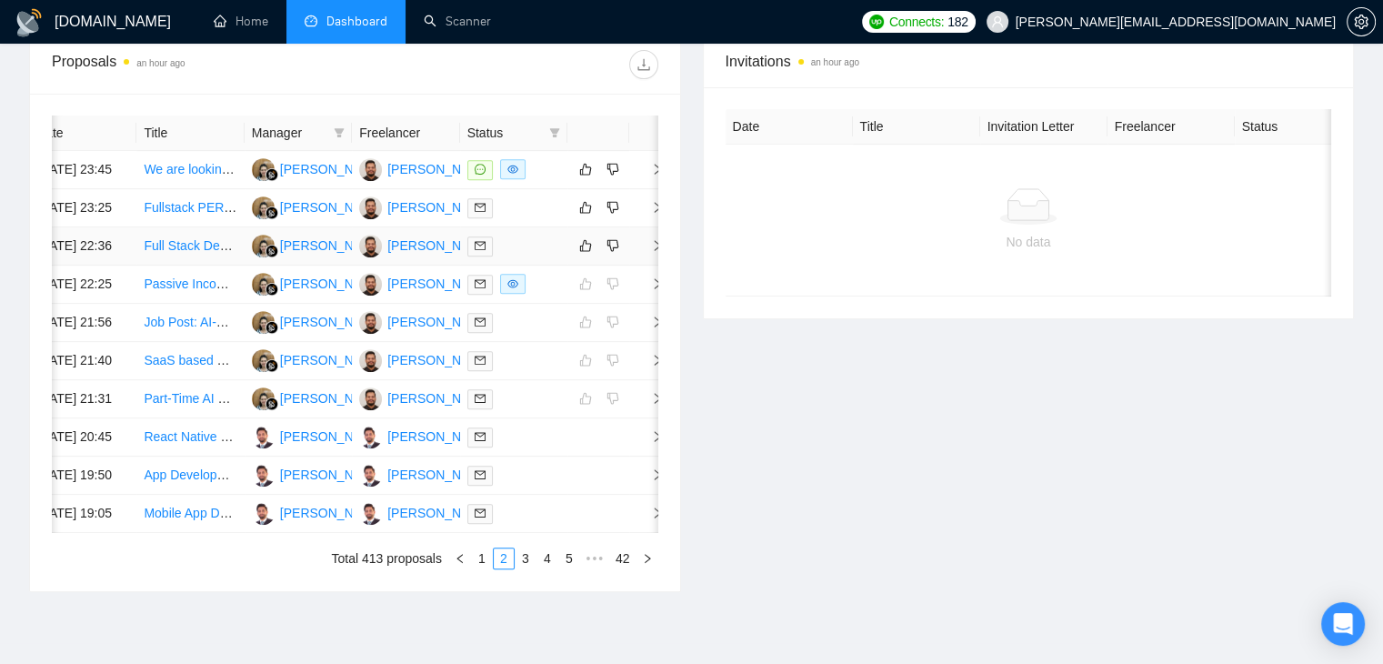
click at [651, 252] on icon "right" at bounding box center [657, 245] width 13 height 13
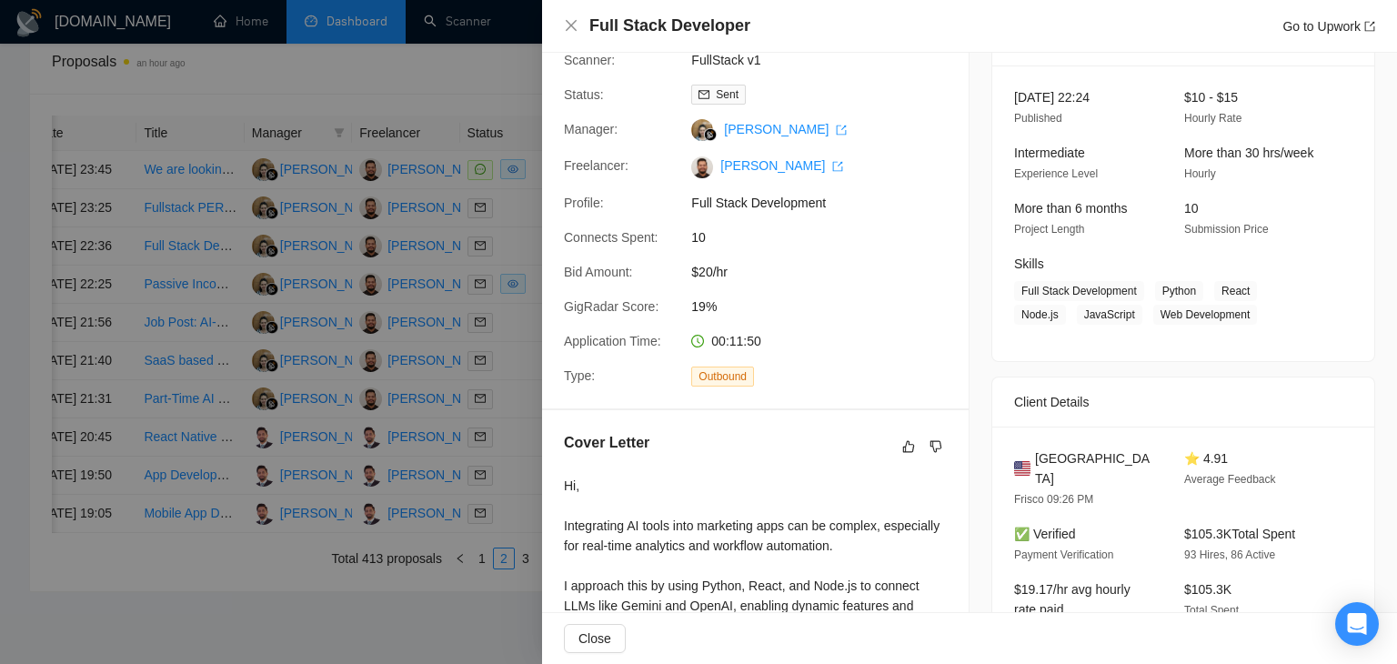
scroll to position [273, 0]
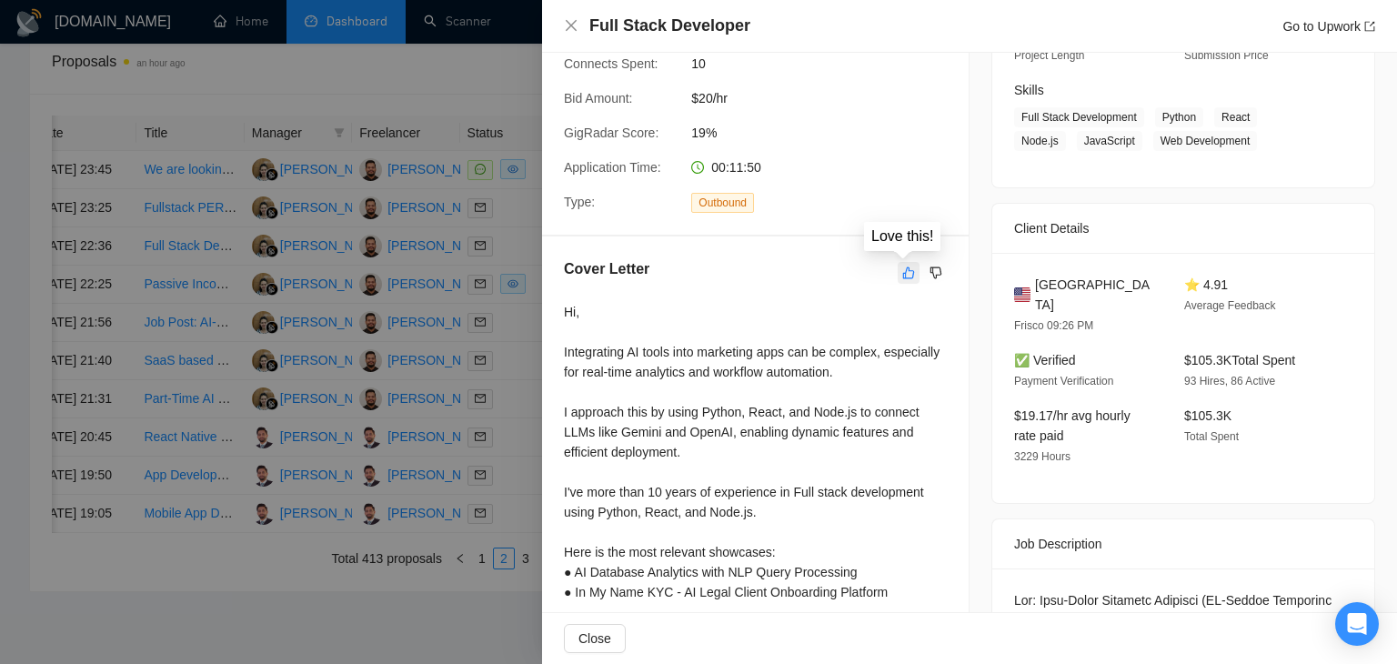
click at [902, 278] on icon "like" at bounding box center [908, 273] width 13 height 15
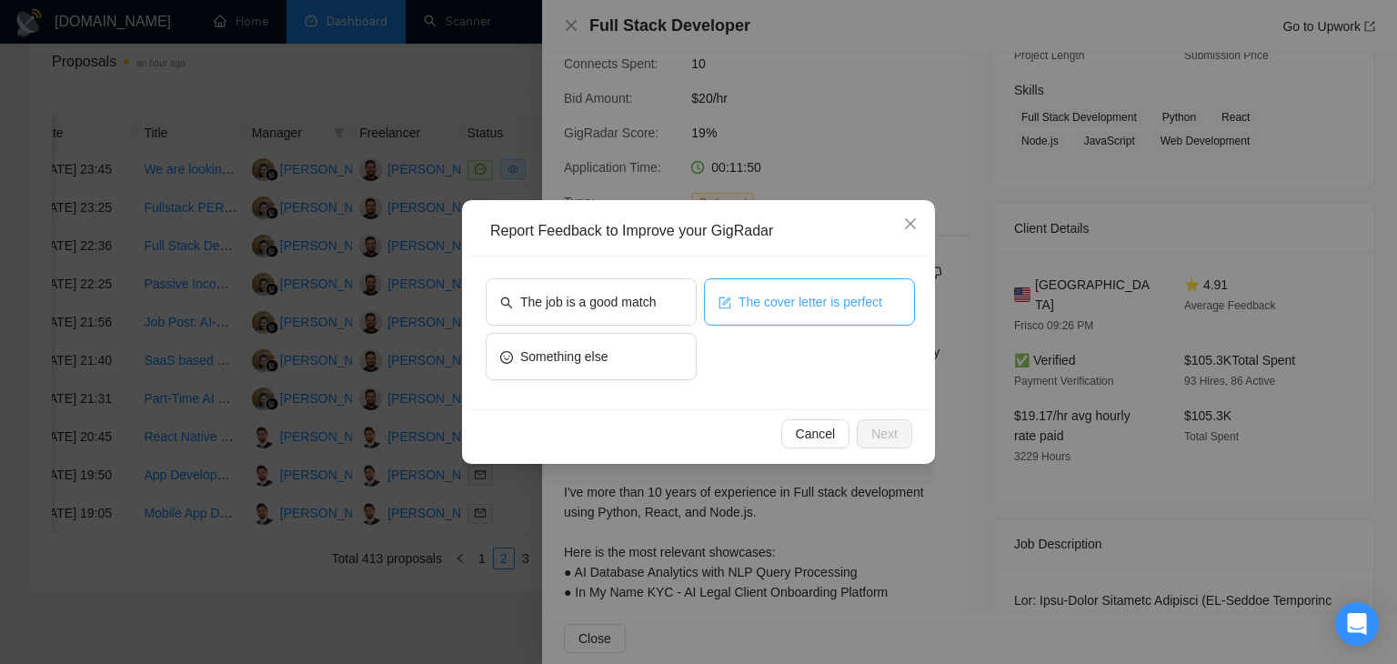
click at [744, 285] on button "The cover letter is perfect" at bounding box center [809, 301] width 211 height 47
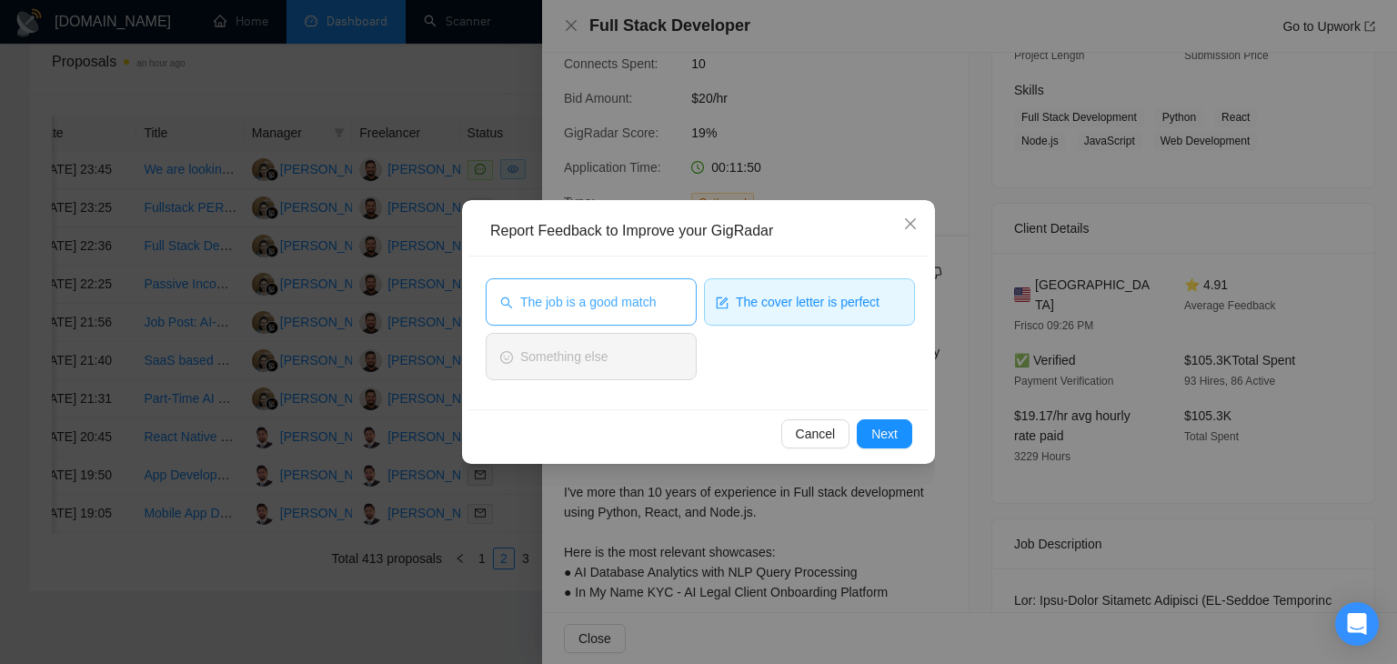
click at [633, 297] on span "The job is a good match" at bounding box center [588, 302] width 136 height 20
click at [892, 437] on span "Next" at bounding box center [884, 434] width 26 height 20
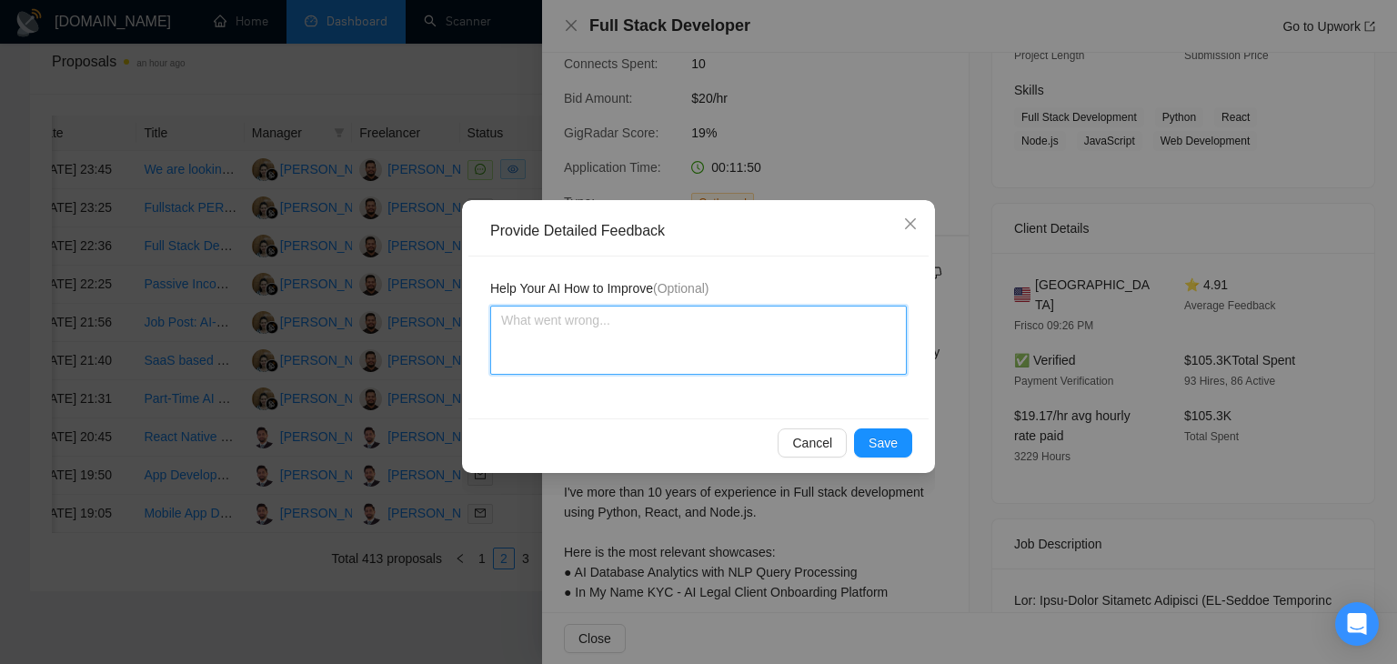
click at [615, 332] on textarea at bounding box center [698, 340] width 417 height 69
paste textarea "4*iP$Yhf"
drag, startPoint x: 677, startPoint y: 343, endPoint x: 492, endPoint y: 327, distance: 185.4
click at [492, 327] on textarea "Cover letter is according to my instructions Job is also a very good match" at bounding box center [698, 340] width 417 height 69
click at [672, 343] on textarea "Cover letter is according to my instructions Job is also a very good match" at bounding box center [698, 340] width 417 height 69
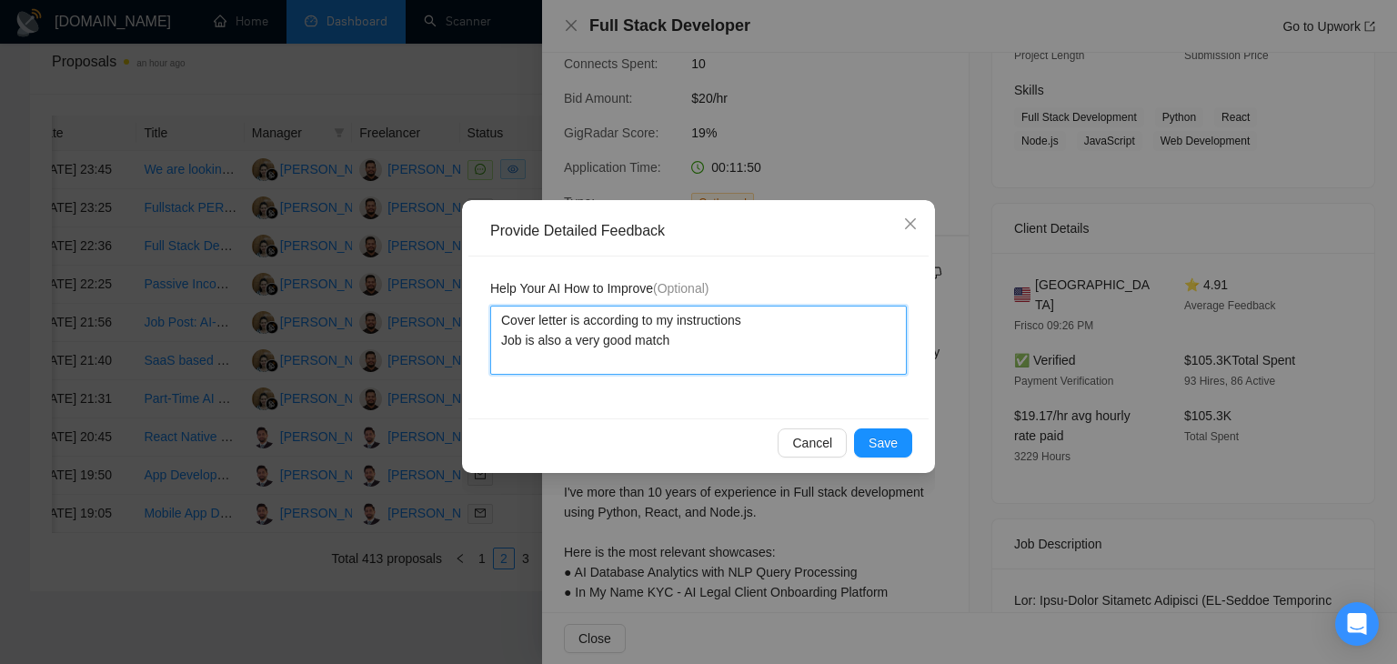
drag, startPoint x: 672, startPoint y: 343, endPoint x: 504, endPoint y: 323, distance: 169.4
click at [504, 323] on textarea "Cover letter is according to my instructions Job is also a very good match" at bounding box center [698, 340] width 417 height 69
click at [688, 344] on textarea "Cover letter is according to my instructions Job is also a very good match" at bounding box center [698, 340] width 417 height 69
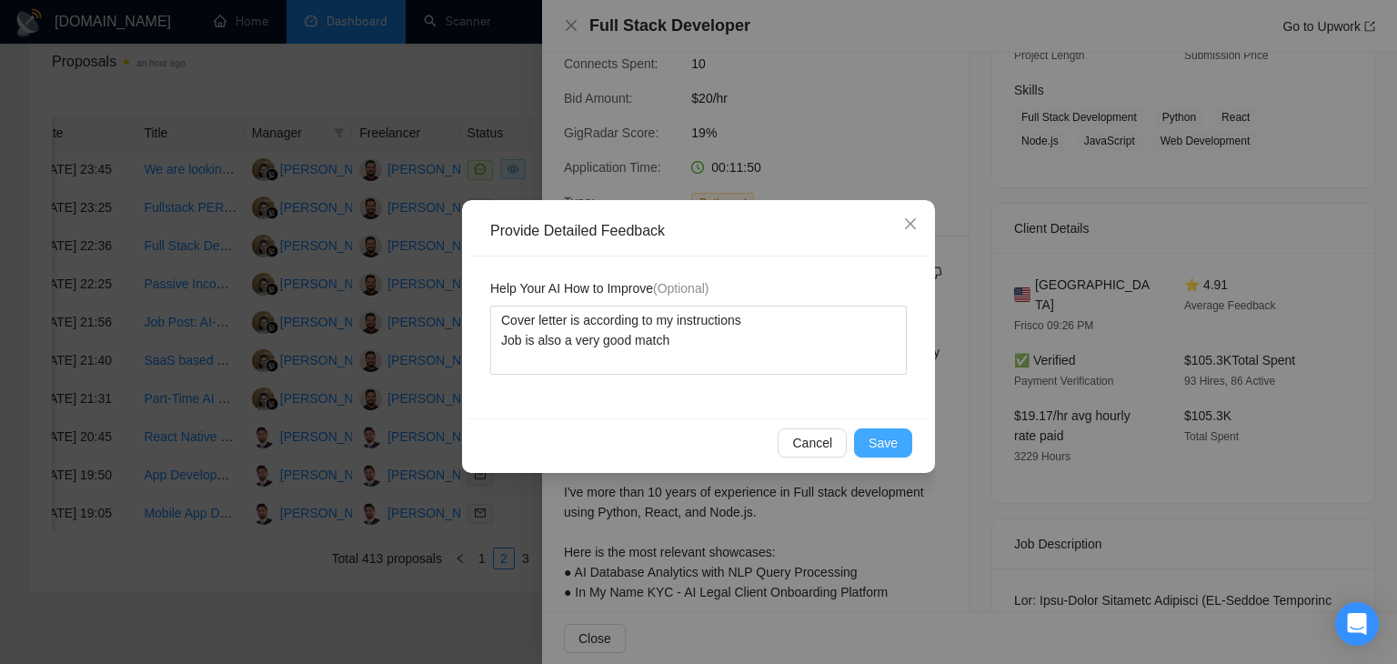
click at [883, 447] on span "Save" at bounding box center [883, 443] width 29 height 20
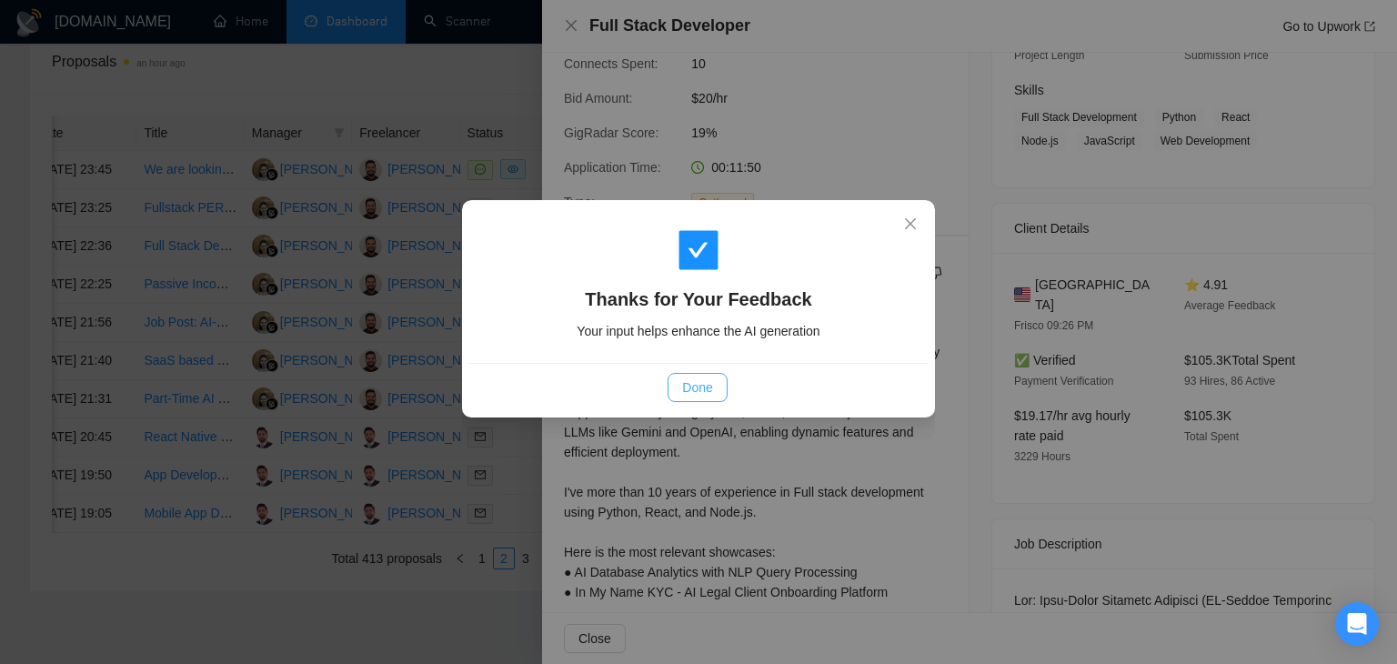
click at [682, 382] on span "Done" at bounding box center [697, 387] width 30 height 20
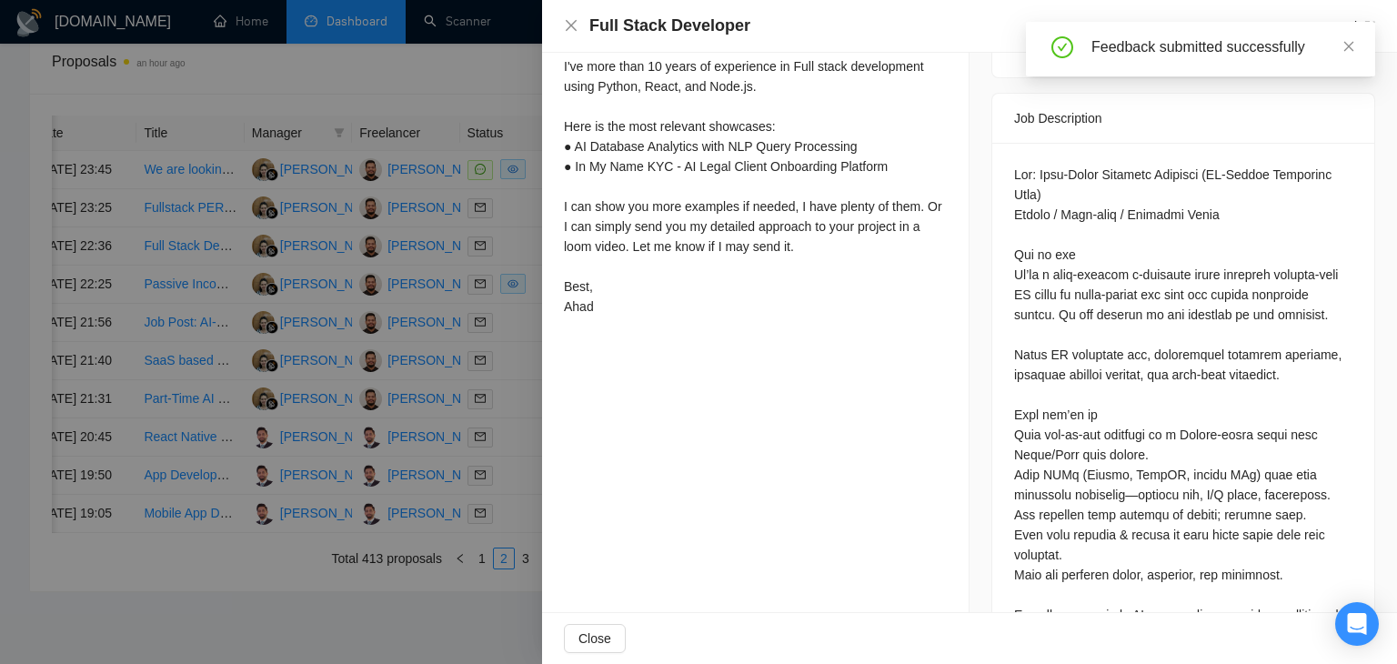
scroll to position [1091, 0]
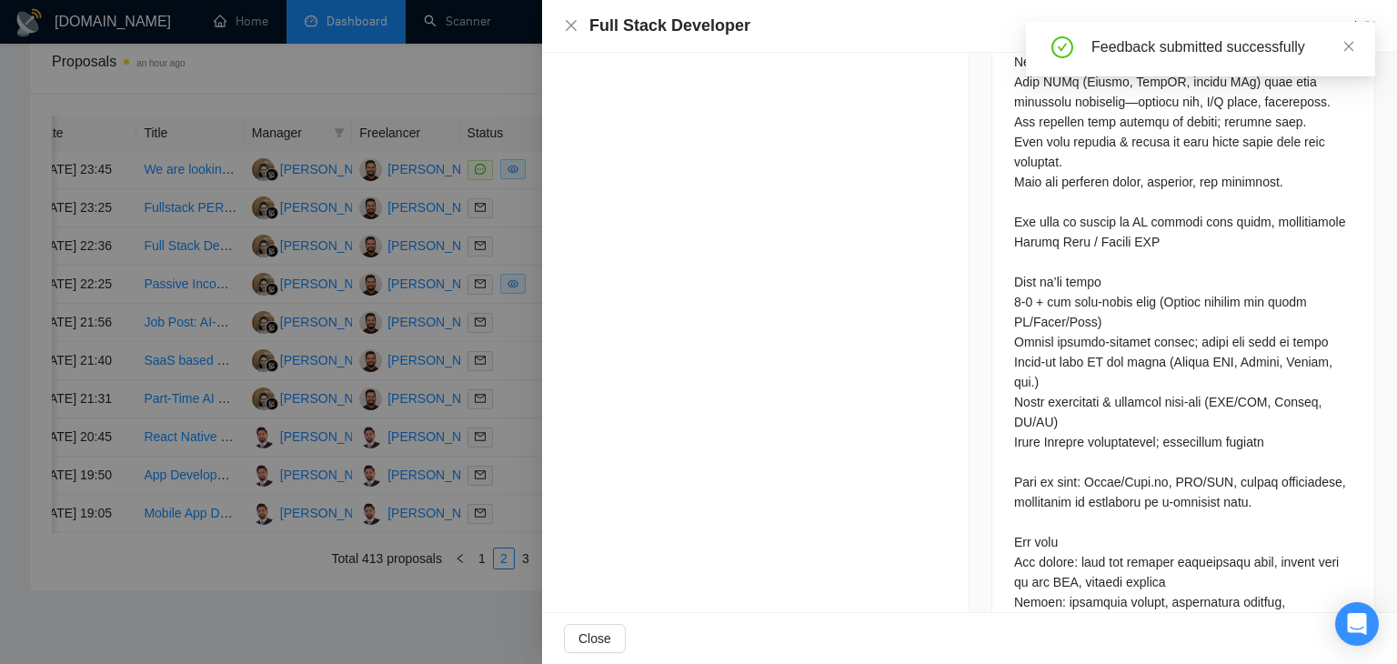
click at [578, 30] on div "Full Stack Developer Go to Upwork" at bounding box center [969, 26] width 811 height 23
click at [575, 25] on icon "close" at bounding box center [571, 25] width 15 height 15
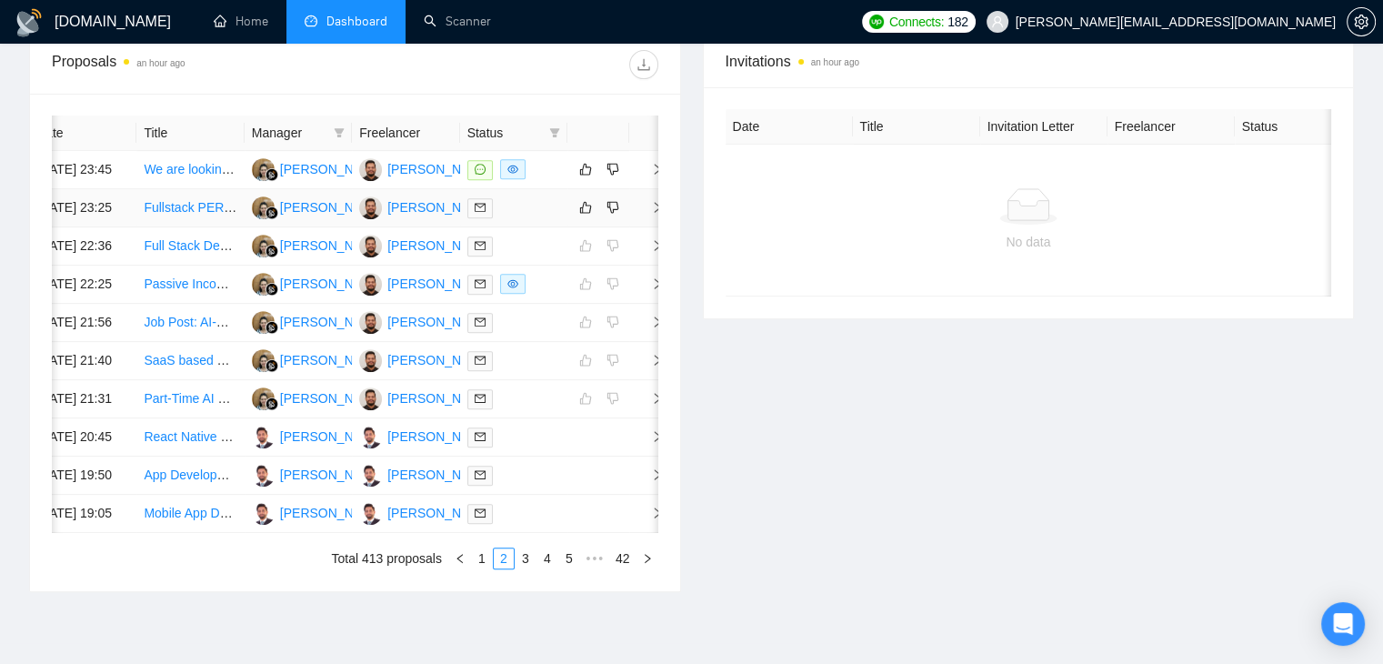
click at [641, 214] on span "right" at bounding box center [650, 207] width 27 height 13
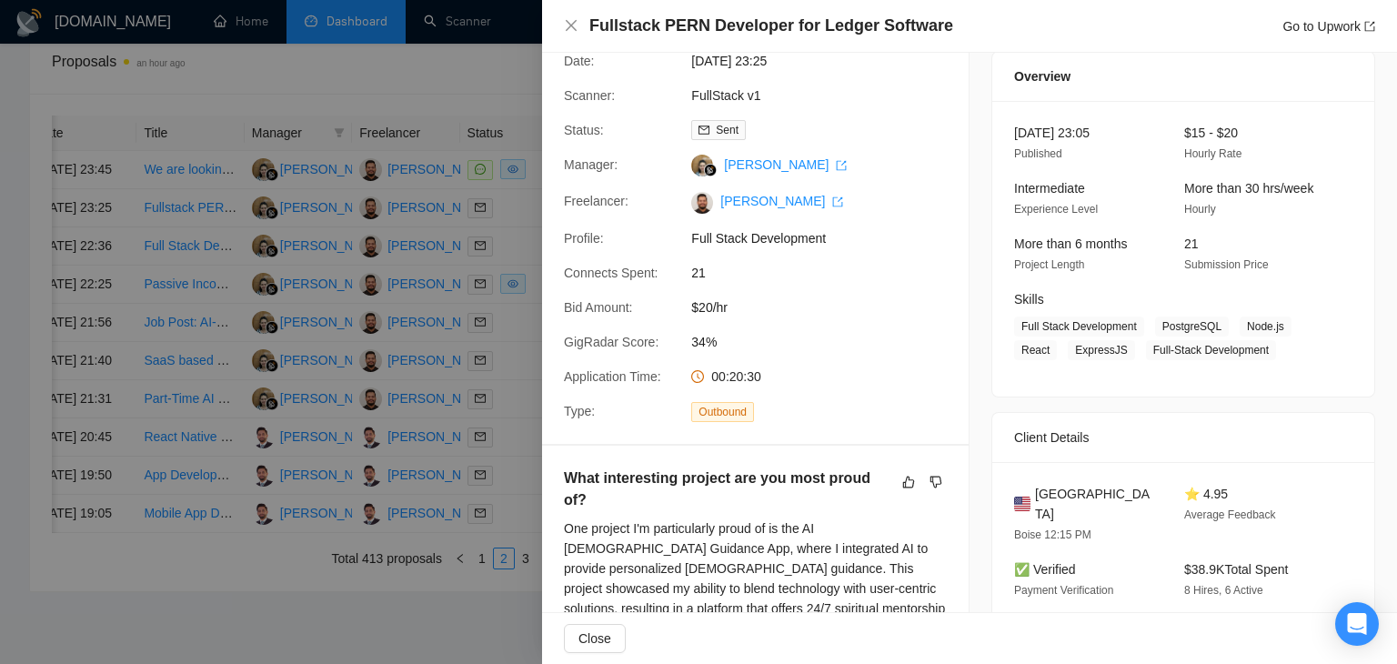
scroll to position [0, 0]
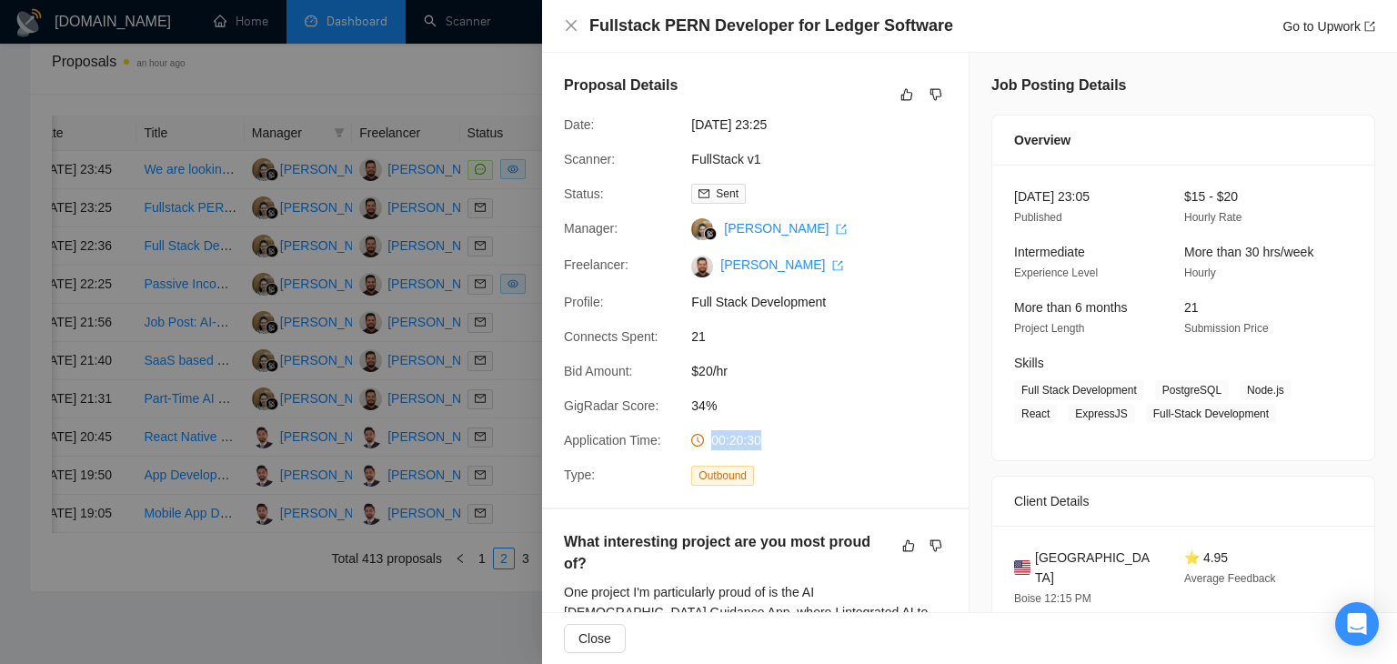
drag, startPoint x: 709, startPoint y: 441, endPoint x: 759, endPoint y: 437, distance: 50.2
click at [759, 437] on div "00:20:30" at bounding box center [780, 440] width 192 height 20
drag, startPoint x: 759, startPoint y: 437, endPoint x: 714, endPoint y: 445, distance: 45.2
click at [714, 445] on div "00:20:30" at bounding box center [780, 440] width 192 height 20
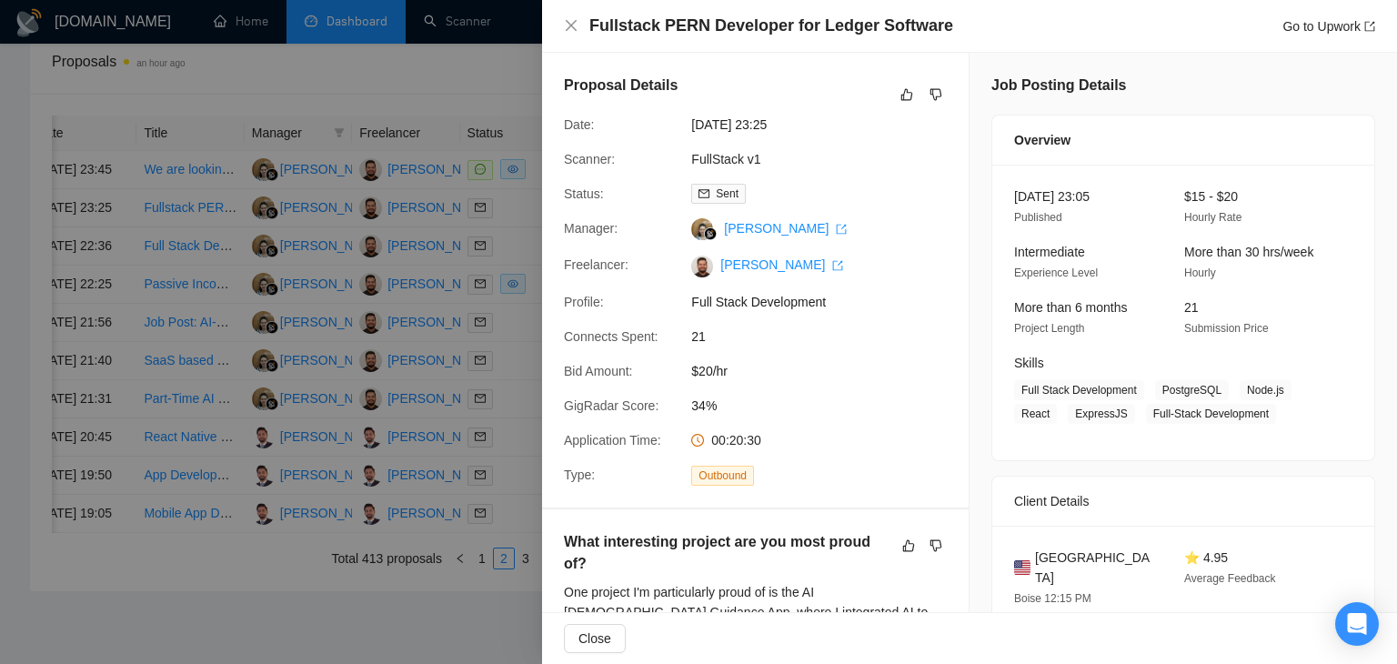
click at [860, 401] on span "34%" at bounding box center [827, 406] width 273 height 20
click at [574, 25] on icon "close" at bounding box center [571, 25] width 15 height 15
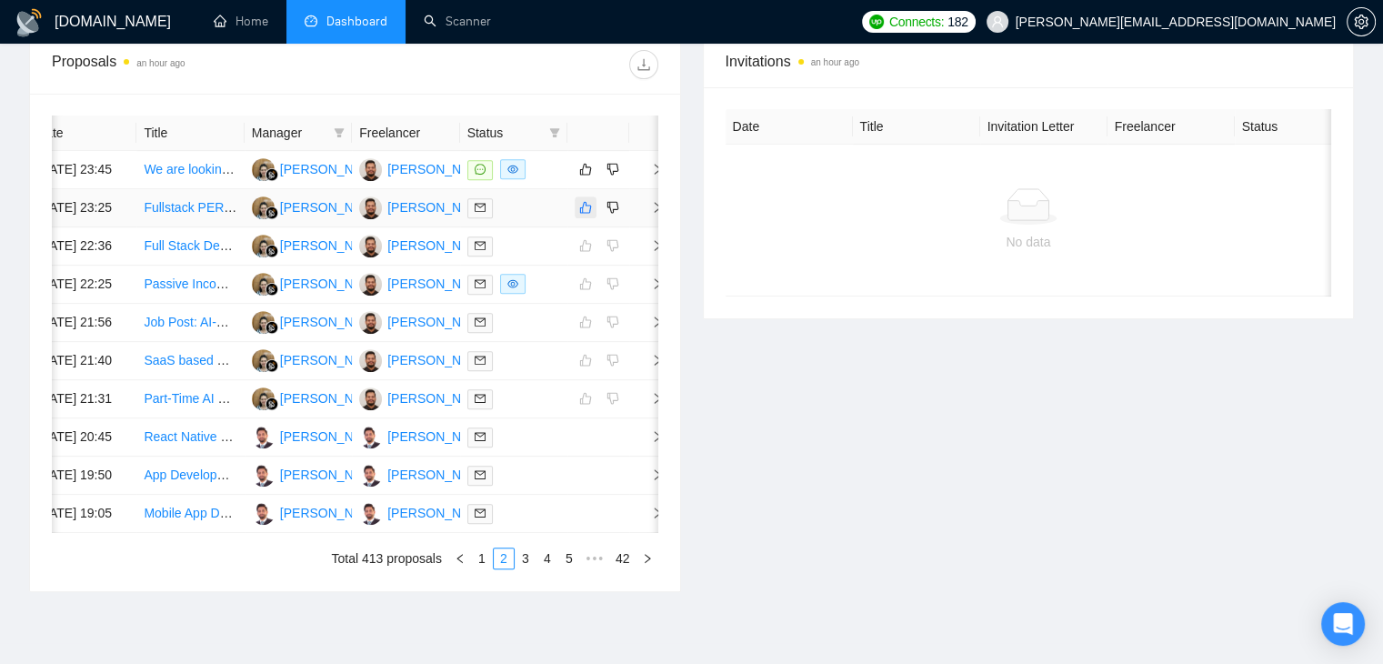
click at [578, 218] on button "button" at bounding box center [586, 207] width 22 height 22
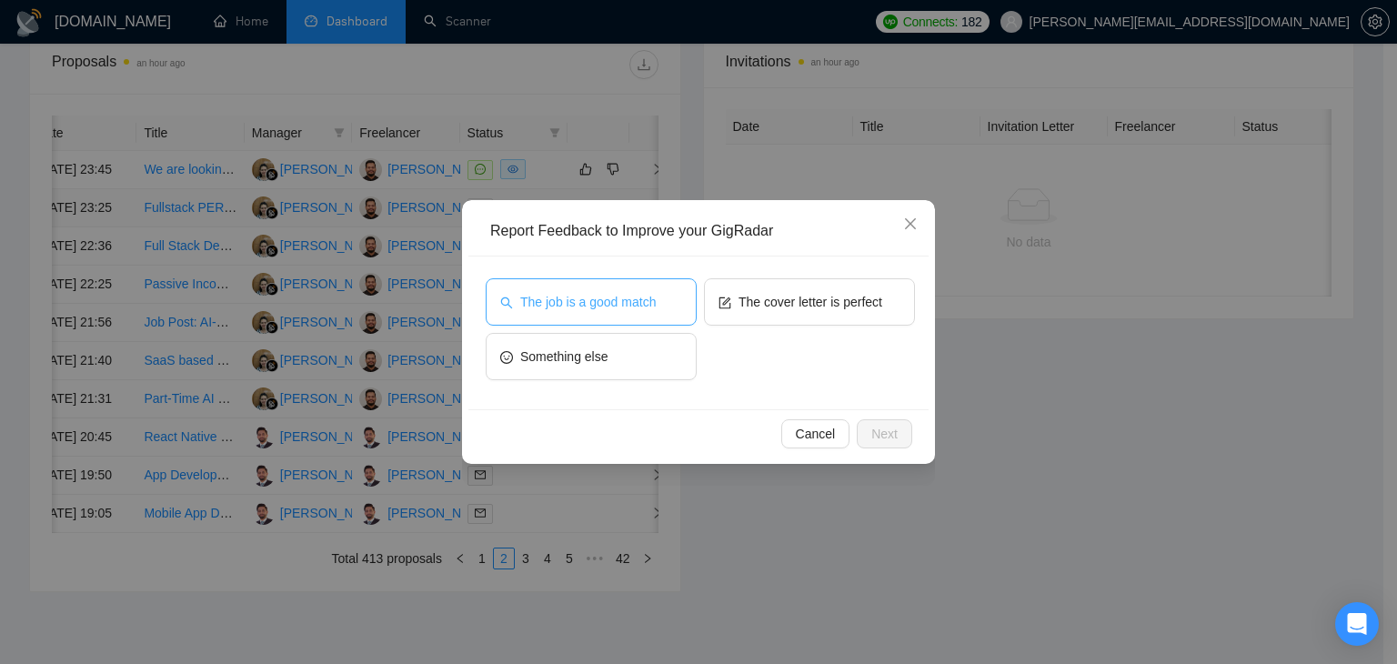
click at [570, 296] on span "The job is a good match" at bounding box center [588, 302] width 136 height 20
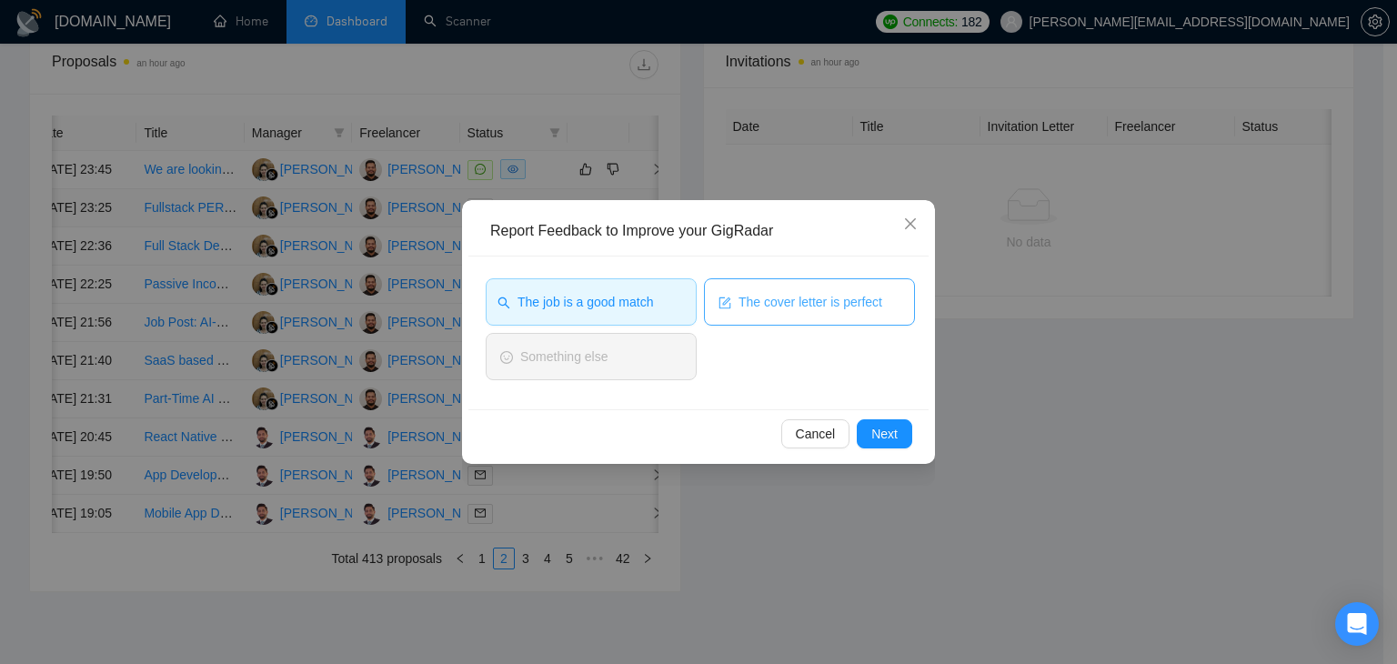
click at [704, 297] on button "The cover letter is perfect" at bounding box center [809, 301] width 211 height 47
click at [741, 301] on span "The cover letter is perfect" at bounding box center [808, 302] width 144 height 20
click at [821, 314] on button "The cover letter is perfect" at bounding box center [809, 301] width 211 height 47
click at [901, 449] on div "Cancel Next" at bounding box center [698, 433] width 460 height 48
click at [866, 424] on button "Next" at bounding box center [884, 433] width 55 height 29
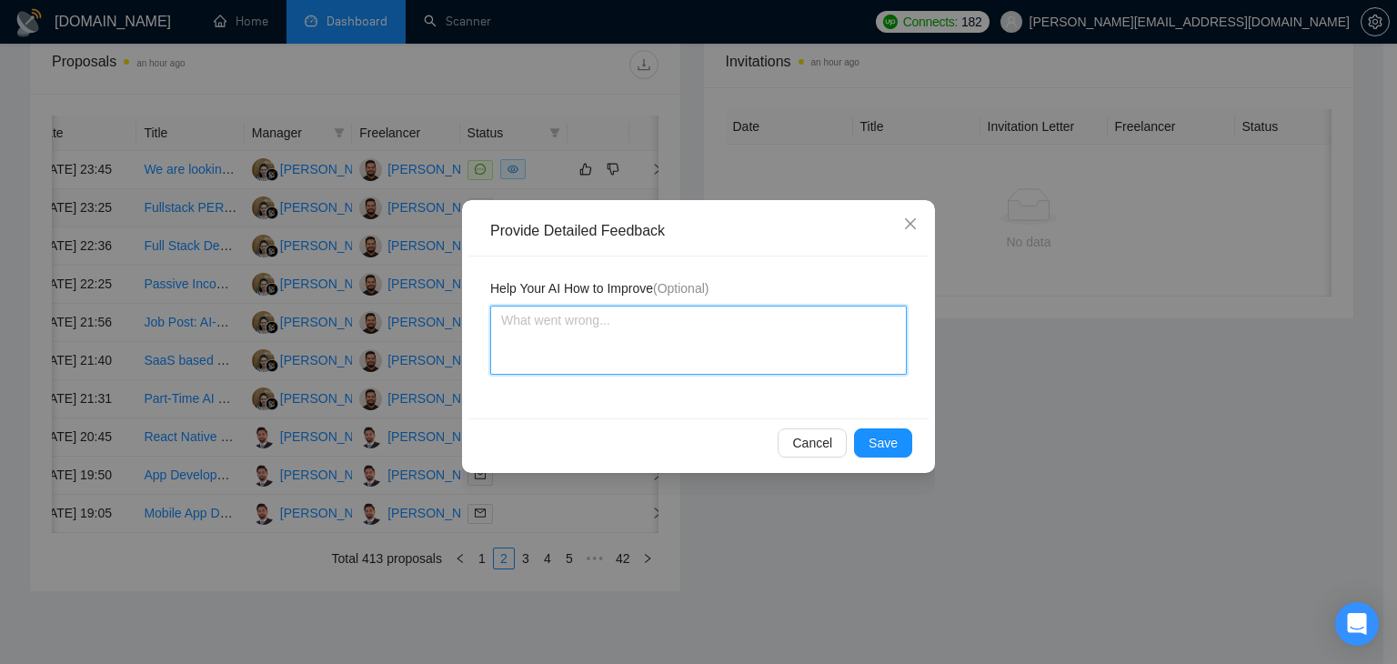
click at [686, 347] on textarea at bounding box center [698, 340] width 417 height 69
paste textarea "4*iP$Yhf"
drag, startPoint x: 686, startPoint y: 347, endPoint x: 497, endPoint y: 326, distance: 190.3
click at [497, 326] on textarea "Cover letter is according to my instructions Job is also a very good match" at bounding box center [698, 340] width 417 height 69
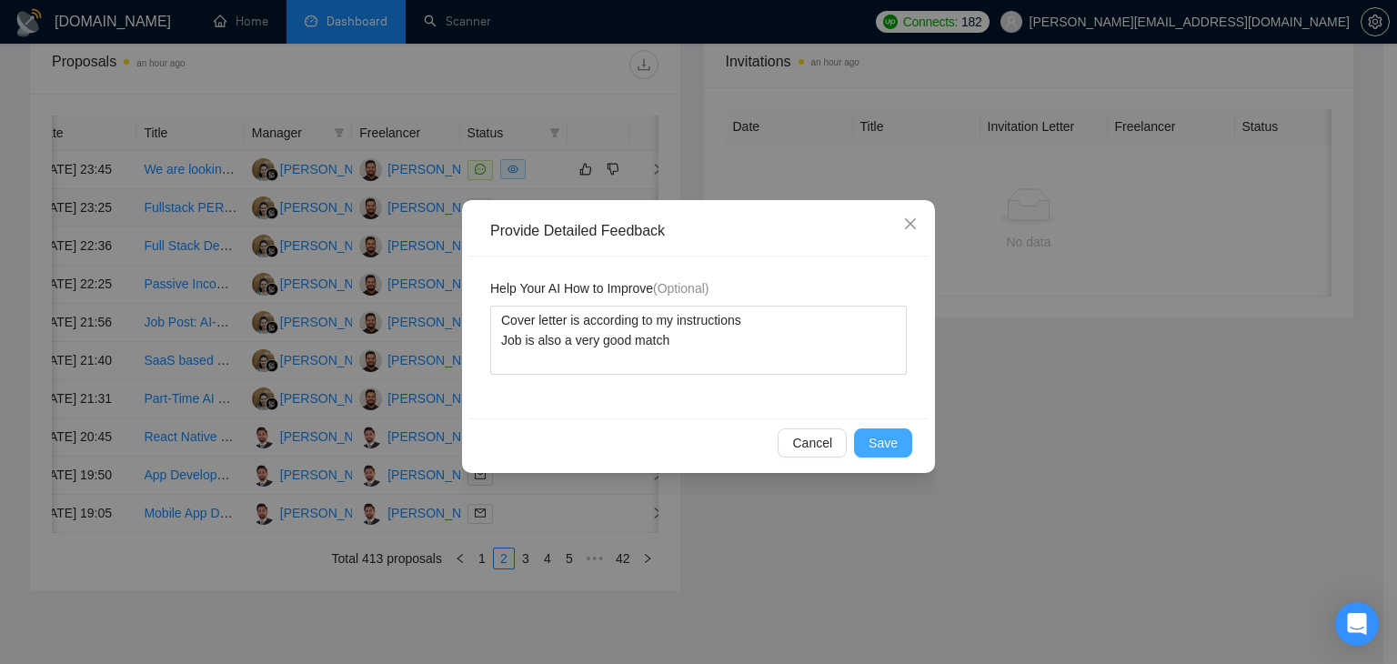
click at [900, 448] on button "Save" at bounding box center [883, 442] width 58 height 29
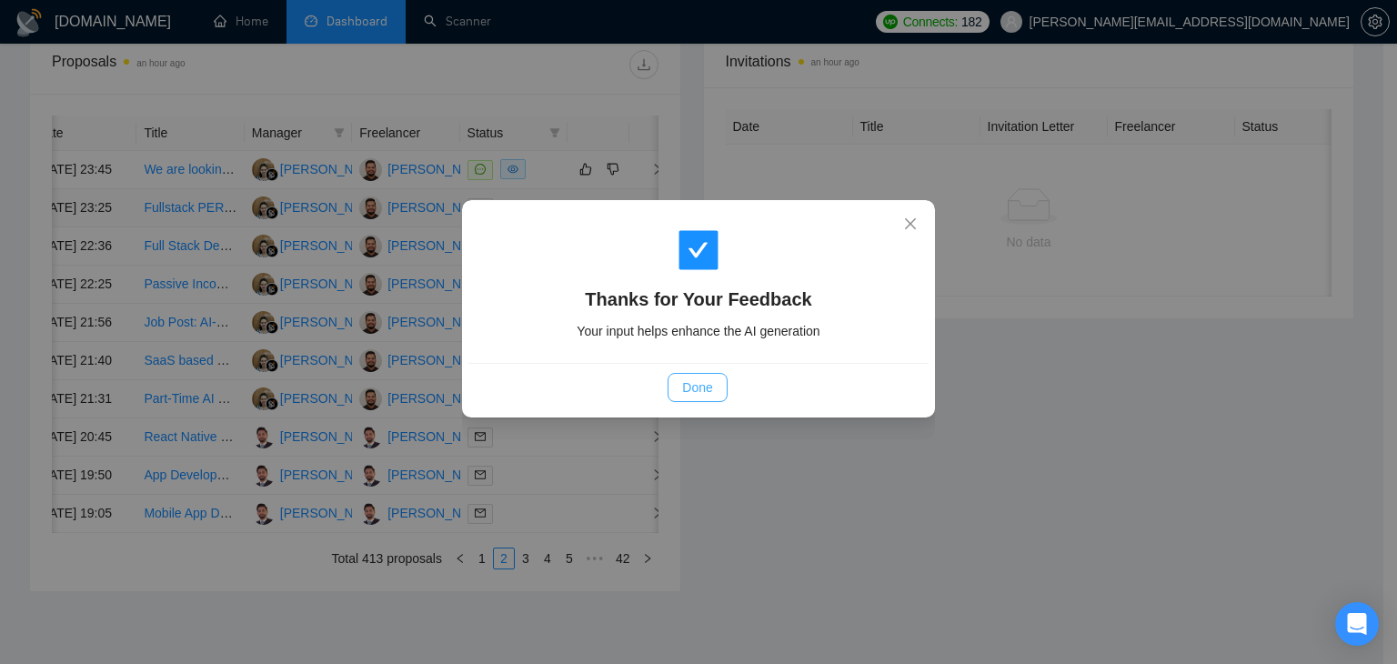
click at [714, 387] on button "Done" at bounding box center [697, 387] width 59 height 29
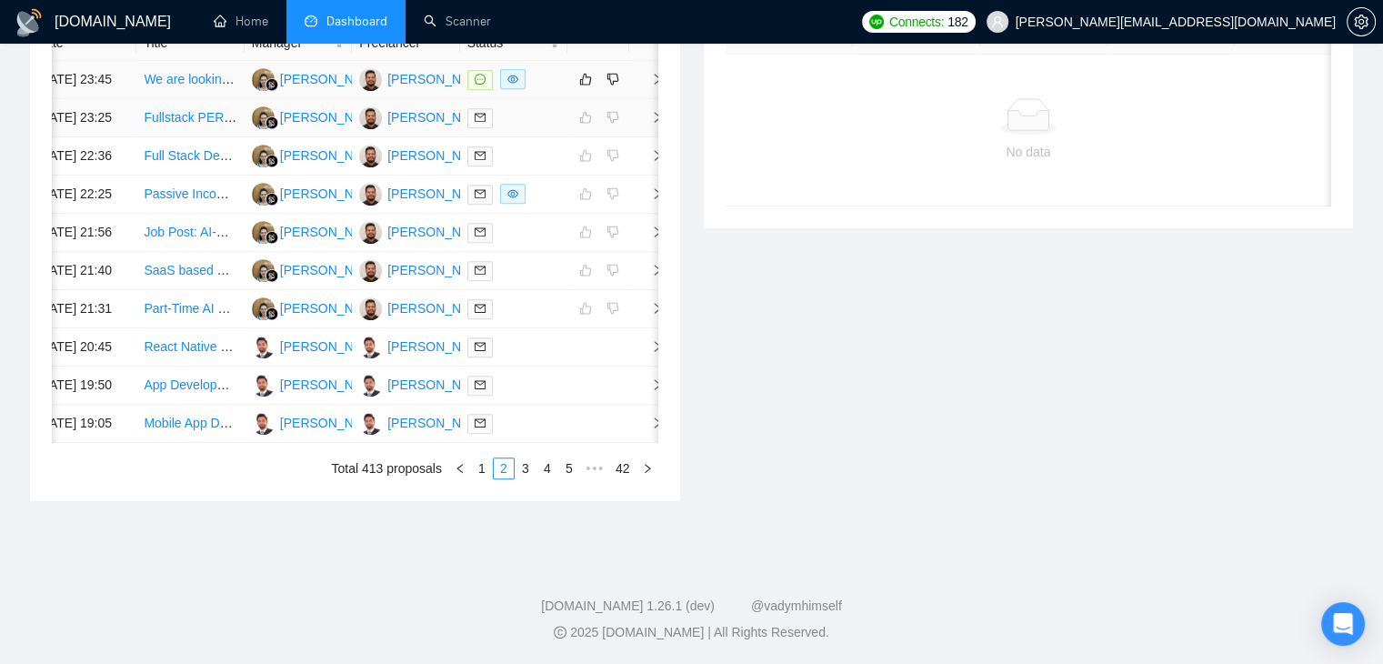
scroll to position [923, 0]
click at [528, 478] on link "3" at bounding box center [526, 468] width 20 height 20
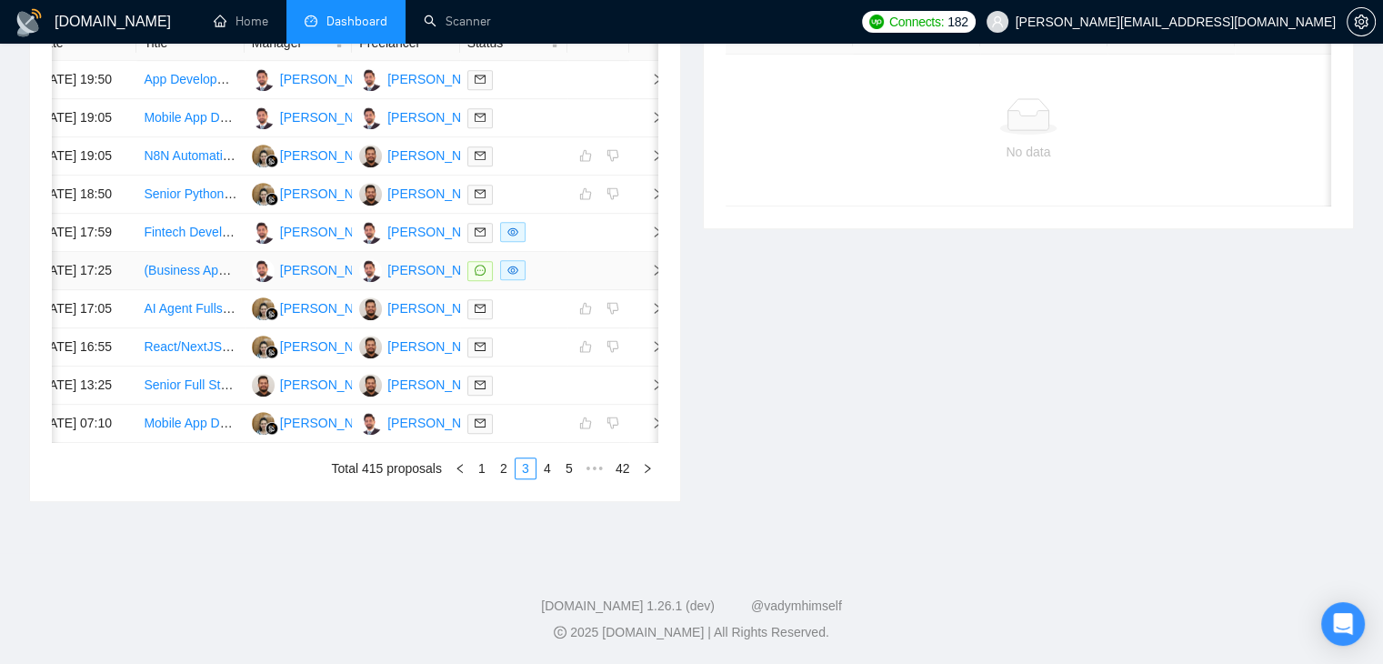
click at [644, 264] on span "right" at bounding box center [650, 270] width 27 height 13
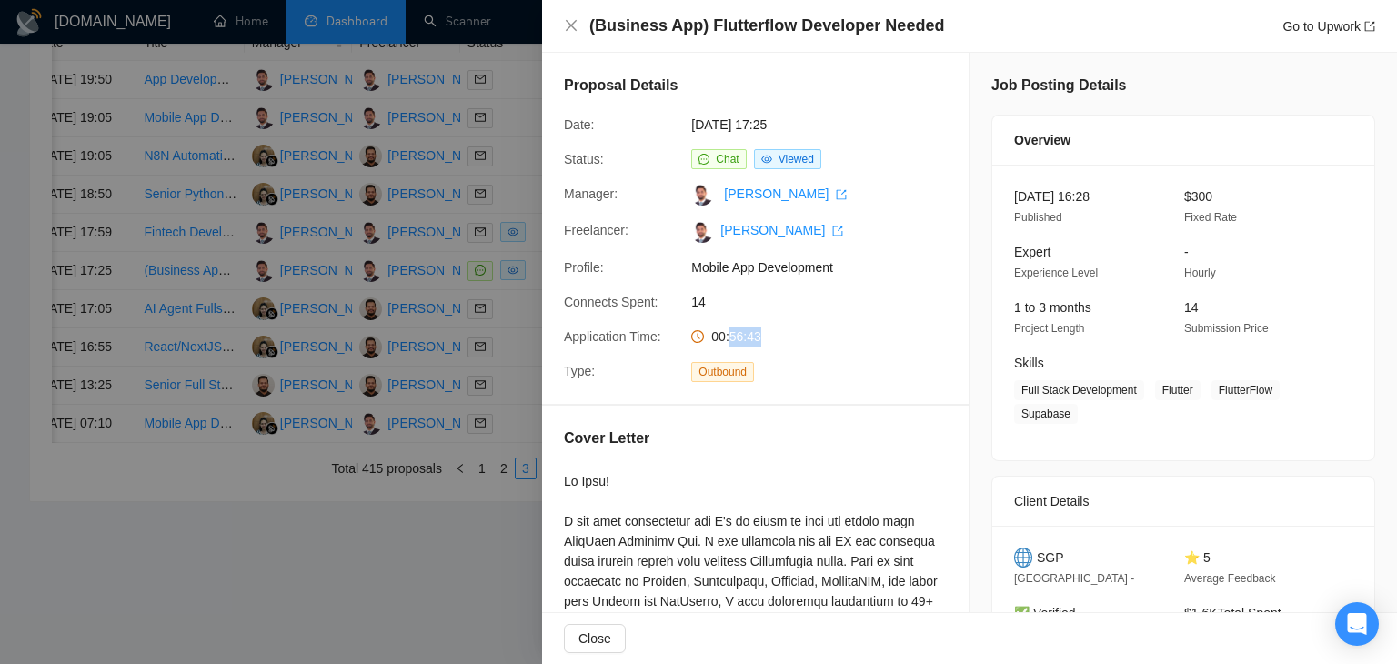
drag, startPoint x: 729, startPoint y: 341, endPoint x: 755, endPoint y: 339, distance: 25.5
click at [755, 339] on span "00:56:43" at bounding box center [736, 336] width 50 height 15
drag, startPoint x: 729, startPoint y: 340, endPoint x: 756, endPoint y: 337, distance: 26.5
click at [756, 337] on span "00:56:43" at bounding box center [736, 336] width 50 height 15
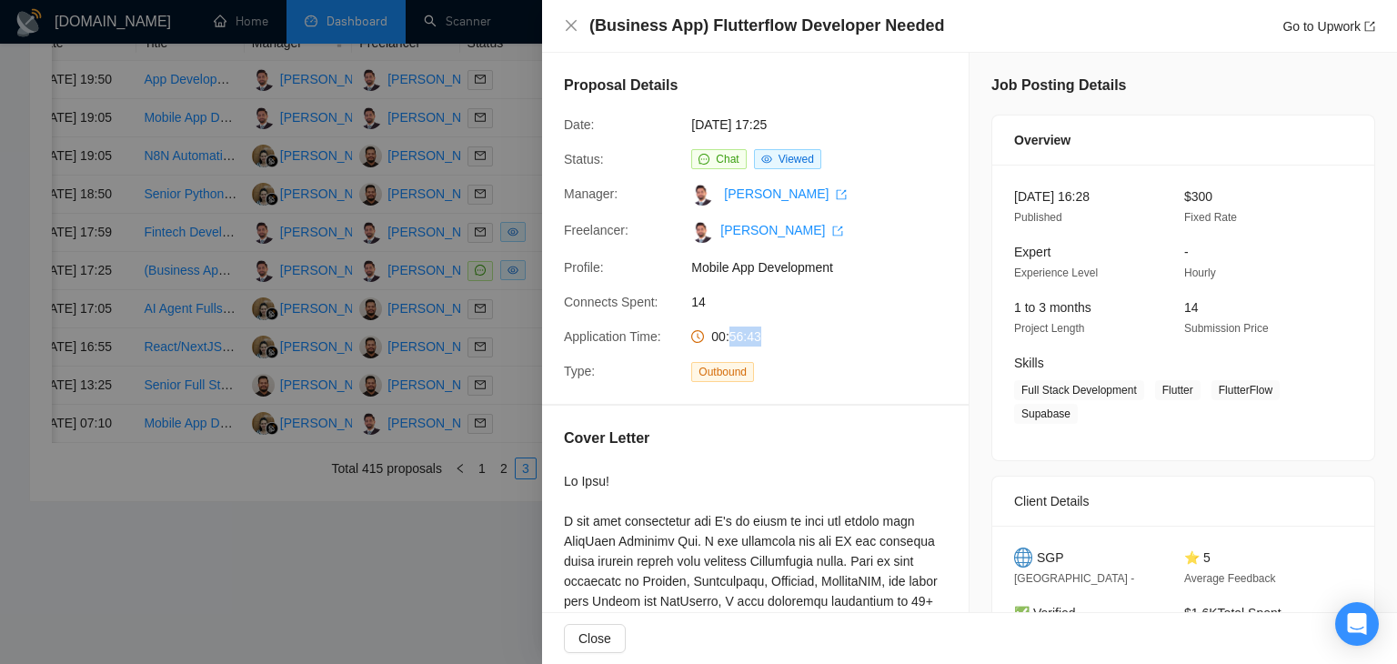
click at [768, 343] on div "00:56:43" at bounding box center [780, 337] width 192 height 20
click at [568, 19] on icon "close" at bounding box center [571, 25] width 15 height 15
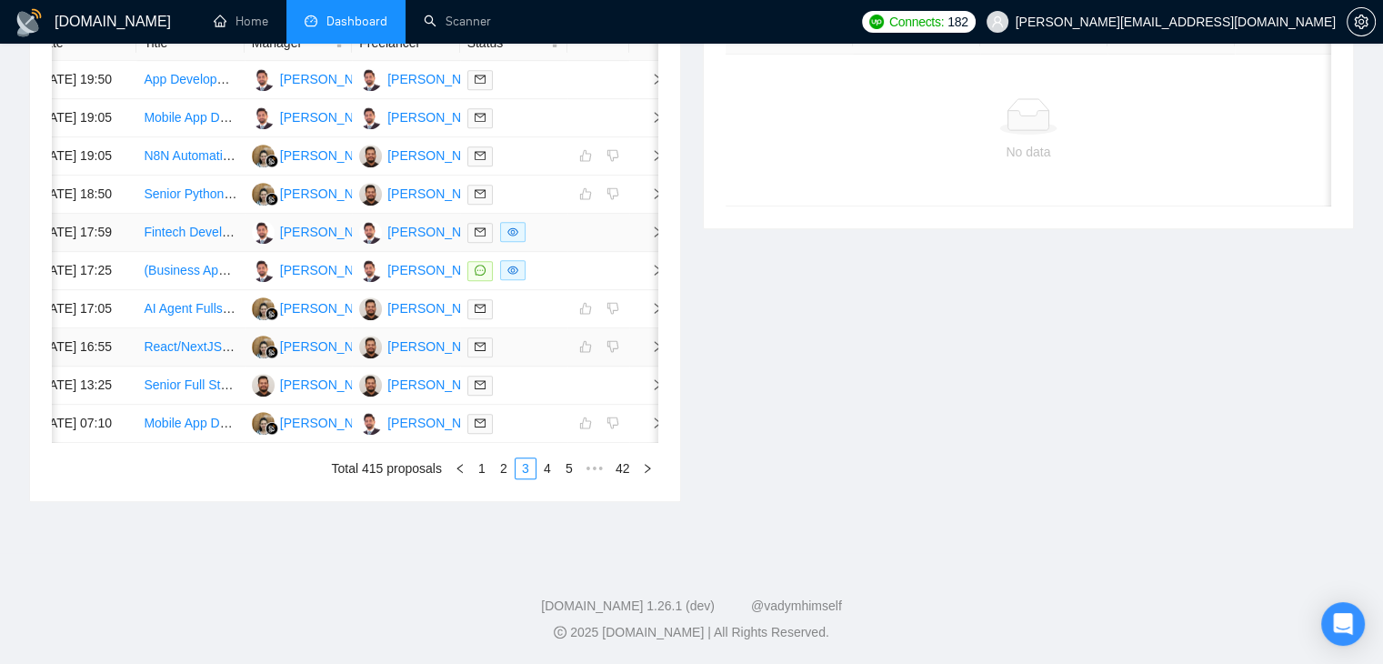
scroll to position [983, 0]
click at [498, 473] on link "2" at bounding box center [504, 468] width 20 height 20
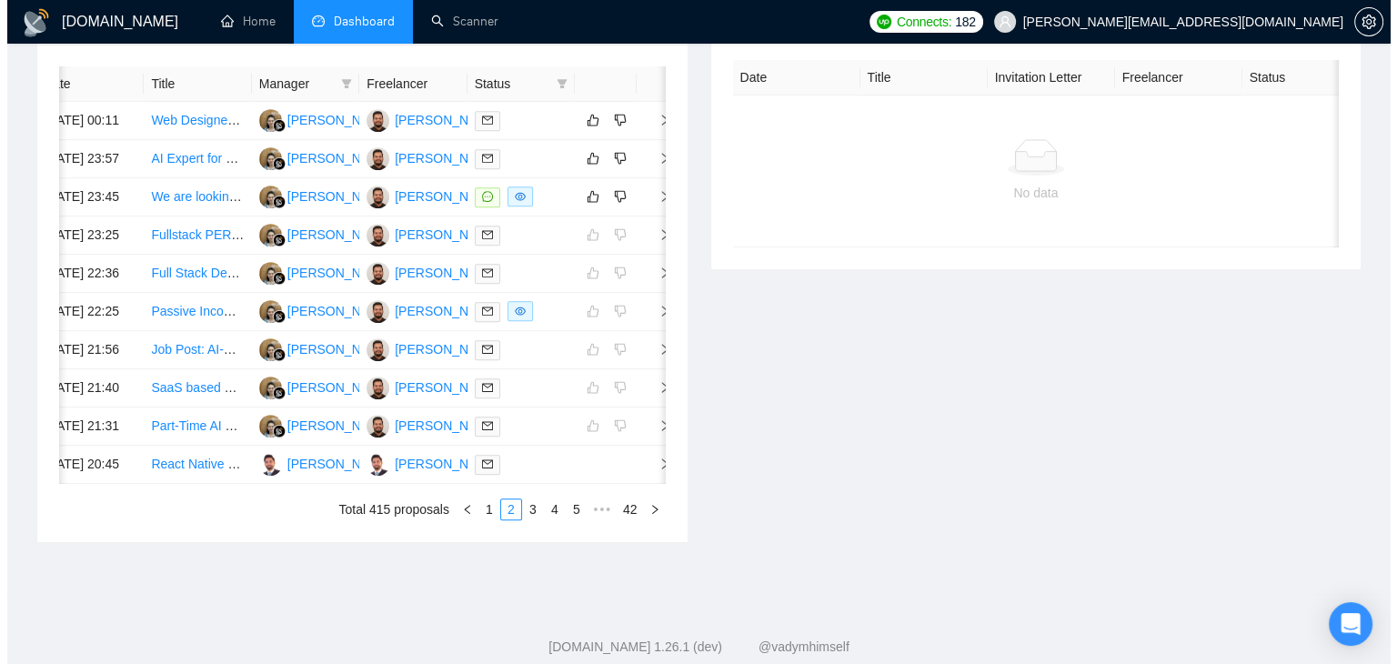
scroll to position [619, 0]
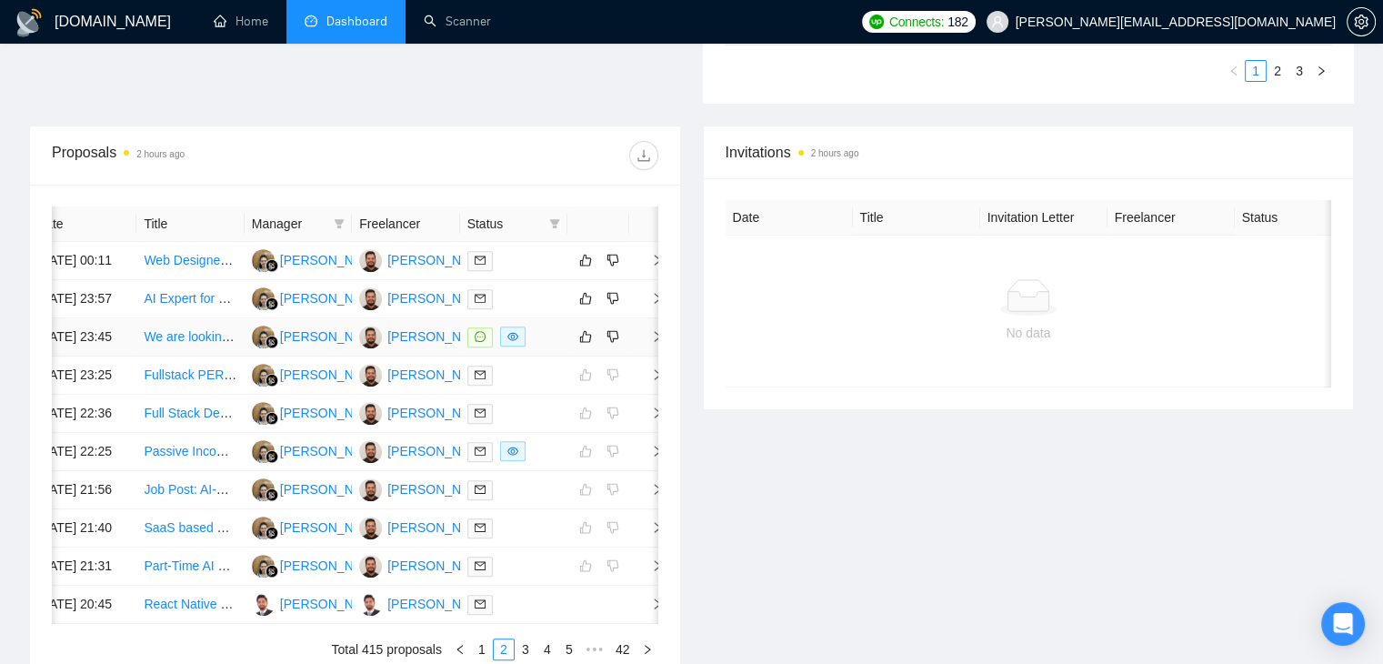
click at [643, 343] on span "right" at bounding box center [650, 336] width 27 height 13
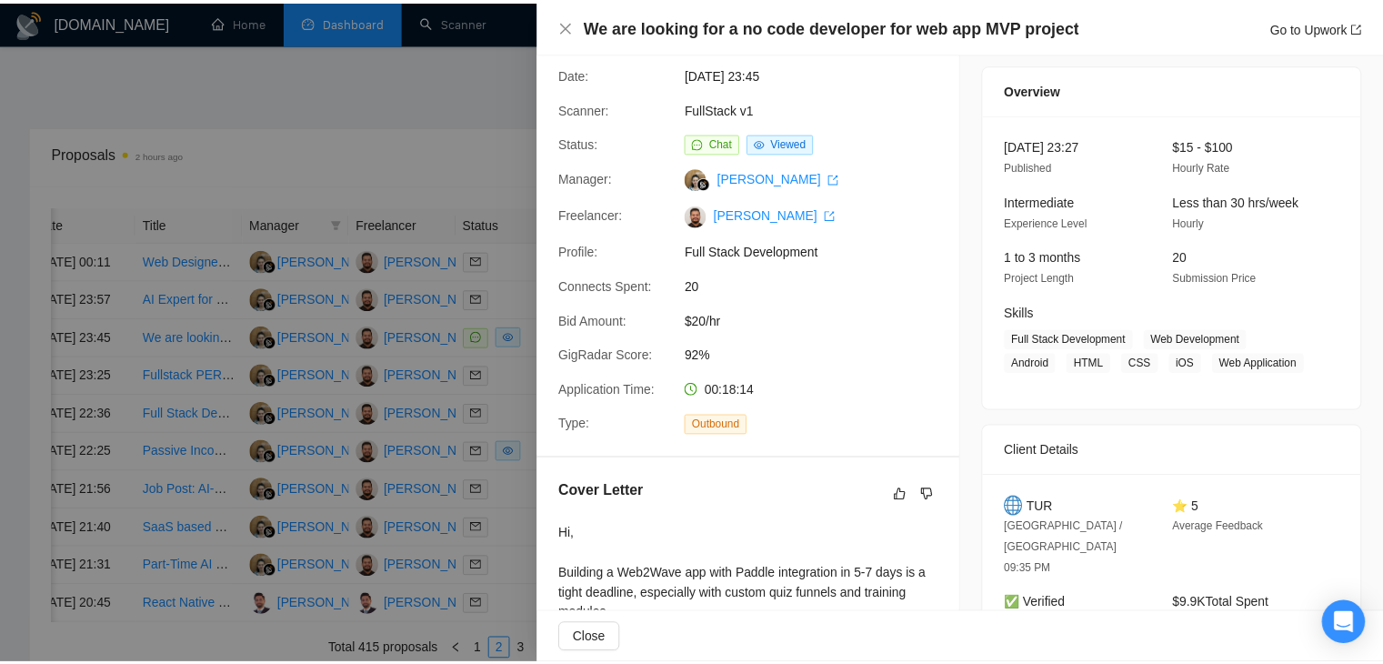
scroll to position [91, 0]
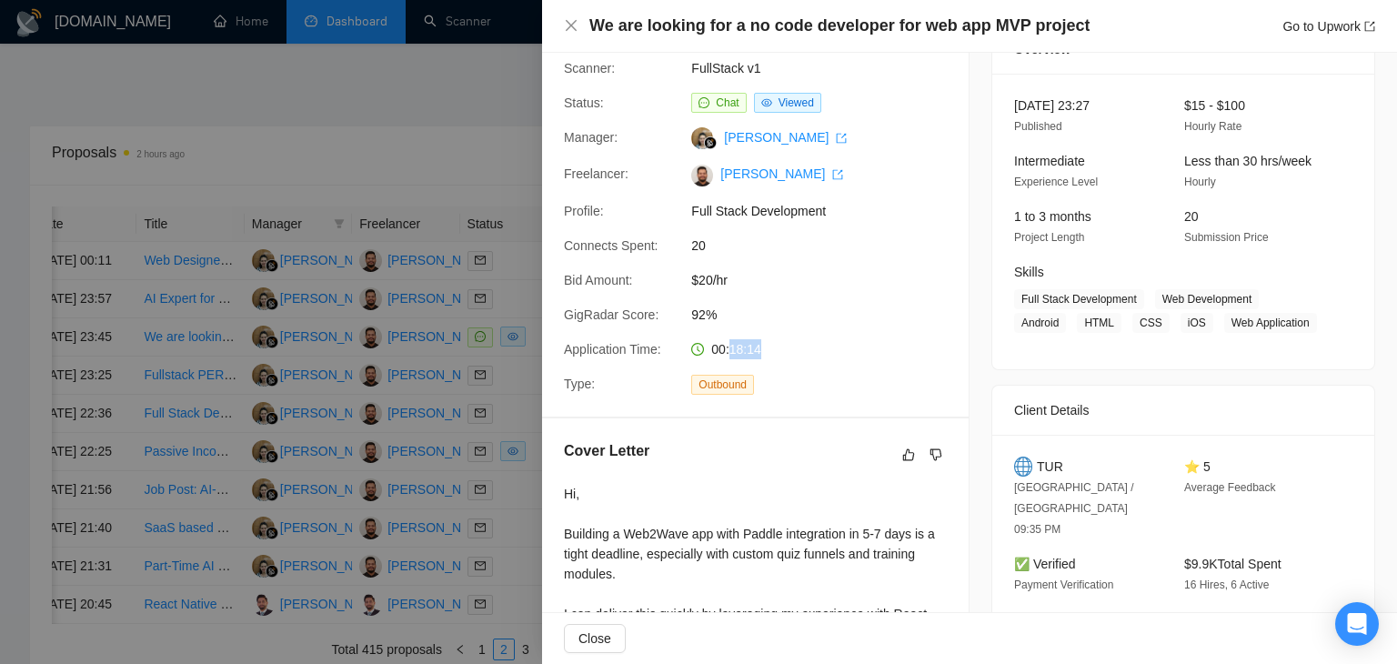
drag, startPoint x: 759, startPoint y: 347, endPoint x: 729, endPoint y: 354, distance: 29.8
click at [729, 354] on div "00:18:14" at bounding box center [780, 349] width 192 height 20
click at [734, 354] on span "00:18:14" at bounding box center [736, 349] width 50 height 15
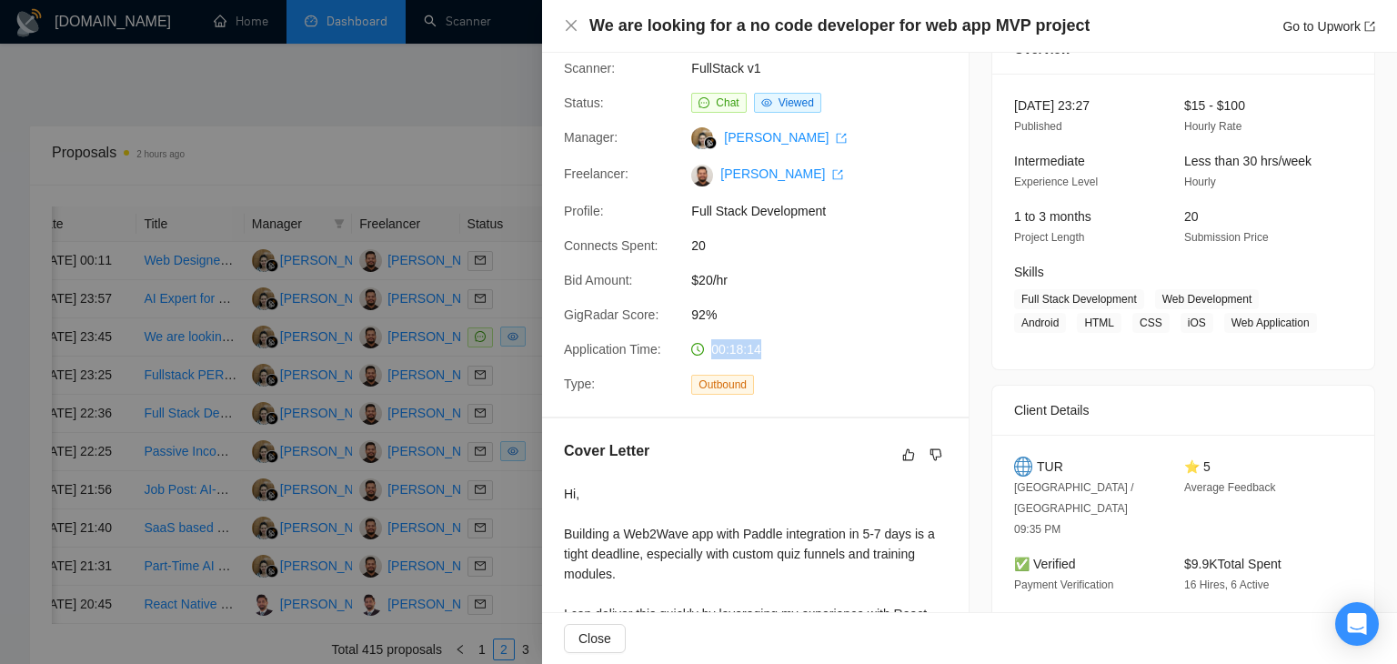
click at [740, 354] on span "00:18:14" at bounding box center [736, 349] width 50 height 15
drag, startPoint x: 765, startPoint y: 353, endPoint x: 727, endPoint y: 345, distance: 39.1
click at [727, 345] on div "00:18:14" at bounding box center [780, 349] width 192 height 20
click at [751, 347] on span "00:18:14" at bounding box center [736, 349] width 50 height 15
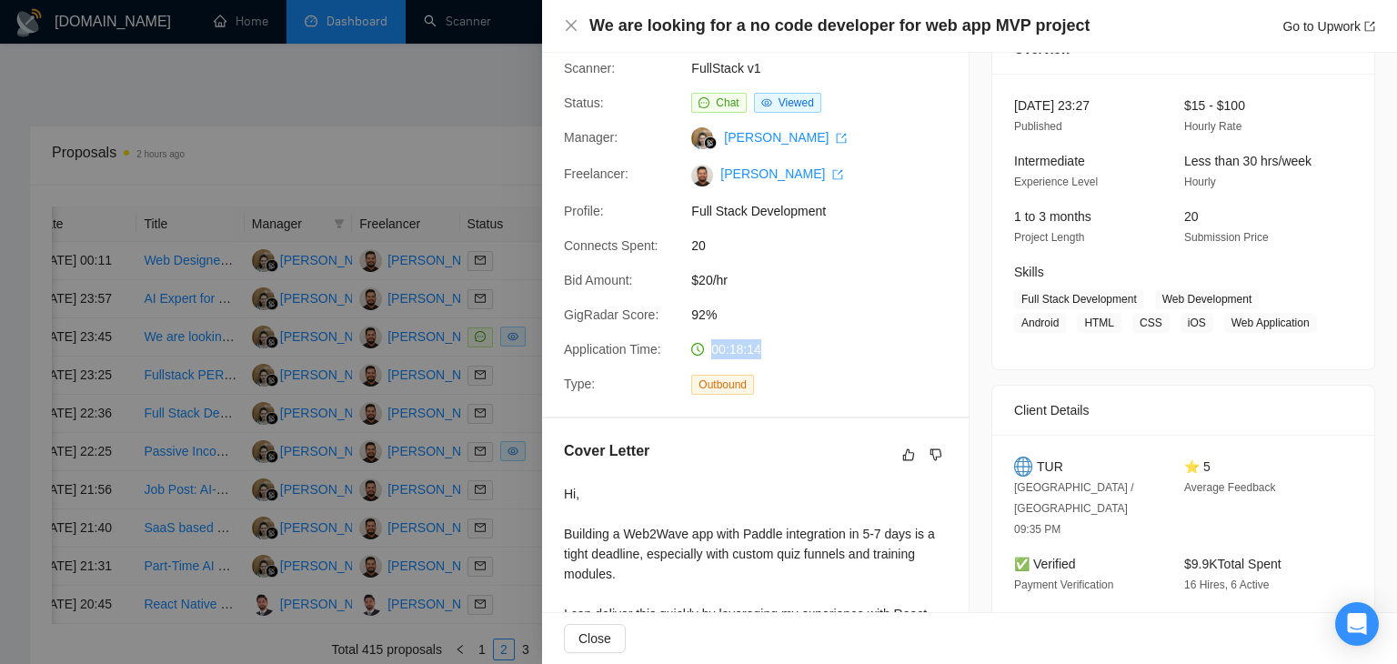
click at [751, 347] on span "00:18:14" at bounding box center [736, 349] width 50 height 15
click at [735, 347] on span "00:18:14" at bounding box center [736, 349] width 50 height 15
drag, startPoint x: 758, startPoint y: 353, endPoint x: 745, endPoint y: 353, distance: 12.7
click at [745, 353] on div "00:18:14" at bounding box center [780, 349] width 192 height 20
click at [745, 353] on span "00:18:14" at bounding box center [736, 349] width 50 height 15
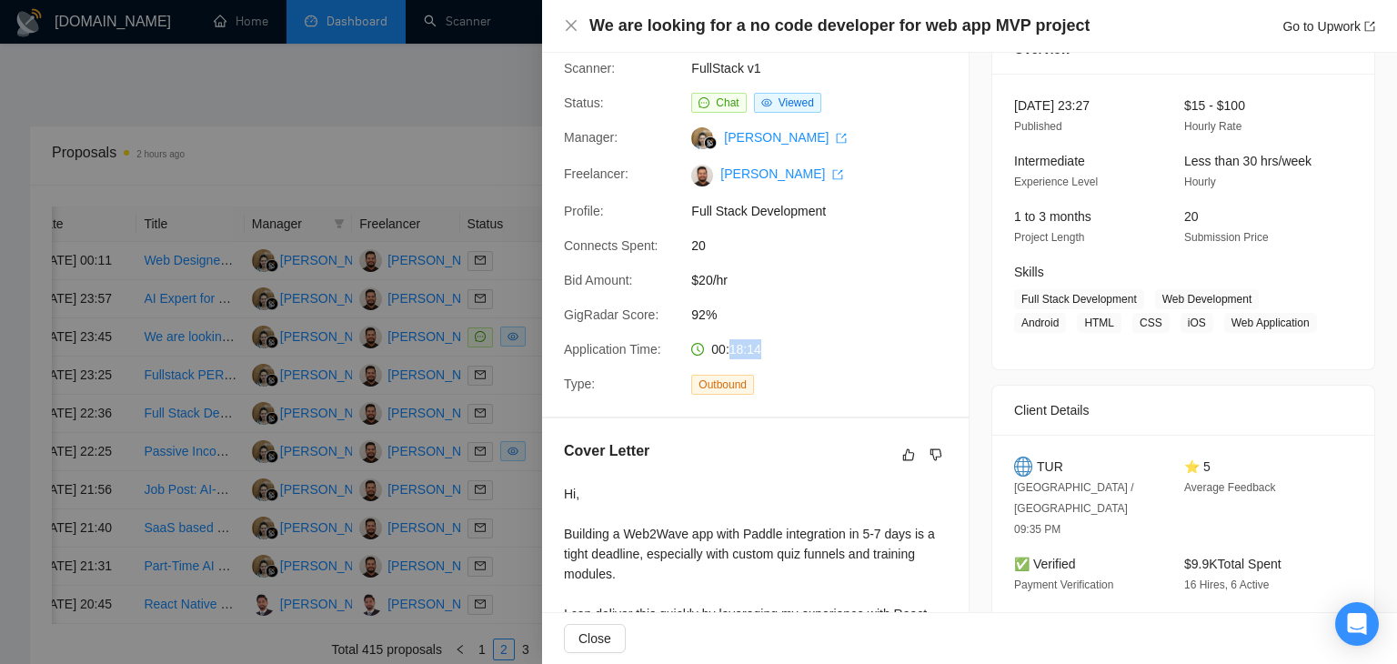
drag, startPoint x: 767, startPoint y: 352, endPoint x: 728, endPoint y: 360, distance: 40.0
click at [728, 359] on div "00:18:14" at bounding box center [780, 349] width 192 height 20
click at [758, 361] on div "Proposal Details Date: 25 Sep, 2025 23:45 Scanner: FullStack v1 Status: Chat Vi…" at bounding box center [755, 189] width 427 height 455
click at [779, 337] on div "Proposal Details Date: 25 Sep, 2025 23:45 Scanner: FullStack v1 Status: Chat Vi…" at bounding box center [755, 189] width 427 height 455
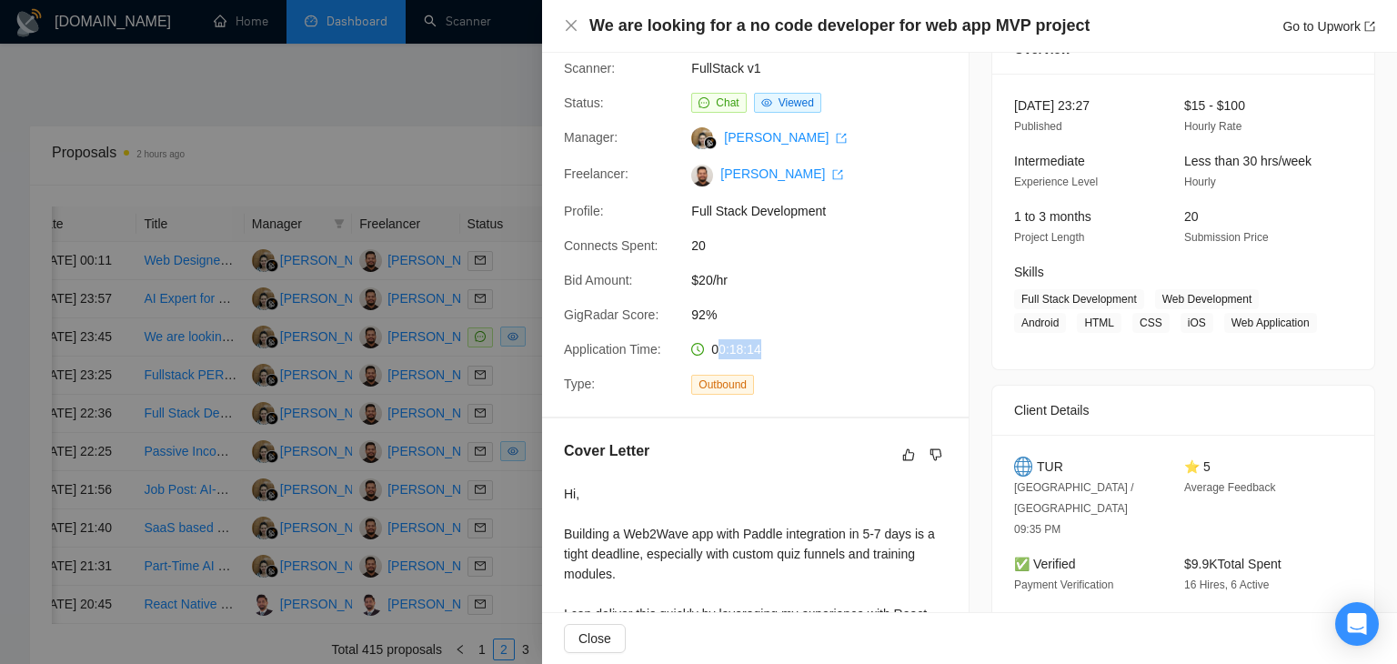
drag, startPoint x: 766, startPoint y: 347, endPoint x: 714, endPoint y: 355, distance: 52.5
click at [714, 355] on div "00:18:14" at bounding box center [780, 349] width 192 height 20
click at [734, 343] on span "00:18:14" at bounding box center [736, 349] width 50 height 15
click at [19, 338] on div at bounding box center [698, 332] width 1397 height 664
